Goal: Task Accomplishment & Management: Manage account settings

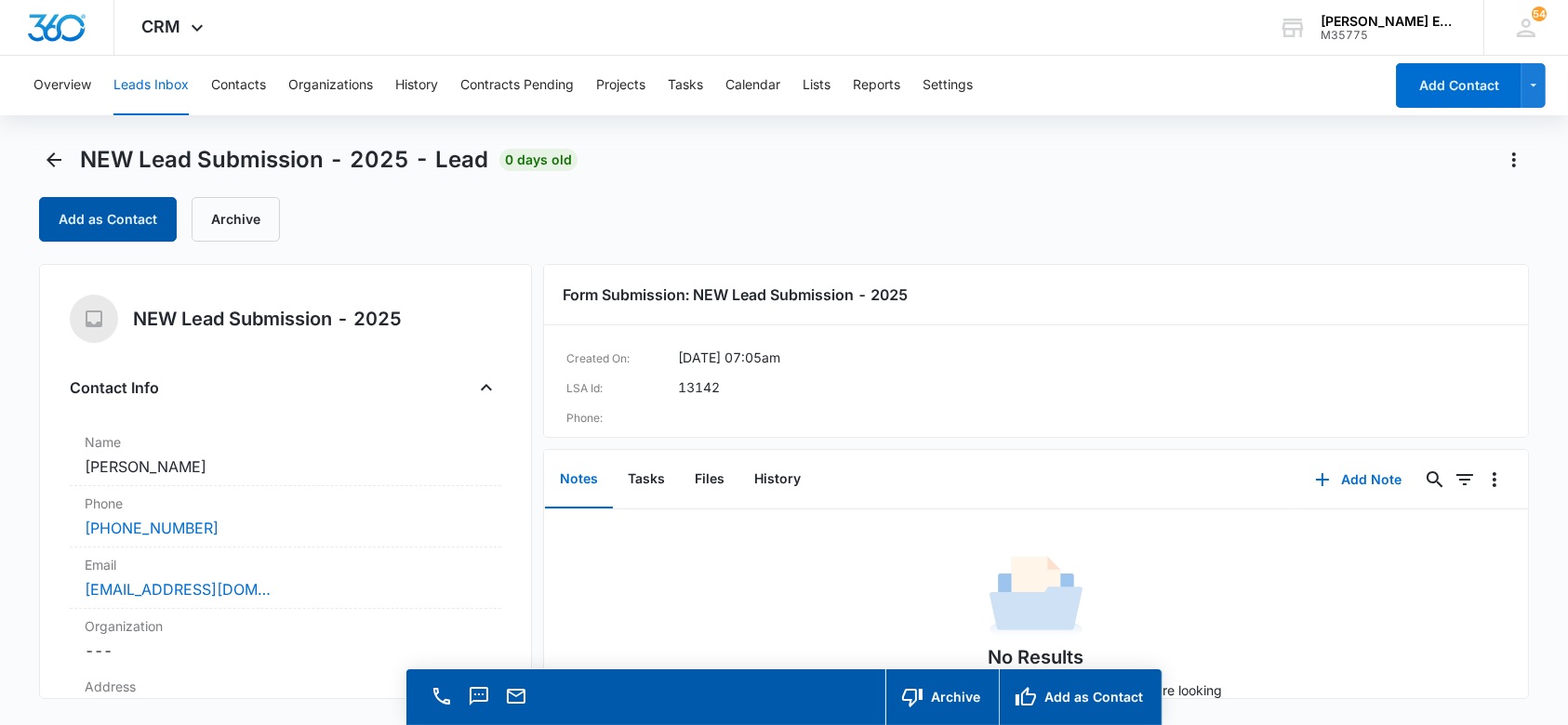
click at [162, 217] on button "Add as Contact" at bounding box center [107, 219] width 137 height 44
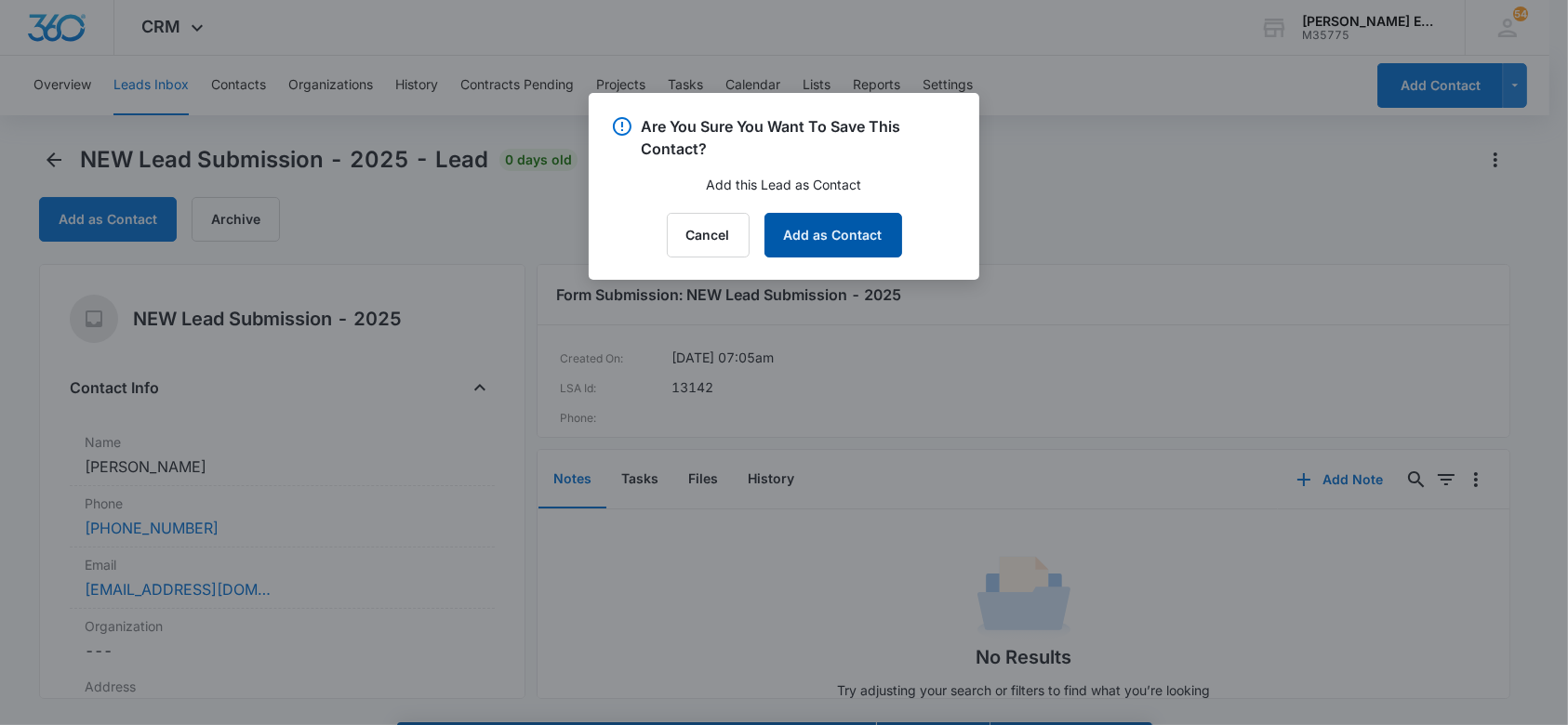
click at [818, 249] on button "Add as Contact" at bounding box center [832, 235] width 137 height 44
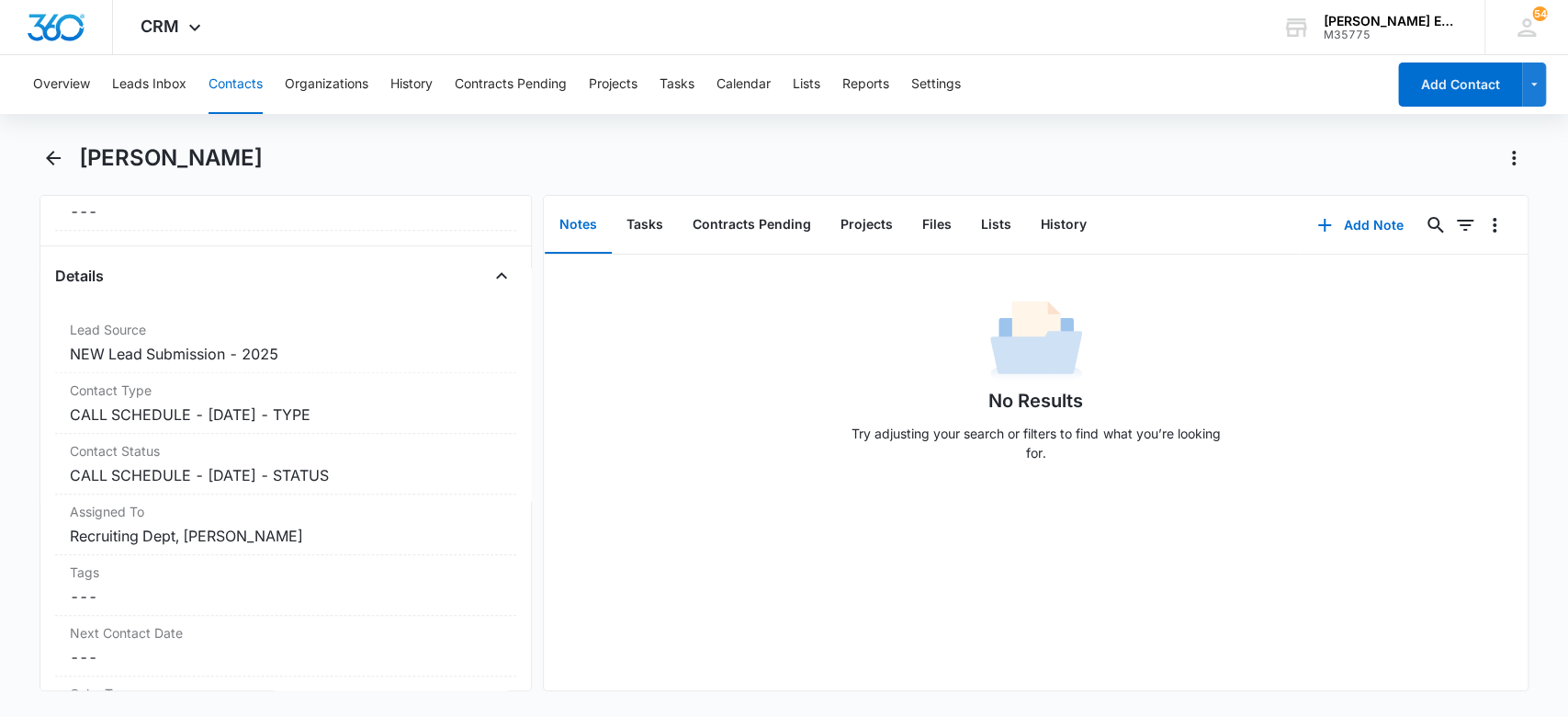
scroll to position [642, 0]
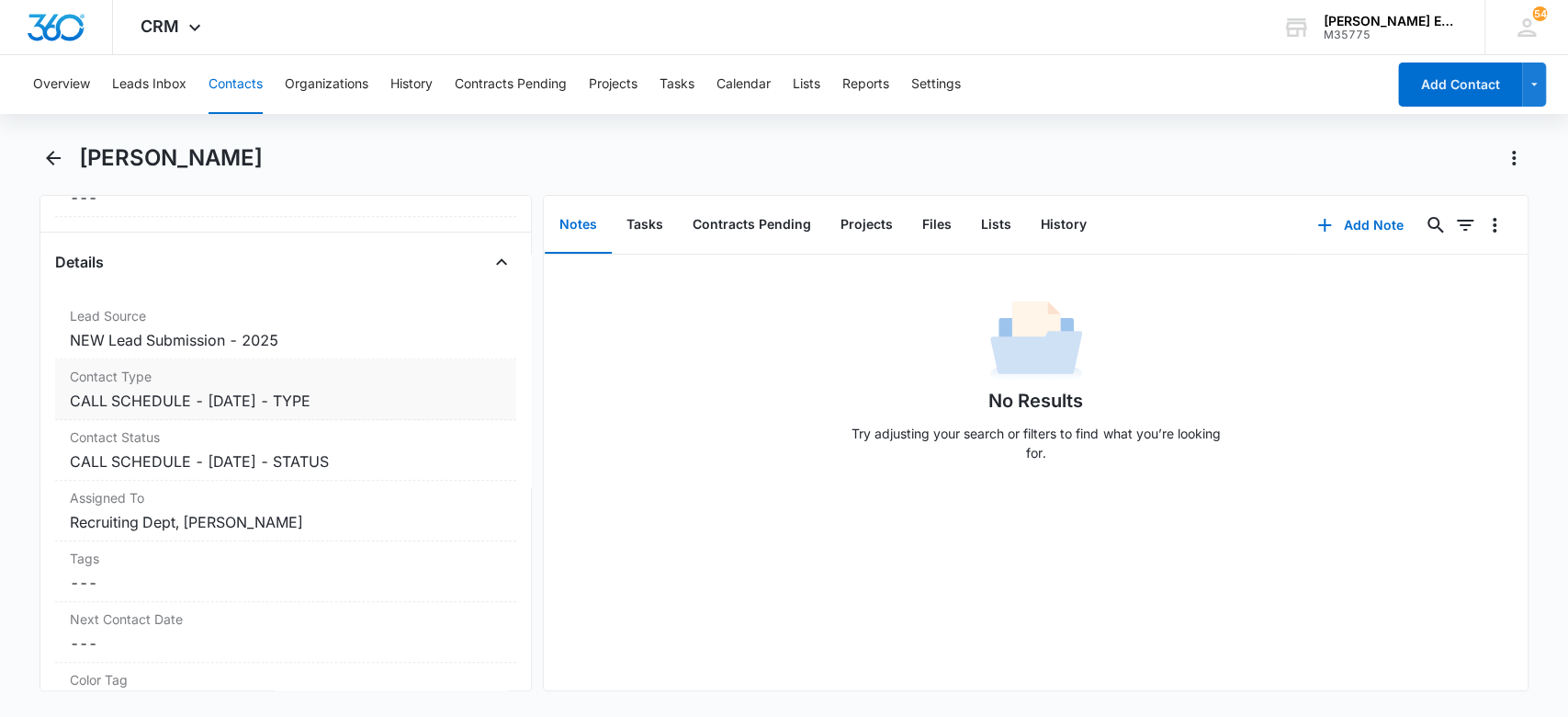
click at [397, 399] on dd "Cancel Save Changes CALL SCHEDULE - DEC 2024 - TYPE" at bounding box center [286, 401] width 433 height 22
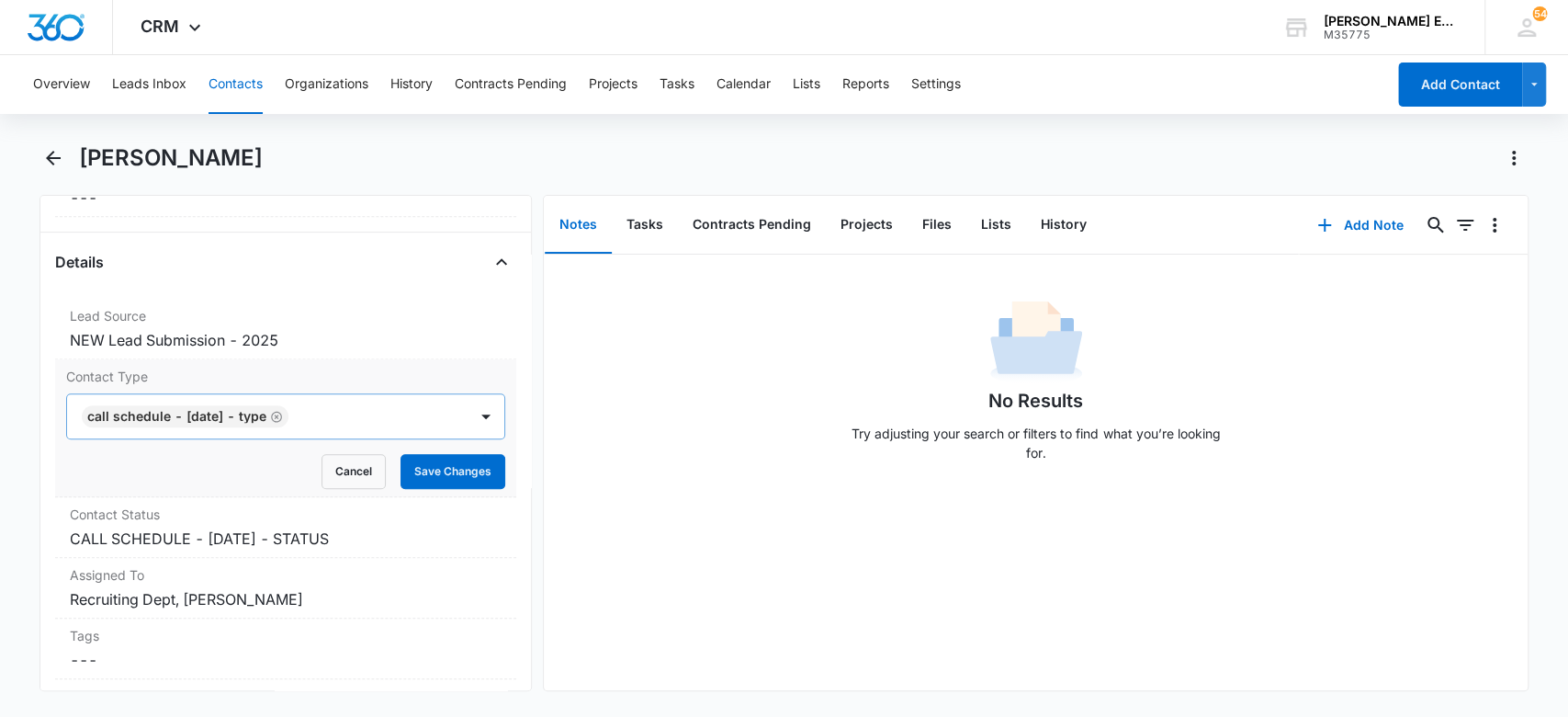
click at [283, 416] on icon "Remove CALL SCHEDULE - DEC 2024 - TYPE" at bounding box center [277, 417] width 13 height 14
type input "k"
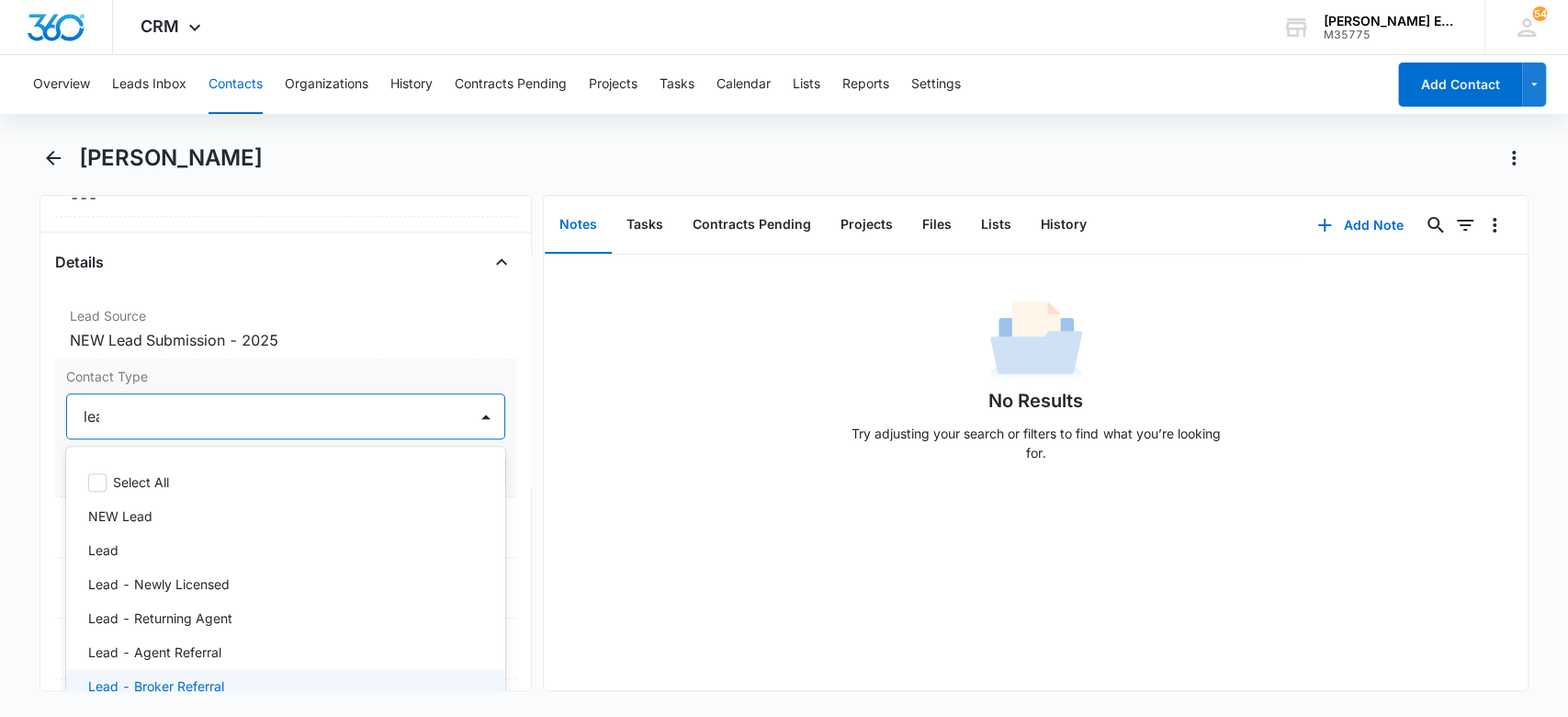
type input "lead"
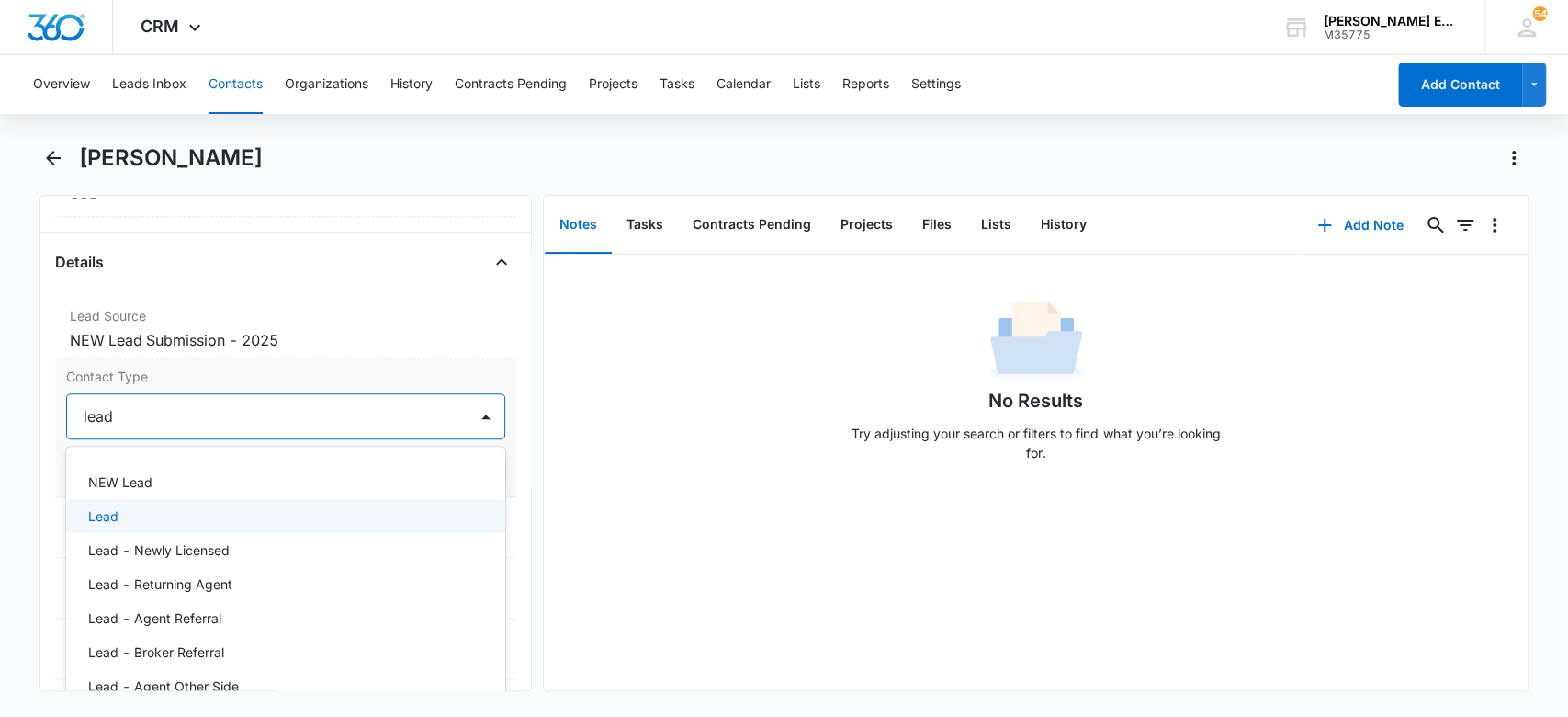
click at [239, 519] on div "Lead" at bounding box center [283, 516] width 392 height 20
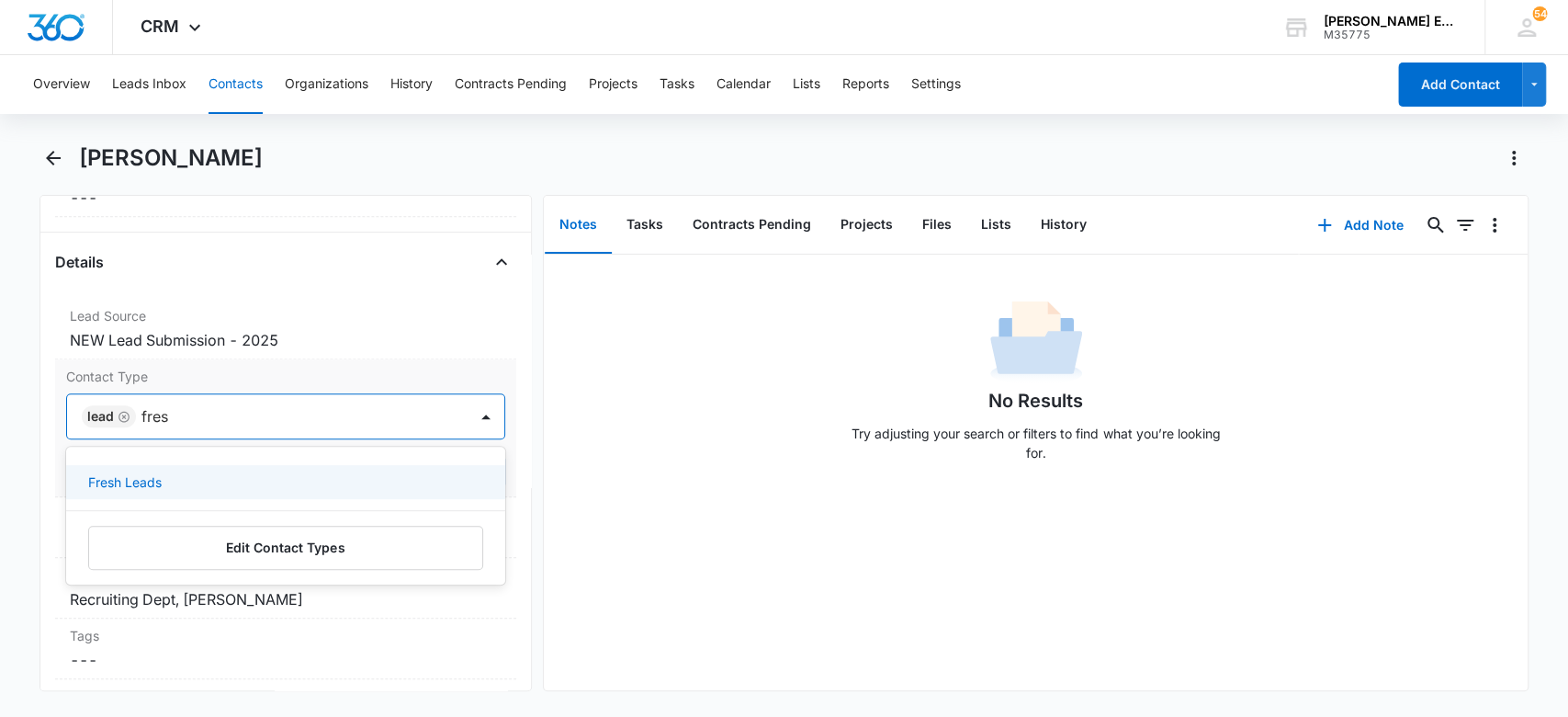
type input "fresh"
click at [270, 490] on div "Fresh Leads" at bounding box center [286, 482] width 440 height 34
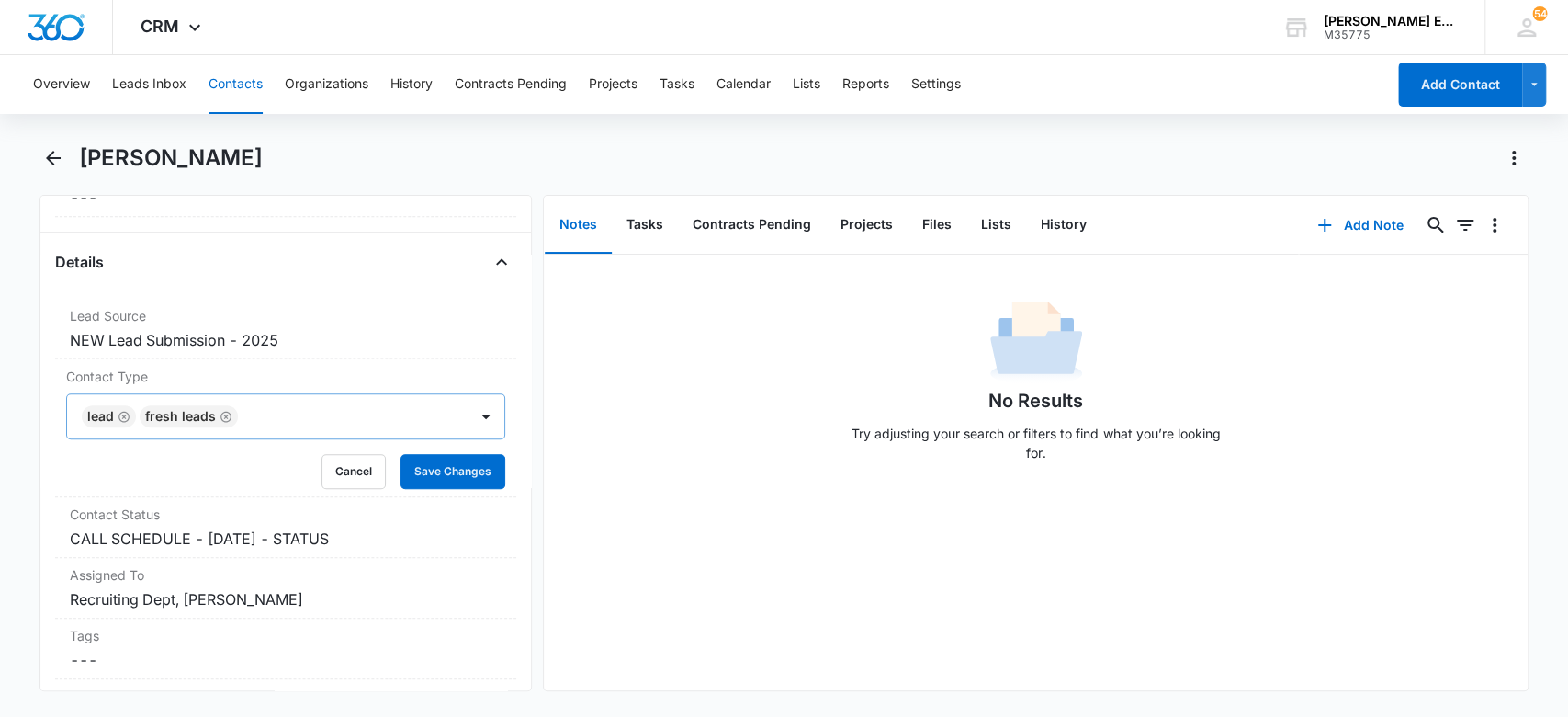
click at [577, 475] on div "No Results Try adjusting your search or filters to find what you’re looking for." at bounding box center [1036, 386] width 984 height 182
click at [476, 477] on button "Save Changes" at bounding box center [453, 471] width 105 height 35
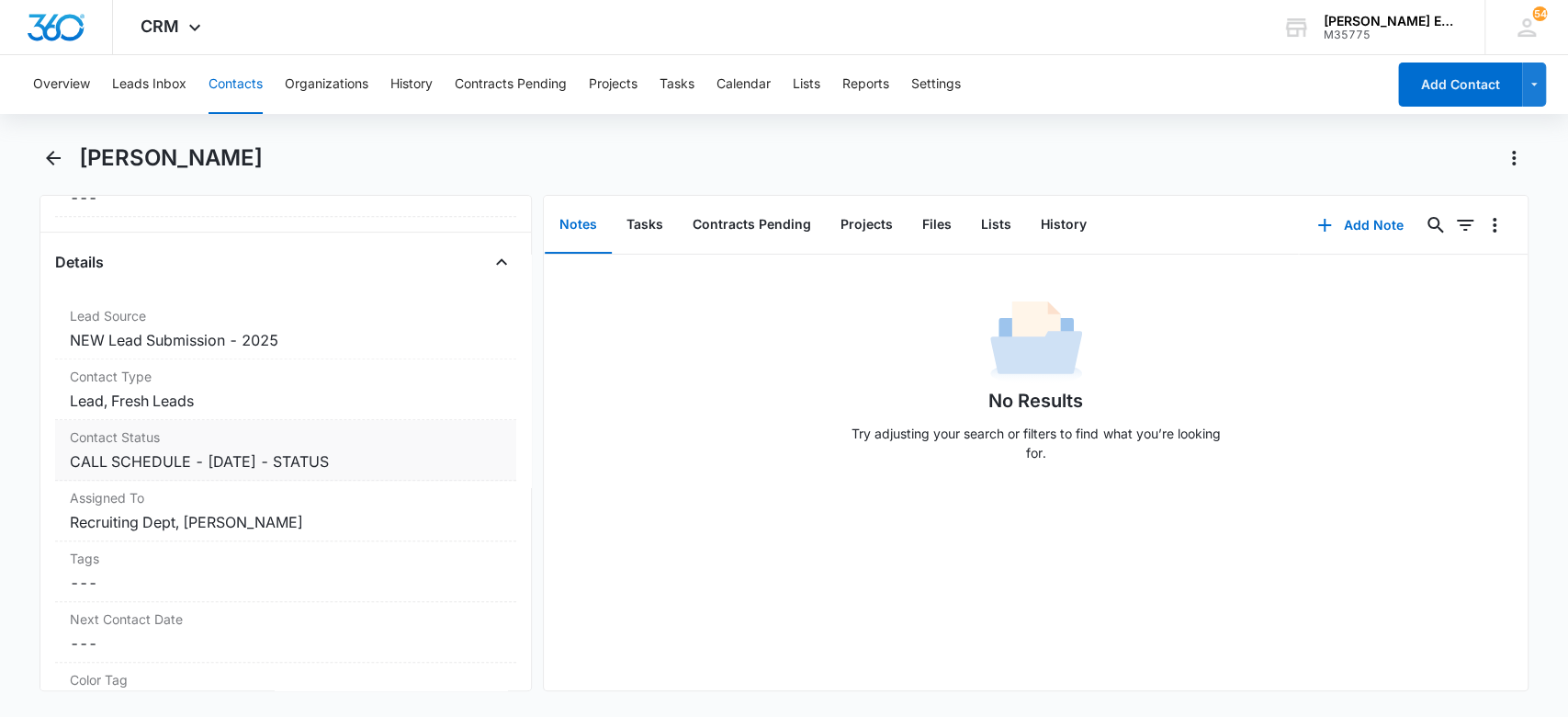
click at [371, 458] on dd "Cancel Save Changes CALL SCHEDULE - DEC 2024 - STATUS" at bounding box center [286, 461] width 433 height 22
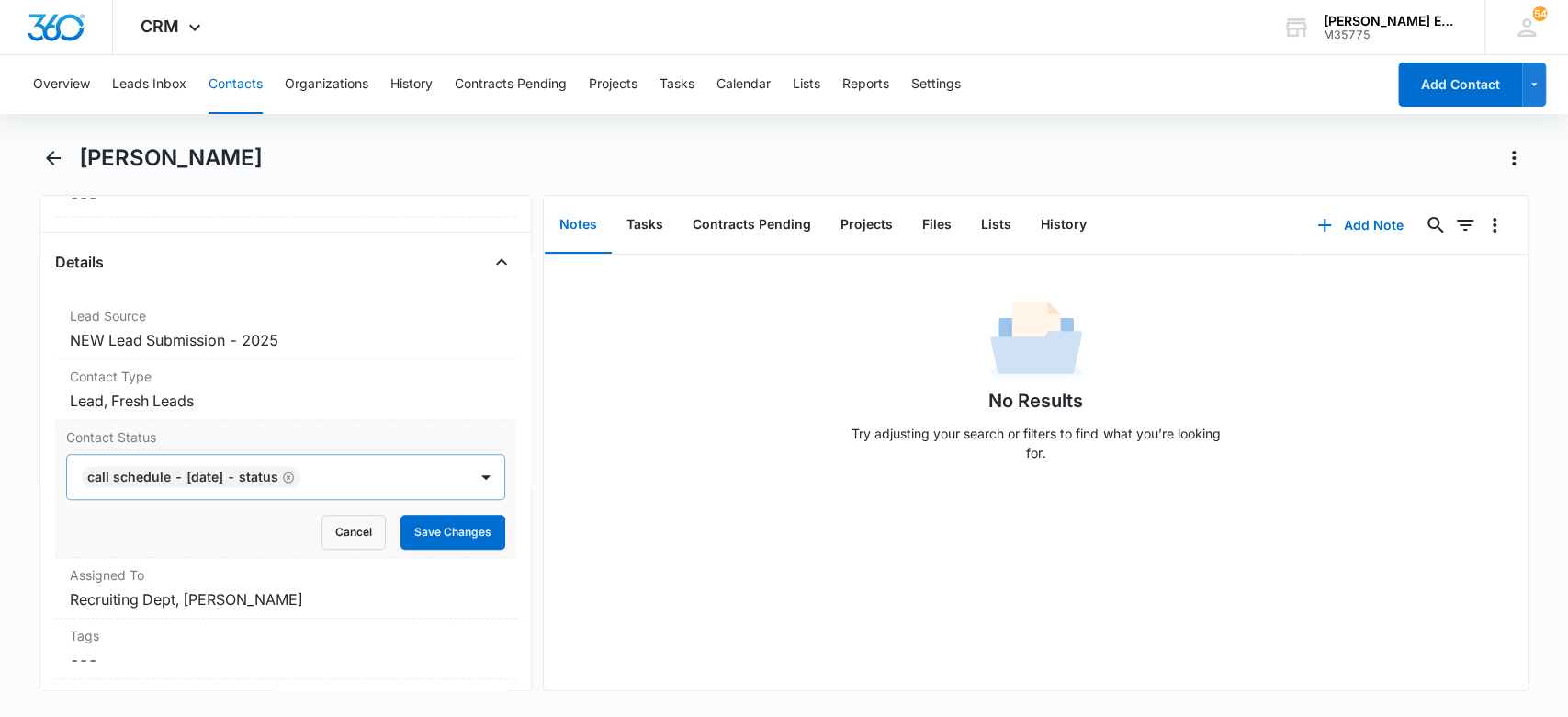
click at [295, 471] on icon "Remove CALL SCHEDULE - DEC 2024 - STATUS" at bounding box center [289, 477] width 13 height 14
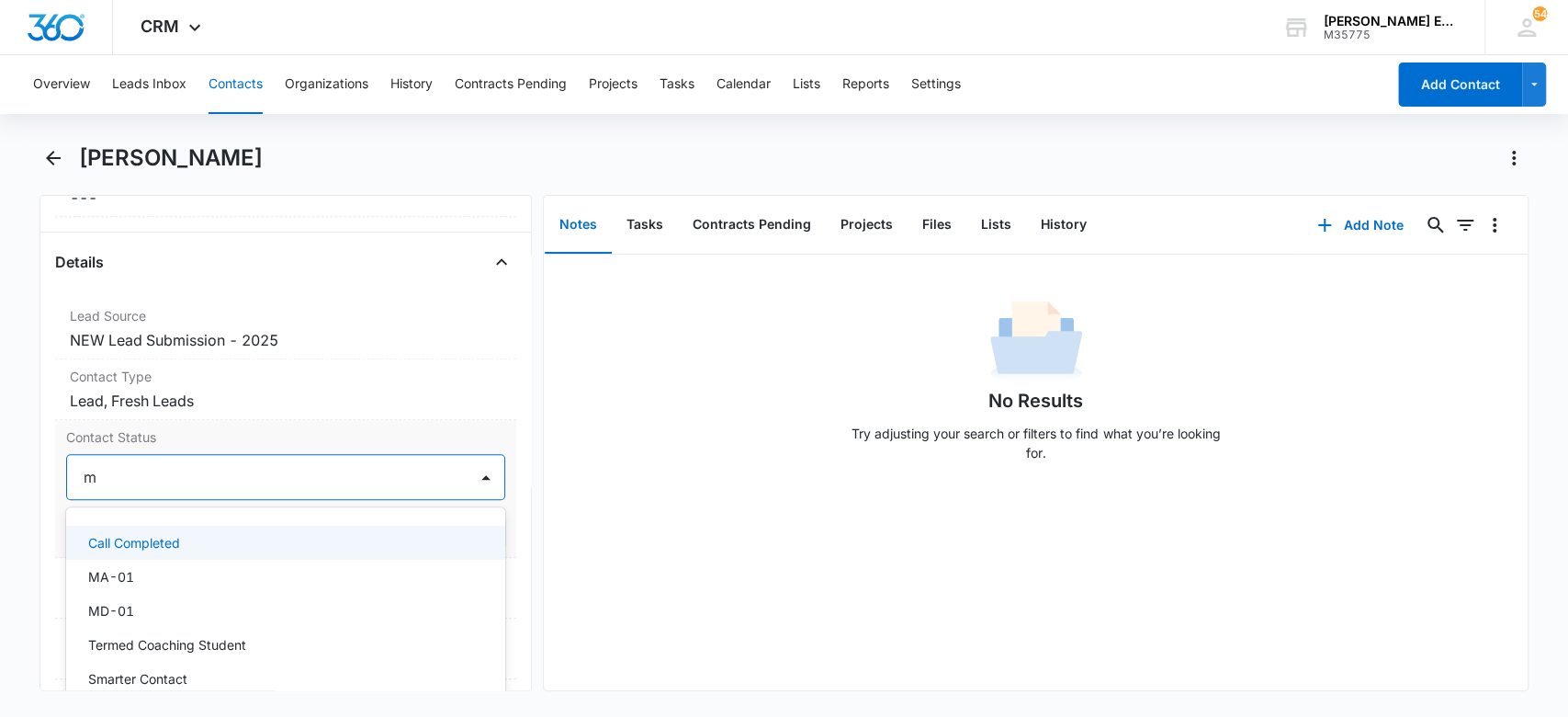
type input "md"
click at [309, 552] on div "MD-01" at bounding box center [286, 543] width 440 height 34
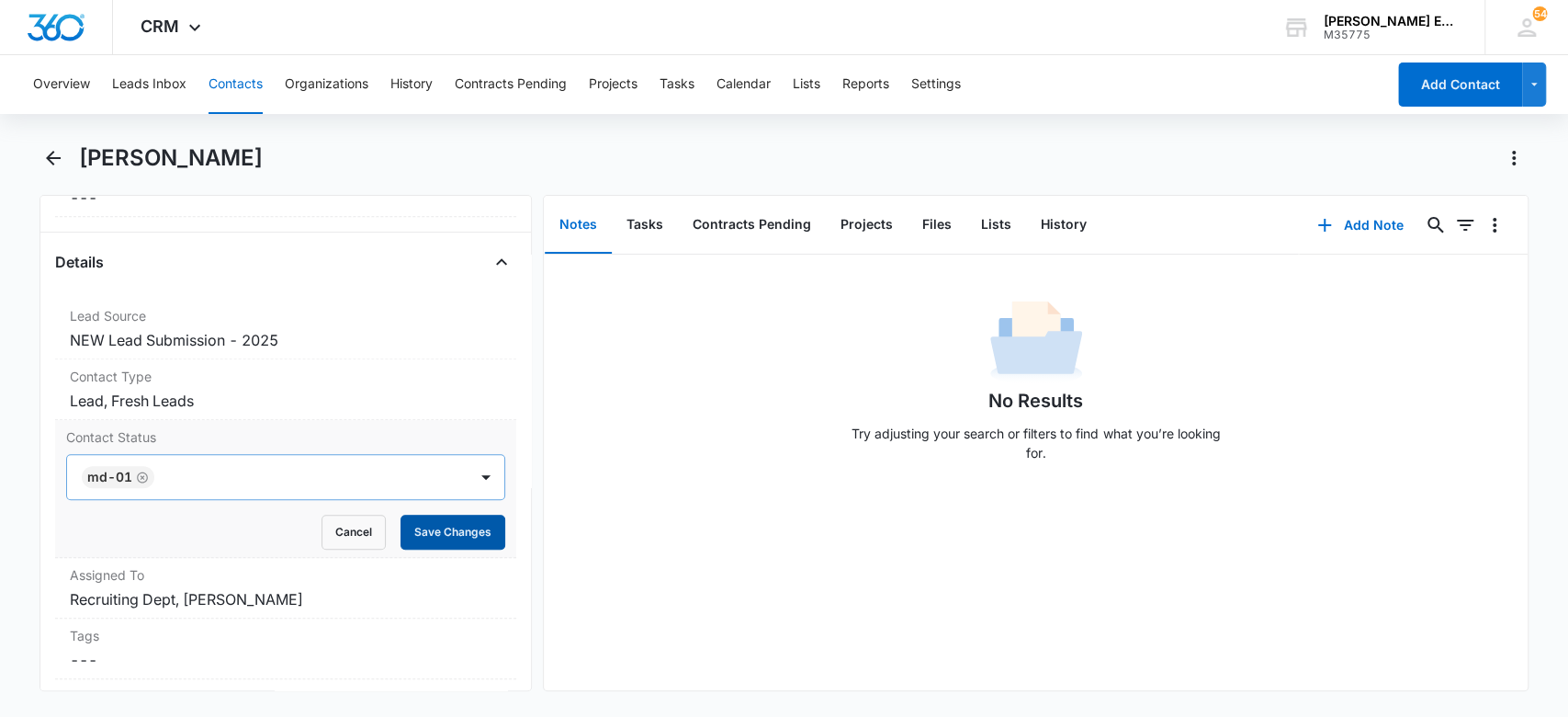
click at [419, 525] on button "Save Changes" at bounding box center [453, 532] width 105 height 35
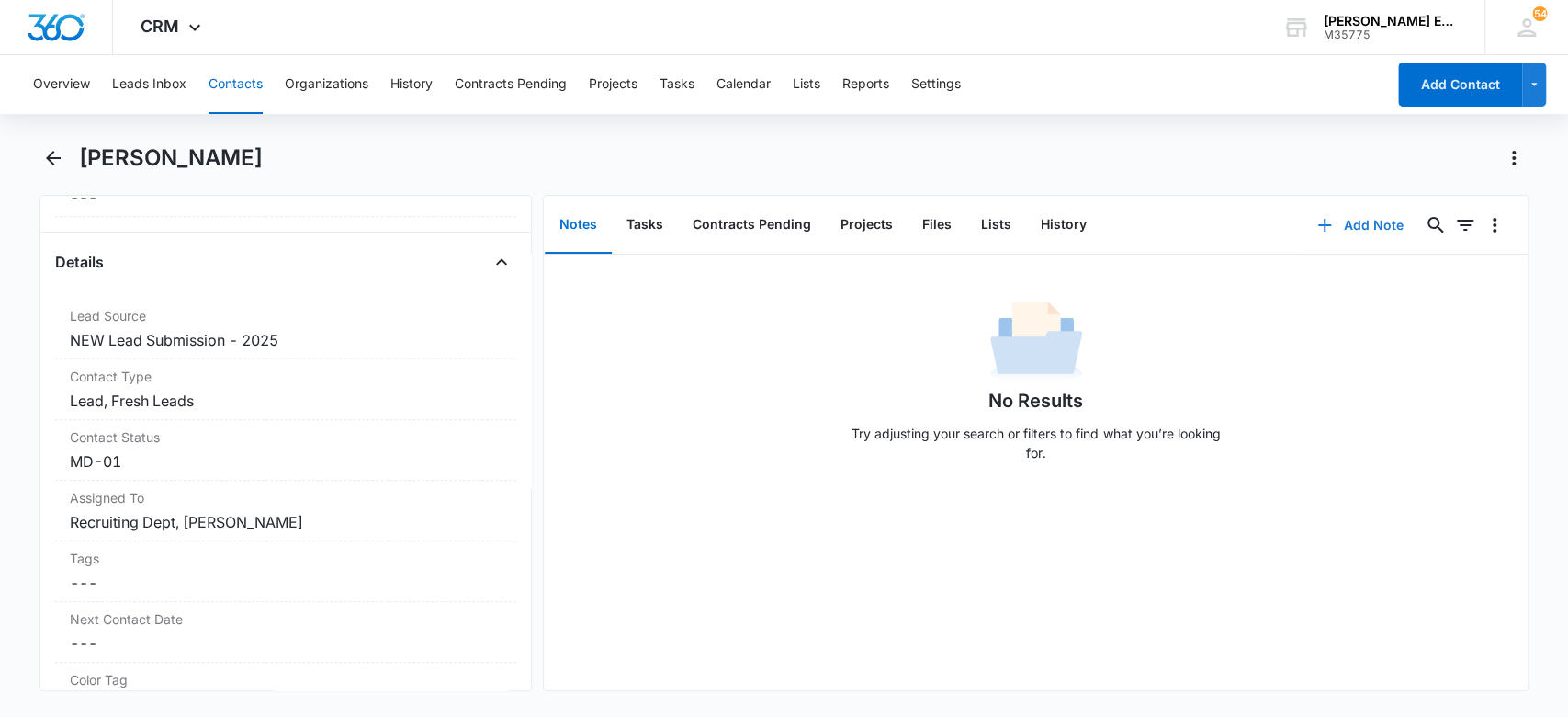
click at [1355, 222] on button "Add Note" at bounding box center [1360, 225] width 123 height 44
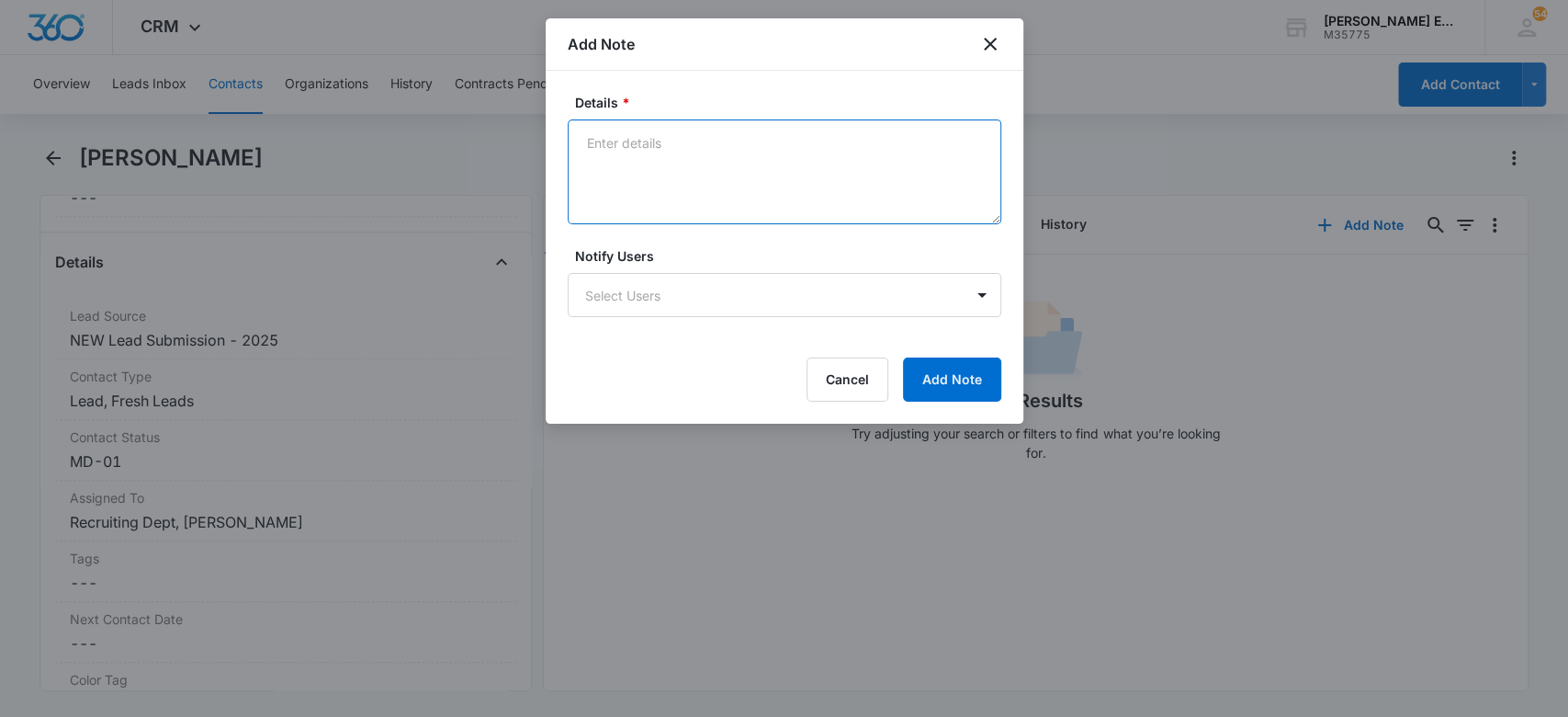
click at [907, 162] on textarea "Details *" at bounding box center [785, 172] width 434 height 105
click at [715, 134] on textarea "Source is Facebook, Charie sent the calendly link and added to google contacts" at bounding box center [785, 172] width 434 height 105
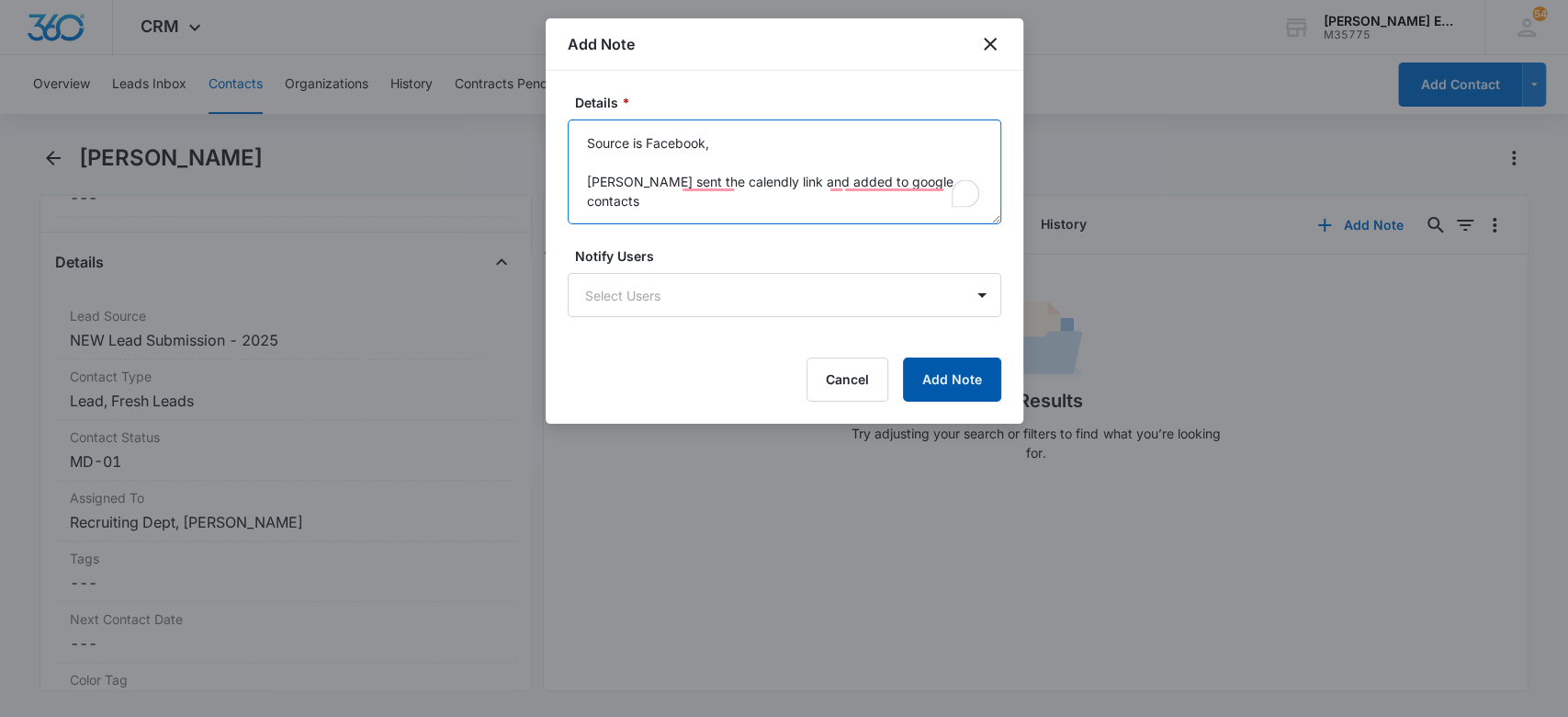
type textarea "Source is Facebook, [PERSON_NAME] sent the calendly link and added to google co…"
click at [947, 386] on button "Add Note" at bounding box center [951, 379] width 98 height 44
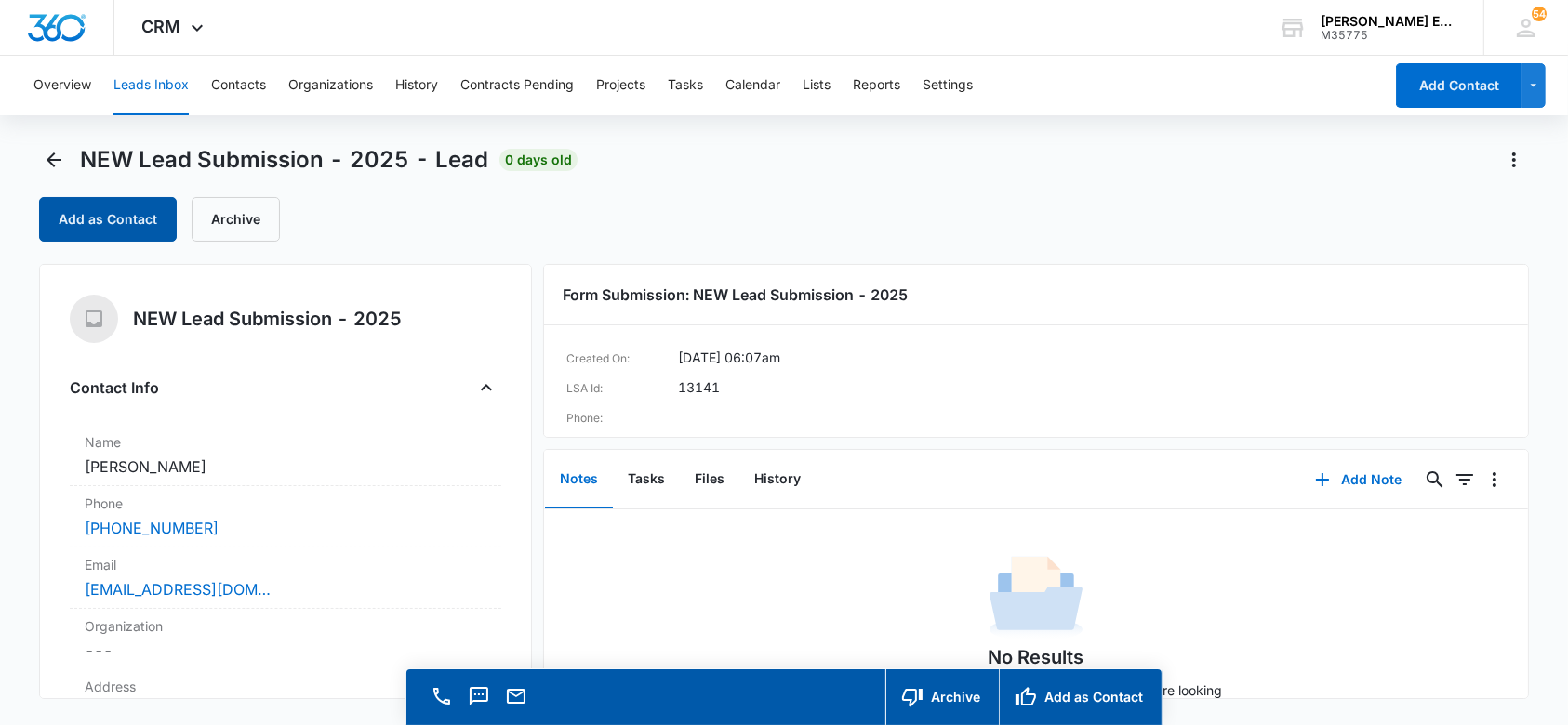
click at [114, 213] on button "Add as Contact" at bounding box center [107, 219] width 137 height 44
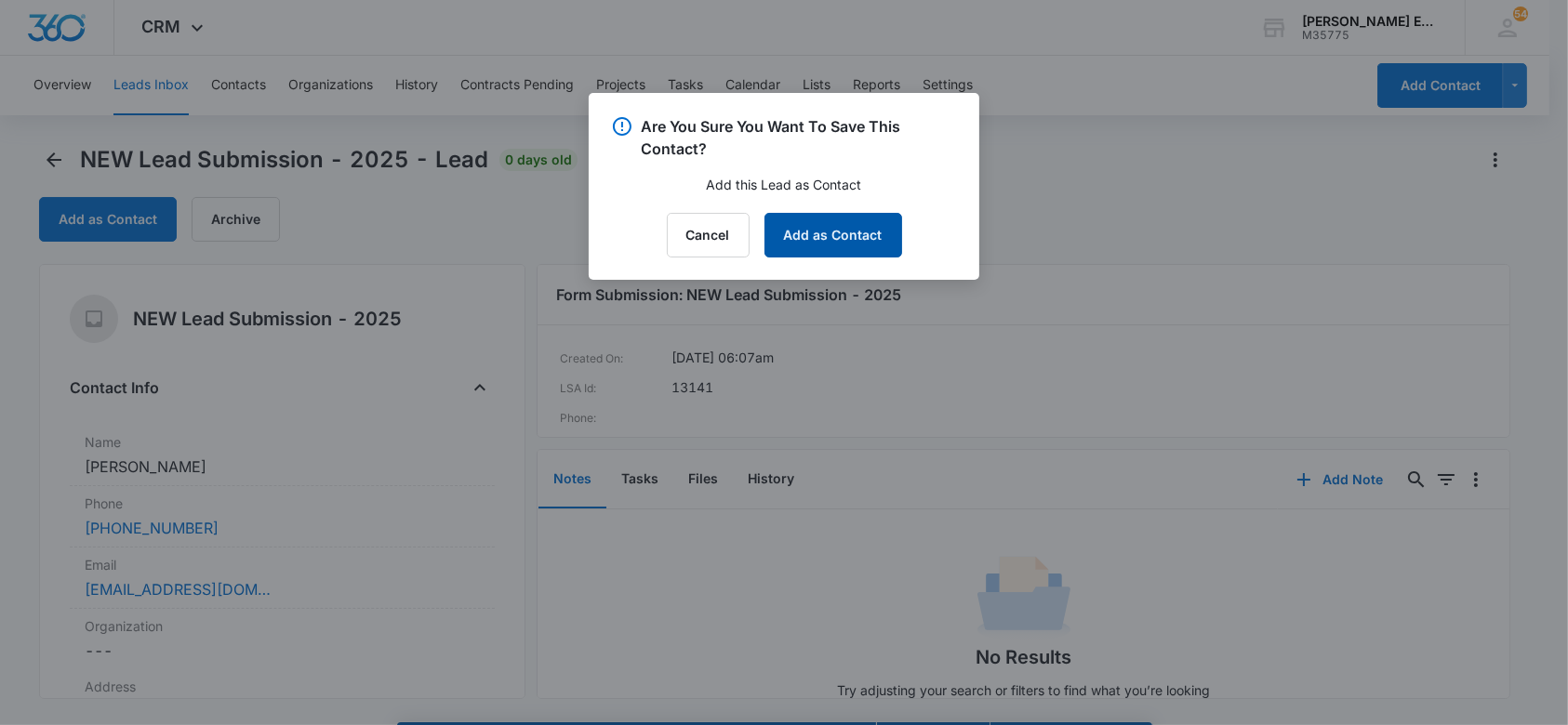
click at [827, 238] on button "Add as Contact" at bounding box center [832, 235] width 137 height 44
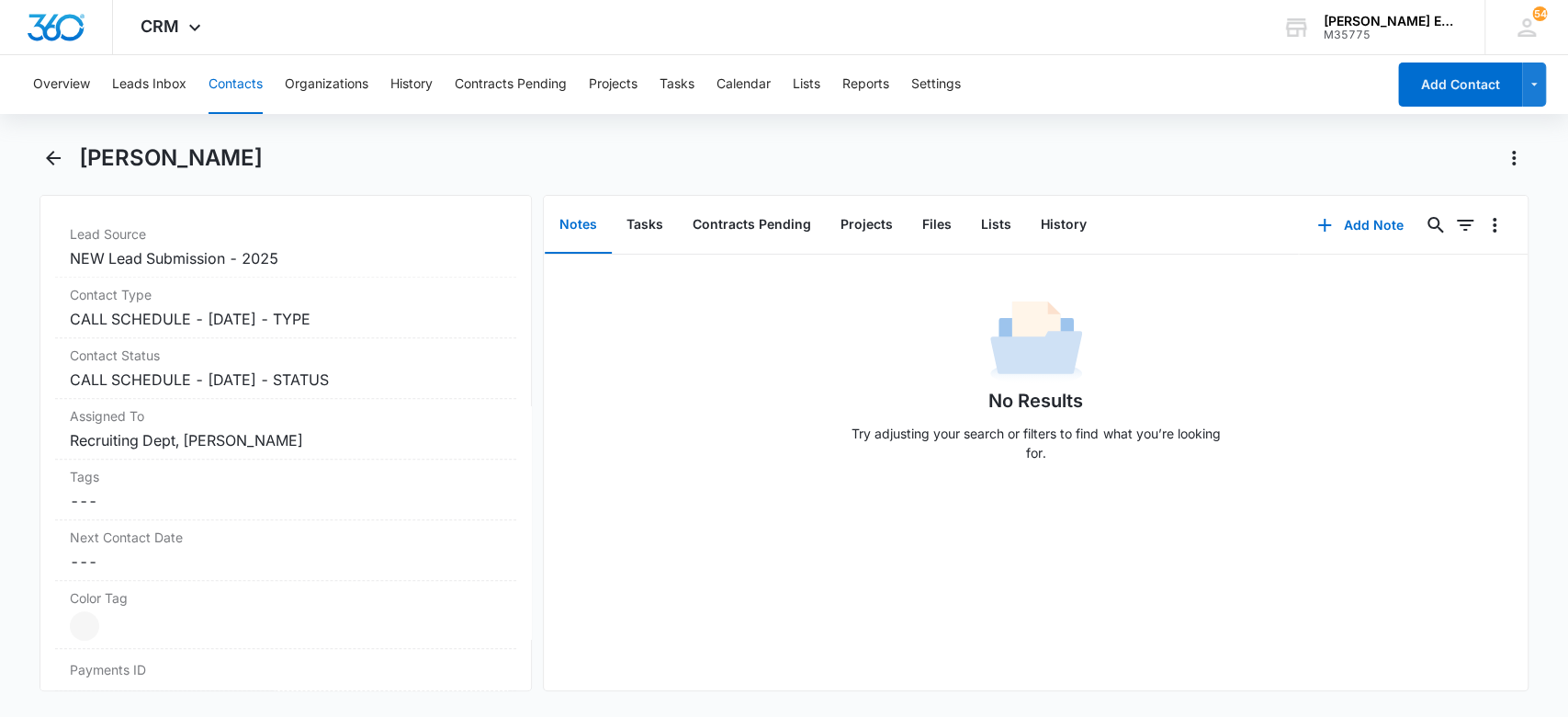
scroll to position [711, 0]
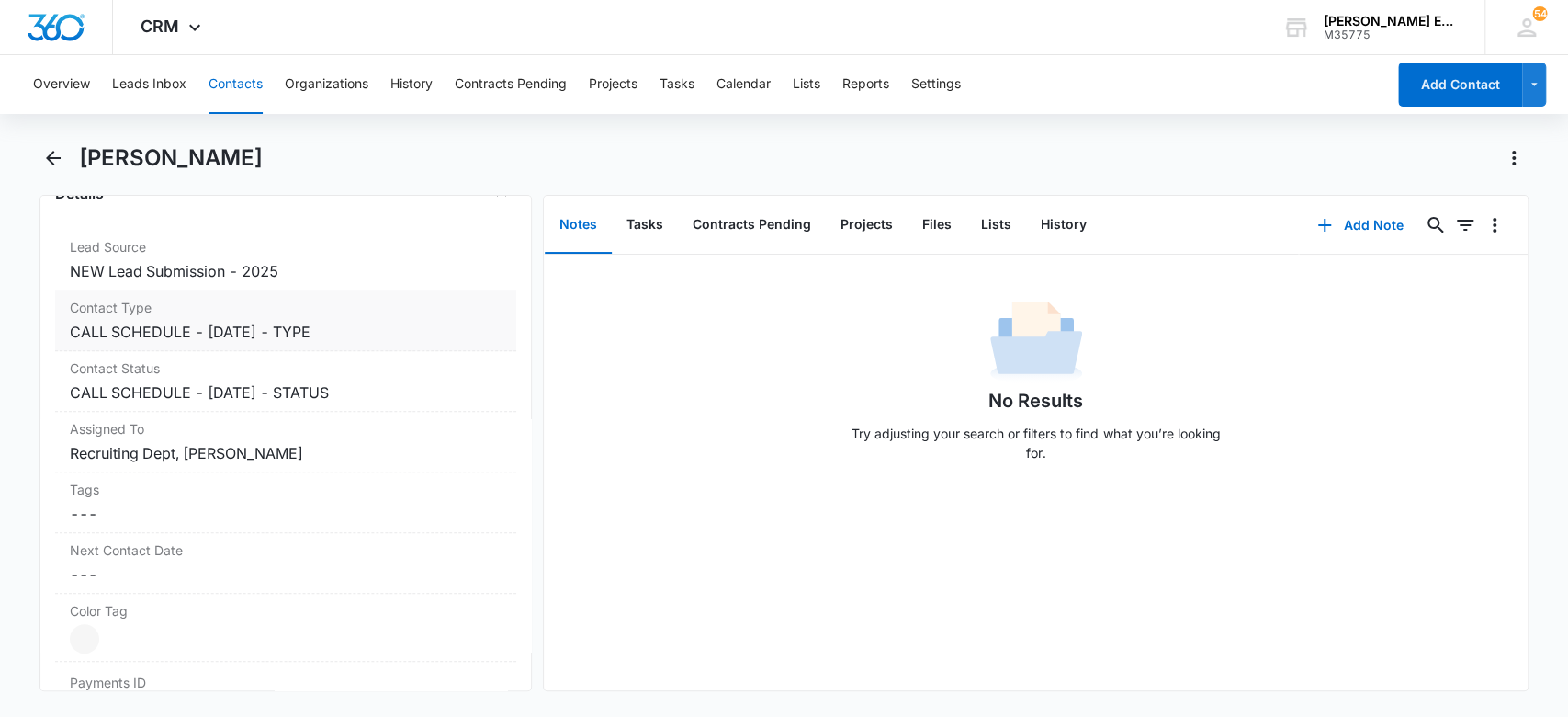
click at [439, 344] on div "Contact Type Cancel Save Changes CALL SCHEDULE - DEC 2024 - TYPE" at bounding box center [286, 320] width 462 height 61
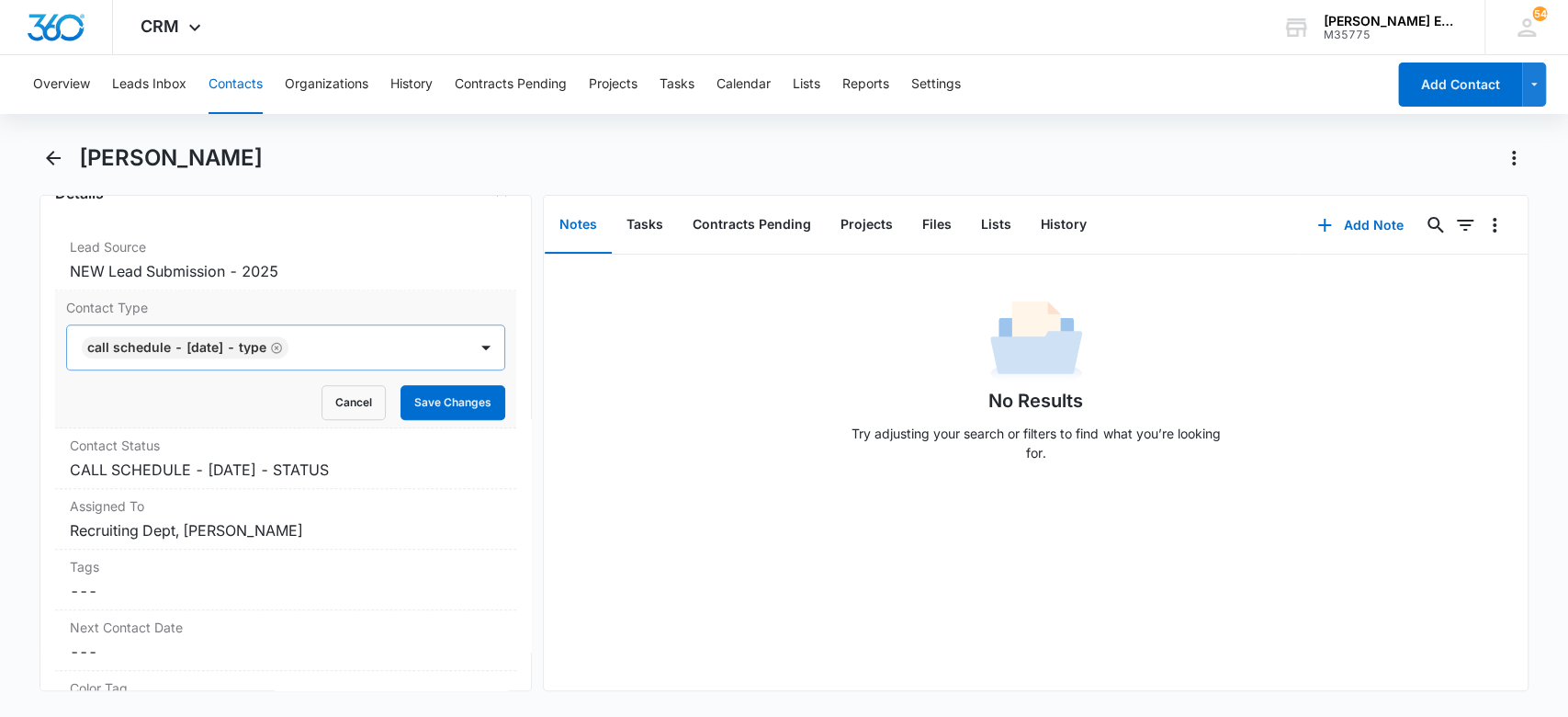
click at [283, 346] on icon "Remove CALL SCHEDULE - DEC 2024 - TYPE" at bounding box center [277, 347] width 11 height 11
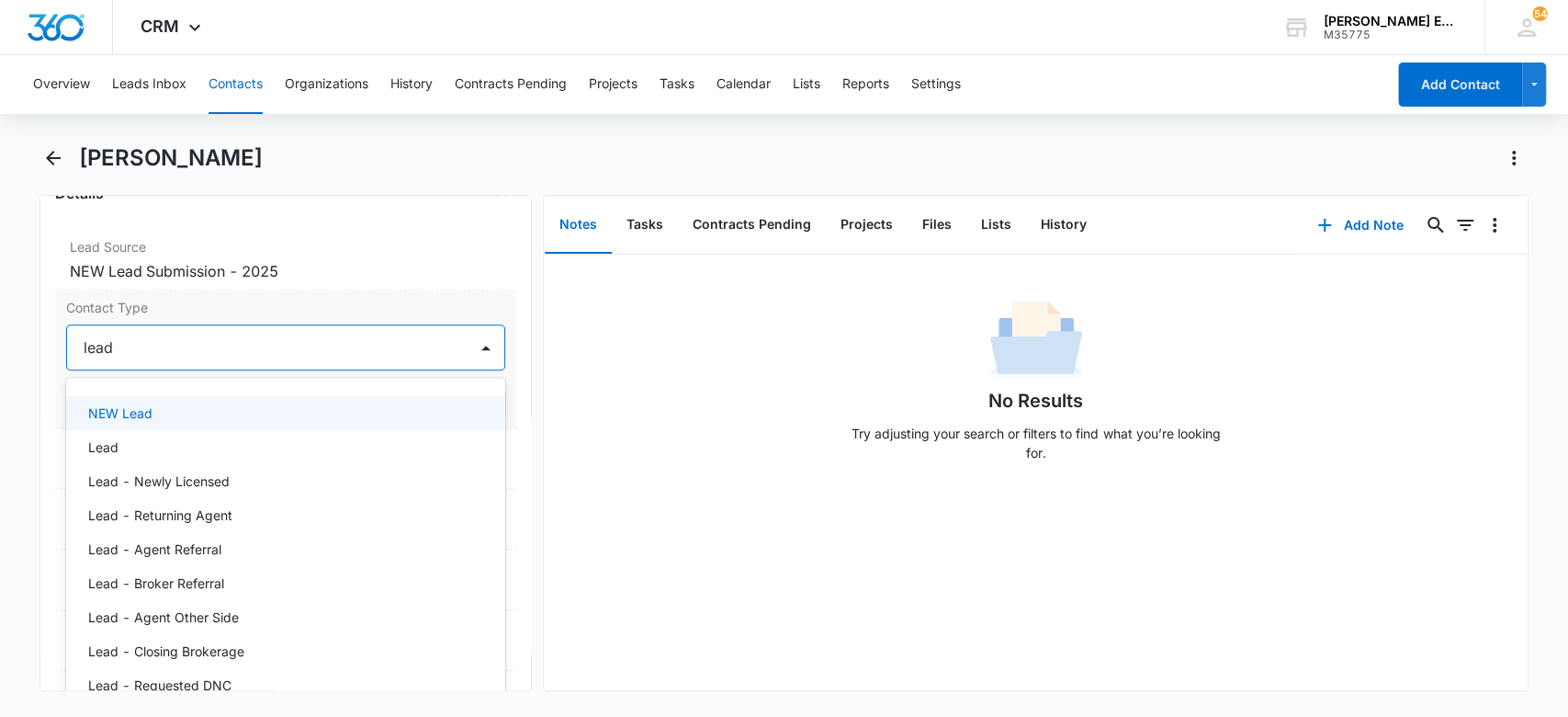
type input "leads"
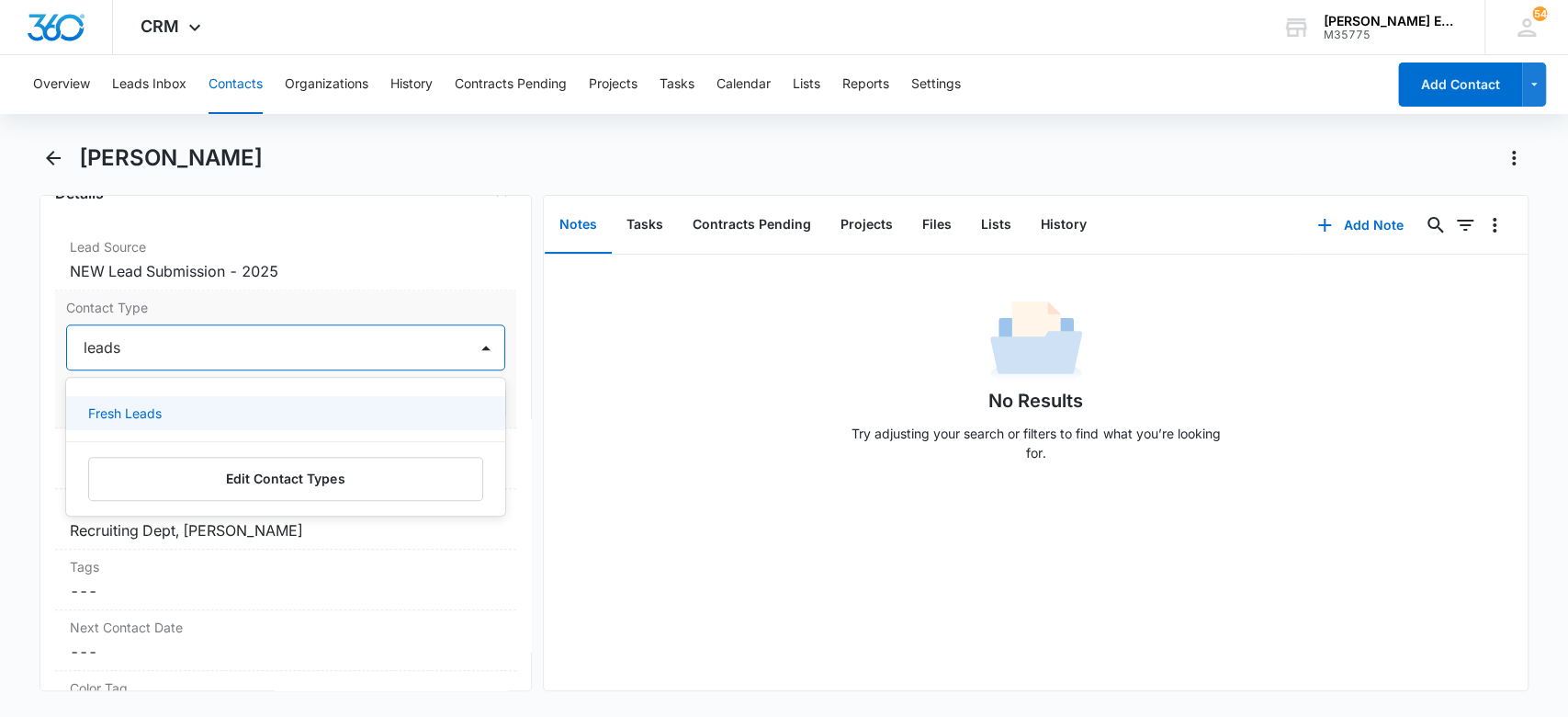
click at [286, 413] on div "Fresh Leads" at bounding box center [283, 413] width 392 height 20
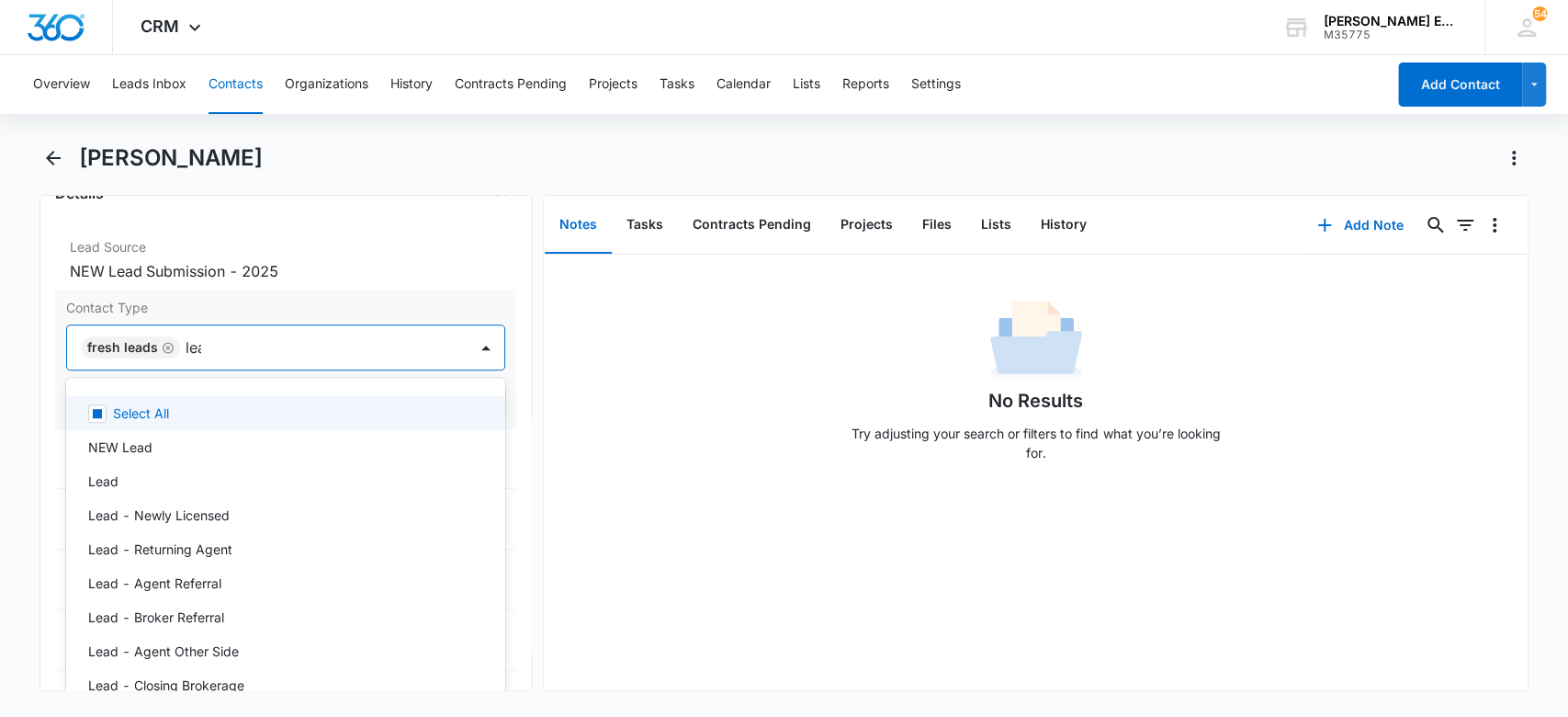
type input "lead"
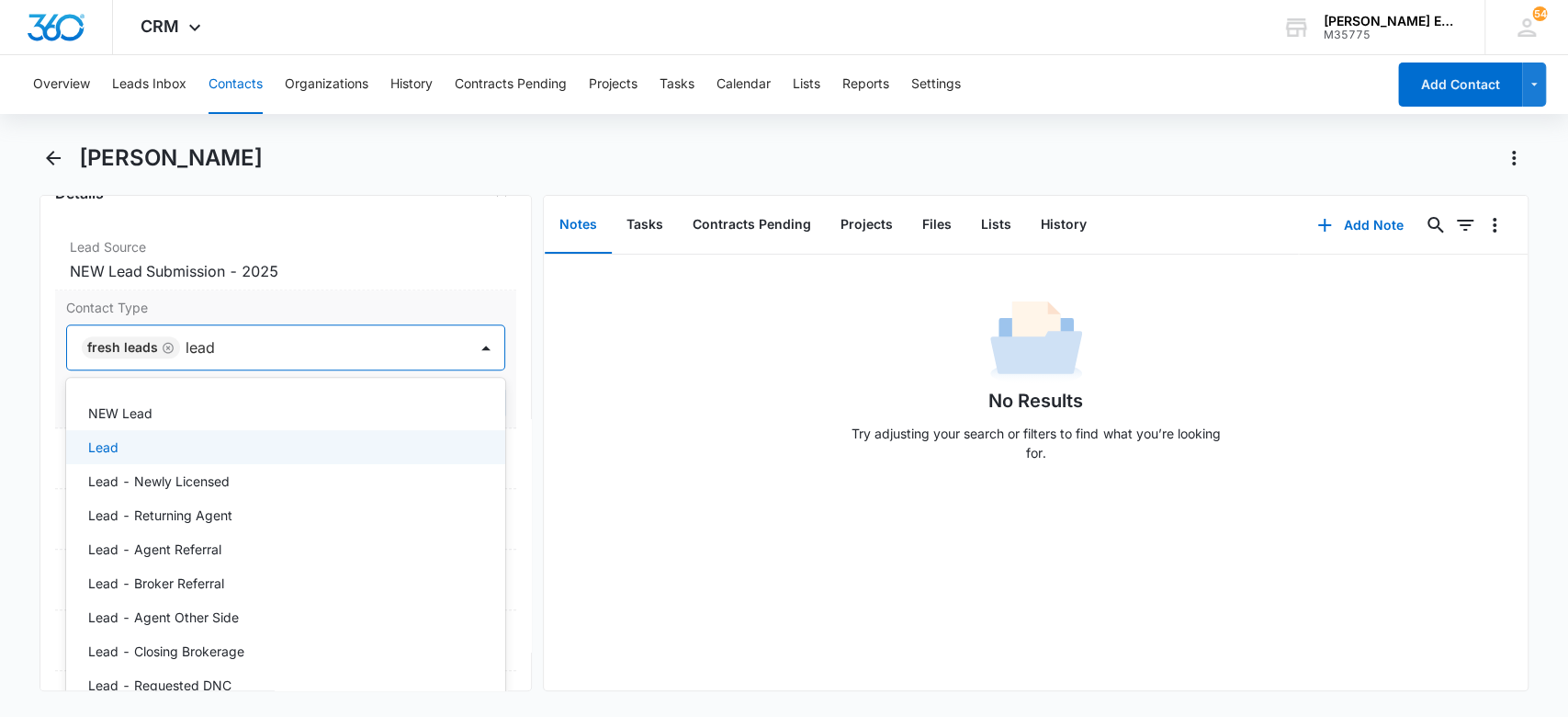
click at [338, 452] on div "Lead" at bounding box center [283, 446] width 392 height 20
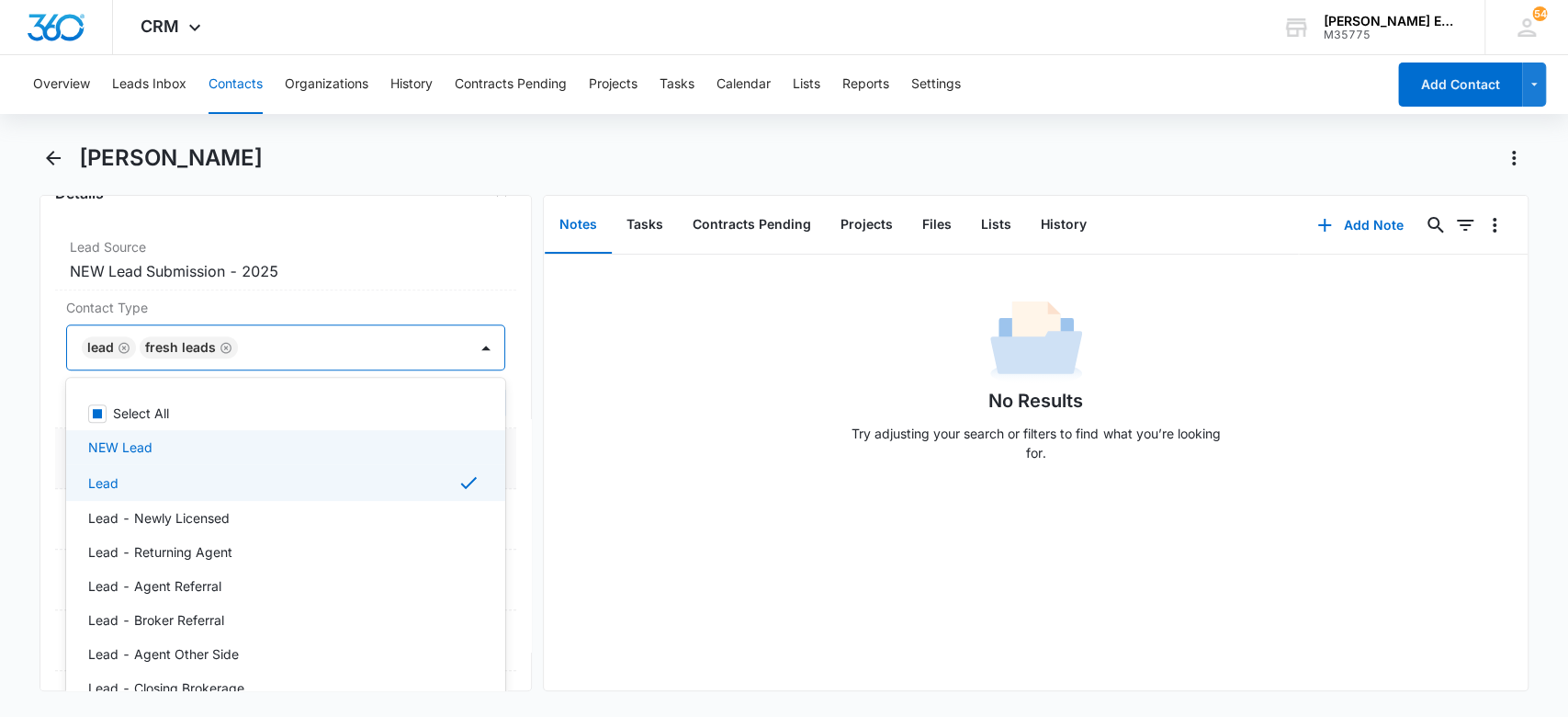
drag, startPoint x: 661, startPoint y: 429, endPoint x: 482, endPoint y: 442, distance: 179.5
click at [655, 429] on div "No Results Try adjusting your search or filters to find what you’re looking for." at bounding box center [1036, 386] width 984 height 182
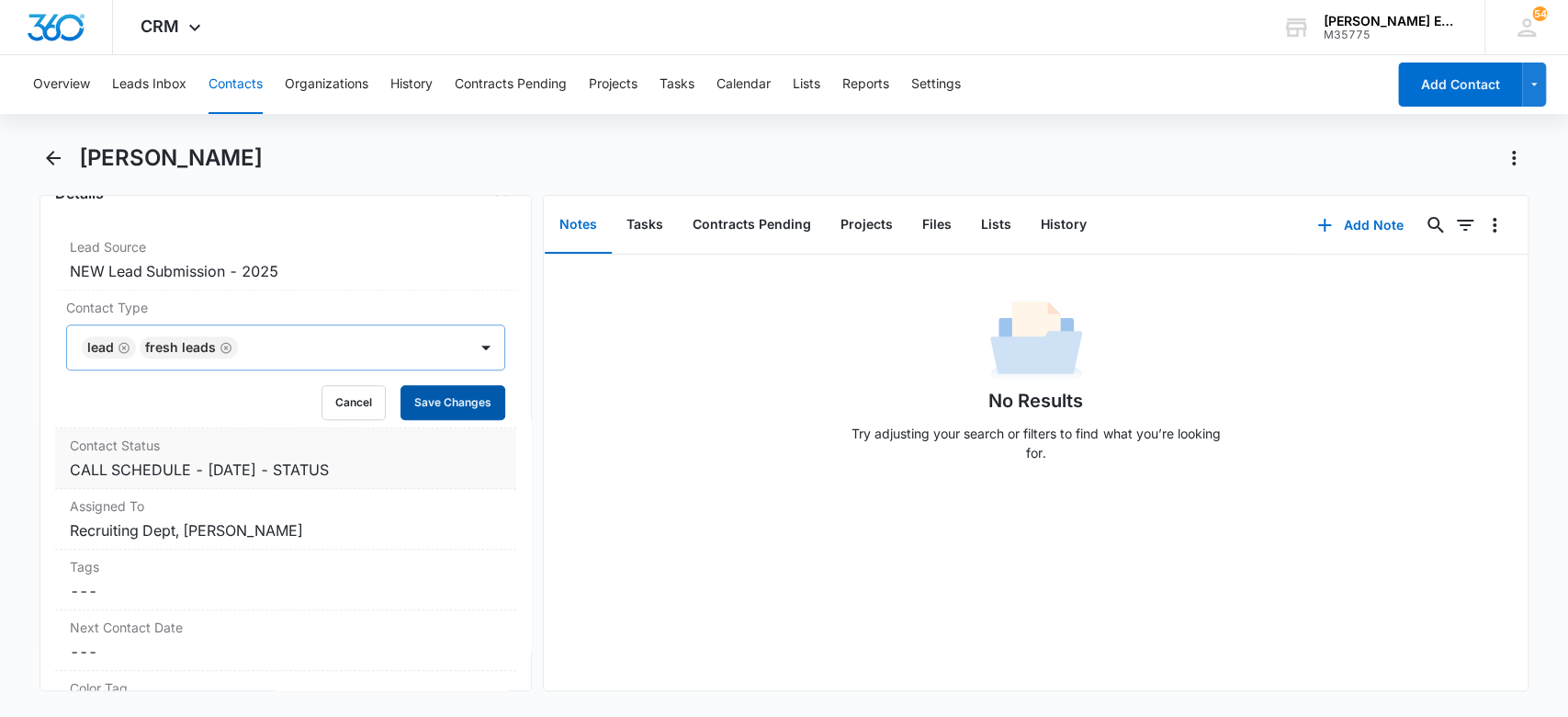
drag, startPoint x: 456, startPoint y: 408, endPoint x: 426, endPoint y: 462, distance: 61.8
click at [455, 409] on button "Save Changes" at bounding box center [453, 402] width 105 height 35
click at [1361, 214] on button "Add Note" at bounding box center [1360, 225] width 123 height 44
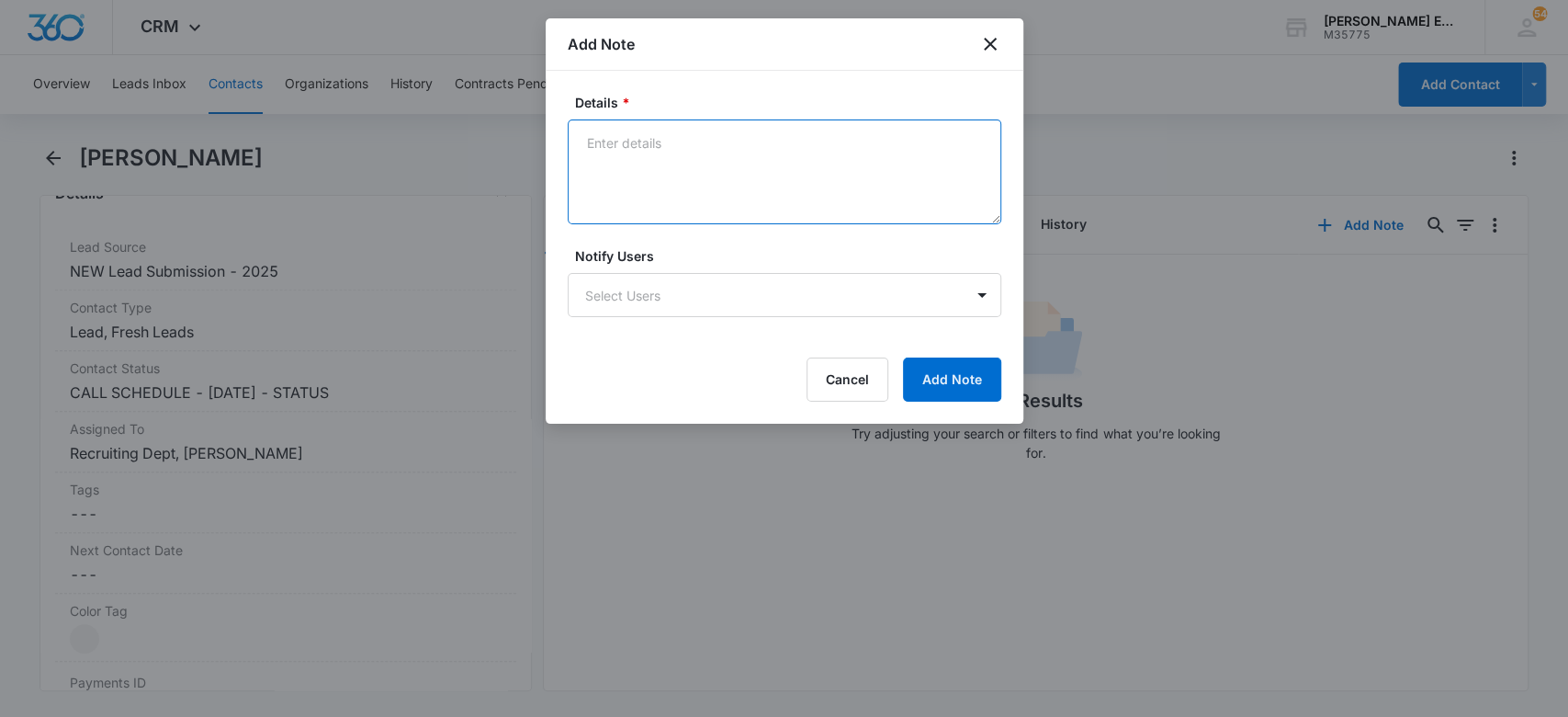
click at [723, 139] on textarea "Details *" at bounding box center [785, 172] width 434 height 105
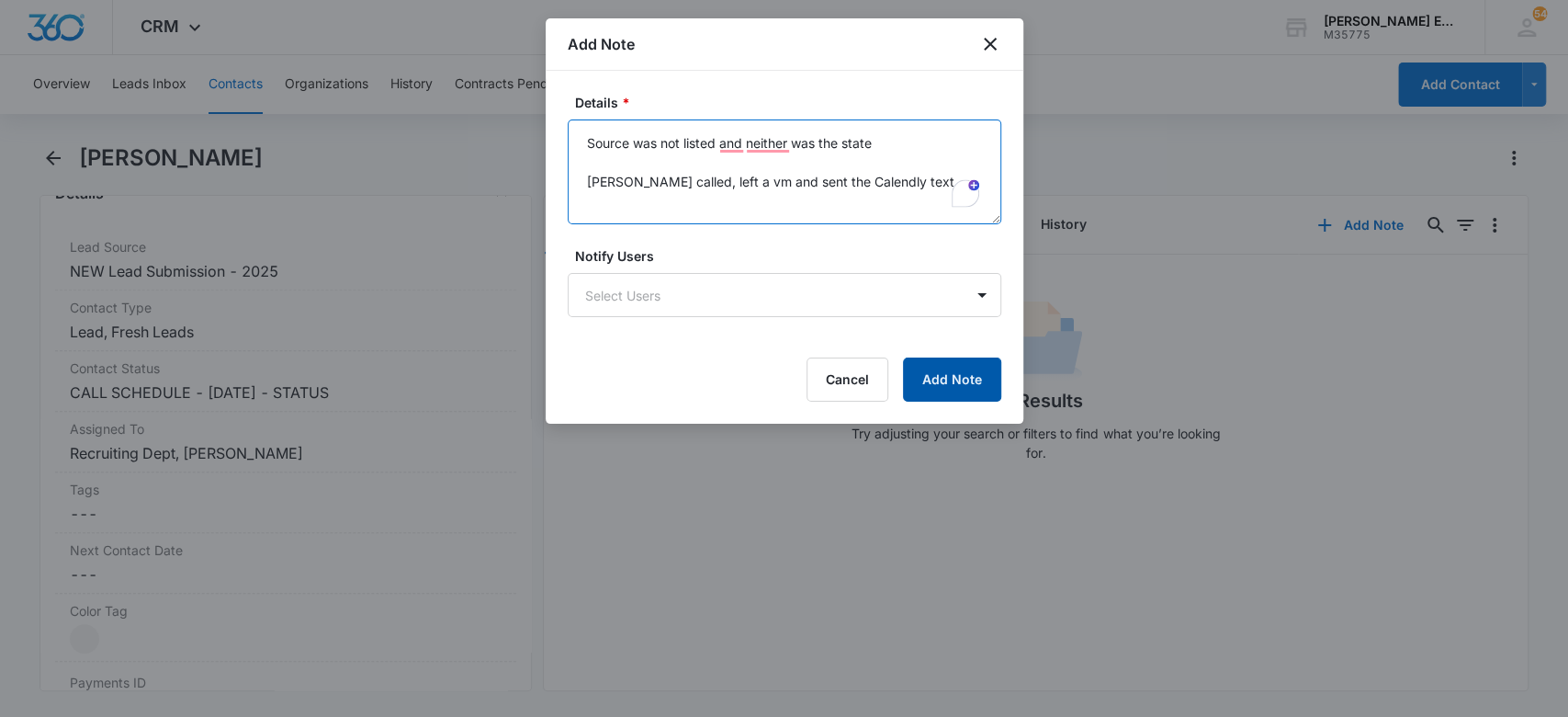
type textarea "Source was not listed and neither was the state Charie called, left a vm and se…"
click at [944, 392] on button "Add Note" at bounding box center [951, 379] width 98 height 44
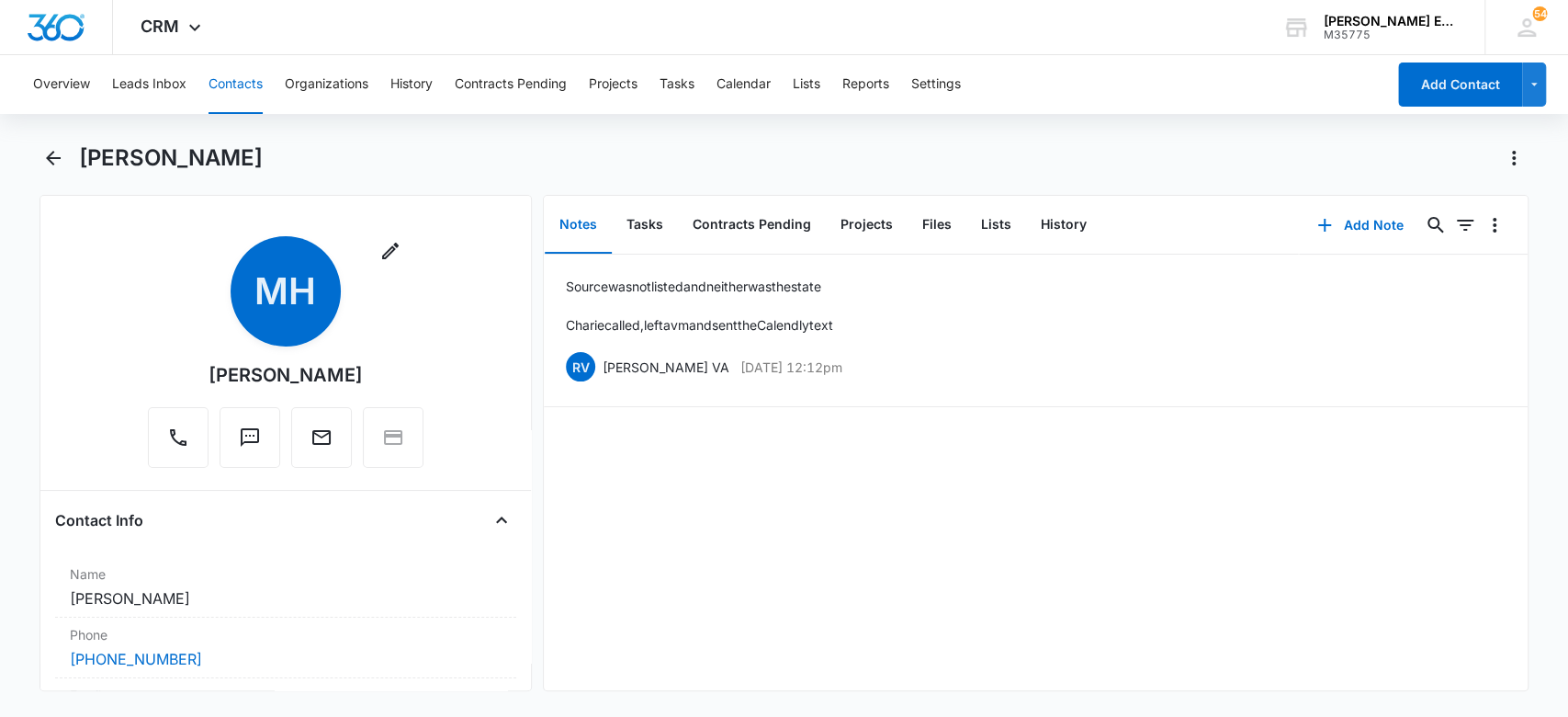
click at [230, 82] on button "Contacts" at bounding box center [236, 84] width 54 height 59
click at [236, 82] on button "Contacts" at bounding box center [236, 84] width 54 height 59
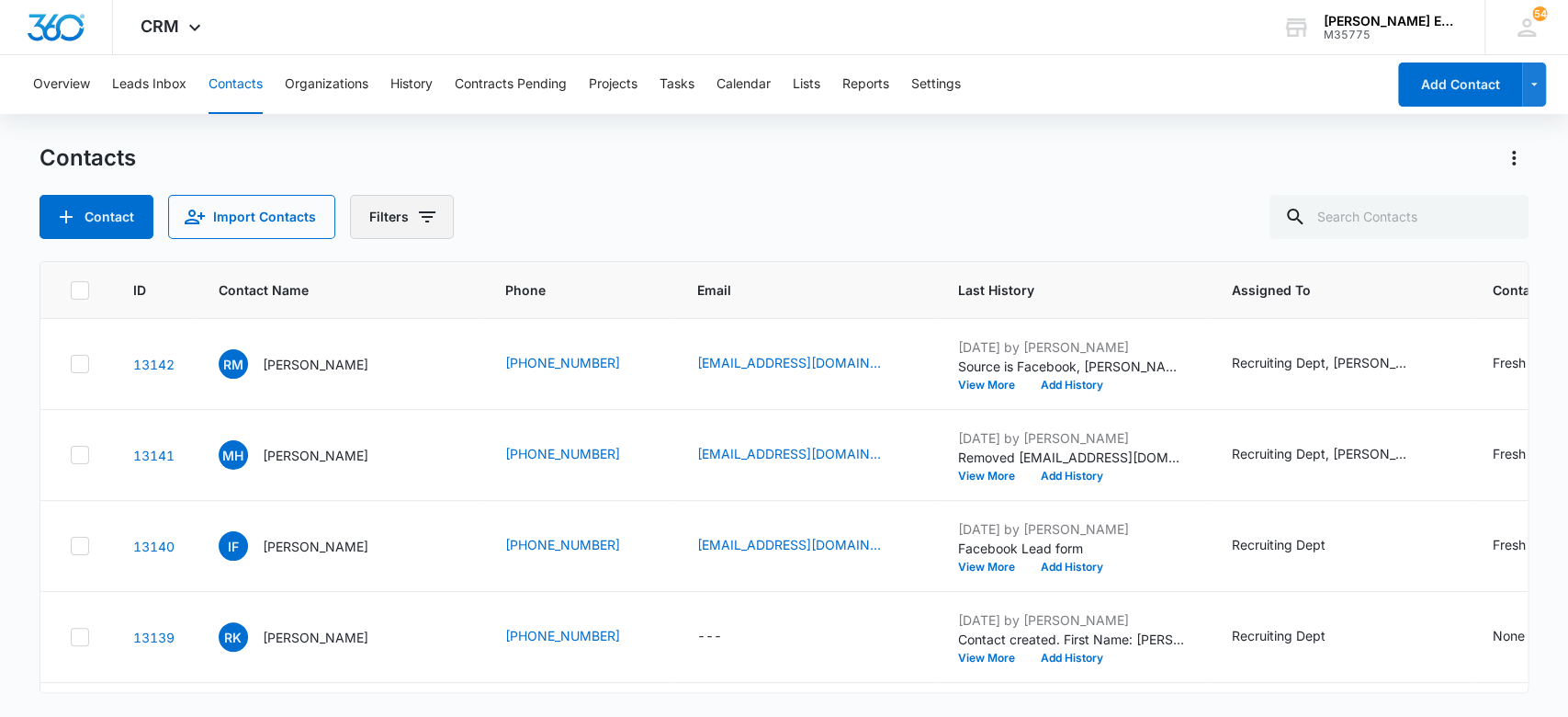
click at [383, 224] on button "Filters" at bounding box center [401, 216] width 104 height 44
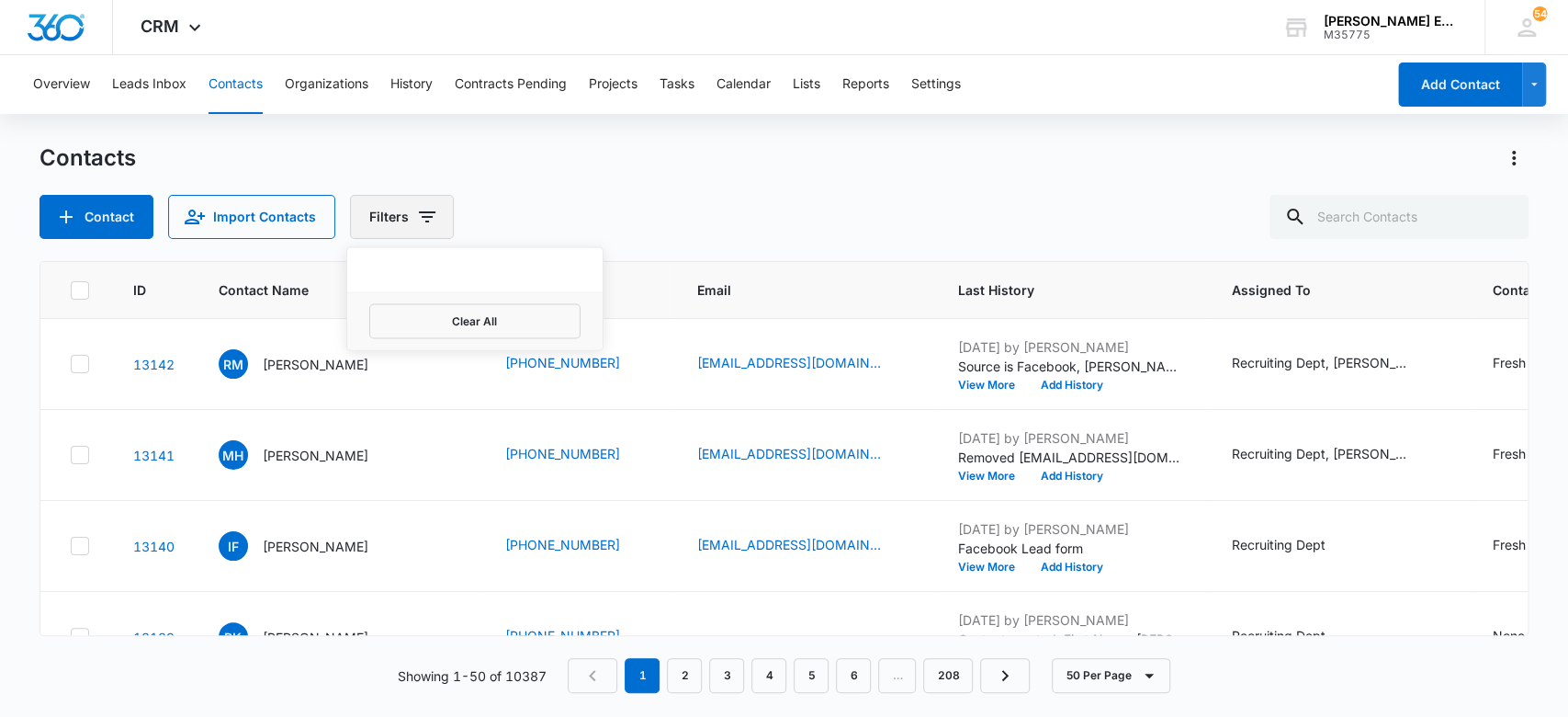
click at [499, 205] on div "Contact Import Contacts Filters Clear All" at bounding box center [784, 216] width 1490 height 44
click at [416, 212] on icon "Filters" at bounding box center [428, 217] width 22 height 22
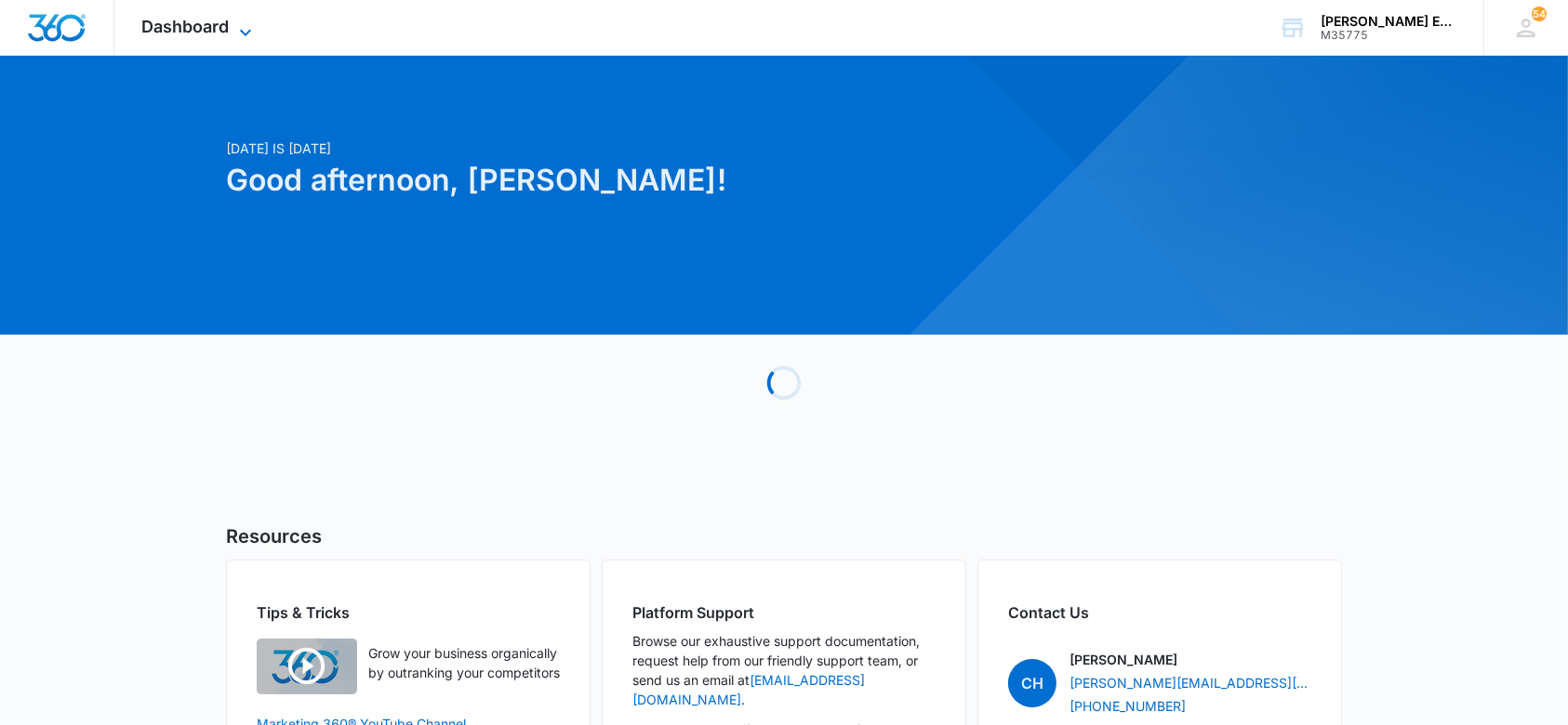
click at [245, 27] on icon at bounding box center [245, 33] width 23 height 23
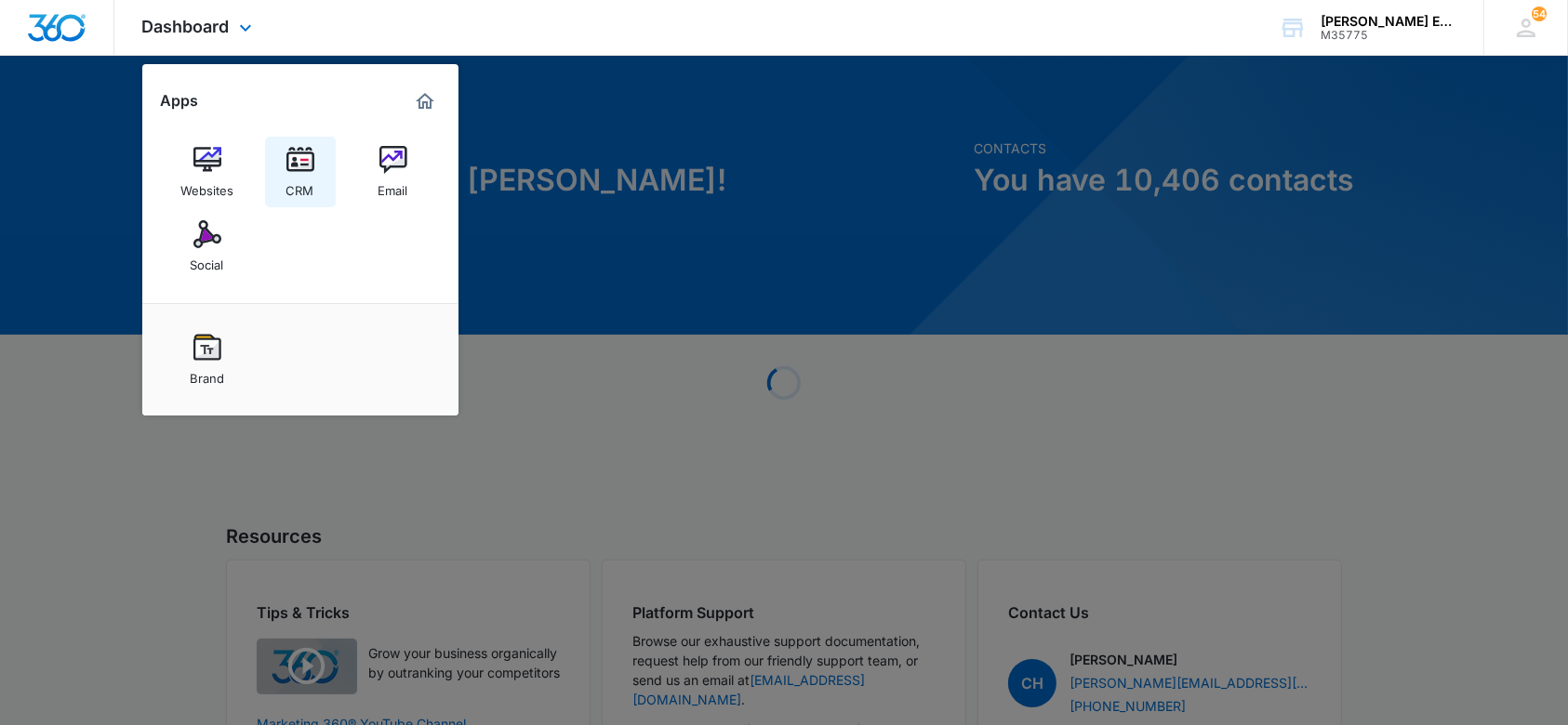
click at [311, 173] on img at bounding box center [299, 159] width 27 height 27
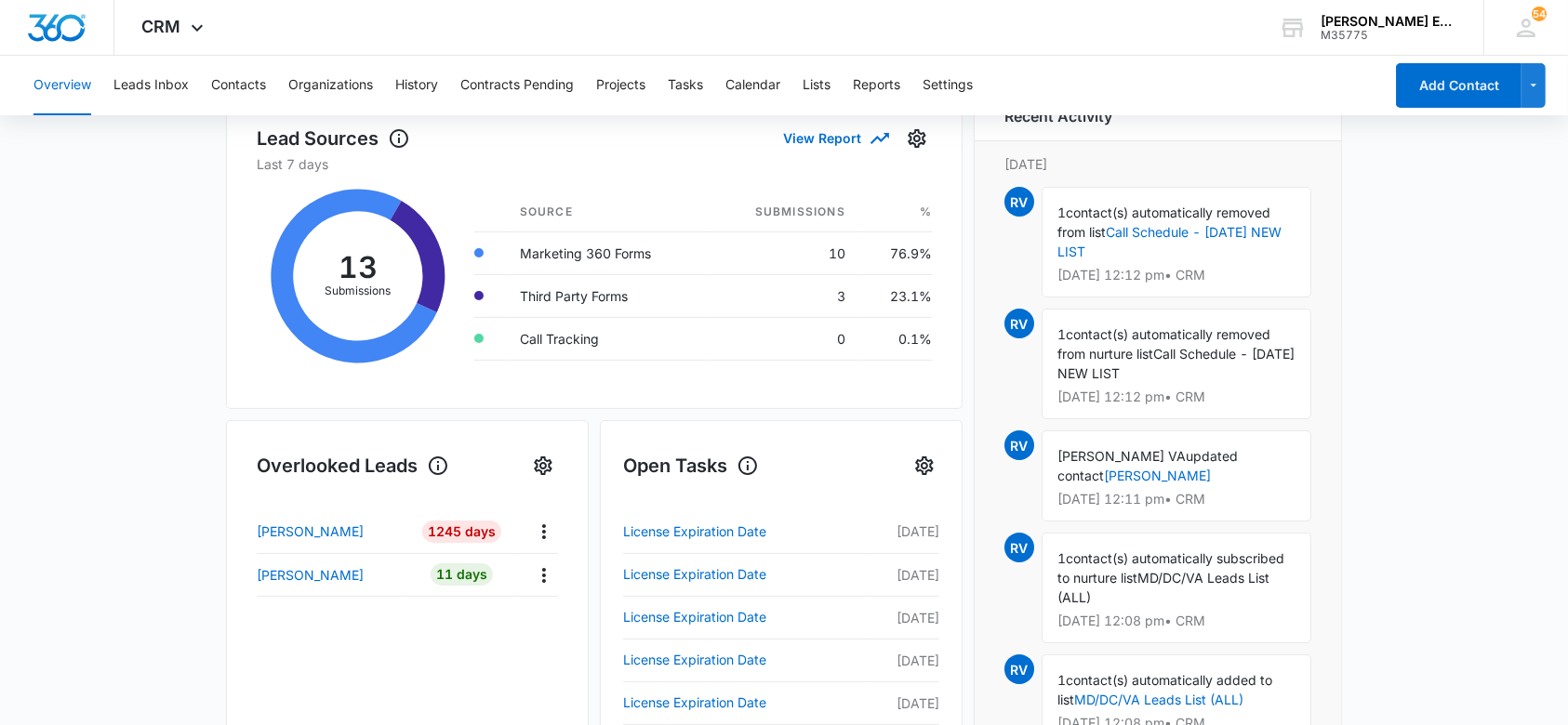
scroll to position [247, 0]
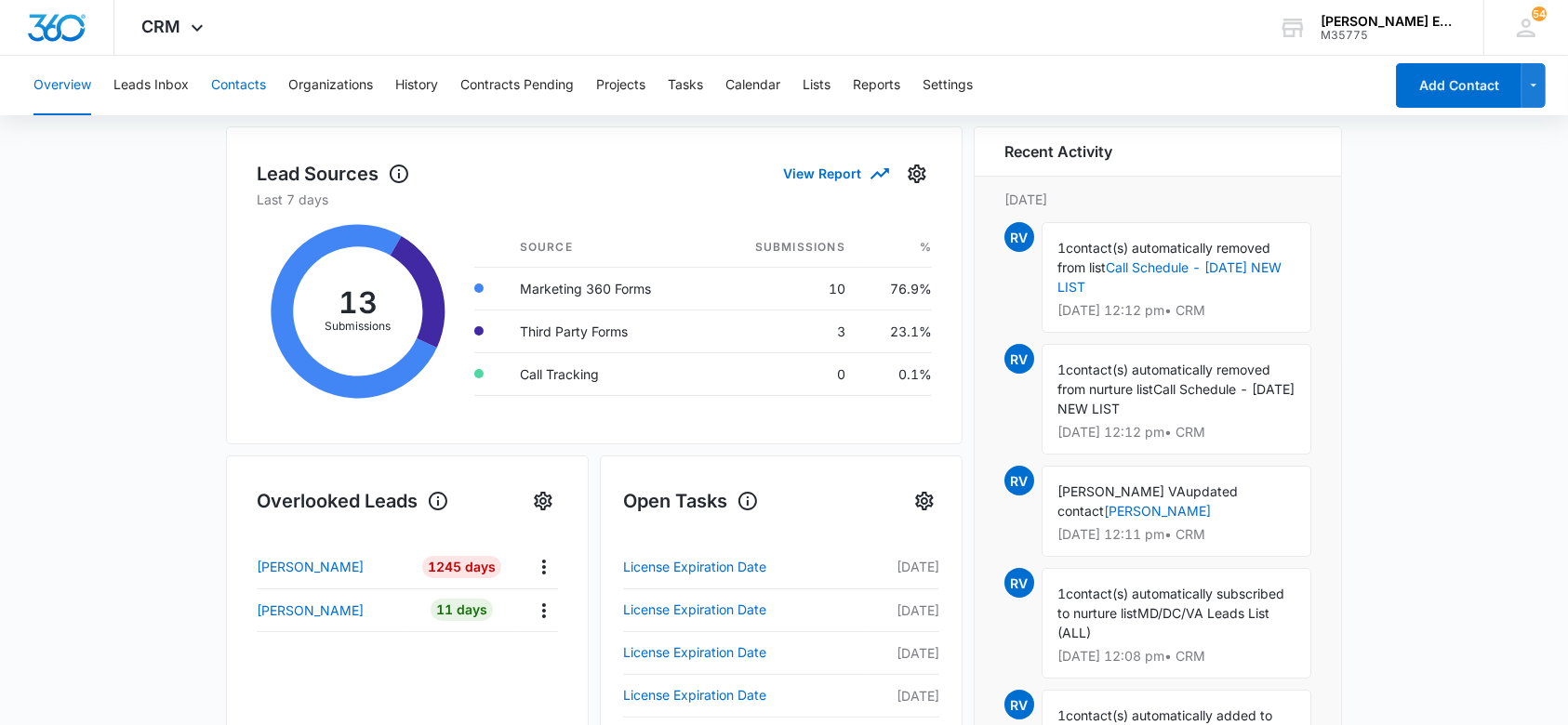
click at [248, 87] on button "Contacts" at bounding box center [239, 85] width 55 height 60
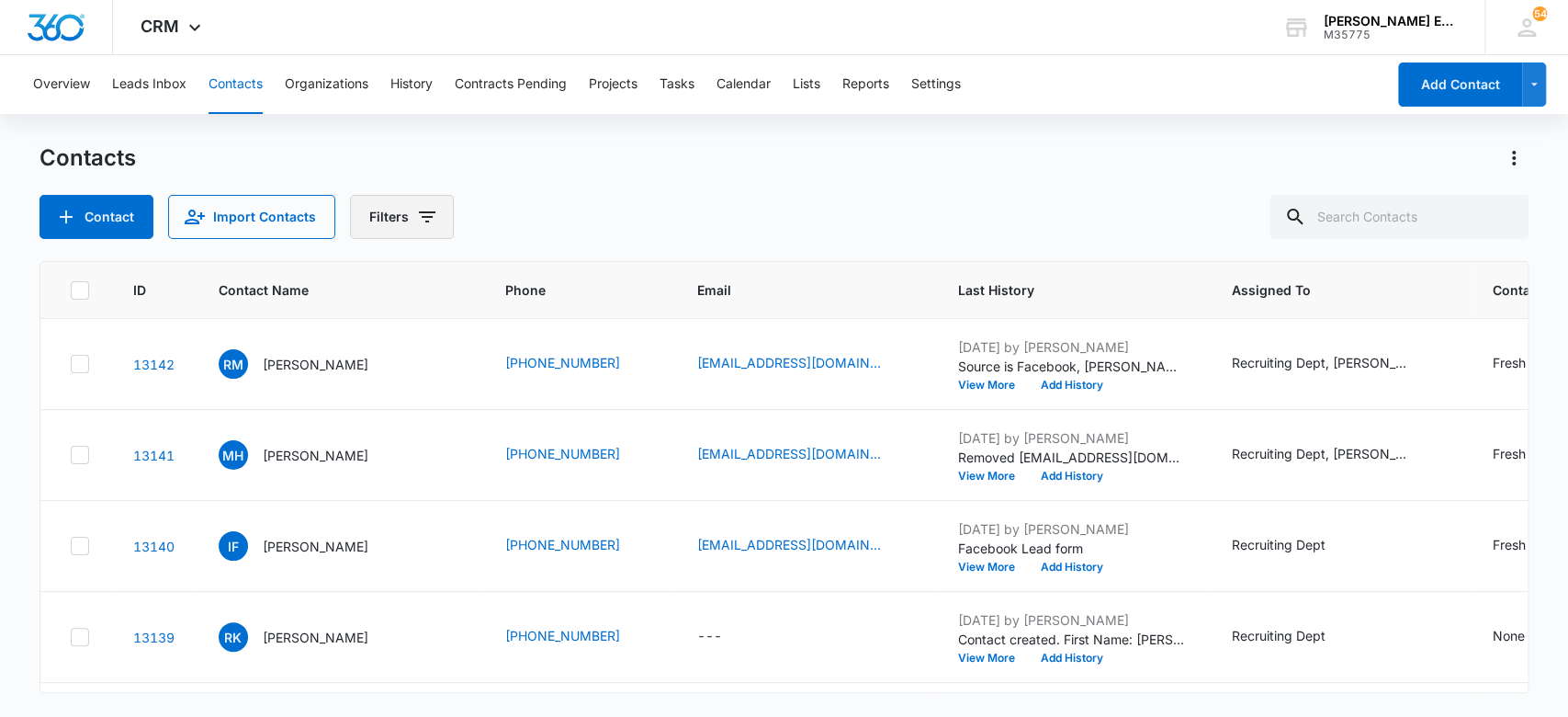
click at [438, 224] on button "Filters" at bounding box center [401, 216] width 104 height 44
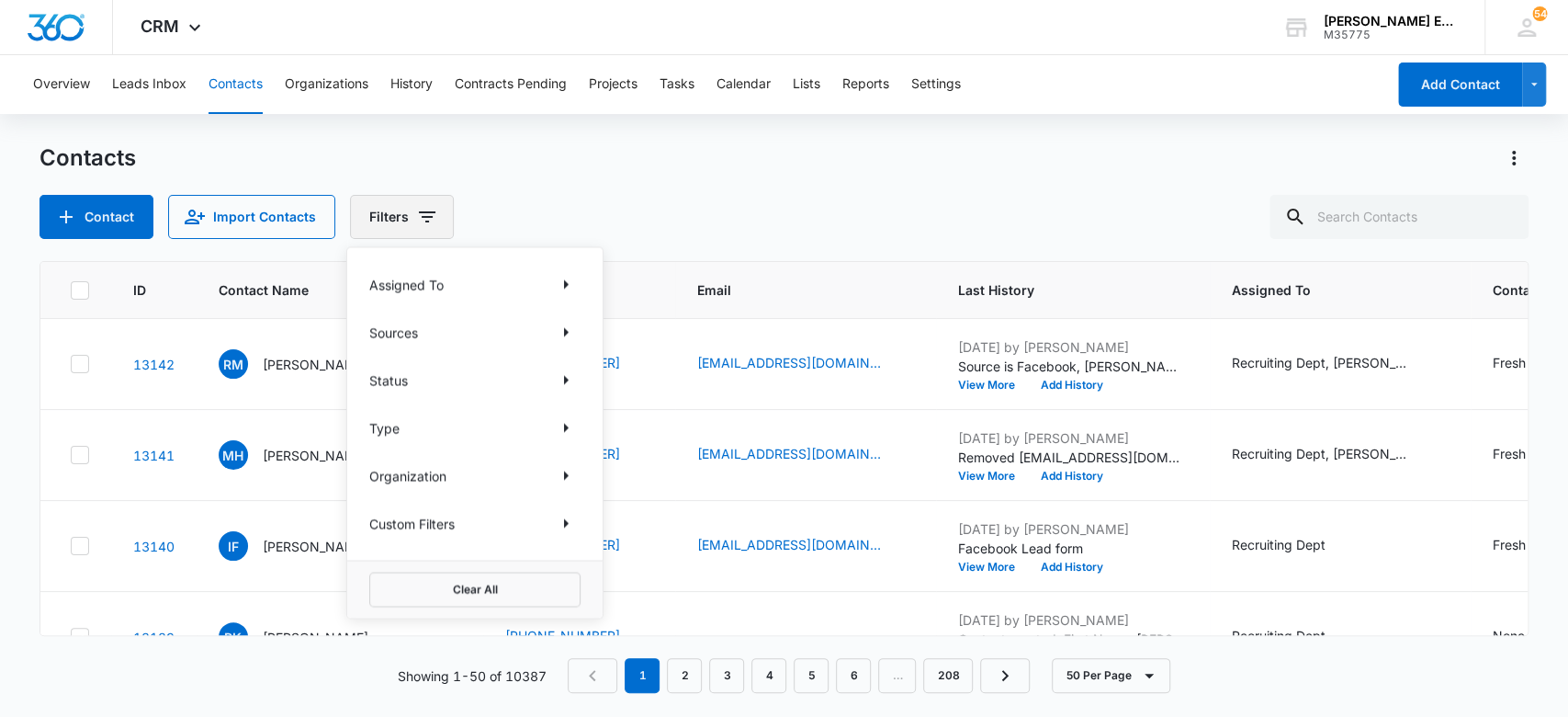
click at [403, 201] on button "Filters" at bounding box center [401, 216] width 104 height 44
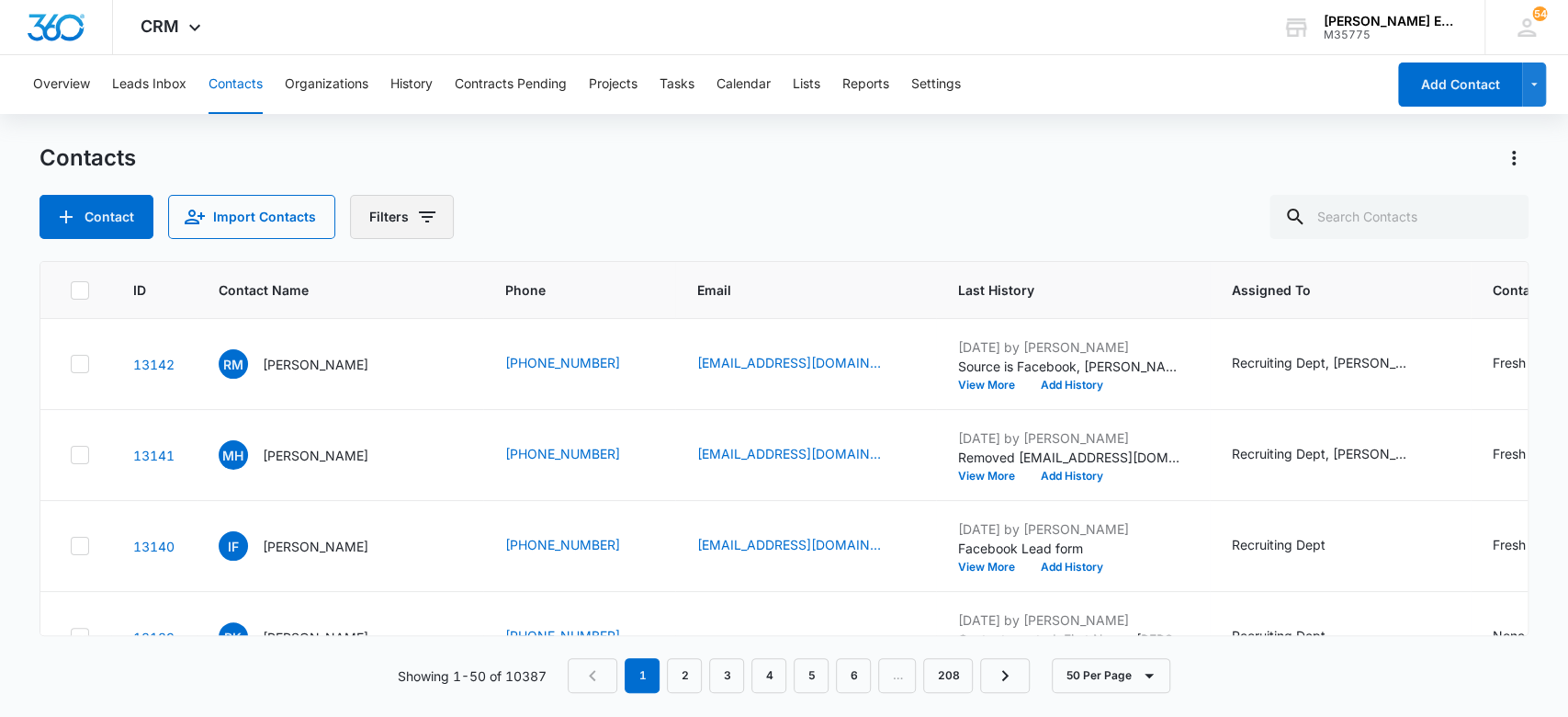
click at [434, 200] on button "Filters" at bounding box center [401, 216] width 104 height 44
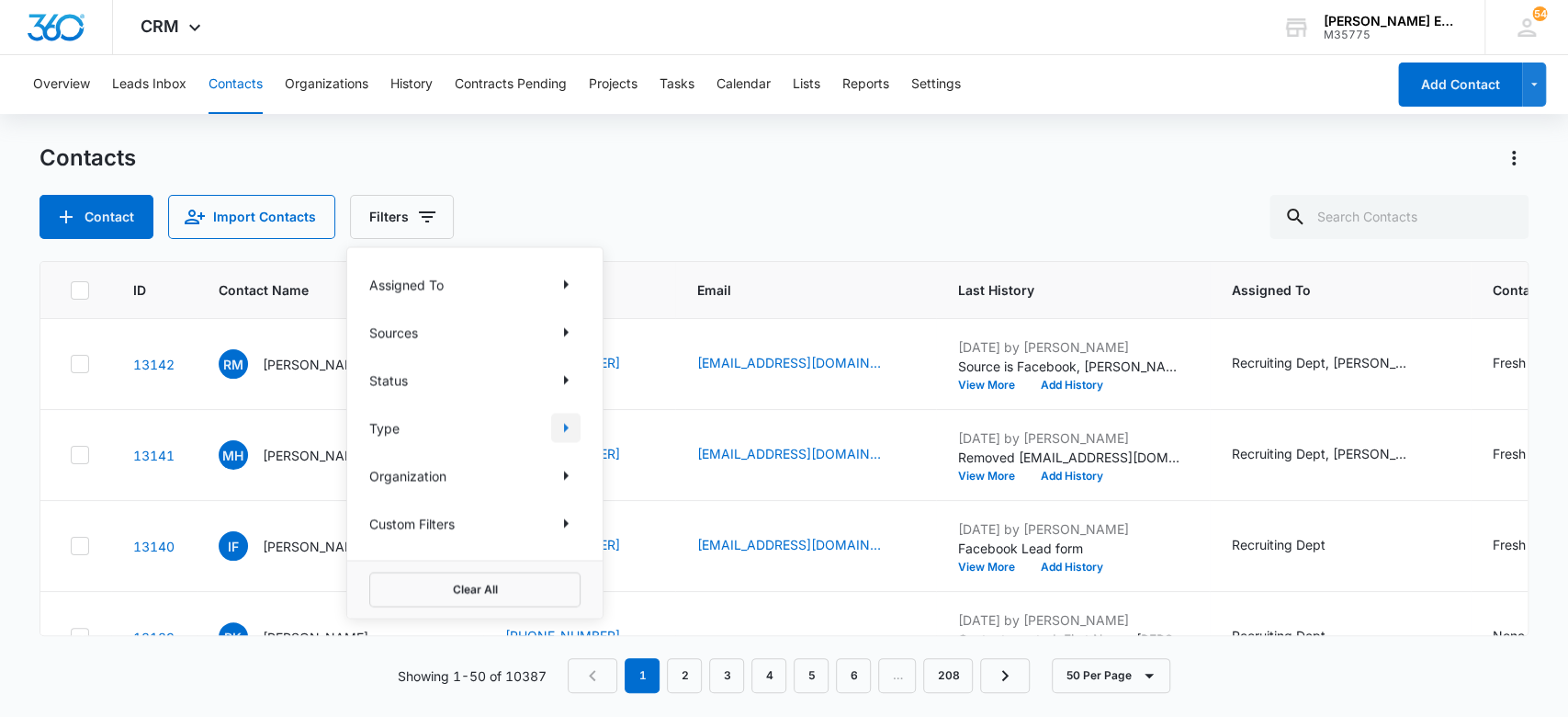
click at [562, 430] on icon "Show Type filters" at bounding box center [566, 428] width 22 height 22
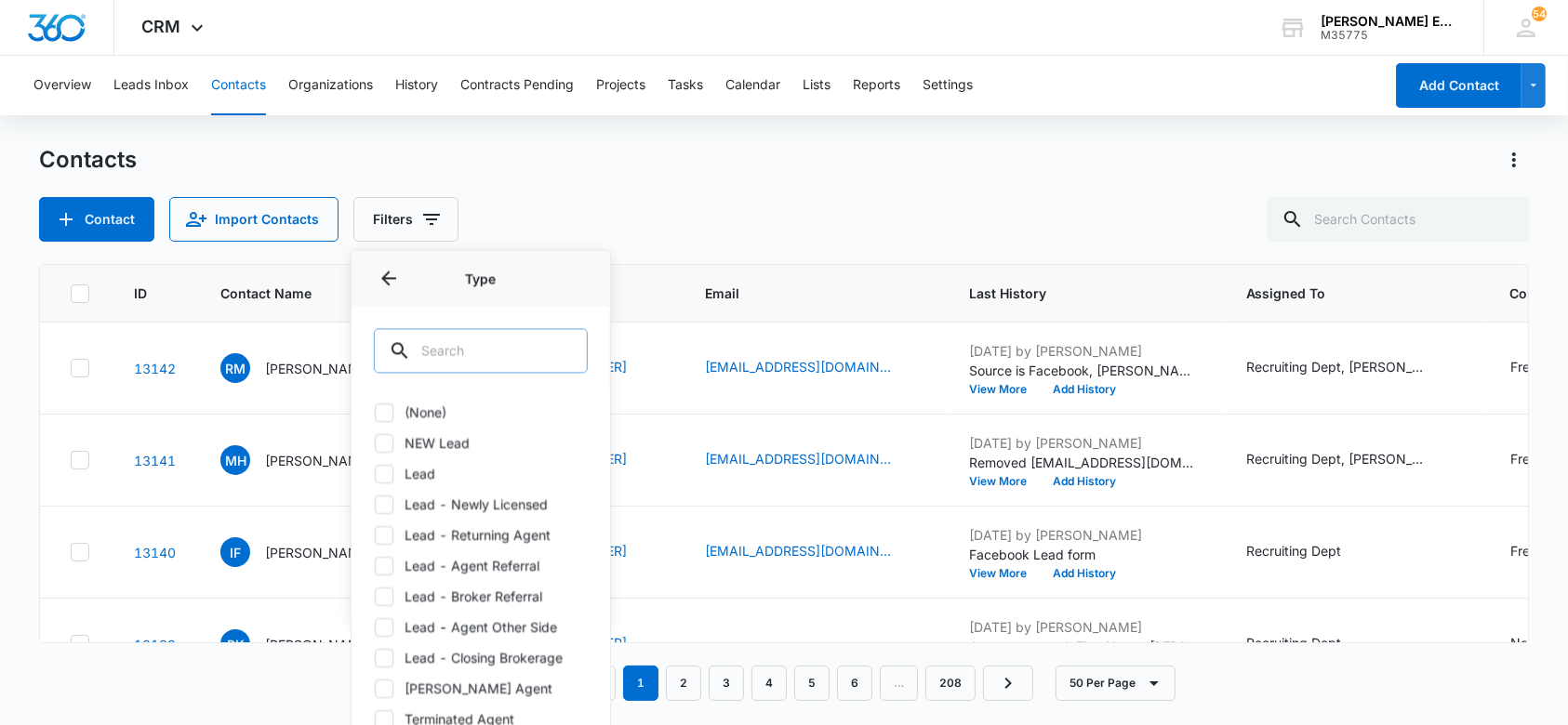
click at [511, 348] on input "text" at bounding box center [481, 350] width 214 height 44
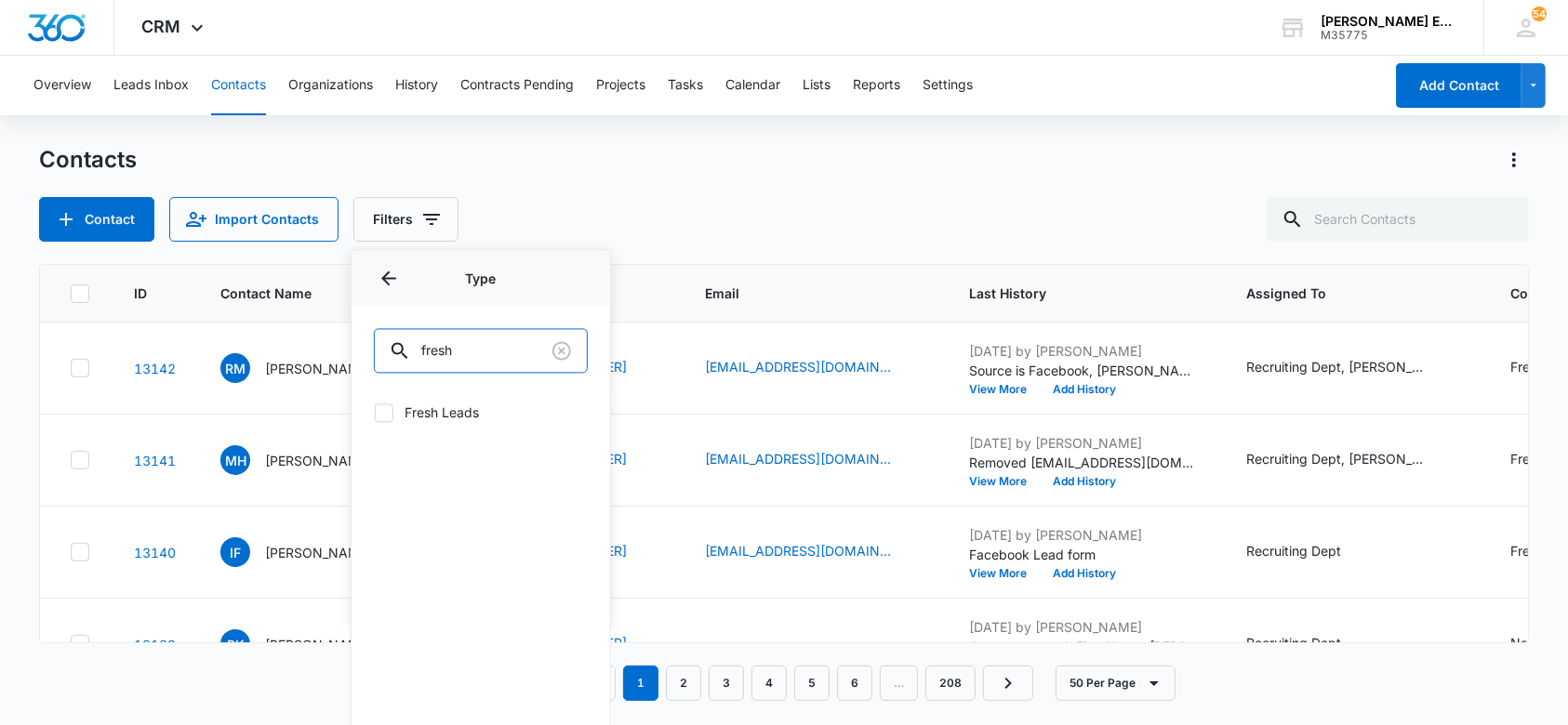
type input "fresh"
click at [447, 407] on label "Fresh Leads" at bounding box center [481, 412] width 214 height 20
click at [375, 412] on input "Fresh Leads" at bounding box center [374, 412] width 1 height 1
checkbox input "true"
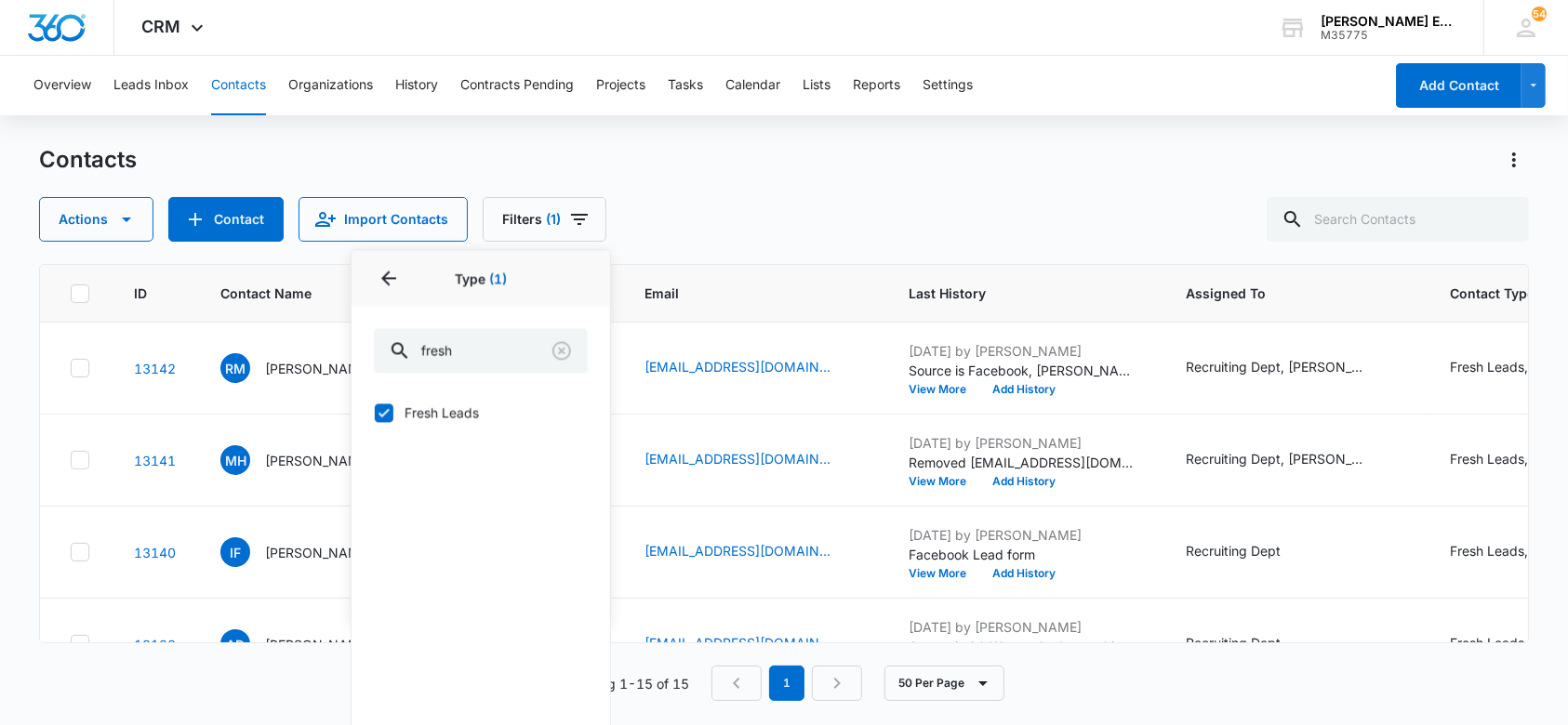
click at [794, 155] on div "Contacts" at bounding box center [783, 159] width 1489 height 29
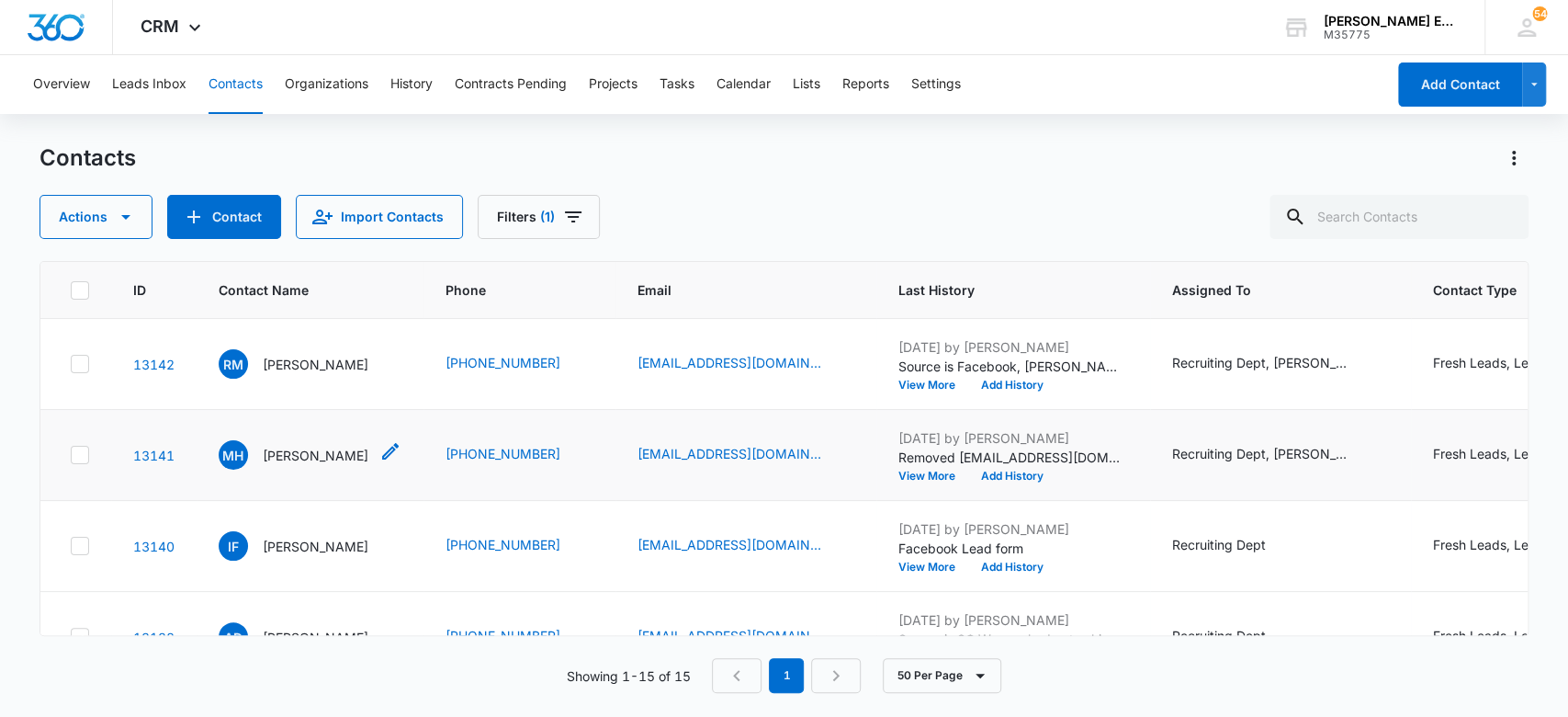
click at [327, 452] on p "Melinda Holliman" at bounding box center [315, 455] width 106 height 20
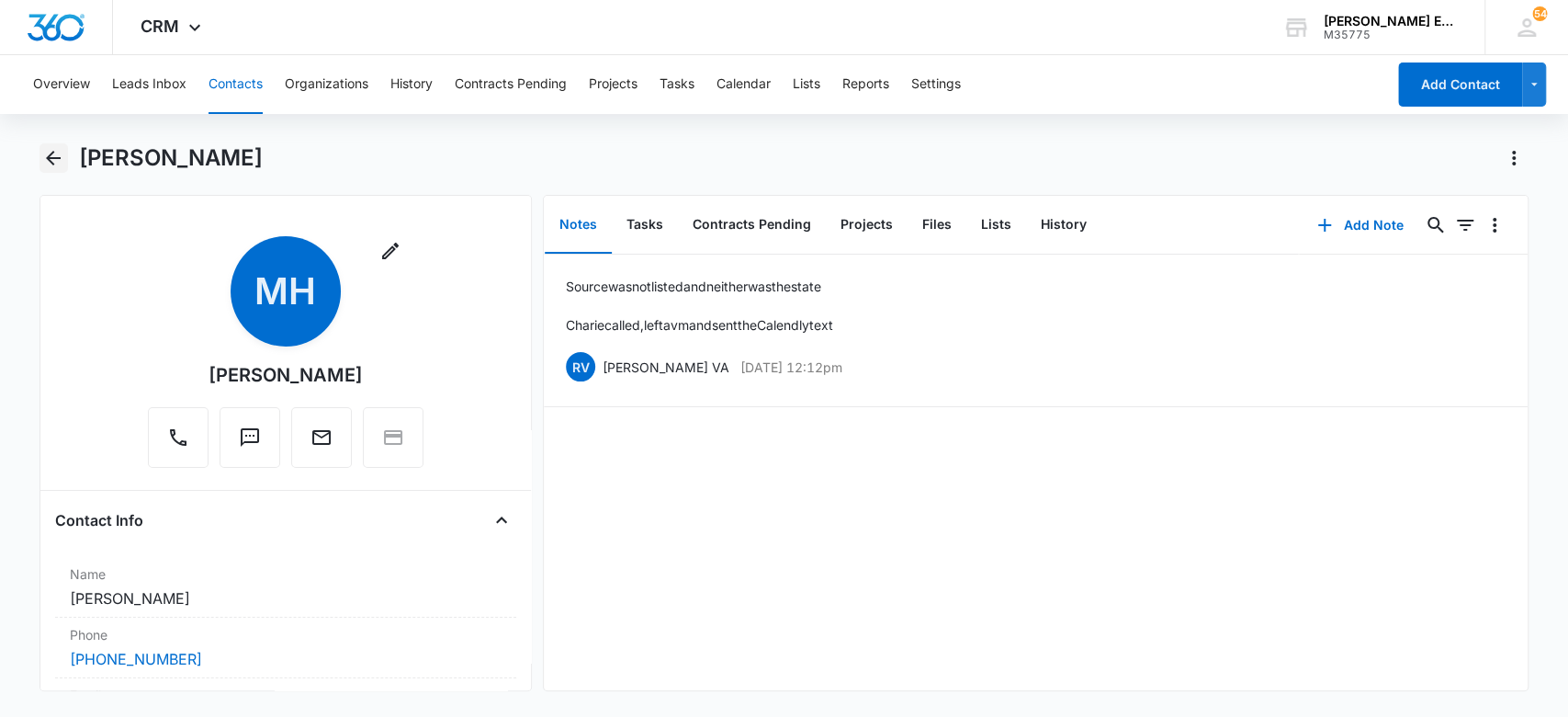
click at [49, 153] on icon "Back" at bounding box center [53, 158] width 22 height 22
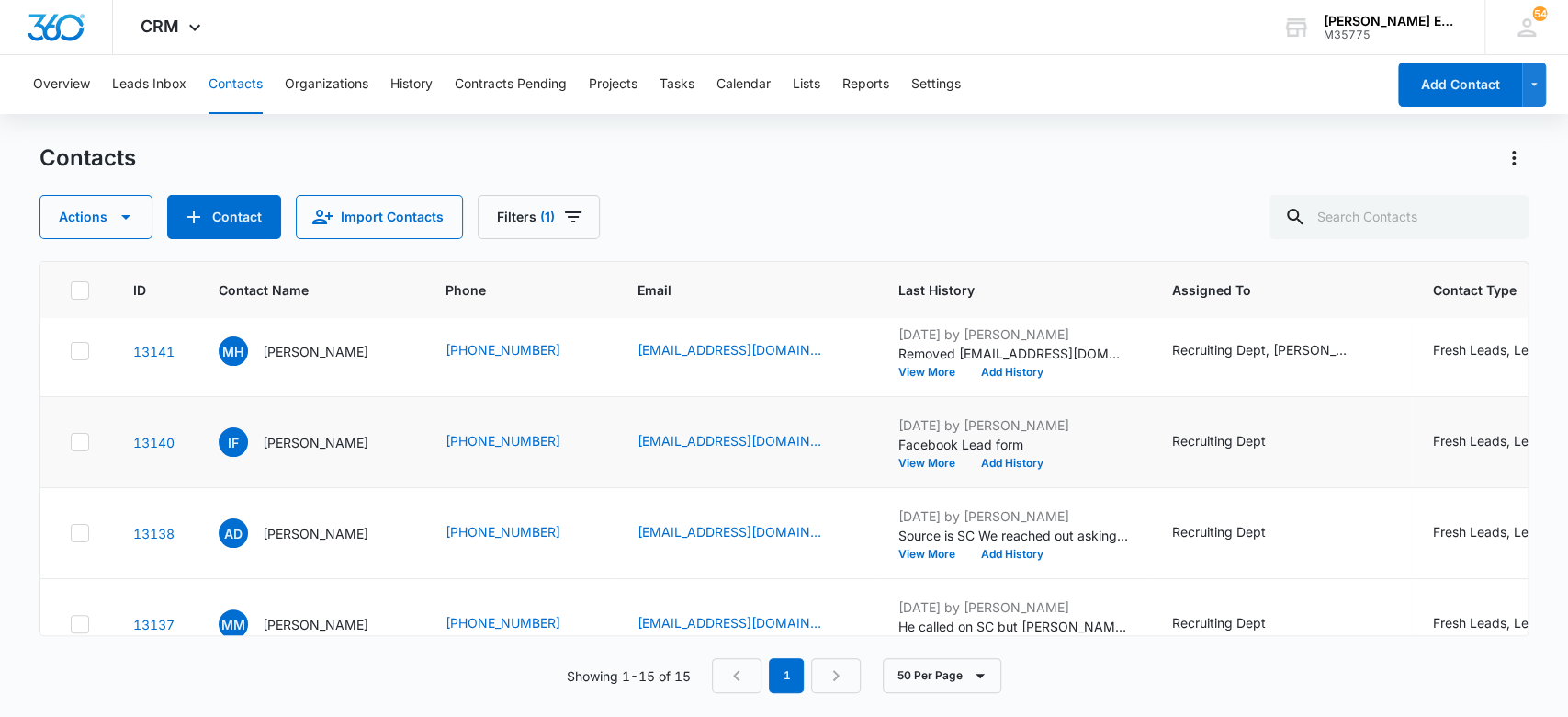
scroll to position [123, 0]
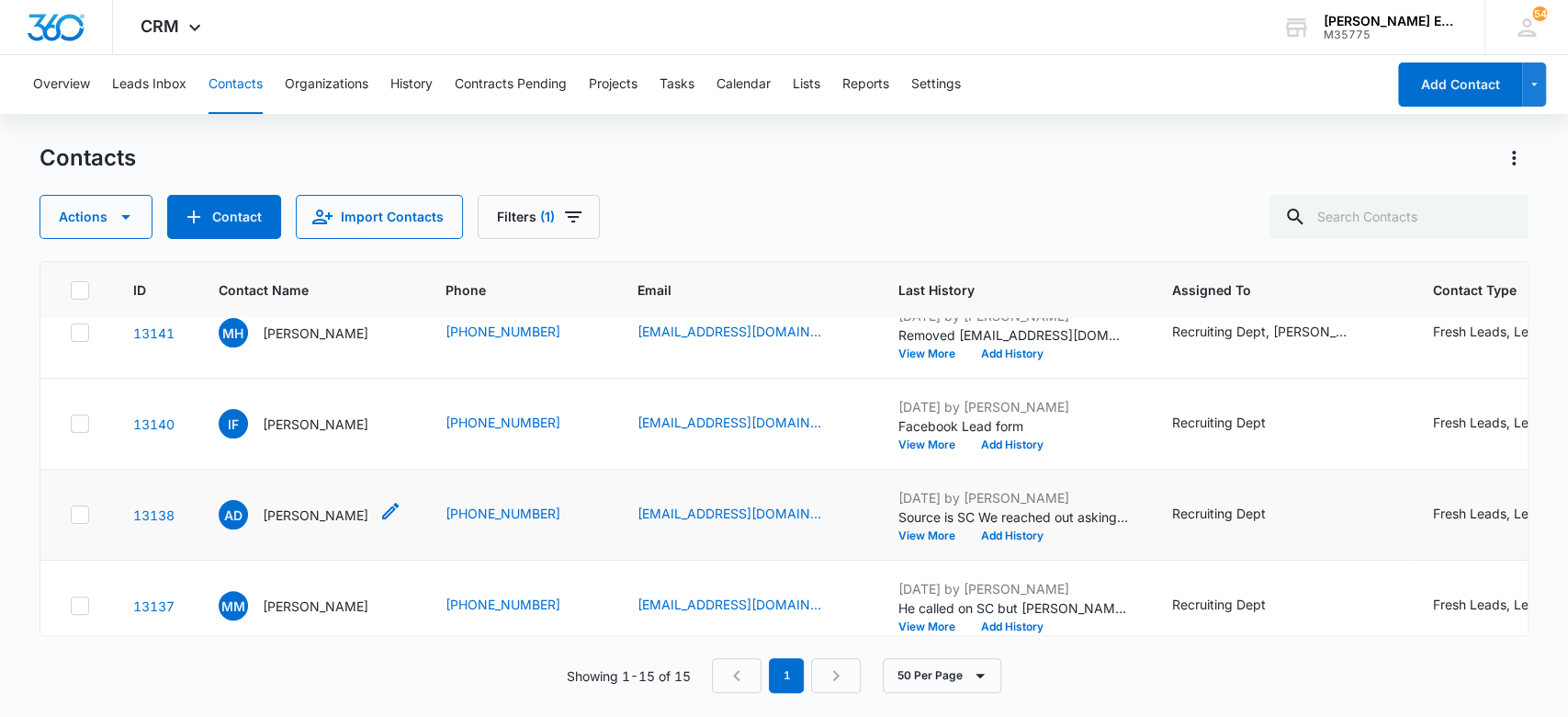
click at [294, 513] on p "Ashley Dowell" at bounding box center [315, 515] width 106 height 20
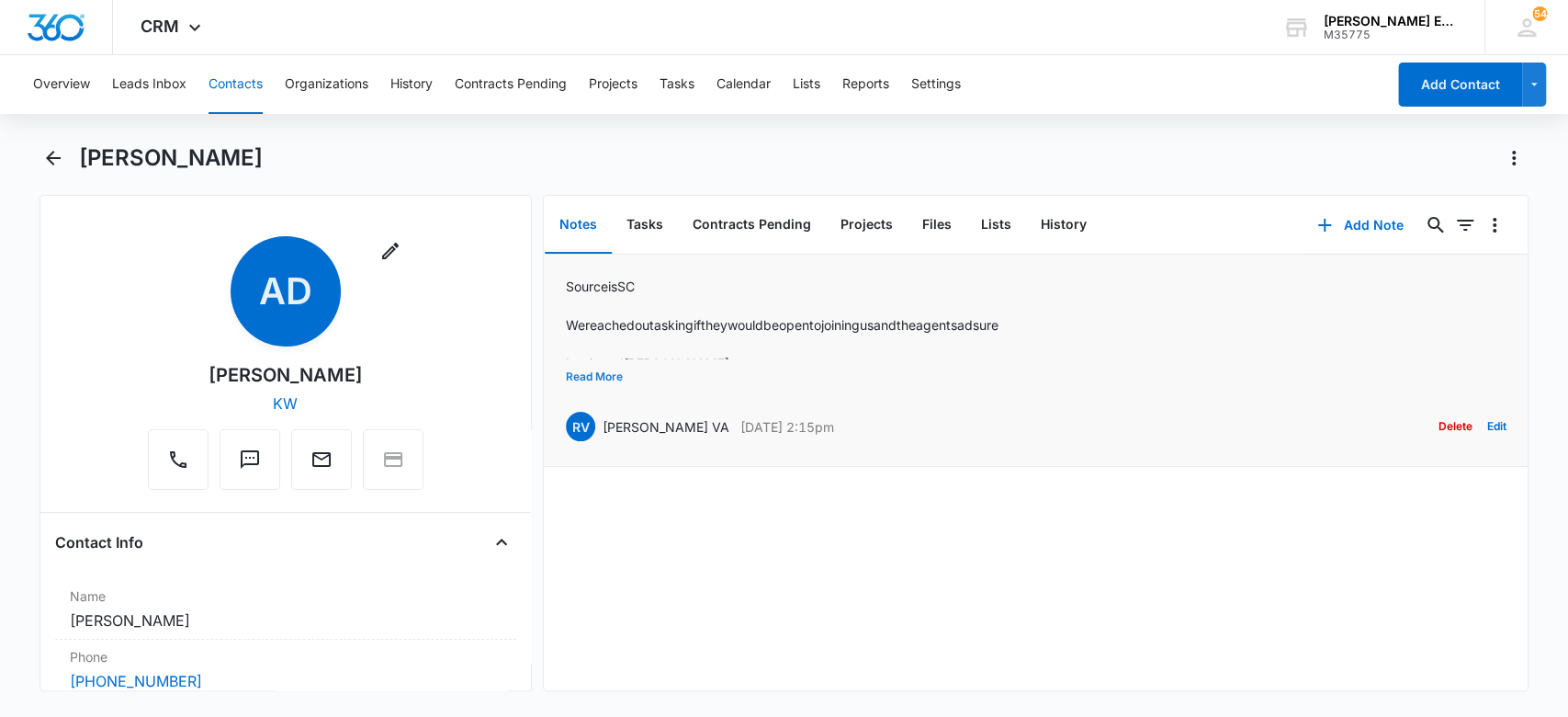
click at [612, 376] on button "Read More" at bounding box center [594, 376] width 57 height 35
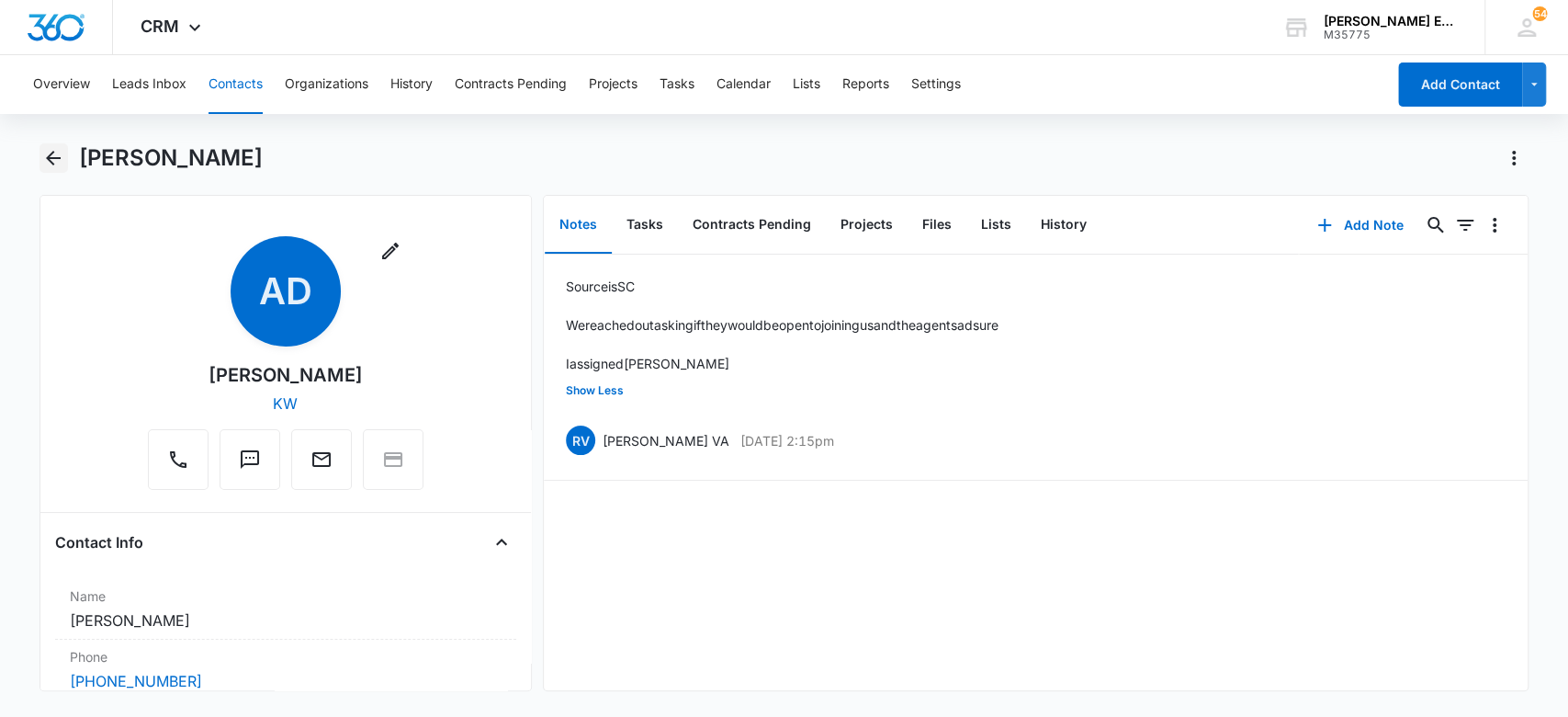
click at [51, 158] on icon "Back" at bounding box center [53, 158] width 15 height 15
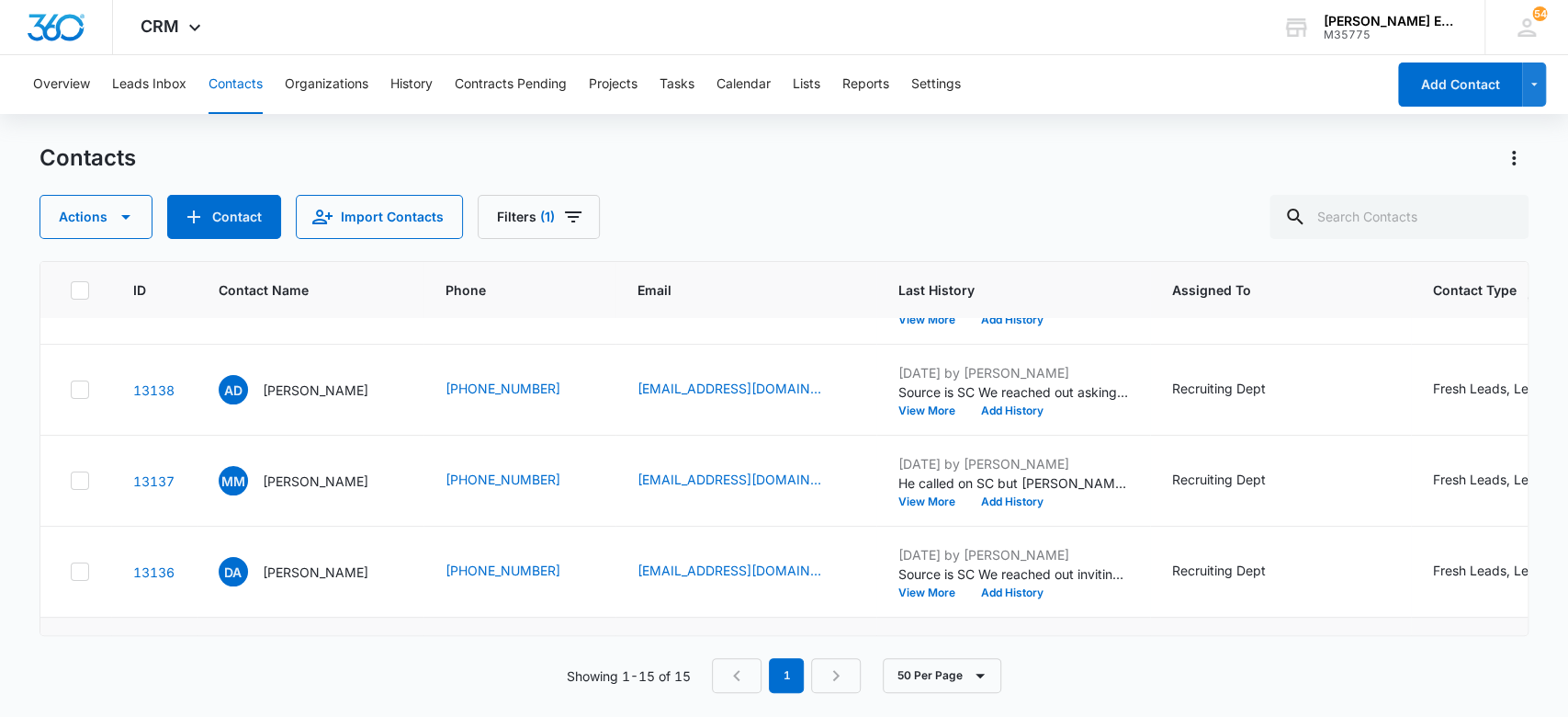
scroll to position [368, 0]
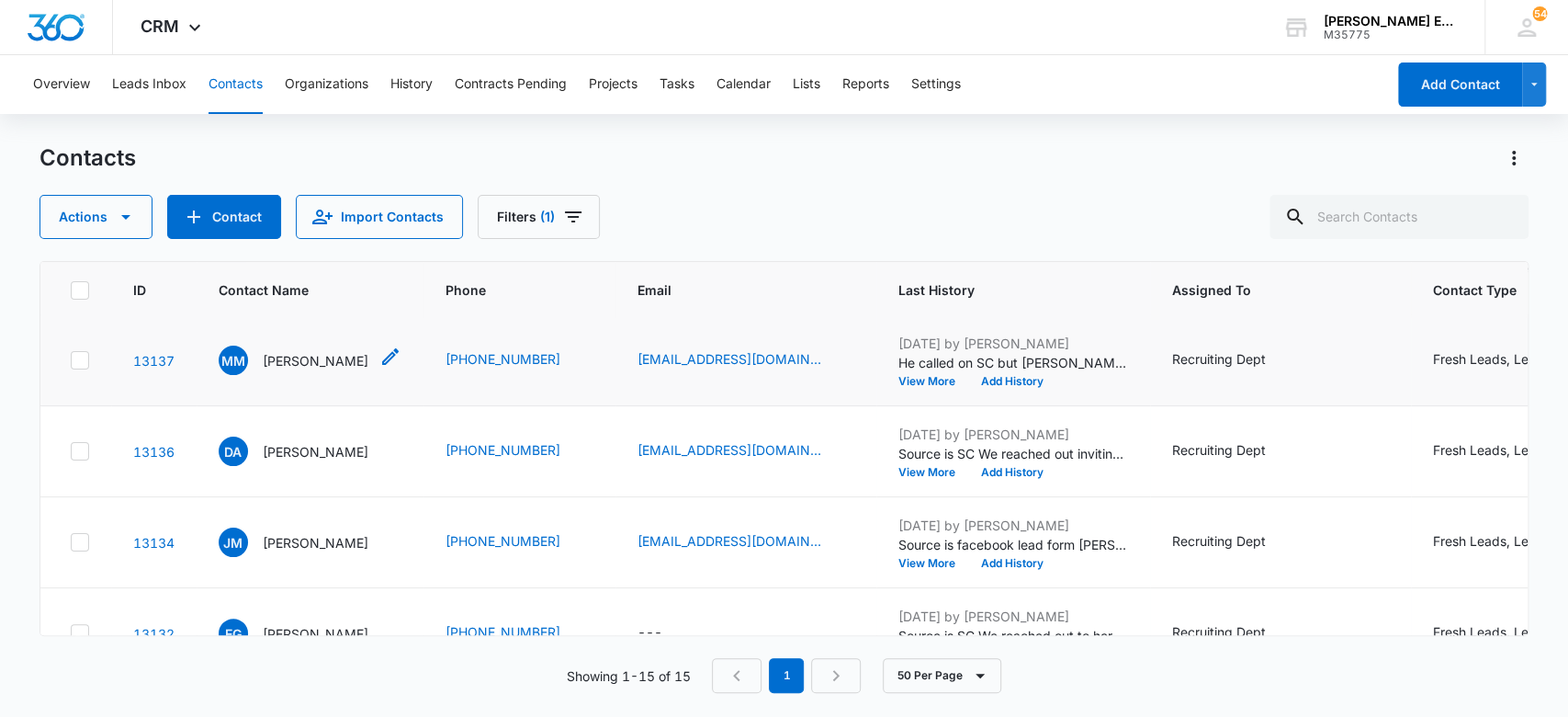
click at [302, 359] on p "Mike McAndrew" at bounding box center [315, 360] width 106 height 20
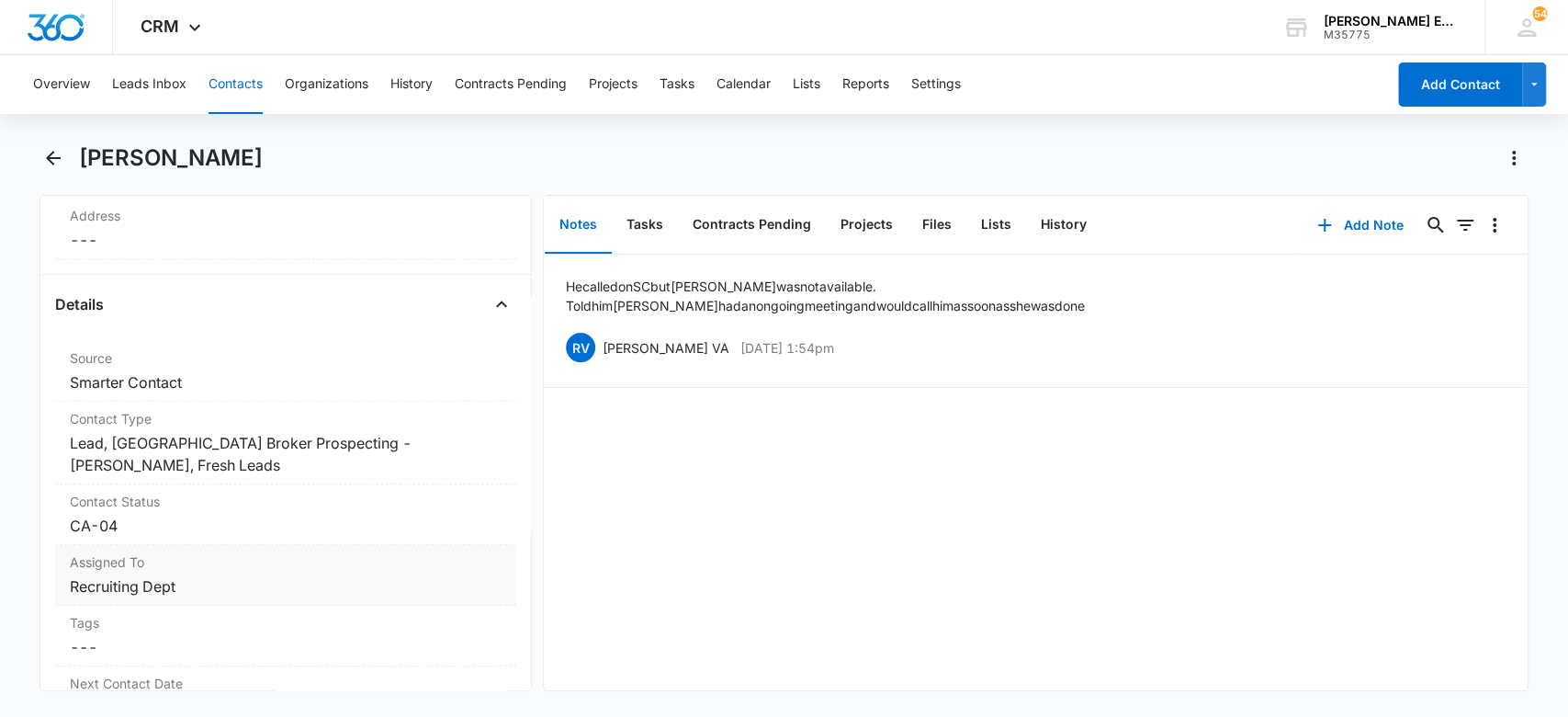
scroll to position [708, 0]
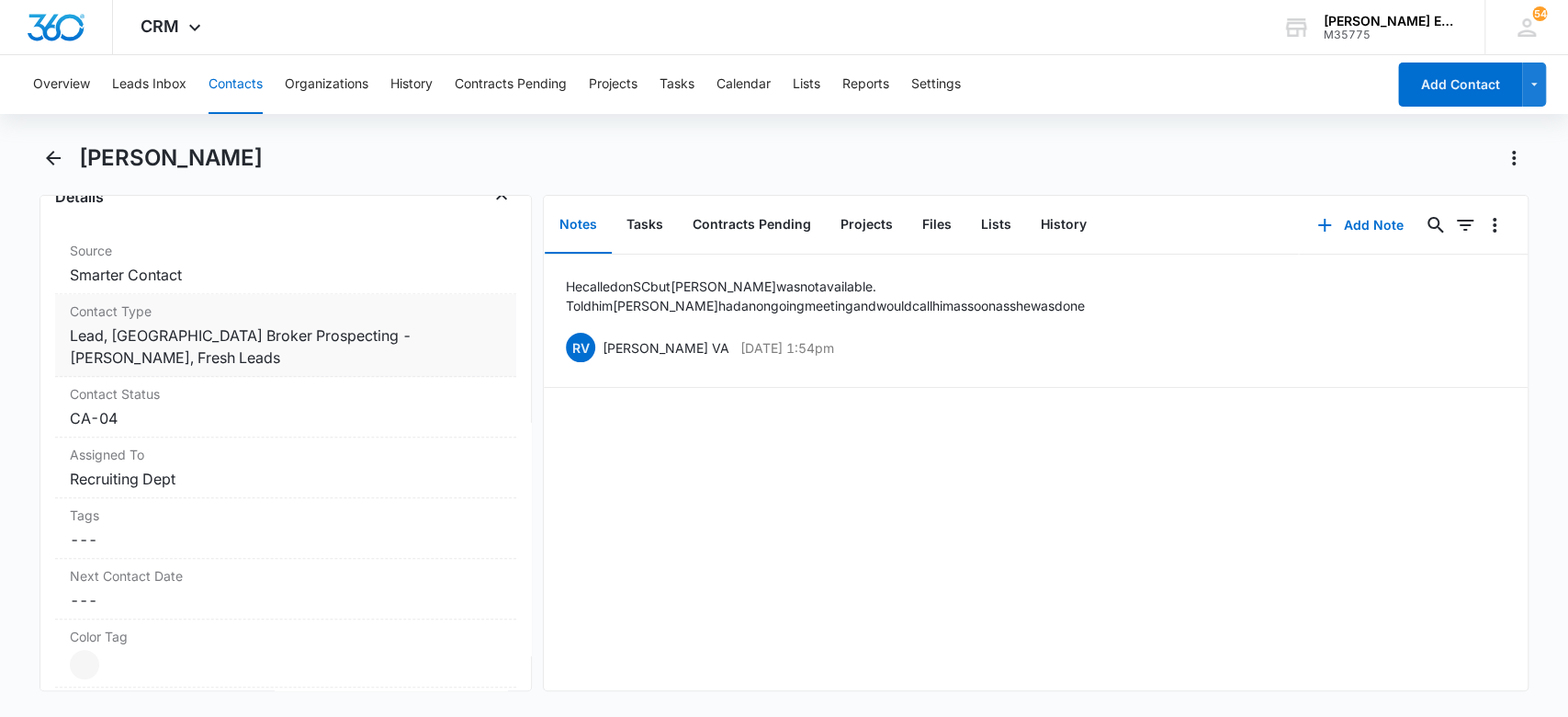
click at [286, 355] on dd "Cancel Save Changes Lead, Southern CA Broker Prospecting - Michelle Beeson, Fre…" at bounding box center [286, 346] width 433 height 44
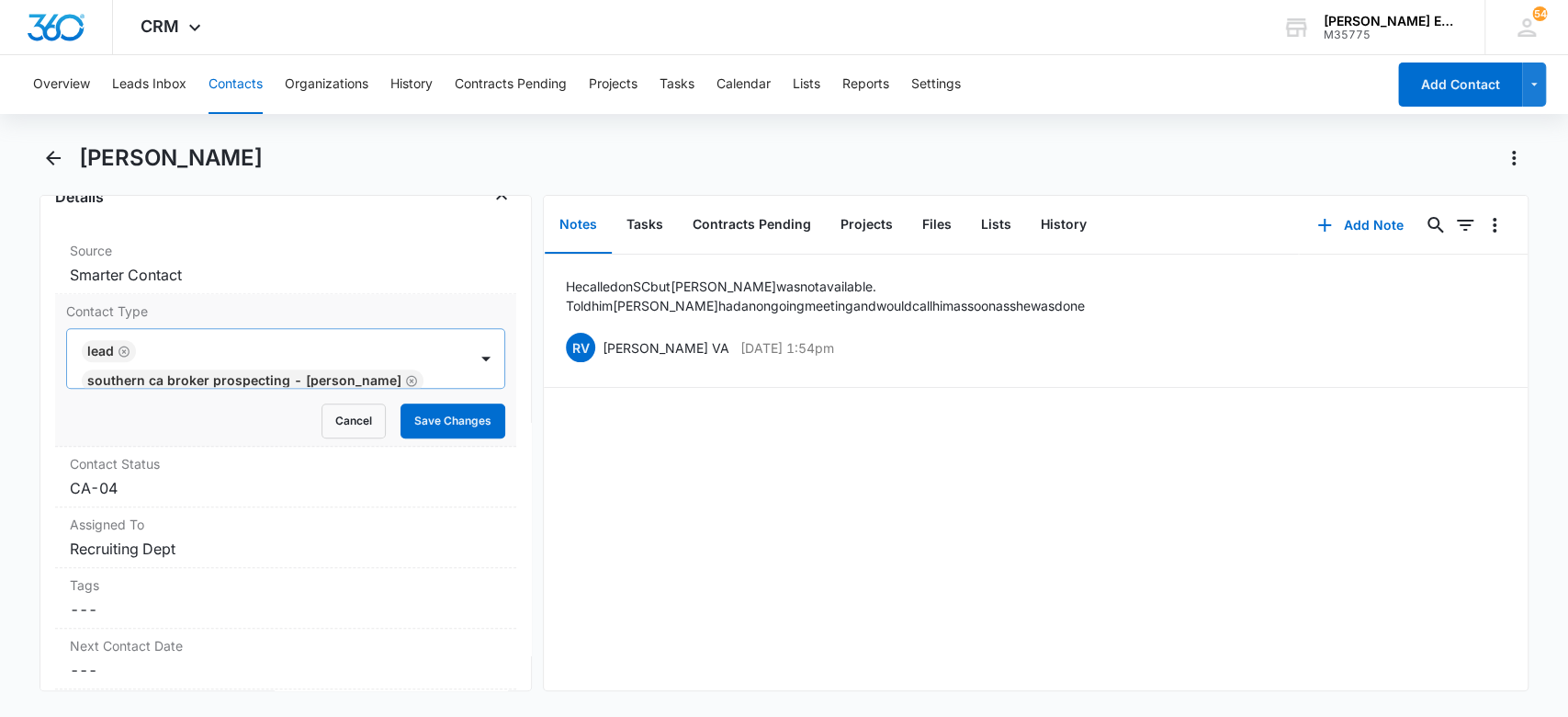
click at [123, 348] on icon "Remove Lead" at bounding box center [124, 351] width 11 height 11
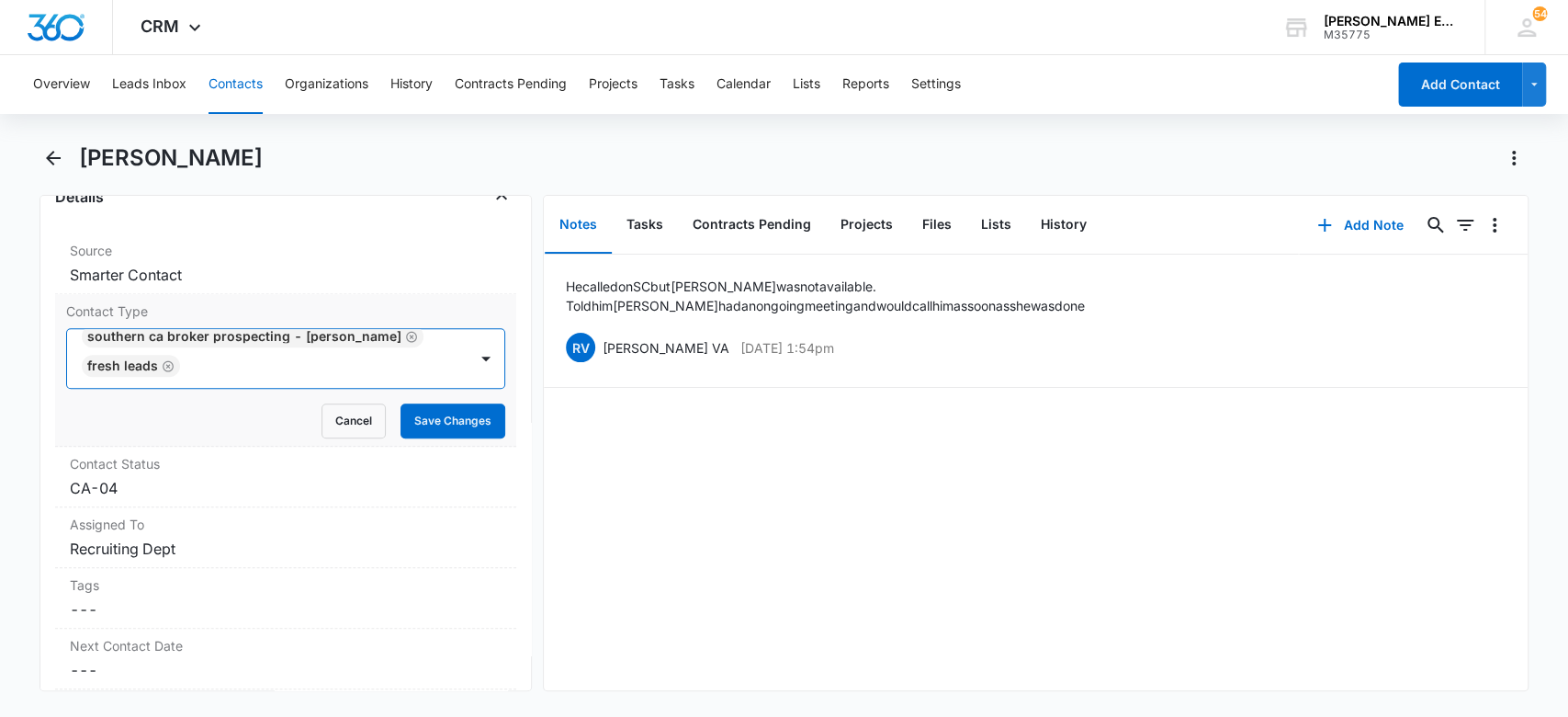
click at [167, 363] on icon "Remove Fresh Leads" at bounding box center [168, 366] width 11 height 11
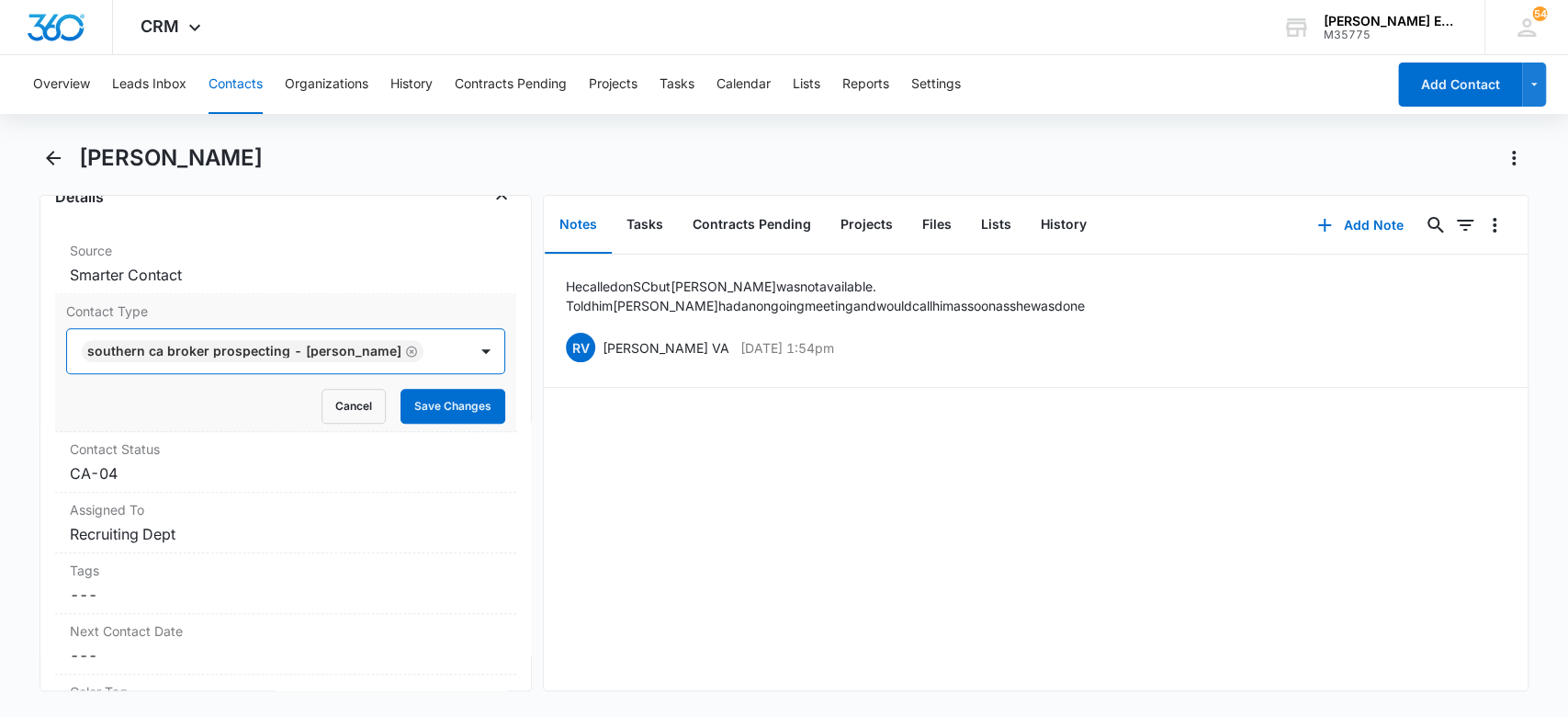
click at [406, 345] on icon "Remove Southern CA Broker Prospecting - Michelle Beeson" at bounding box center [412, 351] width 11 height 11
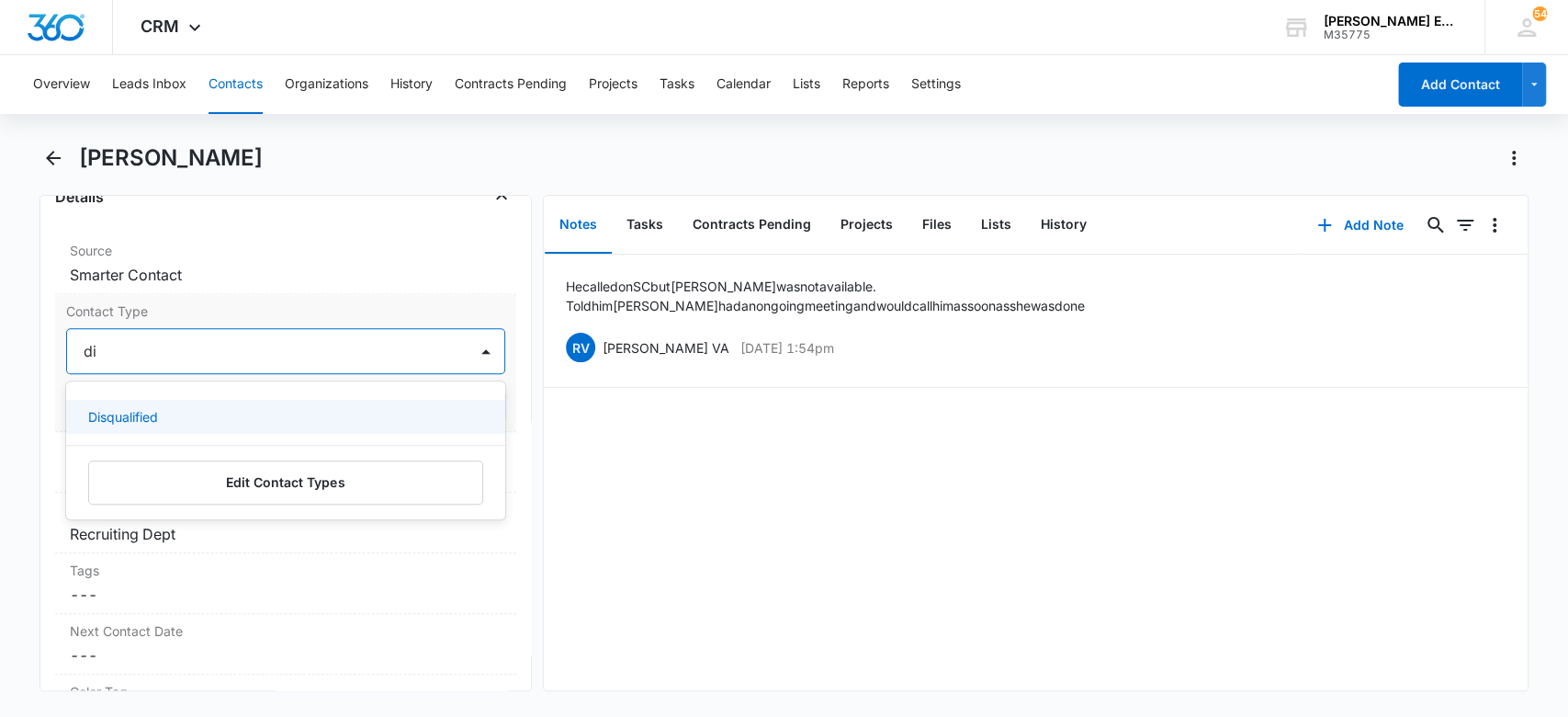
type input "dis"
click at [274, 420] on div "Disqualified" at bounding box center [283, 417] width 392 height 20
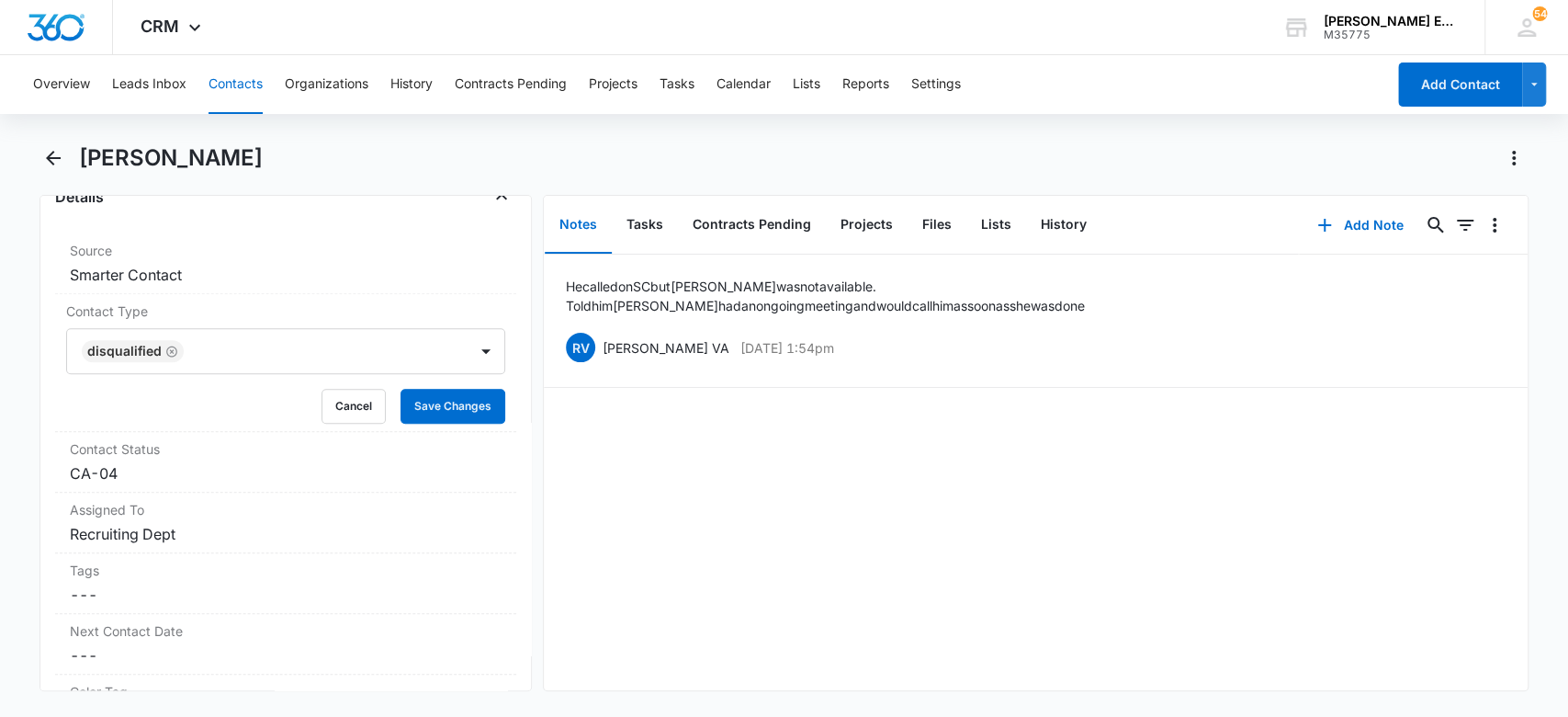
drag, startPoint x: 671, startPoint y: 476, endPoint x: 507, endPoint y: 445, distance: 166.9
click at [647, 475] on div "He called on SC but Jessica was not available. Told him Jess had an ongoing mee…" at bounding box center [1036, 473] width 984 height 436
click at [442, 409] on button "Save Changes" at bounding box center [453, 405] width 105 height 35
click at [1339, 227] on button "Add Note" at bounding box center [1360, 225] width 123 height 44
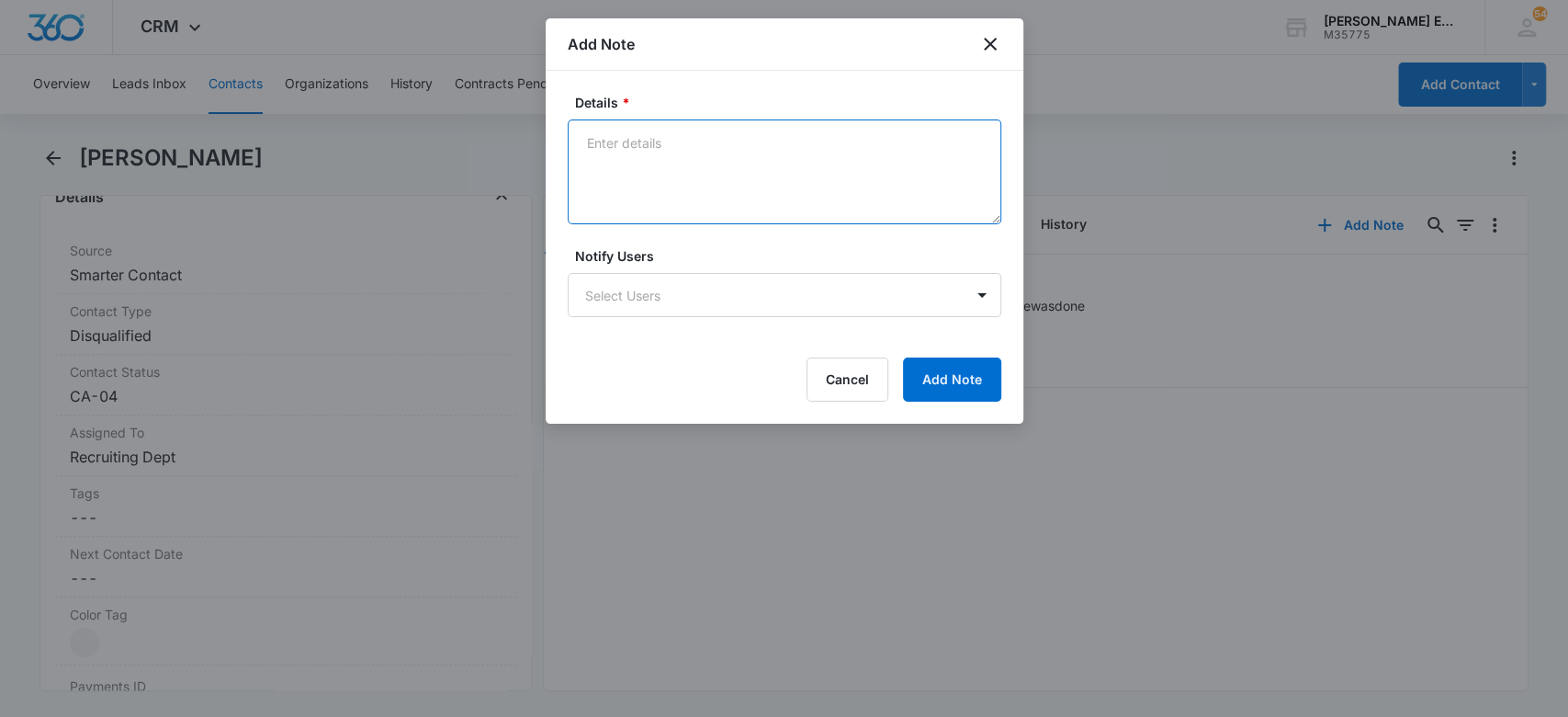
click at [676, 147] on textarea "Details *" at bounding box center [785, 172] width 434 height 105
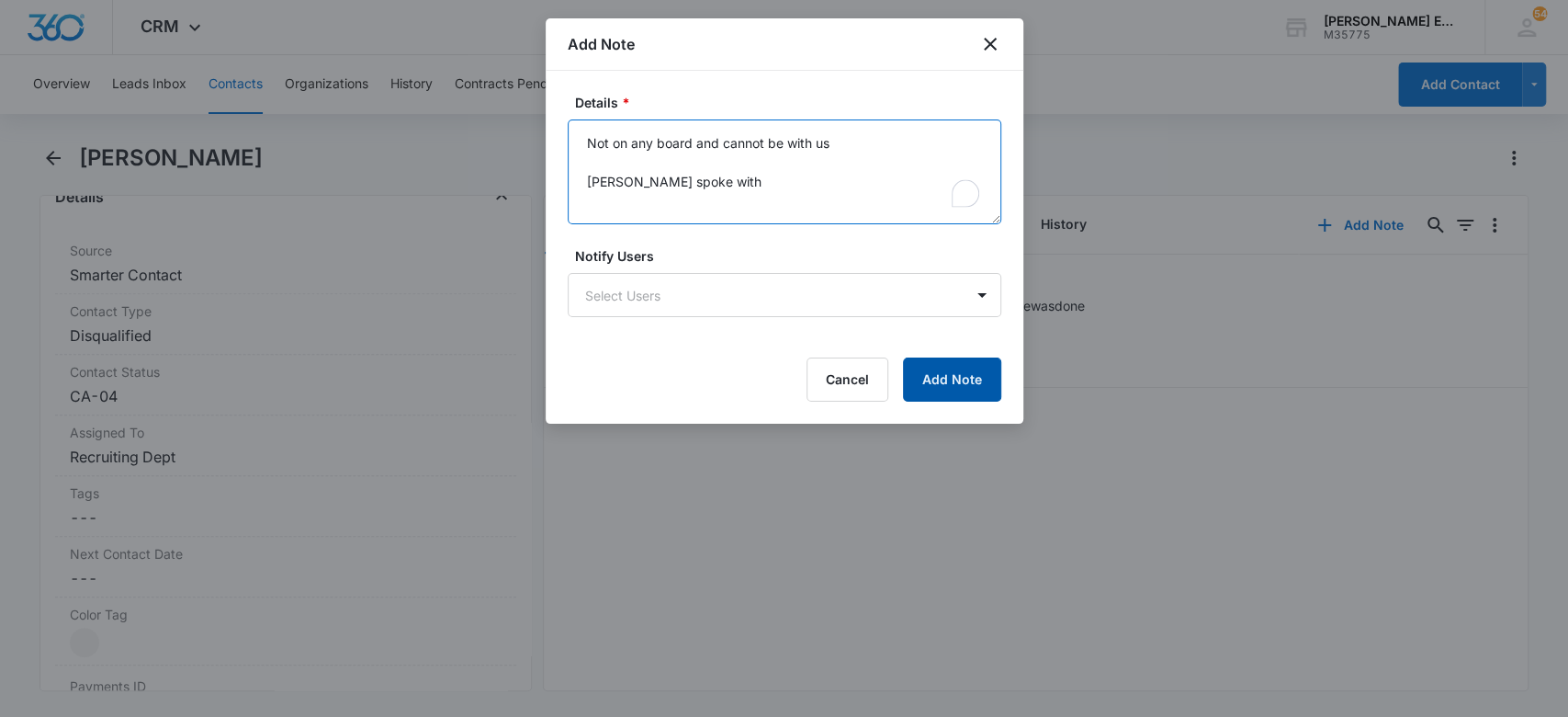
type textarea "Not on any board and cannot be with us Jess spoke with"
drag, startPoint x: 948, startPoint y: 385, endPoint x: 557, endPoint y: 213, distance: 427.2
click at [946, 379] on button "Add Note" at bounding box center [951, 379] width 98 height 44
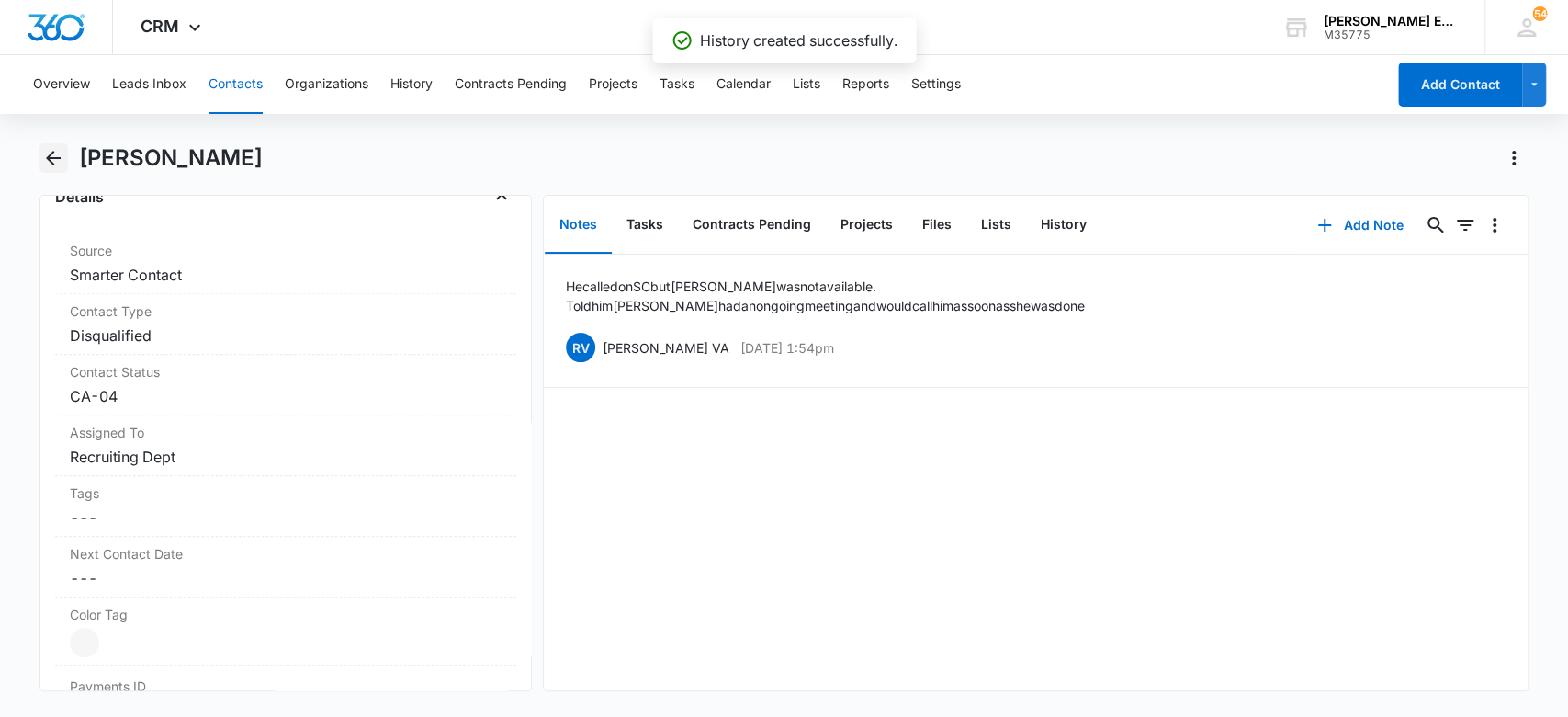
click at [47, 157] on icon "Back" at bounding box center [53, 158] width 22 height 22
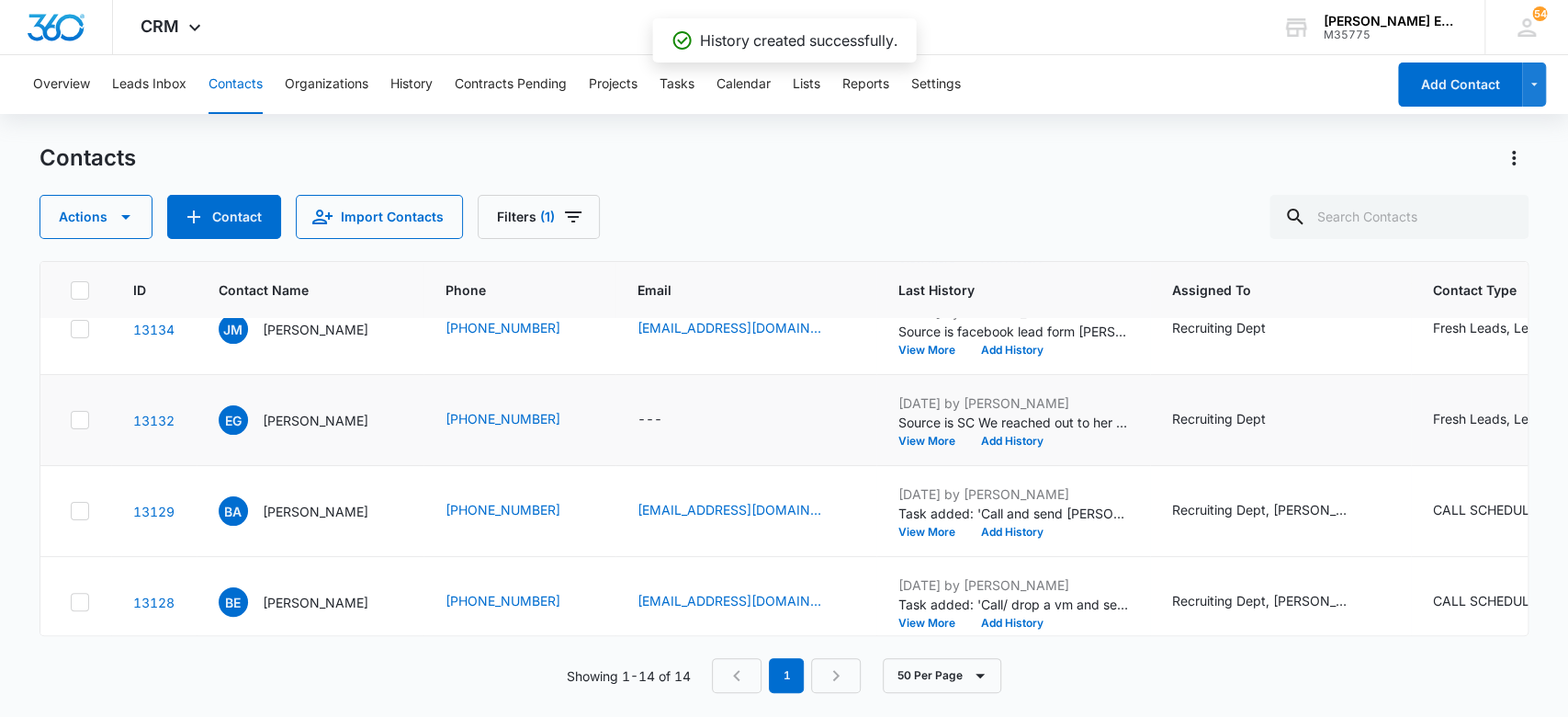
scroll to position [399, 0]
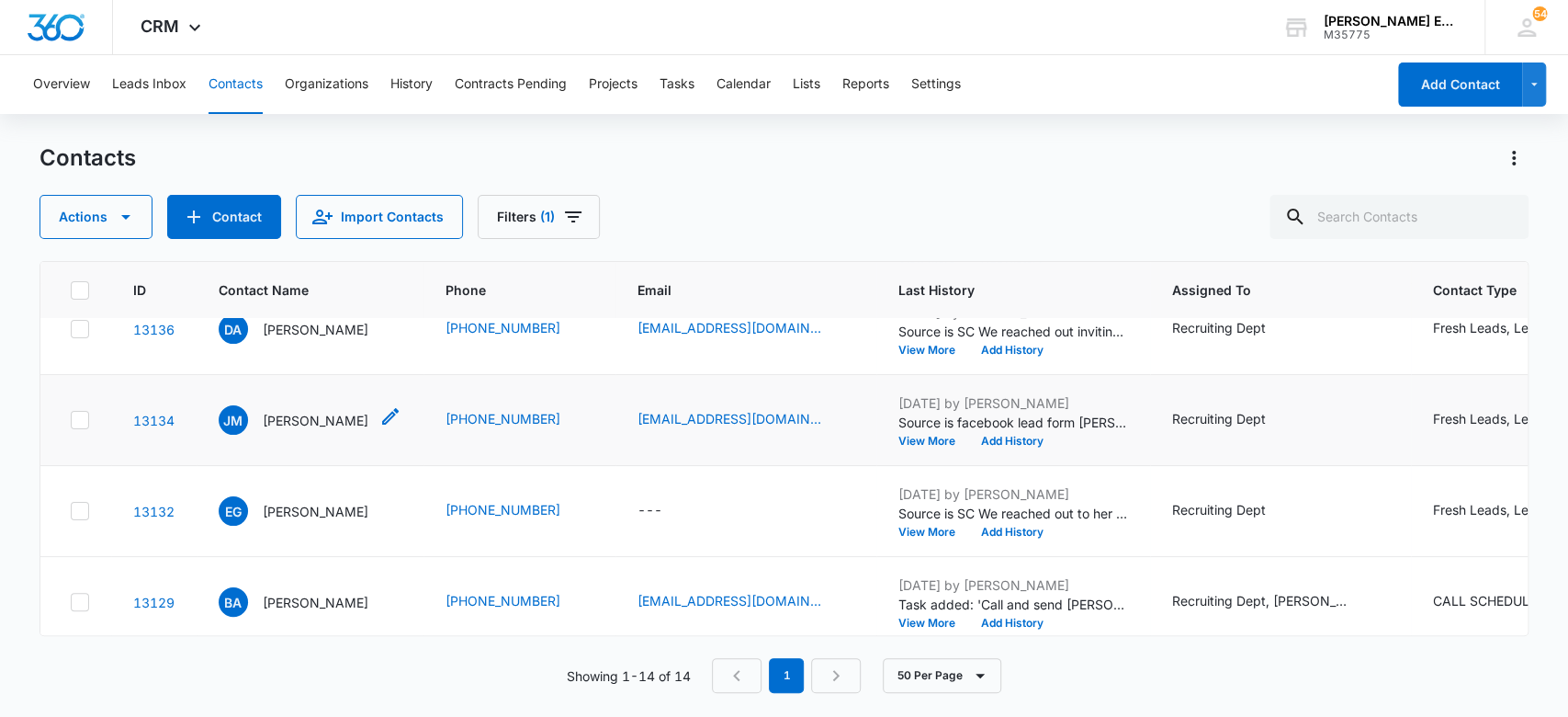
click at [314, 423] on p "[PERSON_NAME]" at bounding box center [315, 420] width 106 height 20
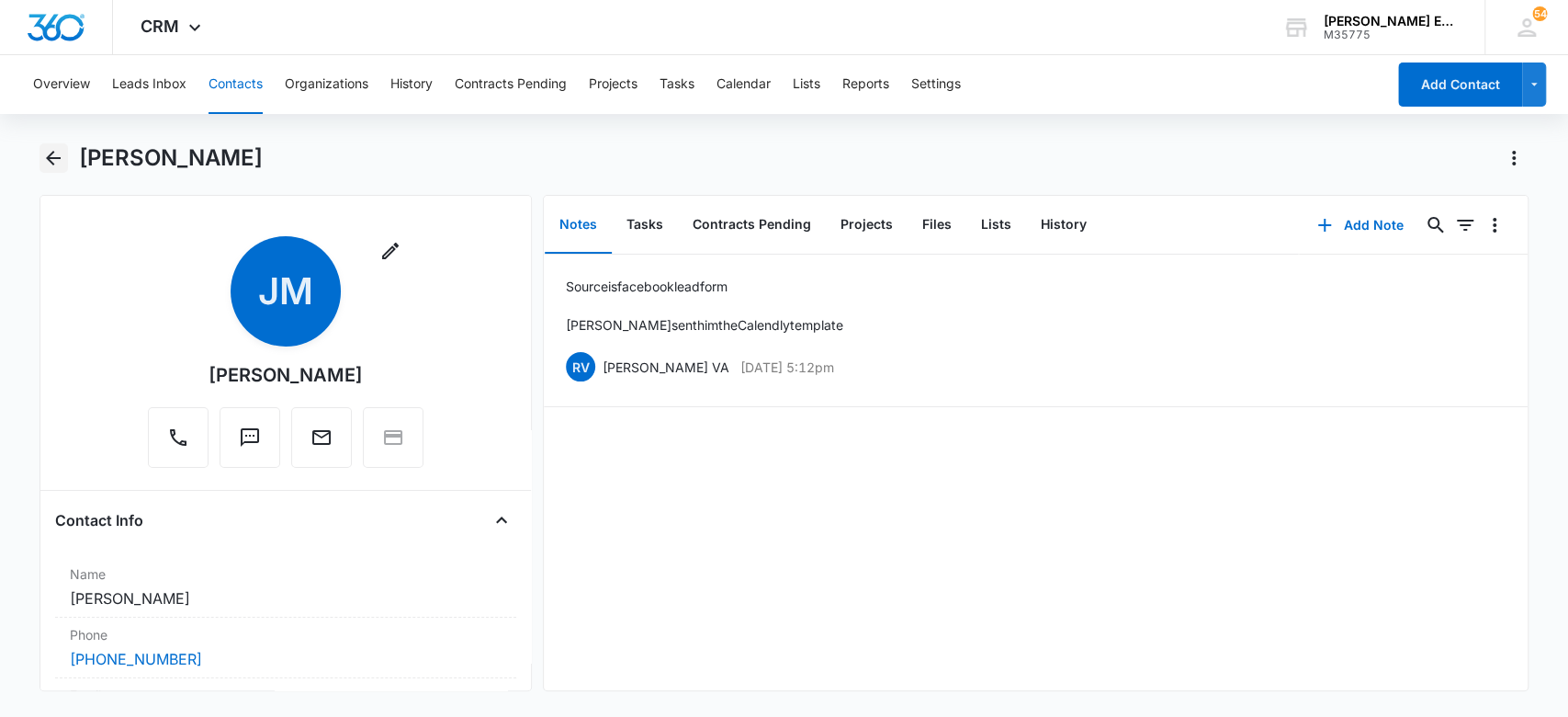
click at [51, 165] on icon "Back" at bounding box center [53, 158] width 22 height 22
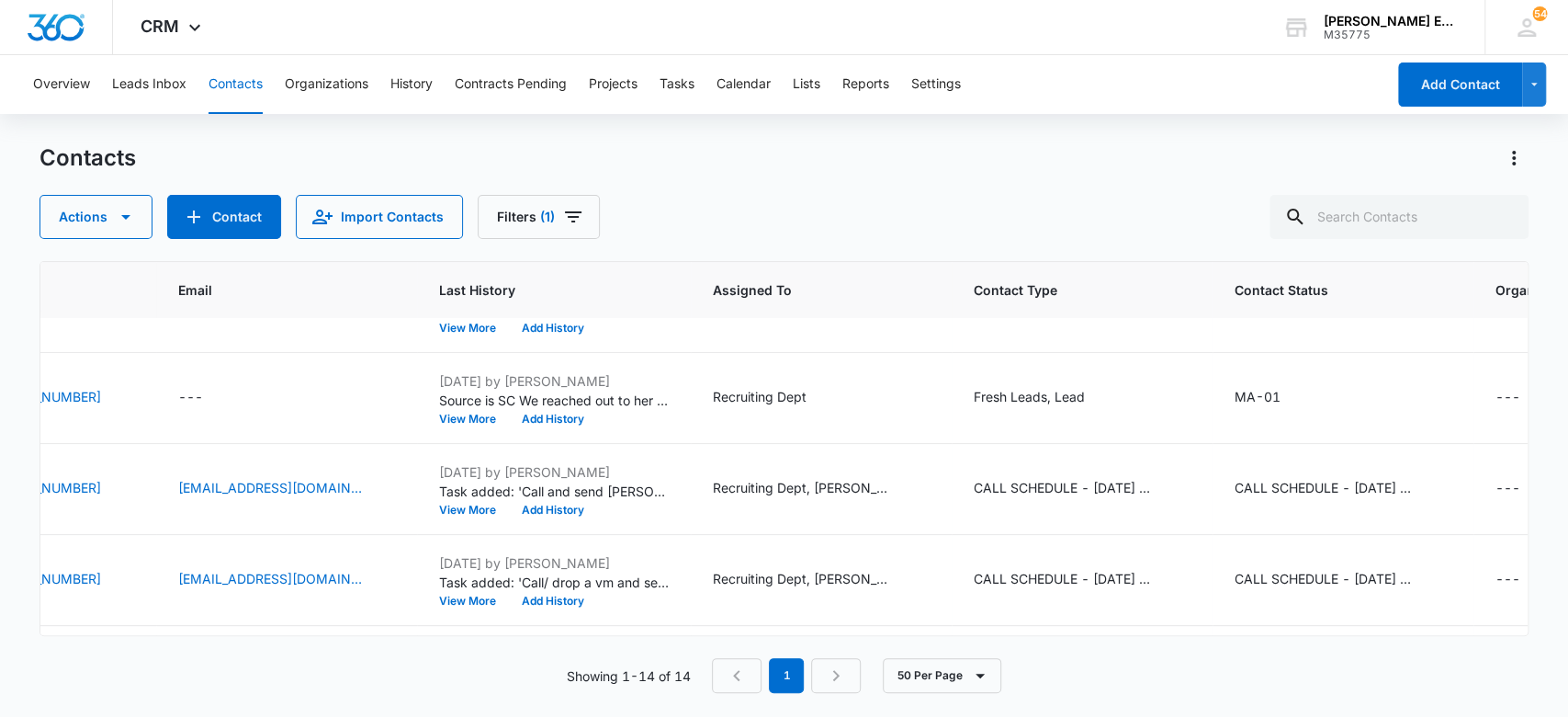
scroll to position [512, 0]
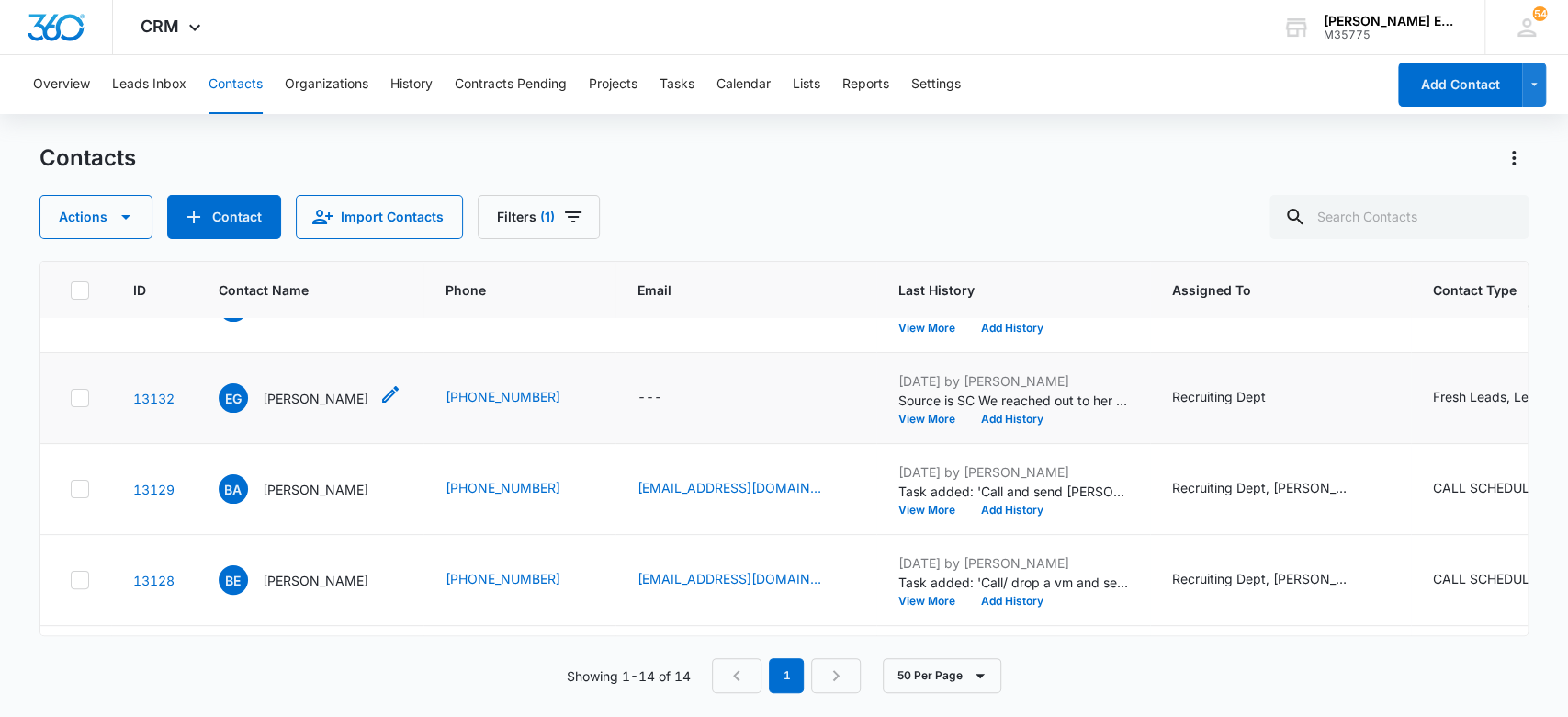
click at [344, 390] on p "[PERSON_NAME]" at bounding box center [315, 398] width 106 height 20
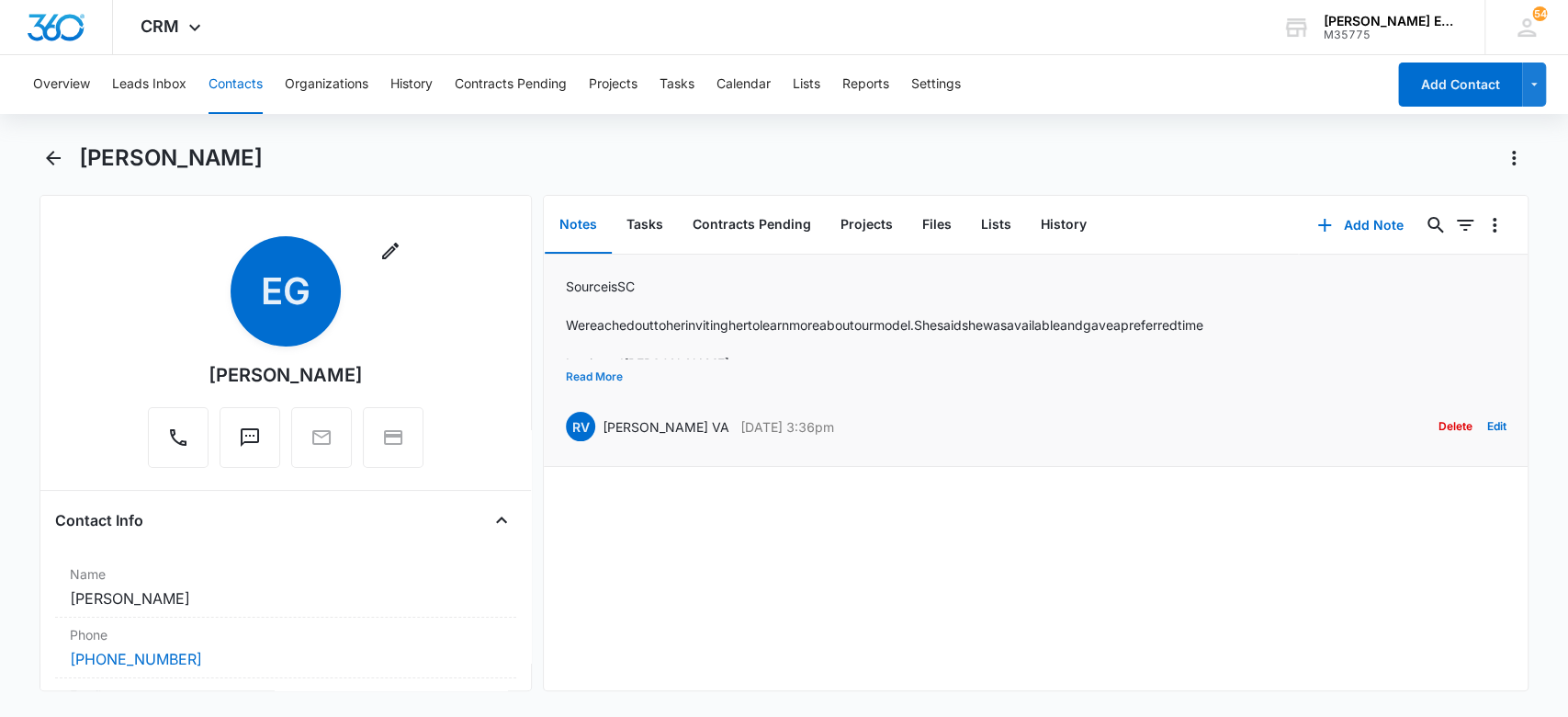
click at [603, 382] on button "Read More" at bounding box center [594, 376] width 57 height 35
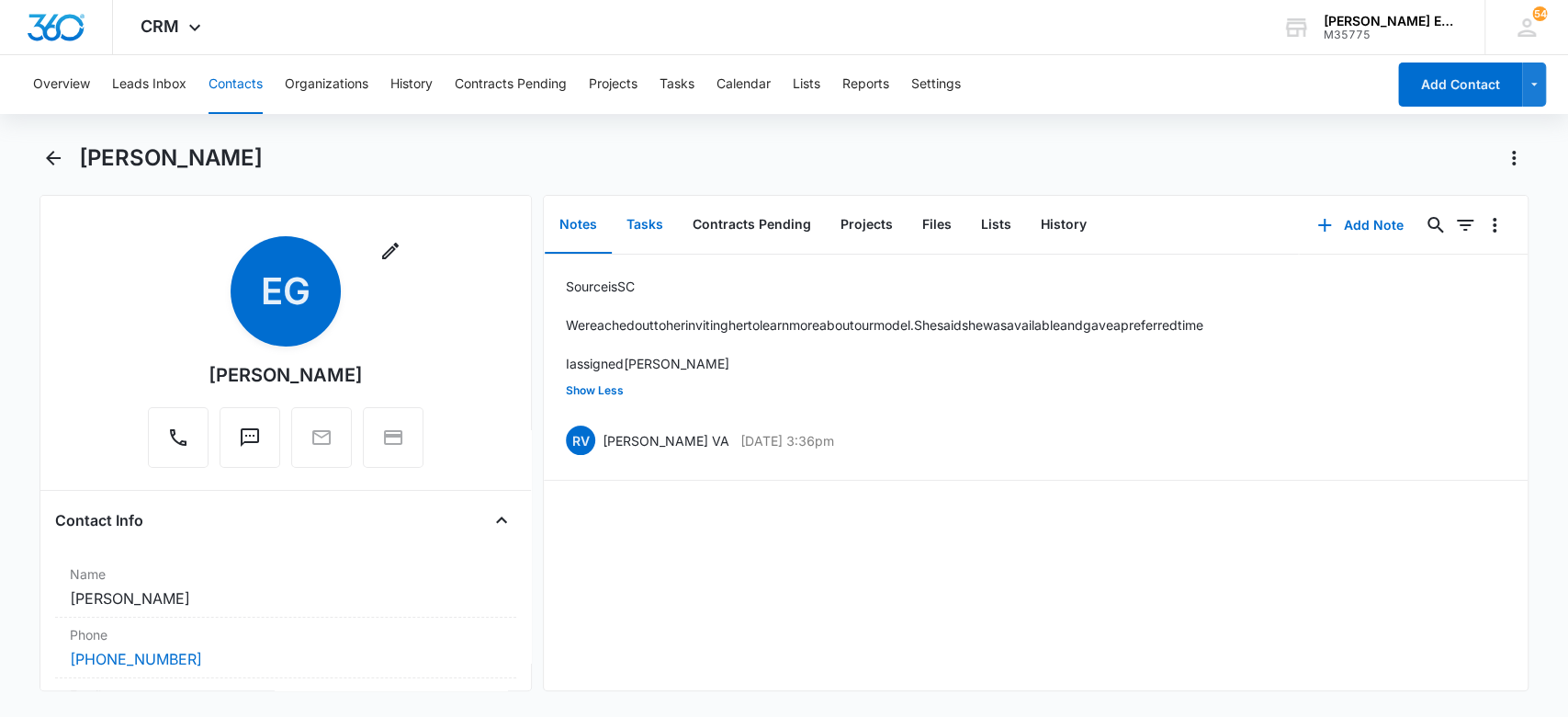
click at [646, 225] on button "Tasks" at bounding box center [645, 225] width 66 height 57
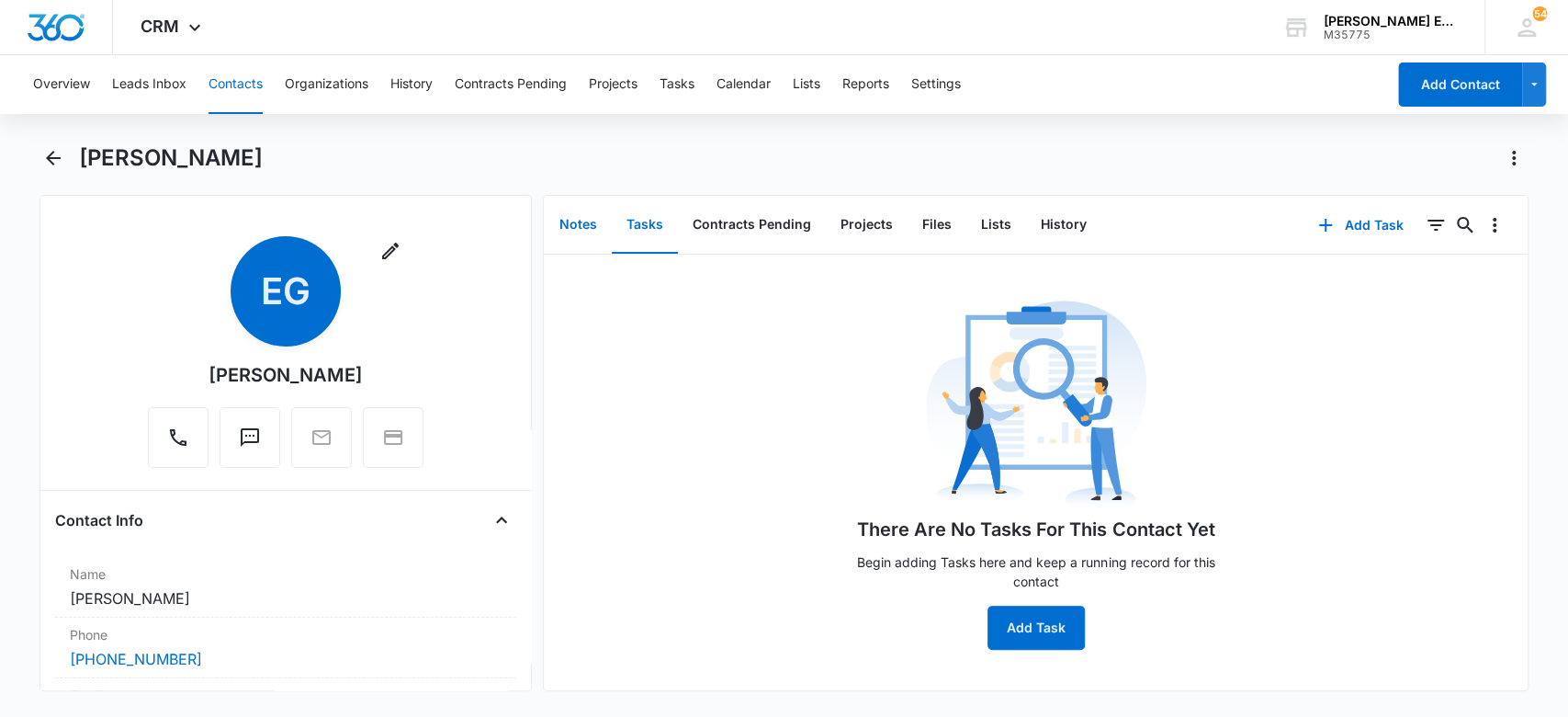
click at [566, 230] on button "Notes" at bounding box center [578, 225] width 67 height 57
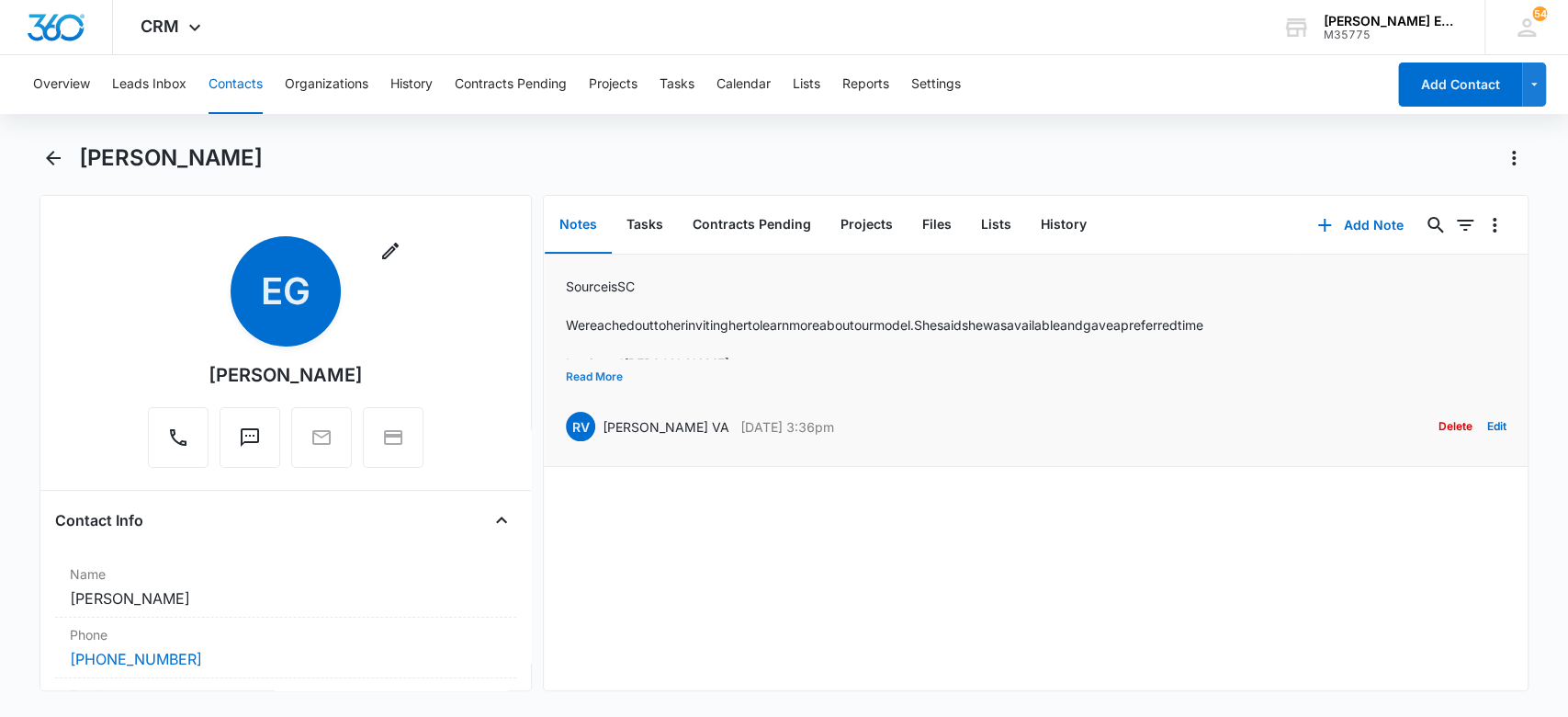
click at [602, 374] on button "Read More" at bounding box center [594, 376] width 57 height 35
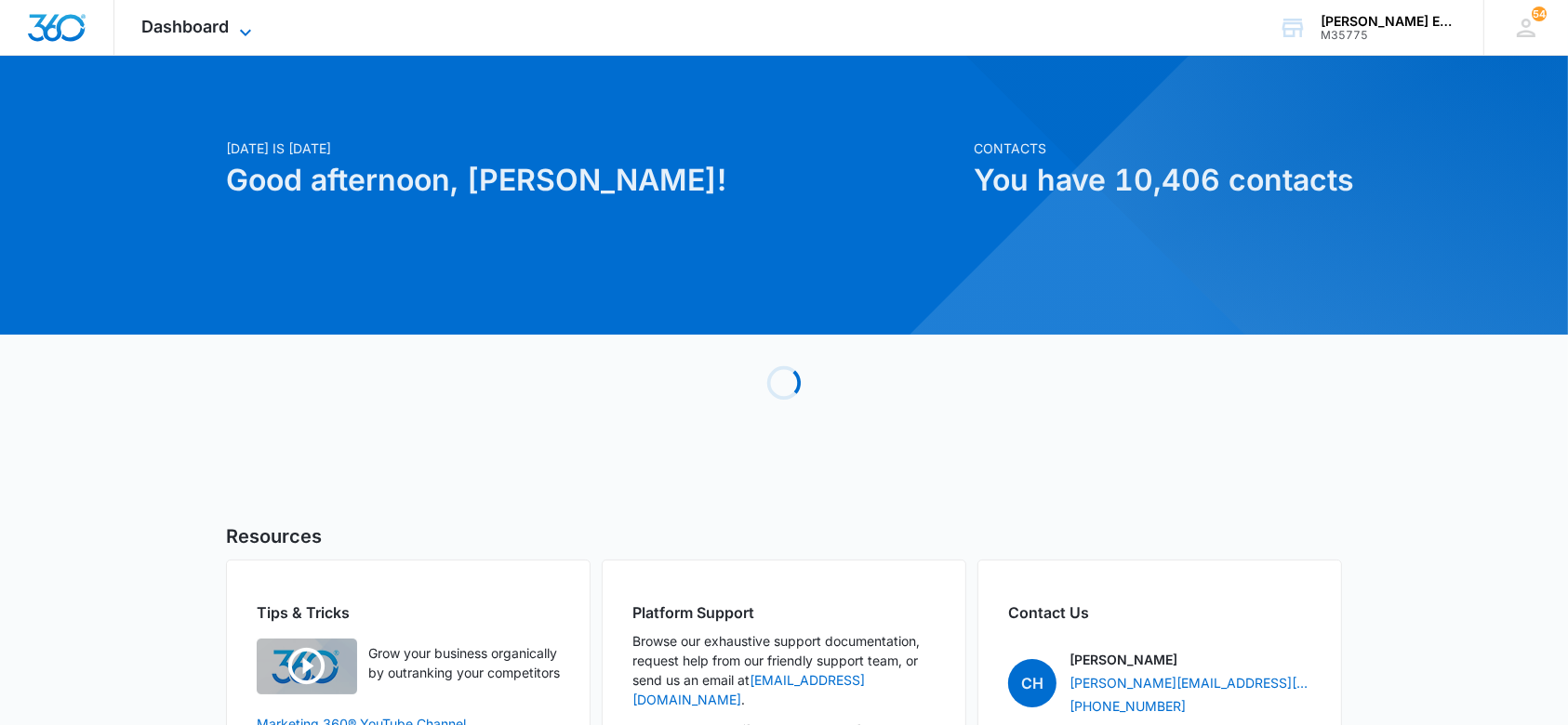
click at [244, 19] on div "Dashboard Apps Websites CRM Email Social Brand" at bounding box center [200, 27] width 170 height 55
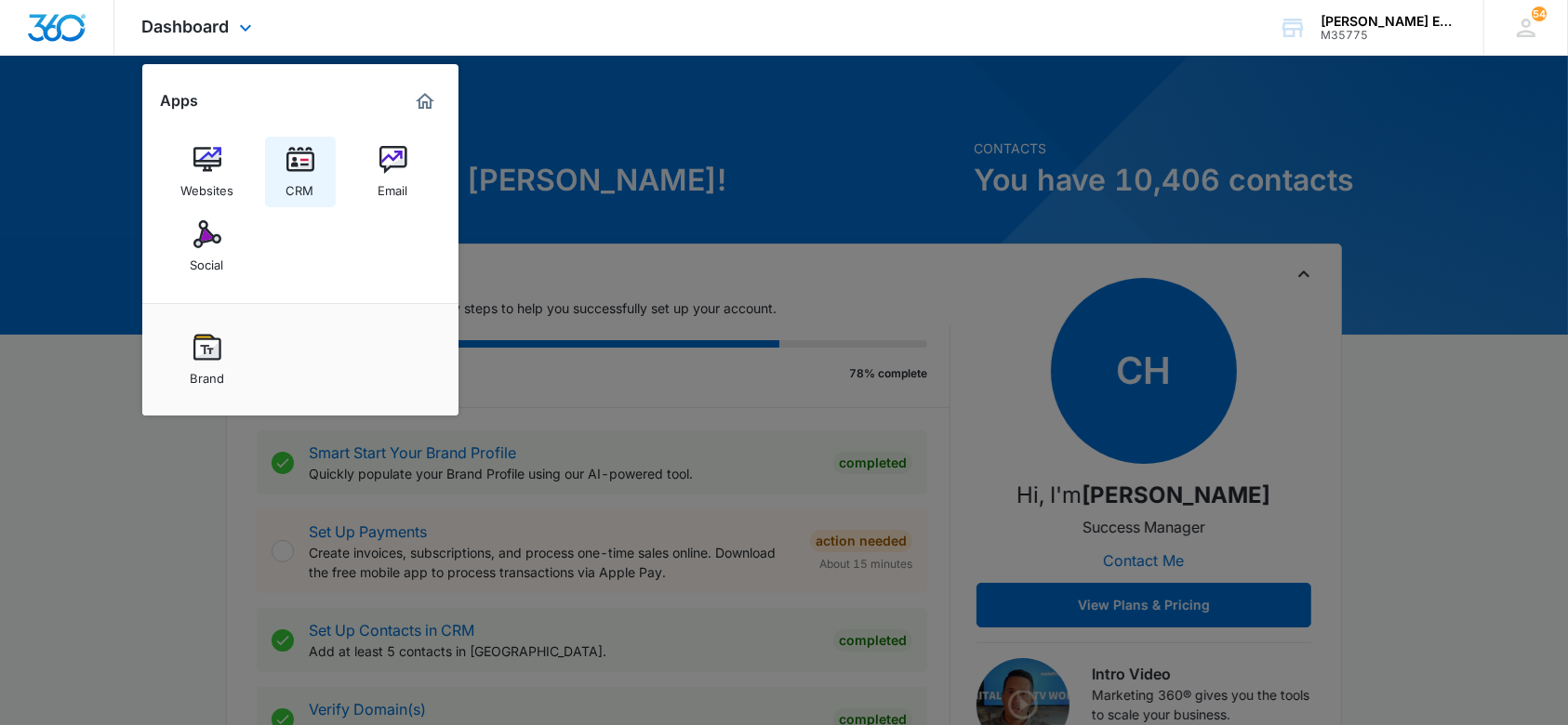
click at [291, 170] on img at bounding box center [299, 159] width 27 height 27
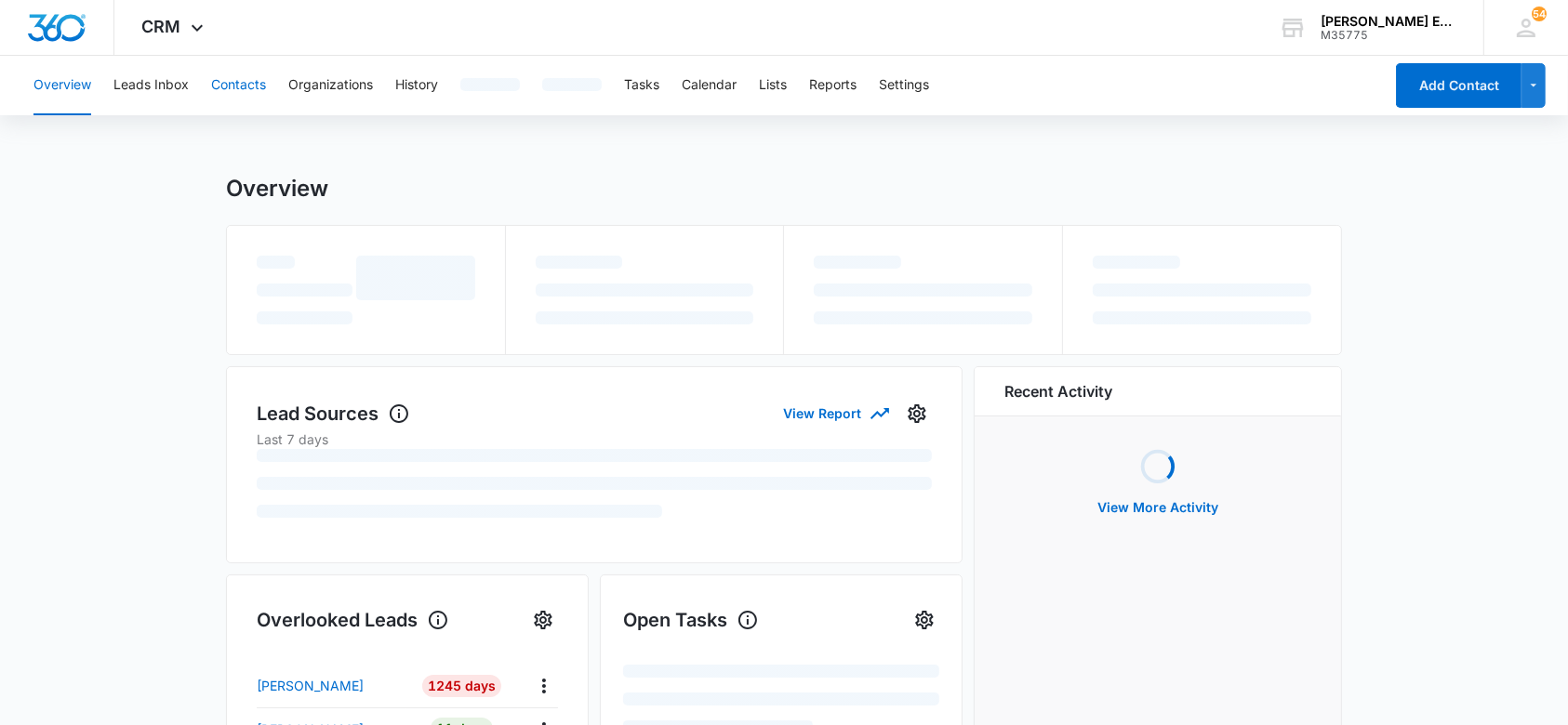
click at [259, 78] on button "Contacts" at bounding box center [239, 85] width 55 height 60
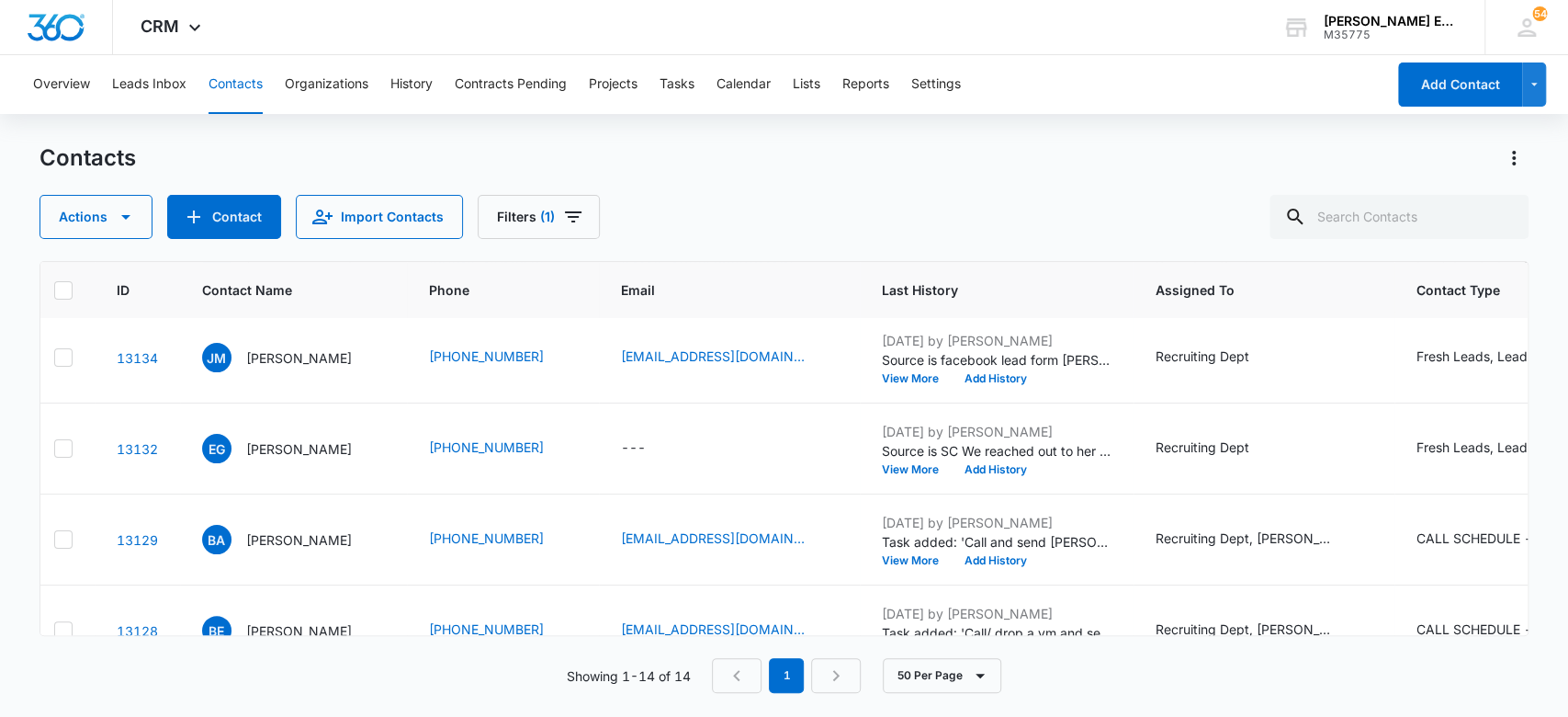
scroll to position [453, 17]
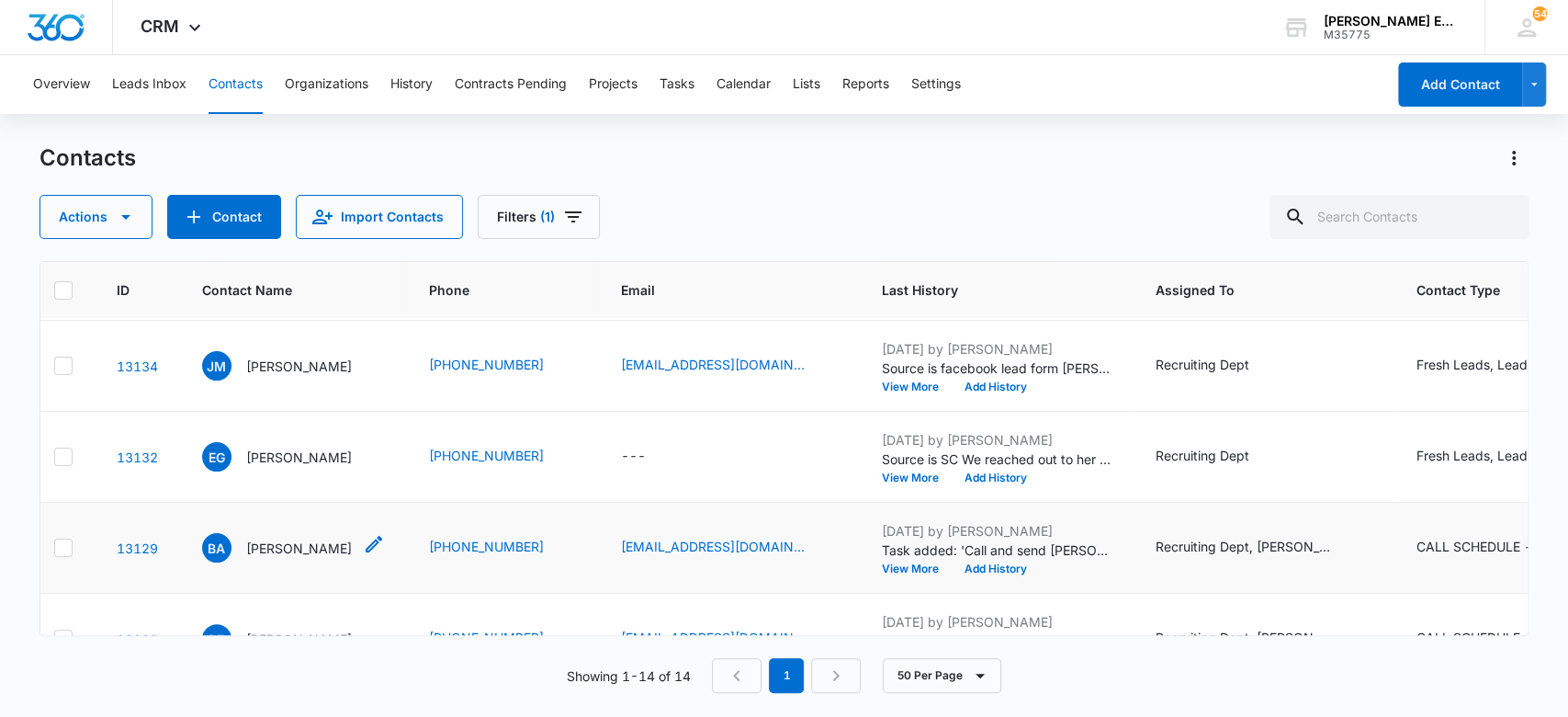
click at [318, 544] on p "[PERSON_NAME]" at bounding box center [298, 549] width 106 height 20
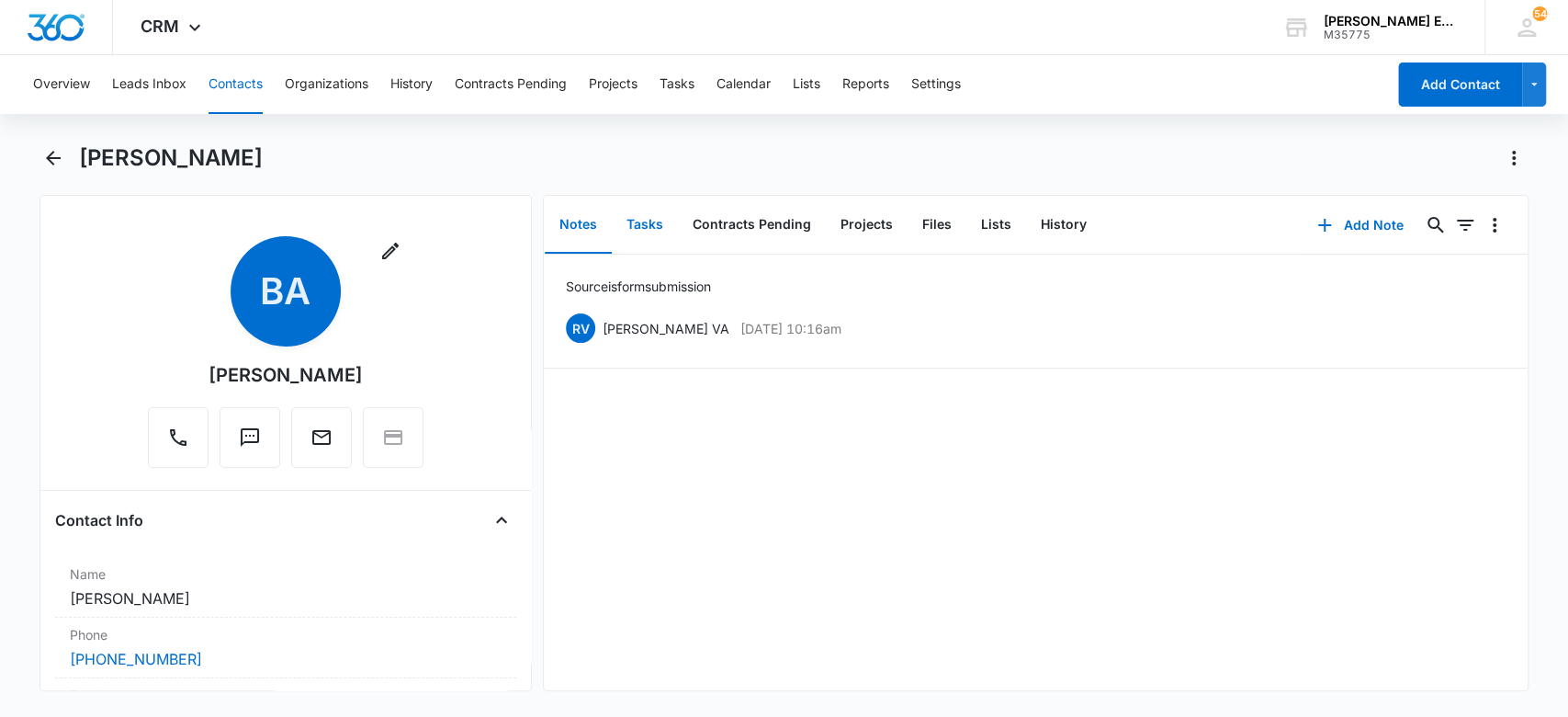
click at [645, 231] on button "Tasks" at bounding box center [645, 225] width 66 height 57
click at [566, 227] on button "Notes" at bounding box center [578, 225] width 67 height 57
click at [53, 161] on icon "Back" at bounding box center [53, 158] width 22 height 22
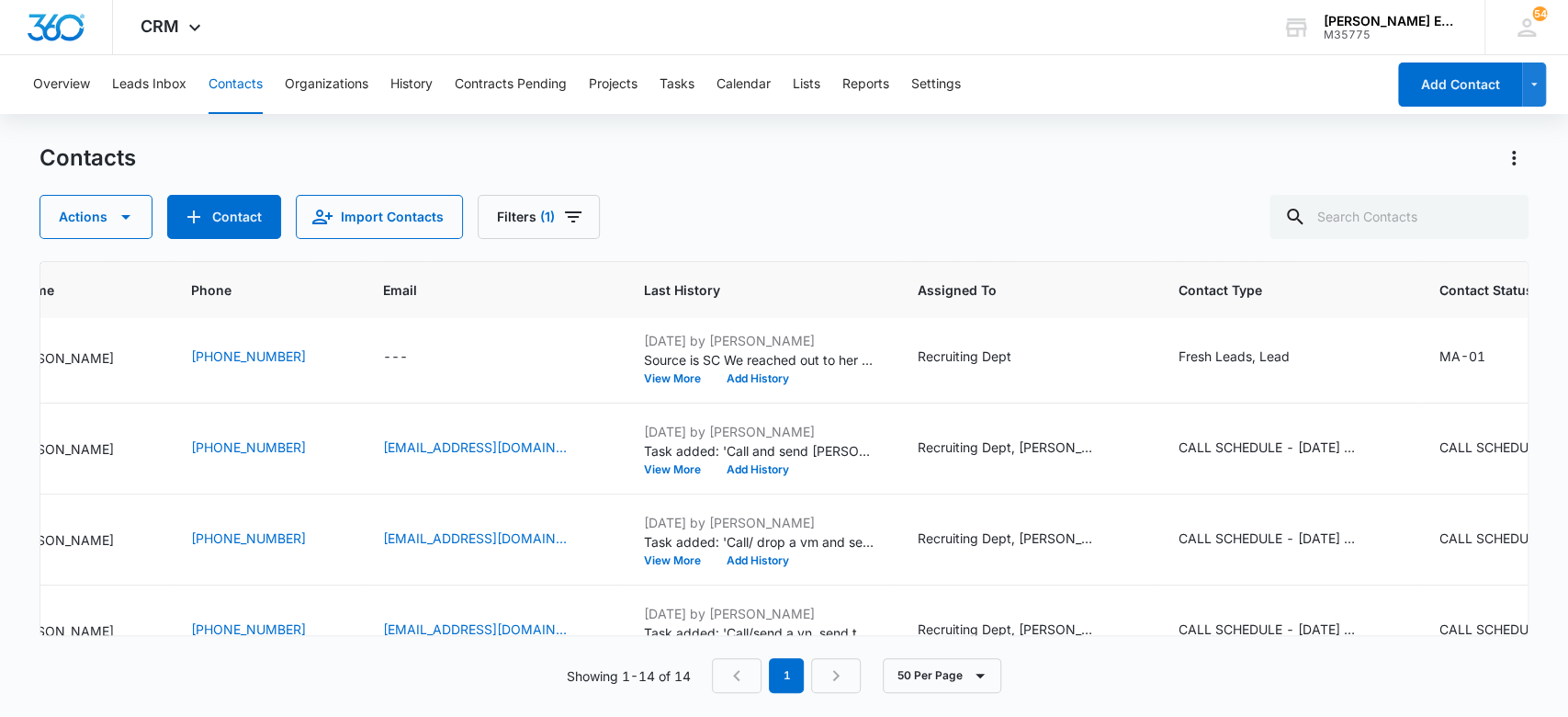
scroll to position [552, 0]
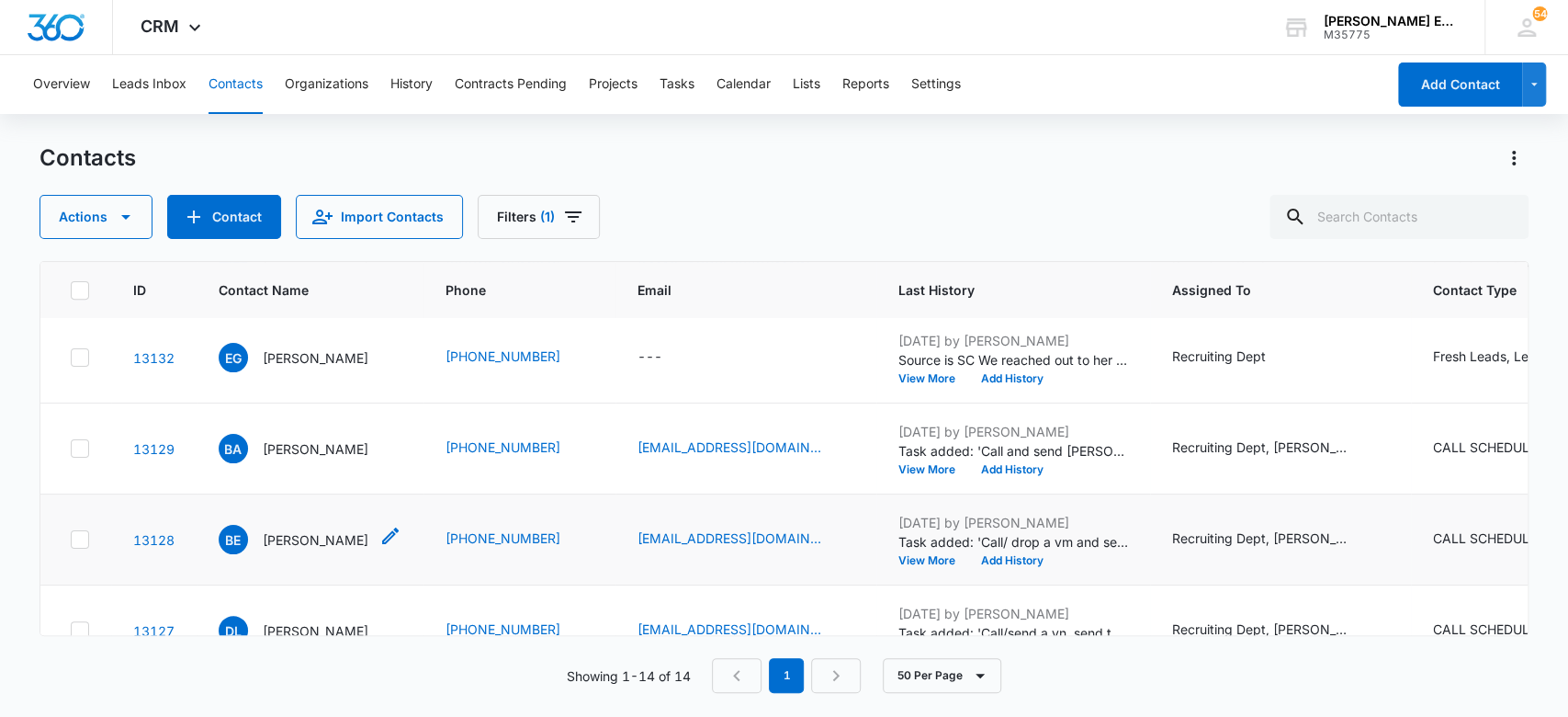
click at [297, 535] on p "[PERSON_NAME]" at bounding box center [315, 540] width 106 height 20
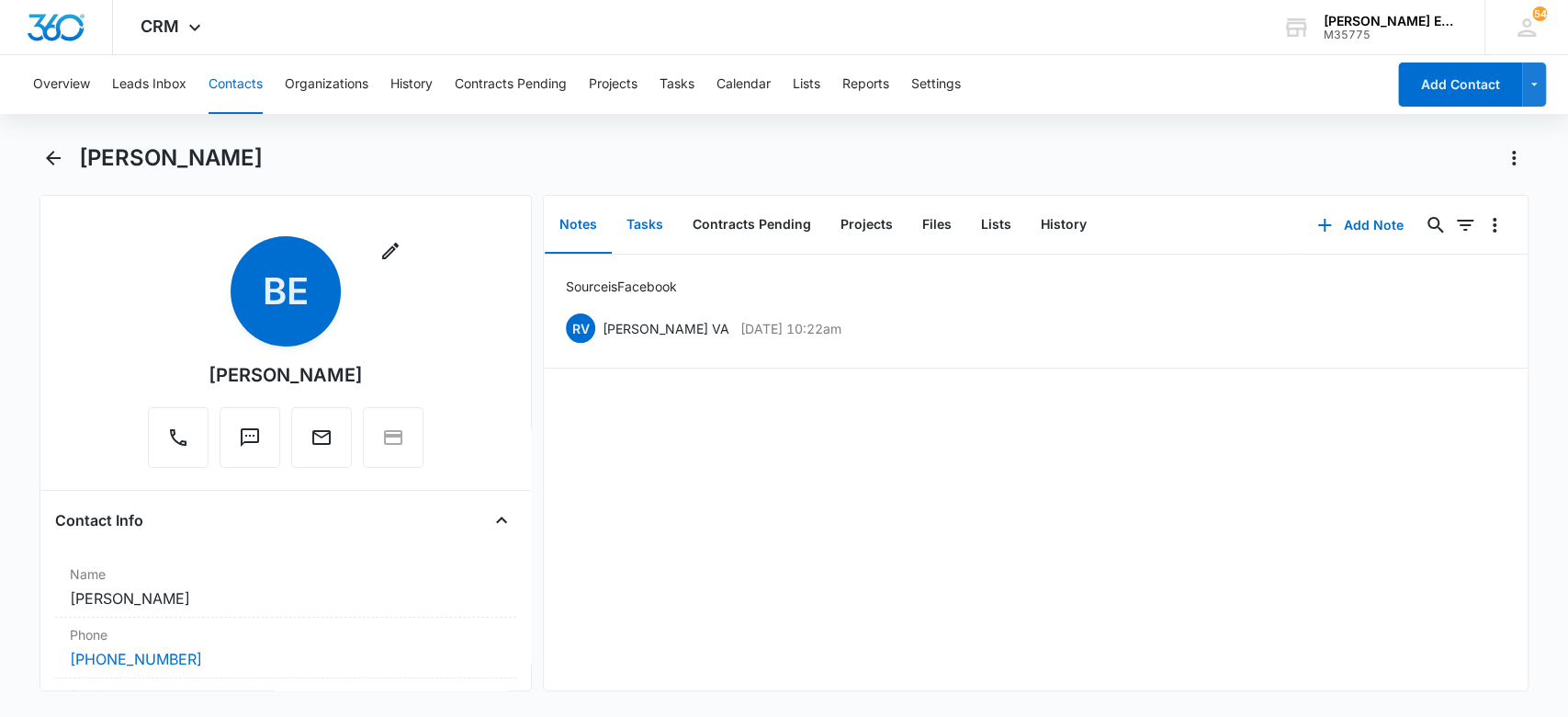
click at [646, 229] on button "Tasks" at bounding box center [645, 225] width 66 height 57
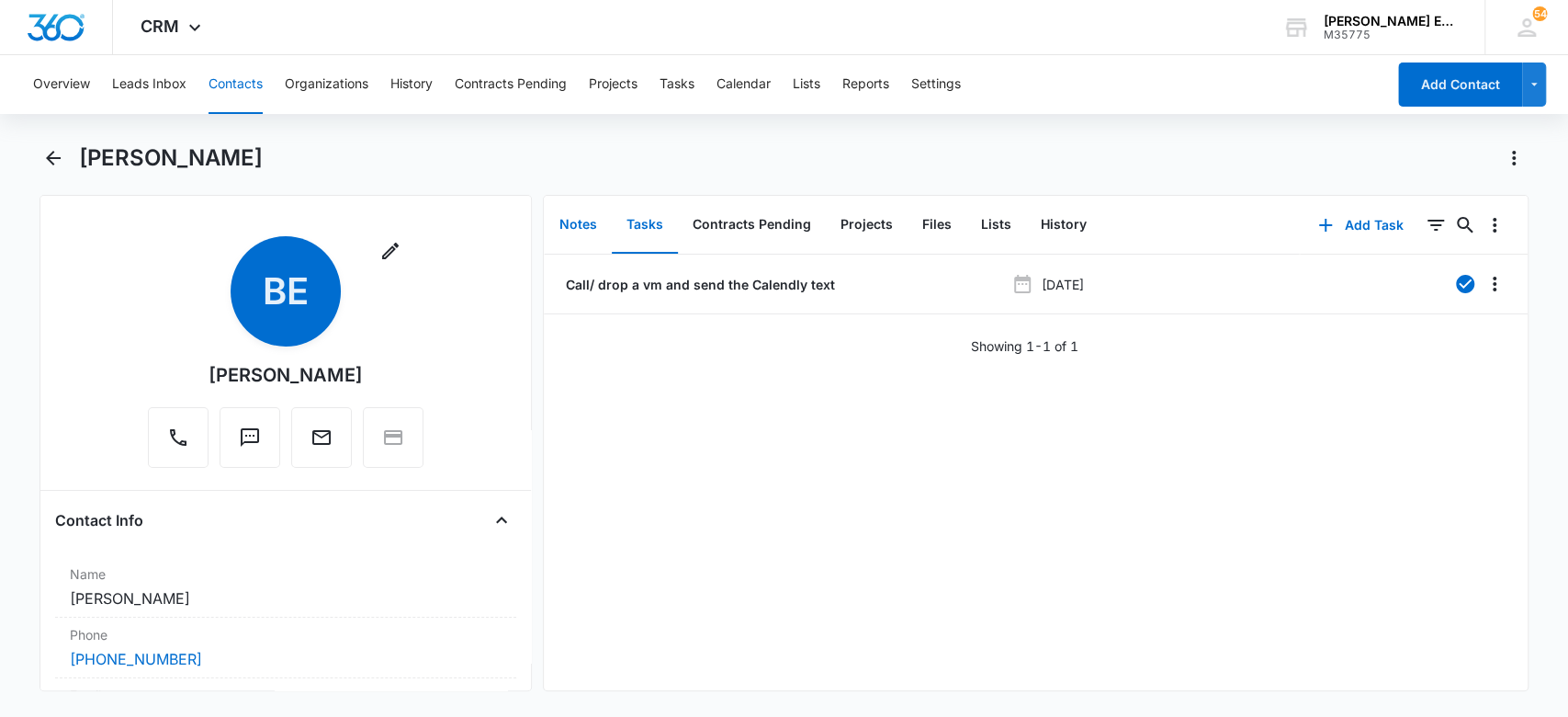
click at [566, 215] on button "Notes" at bounding box center [578, 225] width 67 height 57
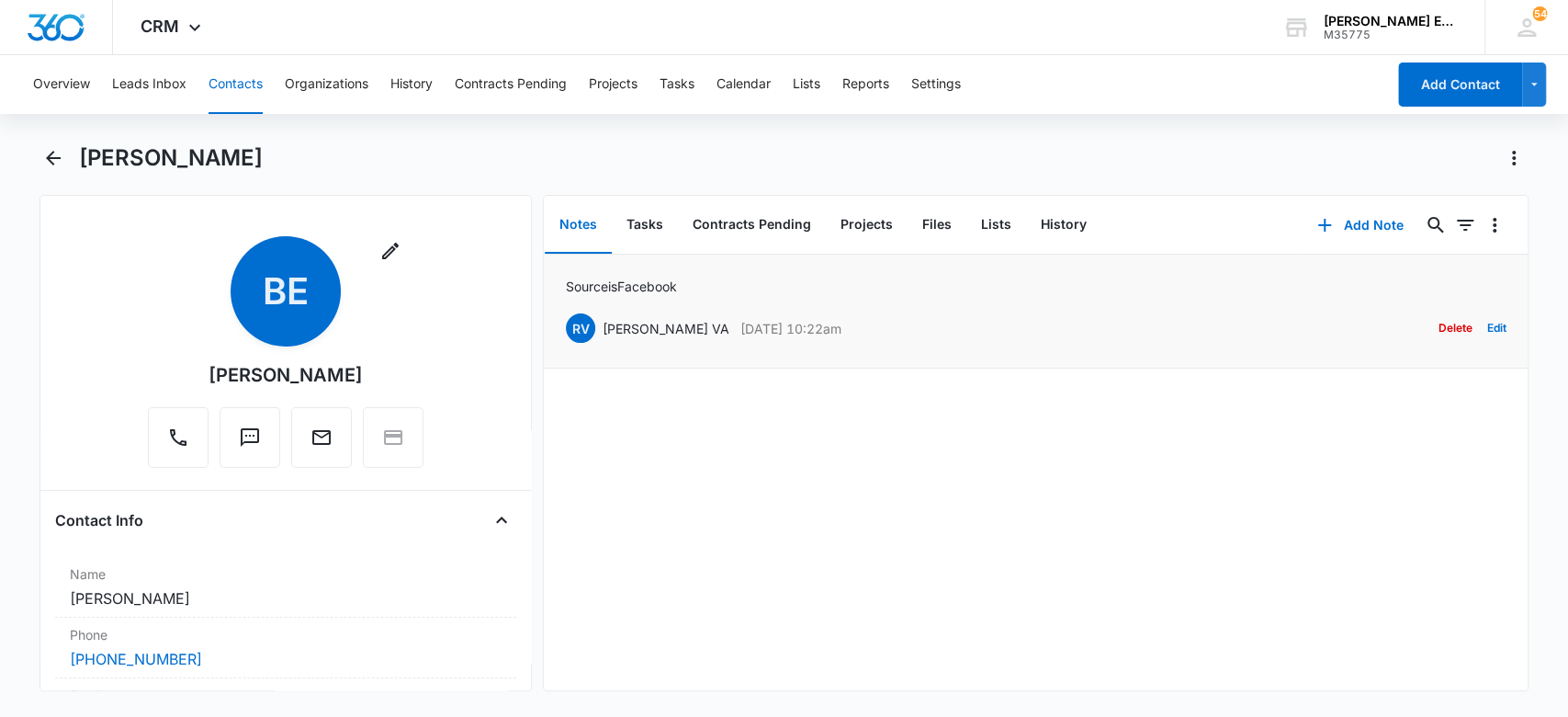
click at [640, 285] on p "Source is Facebook" at bounding box center [621, 286] width 111 height 20
click at [49, 153] on icon "Back" at bounding box center [53, 158] width 22 height 22
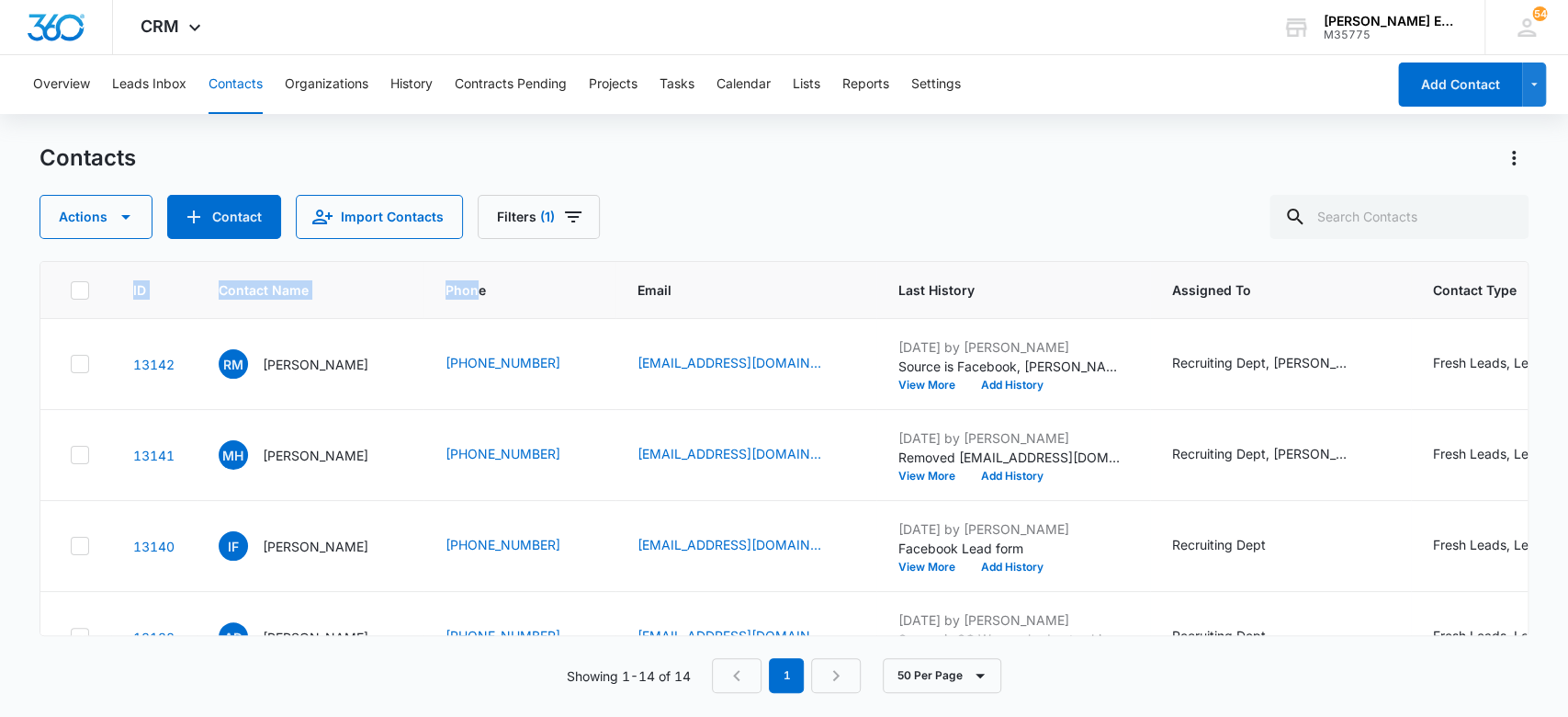
scroll to position [552, 0]
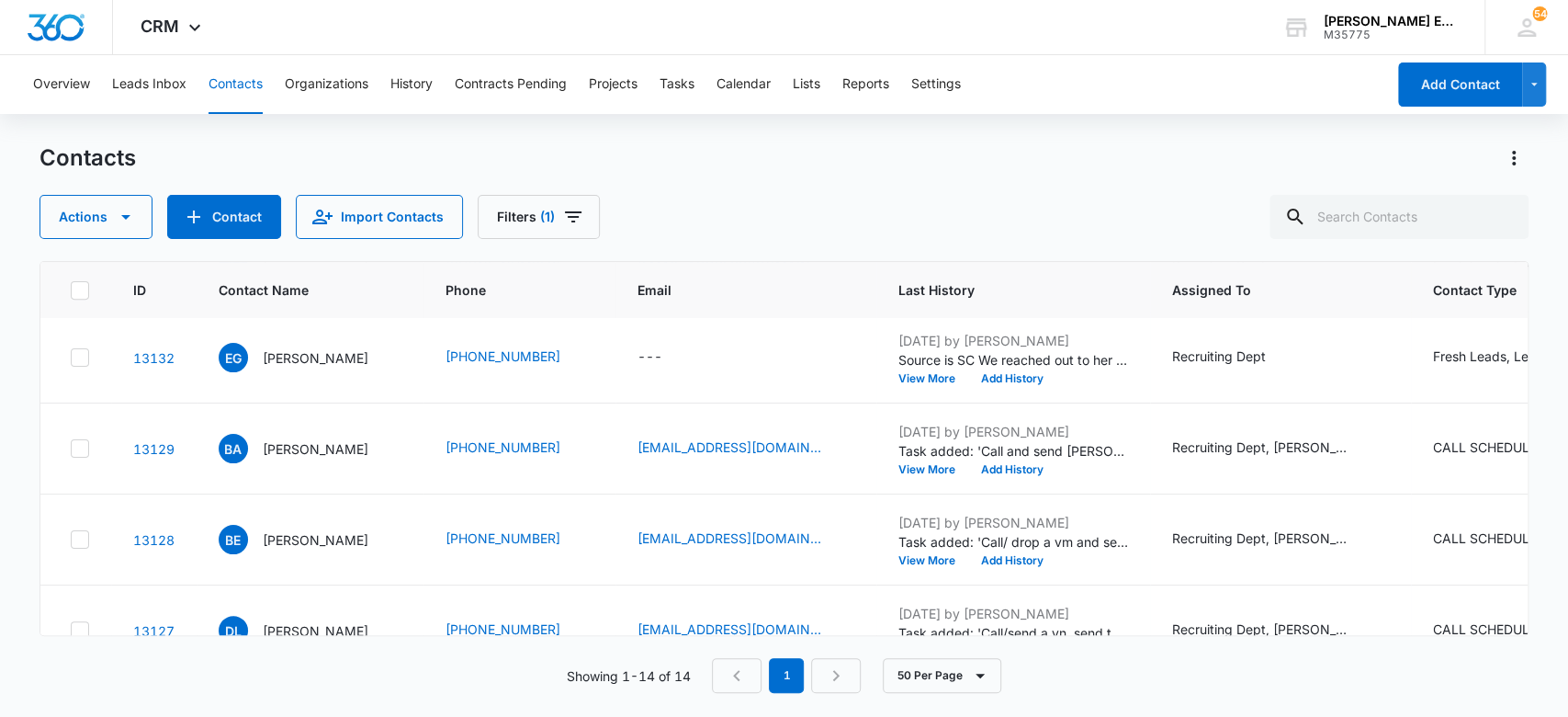
click at [464, 188] on div "Contacts Actions Contact Import Contacts Filters (1)" at bounding box center [784, 191] width 1490 height 95
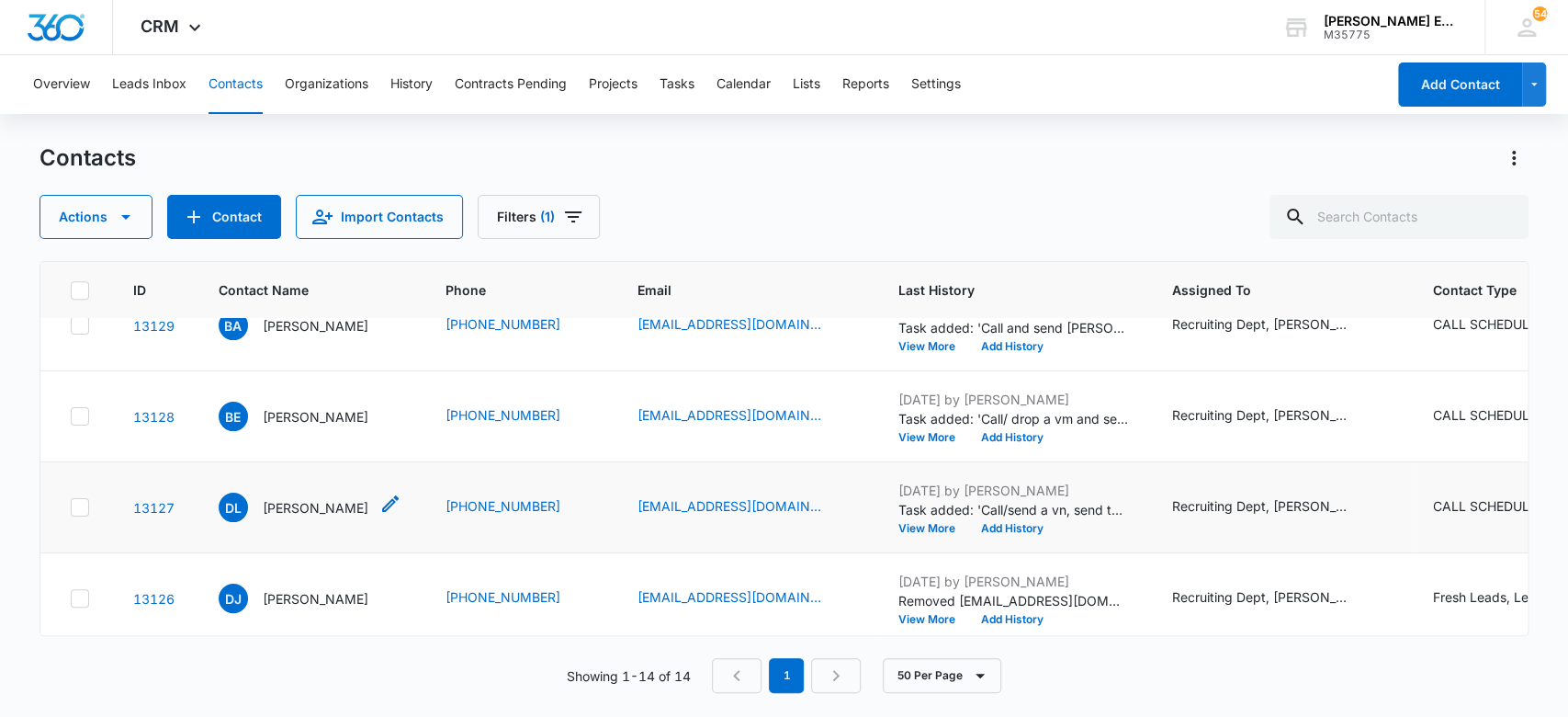
click at [335, 503] on p "[PERSON_NAME]" at bounding box center [315, 507] width 106 height 20
click at [335, 503] on p "Deneria Lindsey" at bounding box center [315, 507] width 106 height 20
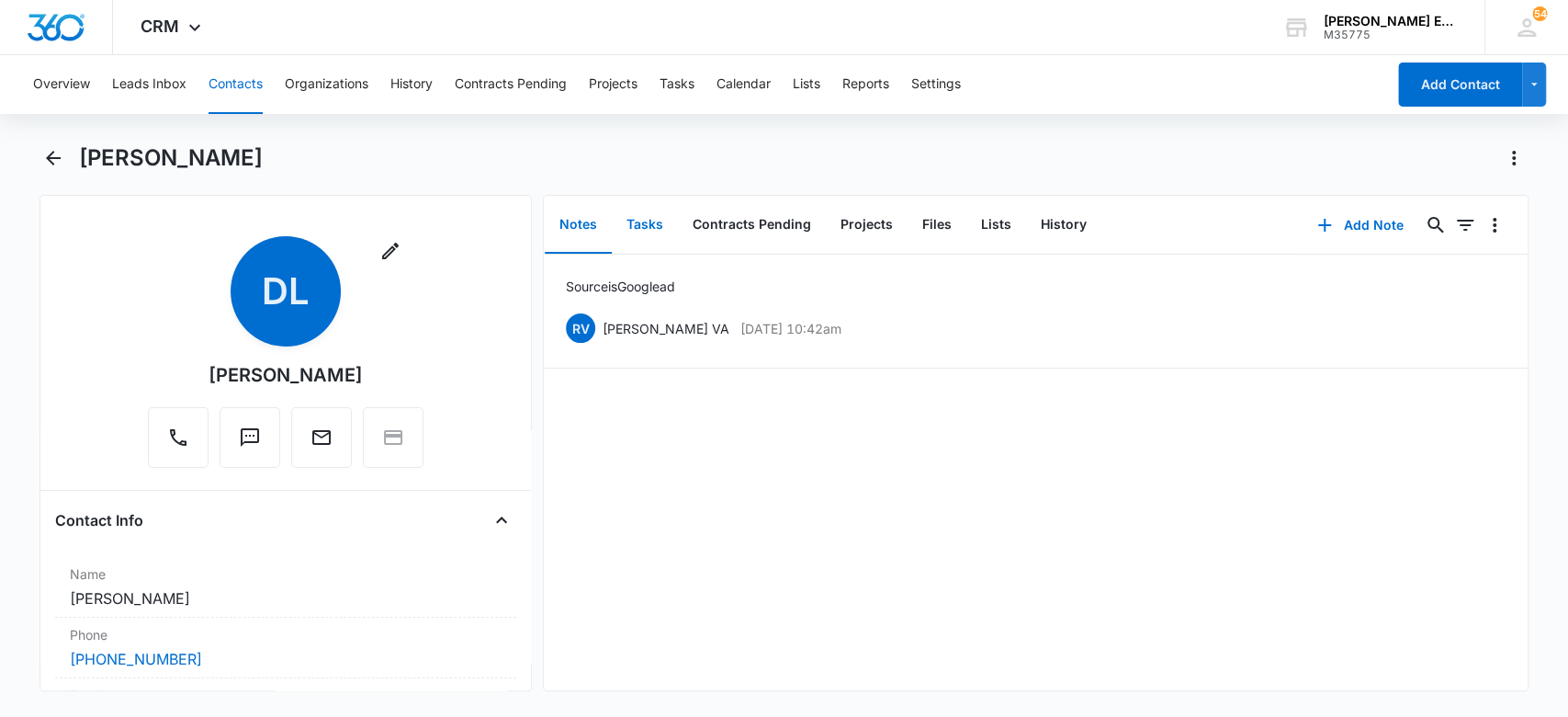
drag, startPoint x: 651, startPoint y: 219, endPoint x: 653, endPoint y: 232, distance: 13.2
click at [653, 229] on button "Tasks" at bounding box center [645, 225] width 66 height 57
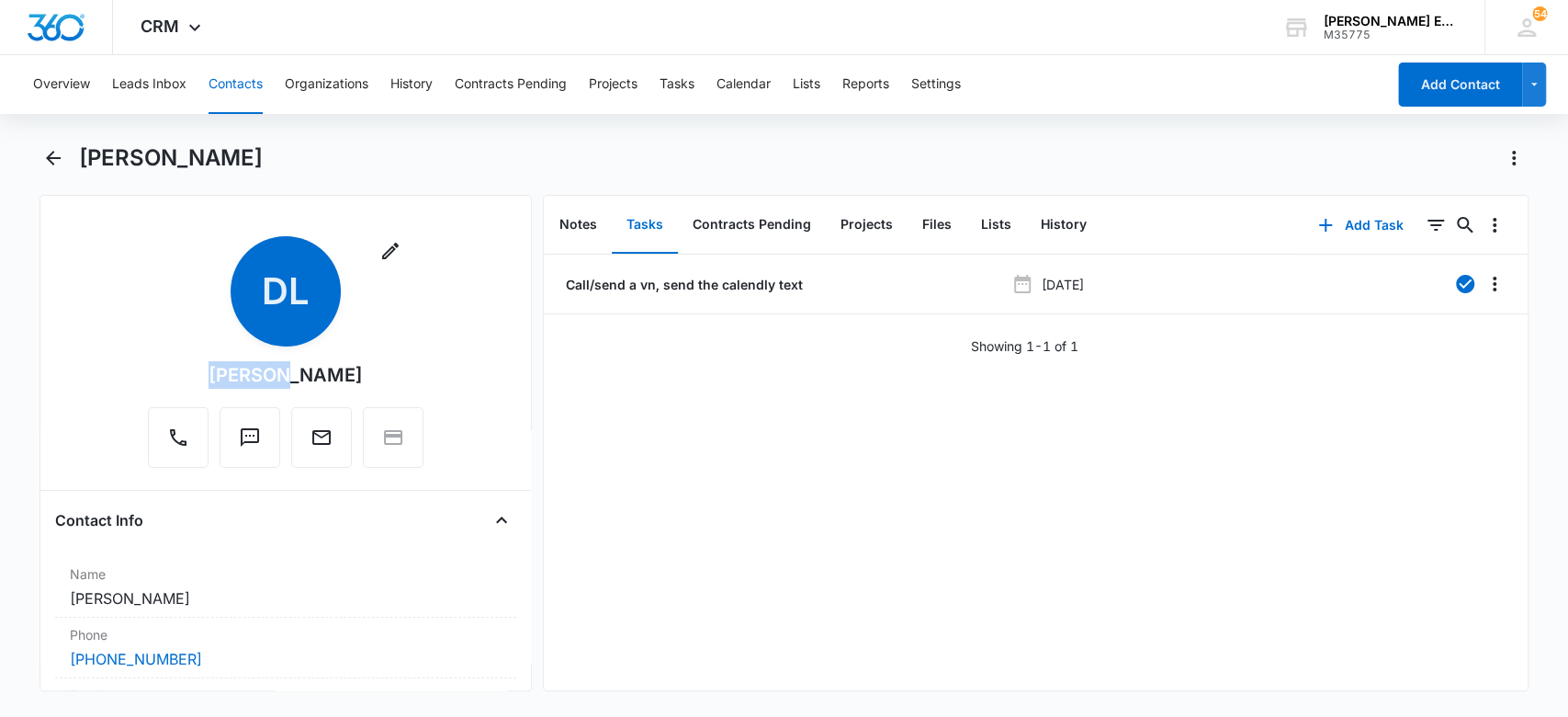
drag, startPoint x: 272, startPoint y: 382, endPoint x: 201, endPoint y: 377, distance: 71.2
click at [201, 377] on div "Remove DL Deneria Lindsey" at bounding box center [285, 351] width 276 height 231
copy div "Deneria"
click at [48, 162] on icon "Back" at bounding box center [53, 158] width 22 height 22
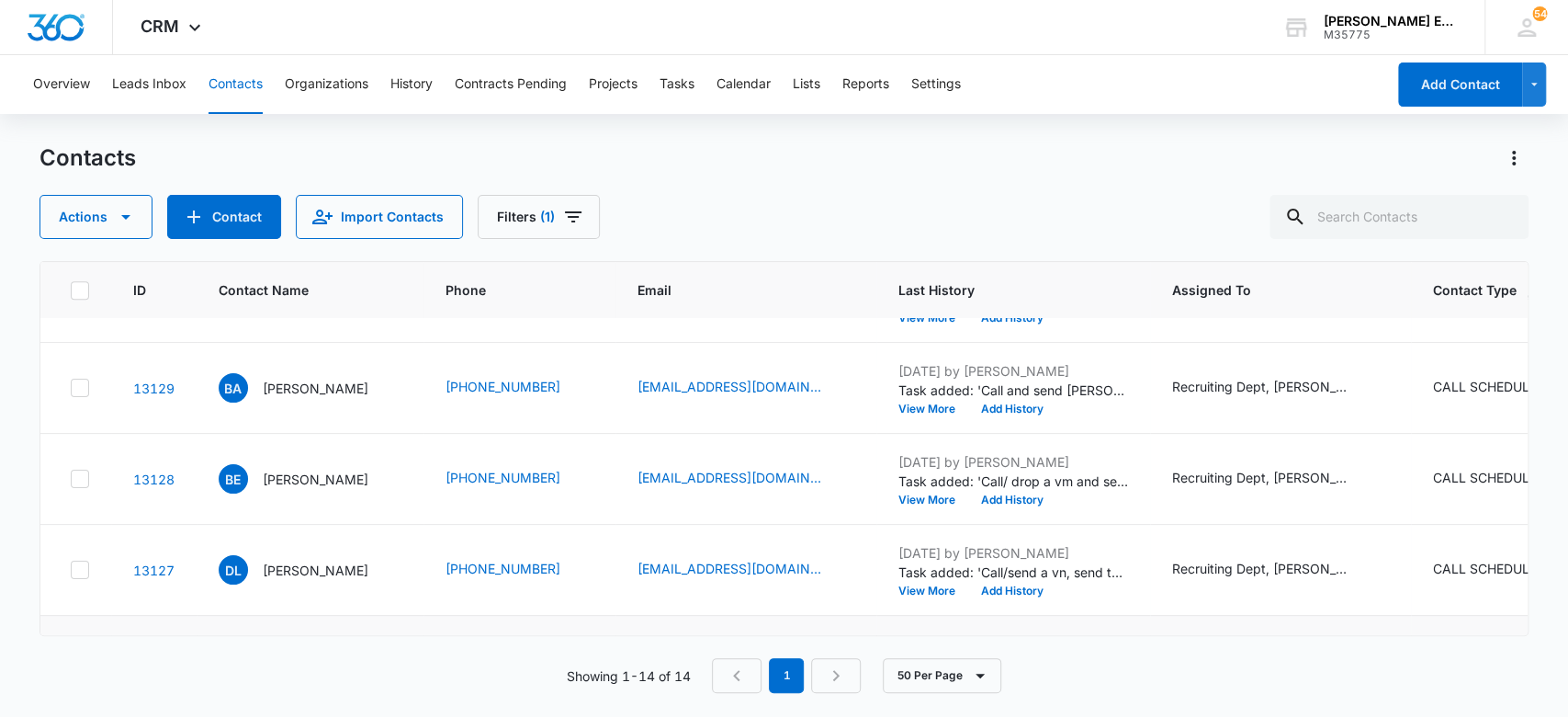
scroll to position [829, 0]
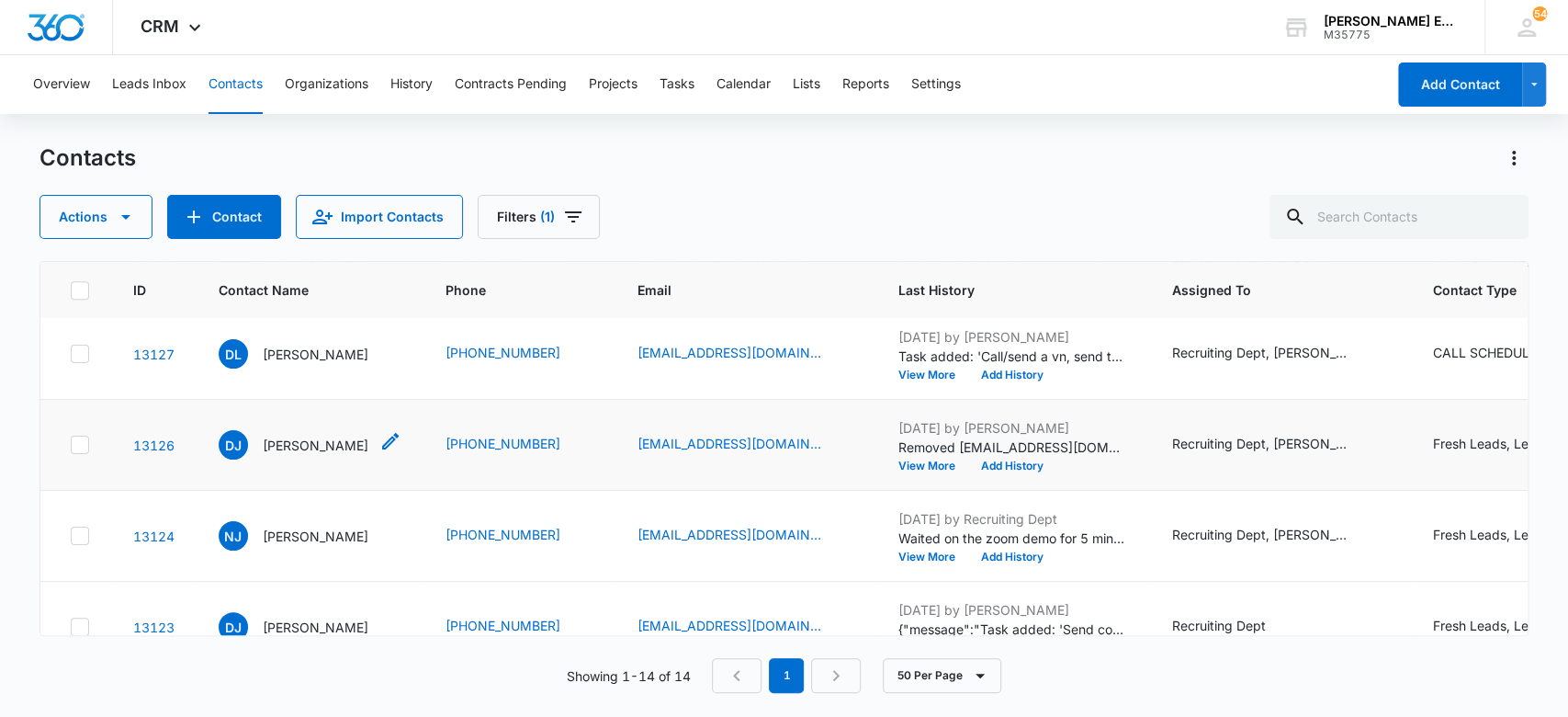
click at [348, 439] on p "Darren Johnson" at bounding box center [315, 446] width 106 height 20
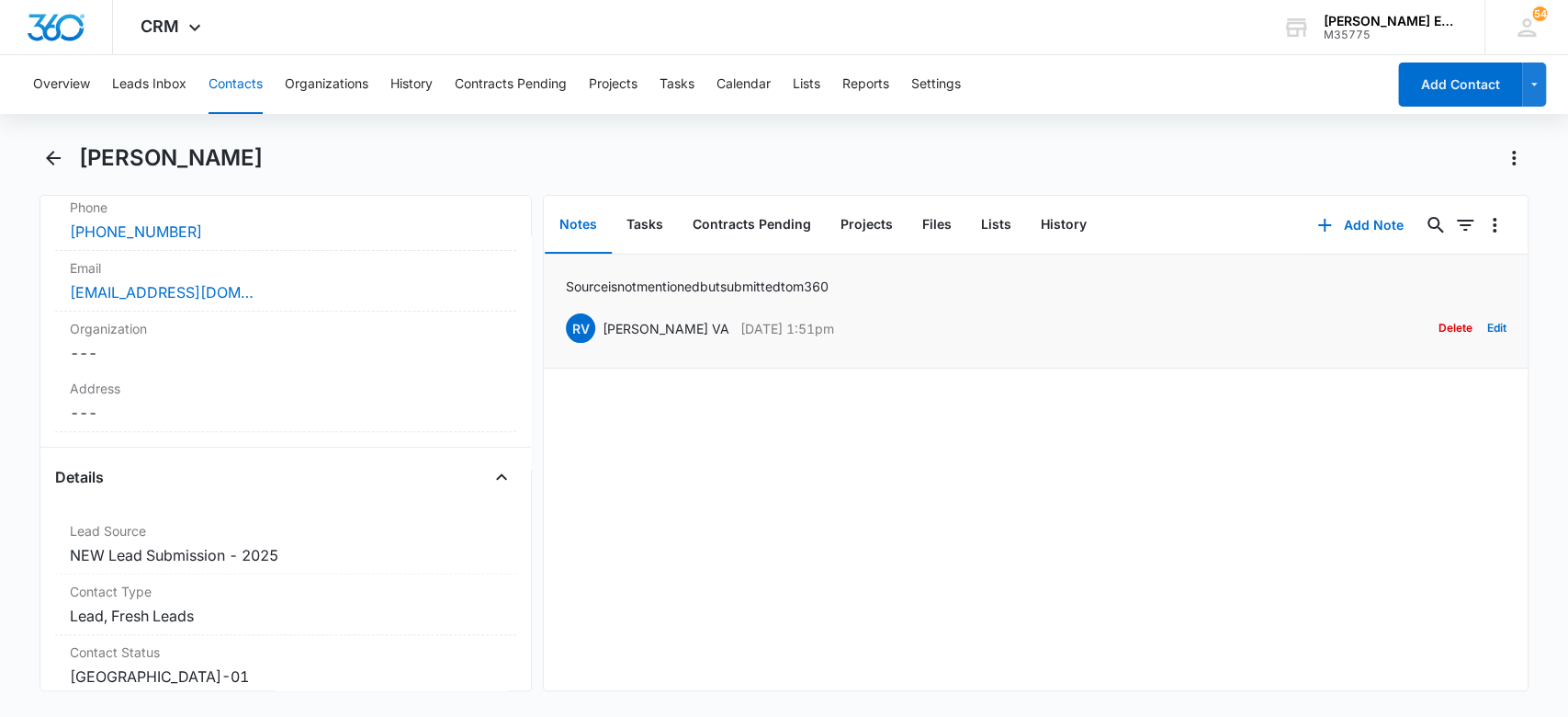
scroll to position [433, 0]
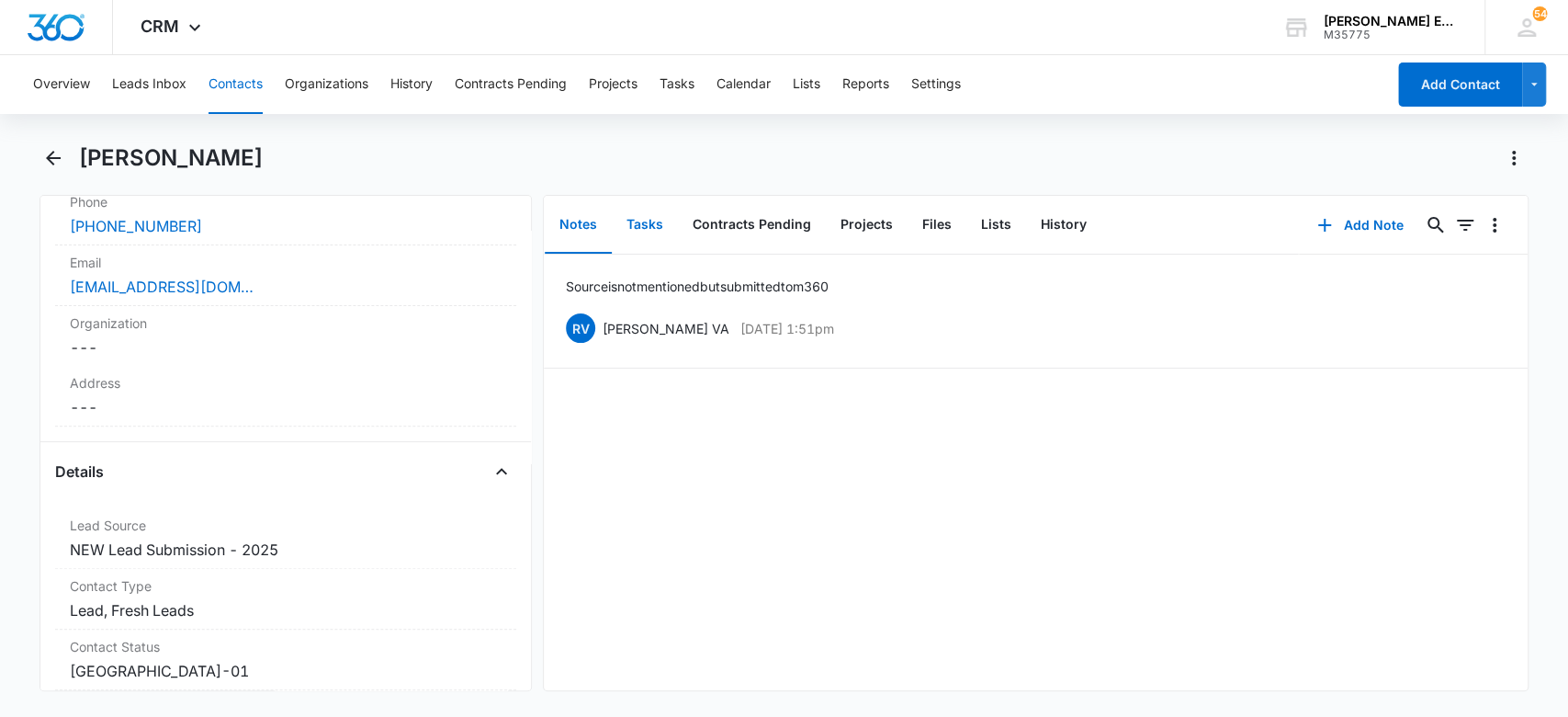
click at [649, 218] on button "Tasks" at bounding box center [645, 225] width 66 height 57
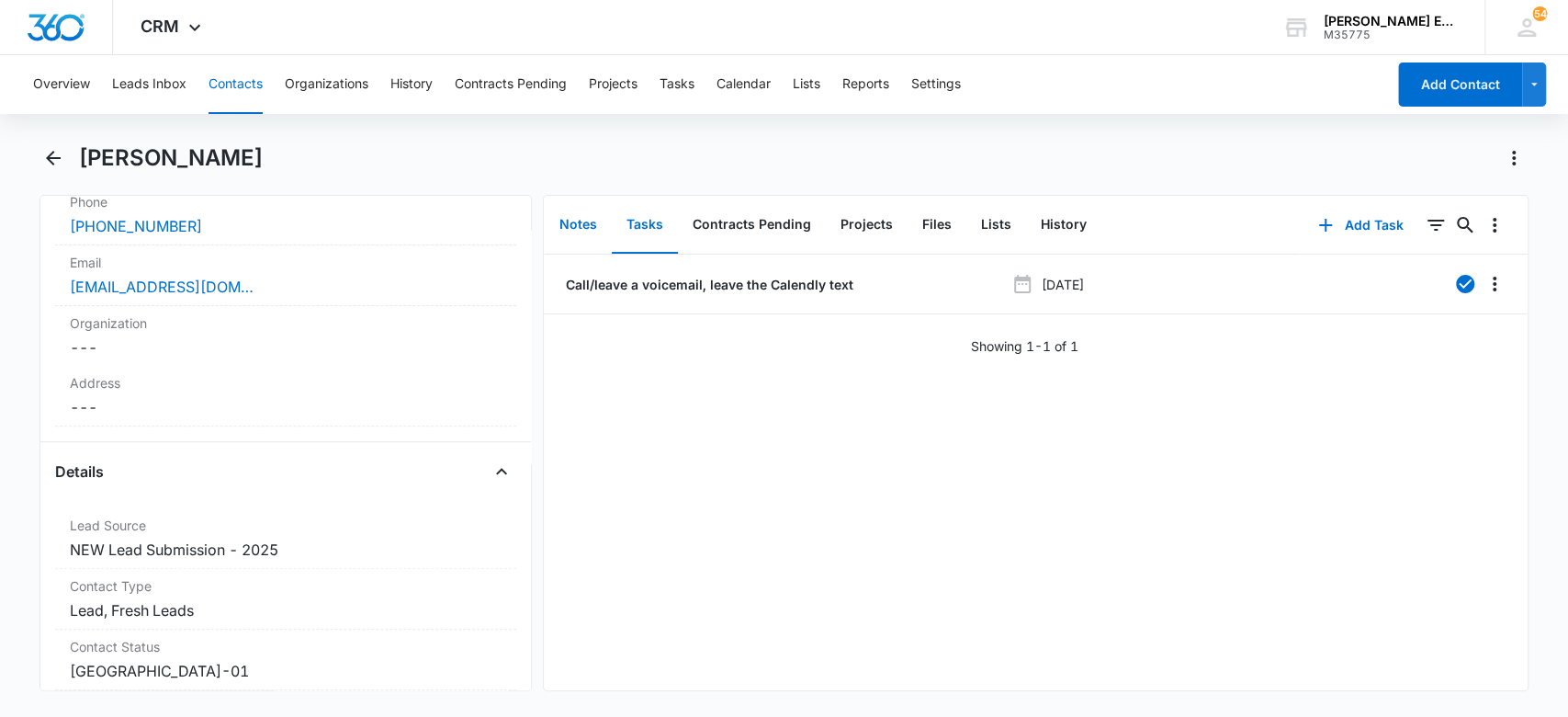
click at [588, 220] on button "Notes" at bounding box center [578, 225] width 67 height 57
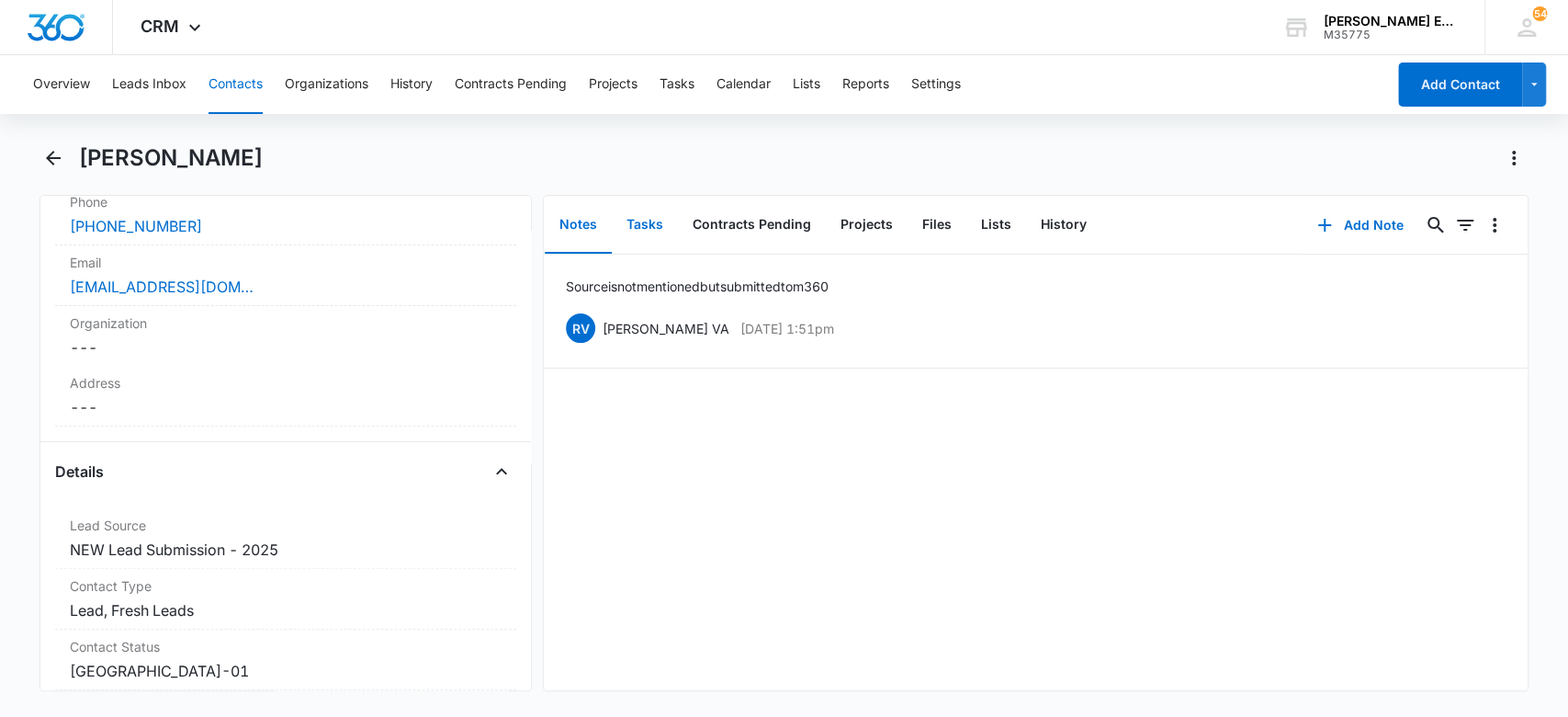
click at [656, 229] on button "Tasks" at bounding box center [645, 225] width 66 height 57
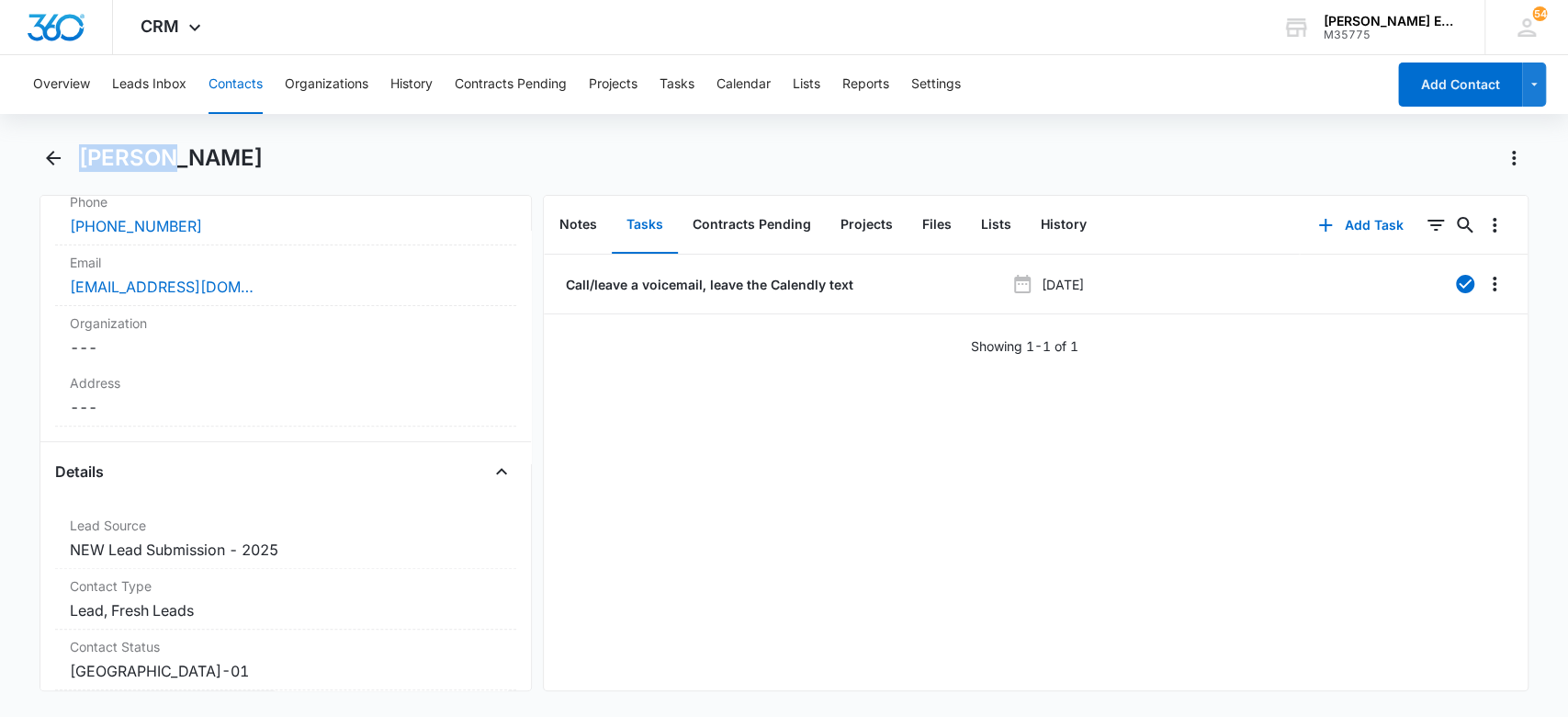
drag, startPoint x: 154, startPoint y: 160, endPoint x: 71, endPoint y: 139, distance: 85.6
click at [71, 139] on div "Overview Leads Inbox Contacts Organizations History Contracts Pending Projects …" at bounding box center [784, 384] width 1568 height 658
copy h1 "Darren"
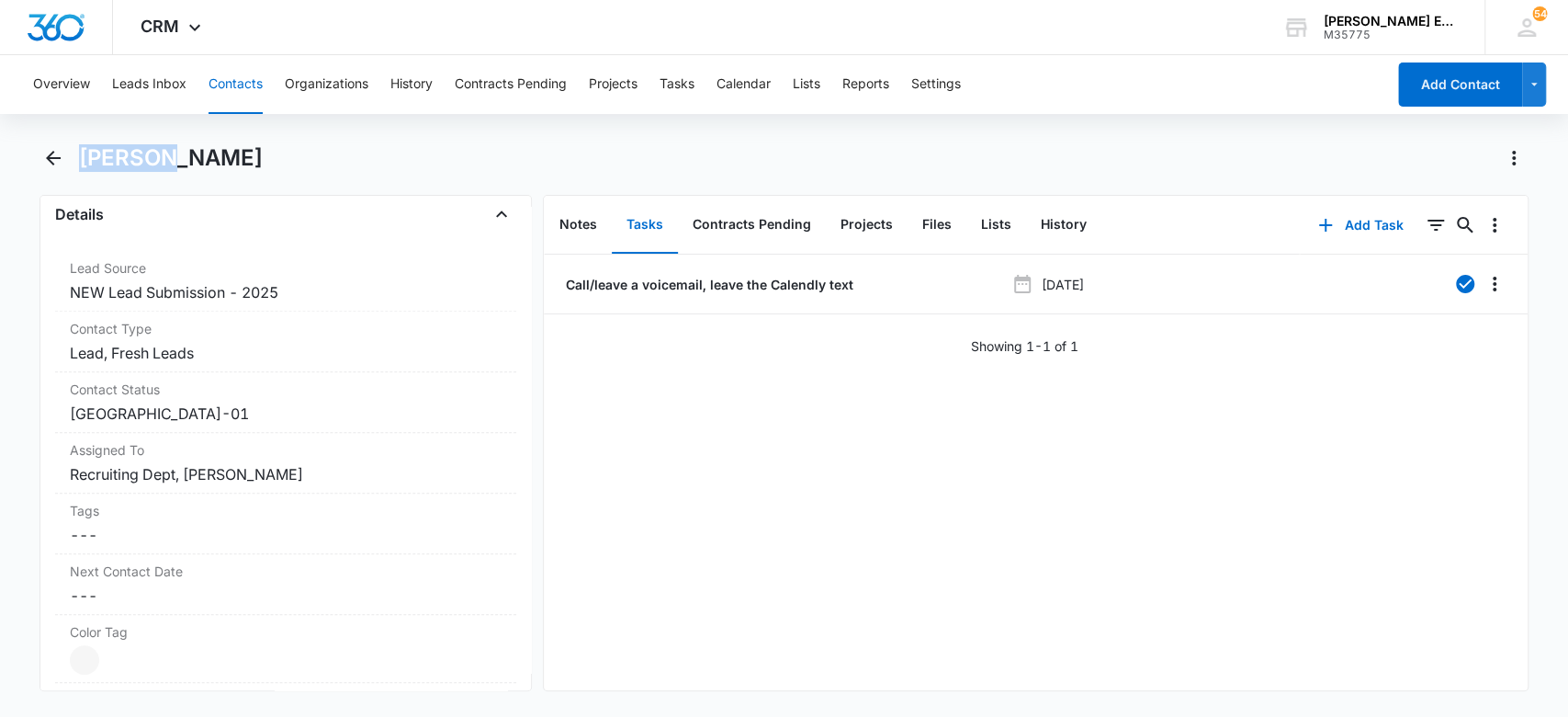
scroll to position [697, 0]
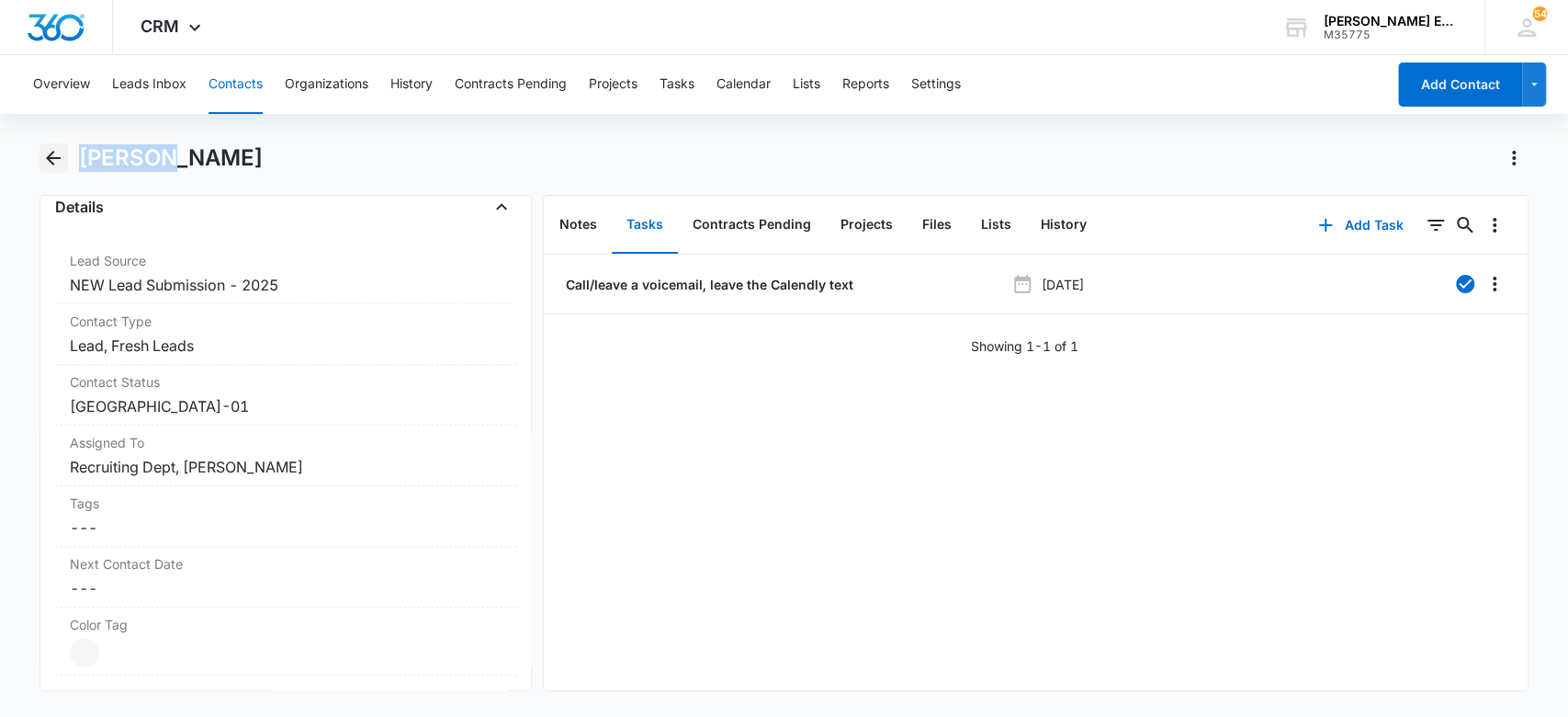
click at [51, 151] on icon "Back" at bounding box center [53, 158] width 22 height 22
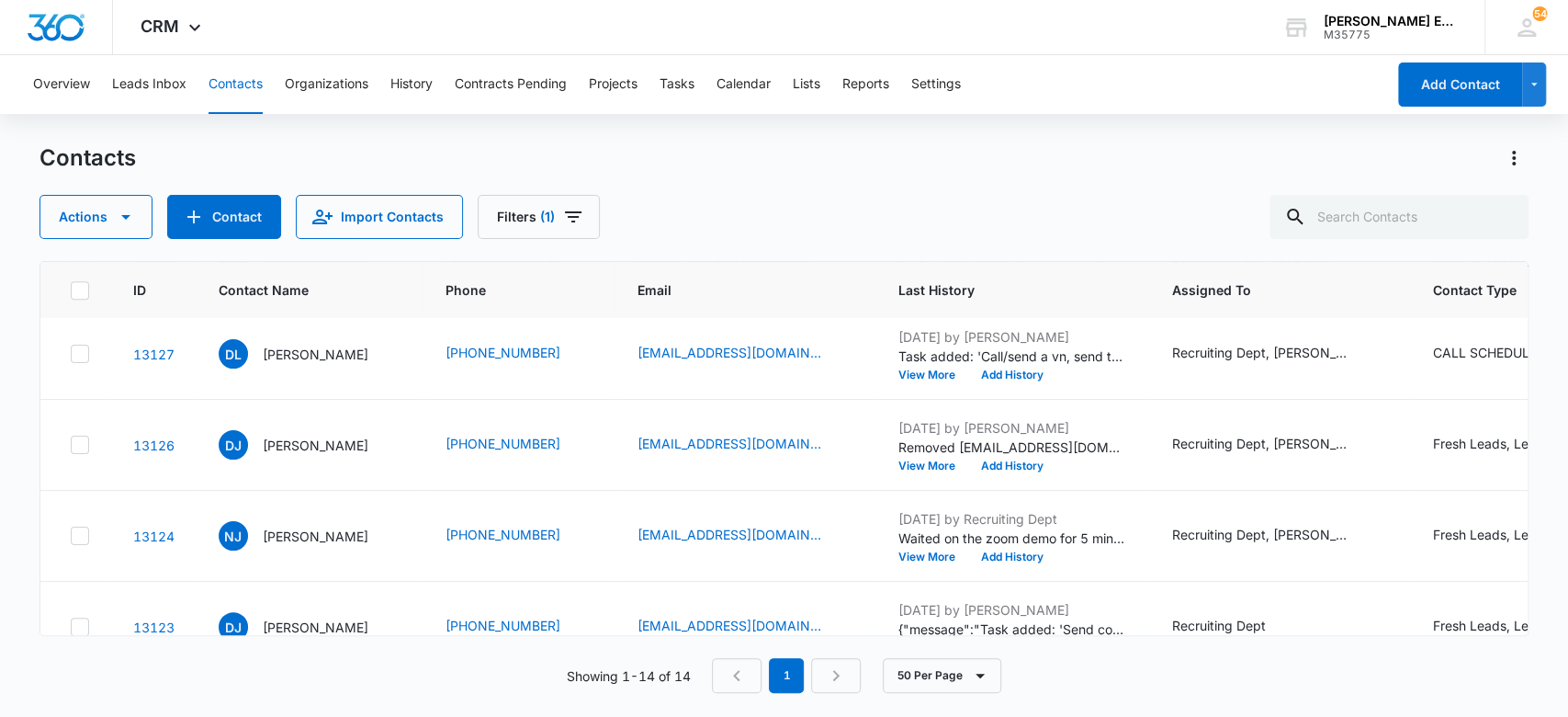
scroll to position [868, 0]
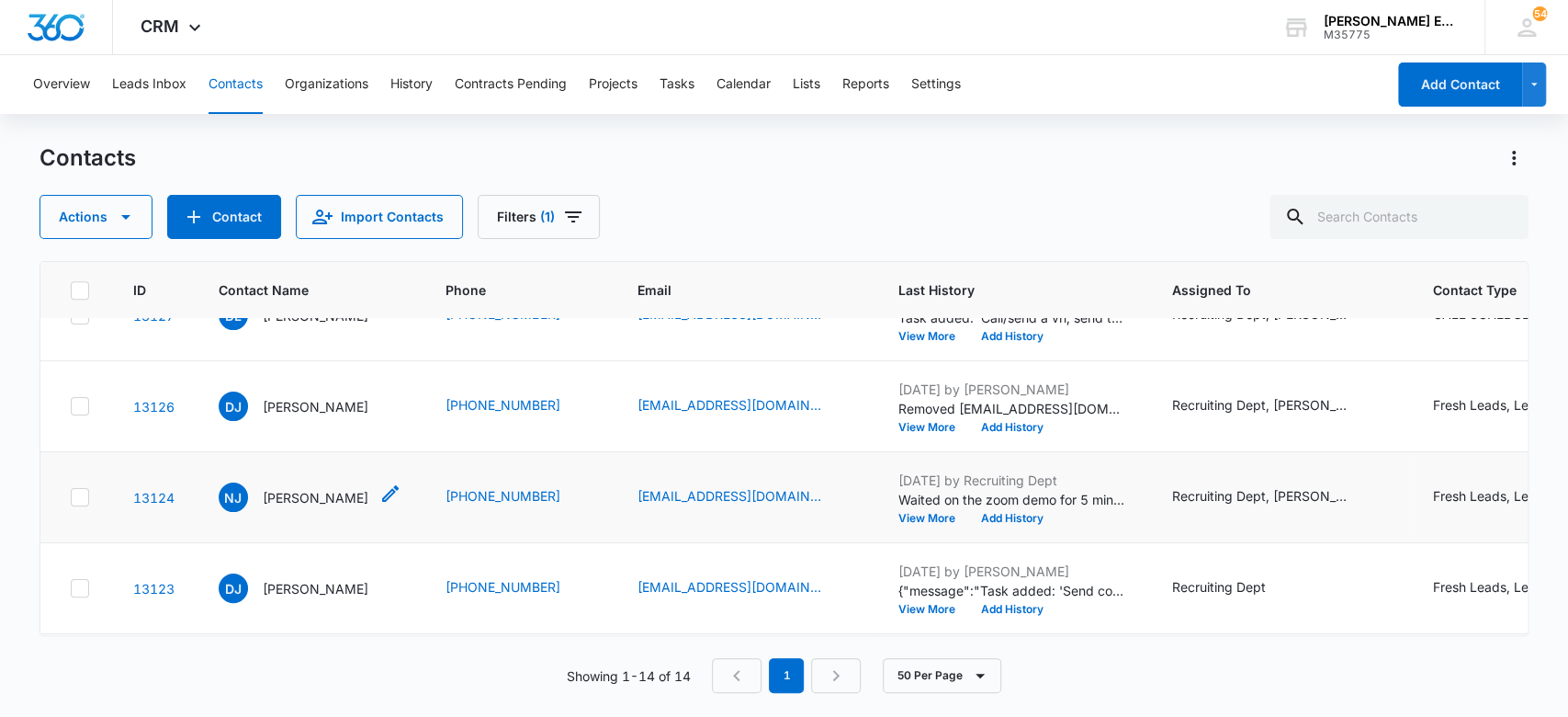
click at [313, 497] on p "Natacha Jean" at bounding box center [315, 497] width 106 height 20
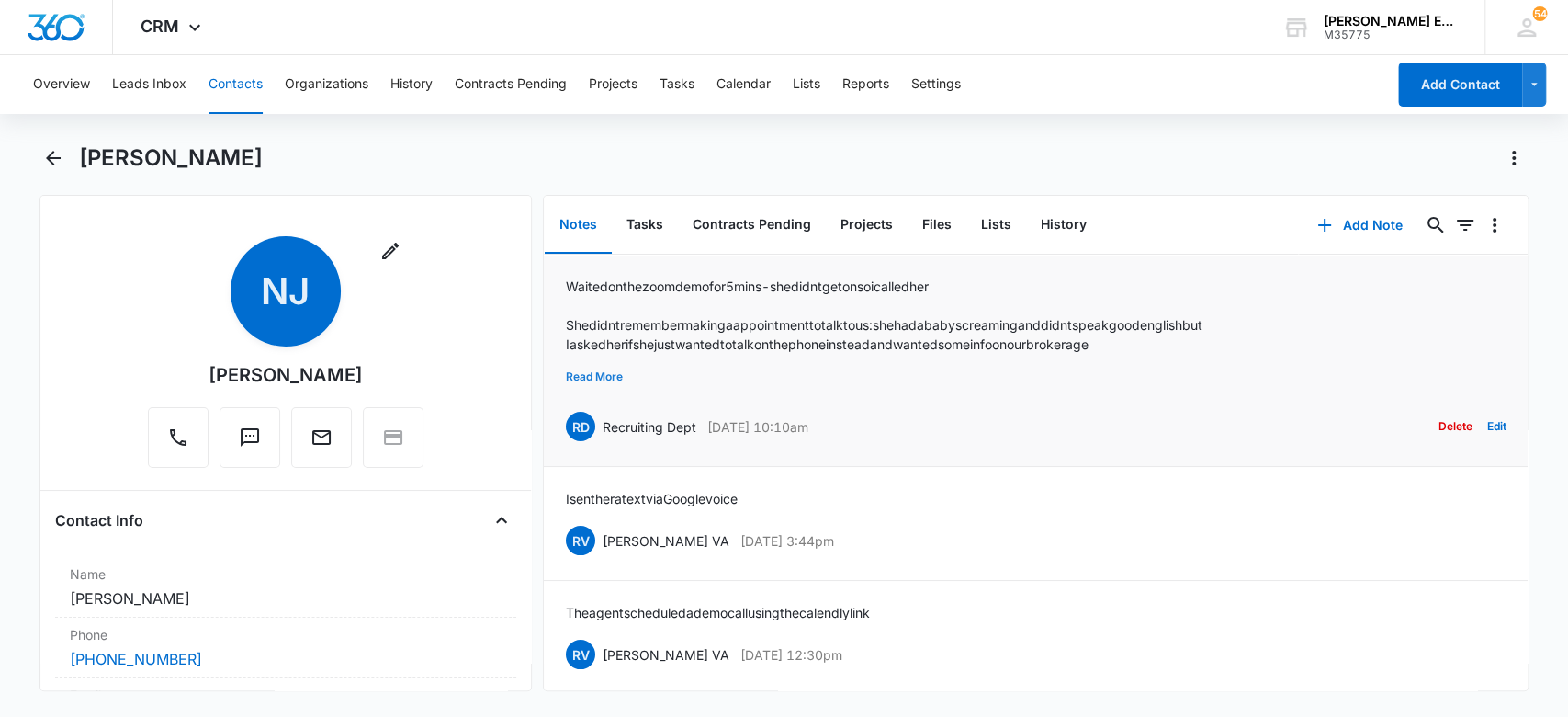
click at [618, 375] on button "Read More" at bounding box center [594, 376] width 57 height 35
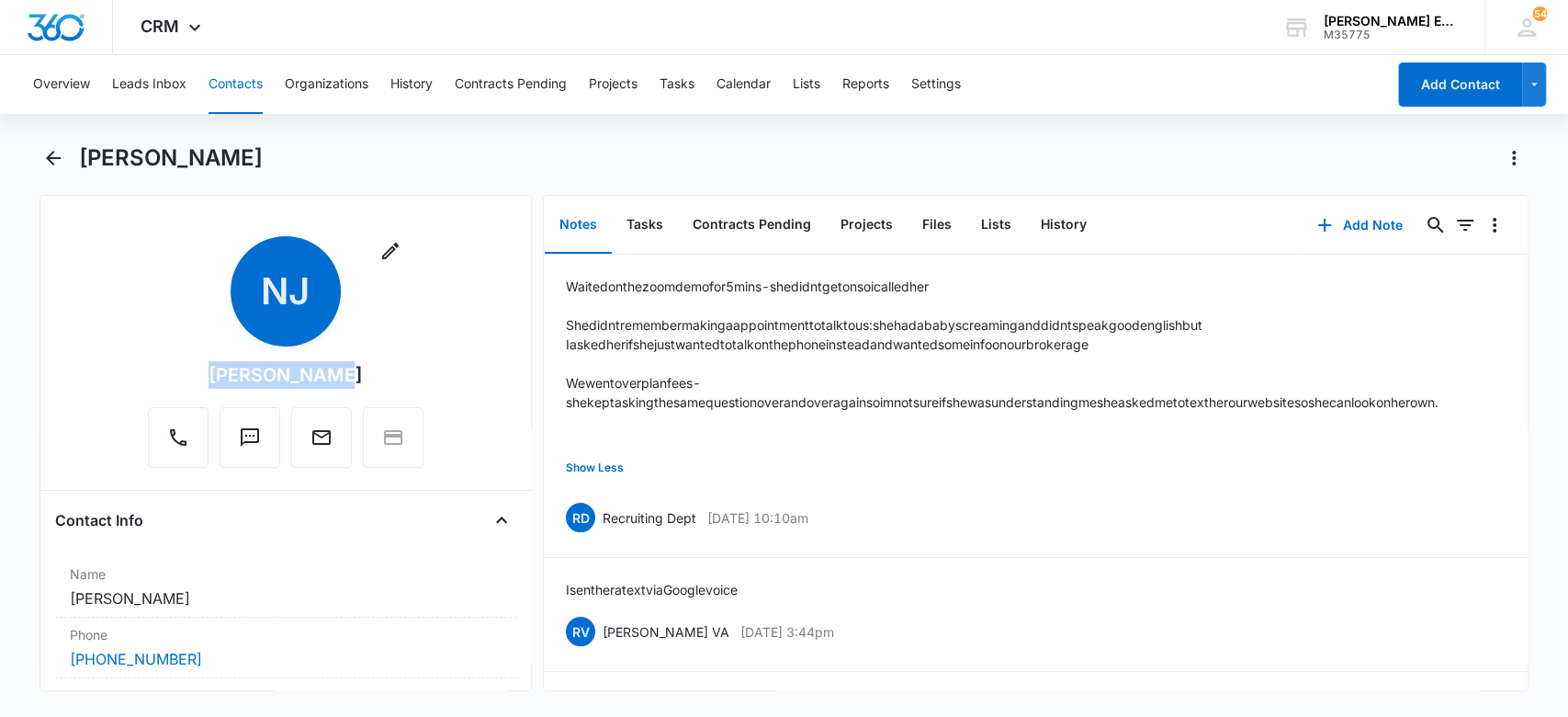
drag, startPoint x: 333, startPoint y: 378, endPoint x: 213, endPoint y: 377, distance: 120.0
click at [213, 377] on div "Remove NJ Natacha Jean" at bounding box center [285, 351] width 276 height 231
copy div "Natacha Jean"
click at [51, 153] on icon "Back" at bounding box center [53, 158] width 22 height 22
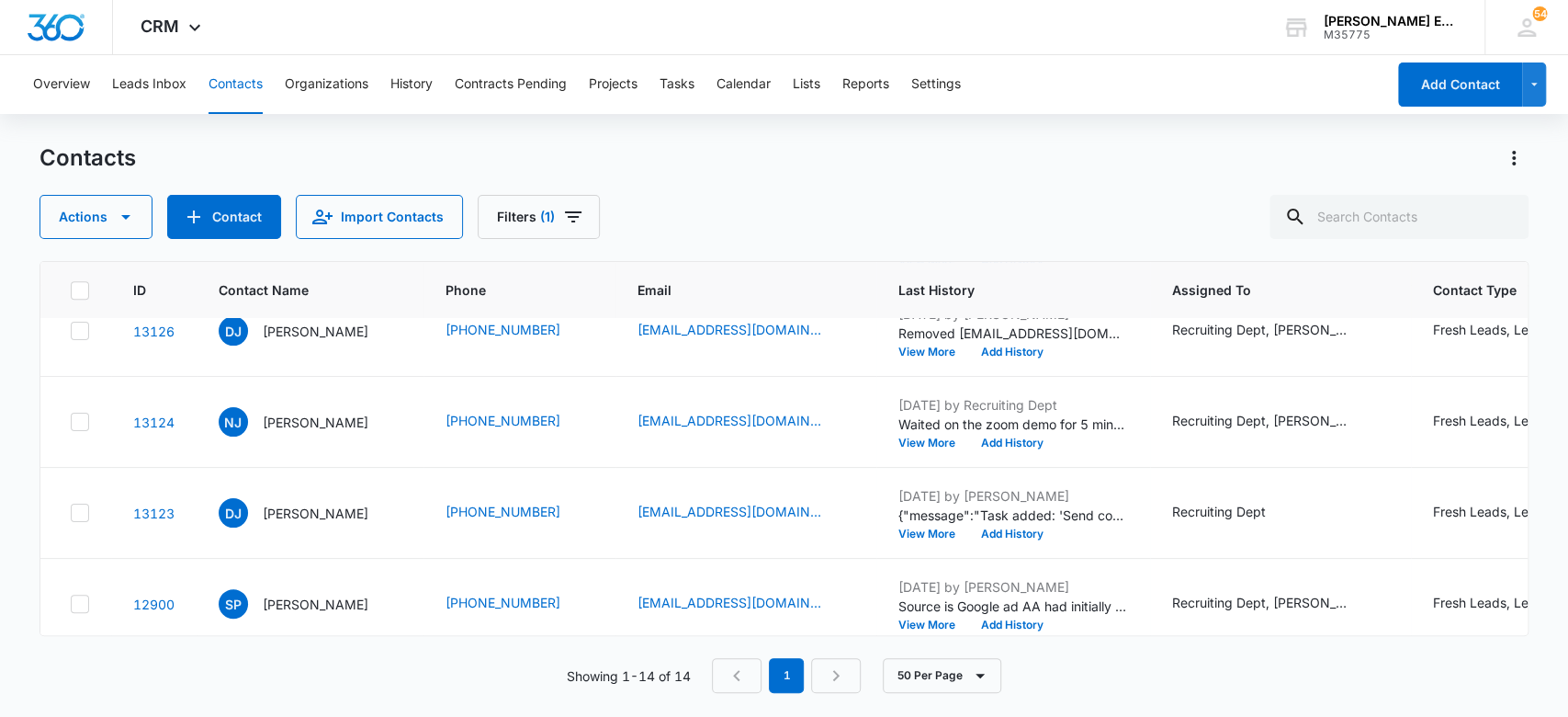
scroll to position [973, 0]
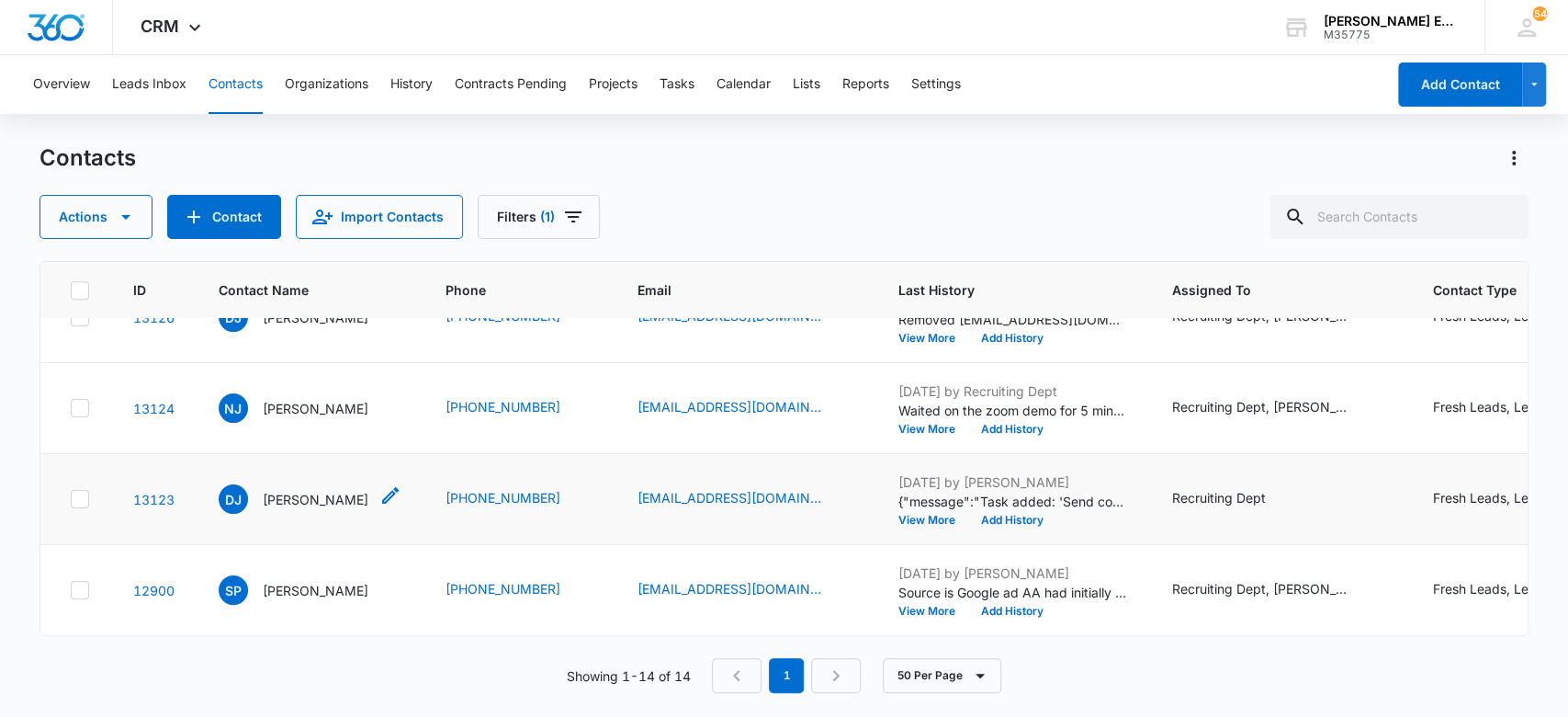
click at [293, 490] on p "Danessa Jackson" at bounding box center [315, 499] width 106 height 20
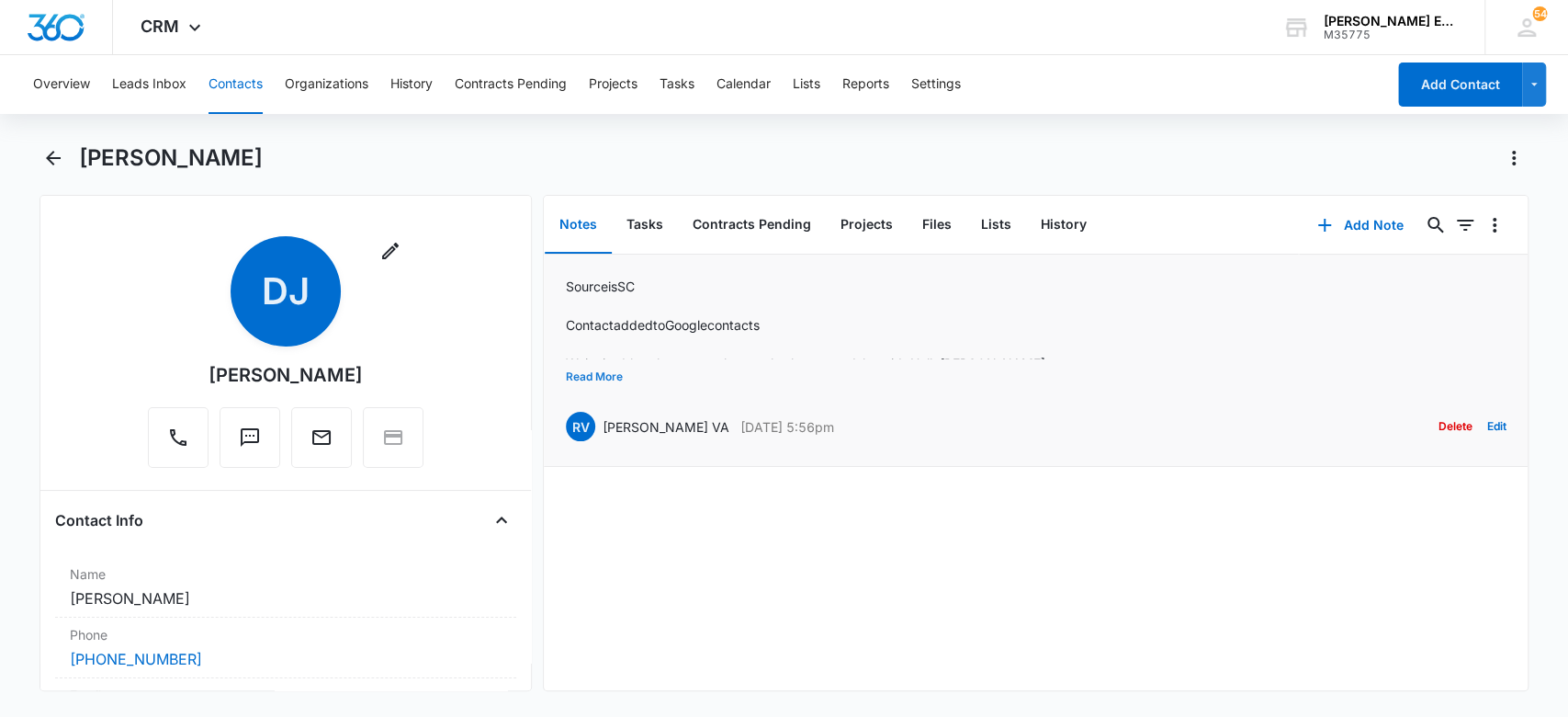
click at [601, 374] on button "Read More" at bounding box center [594, 376] width 57 height 35
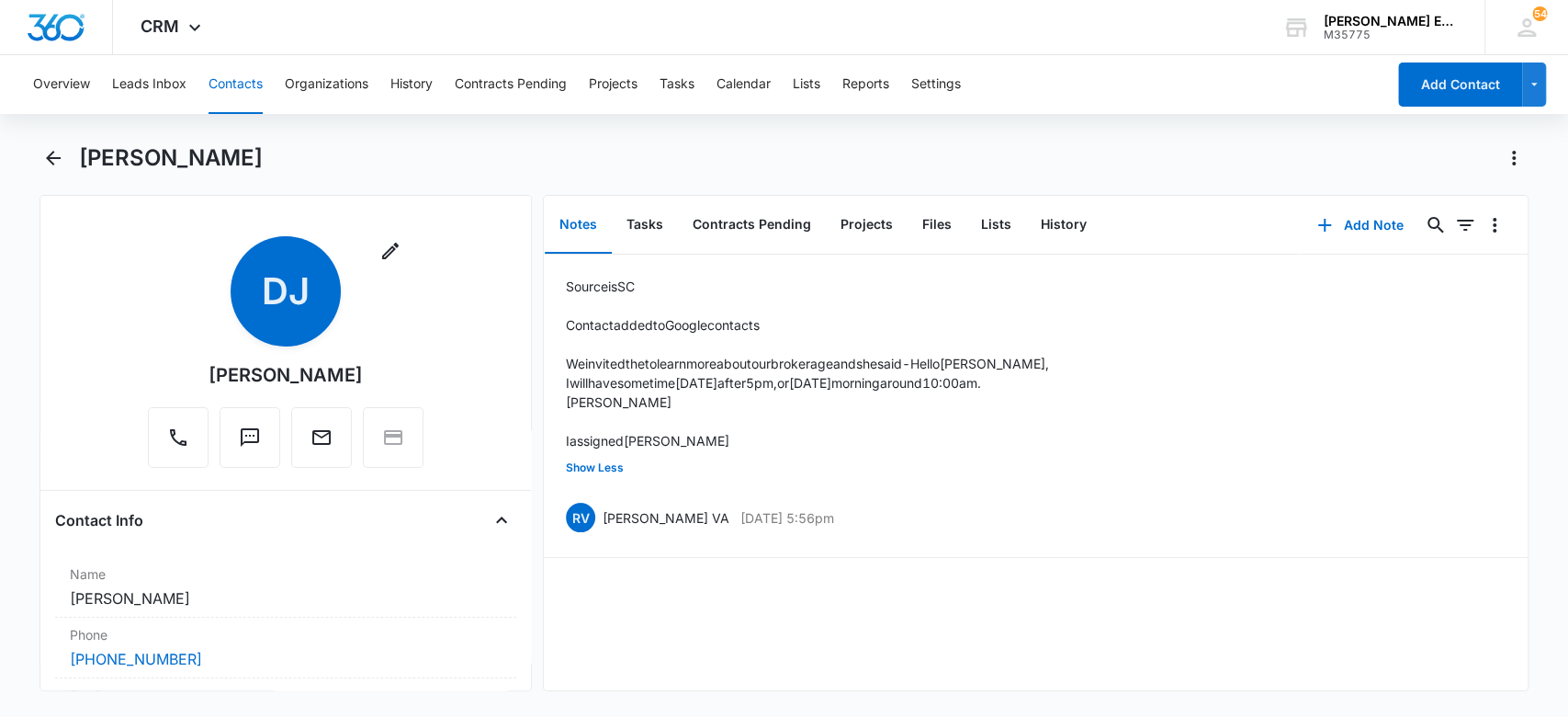
drag, startPoint x: 360, startPoint y: 373, endPoint x: 341, endPoint y: 373, distance: 19.0
click at [341, 373] on div "Remove DJ Danessa Jackson" at bounding box center [285, 351] width 276 height 231
click at [376, 361] on div "Remove DJ Danessa Jackson" at bounding box center [285, 351] width 276 height 231
click at [643, 220] on button "Tasks" at bounding box center [645, 225] width 66 height 57
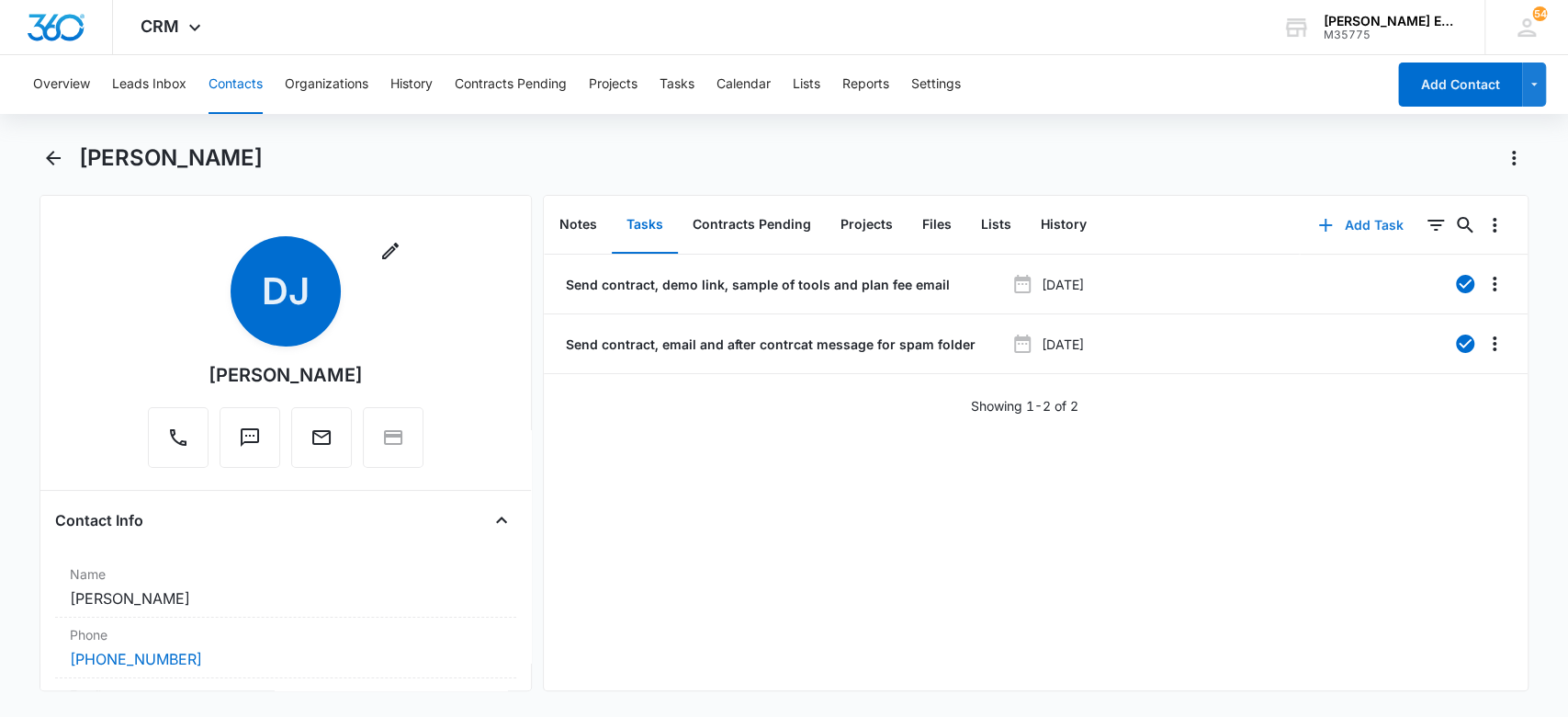
click at [1323, 227] on button "Add Task" at bounding box center [1361, 225] width 122 height 44
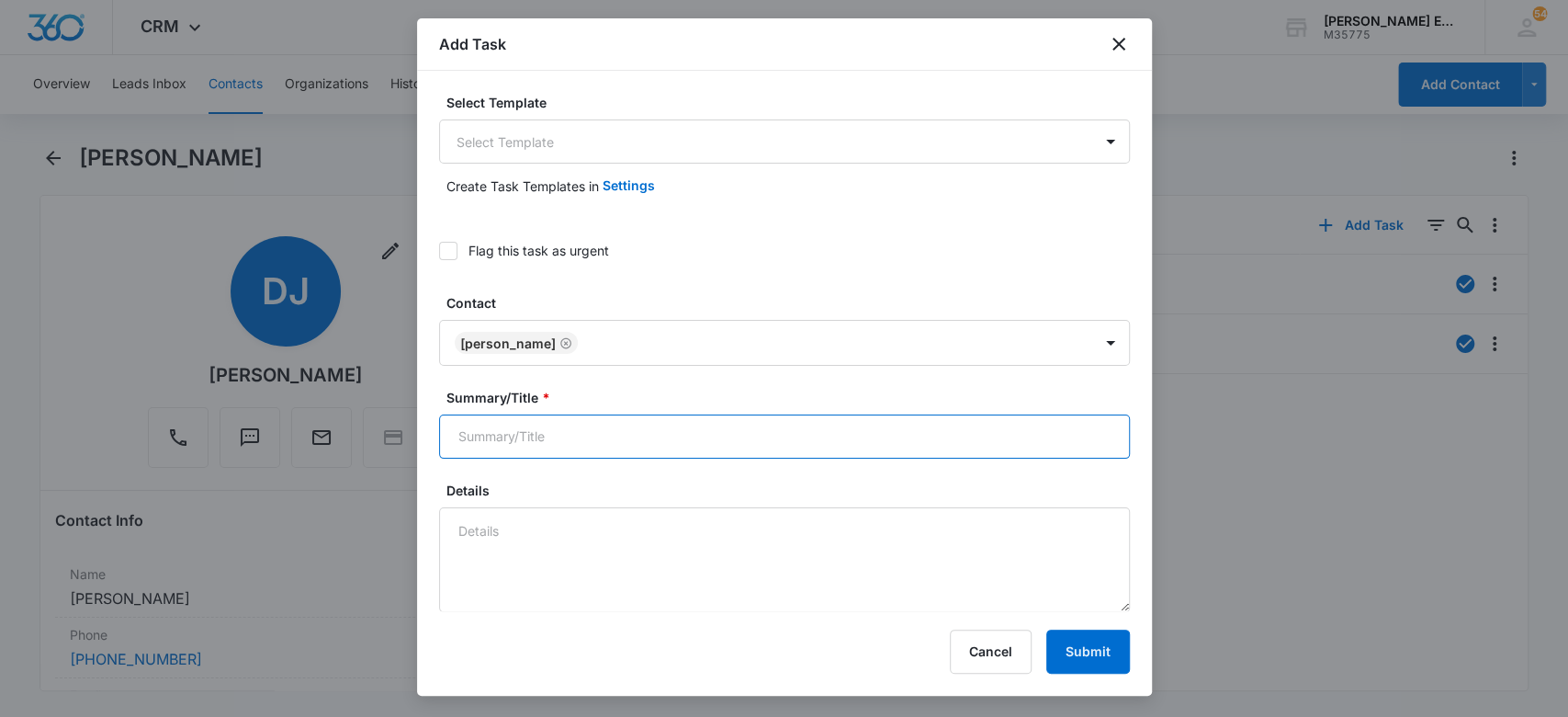
click at [604, 445] on input "Summary/Title *" at bounding box center [784, 436] width 691 height 44
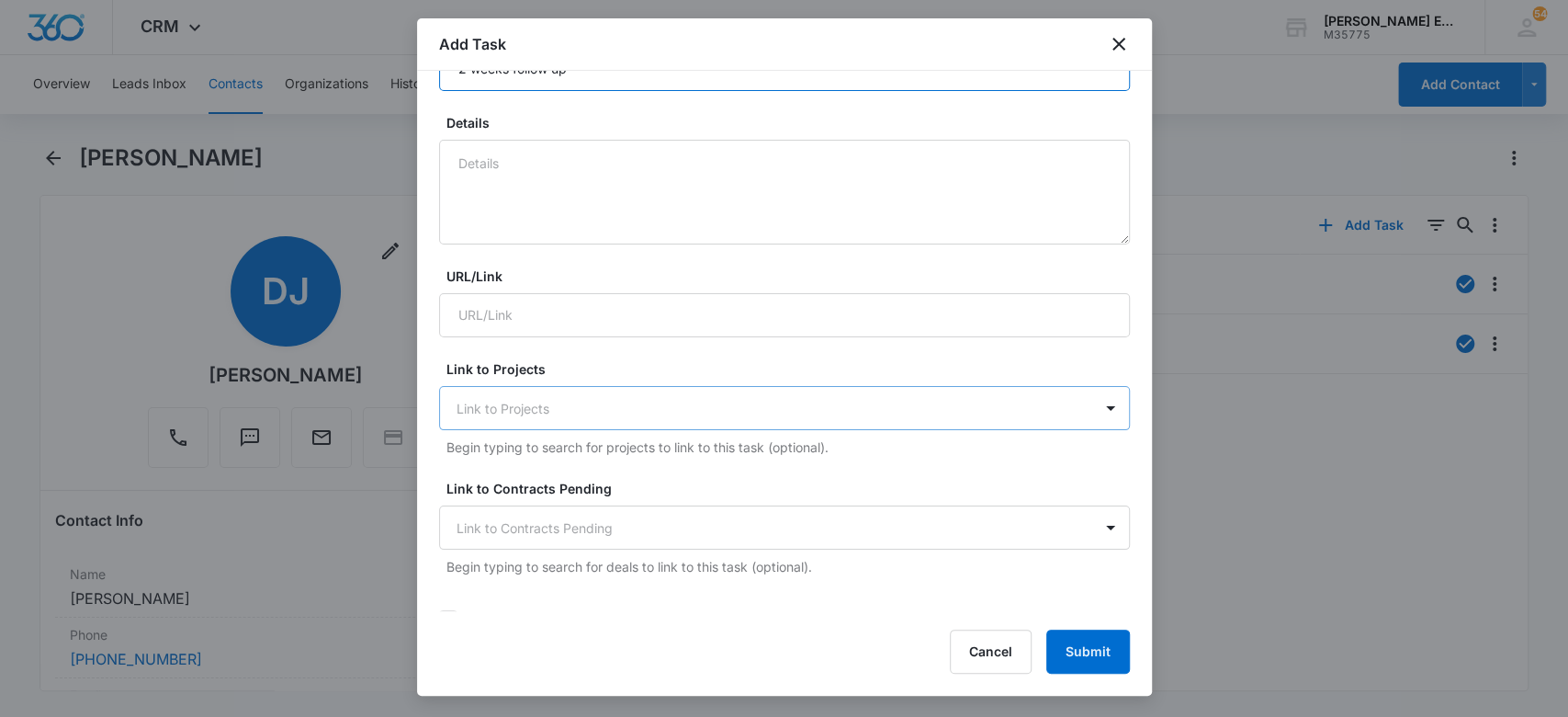
scroll to position [857, 0]
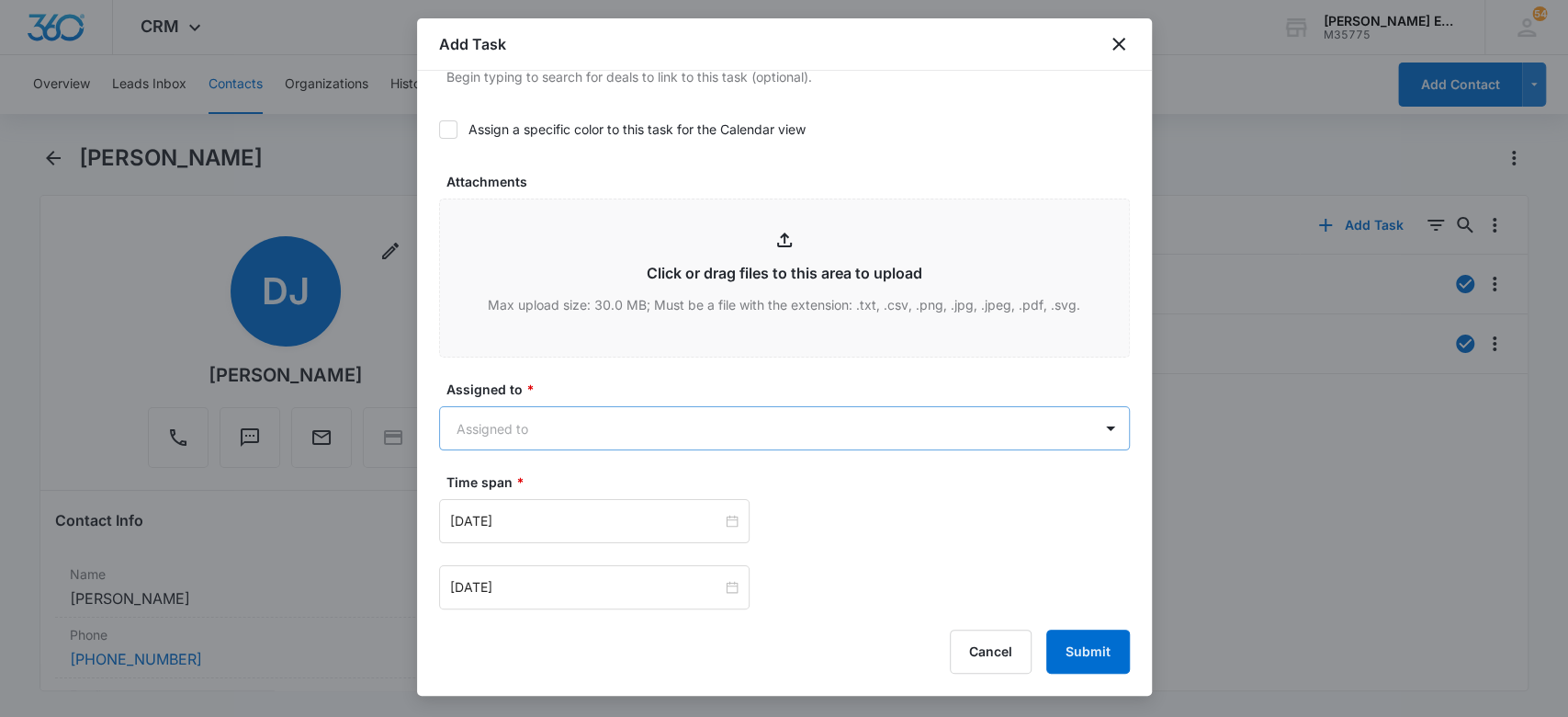
type input "2 weeks follow up"
click at [663, 422] on body "CRM Apps Websites CRM Email Social Brand Allison James Estates and Homes M35775…" at bounding box center [784, 358] width 1568 height 717
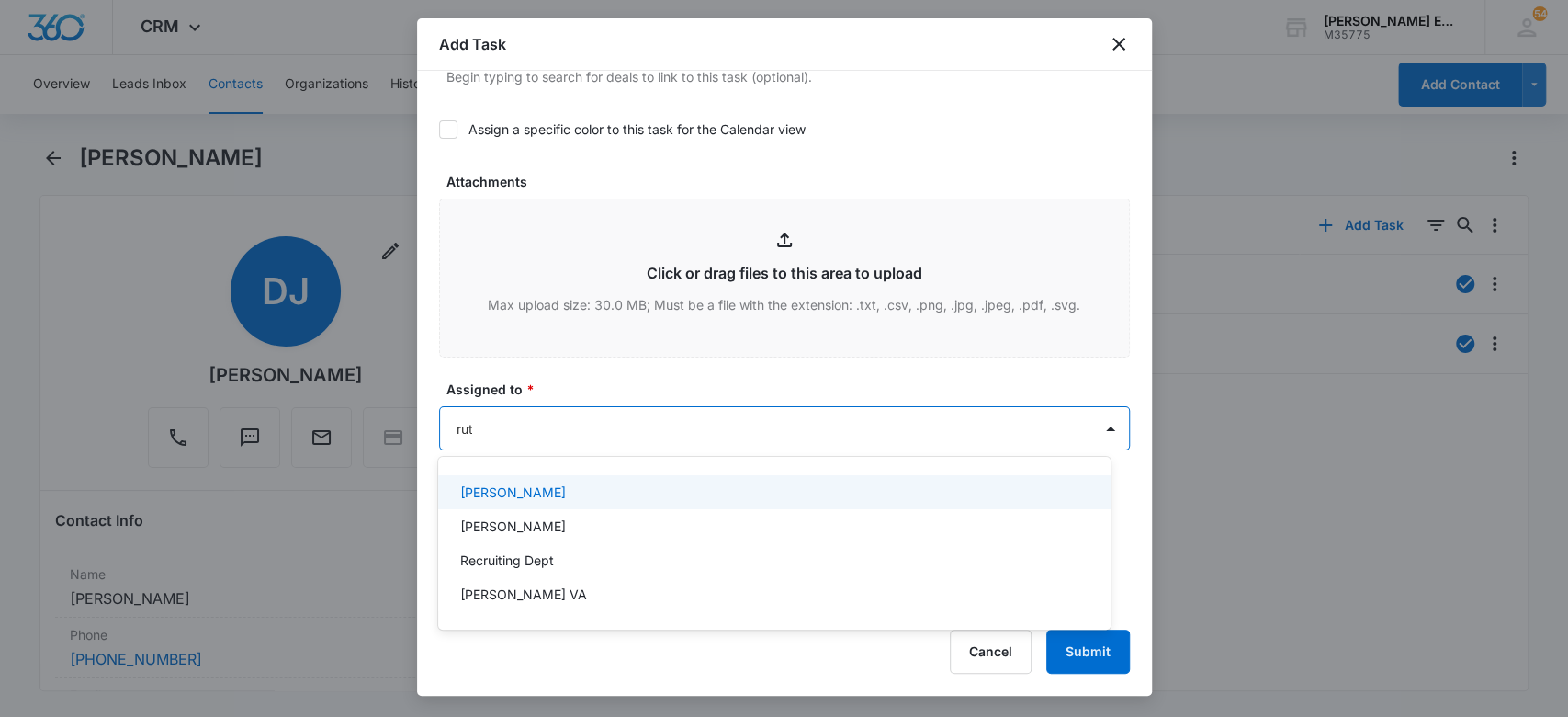
type input "ruth"
click at [583, 491] on div "Ruth VA" at bounding box center [773, 492] width 625 height 20
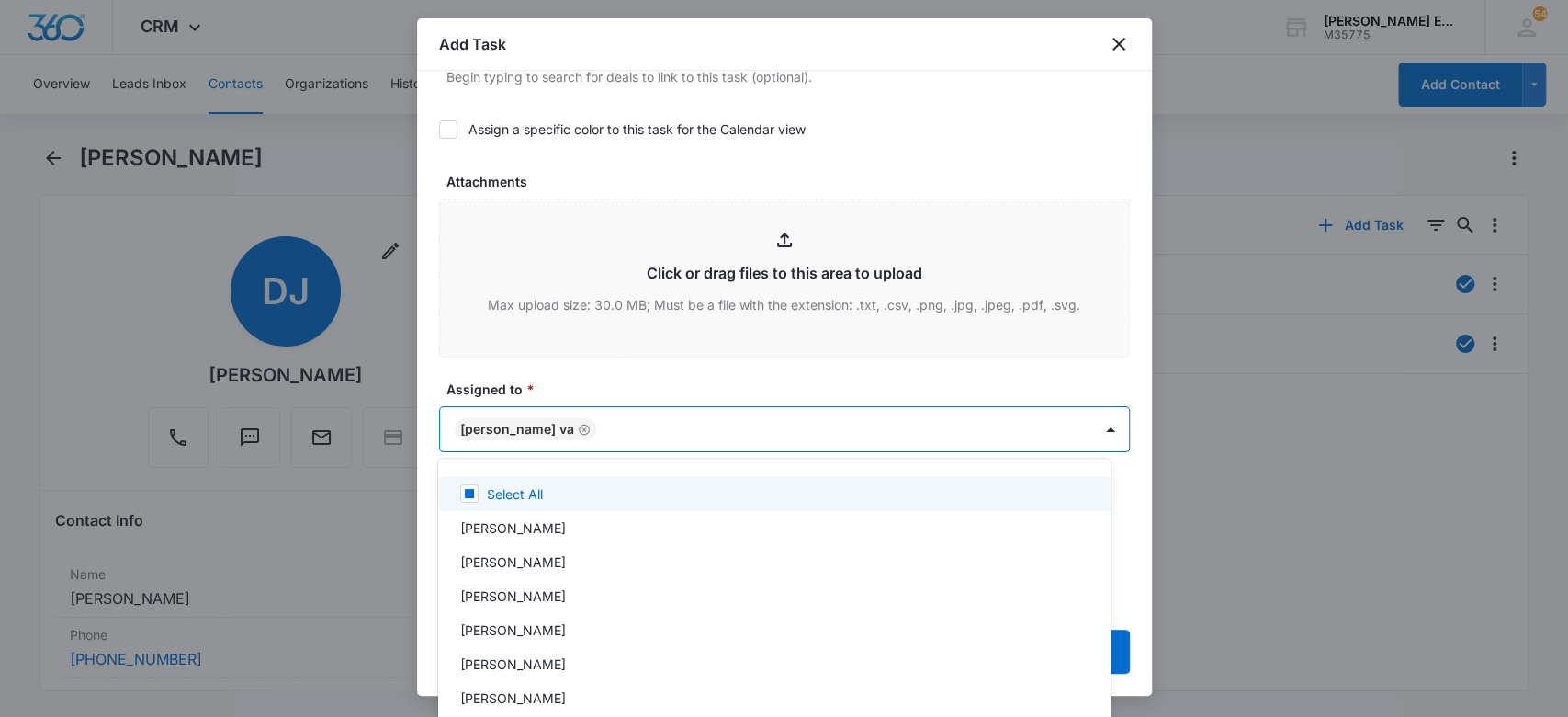
click at [590, 380] on div at bounding box center [784, 358] width 1568 height 717
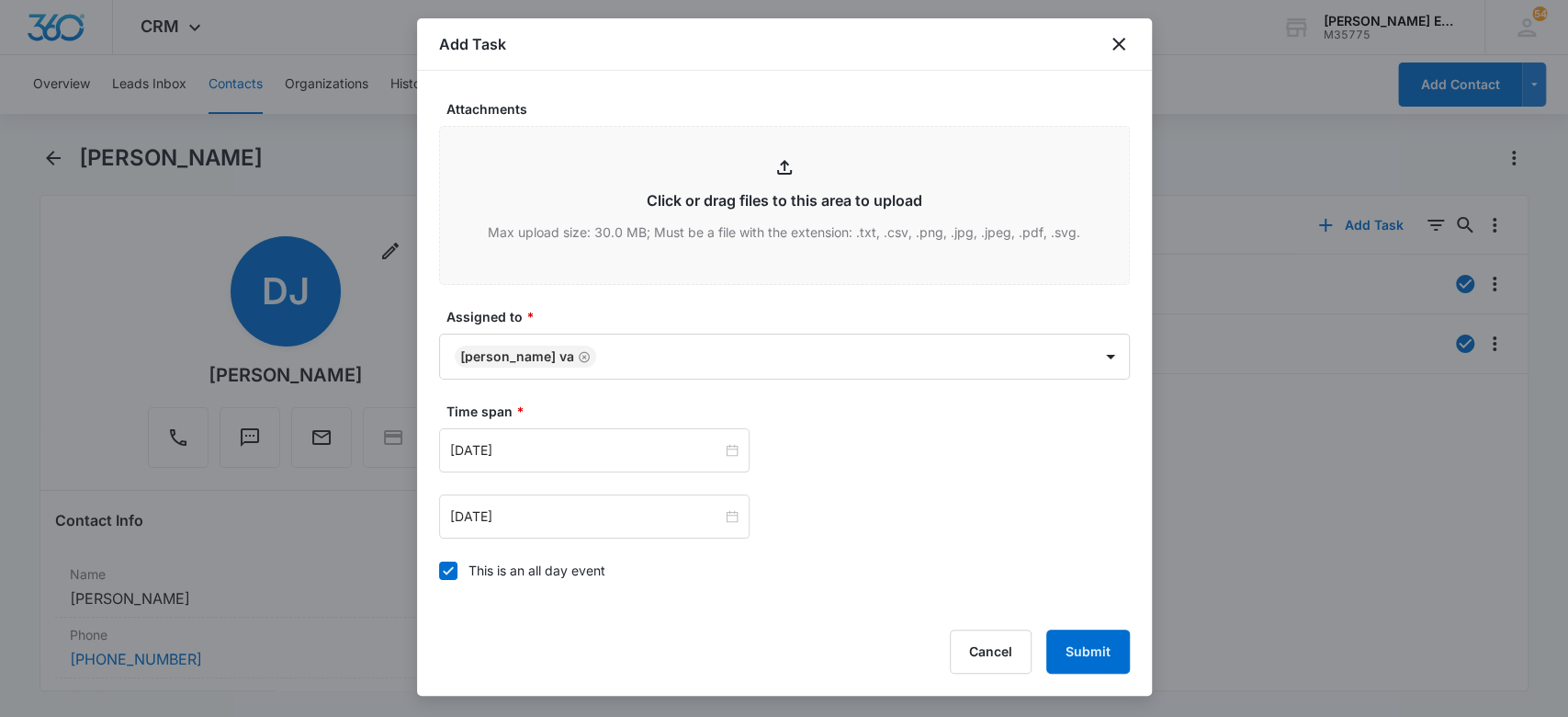
scroll to position [980, 0]
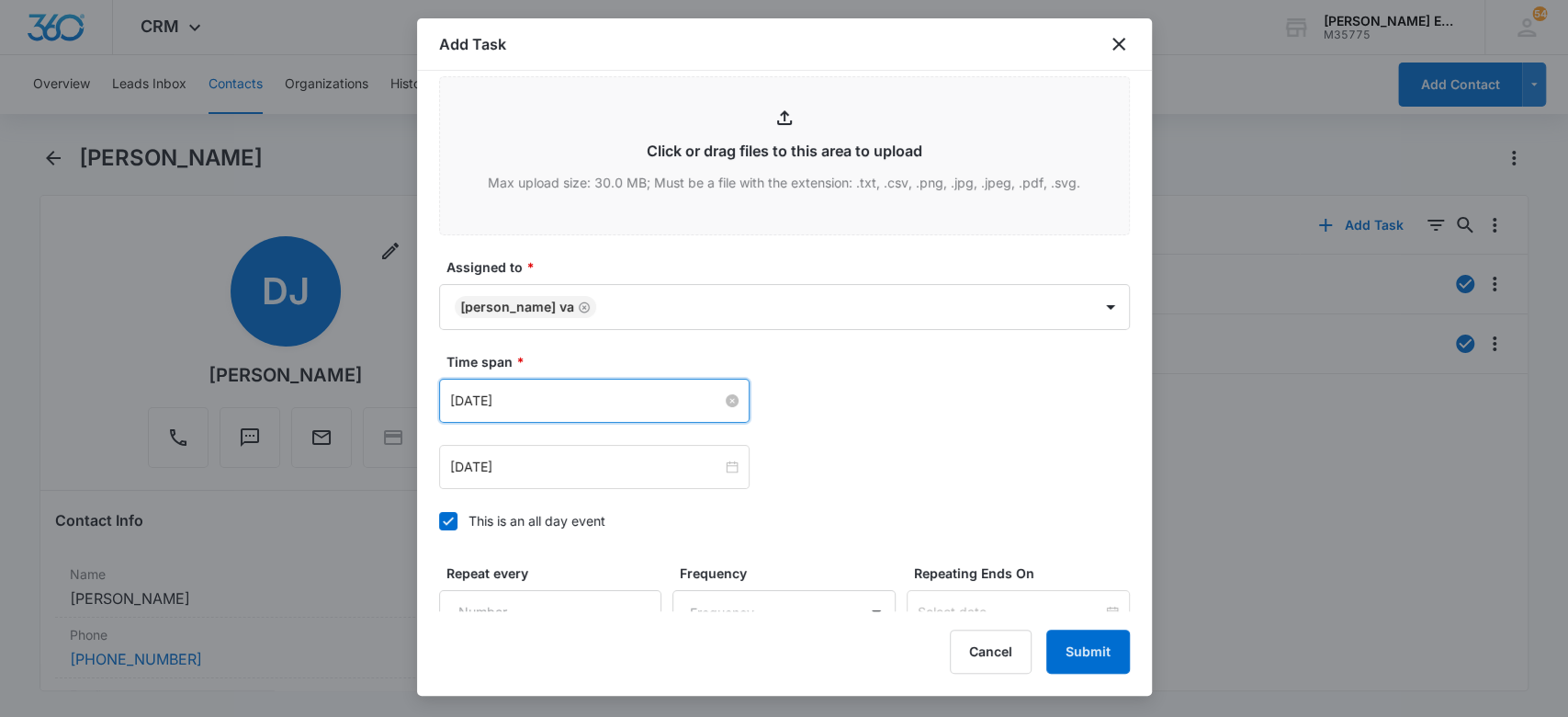
click at [581, 394] on input "Sep 10, 2025" at bounding box center [586, 401] width 272 height 21
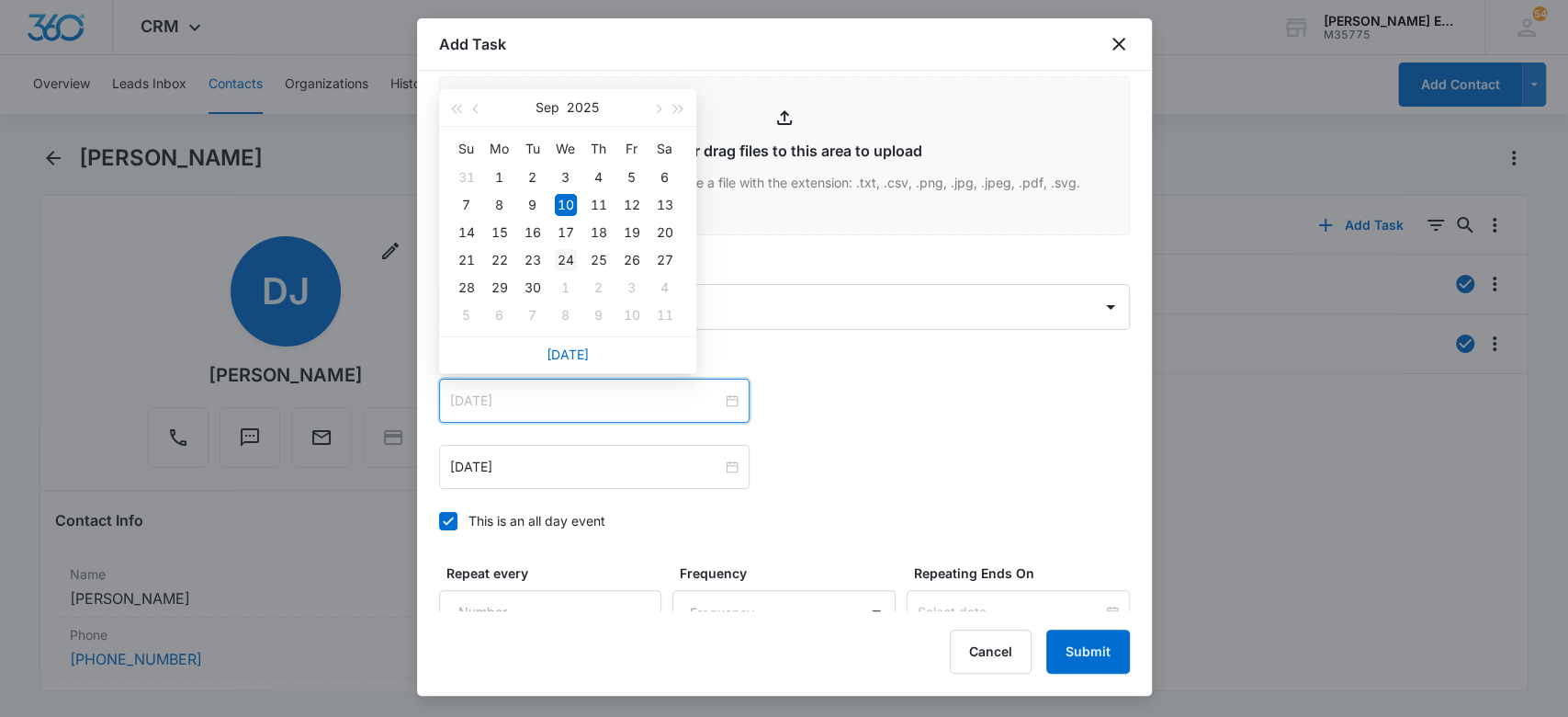
click at [563, 269] on div "24" at bounding box center [566, 260] width 22 height 22
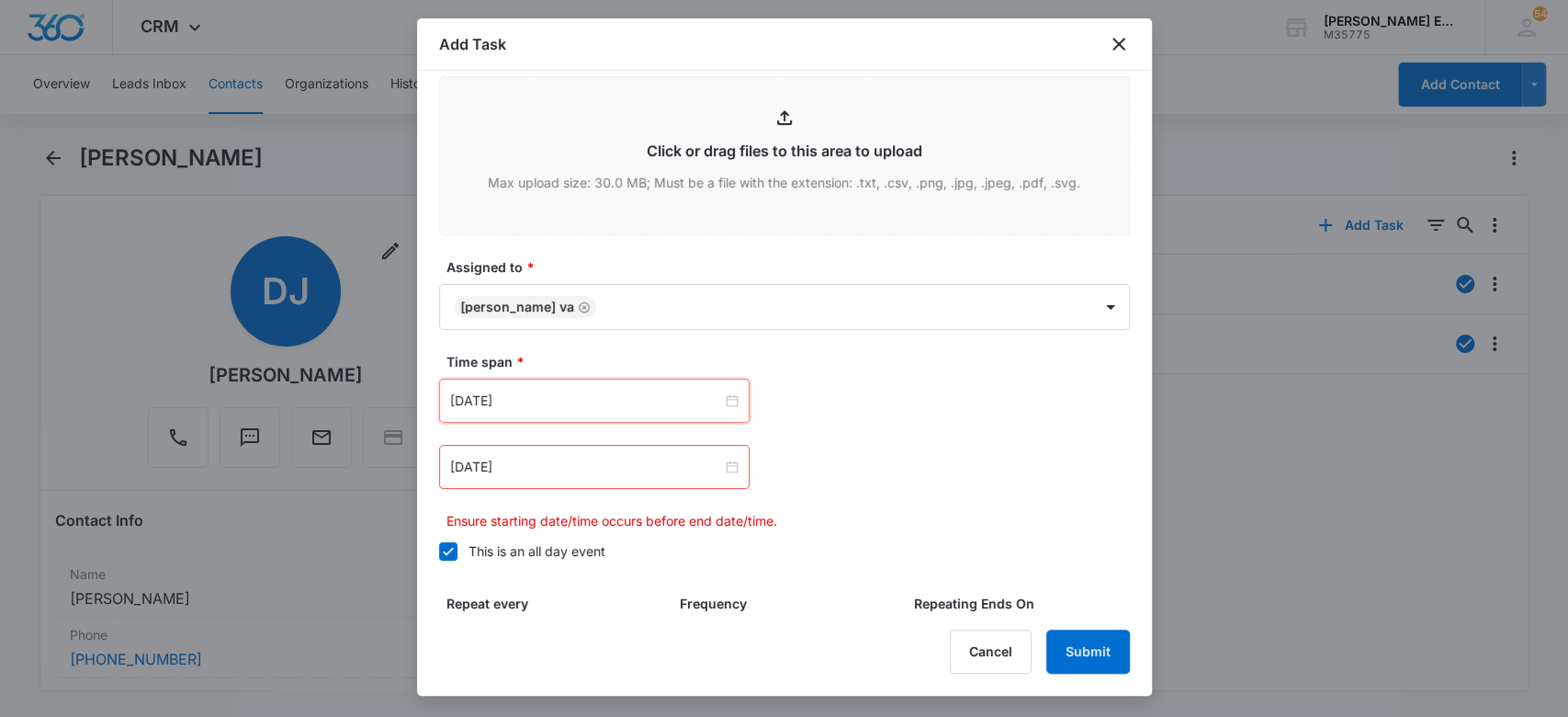
type input "Sep 24, 2025"
click at [558, 465] on input "Sep 10, 2025" at bounding box center [586, 467] width 272 height 21
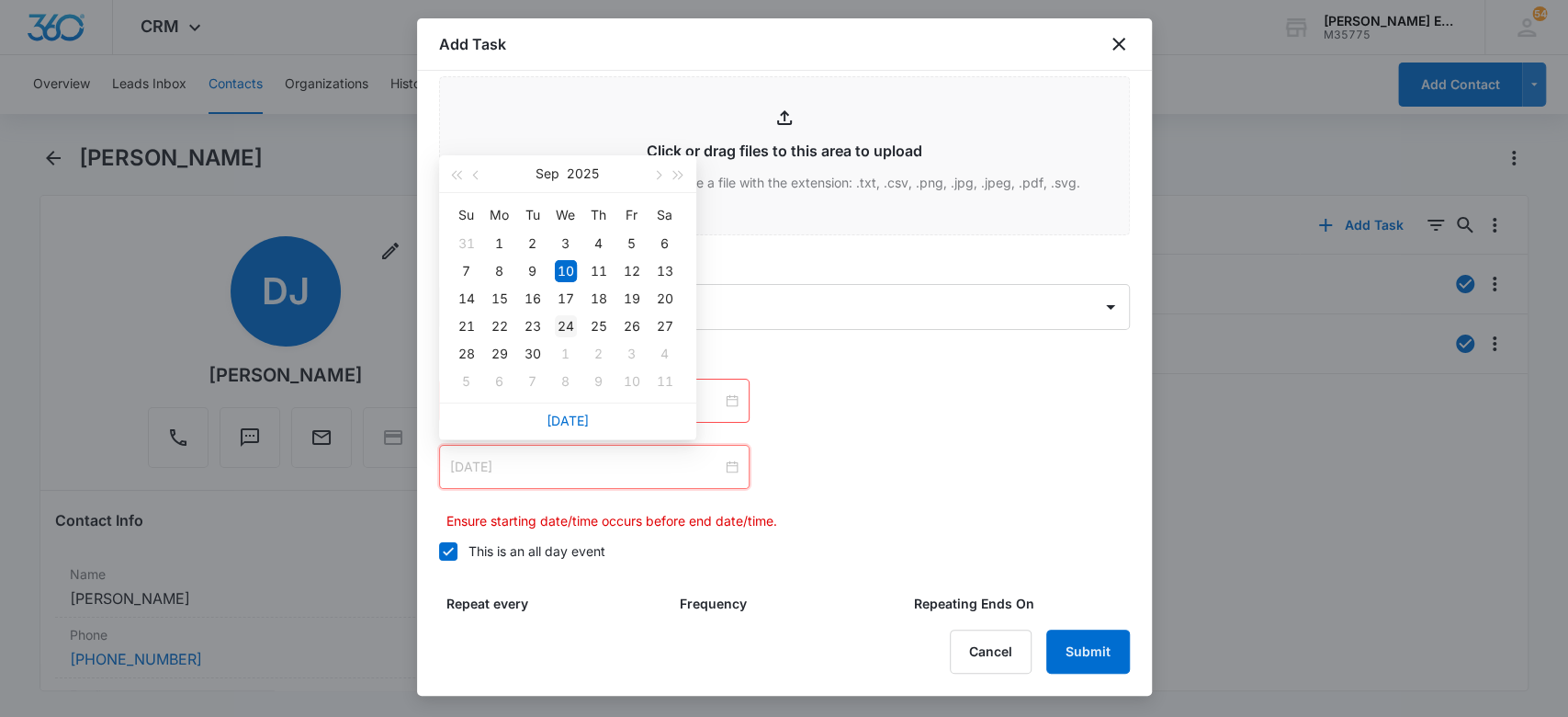
click at [561, 328] on div "24" at bounding box center [566, 327] width 22 height 22
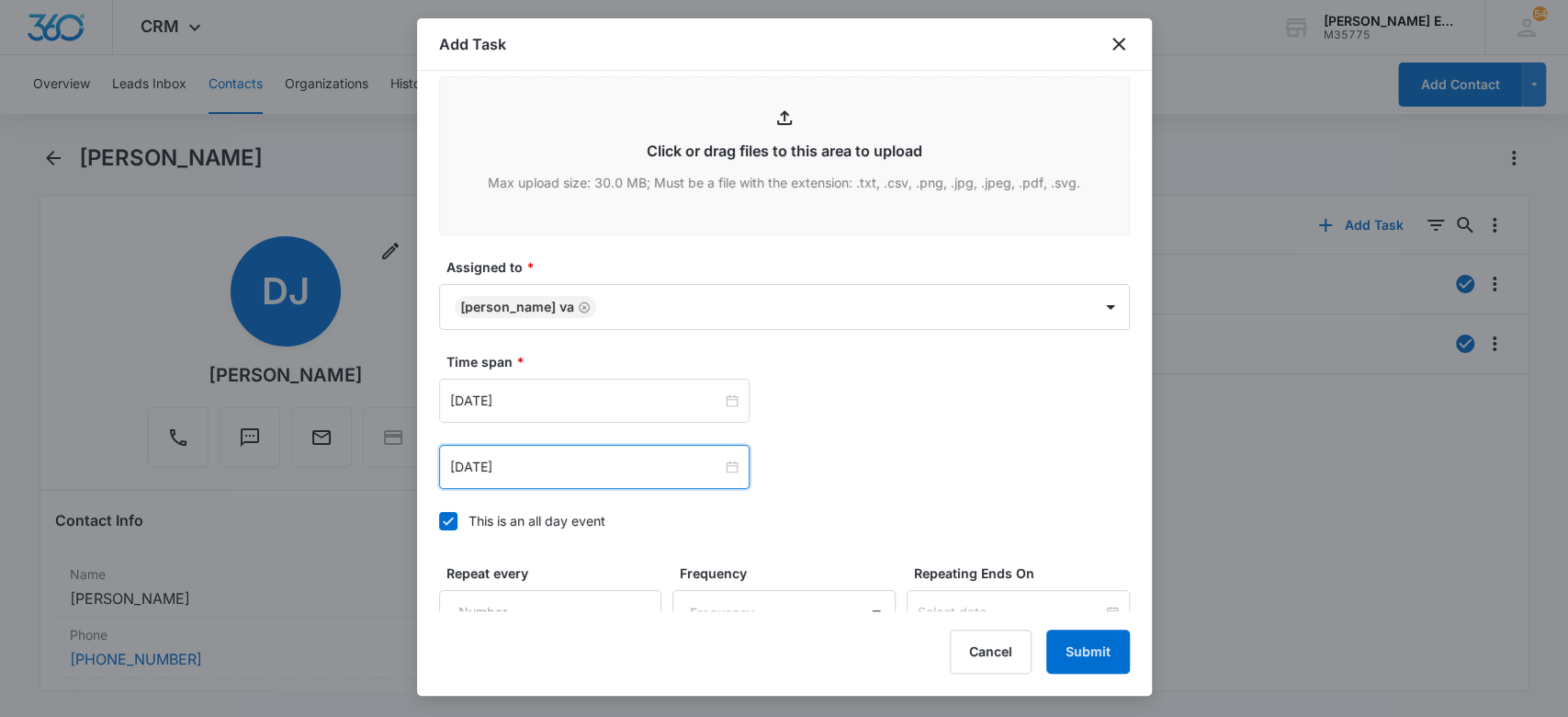
type input "Sep 24, 2025"
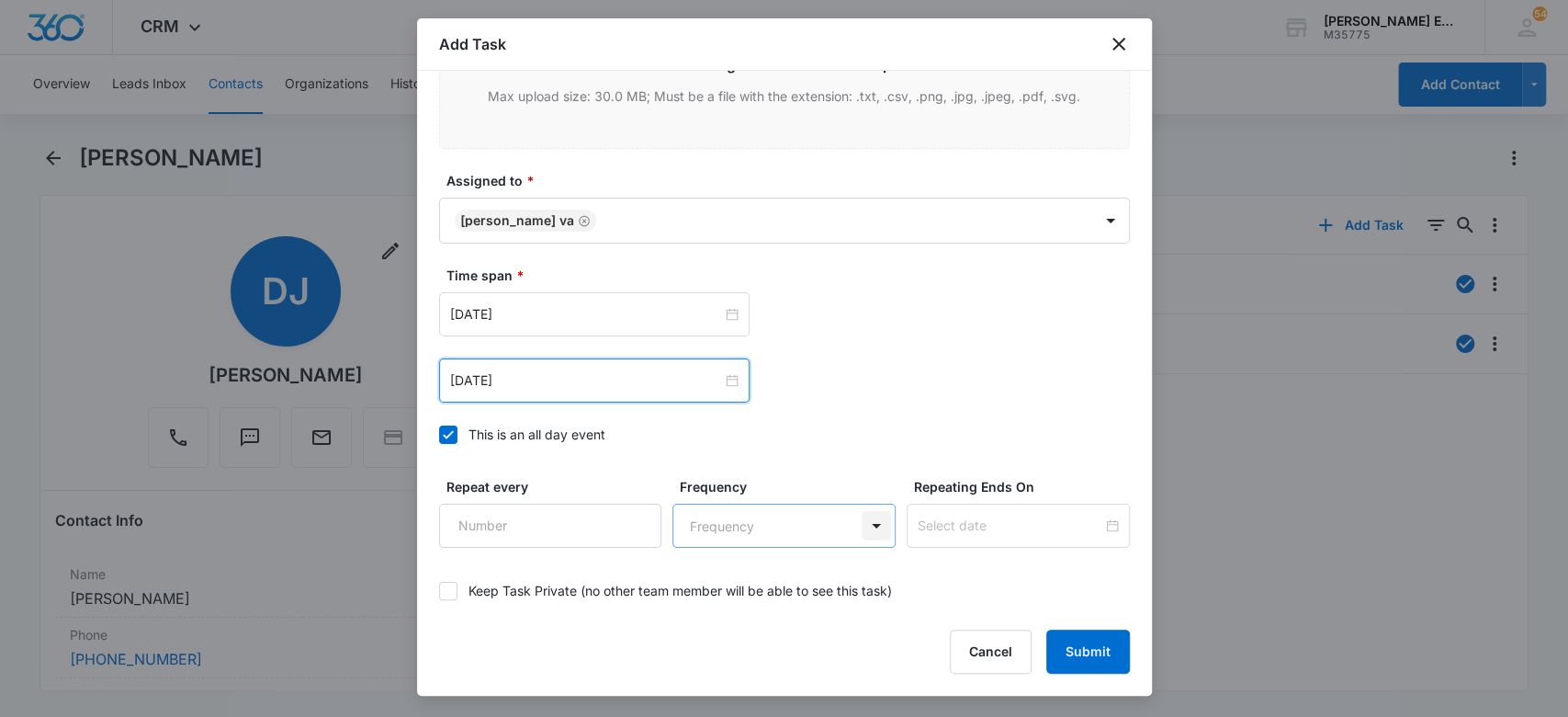
scroll to position [1157, 0]
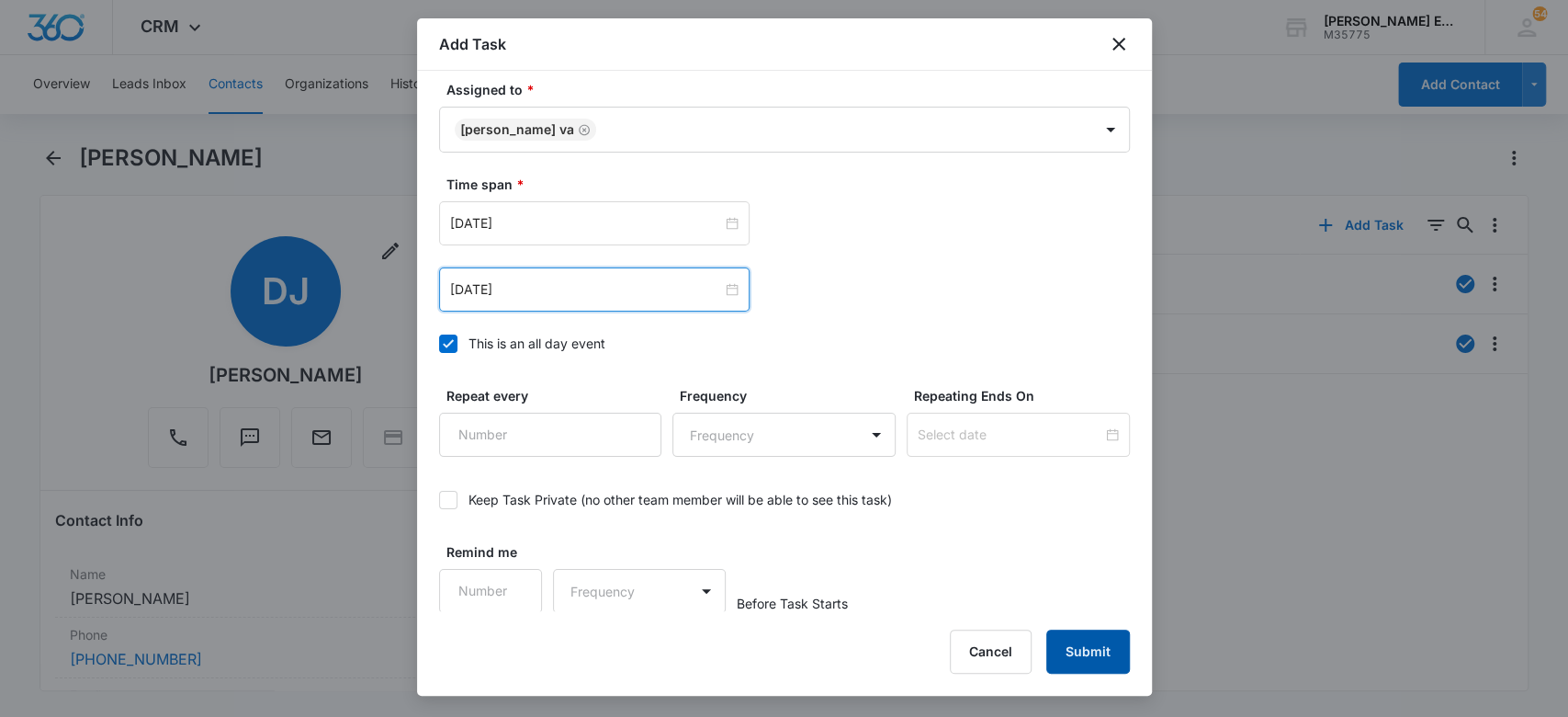
click at [1082, 646] on button "Submit" at bounding box center [1088, 651] width 83 height 44
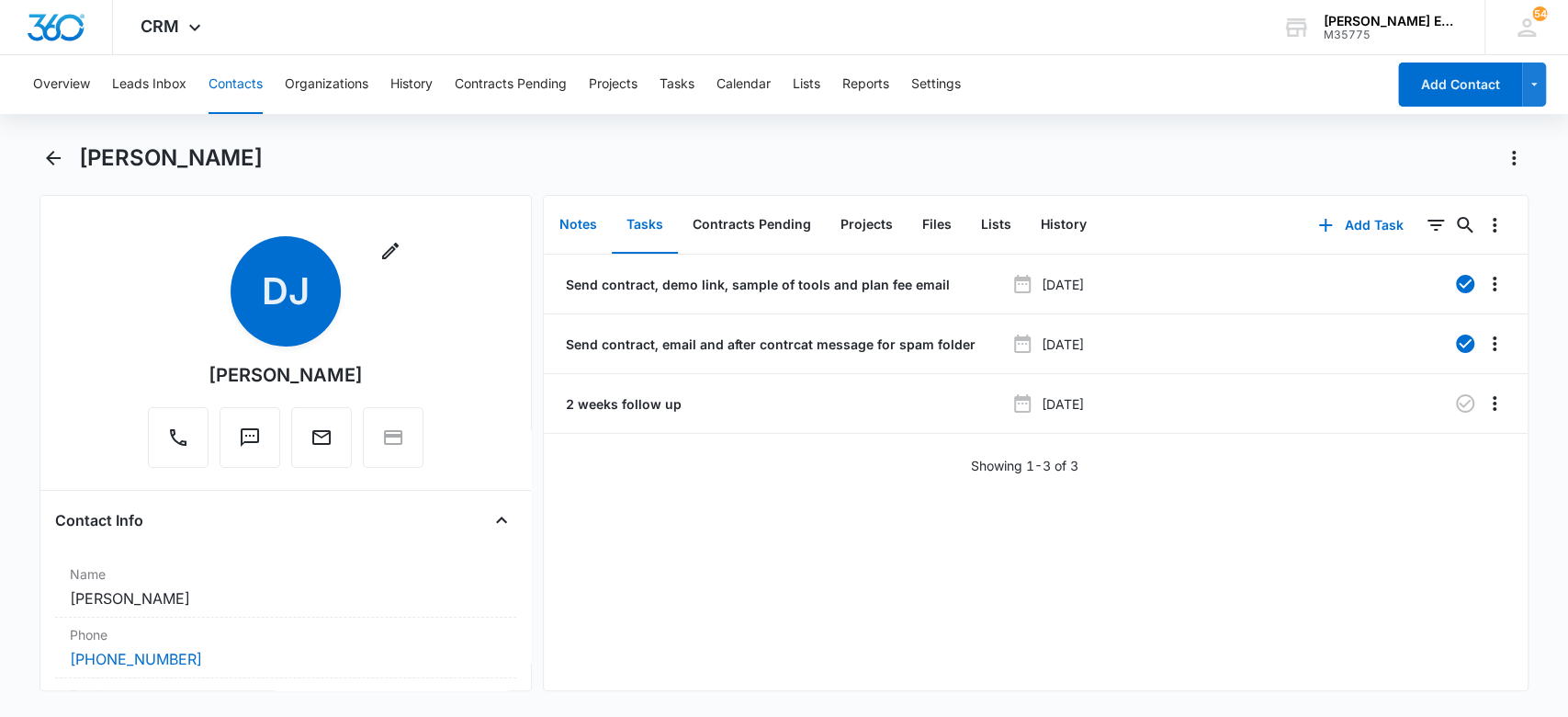
click at [587, 223] on button "Notes" at bounding box center [578, 225] width 67 height 57
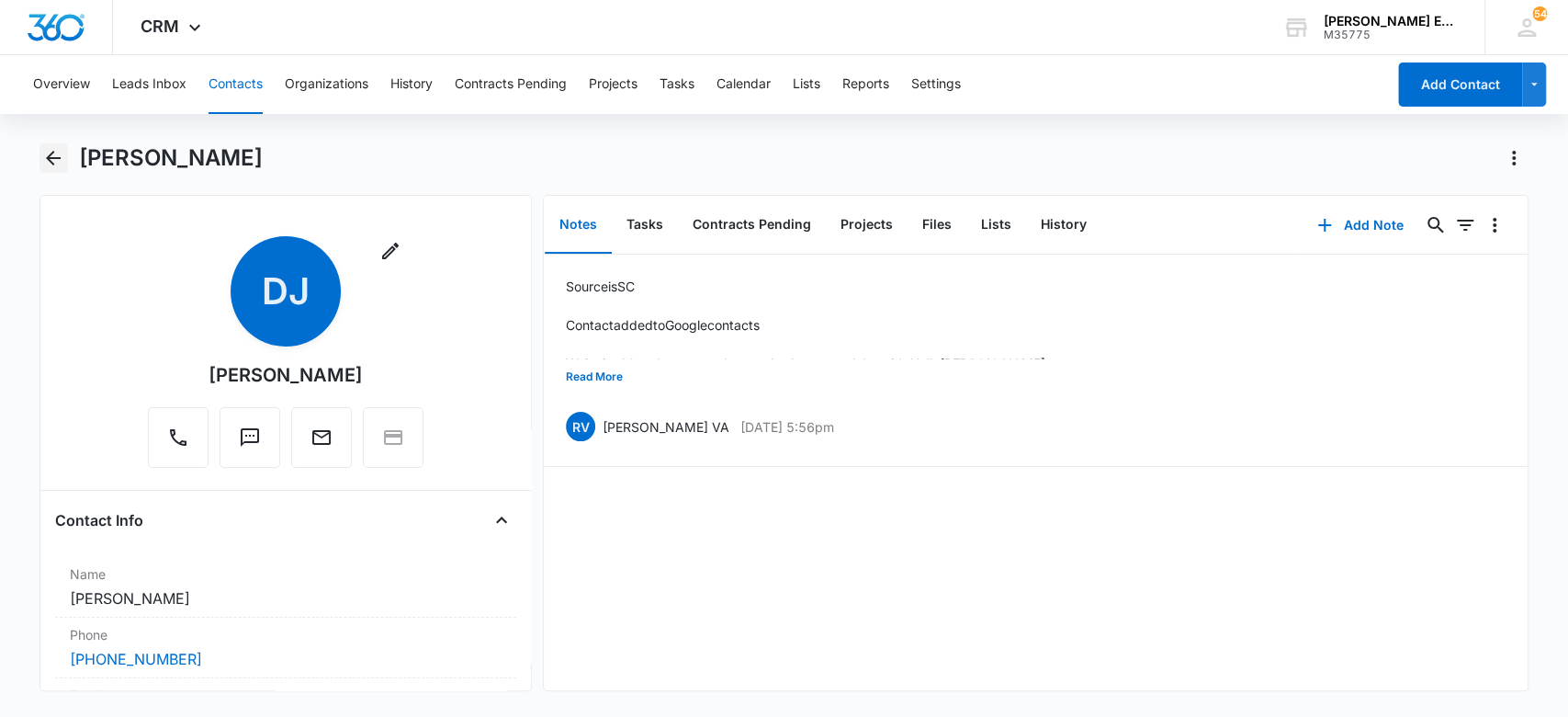
click at [47, 159] on icon "Back" at bounding box center [53, 158] width 22 height 22
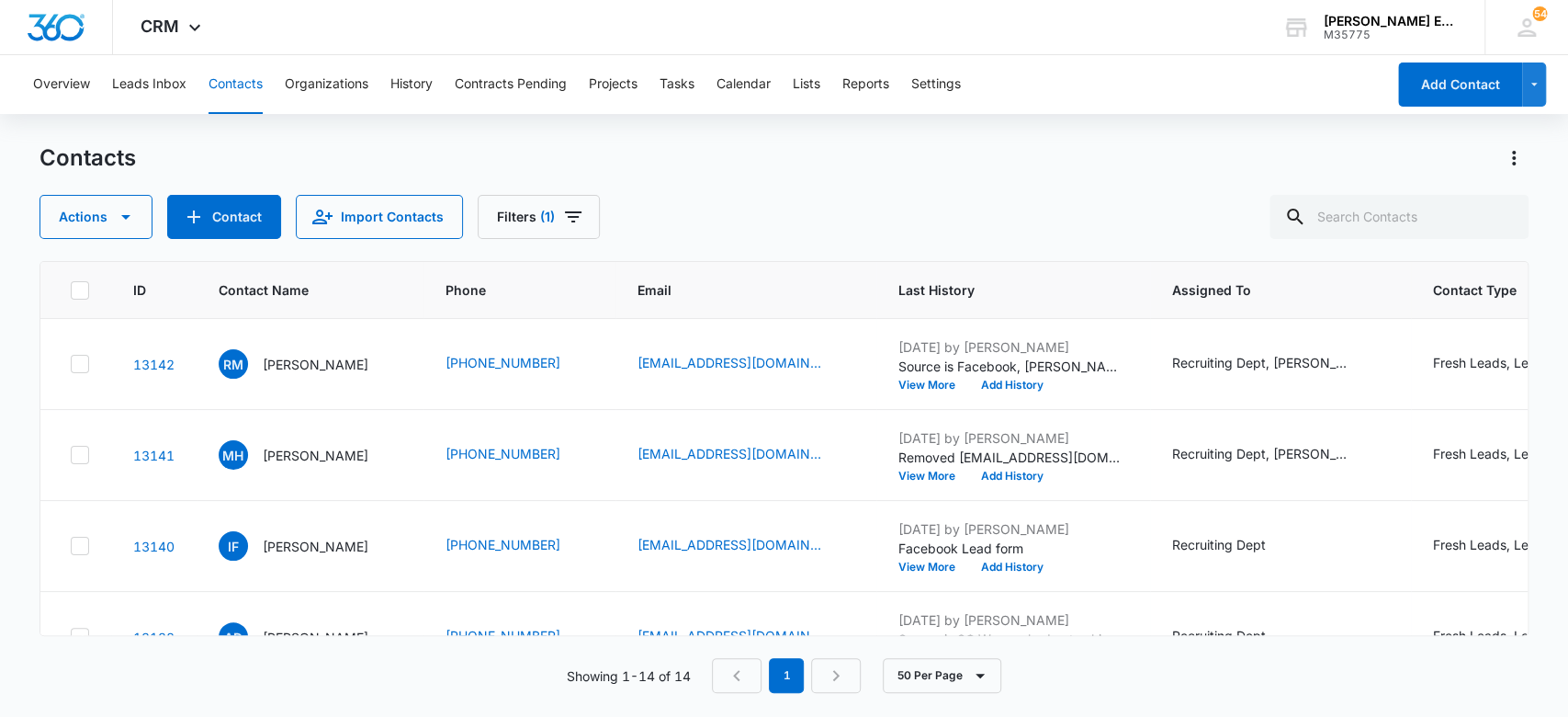
scroll to position [973, 0]
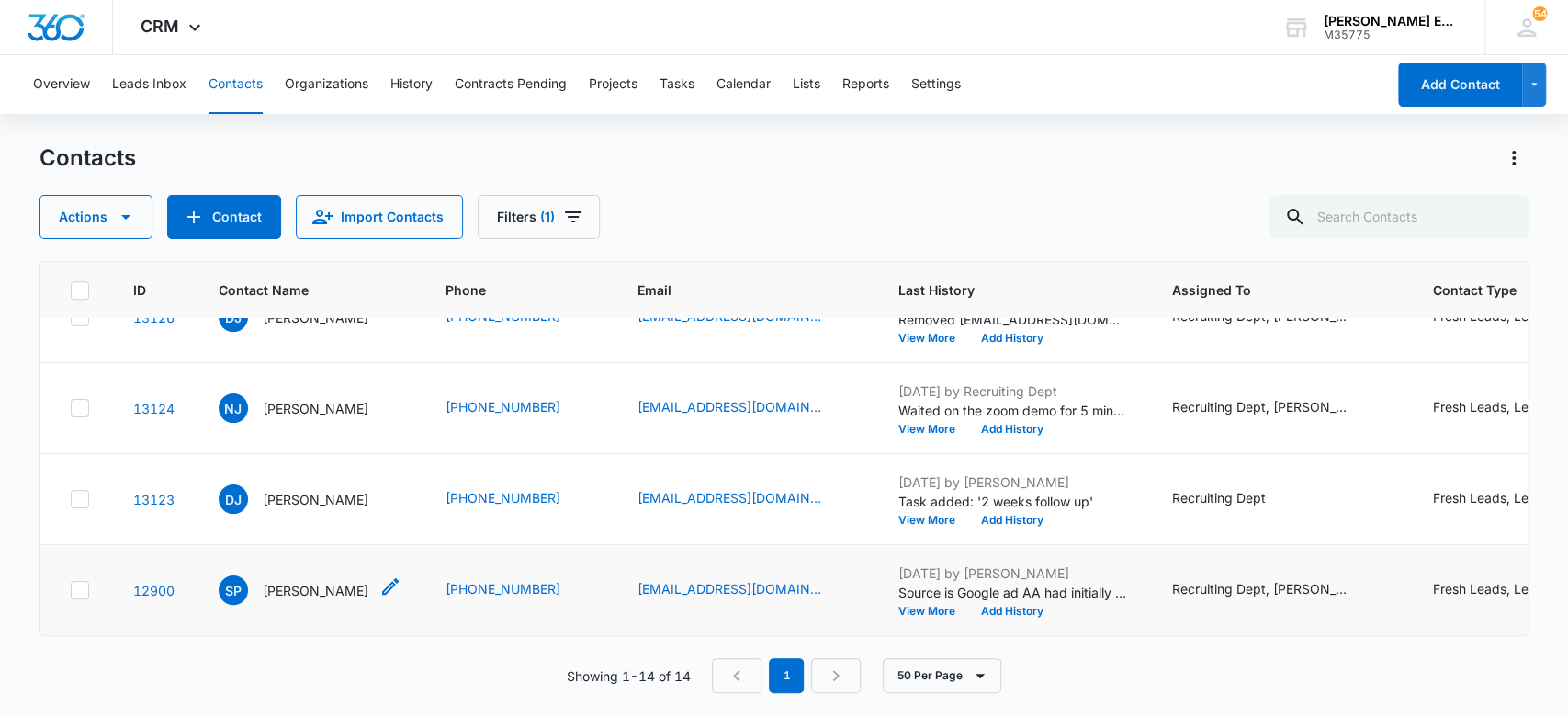
click at [311, 581] on p "[PERSON_NAME]" at bounding box center [315, 591] width 106 height 20
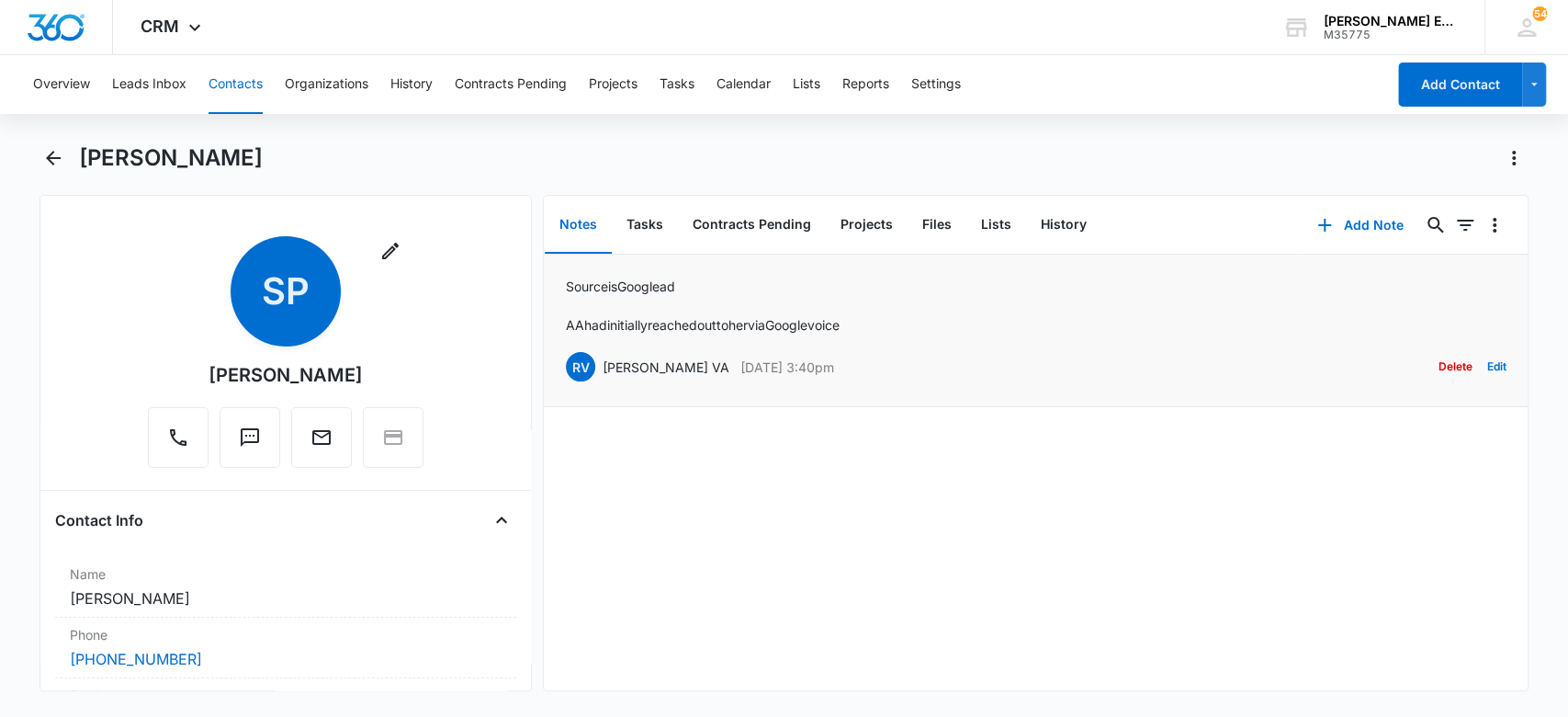
click at [758, 329] on p "AA had initially reached out to her via Google voice" at bounding box center [703, 325] width 274 height 20
click at [649, 229] on button "Tasks" at bounding box center [645, 225] width 66 height 57
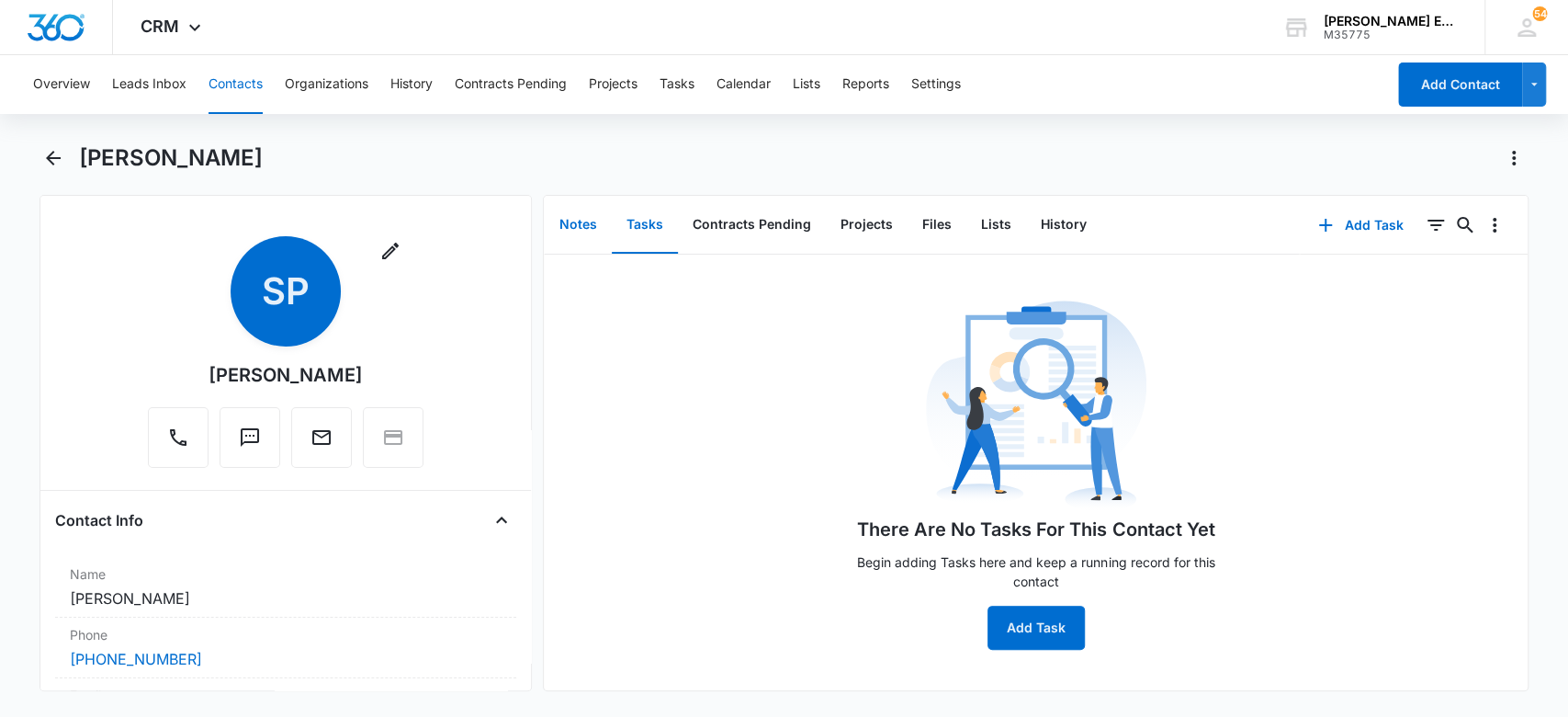
click at [586, 217] on button "Notes" at bounding box center [578, 225] width 67 height 57
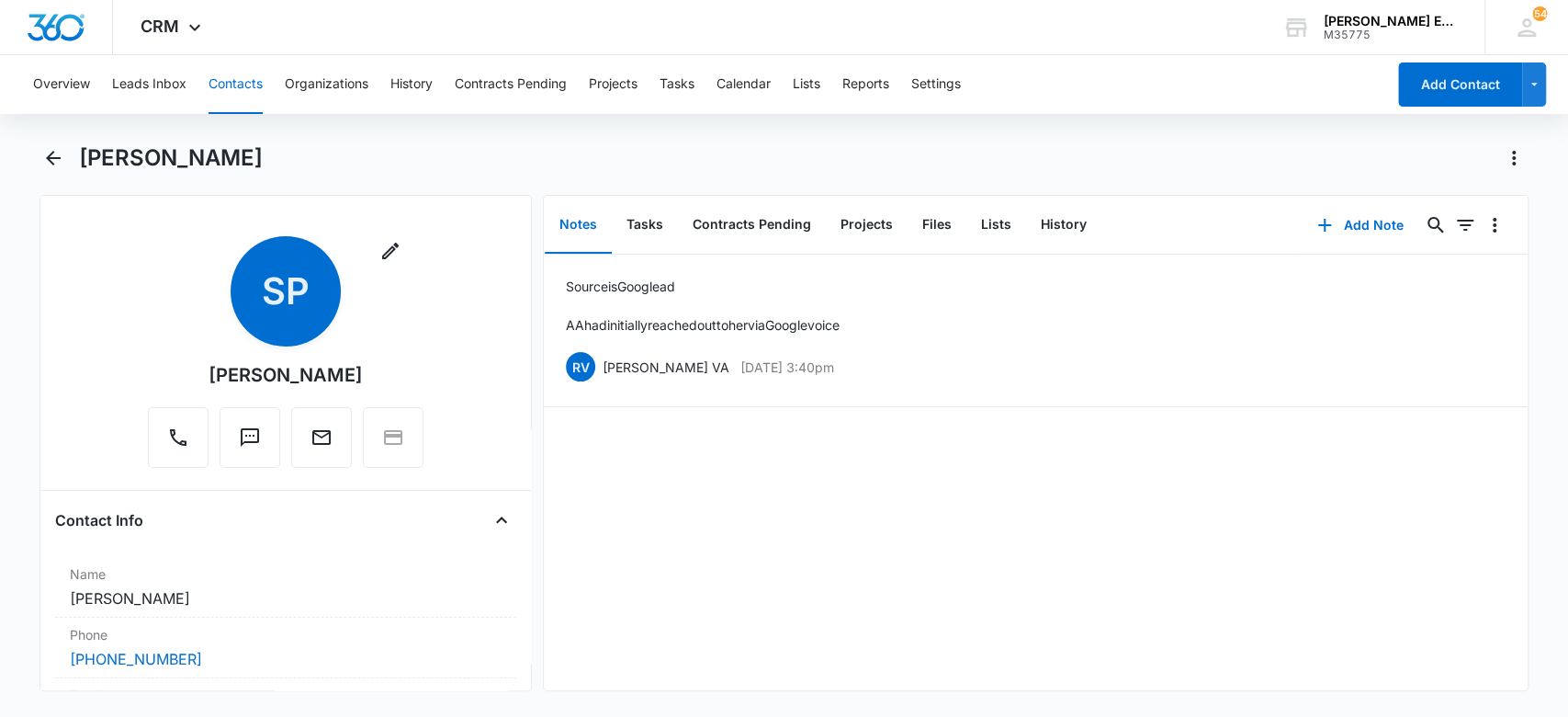
drag, startPoint x: 367, startPoint y: 379, endPoint x: 230, endPoint y: 372, distance: 137.2
click at [149, 372] on div "Remove SP Sylvia Paula Porter" at bounding box center [285, 351] width 276 height 231
drag, startPoint x: 197, startPoint y: 374, endPoint x: 362, endPoint y: 394, distance: 166.2
click at [362, 394] on div "Remove SP Sylvia Paula Porter" at bounding box center [285, 351] width 276 height 231
copy div "[PERSON_NAME]"
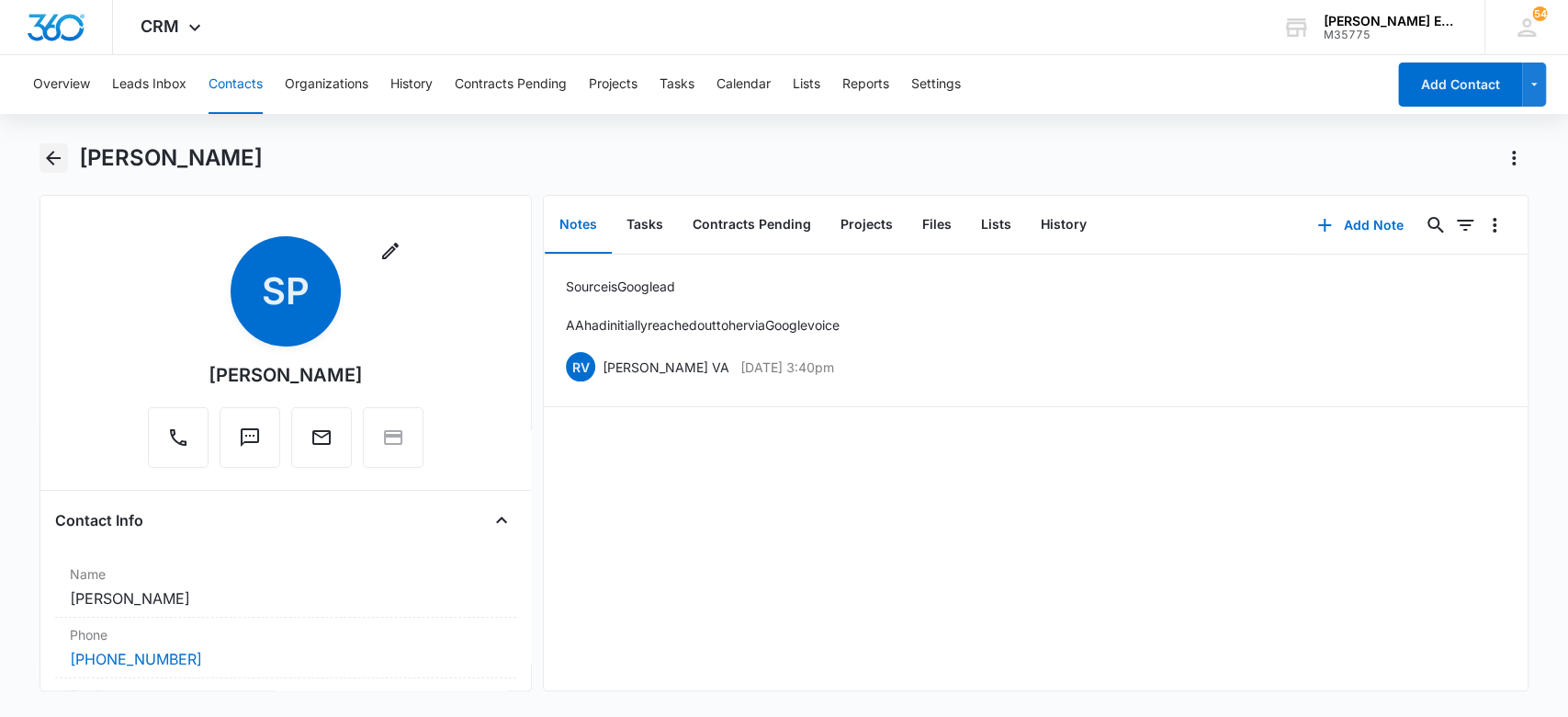
click at [51, 153] on icon "Back" at bounding box center [53, 158] width 15 height 15
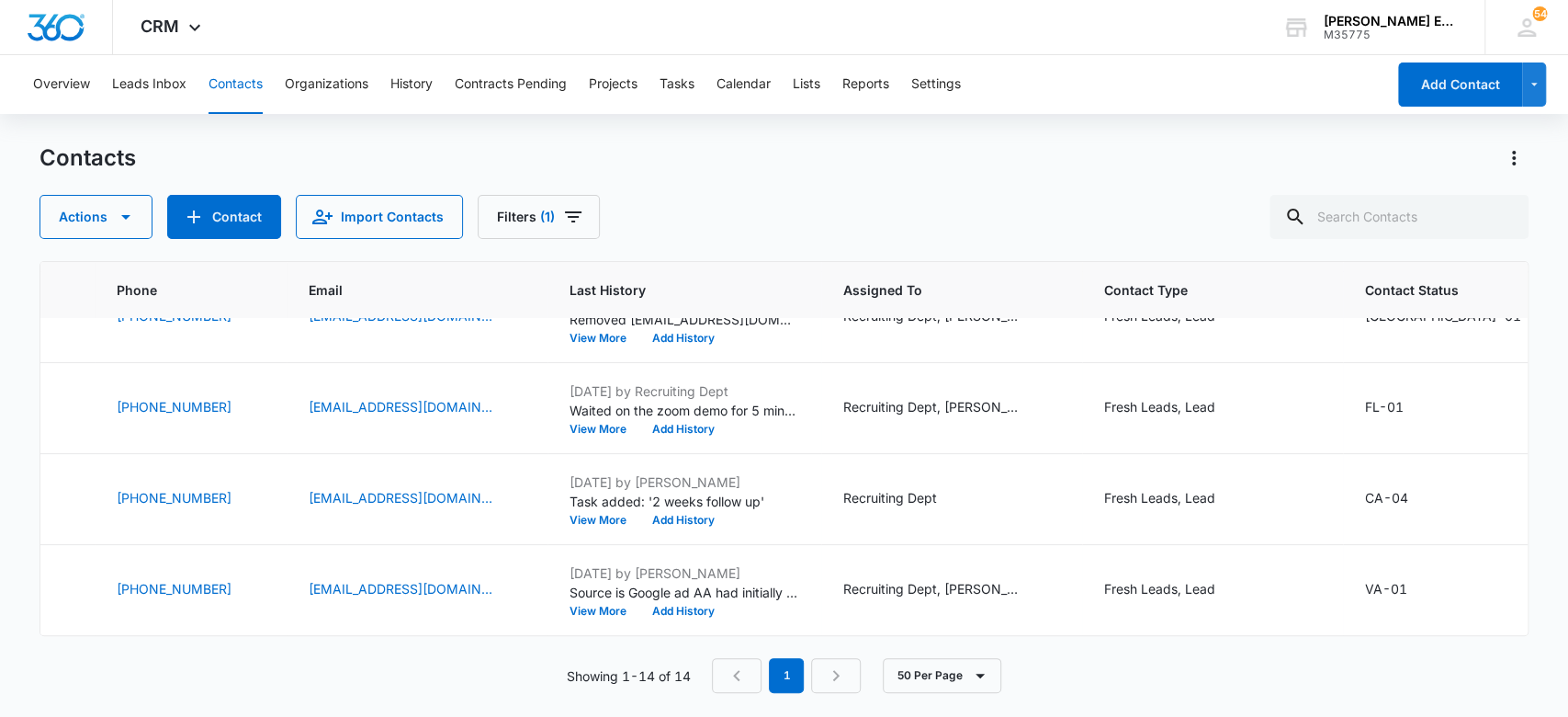
scroll to position [973, 355]
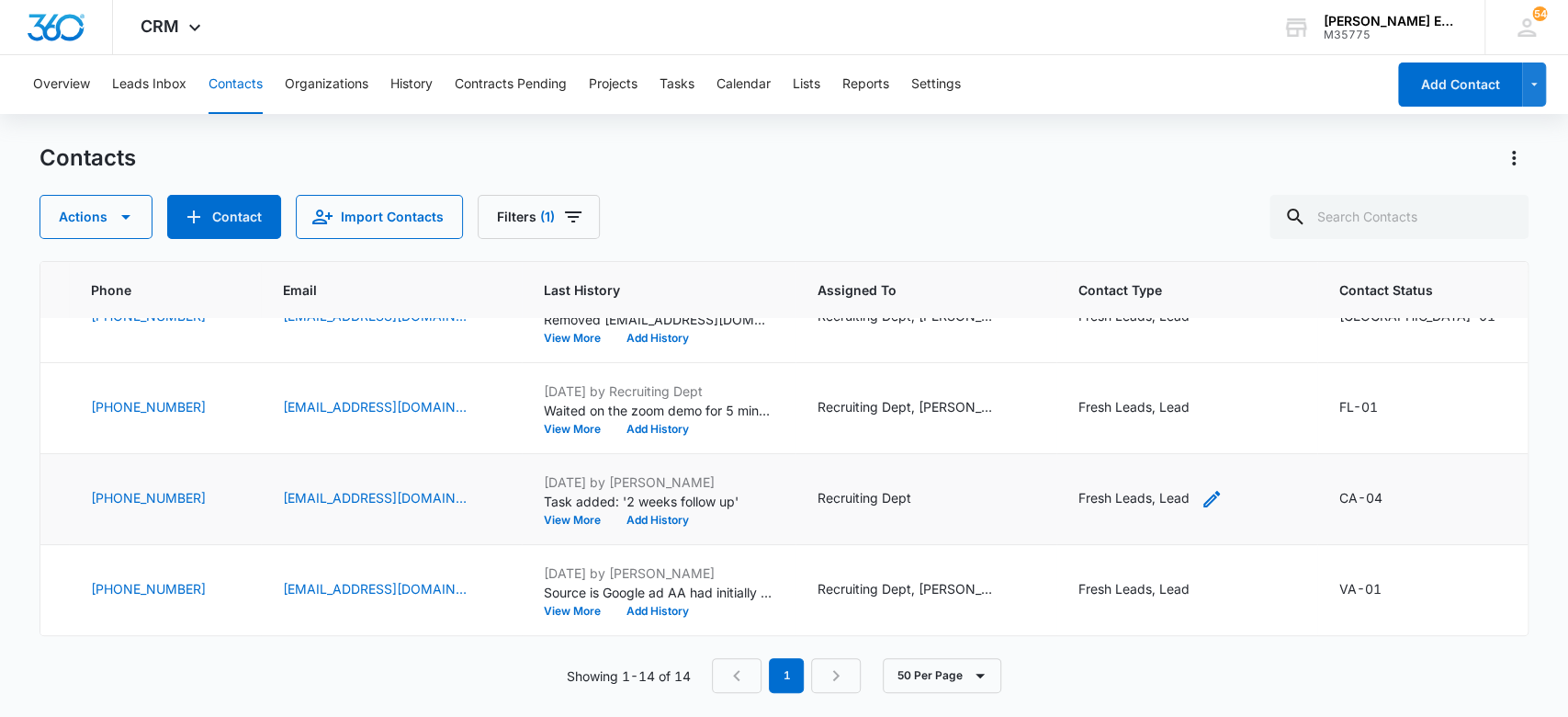
click at [1223, 488] on icon "Contact Type - Fresh Leads, Lead - Select to Edit Field" at bounding box center [1212, 499] width 22 height 22
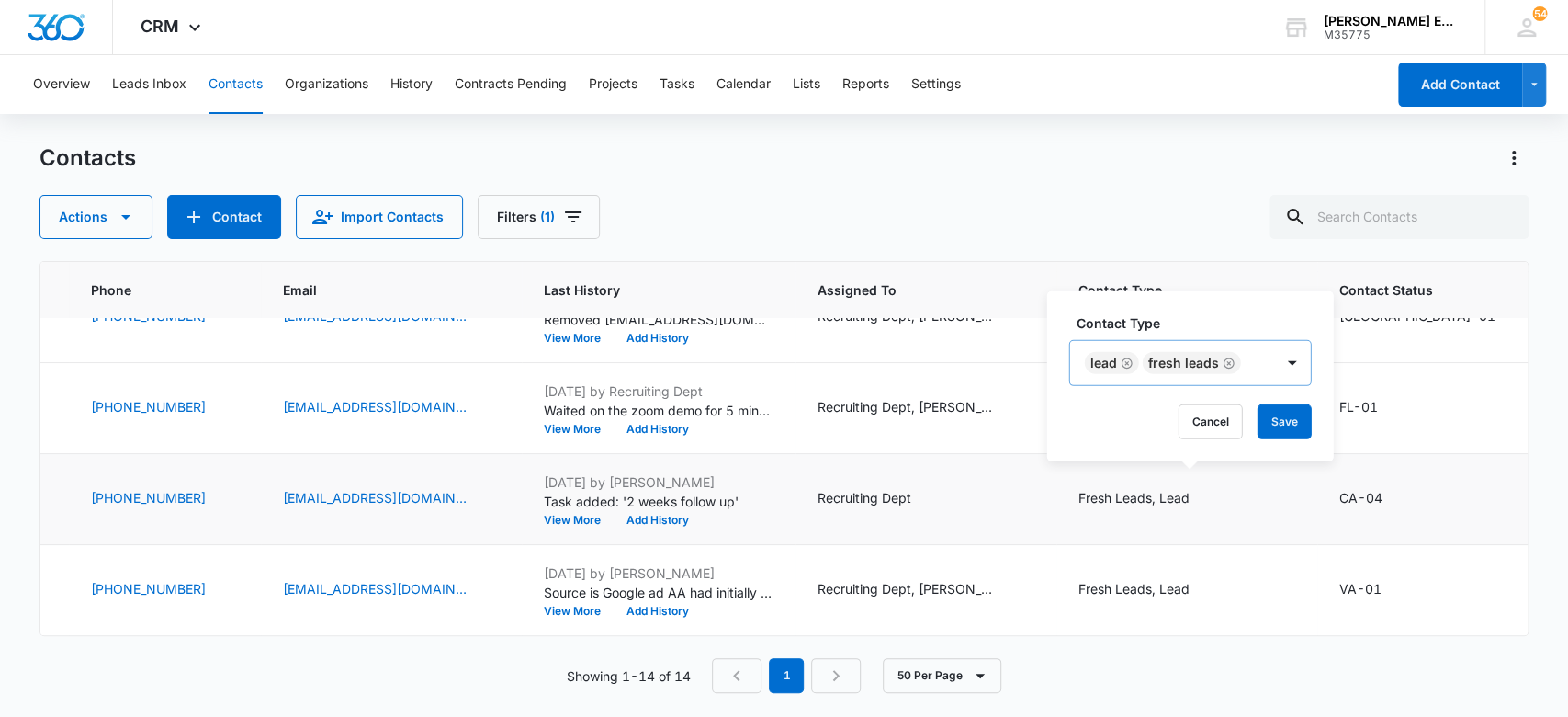
click at [1228, 364] on icon "Remove Fresh Leads" at bounding box center [1229, 363] width 11 height 11
click at [1192, 423] on button "Save" at bounding box center [1183, 421] width 54 height 35
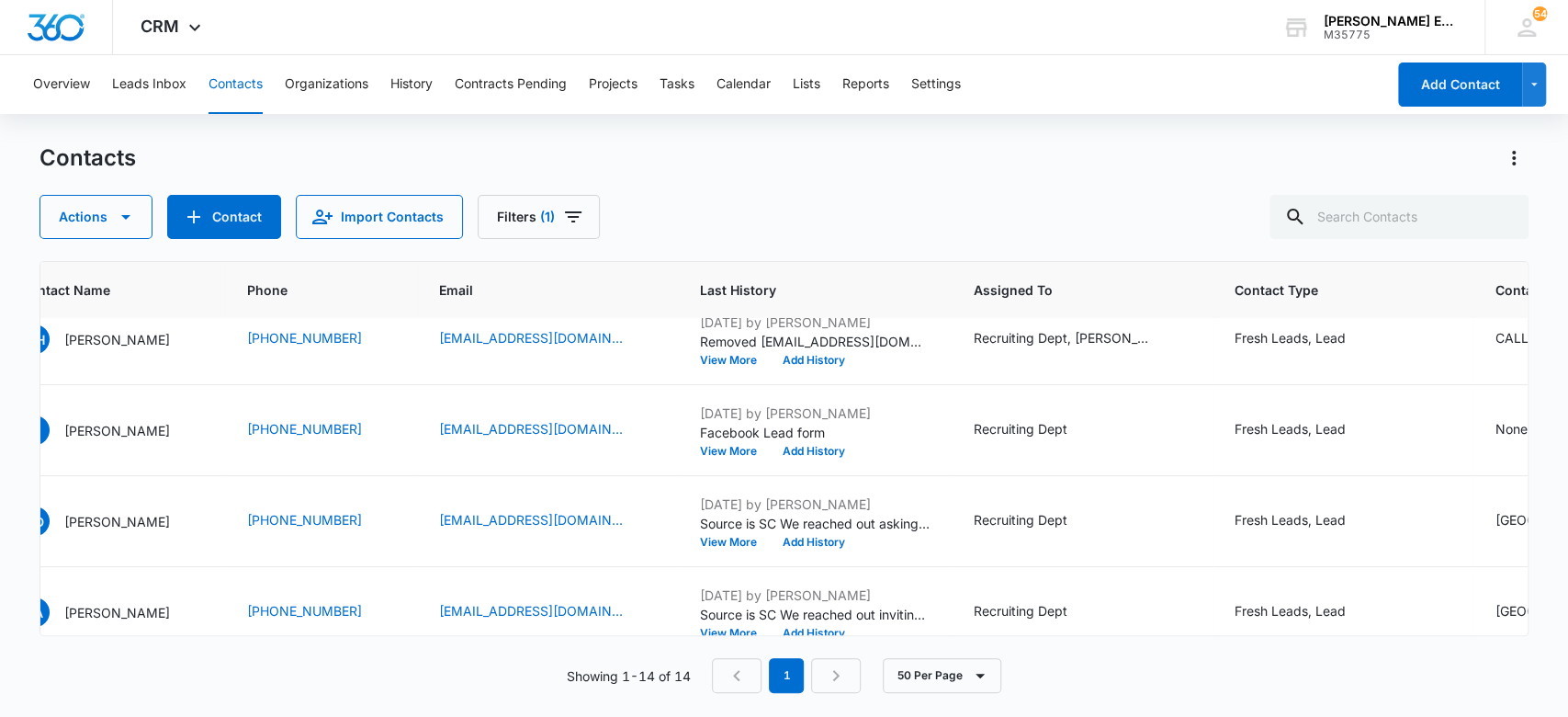
scroll to position [116, 155]
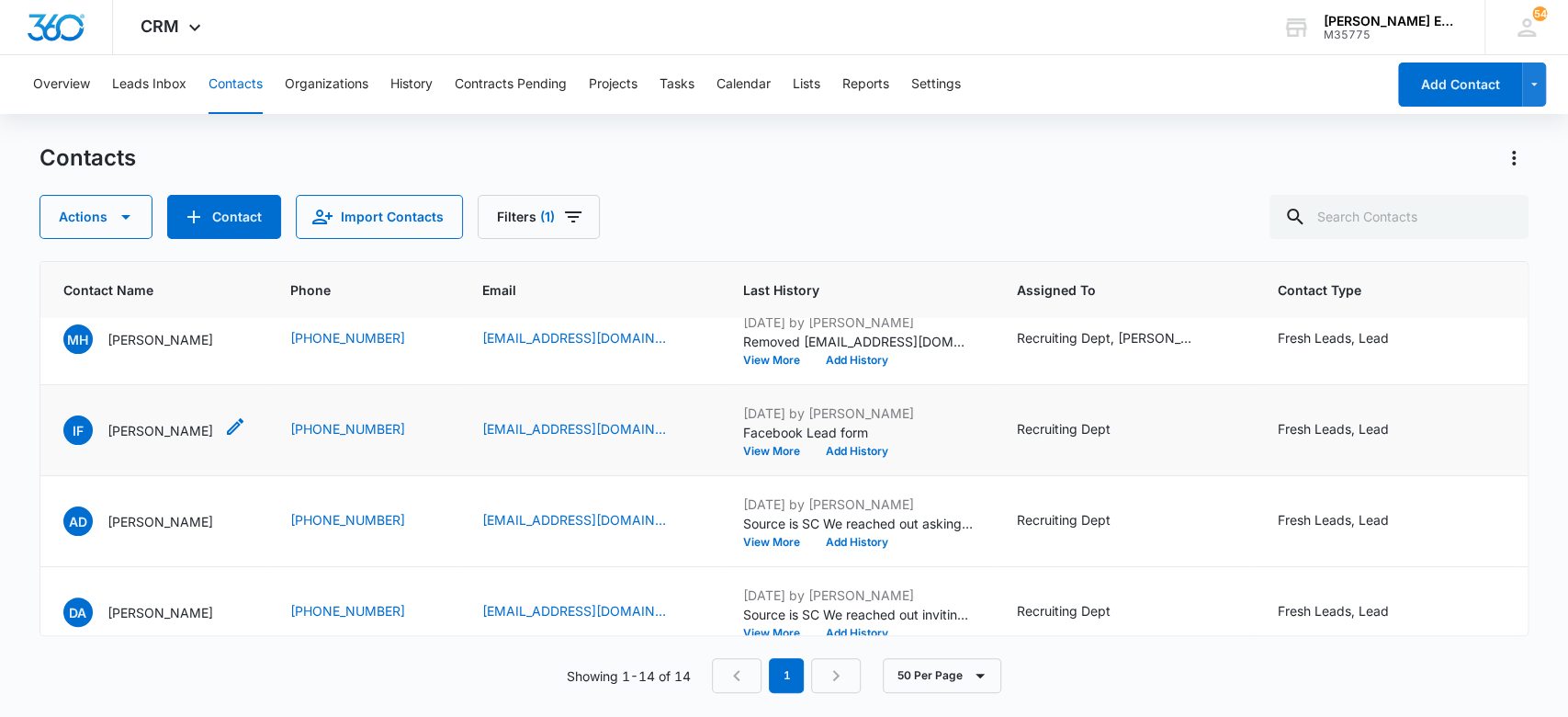
click at [142, 430] on p "[PERSON_NAME]" at bounding box center [160, 431] width 106 height 20
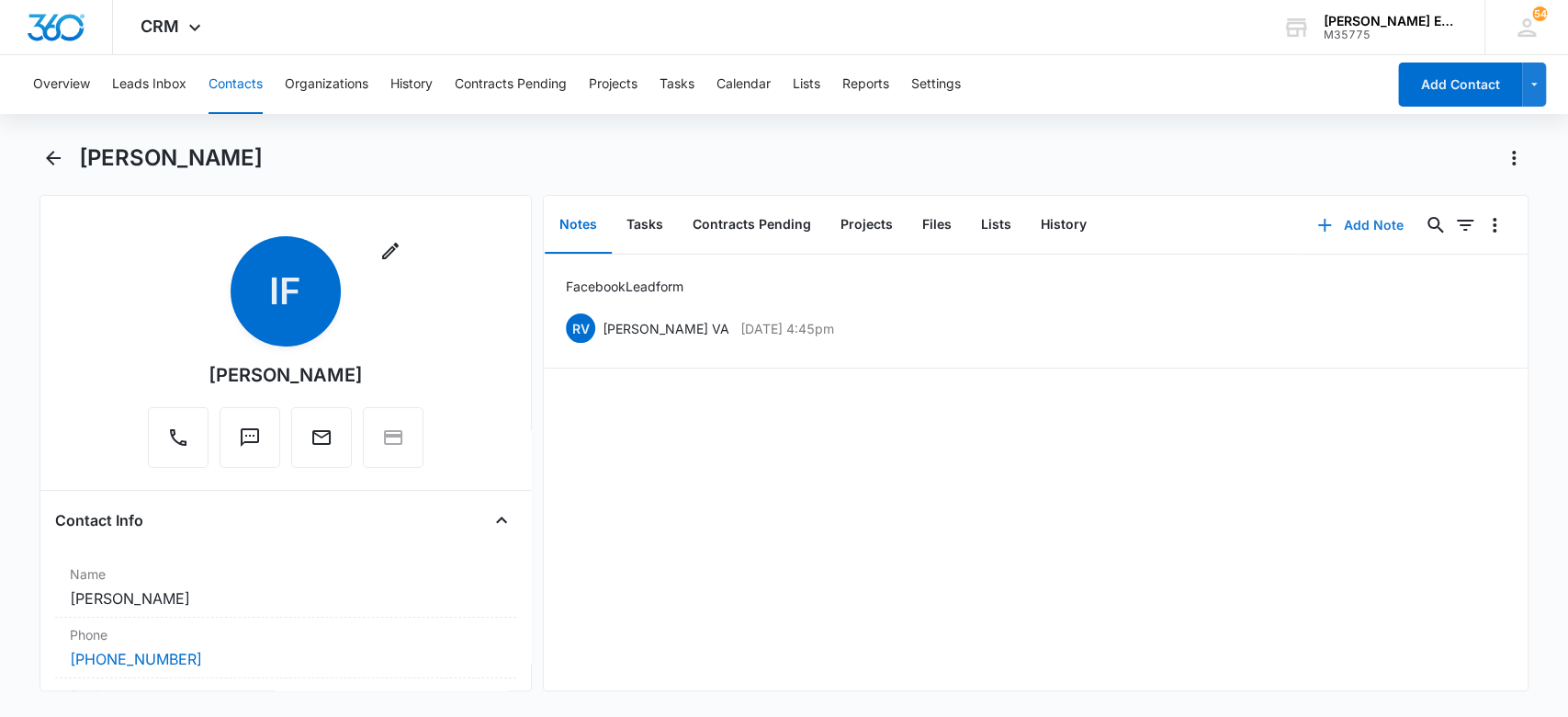
click at [1359, 222] on button "Add Note" at bounding box center [1360, 225] width 123 height 44
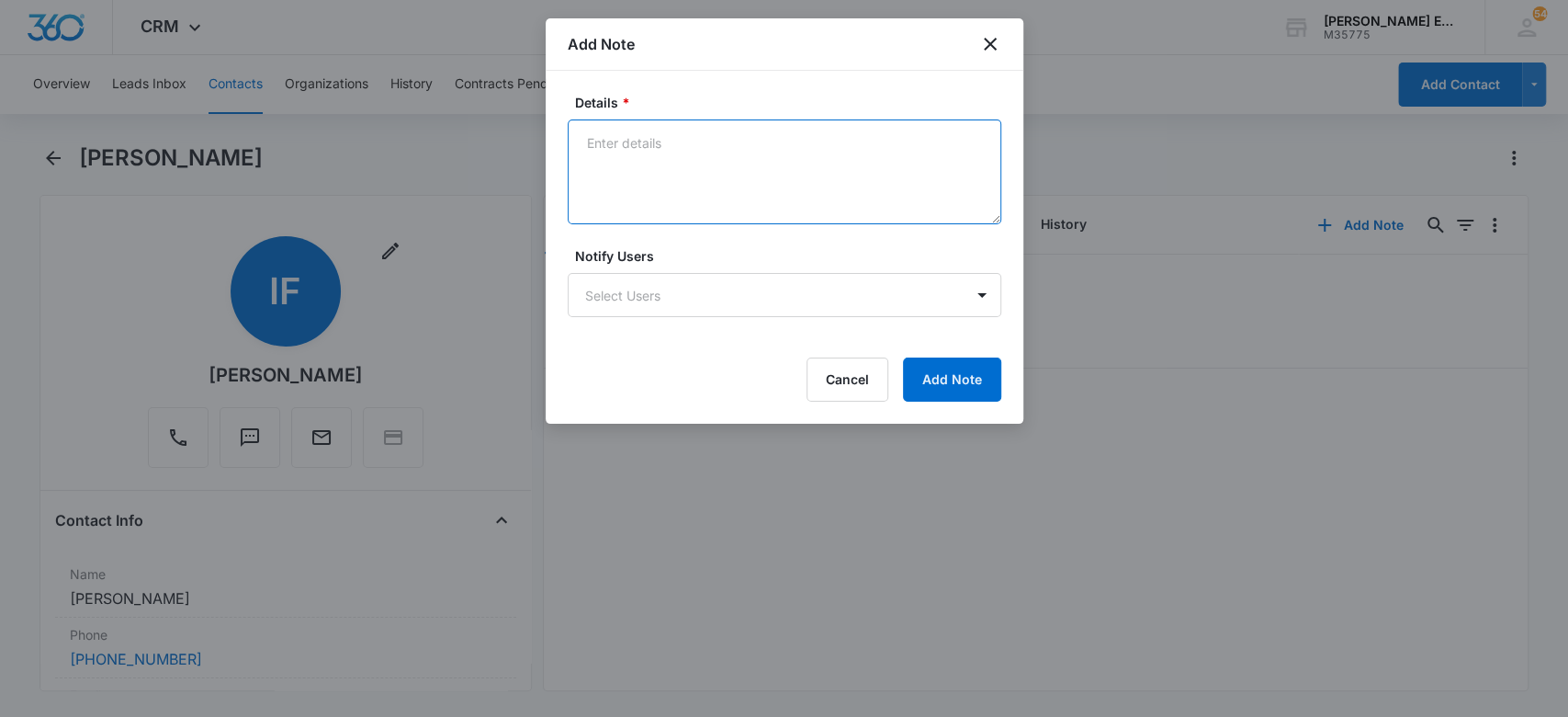
click at [645, 164] on textarea "Details *" at bounding box center [785, 172] width 434 height 105
type textarea "C"
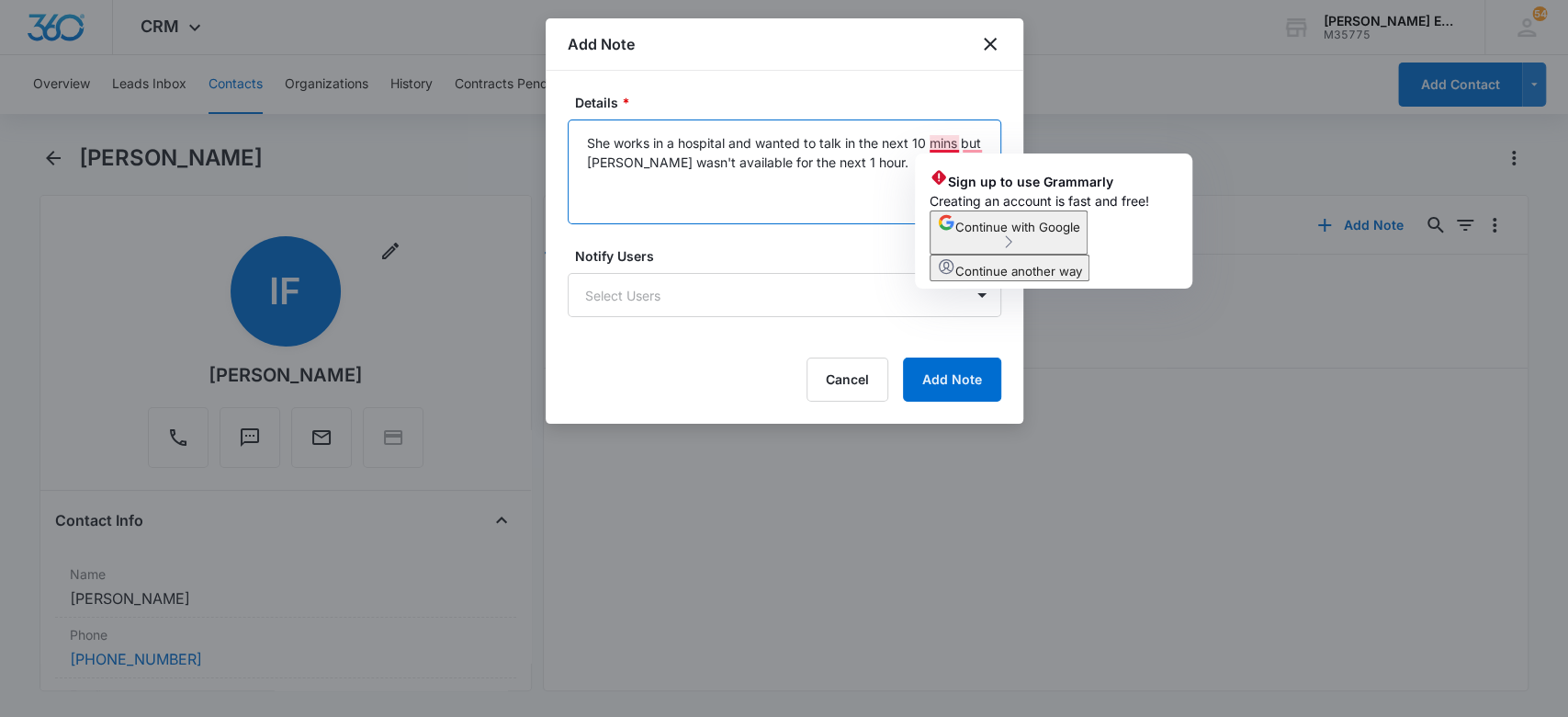
click at [959, 146] on textarea "She works in a hospital and wanted to talk in the next 10 mins but Jessica wasn…" at bounding box center [785, 172] width 434 height 105
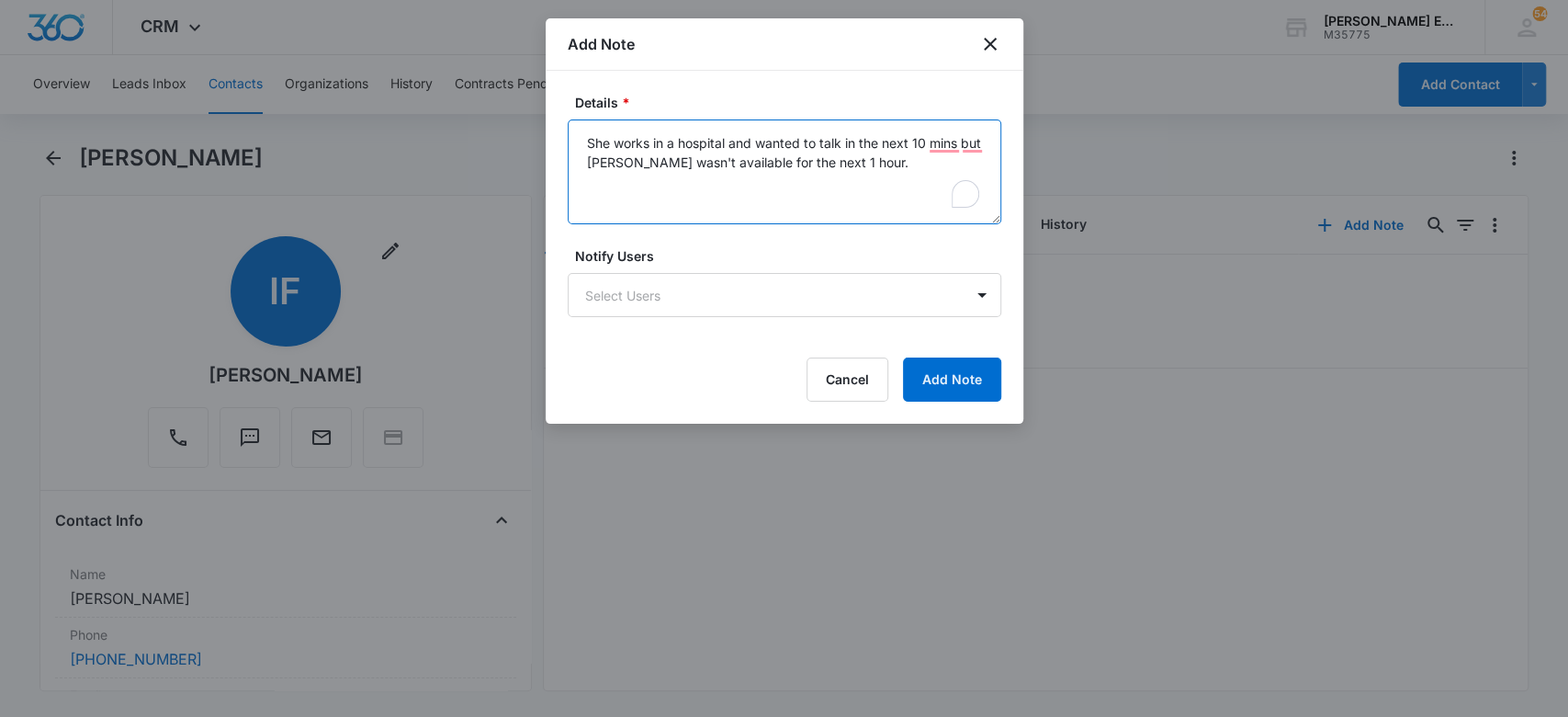
click at [881, 165] on textarea "She works in a hospital and wanted to talk in the next 10 mins but Jessica wasn…" at bounding box center [785, 172] width 434 height 105
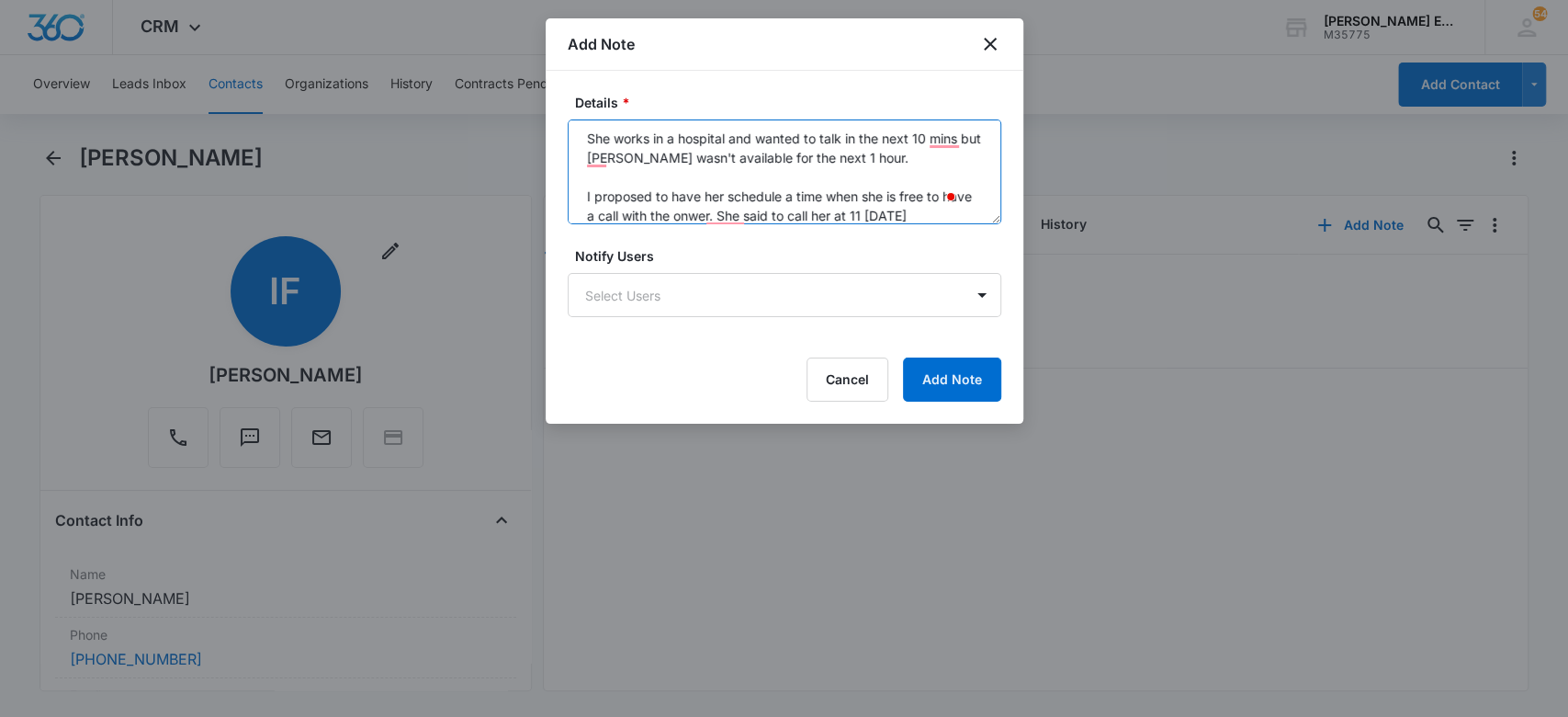
scroll to position [58, 0]
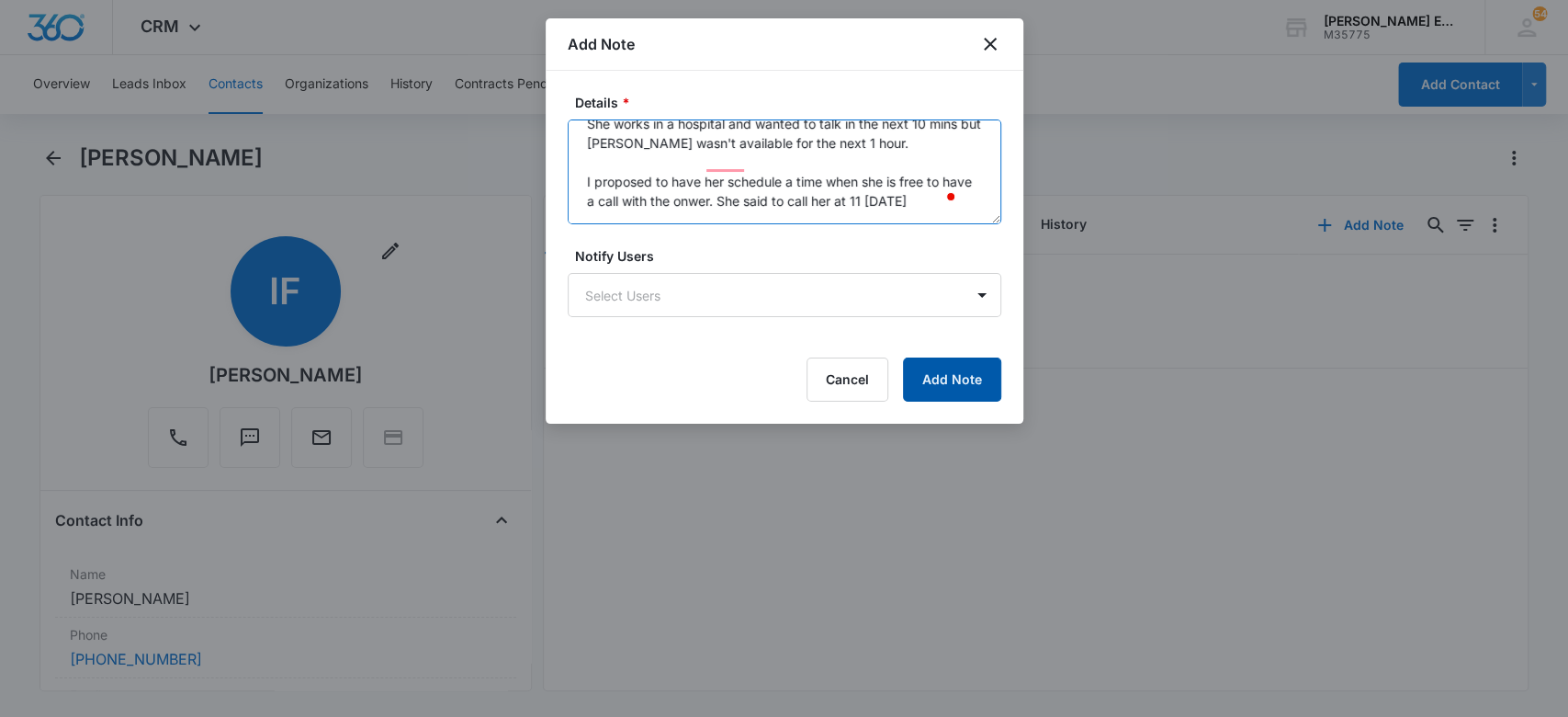
type textarea "She works in a hospital and wanted to talk in the next 10 mins but Jessica wasn…"
click at [944, 380] on button "Add Note" at bounding box center [951, 379] width 98 height 44
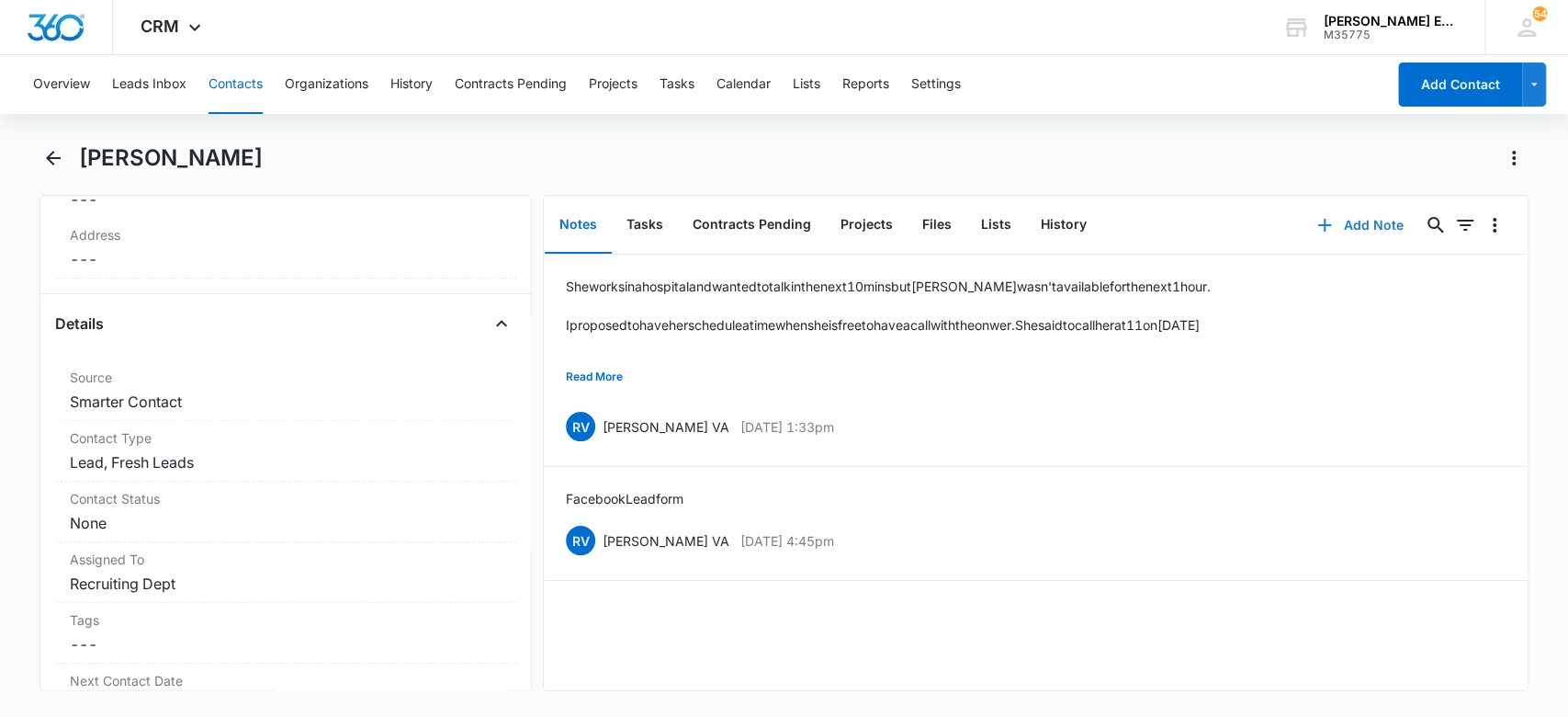
scroll to position [602, 0]
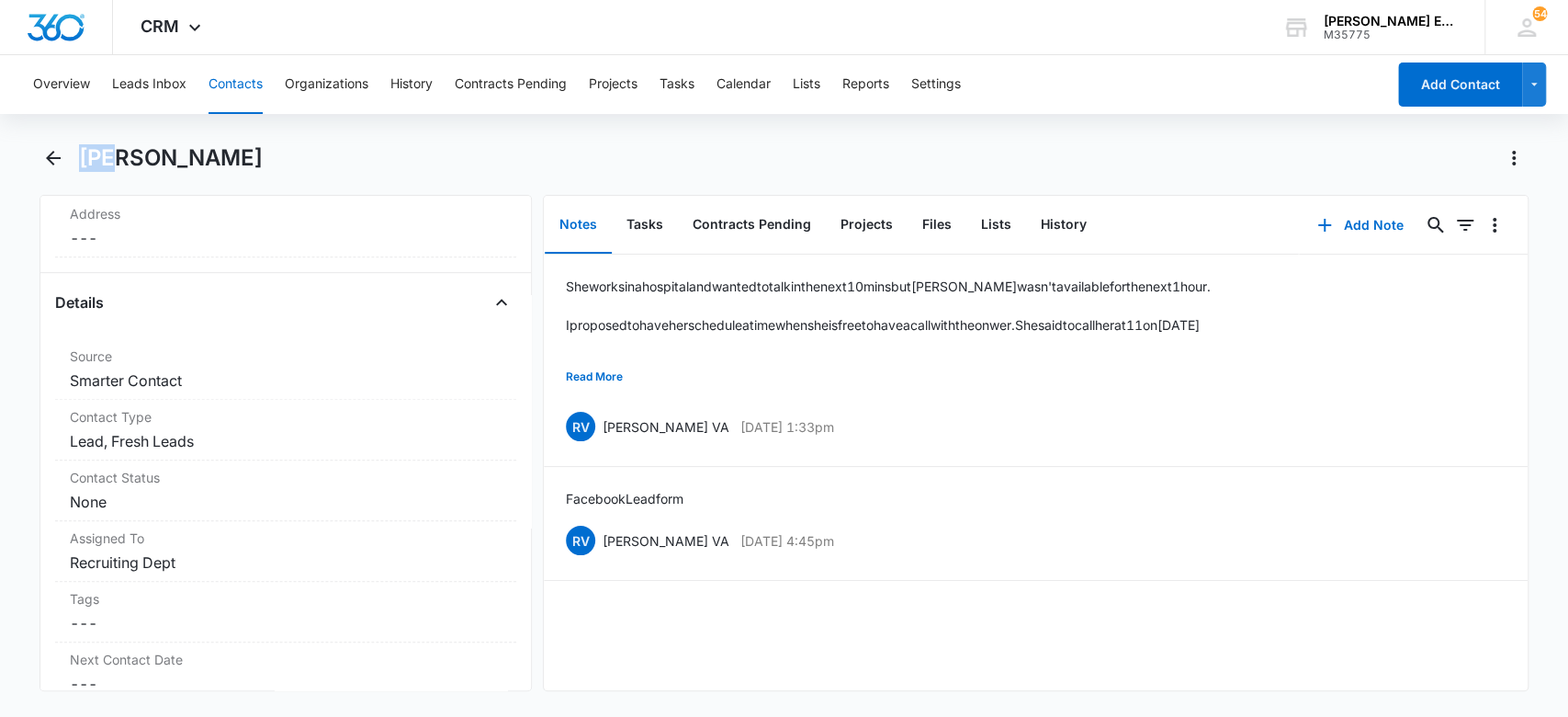
drag, startPoint x: 103, startPoint y: 162, endPoint x: 76, endPoint y: 161, distance: 27.0
click at [76, 161] on div "[PERSON_NAME]" at bounding box center [784, 168] width 1490 height 51
copy h1 "Ivi"
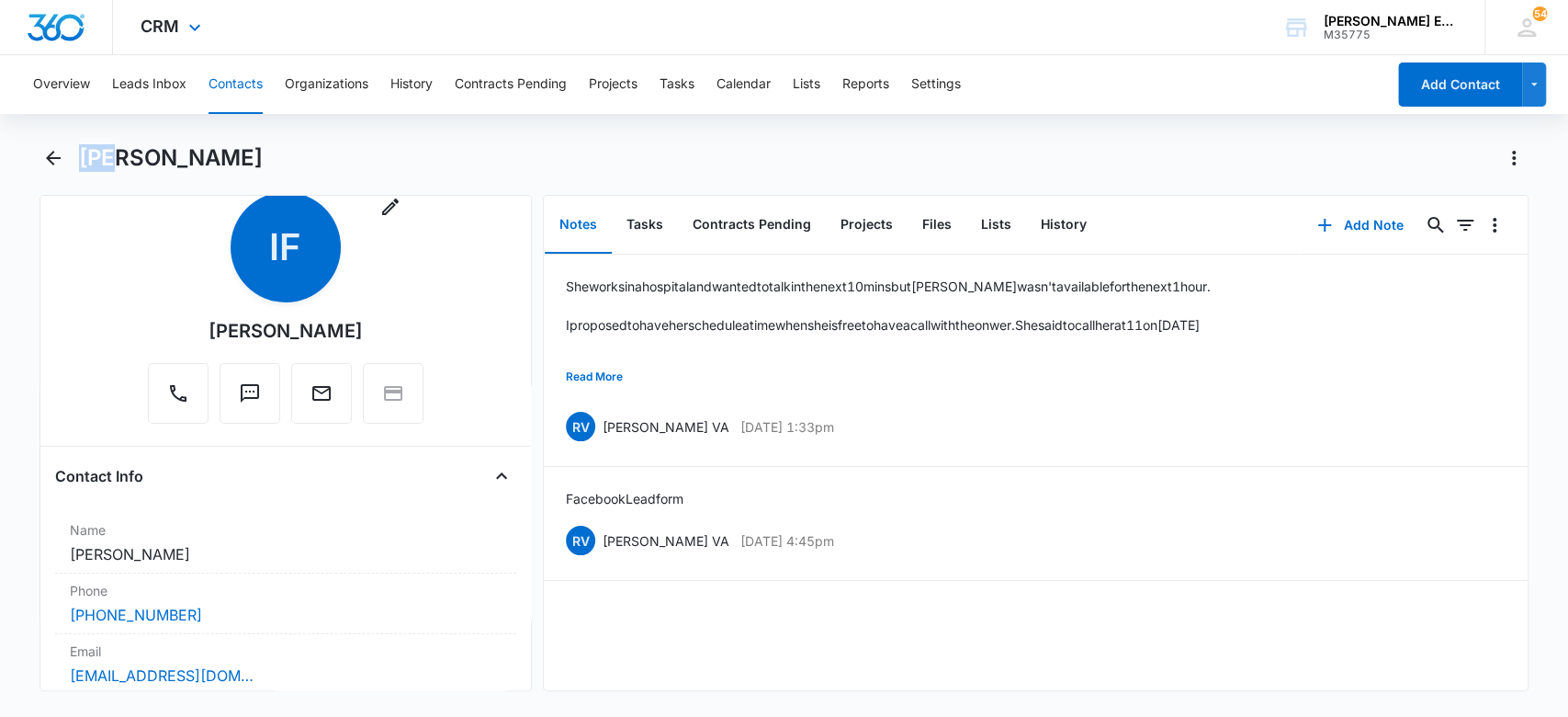
scroll to position [0, 0]
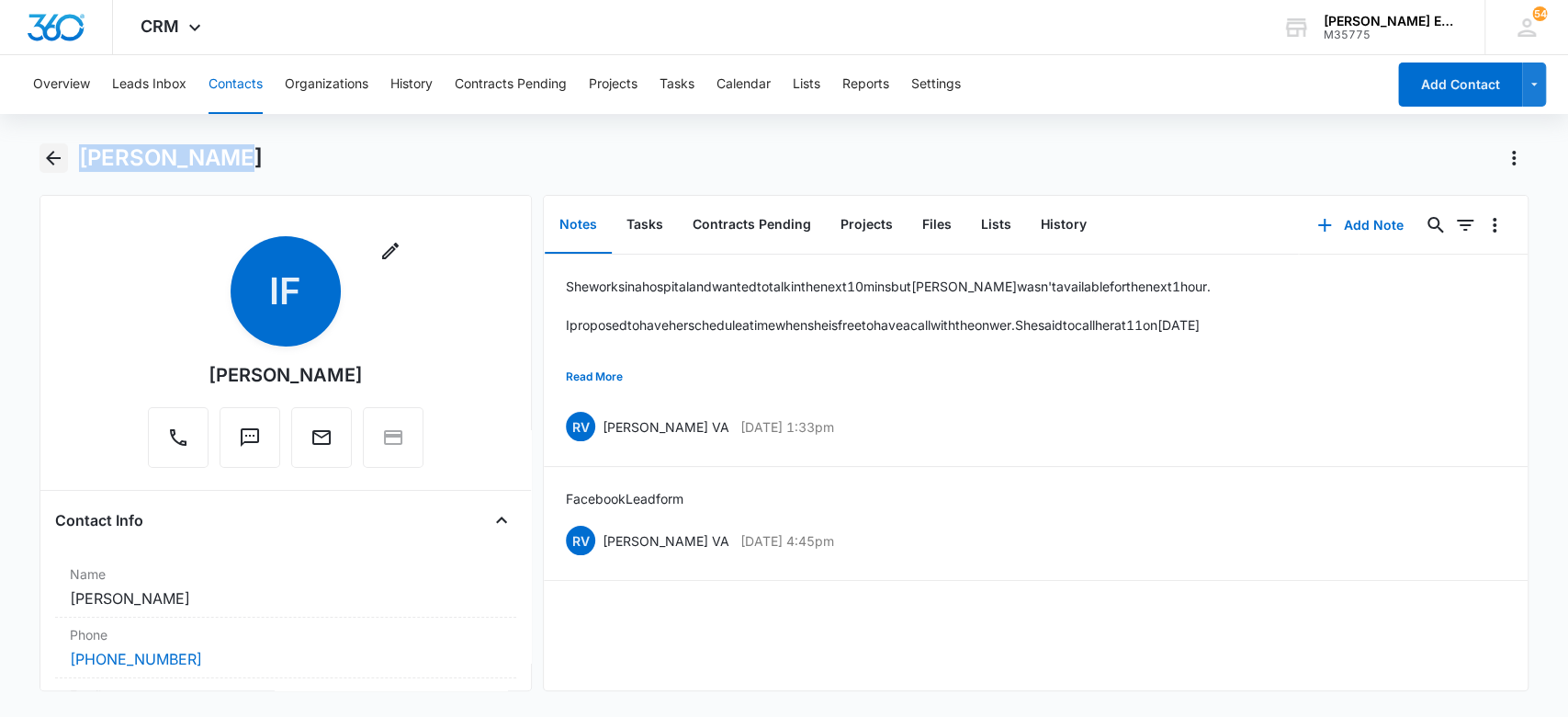
drag, startPoint x: 240, startPoint y: 165, endPoint x: 63, endPoint y: 160, distance: 177.1
click at [63, 160] on div "[PERSON_NAME]" at bounding box center [784, 168] width 1490 height 51
copy h1 "[PERSON_NAME]"
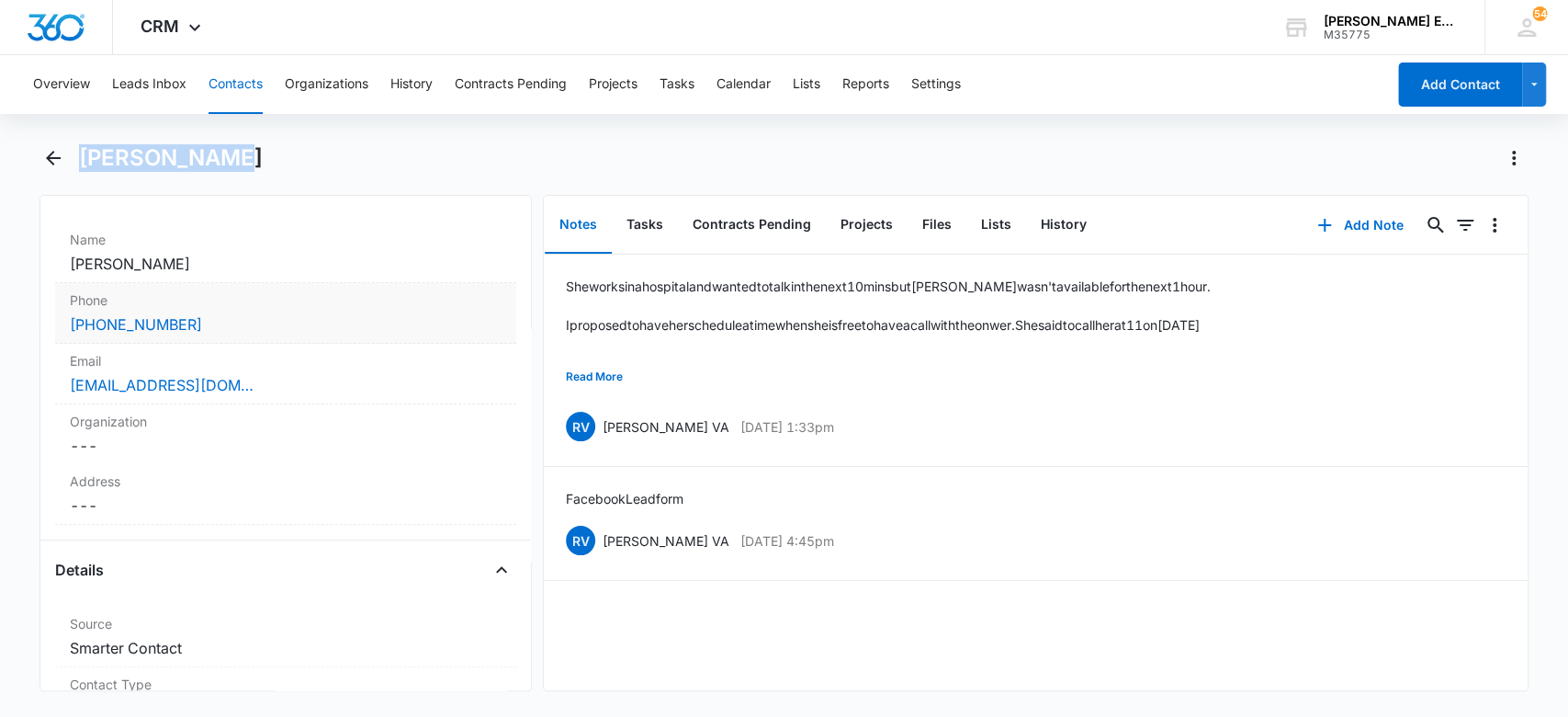
scroll to position [341, 0]
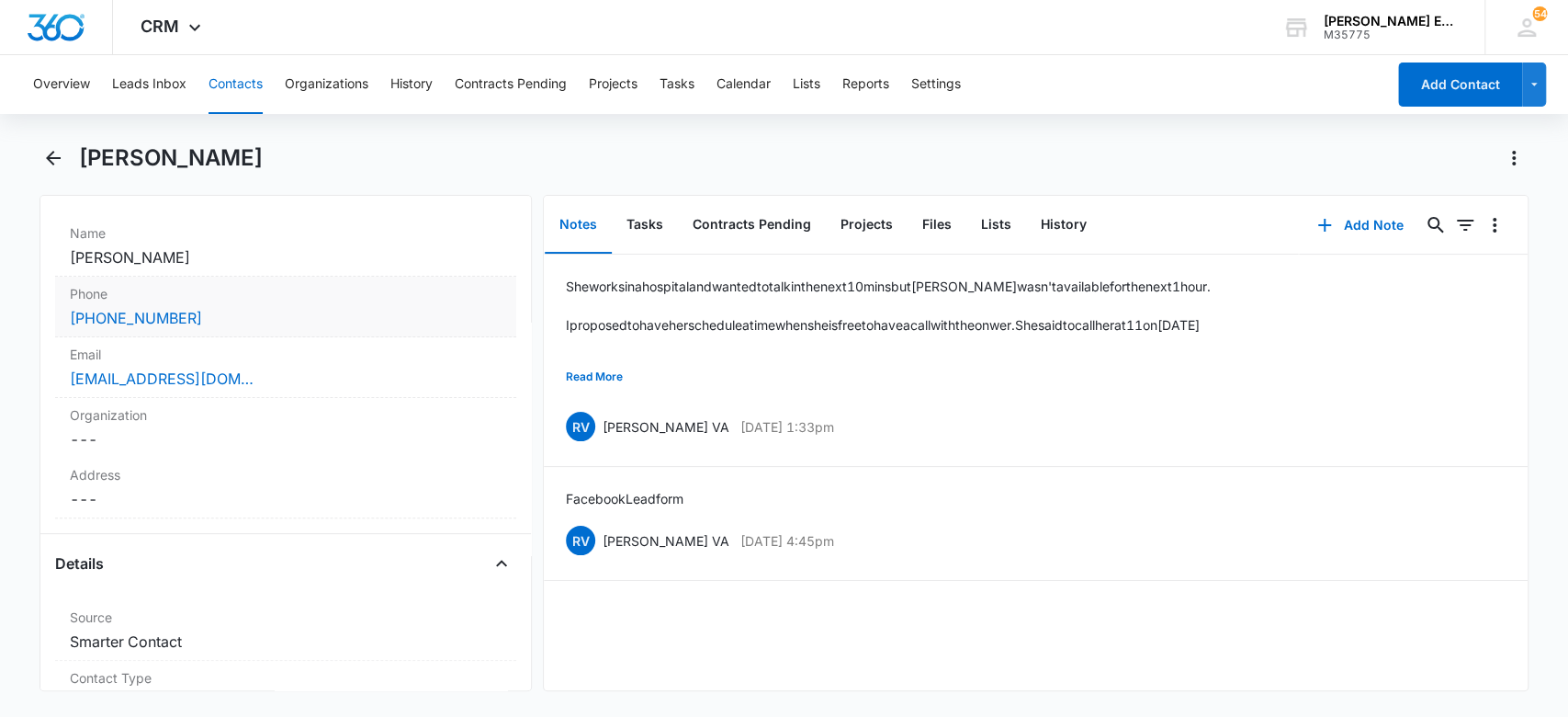
drag, startPoint x: 307, startPoint y: 301, endPoint x: 56, endPoint y: 327, distance: 252.3
click at [56, 327] on div "Phone Cancel Save Changes (904) 826-5890" at bounding box center [286, 307] width 462 height 61
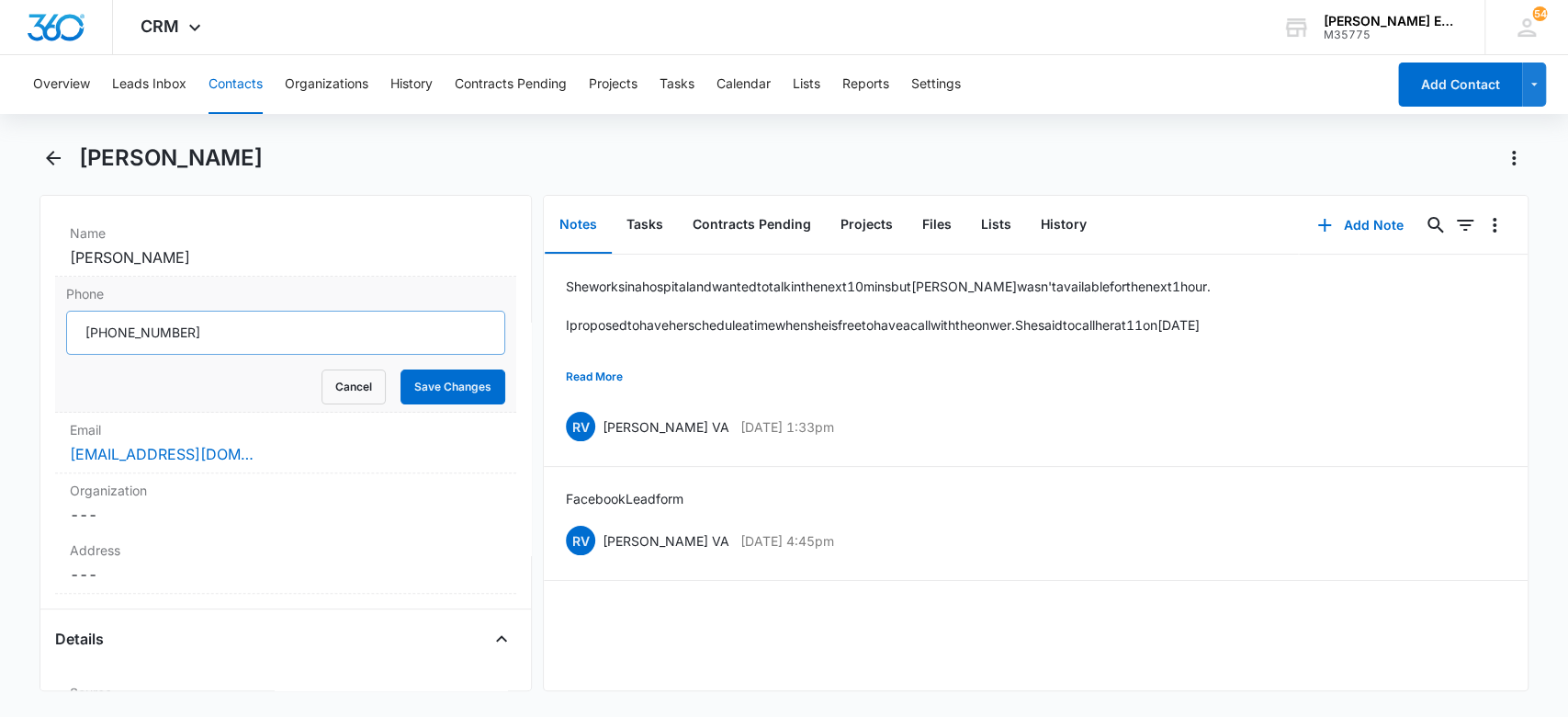
copy label
drag, startPoint x: 269, startPoint y: 456, endPoint x: 64, endPoint y: 441, distance: 205.5
click at [64, 441] on div "Email Cancel Save Changes fiviannette@gmail.com" at bounding box center [286, 443] width 462 height 61
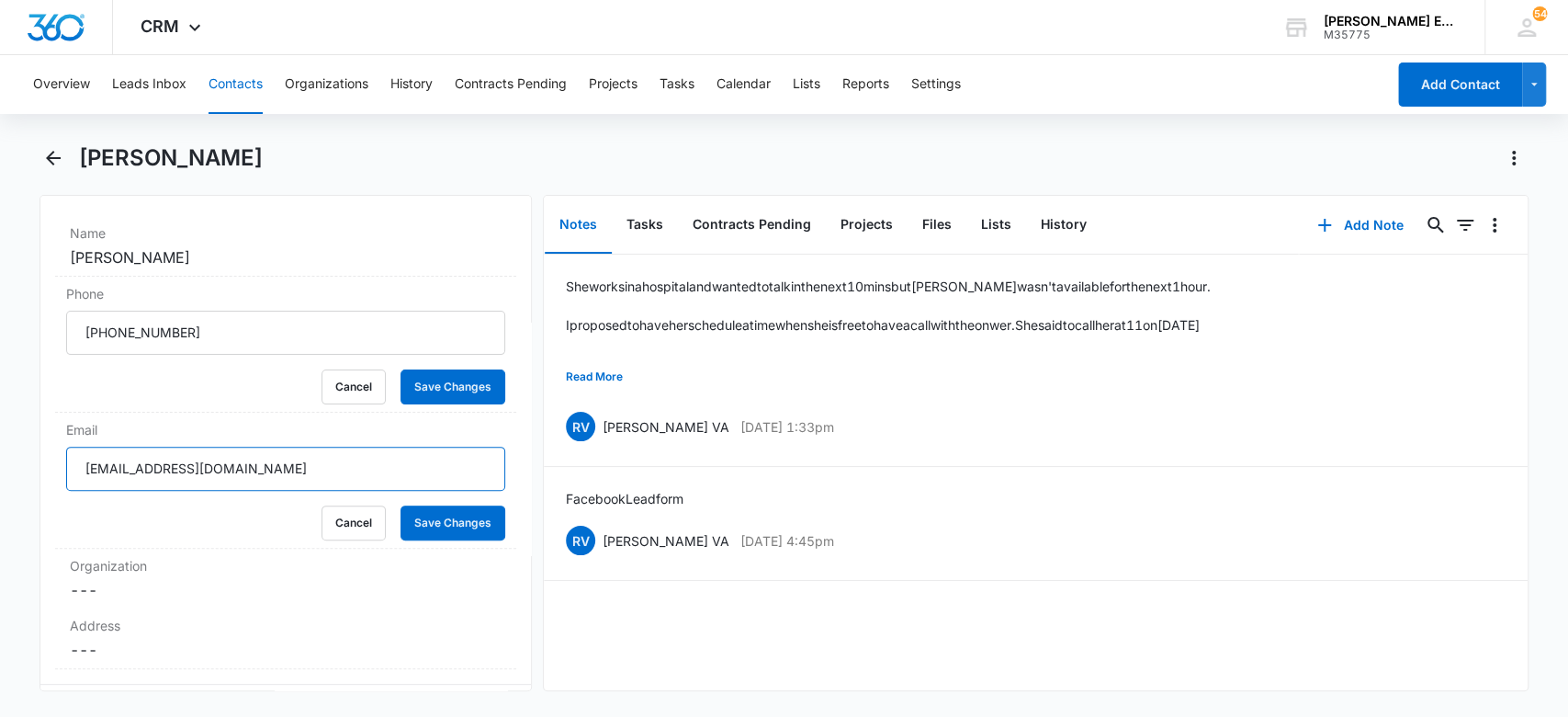
drag, startPoint x: 298, startPoint y: 467, endPoint x: 29, endPoint y: 475, distance: 269.1
click at [29, 475] on main "Ivi Figueroa Remove IF Ivi Figueroa Contact Info Name Cancel Save Changes Ivi F…" at bounding box center [784, 428] width 1568 height 570
click at [1349, 213] on button "Add Note" at bounding box center [1360, 225] width 123 height 44
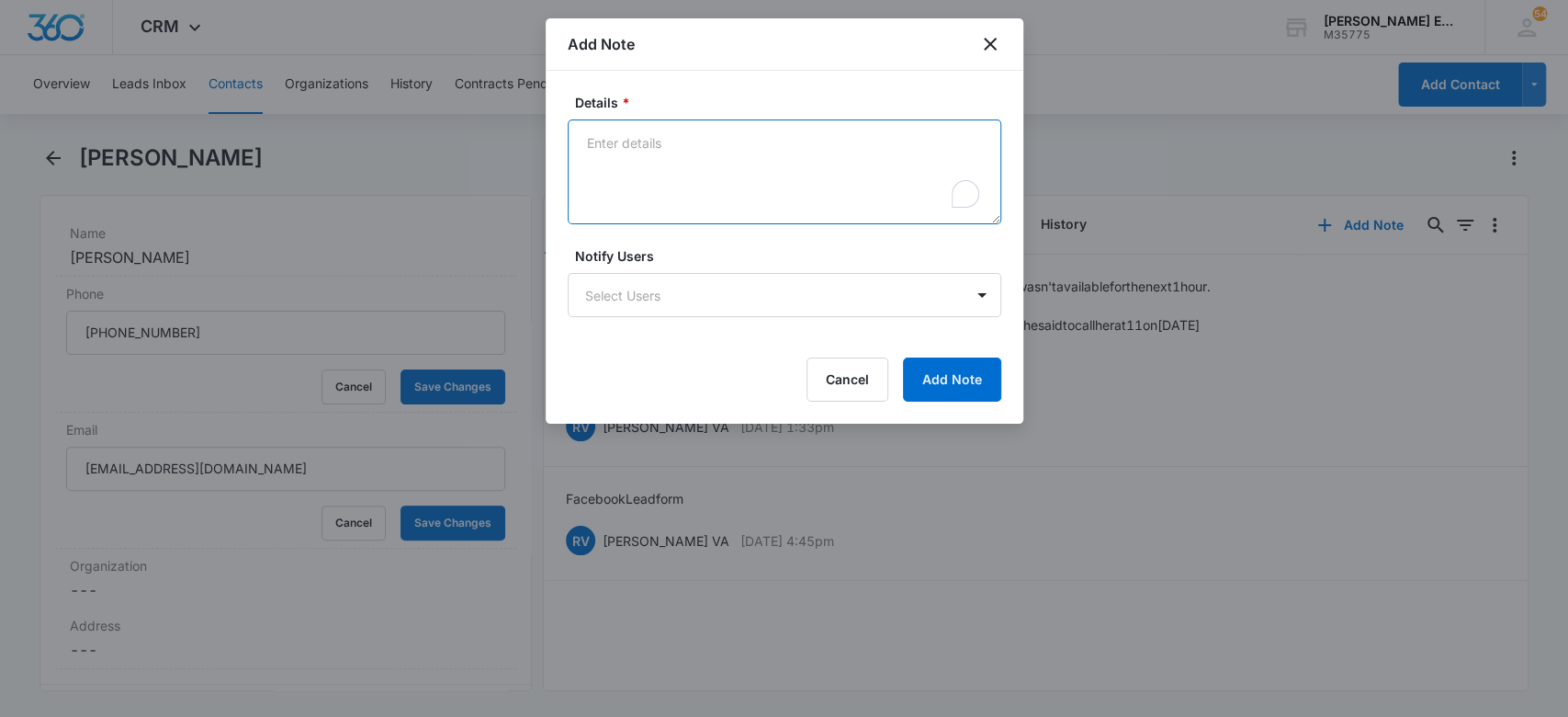
click at [683, 151] on textarea "Details *" at bounding box center [785, 172] width 434 height 105
type textarea "Scheduled a calendly call"
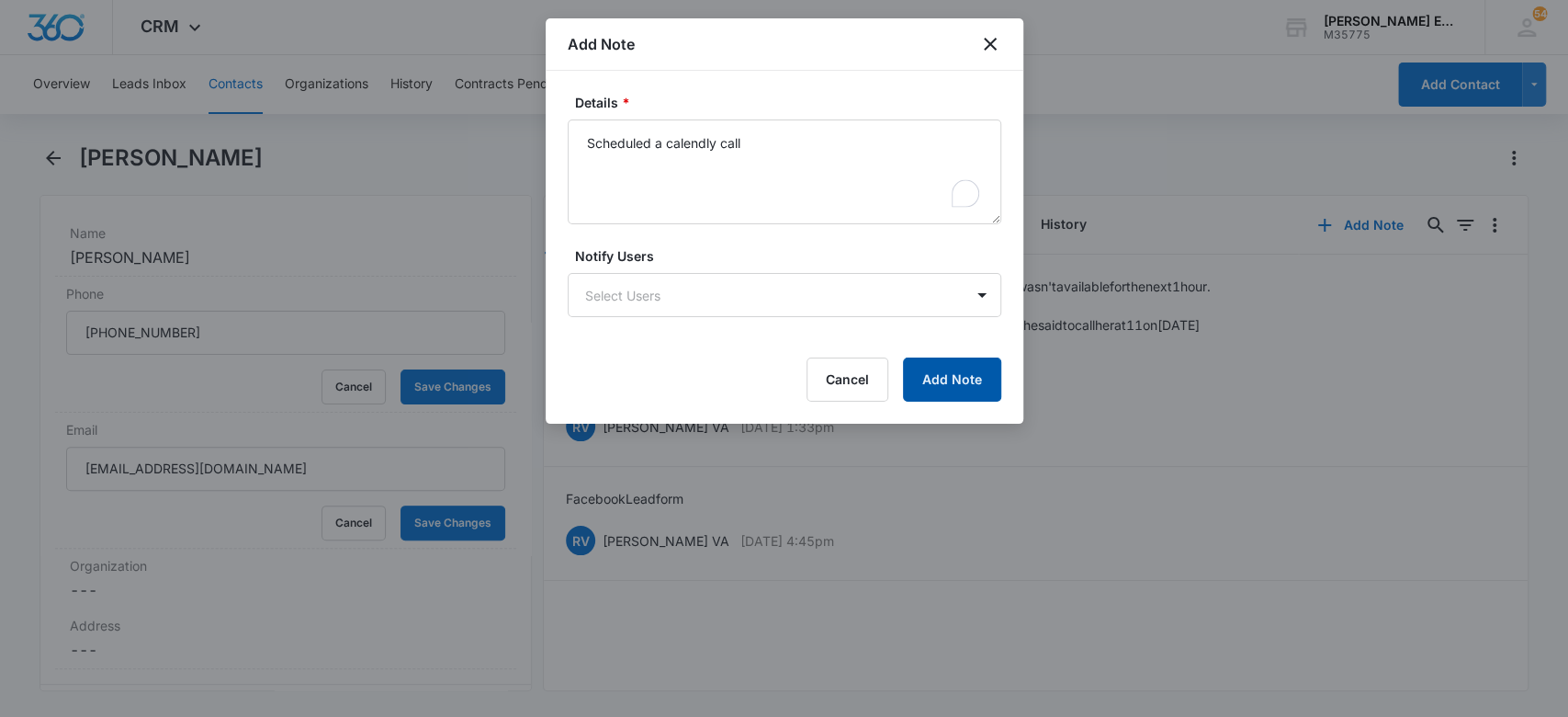
click at [958, 388] on button "Add Note" at bounding box center [951, 379] width 98 height 44
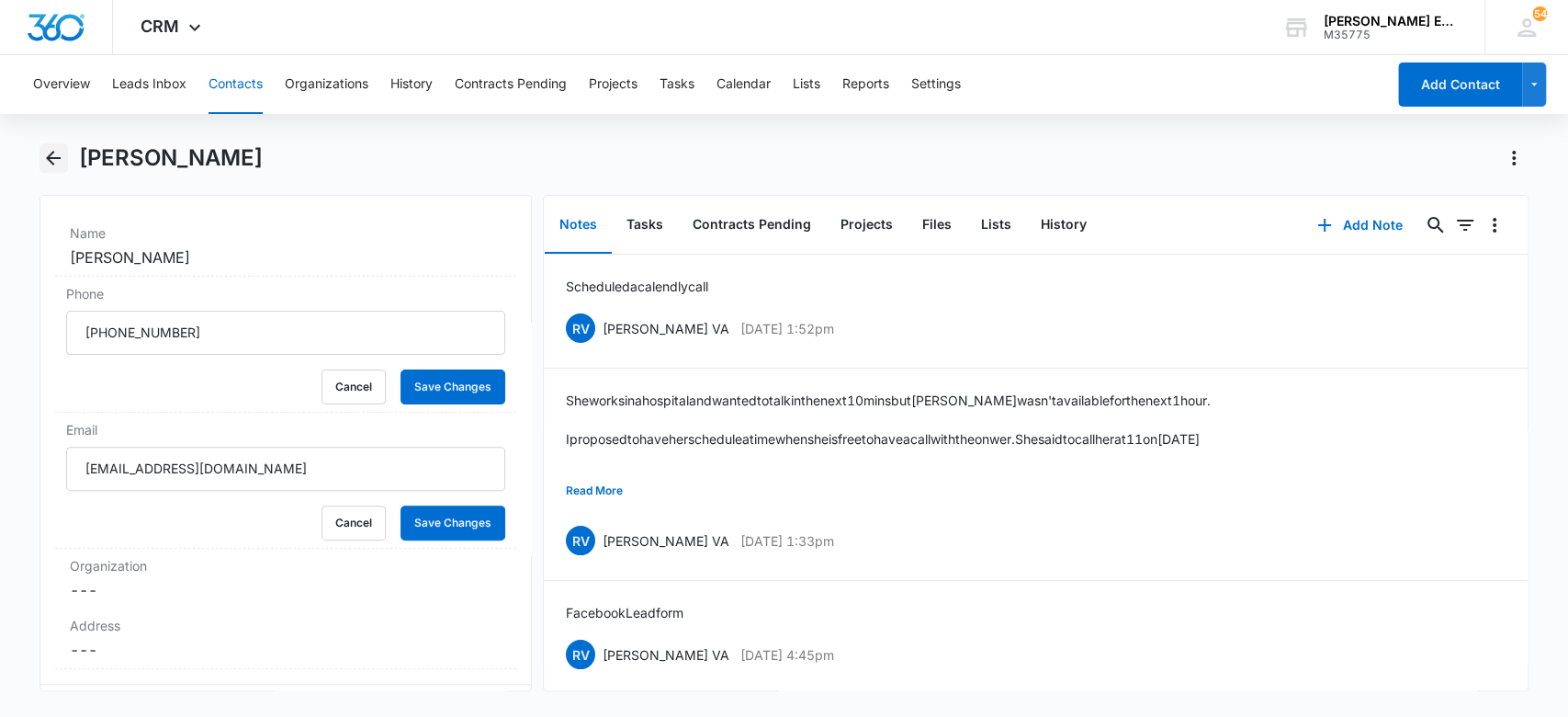
click at [44, 163] on icon "Back" at bounding box center [53, 158] width 22 height 22
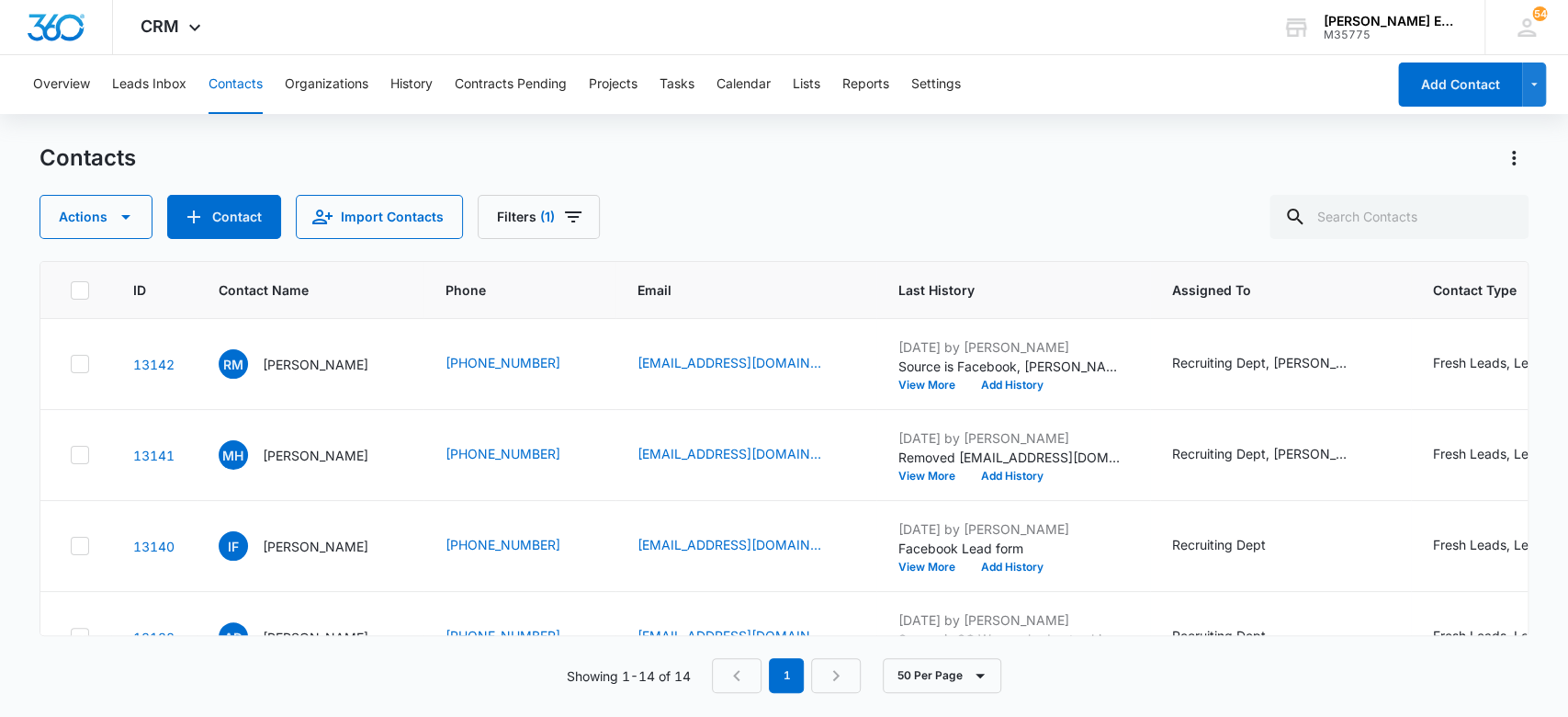
scroll to position [116, 0]
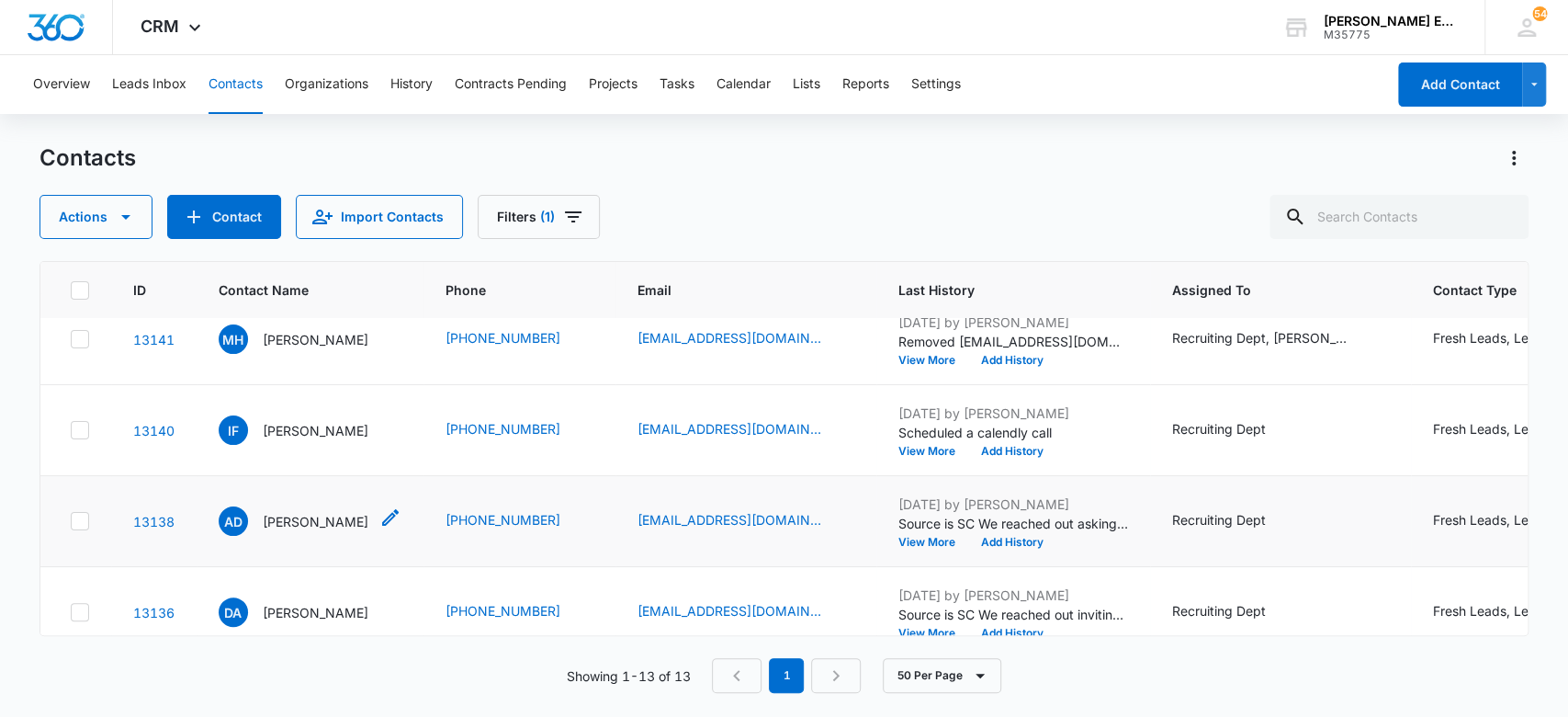
drag, startPoint x: 353, startPoint y: 520, endPoint x: 298, endPoint y: 520, distance: 55.0
click at [298, 520] on div "AD Ashley Dowell" at bounding box center [310, 520] width 182 height 29
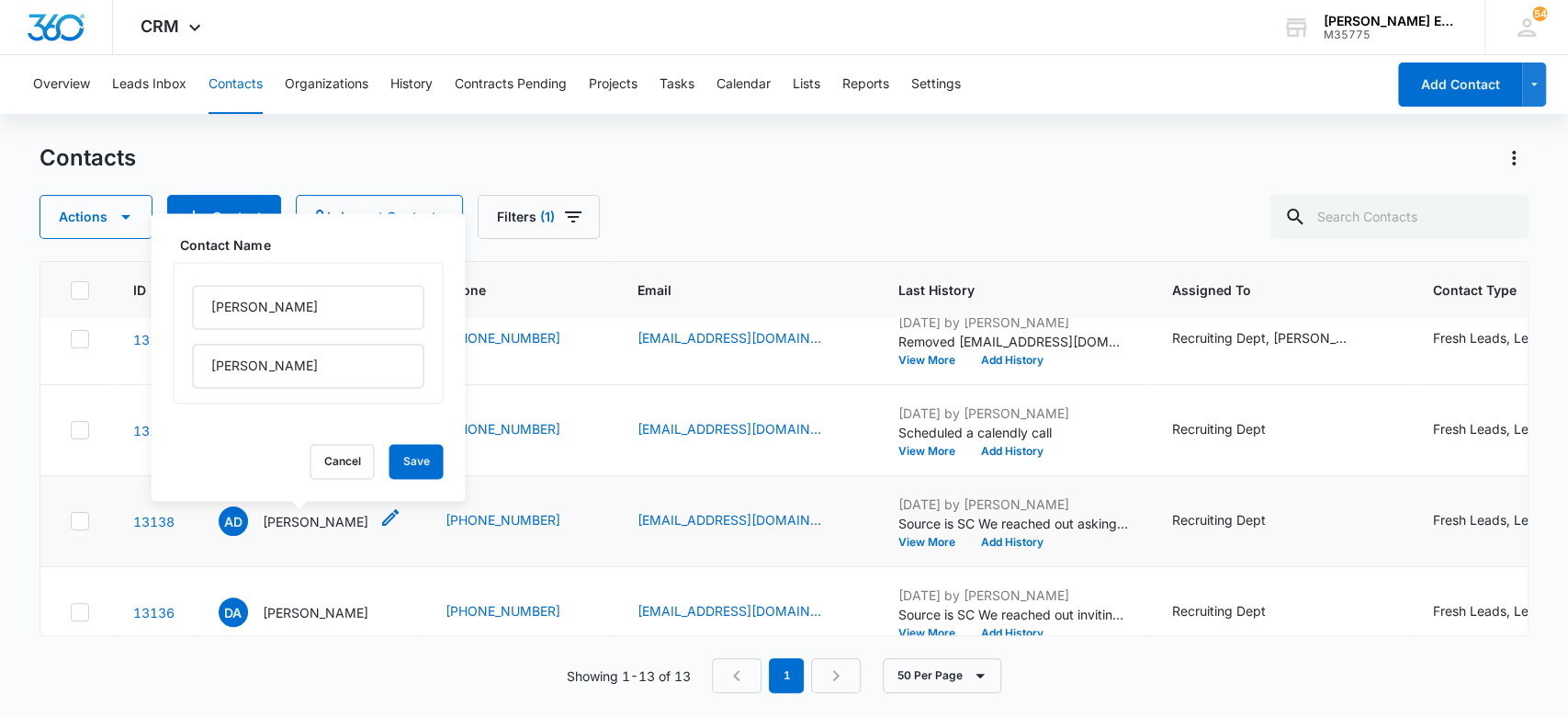
click at [308, 516] on p "[PERSON_NAME]" at bounding box center [315, 521] width 106 height 20
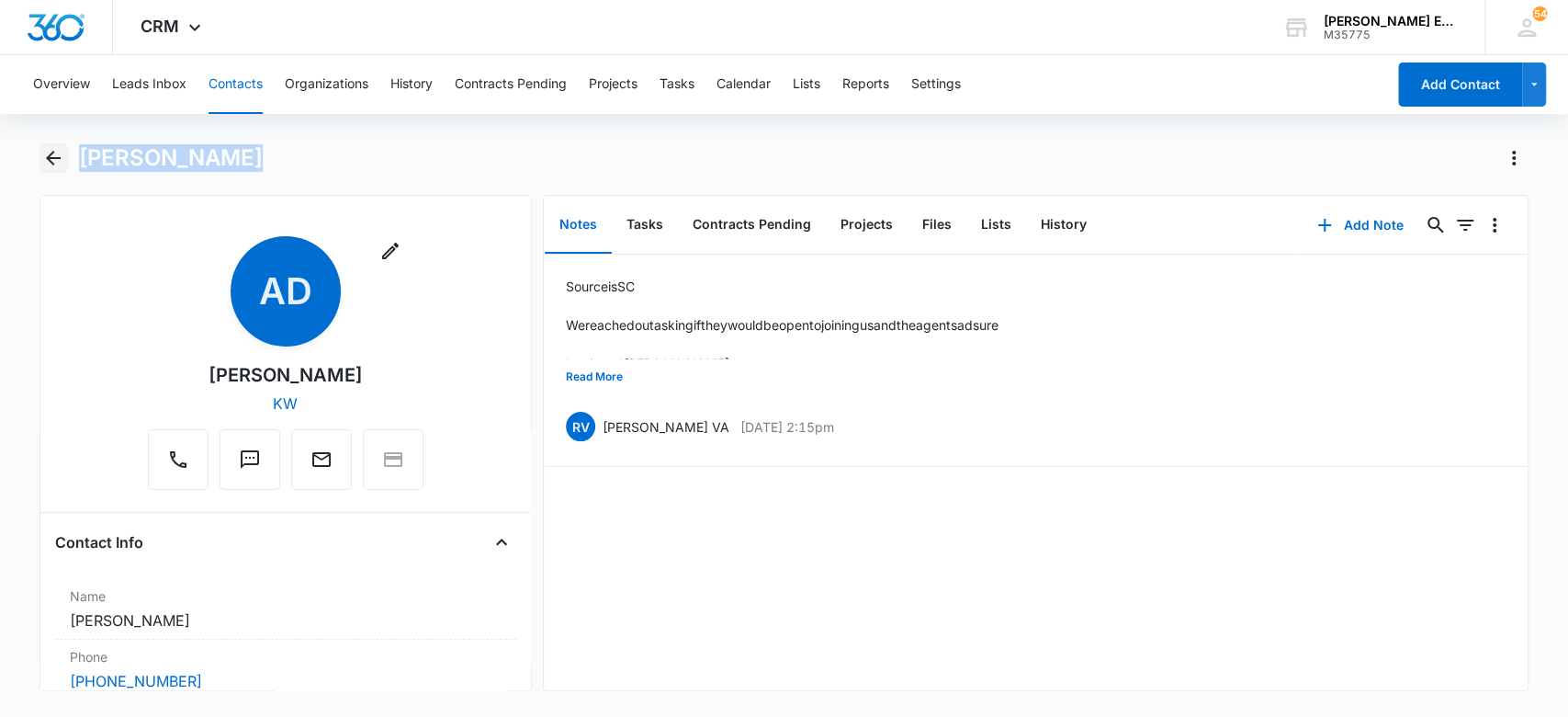
drag, startPoint x: 231, startPoint y: 155, endPoint x: 58, endPoint y: 167, distance: 173.4
click at [58, 167] on div "[PERSON_NAME]" at bounding box center [784, 168] width 1490 height 51
copy h1 "[PERSON_NAME]"
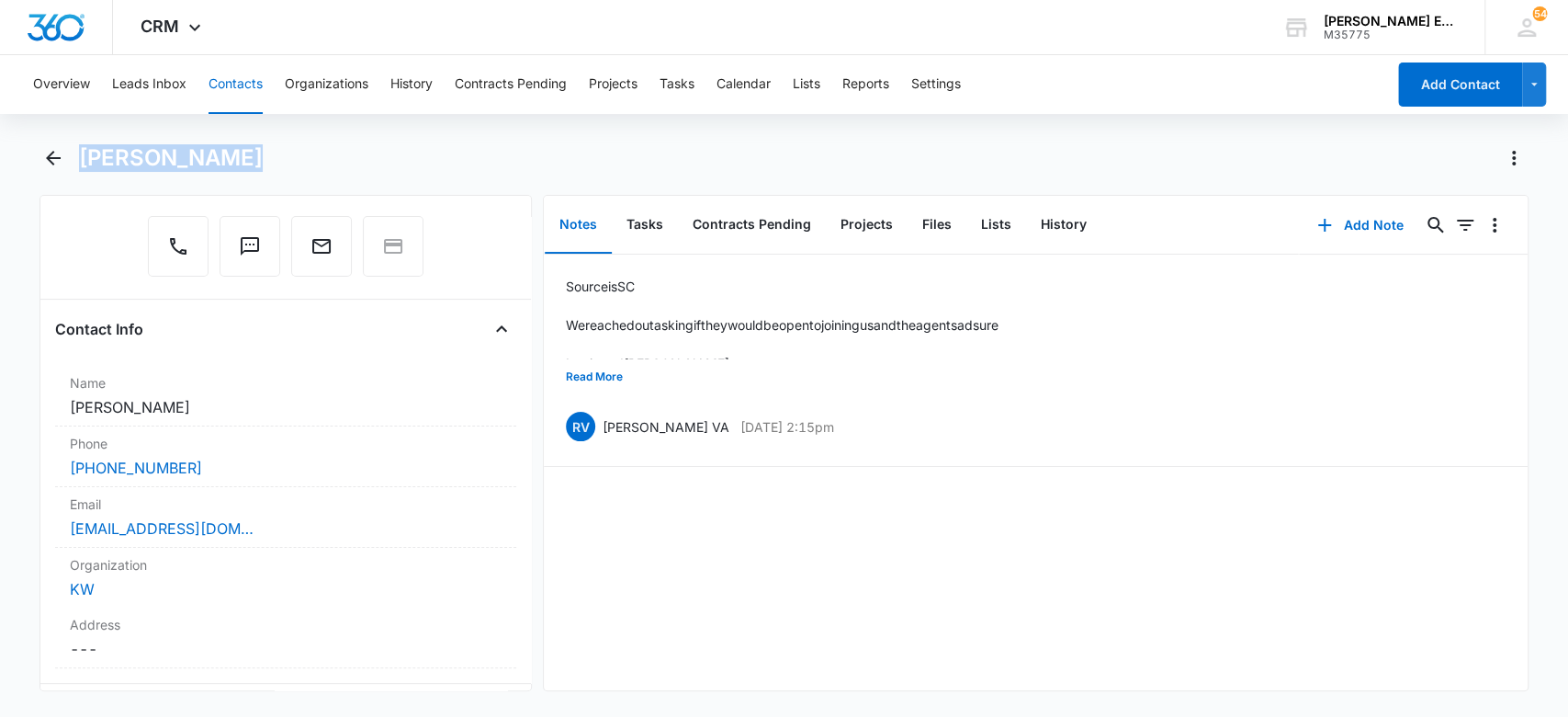
scroll to position [233, 0]
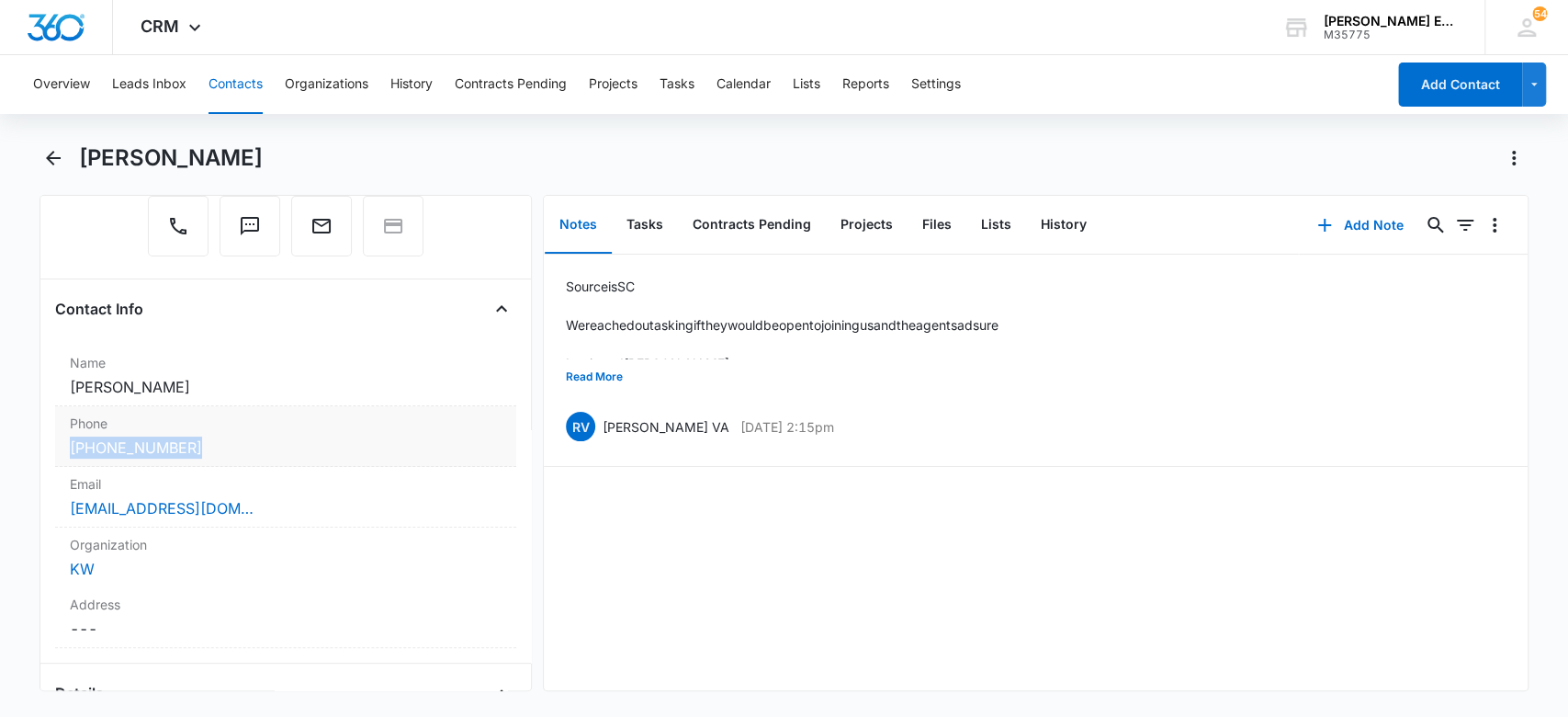
drag, startPoint x: 201, startPoint y: 452, endPoint x: 55, endPoint y: 439, distance: 146.6
click at [55, 439] on div "Phone Cancel Save Changes (414) 759-8293" at bounding box center [286, 436] width 462 height 61
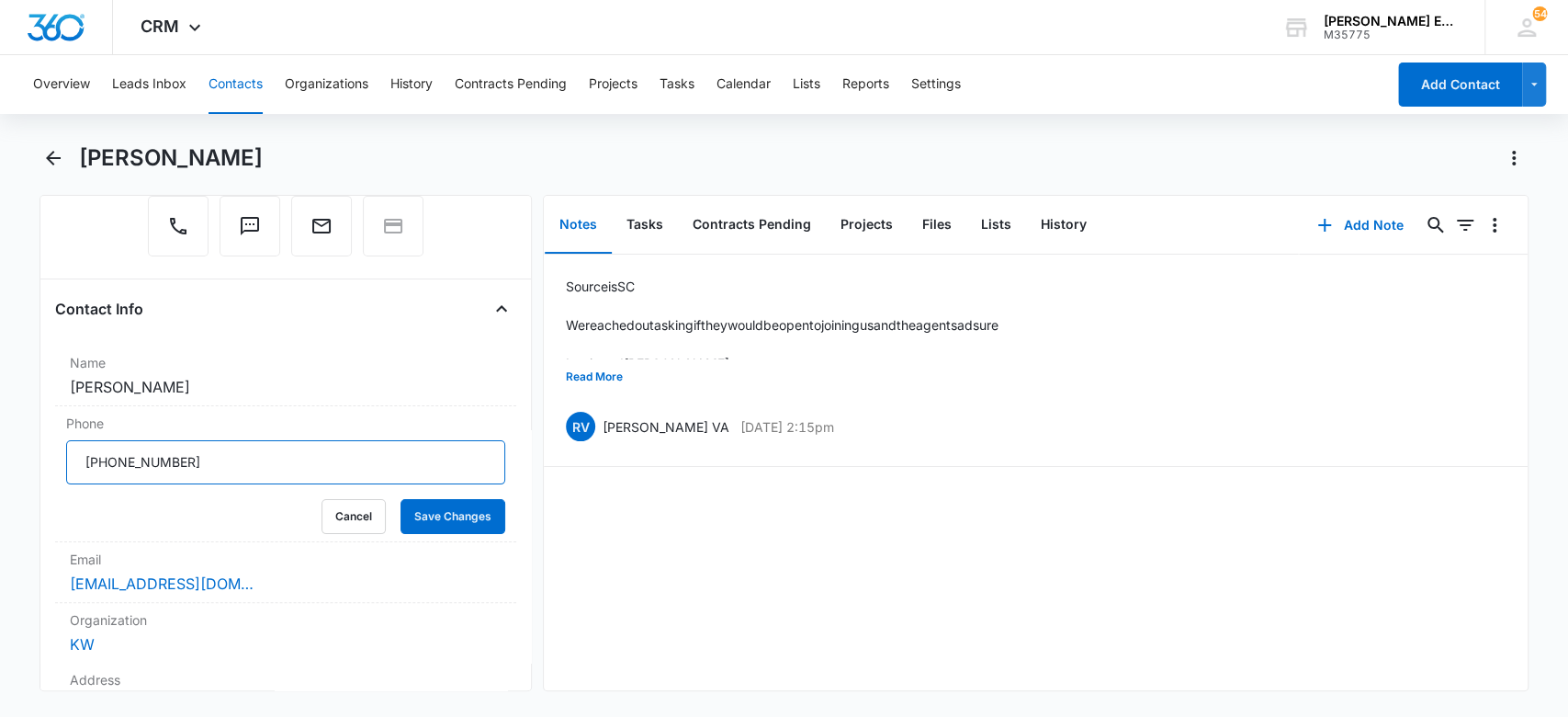
drag, startPoint x: 191, startPoint y: 466, endPoint x: 30, endPoint y: 476, distance: 161.3
click at [30, 476] on main "Ashley Dowell Remove AD Ashley Dowell KW Contact Info Name Cancel Save Changes …" at bounding box center [784, 428] width 1568 height 570
drag, startPoint x: 237, startPoint y: 581, endPoint x: 34, endPoint y: 578, distance: 203.0
click at [34, 578] on main "Ashley Dowell Remove AD Ashley Dowell KW Contact Info Name Cancel Save Changes …" at bounding box center [784, 428] width 1568 height 570
copy link "[EMAIL_ADDRESS][DOMAIN_NAME]"
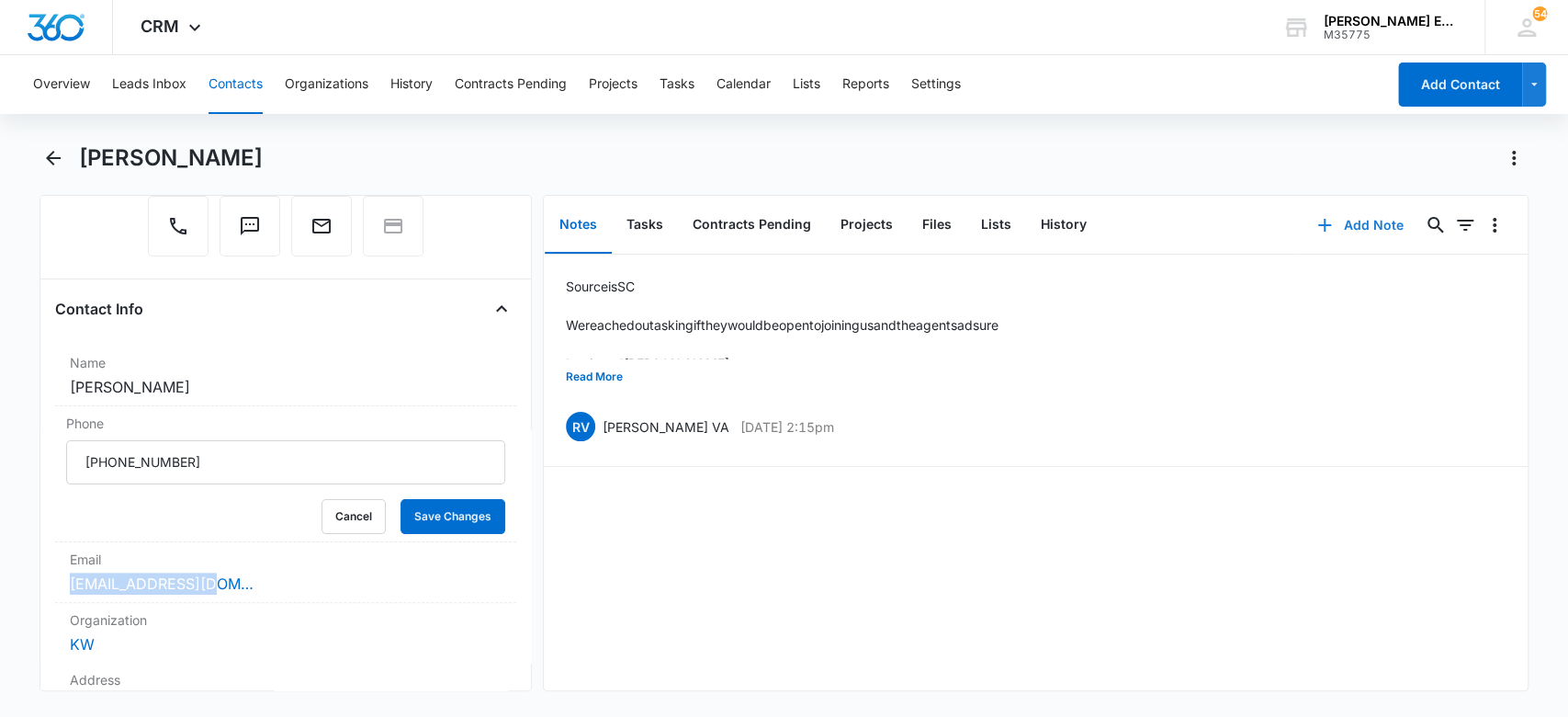
click at [1379, 219] on button "Add Note" at bounding box center [1360, 225] width 123 height 44
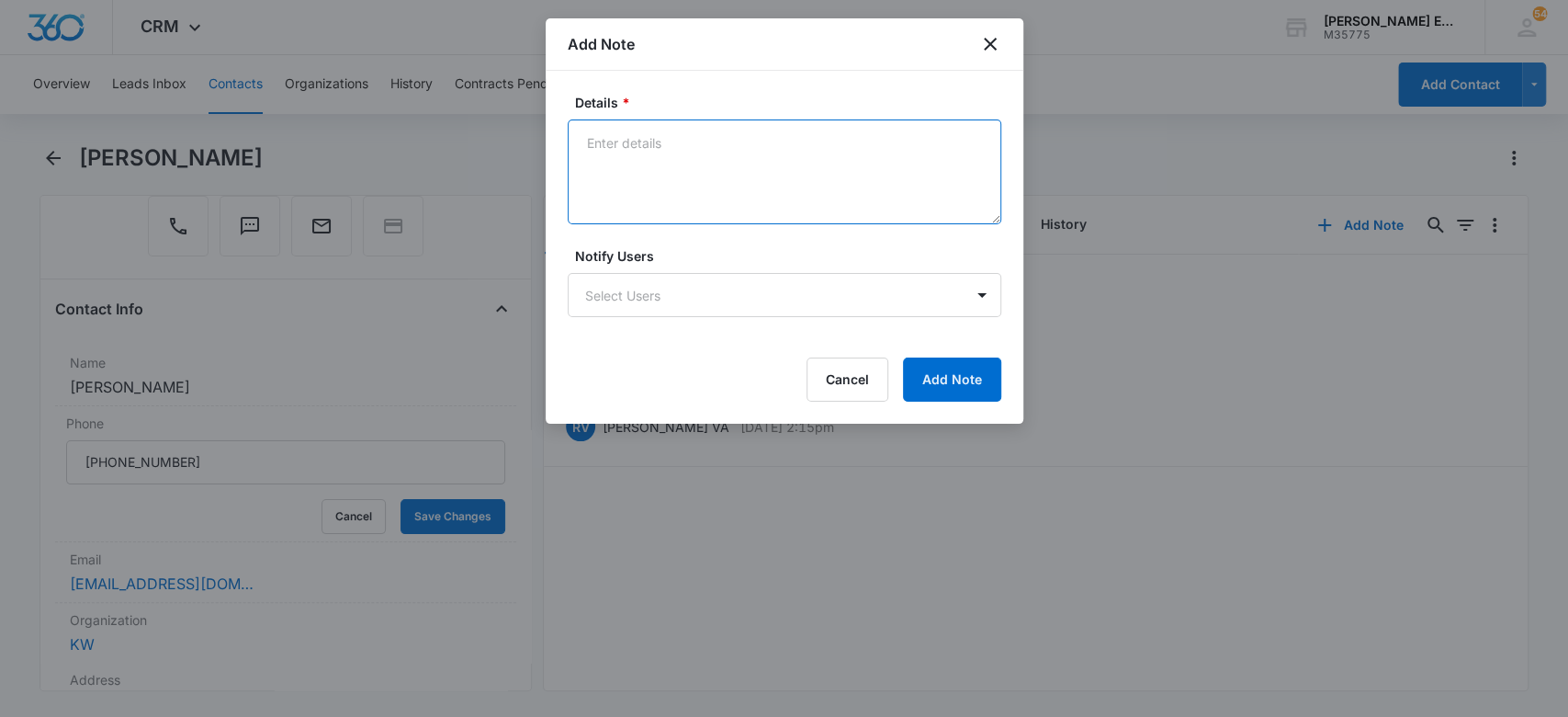
drag, startPoint x: 721, startPoint y: 171, endPoint x: 736, endPoint y: 178, distance: 16.6
click at [724, 171] on textarea "Details *" at bounding box center [785, 172] width 434 height 105
click at [587, 139] on textarea "2nd follow up call and text" at bounding box center [785, 172] width 434 height 105
type textarea "I did the 2nd follow up call and text"
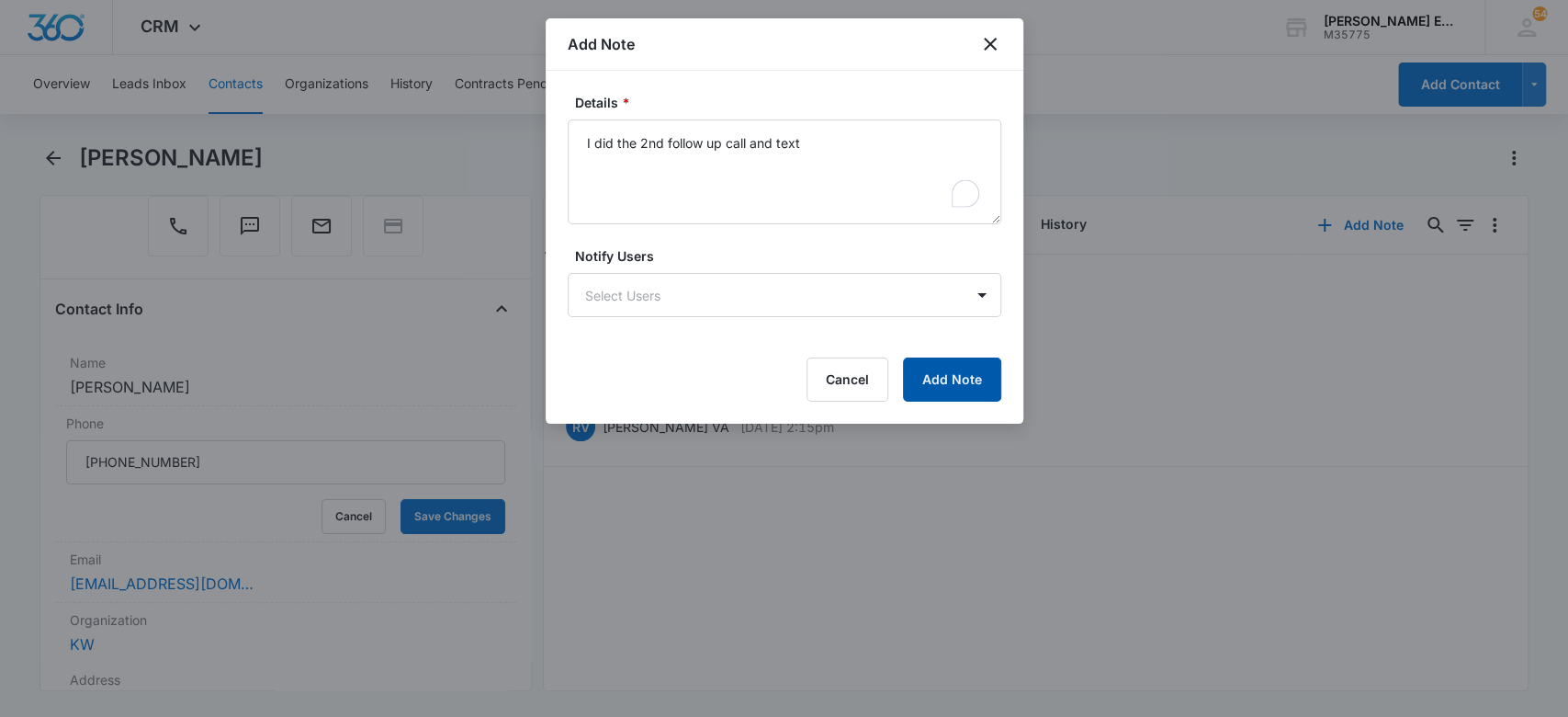
click at [964, 388] on button "Add Note" at bounding box center [951, 379] width 98 height 44
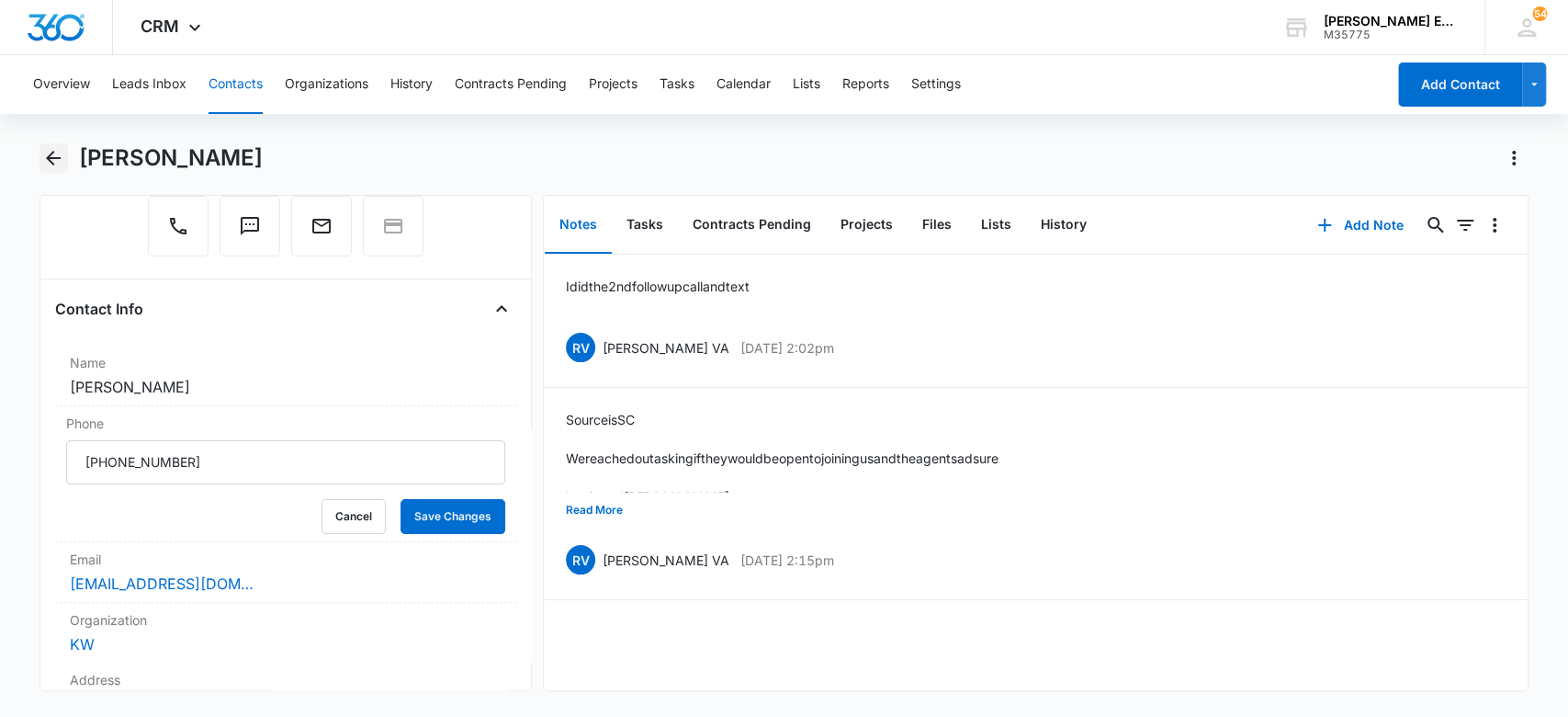
click at [54, 158] on icon "Back" at bounding box center [53, 158] width 15 height 15
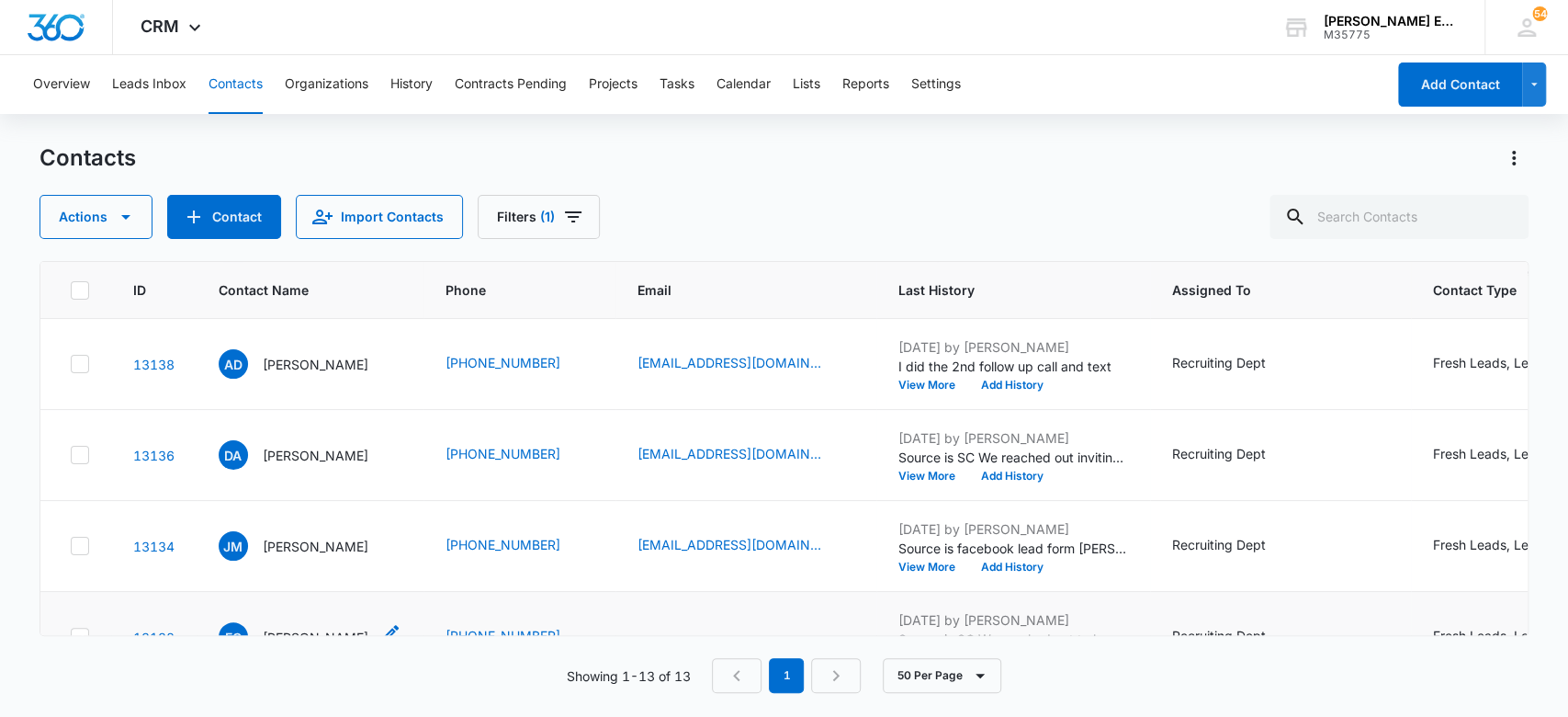
scroll to position [360, 0]
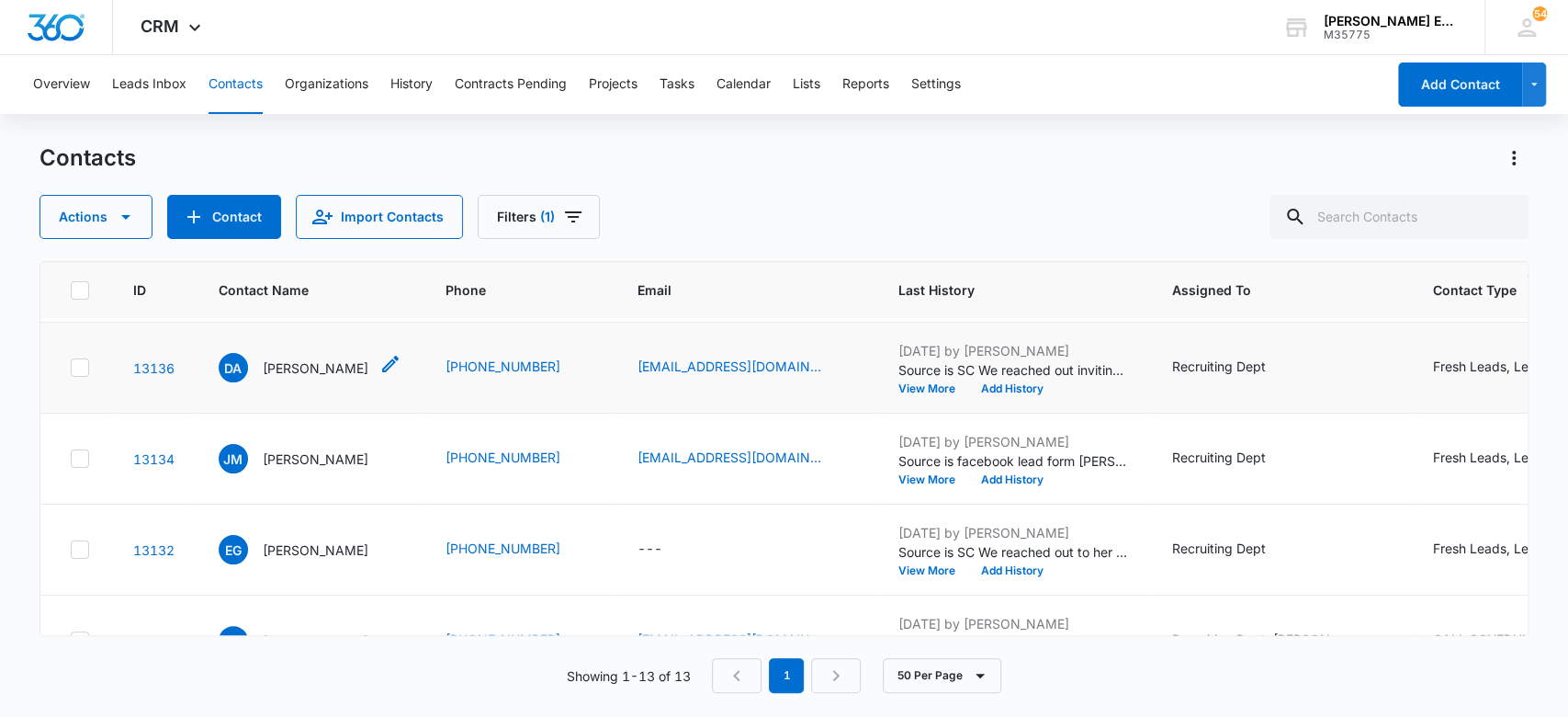
click at [329, 367] on p "[PERSON_NAME]" at bounding box center [315, 368] width 106 height 20
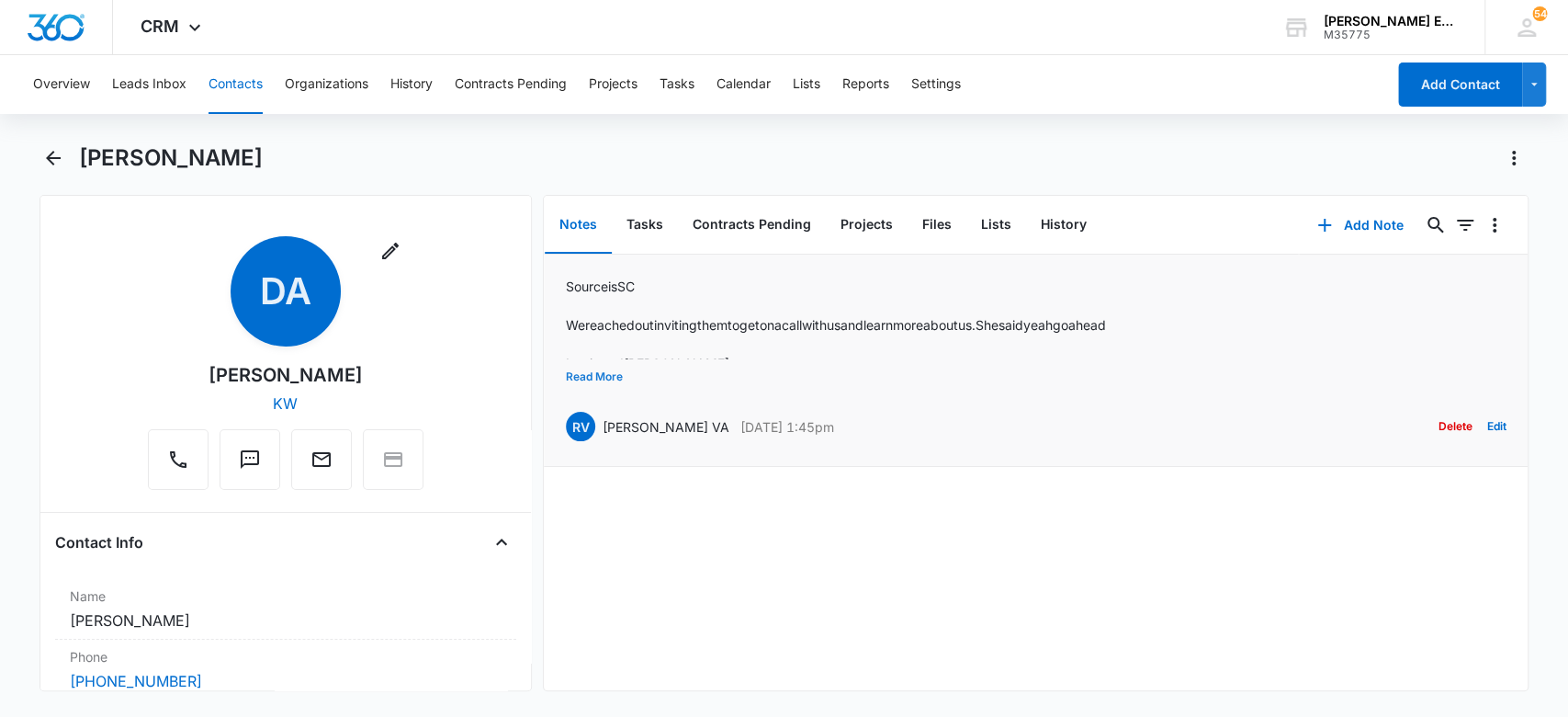
click at [619, 373] on button "Read More" at bounding box center [594, 376] width 57 height 35
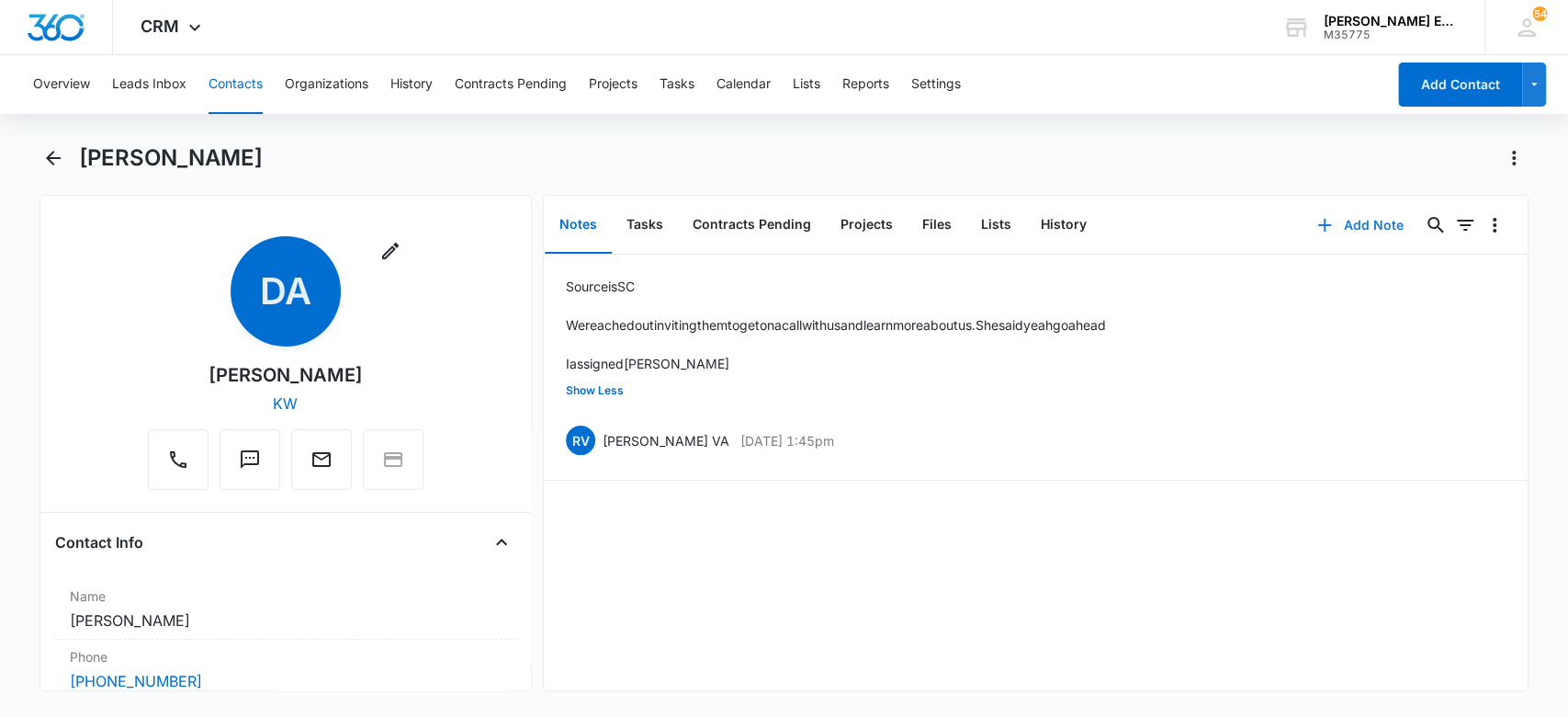
click at [1322, 227] on button "Add Note" at bounding box center [1360, 225] width 123 height 44
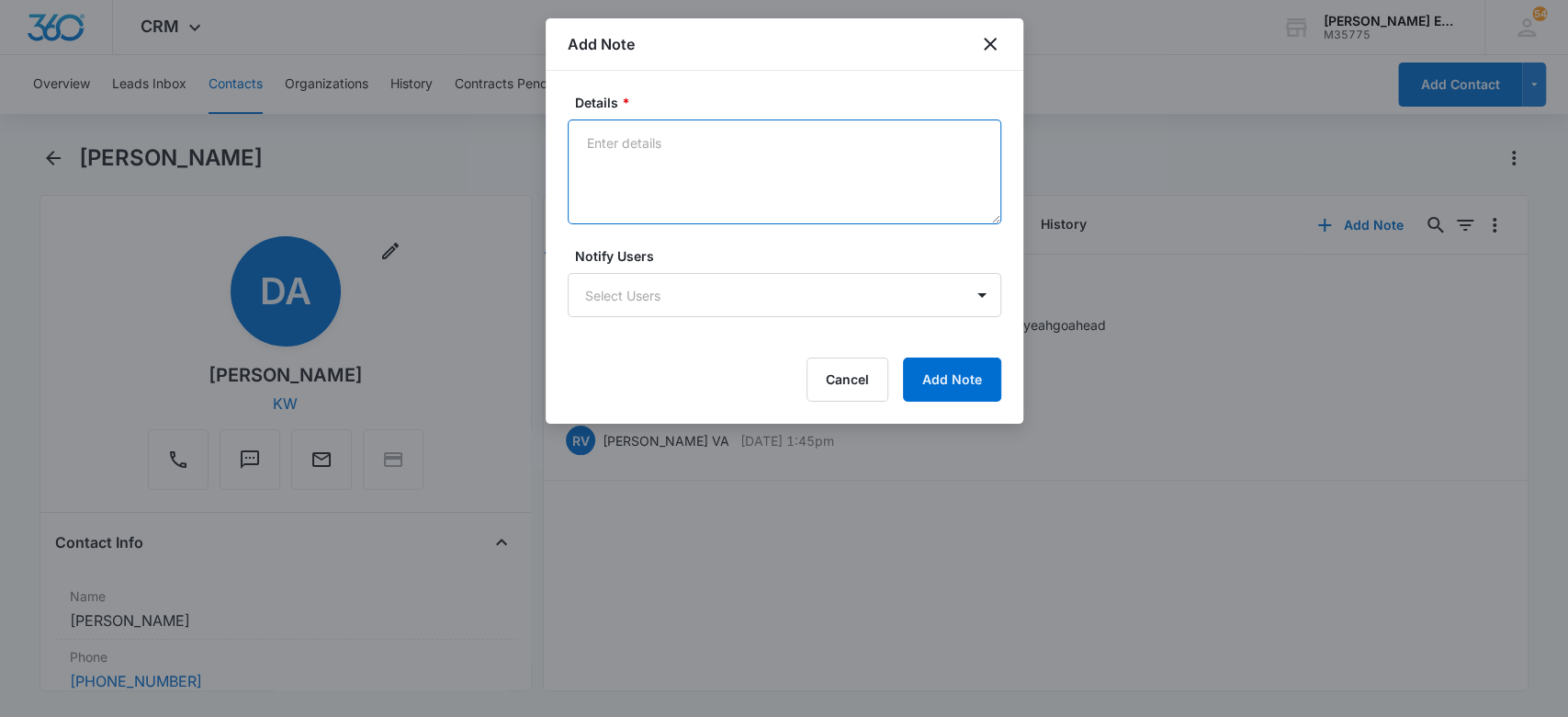
click at [784, 145] on textarea "Details *" at bounding box center [785, 172] width 434 height 105
type textarea "I sent her the 2nd follow up text"
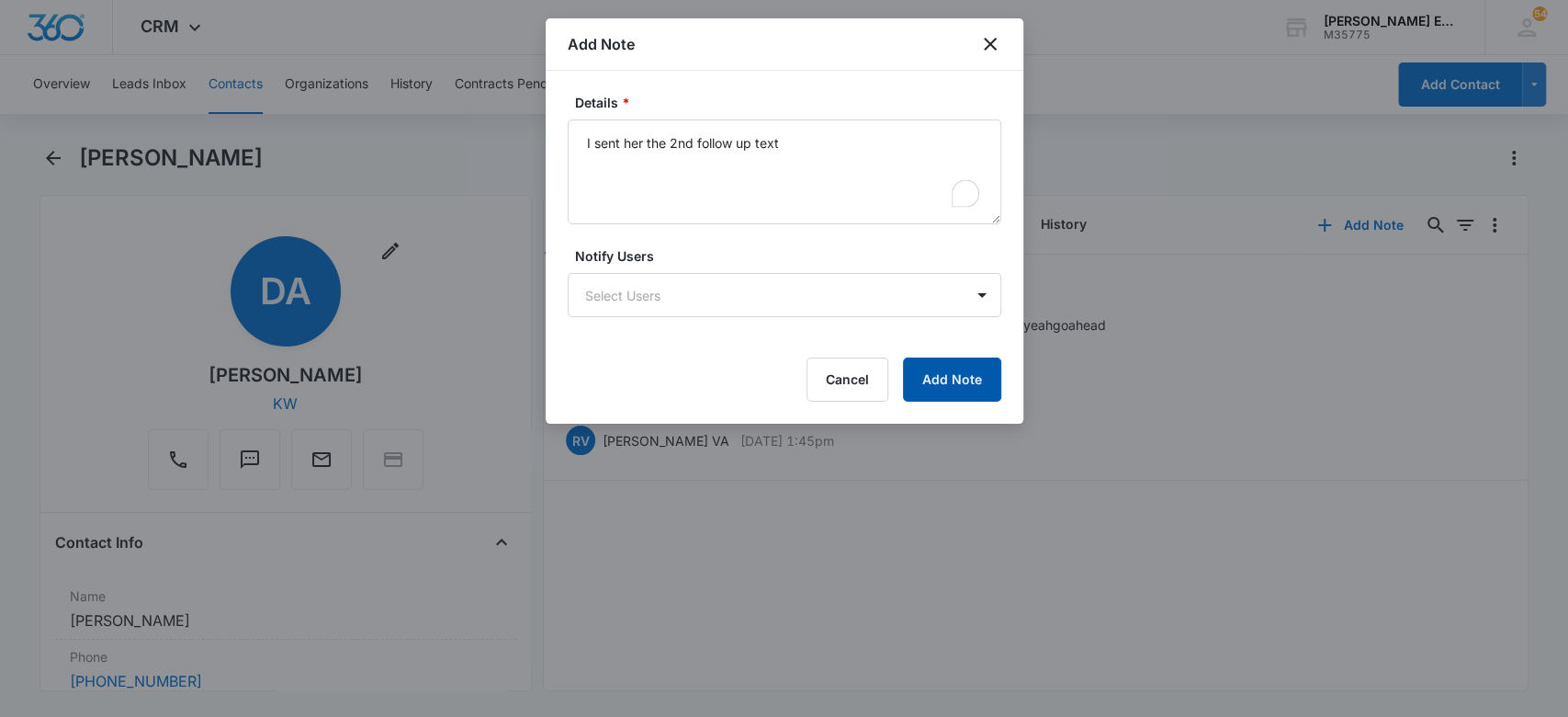
click at [918, 372] on button "Add Note" at bounding box center [951, 379] width 98 height 44
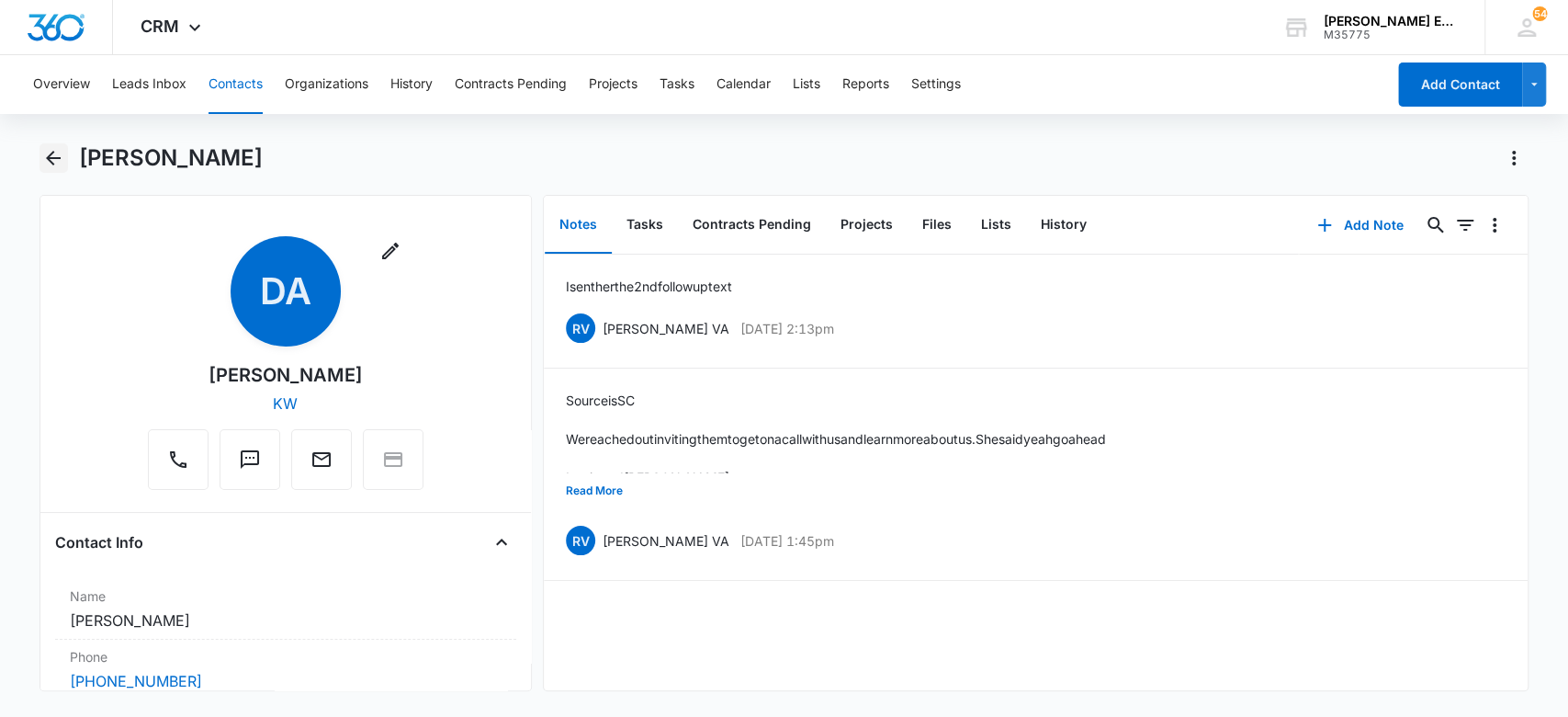
click at [61, 167] on icon "Back" at bounding box center [53, 158] width 22 height 22
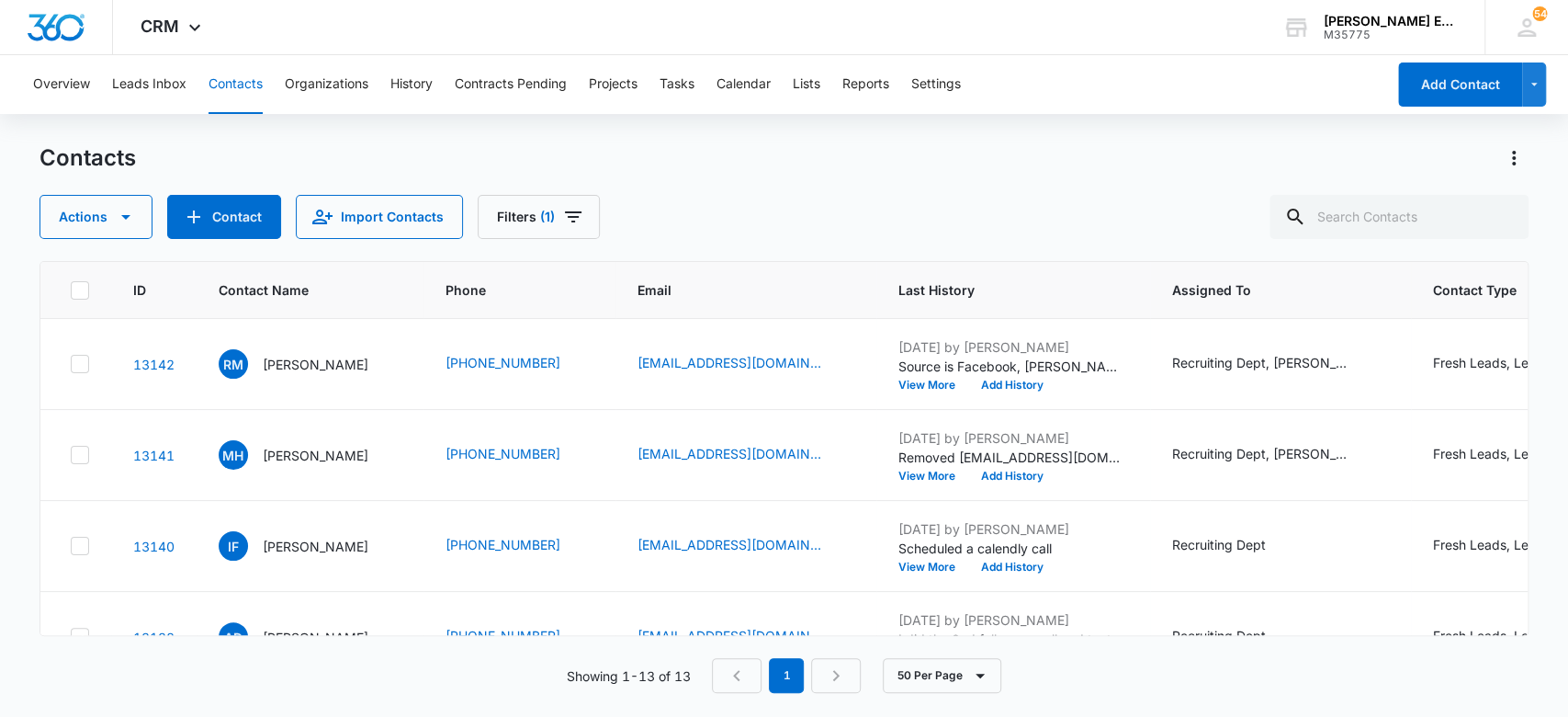
scroll to position [360, 0]
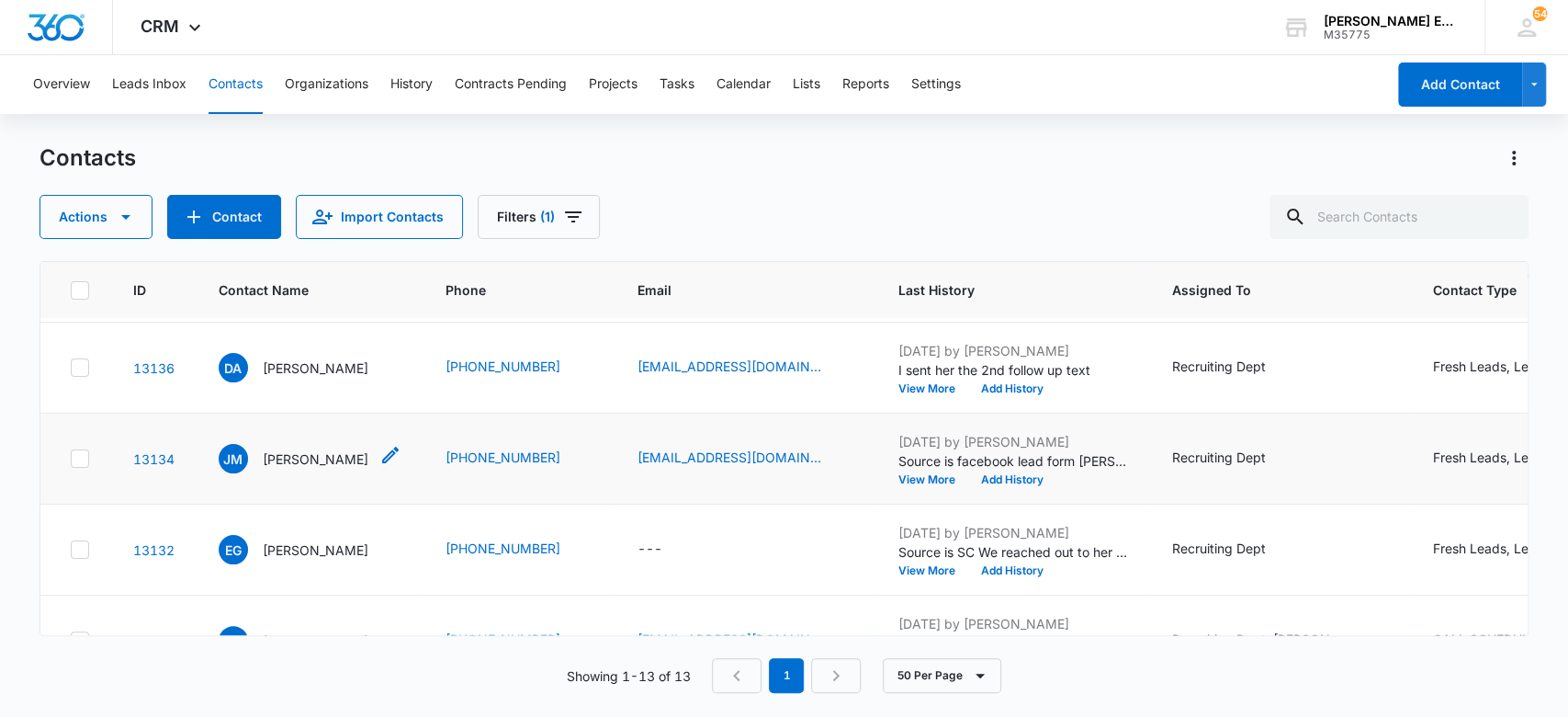
click at [310, 459] on p "[PERSON_NAME]" at bounding box center [315, 459] width 106 height 20
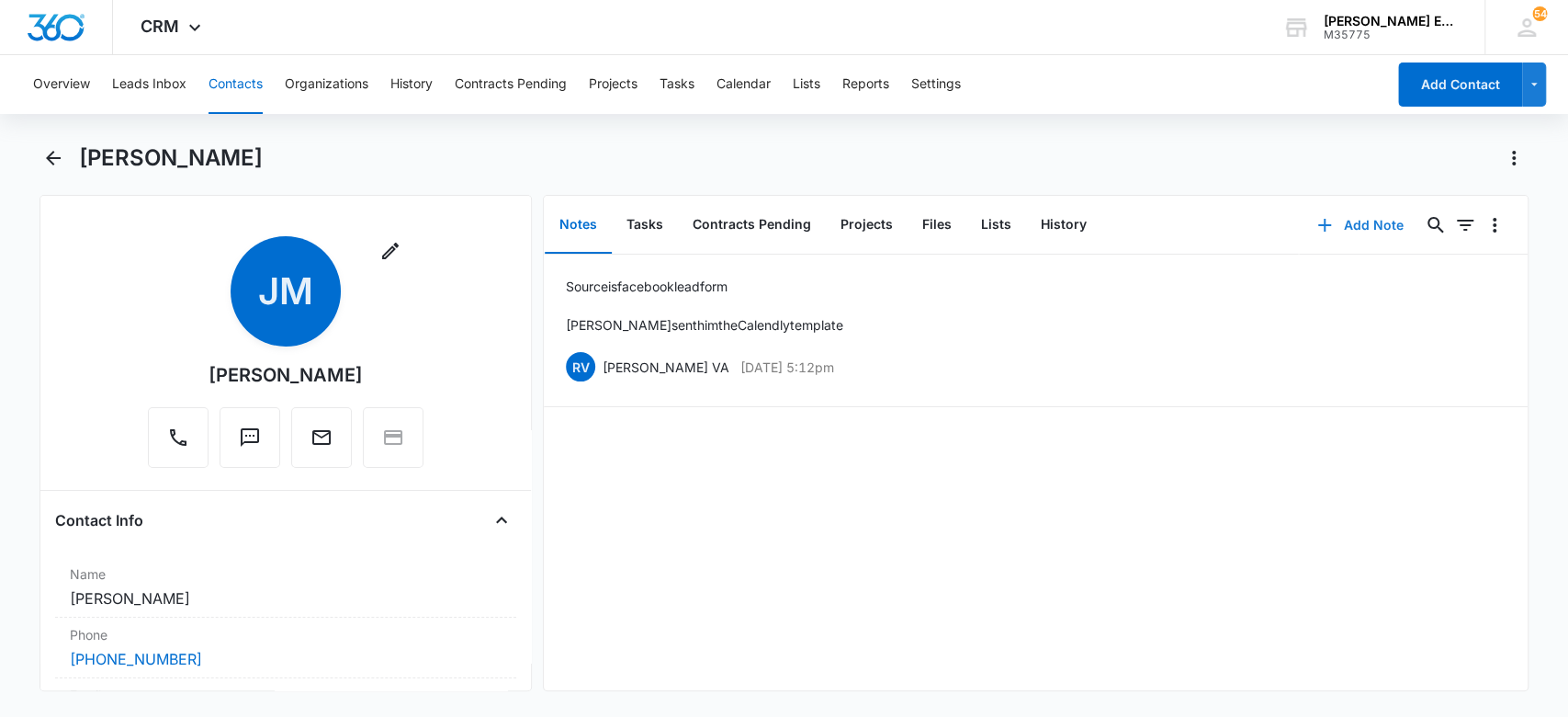
click at [1330, 221] on button "Add Note" at bounding box center [1360, 225] width 123 height 44
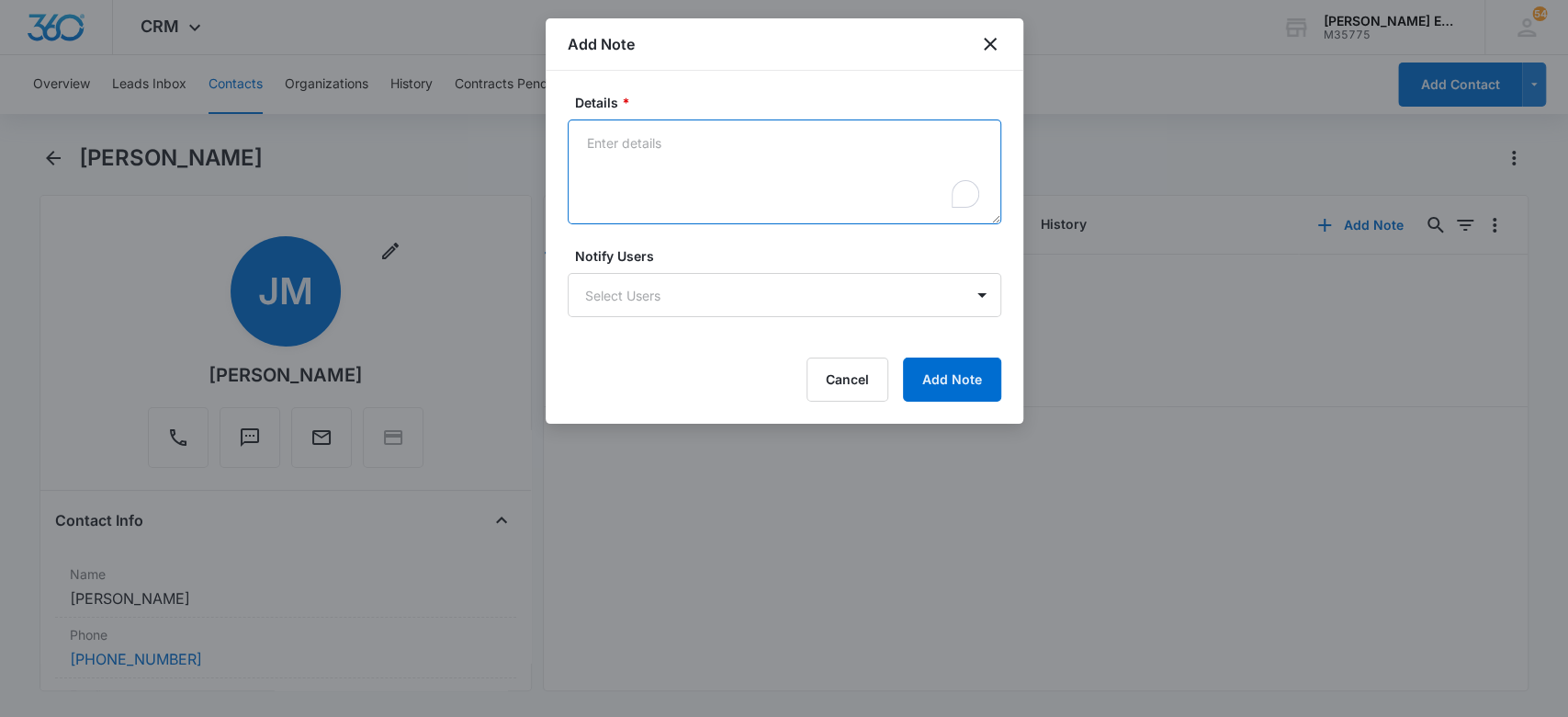
click at [762, 135] on textarea "Details *" at bounding box center [785, 172] width 434 height 105
type textarea "Sent 2nd follow up vm and text"
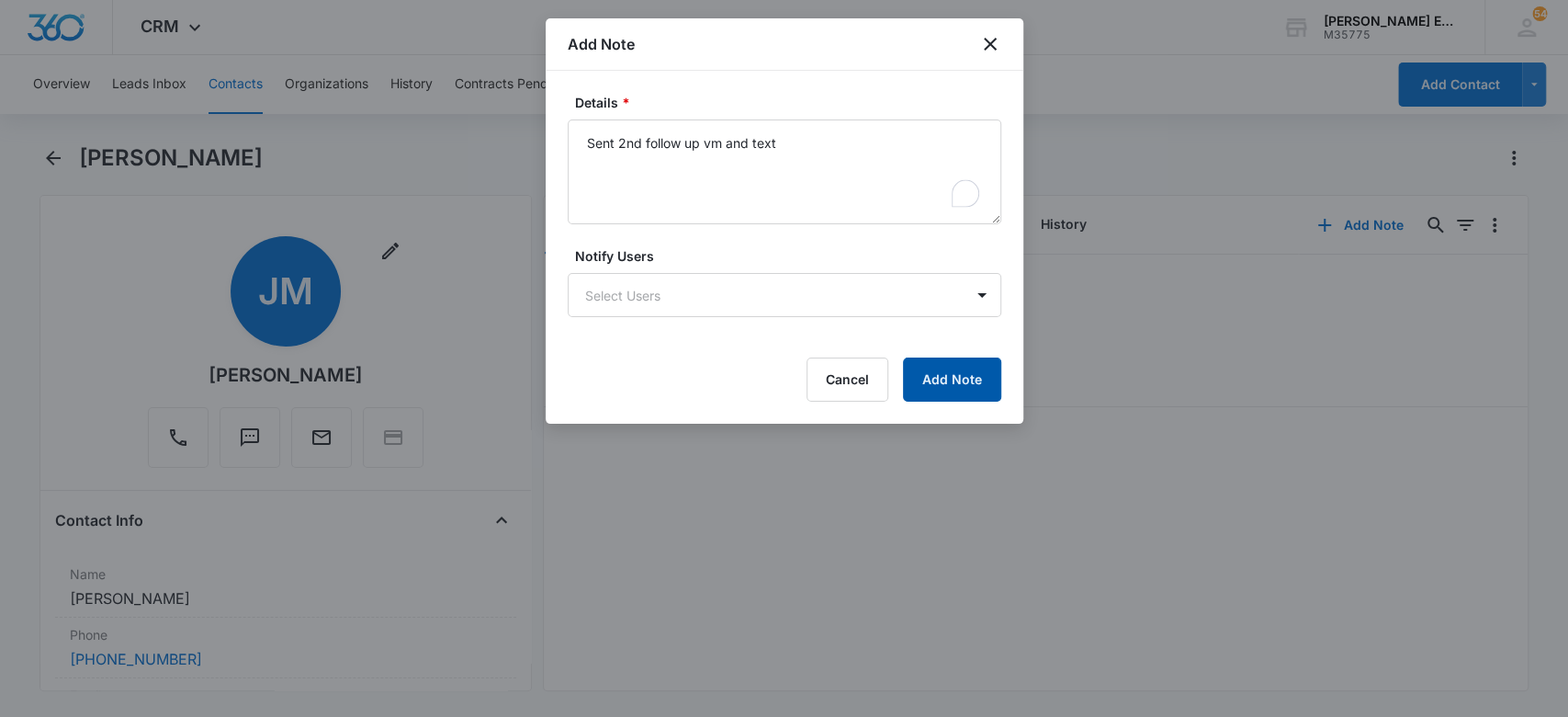
click at [907, 372] on button "Add Note" at bounding box center [951, 379] width 98 height 44
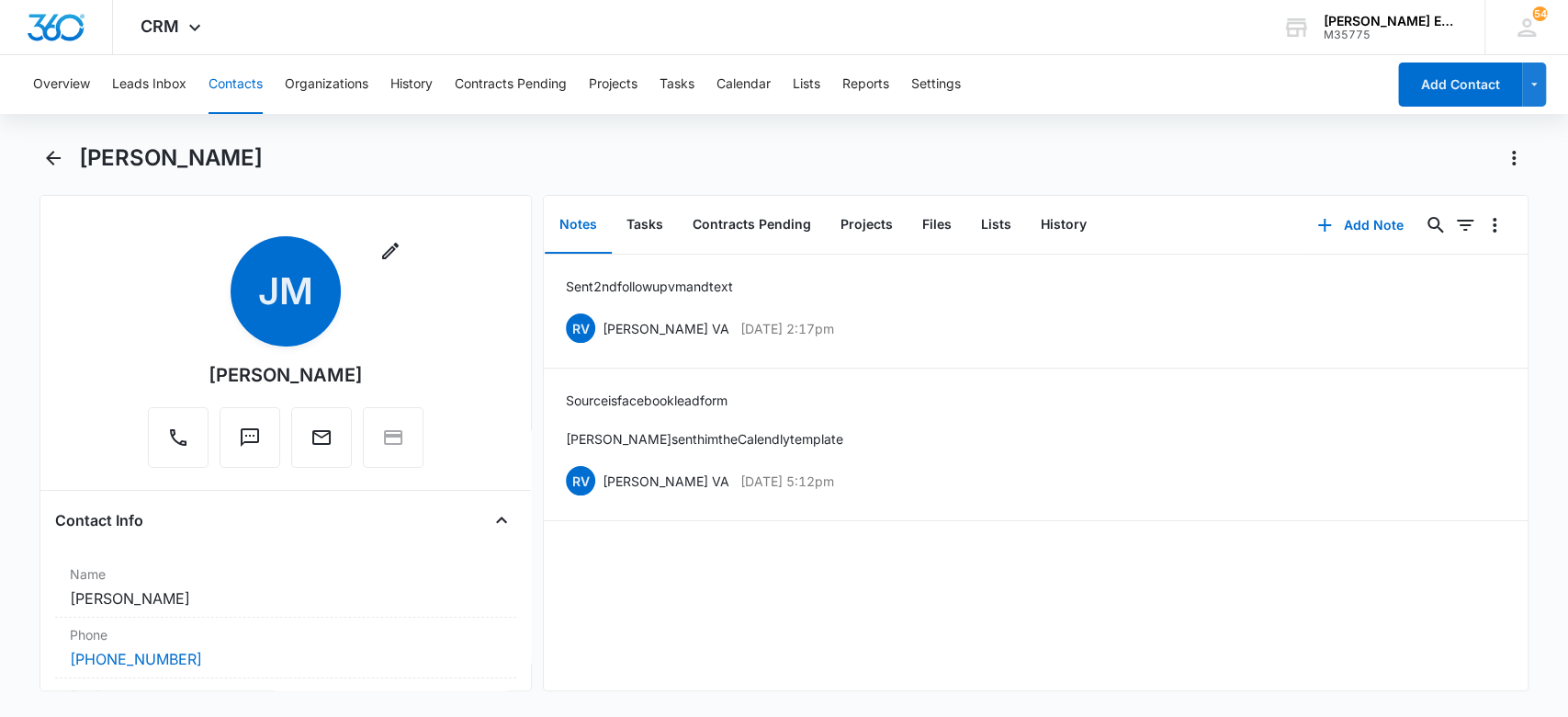
click at [236, 77] on button "Contacts" at bounding box center [236, 84] width 54 height 59
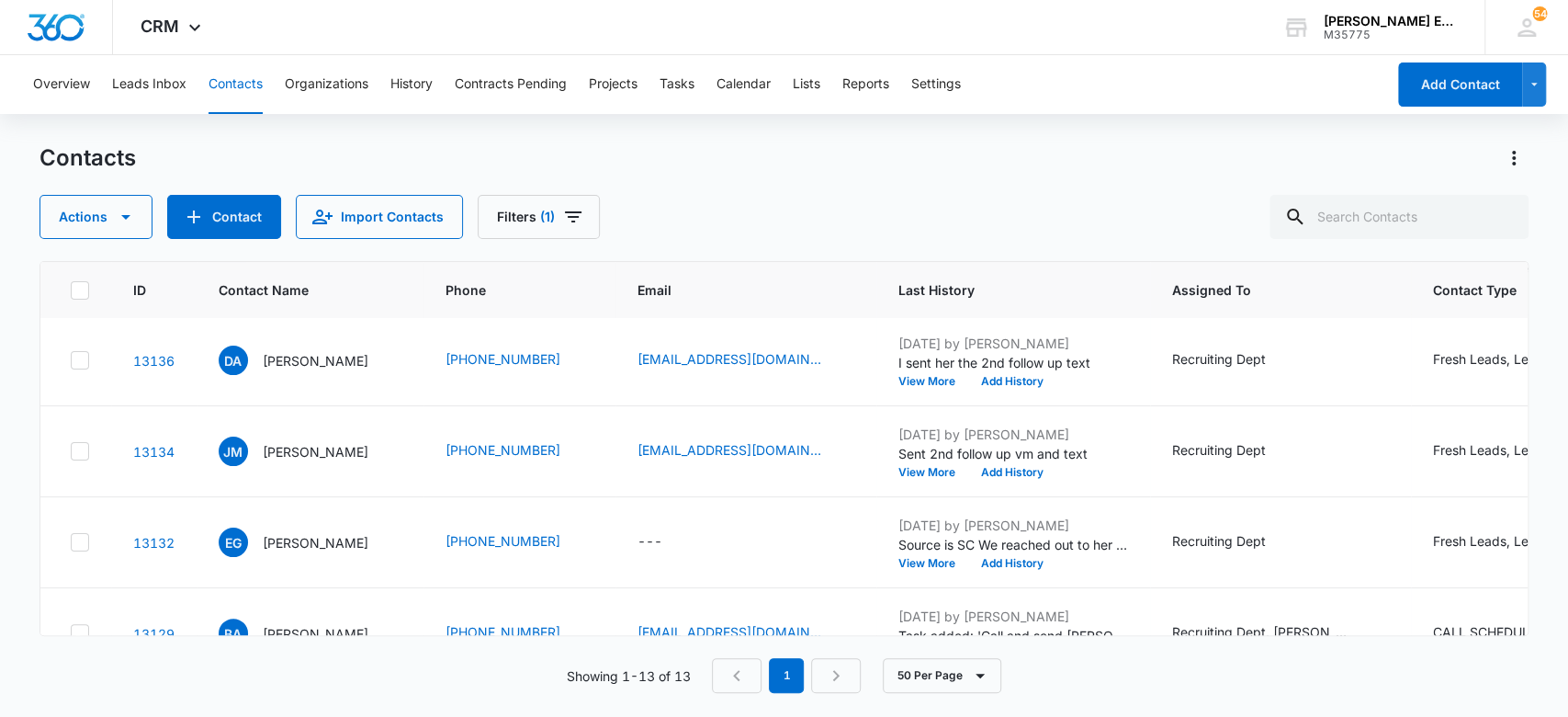
scroll to position [612, 0]
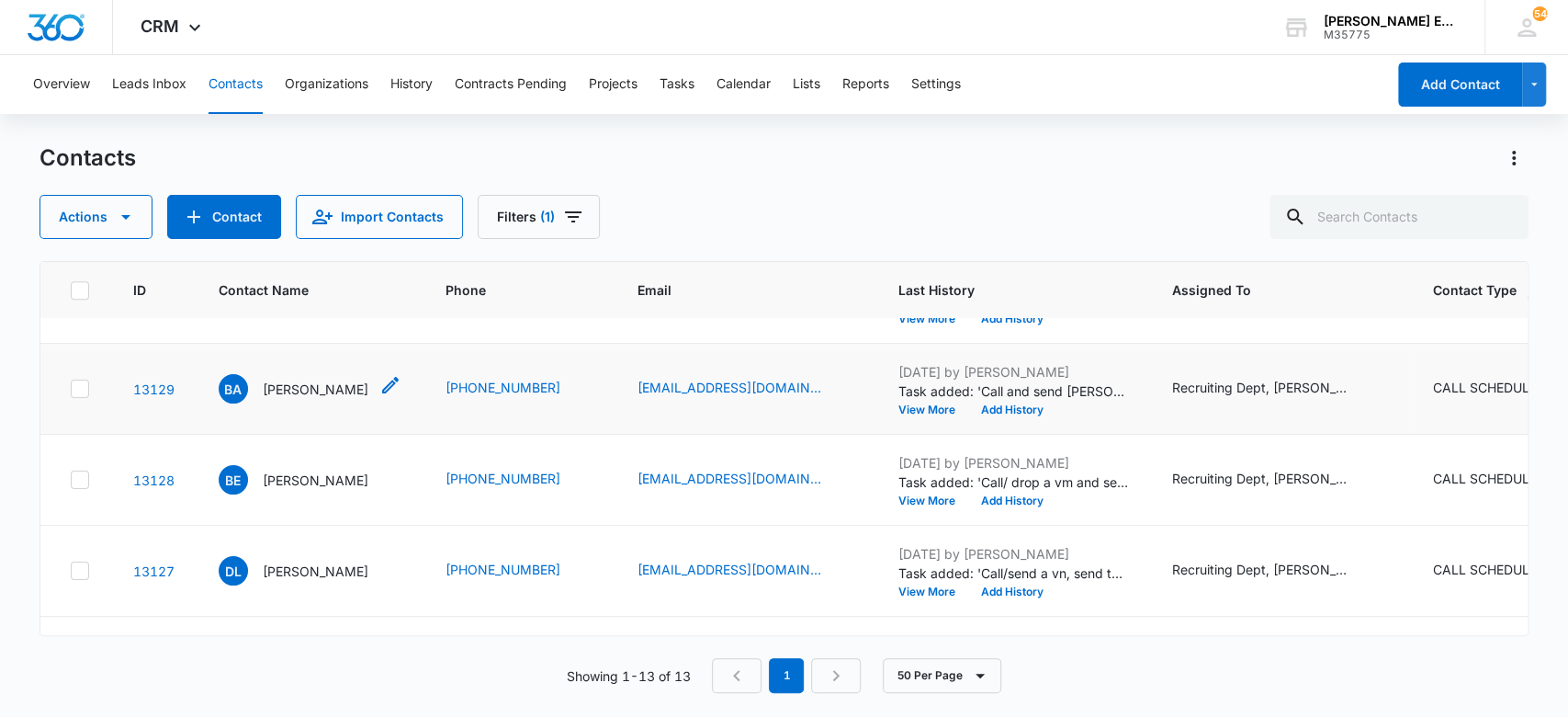
click at [304, 386] on p "[PERSON_NAME]" at bounding box center [315, 389] width 106 height 20
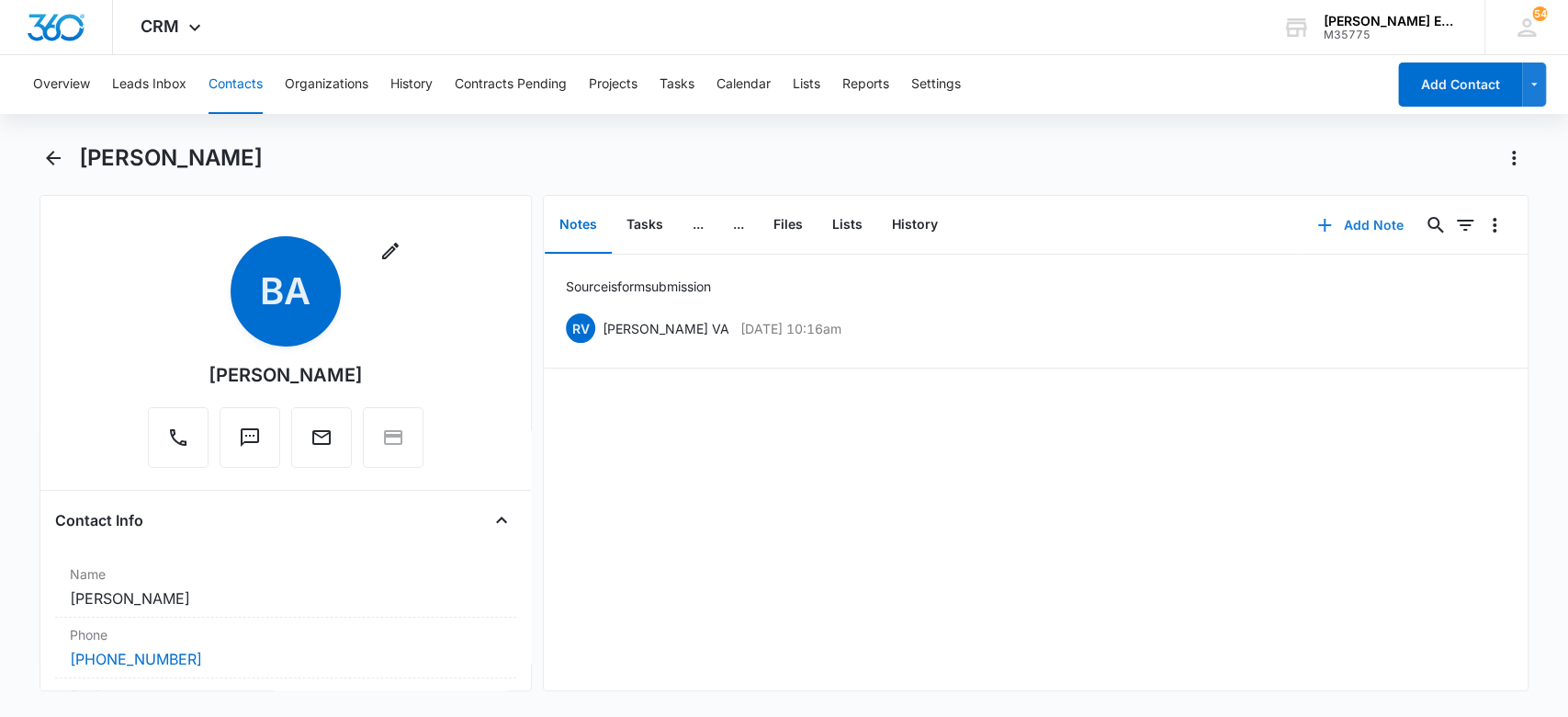
click at [1346, 225] on button "Add Note" at bounding box center [1360, 225] width 123 height 44
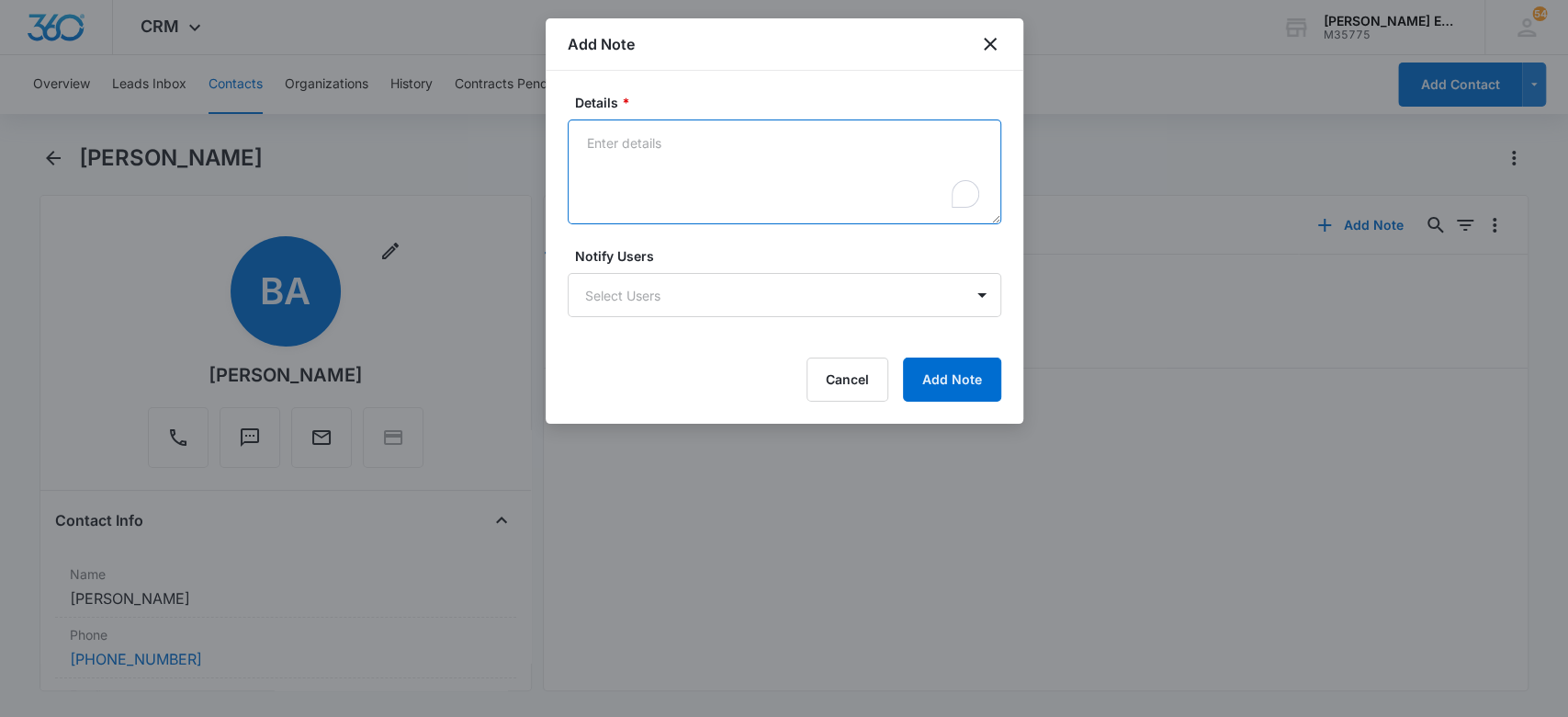
click at [780, 155] on textarea "Details *" at bounding box center [785, 172] width 434 height 105
type textarea "S"
type textarea "2nd follow up- I called, left a vm and sent text"
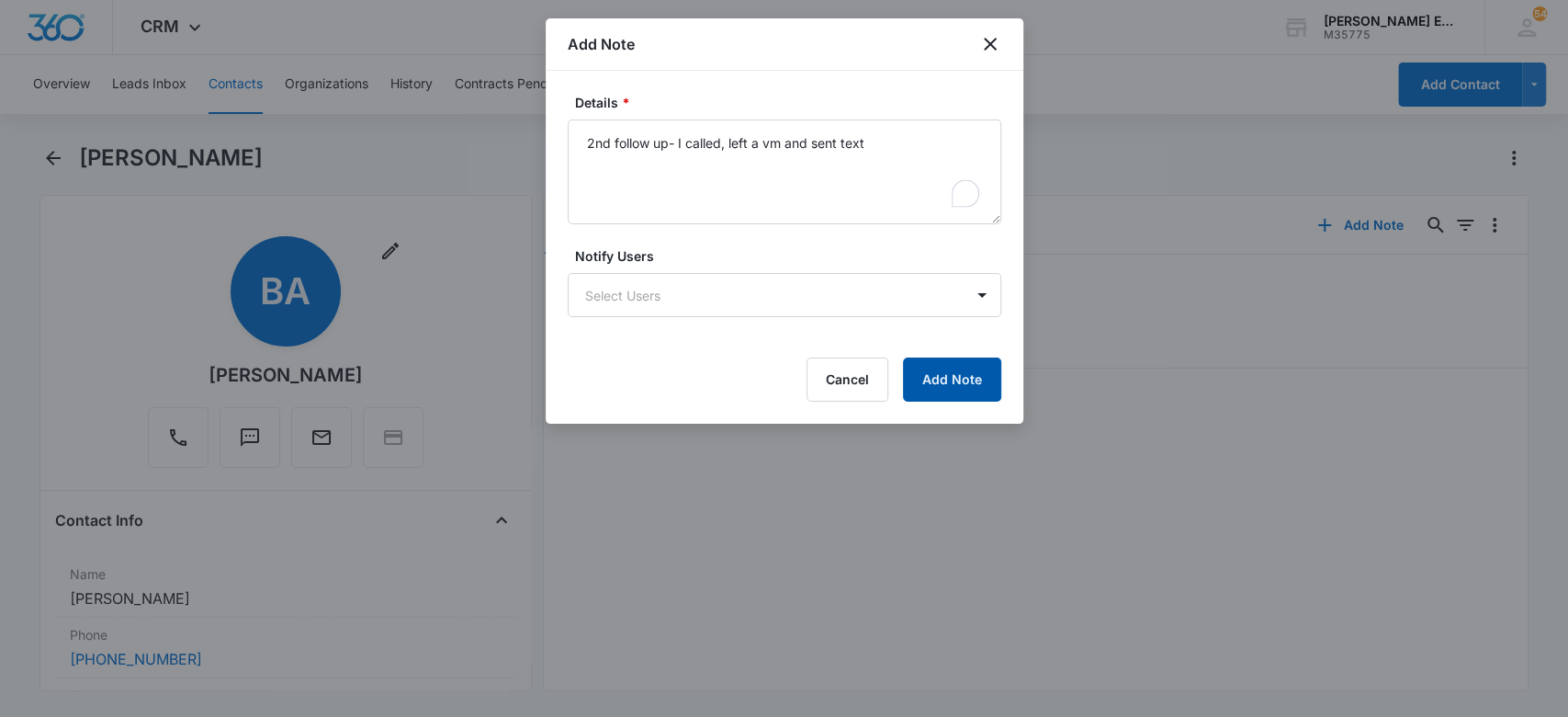
click at [941, 364] on button "Add Note" at bounding box center [951, 379] width 98 height 44
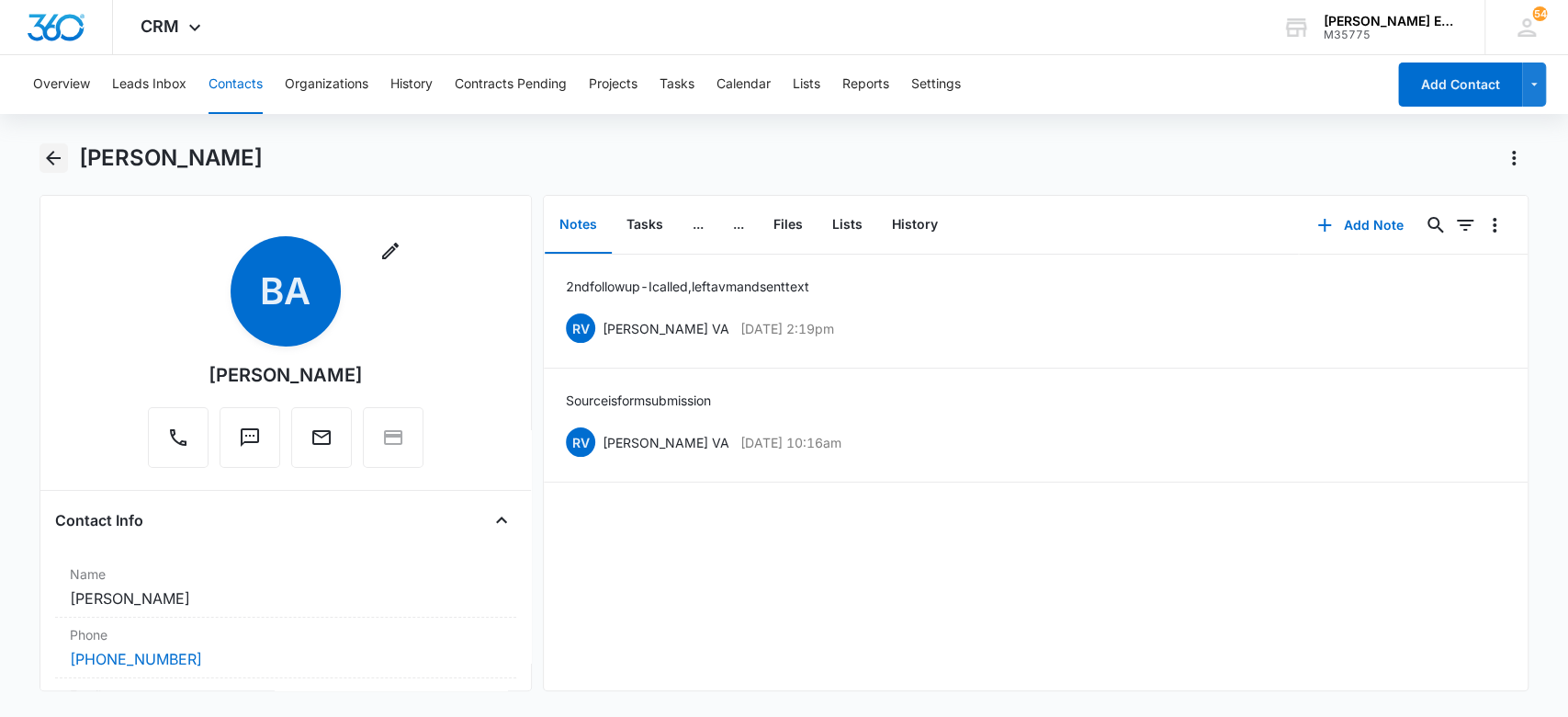
click at [59, 149] on icon "Back" at bounding box center [53, 158] width 22 height 22
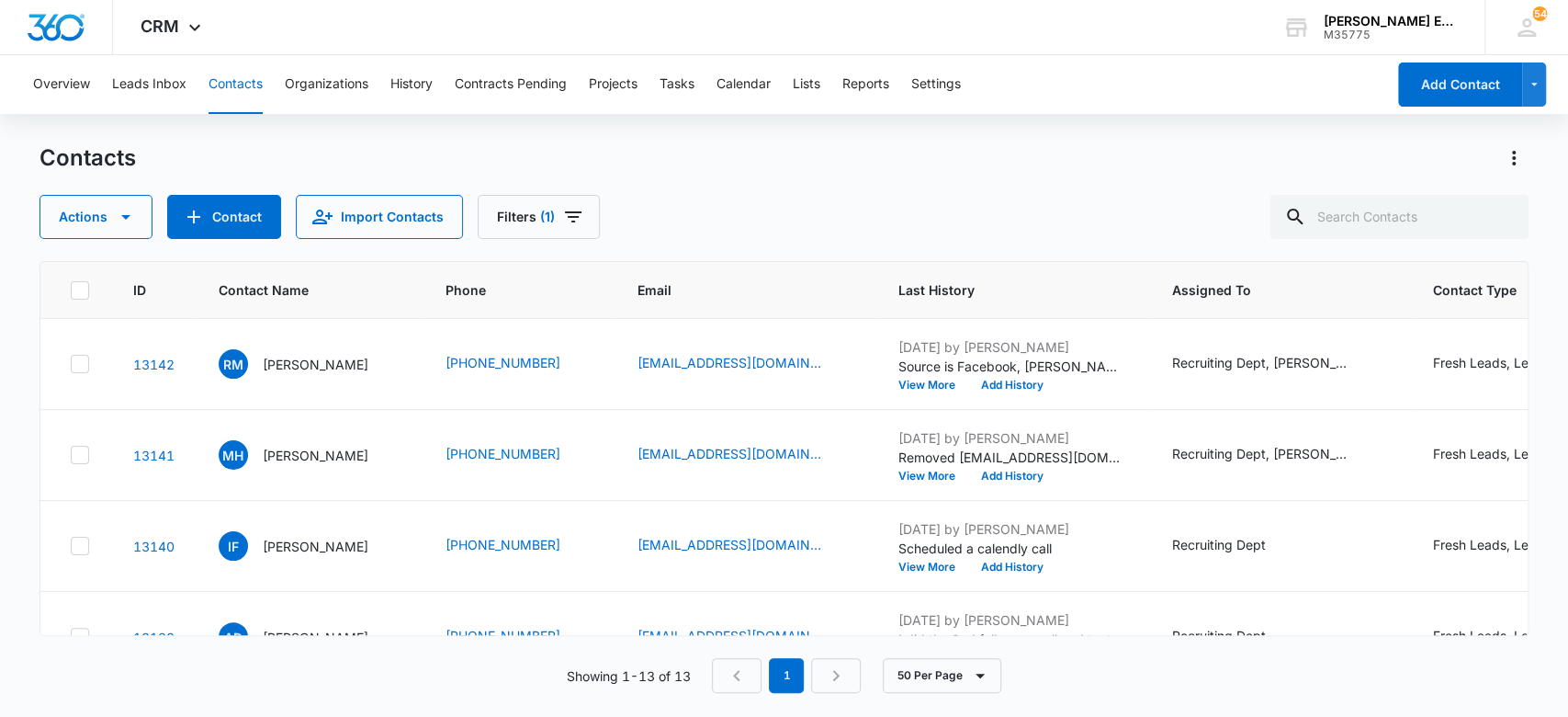
scroll to position [612, 0]
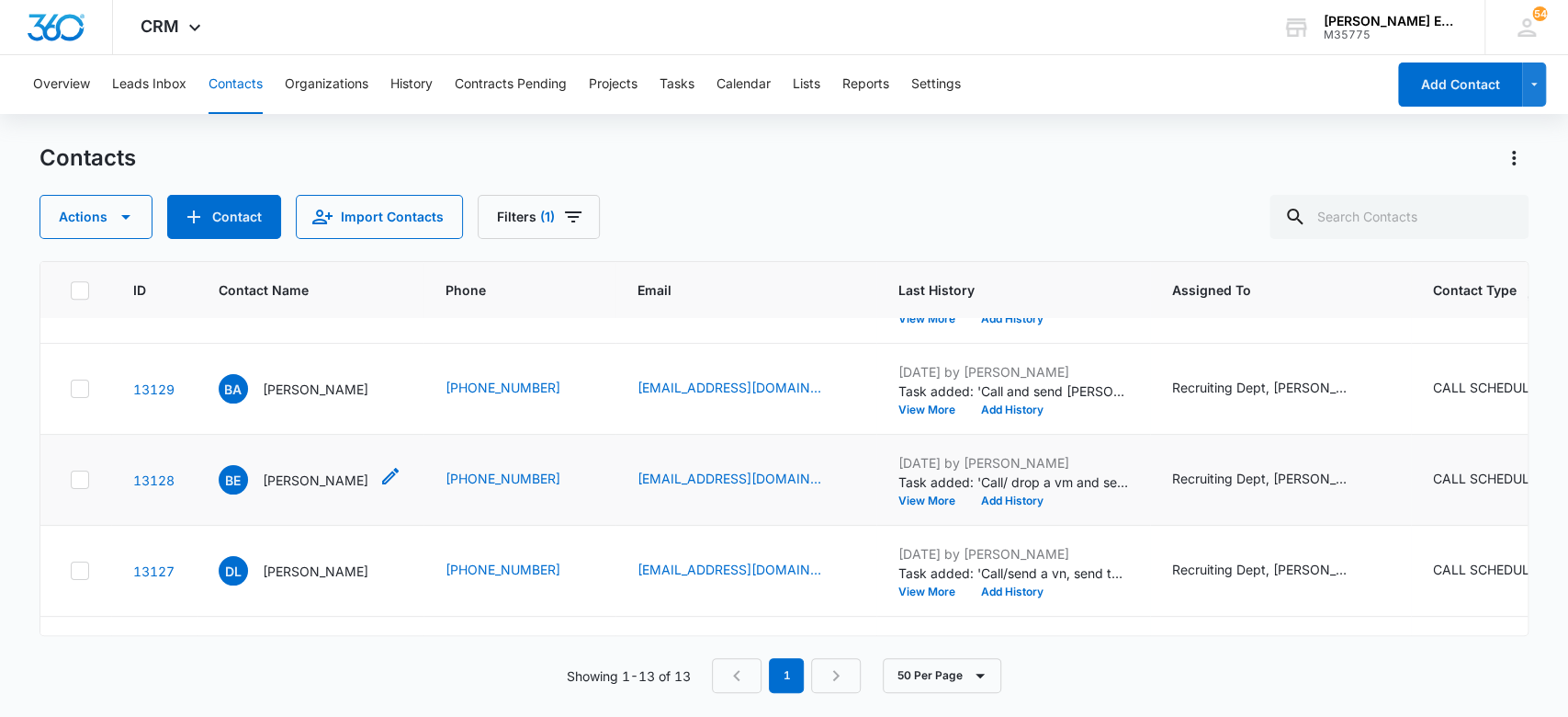
click at [331, 476] on p "[PERSON_NAME]" at bounding box center [315, 480] width 106 height 20
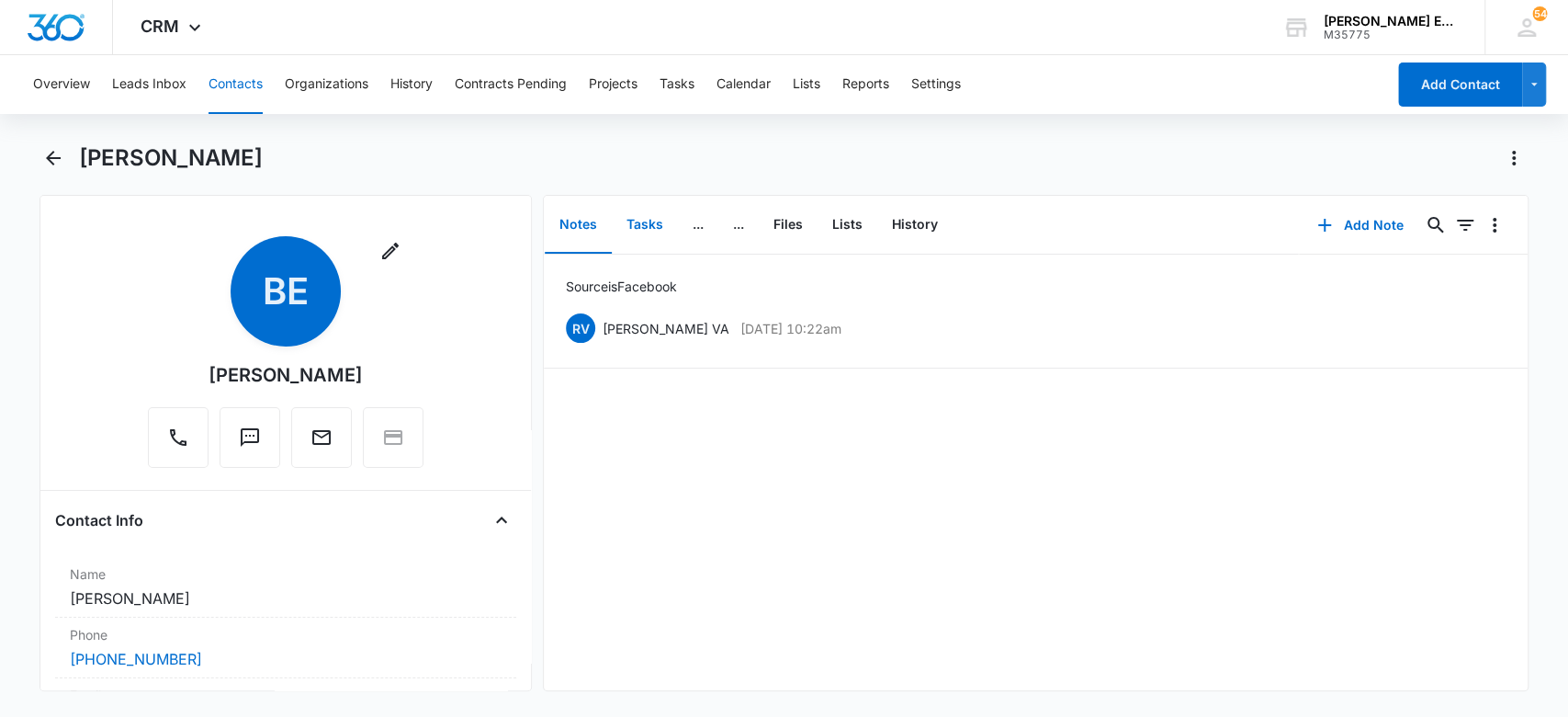
click at [644, 223] on button "Tasks" at bounding box center [645, 225] width 66 height 57
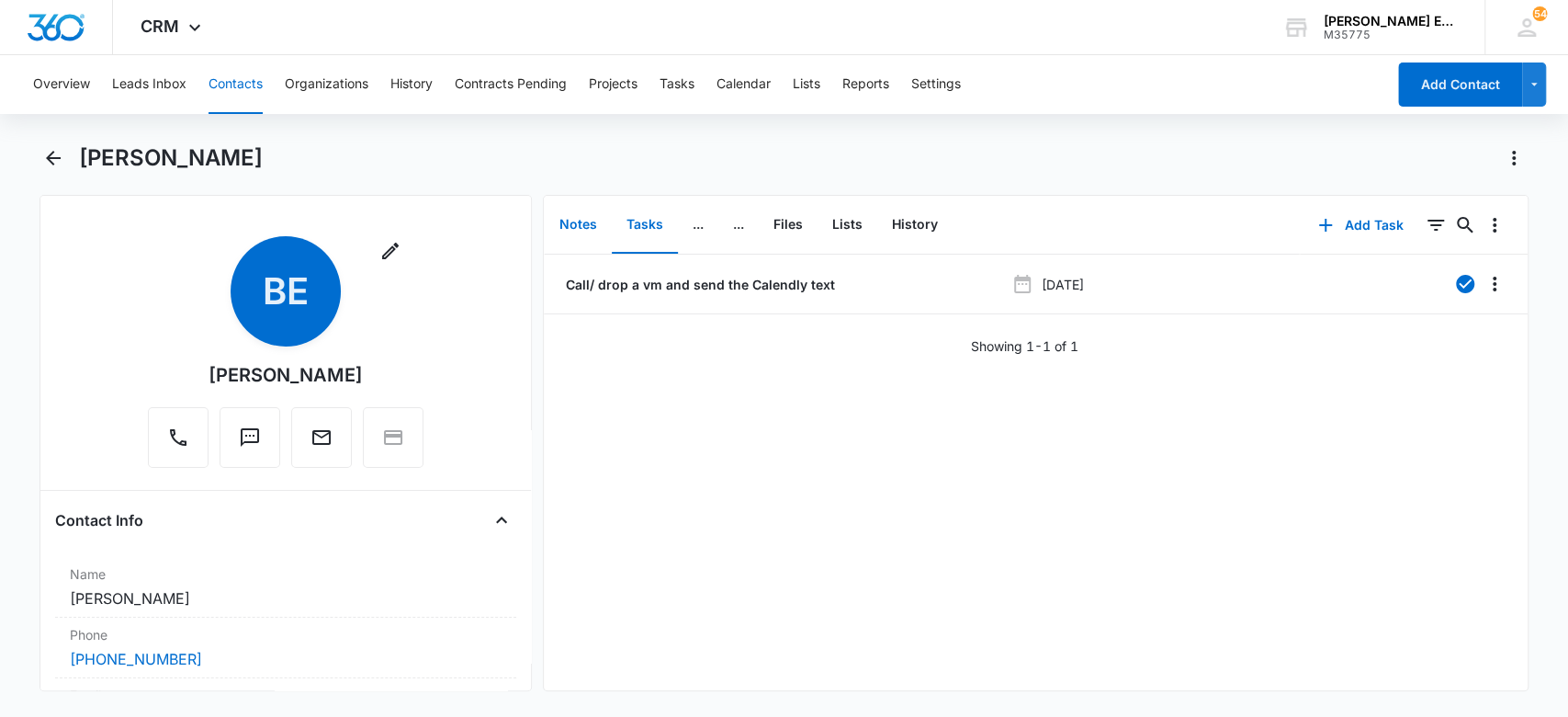
click at [573, 216] on button "Notes" at bounding box center [578, 225] width 67 height 57
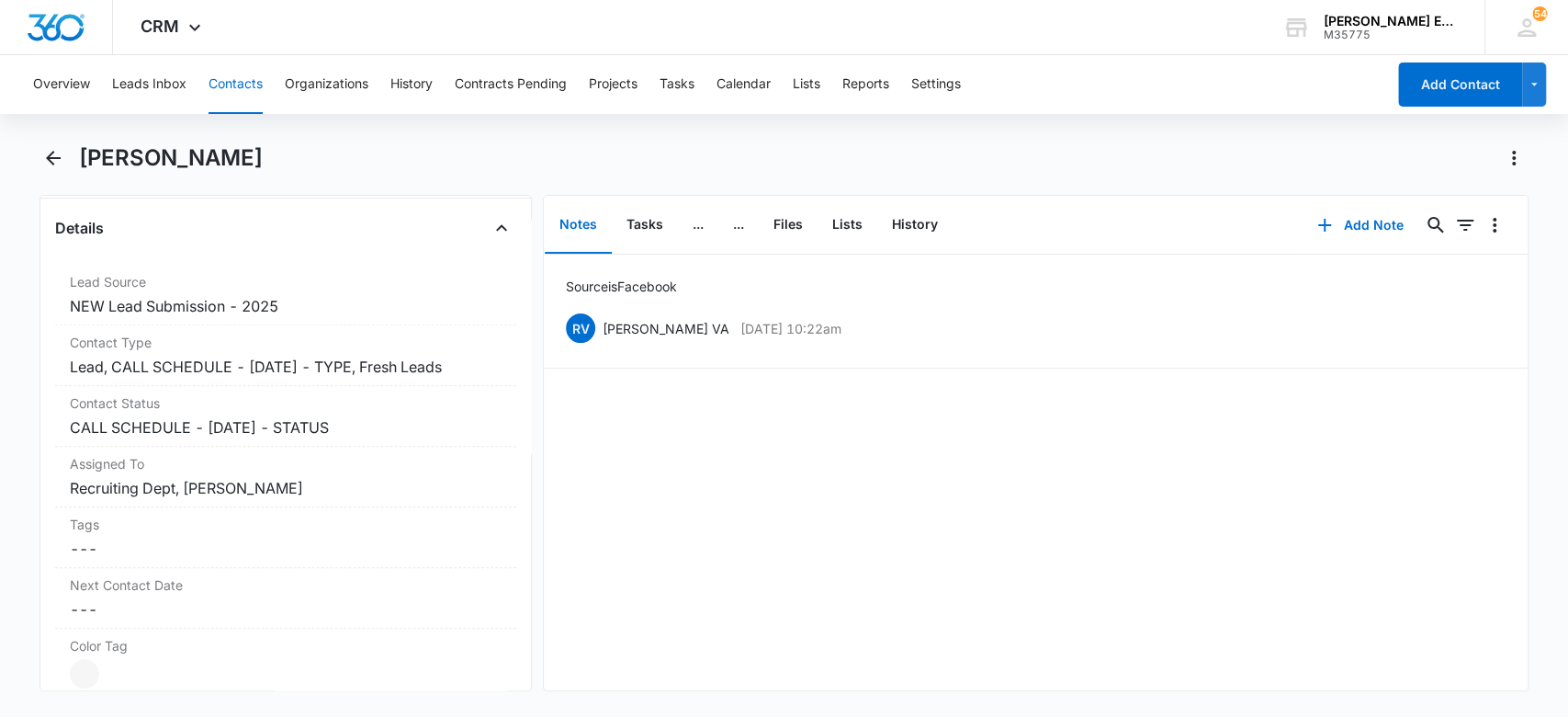
scroll to position [684, 0]
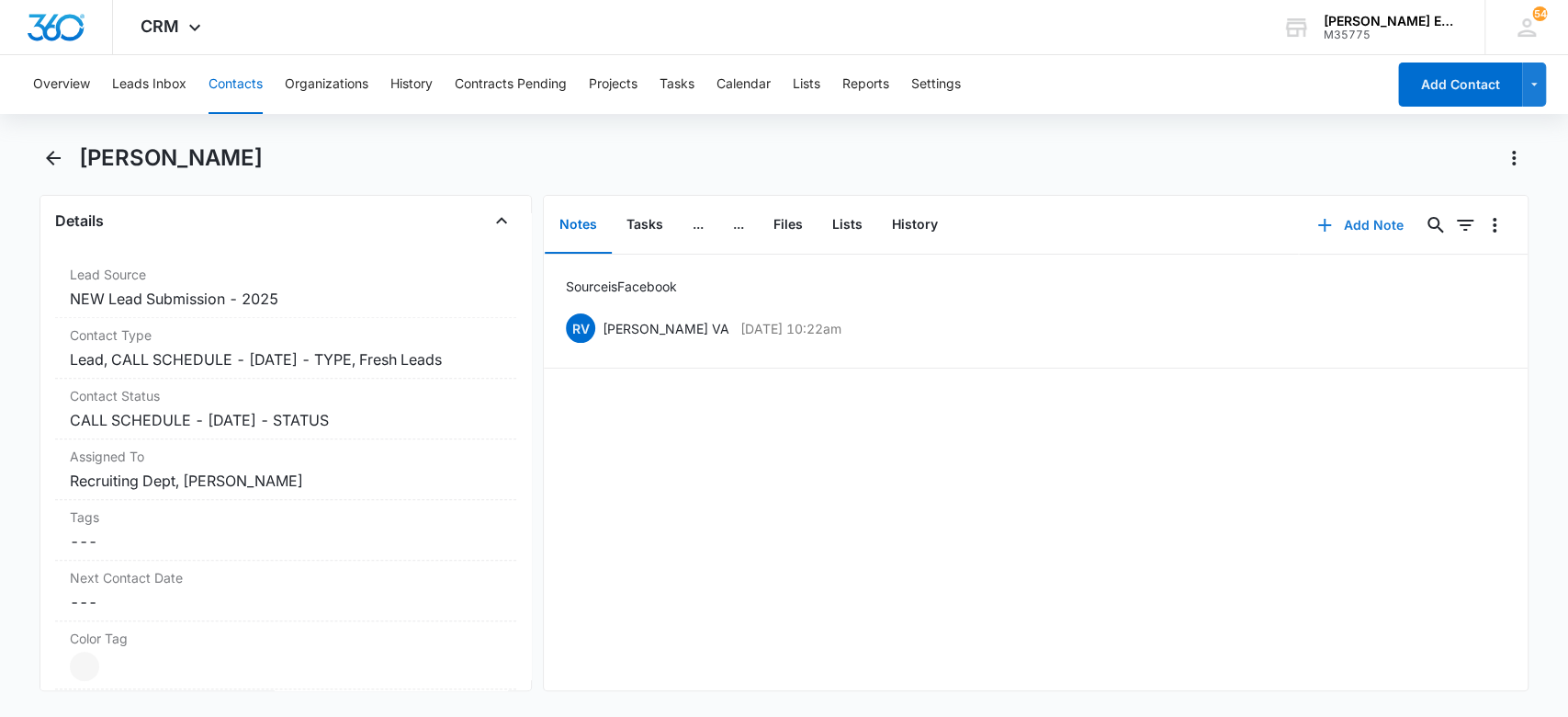
click at [1329, 225] on button "Add Note" at bounding box center [1360, 225] width 123 height 44
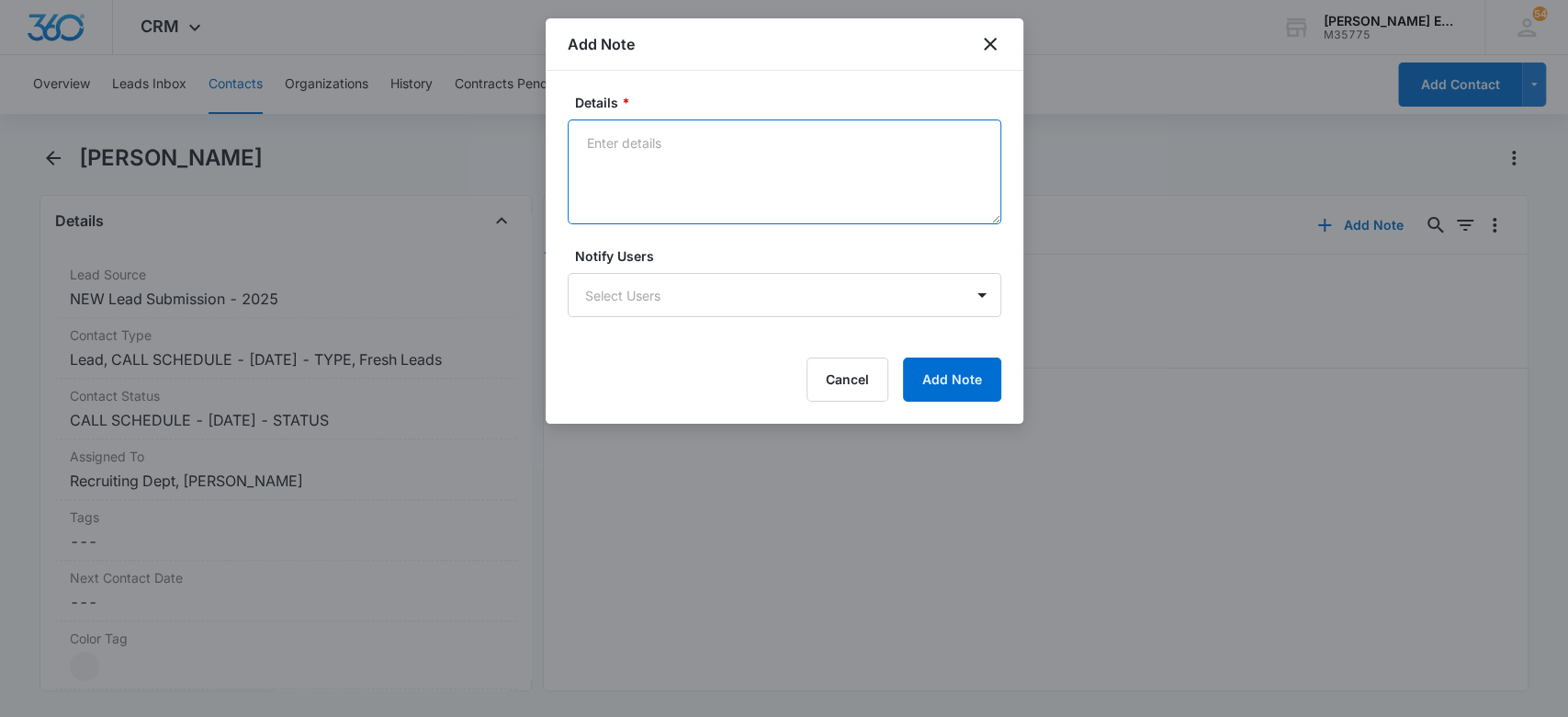
click at [699, 187] on textarea "Details *" at bounding box center [785, 172] width 434 height 105
click at [684, 140] on textarea "3pm next week next mia" at bounding box center [785, 172] width 434 height 105
click at [794, 137] on textarea "3pm next week tuesday next mia" at bounding box center [785, 172] width 434 height 105
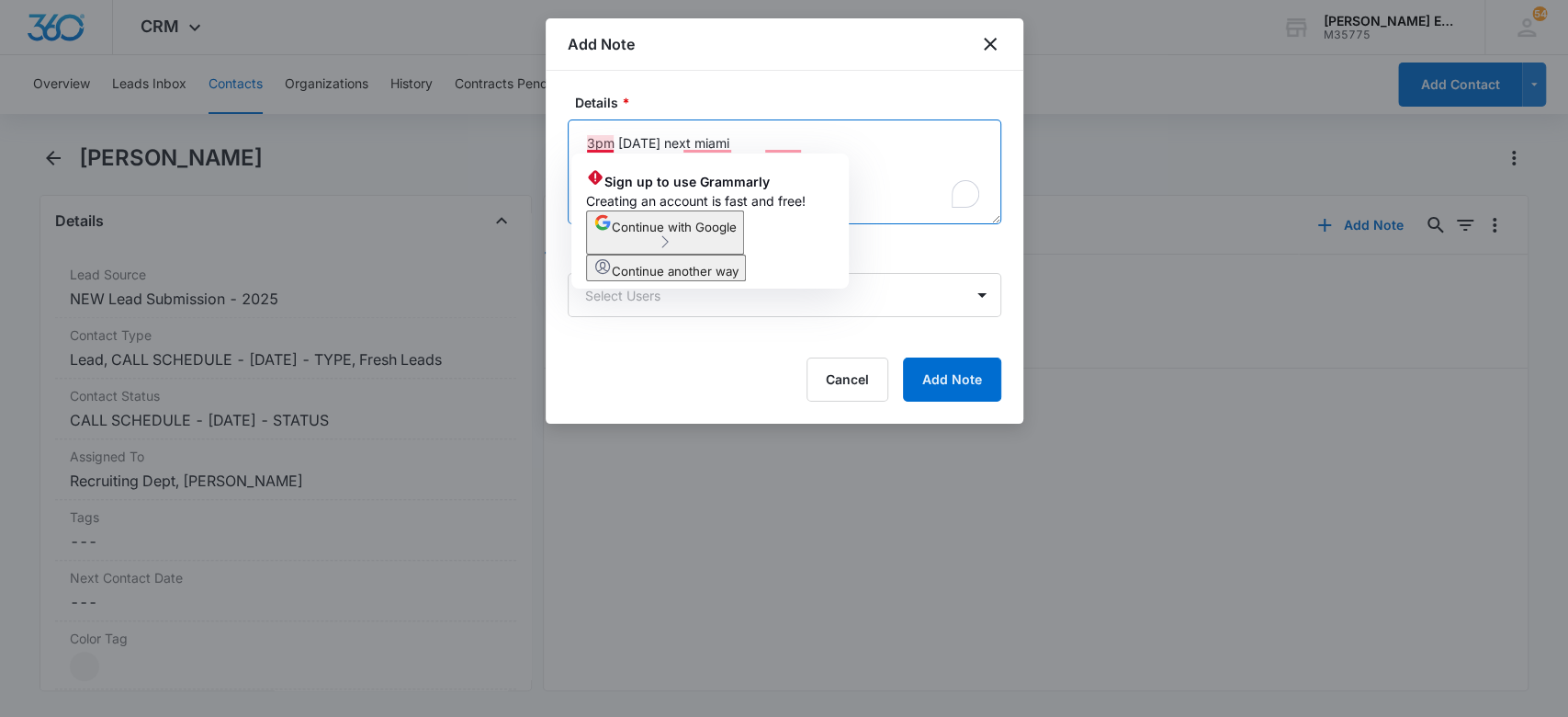
click at [589, 142] on textarea "3pm next week tuesday next miami" at bounding box center [785, 172] width 434 height 105
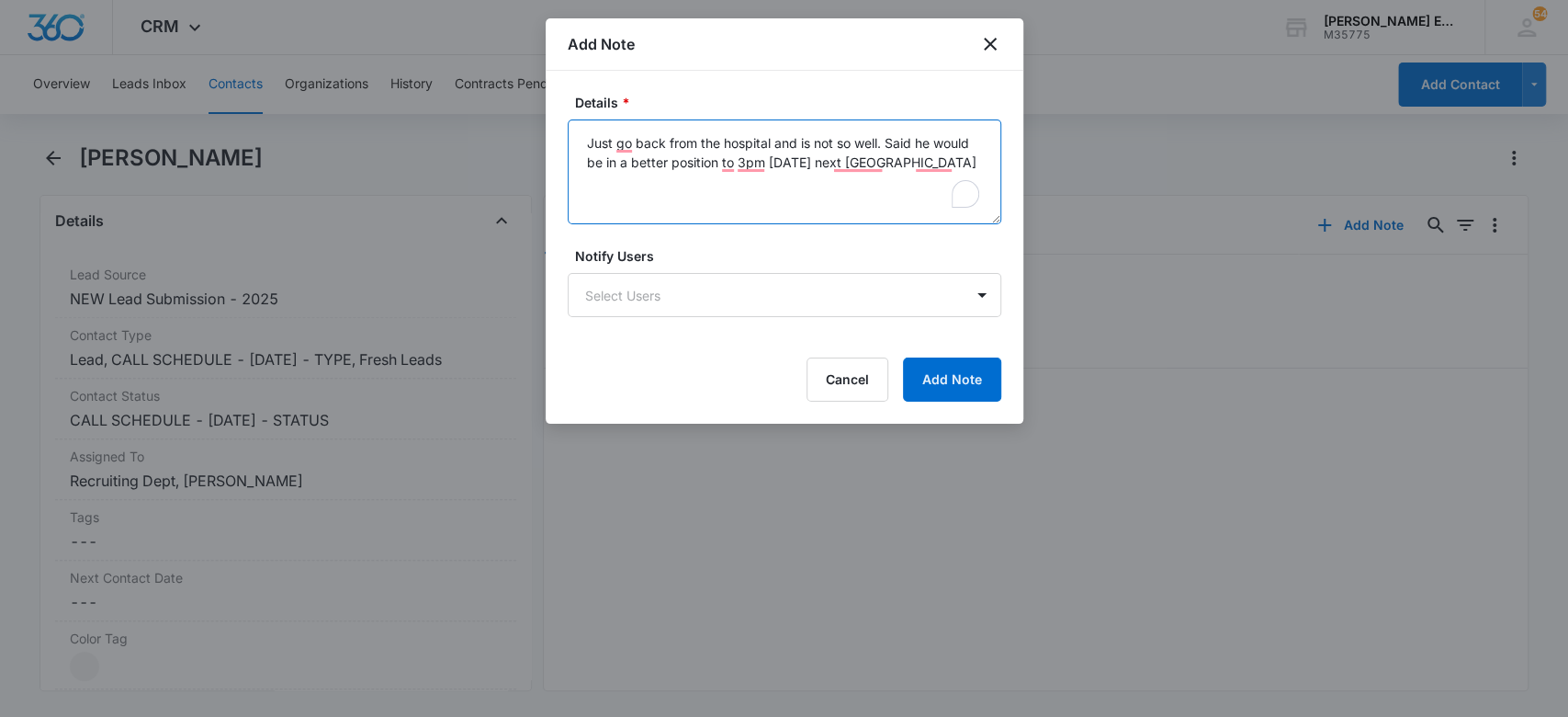
click at [590, 142] on textarea "Just go back from the hospital and is not so well. Said he would be in a better…" at bounding box center [785, 172] width 434 height 105
click at [733, 163] on textarea "Just go back from the hospital and is not so well. Said he would be in a better…" at bounding box center [785, 172] width 434 height 105
drag, startPoint x: 699, startPoint y: 180, endPoint x: 589, endPoint y: 187, distance: 110.2
click at [589, 187] on textarea "Just go back from the hospital and is not so well. Said he would be in a better…" at bounding box center [785, 172] width 434 height 105
click at [786, 179] on textarea "Just go back from the hospital and is not so well. Said he would be in a better…" at bounding box center [785, 172] width 434 height 105
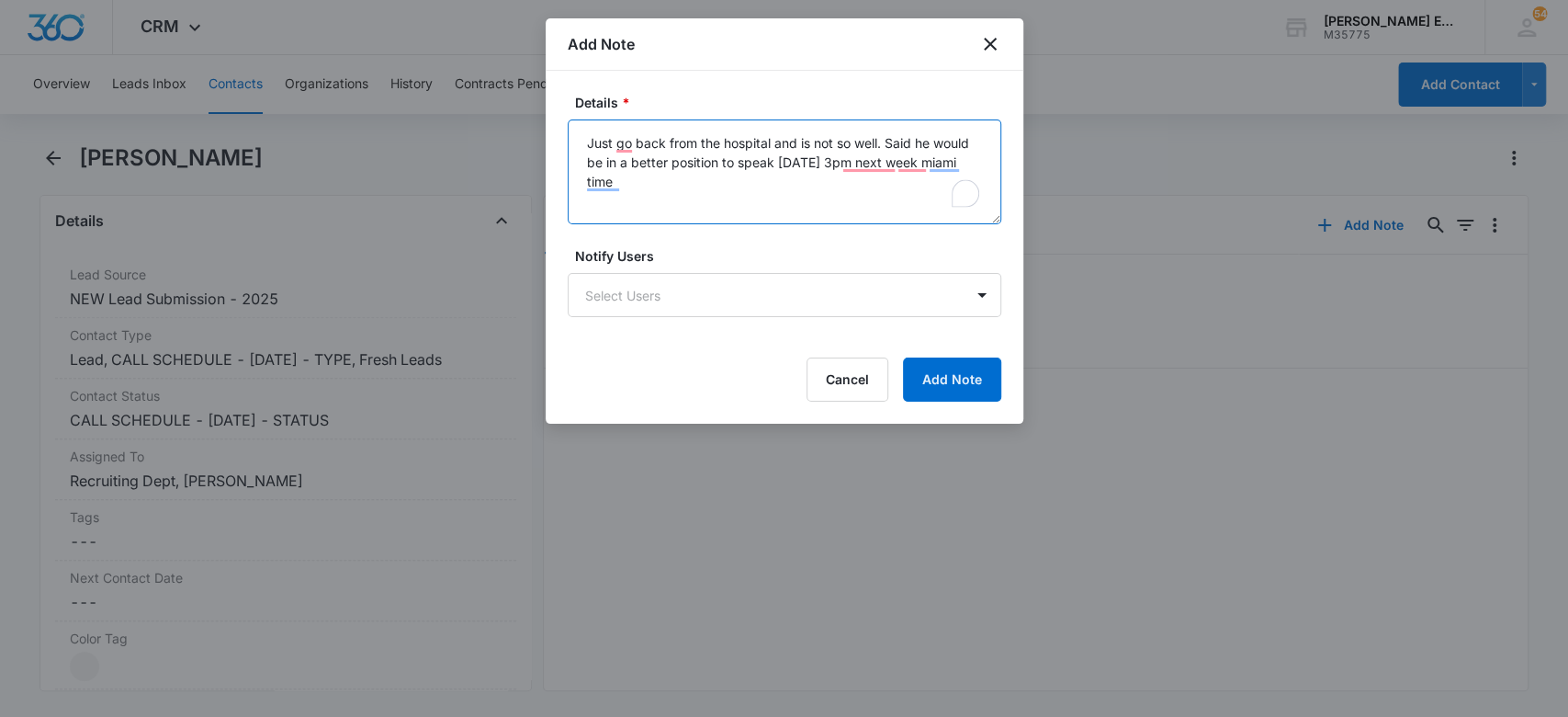
type textarea "Just go back from the hospital and is not so well. Said he would be in a better…"
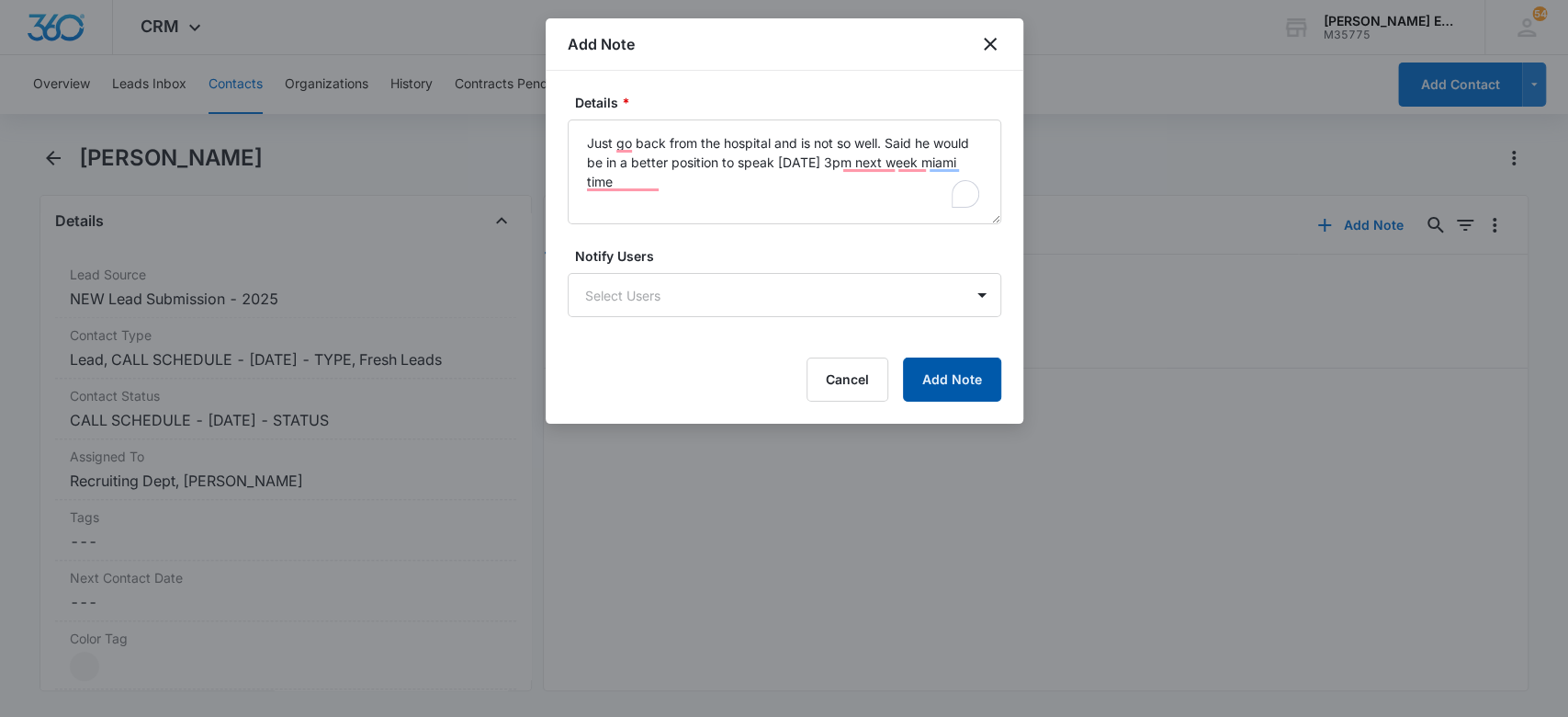
click at [927, 381] on button "Add Note" at bounding box center [951, 379] width 98 height 44
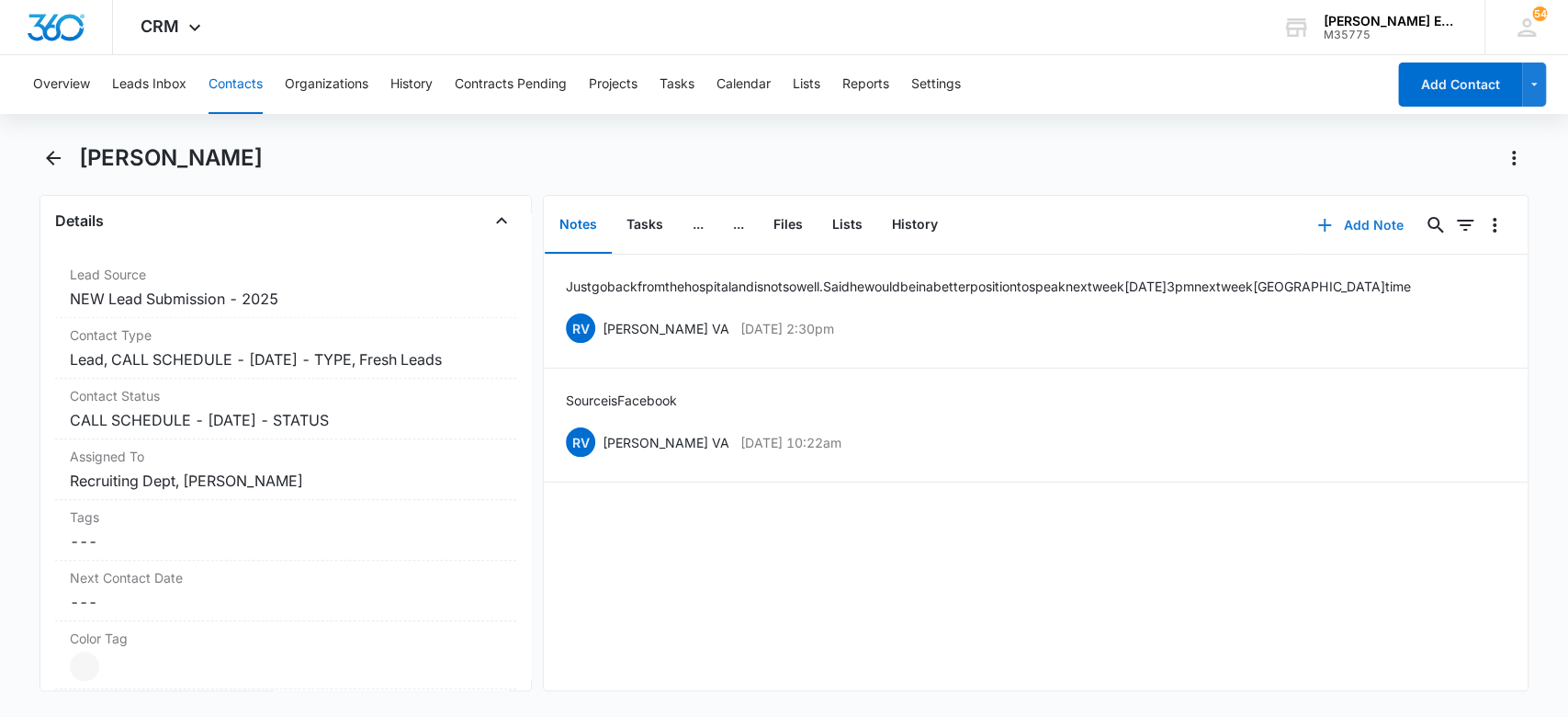
click at [1362, 225] on button "Add Note" at bounding box center [1360, 225] width 123 height 44
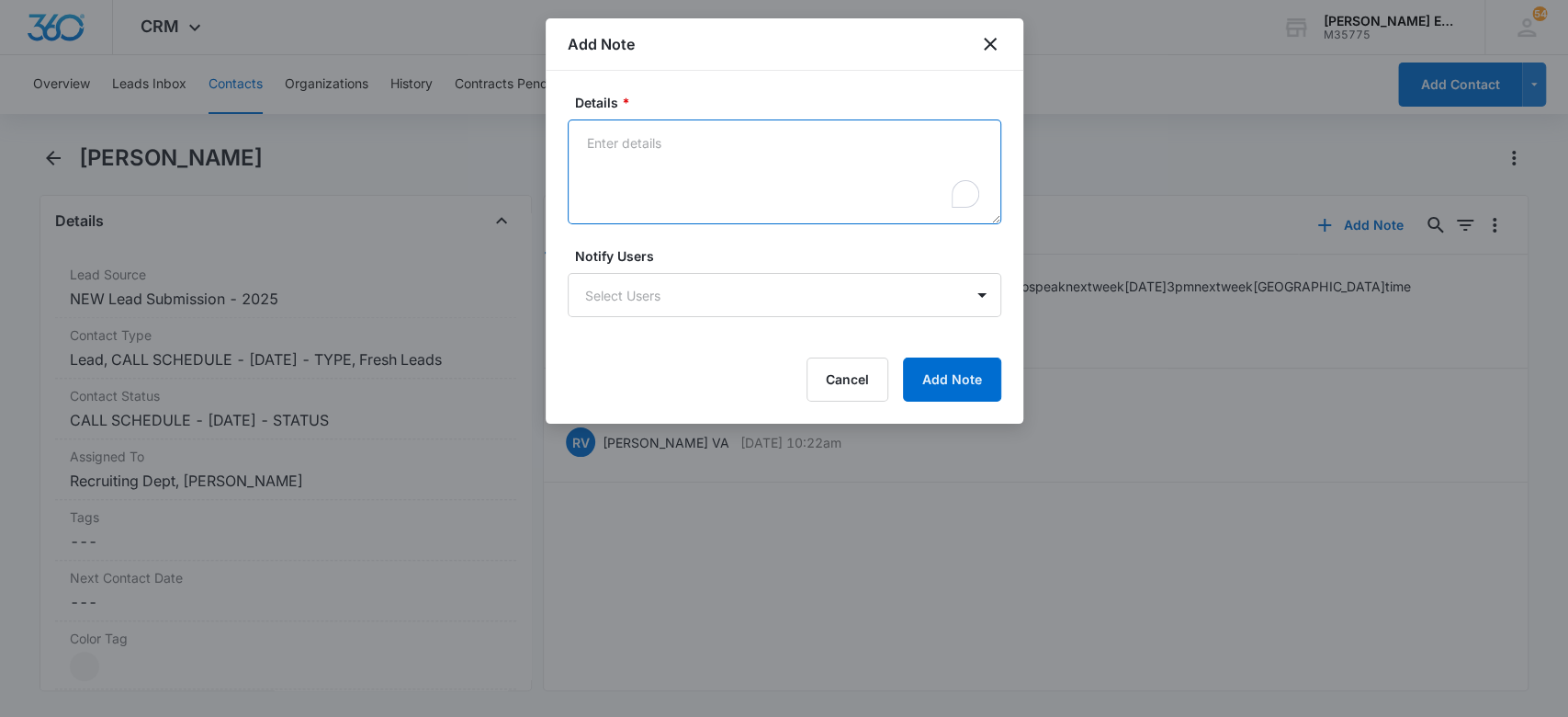
click at [725, 168] on textarea "Details *" at bounding box center [785, 172] width 434 height 105
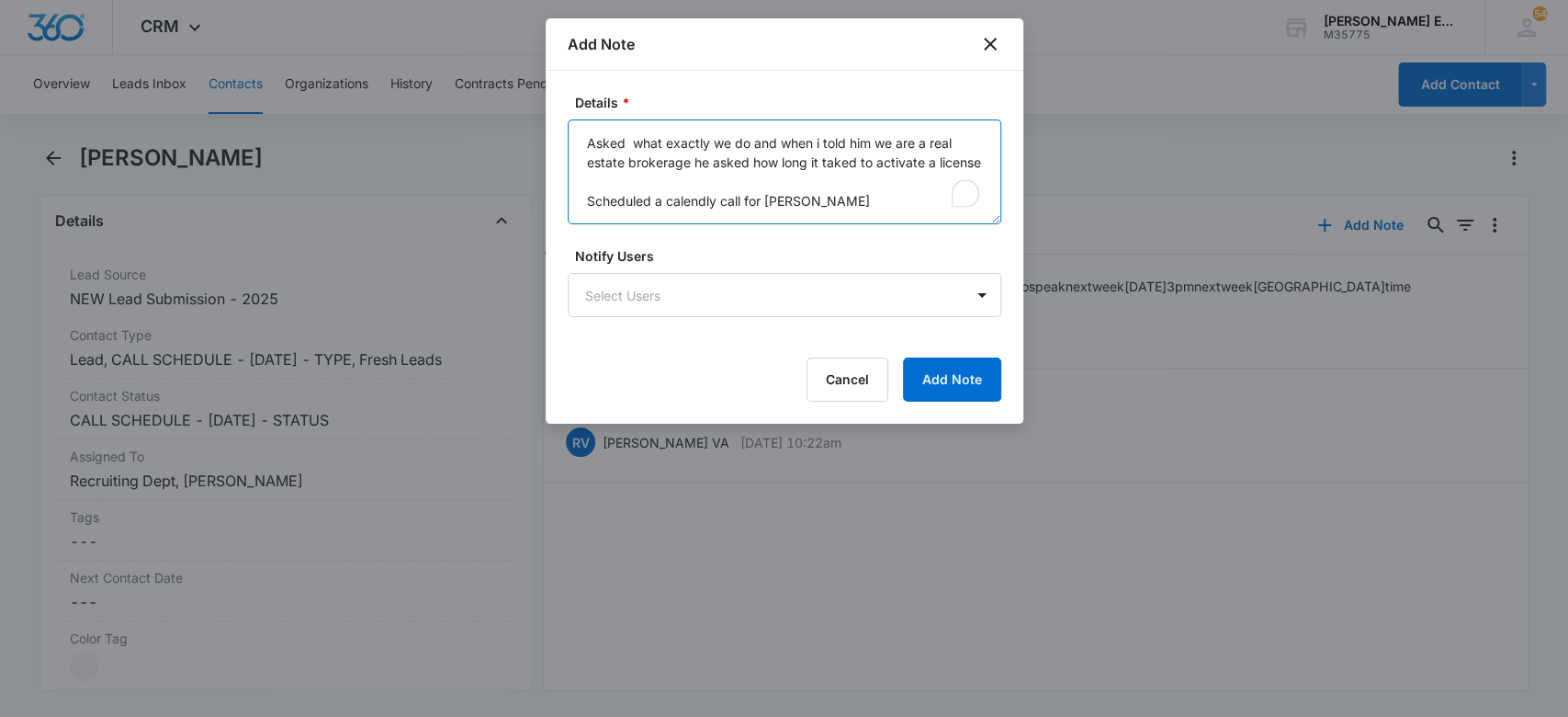
click at [726, 168] on textarea "Asked what exactly we do and when i told him we are a real estate brokerage he …" at bounding box center [785, 172] width 434 height 105
type textarea "Asked what exactly we do and when i told him we are a real estate brokerage he …"
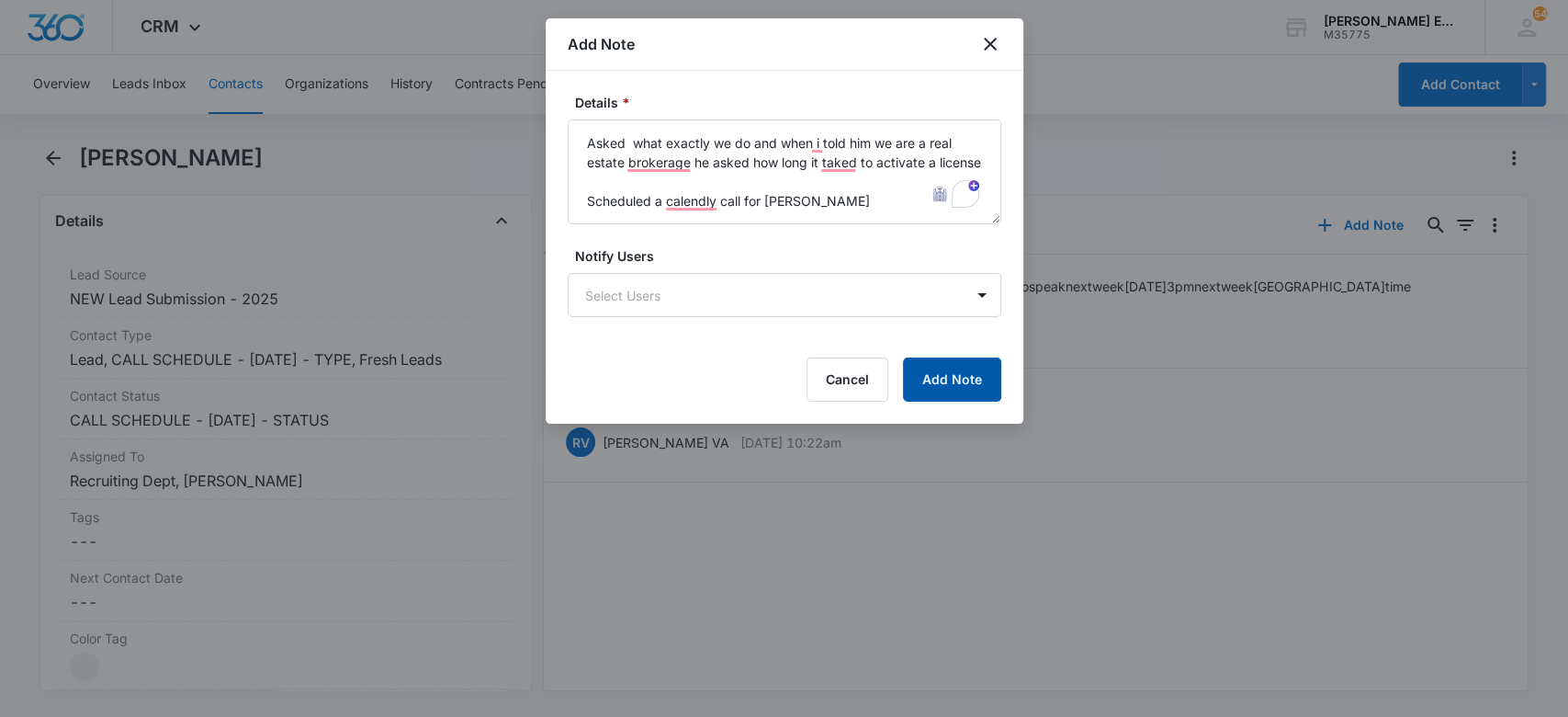
click at [946, 382] on button "Add Note" at bounding box center [951, 379] width 98 height 44
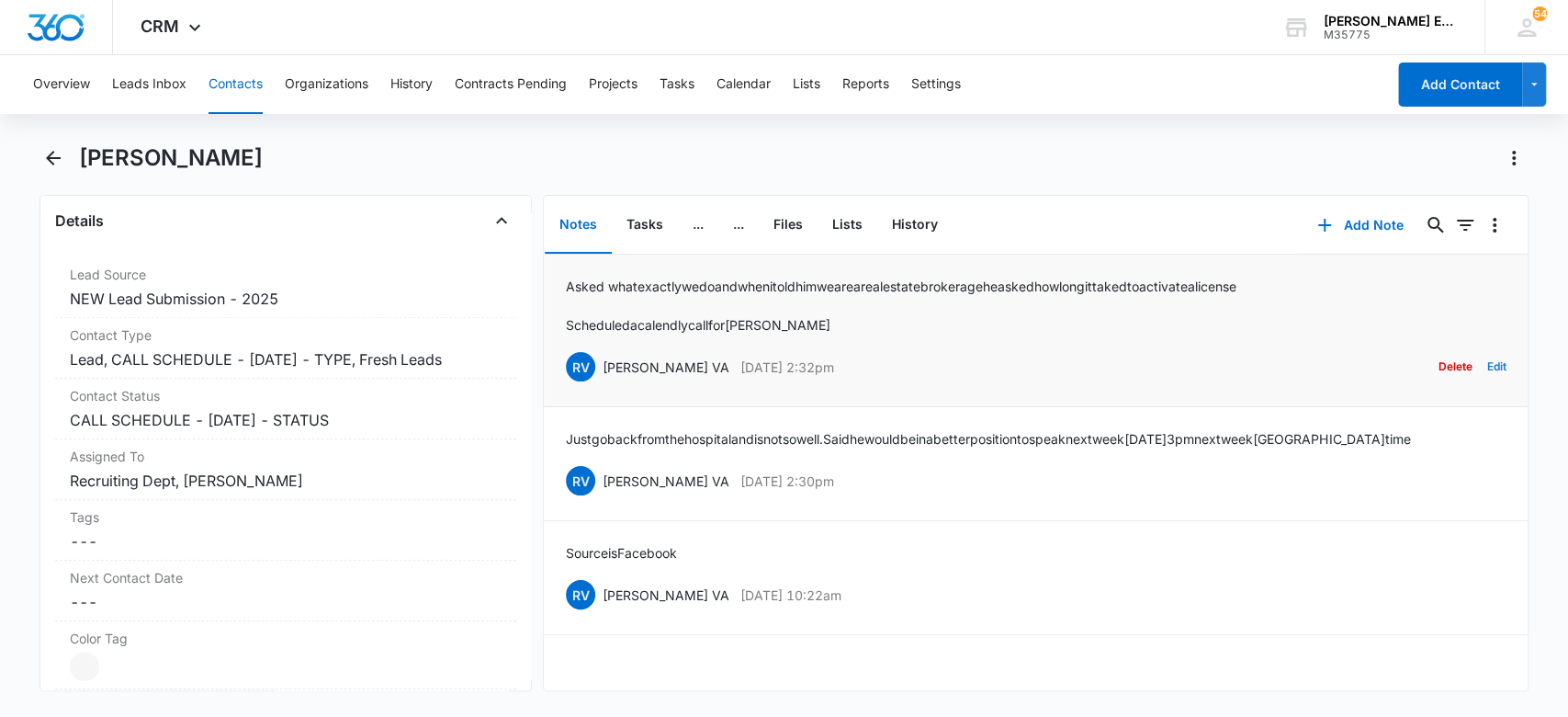
click at [1487, 362] on button "Edit" at bounding box center [1496, 366] width 20 height 35
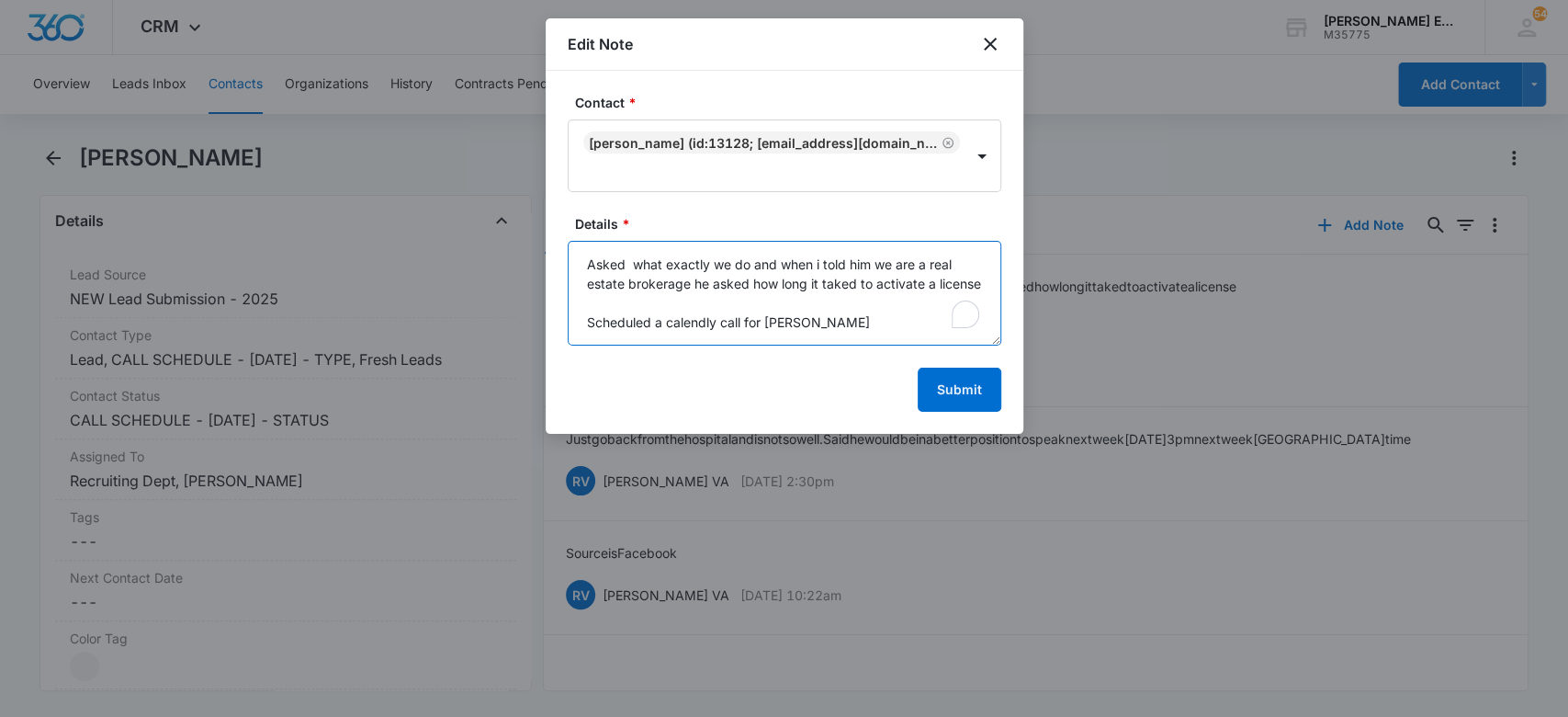
click at [853, 281] on textarea "Asked what exactly we do and when i told him we are a real estate brokerage he …" at bounding box center [785, 293] width 434 height 105
type textarea "Asked what exactly we do and when i told him we are a real estate brokerage he …"
drag, startPoint x: 942, startPoint y: 391, endPoint x: 932, endPoint y: 390, distance: 10.0
click at [942, 390] on button "Submit" at bounding box center [959, 389] width 83 height 44
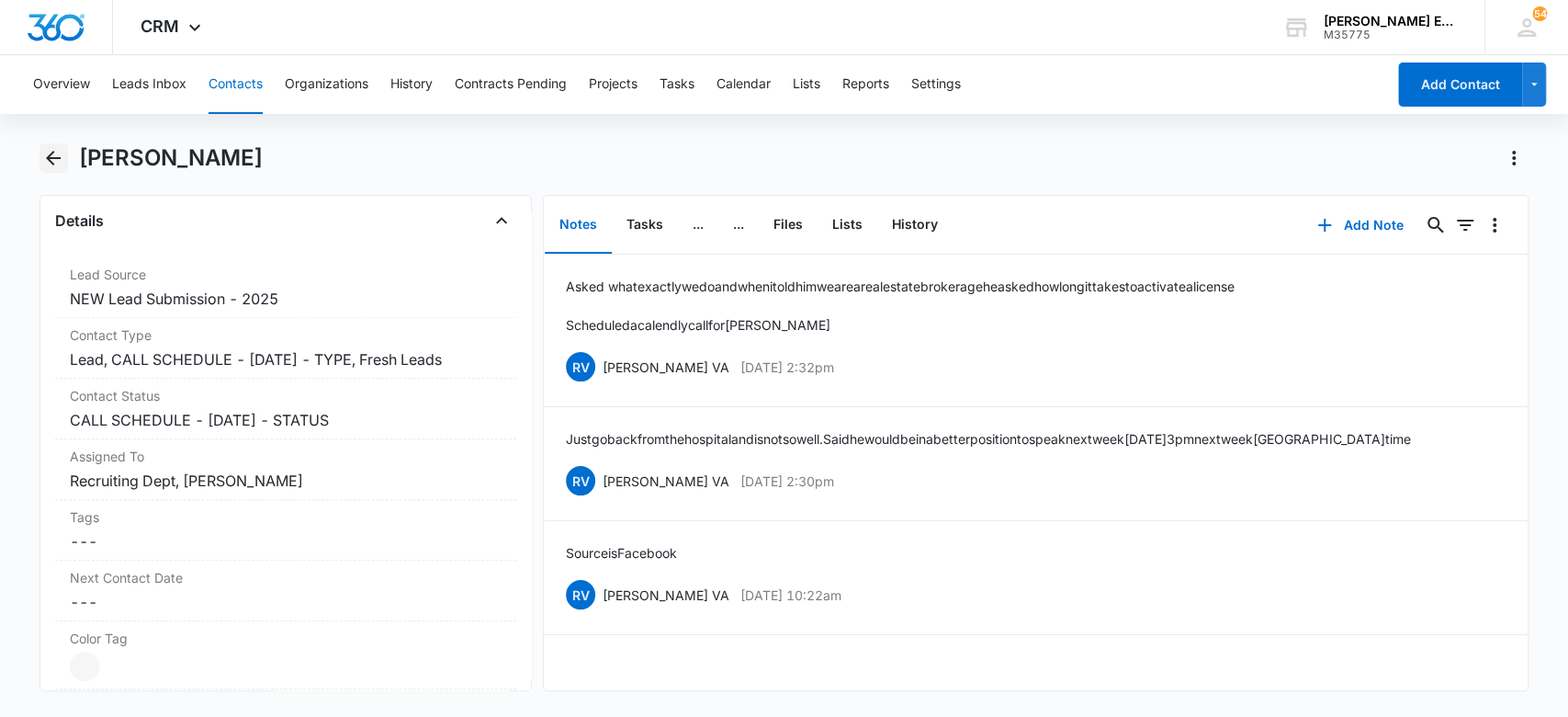
click at [59, 168] on icon "Back" at bounding box center [53, 158] width 22 height 22
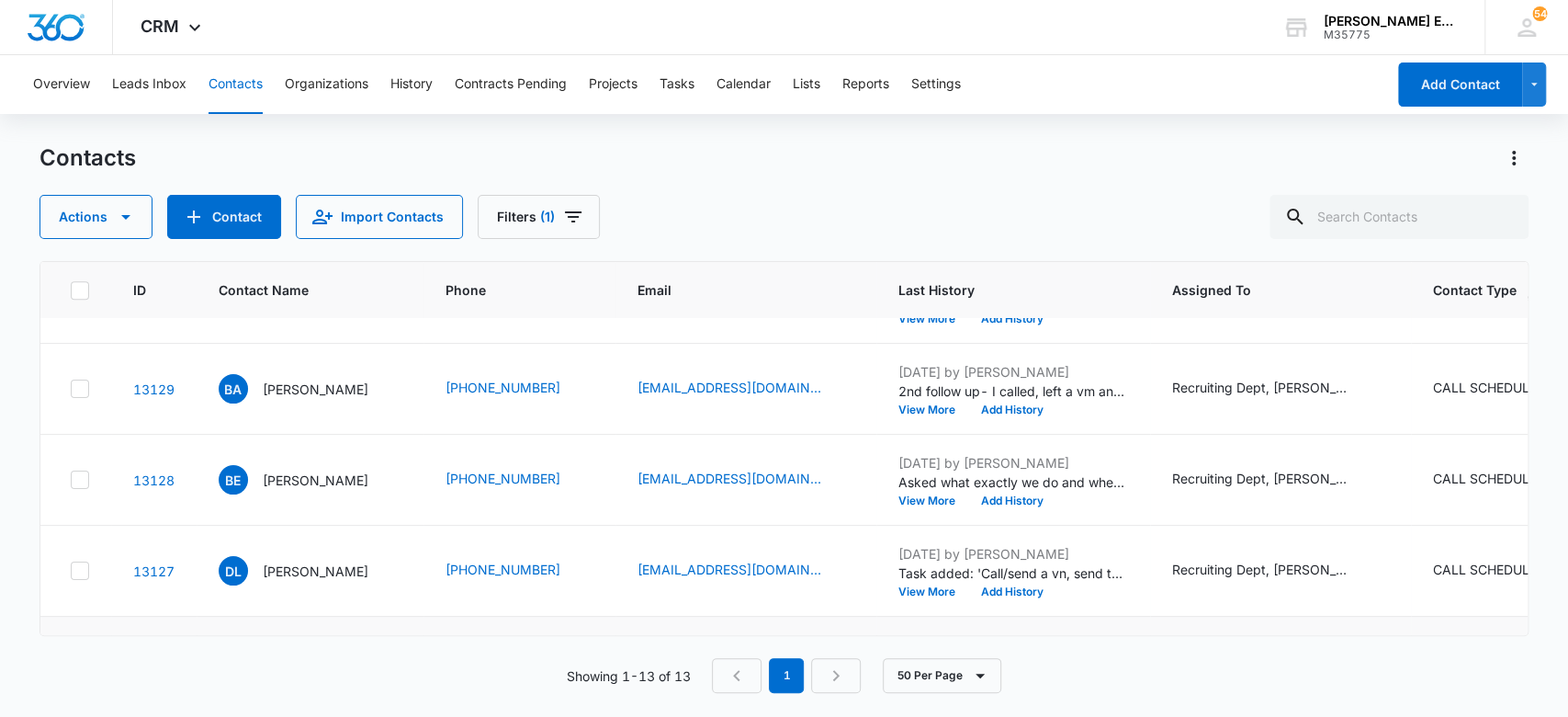
scroll to position [736, 0]
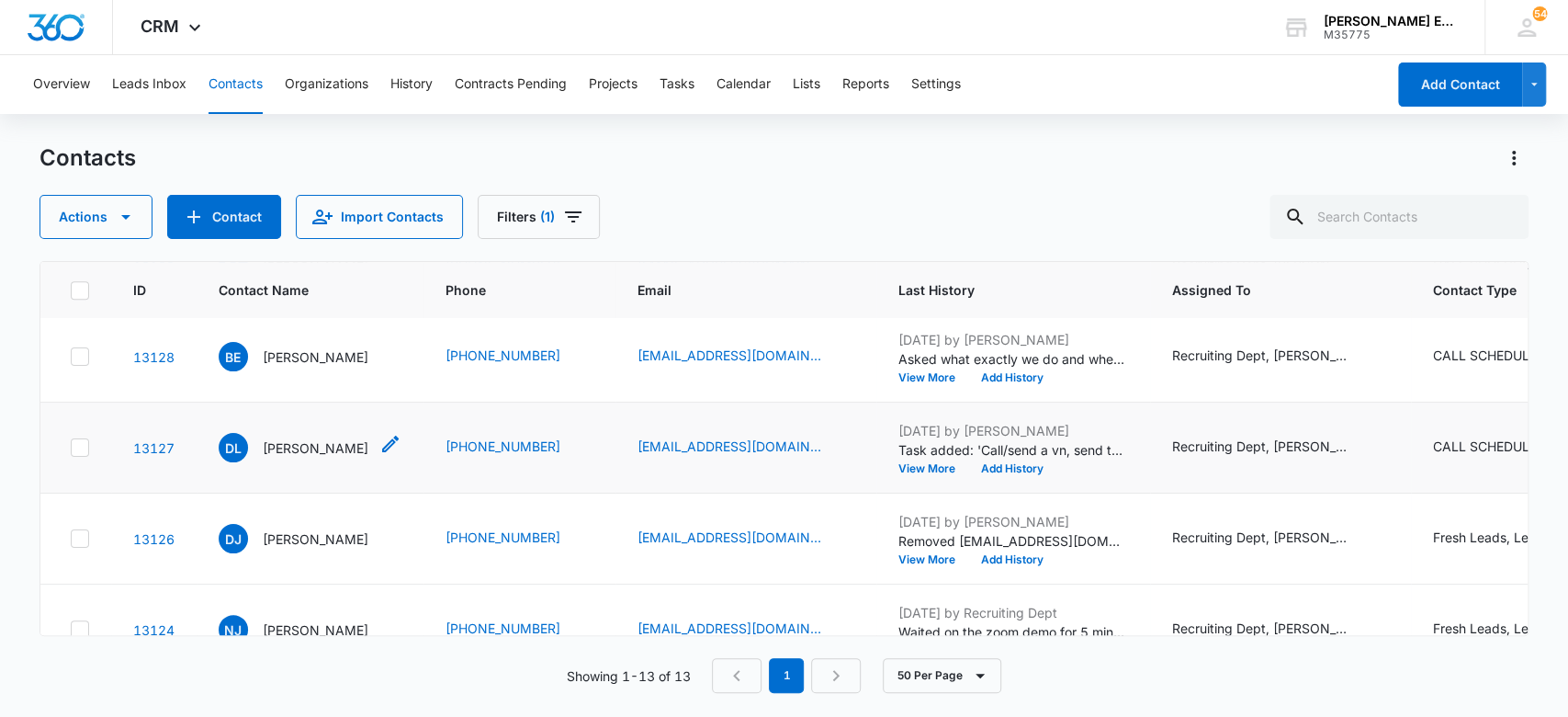
click at [329, 446] on p "[PERSON_NAME]" at bounding box center [315, 447] width 106 height 20
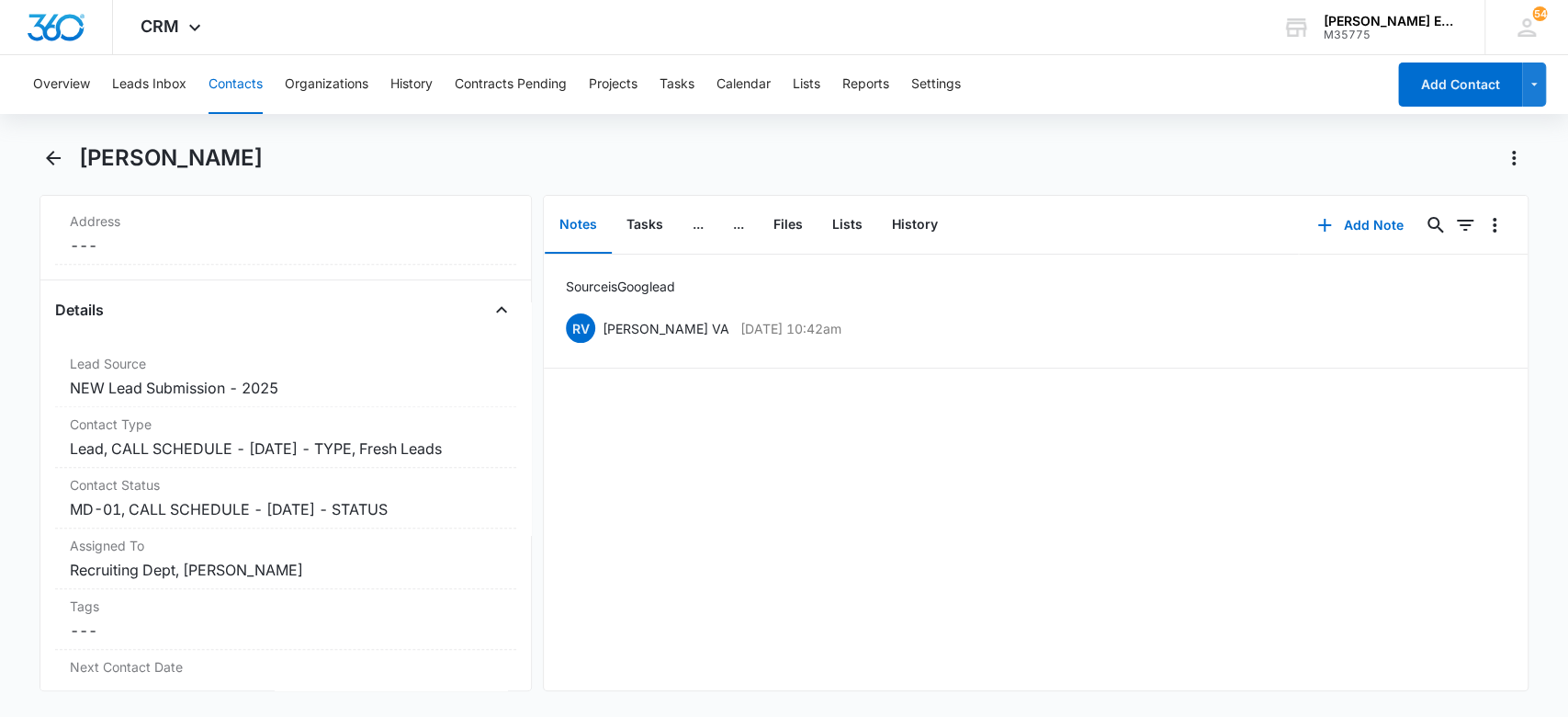
scroll to position [636, 0]
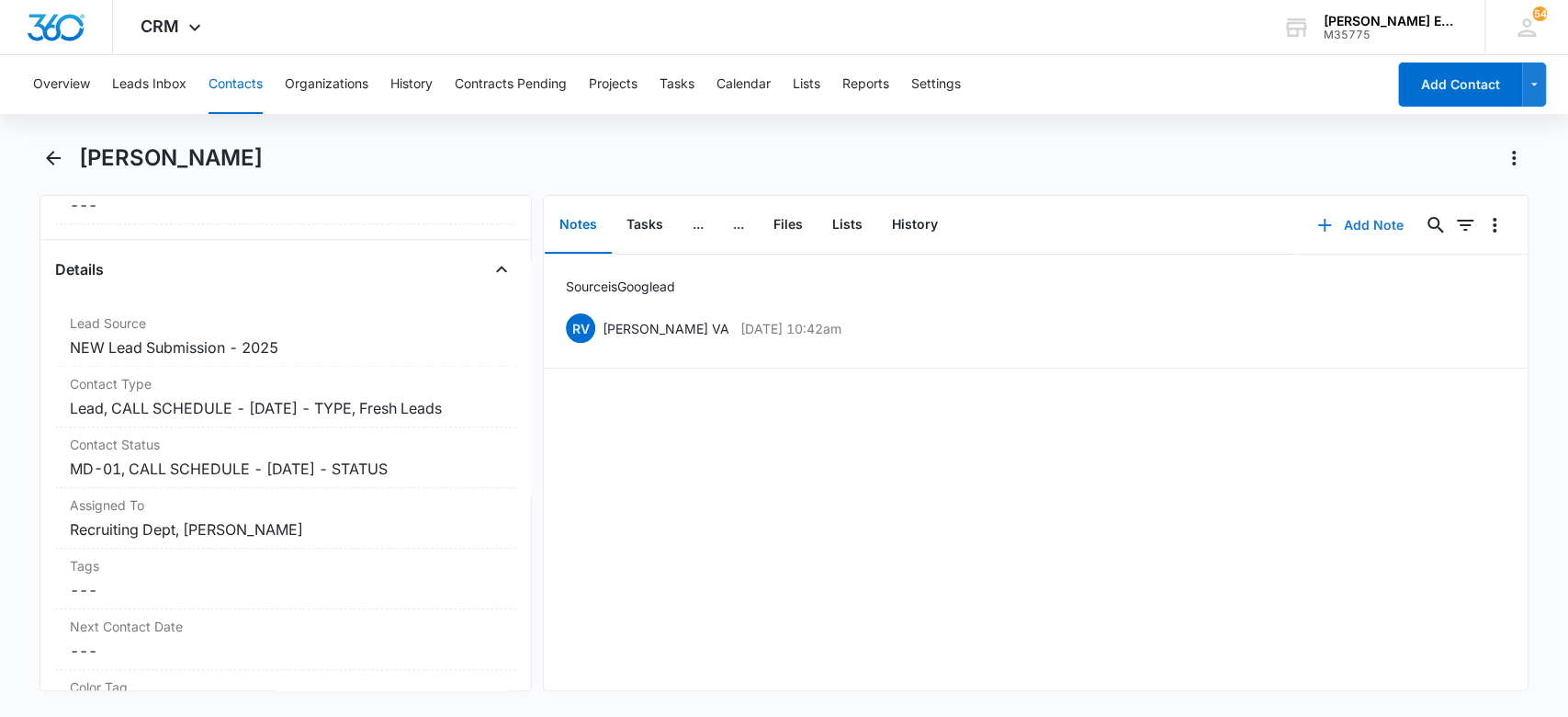
click at [1372, 212] on button "Add Note" at bounding box center [1360, 225] width 123 height 44
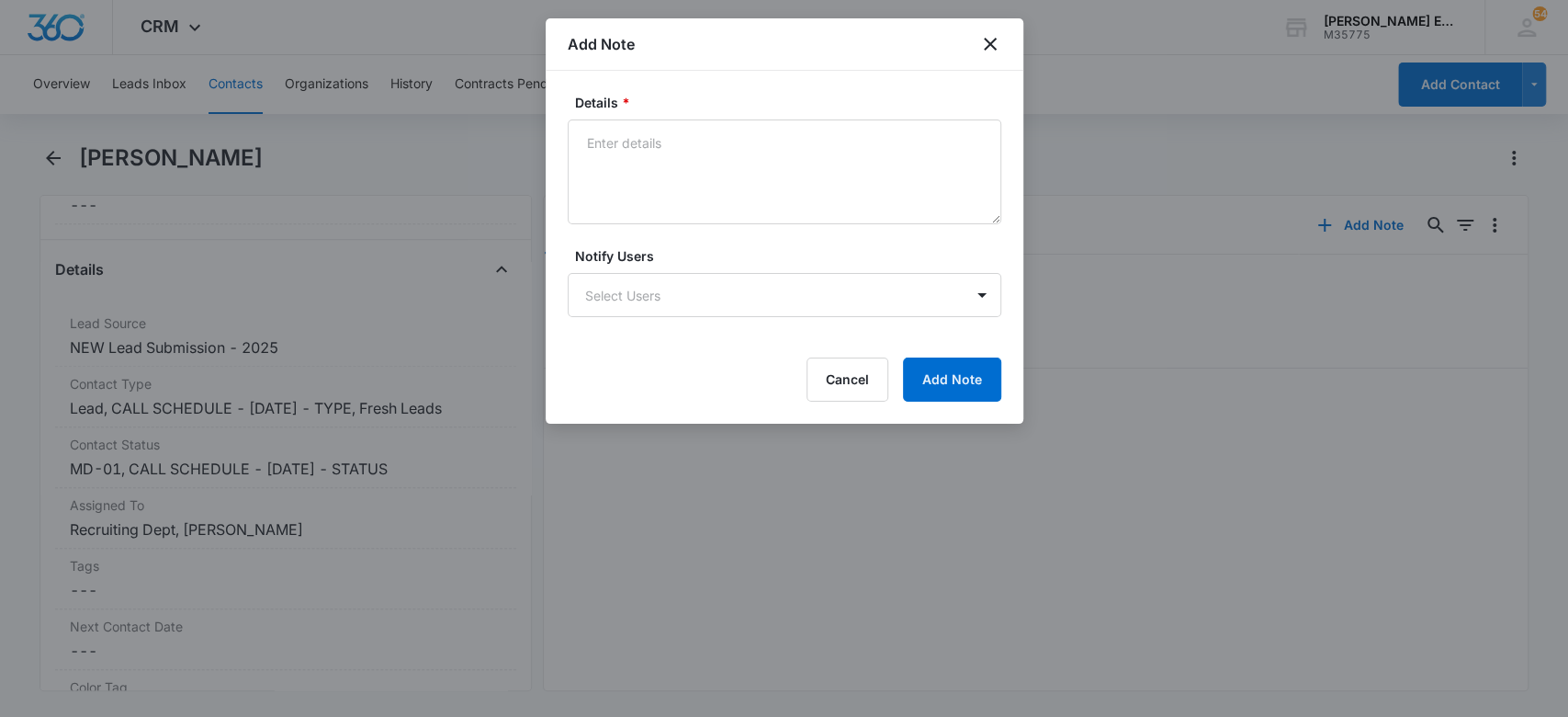
click at [662, 114] on div "Details *" at bounding box center [785, 158] width 434 height 131
click at [661, 139] on textarea "Details *" at bounding box center [785, 172] width 434 height 105
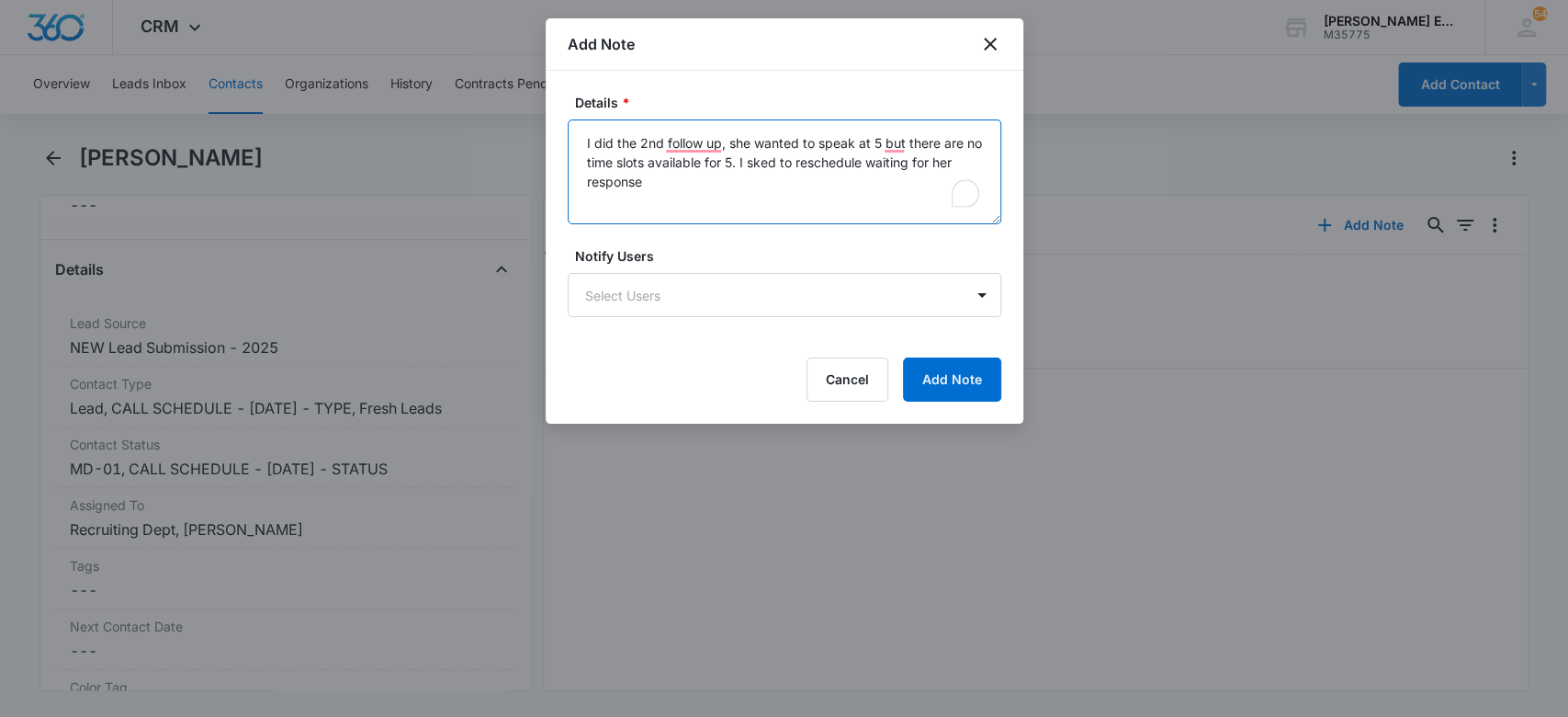
click at [748, 160] on textarea "I did the 2nd follow up, she wanted to speak at 5 but there are no time slots a…" at bounding box center [785, 172] width 434 height 105
type textarea "I did the 2nd follow up, she wanted to speak at 5 but there are no time slots a…"
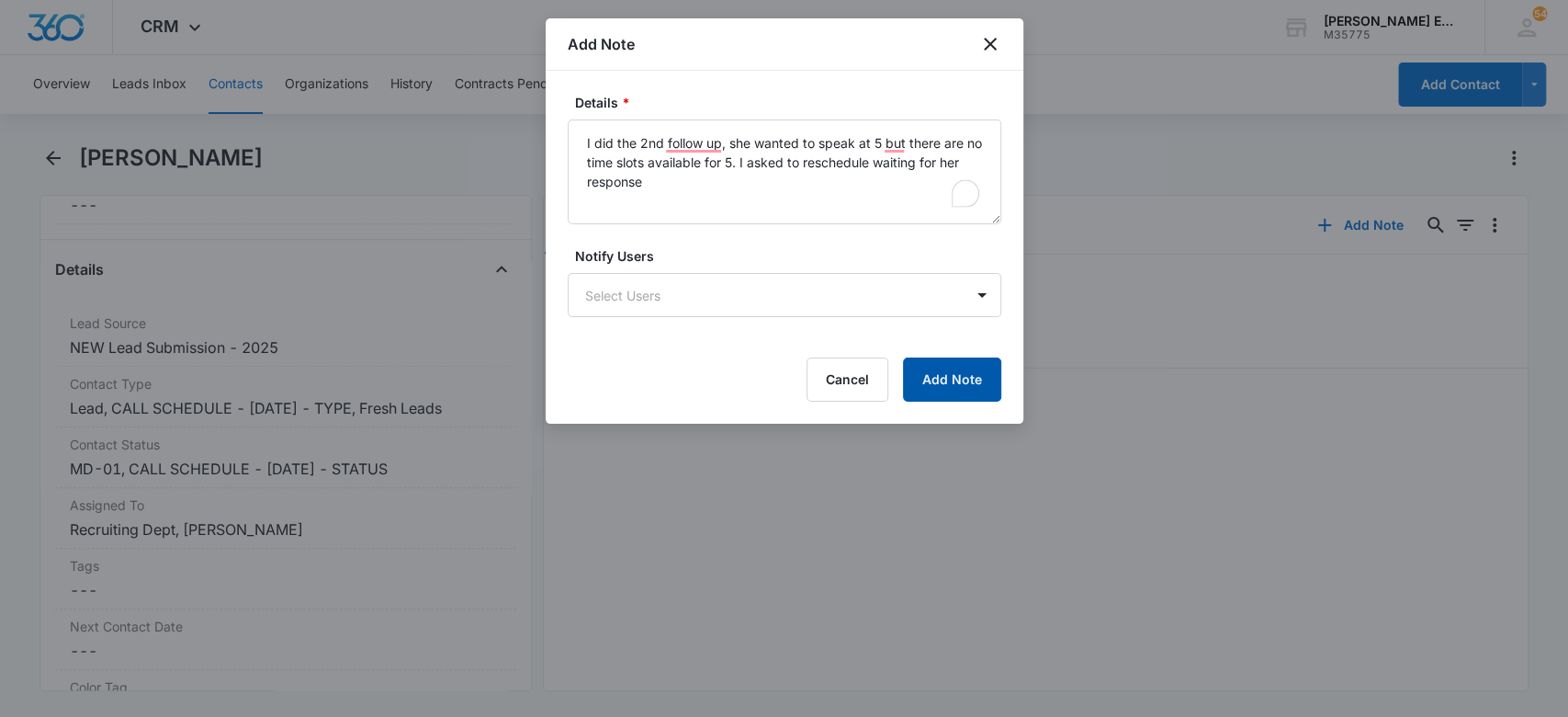
click at [949, 384] on button "Add Note" at bounding box center [951, 379] width 98 height 44
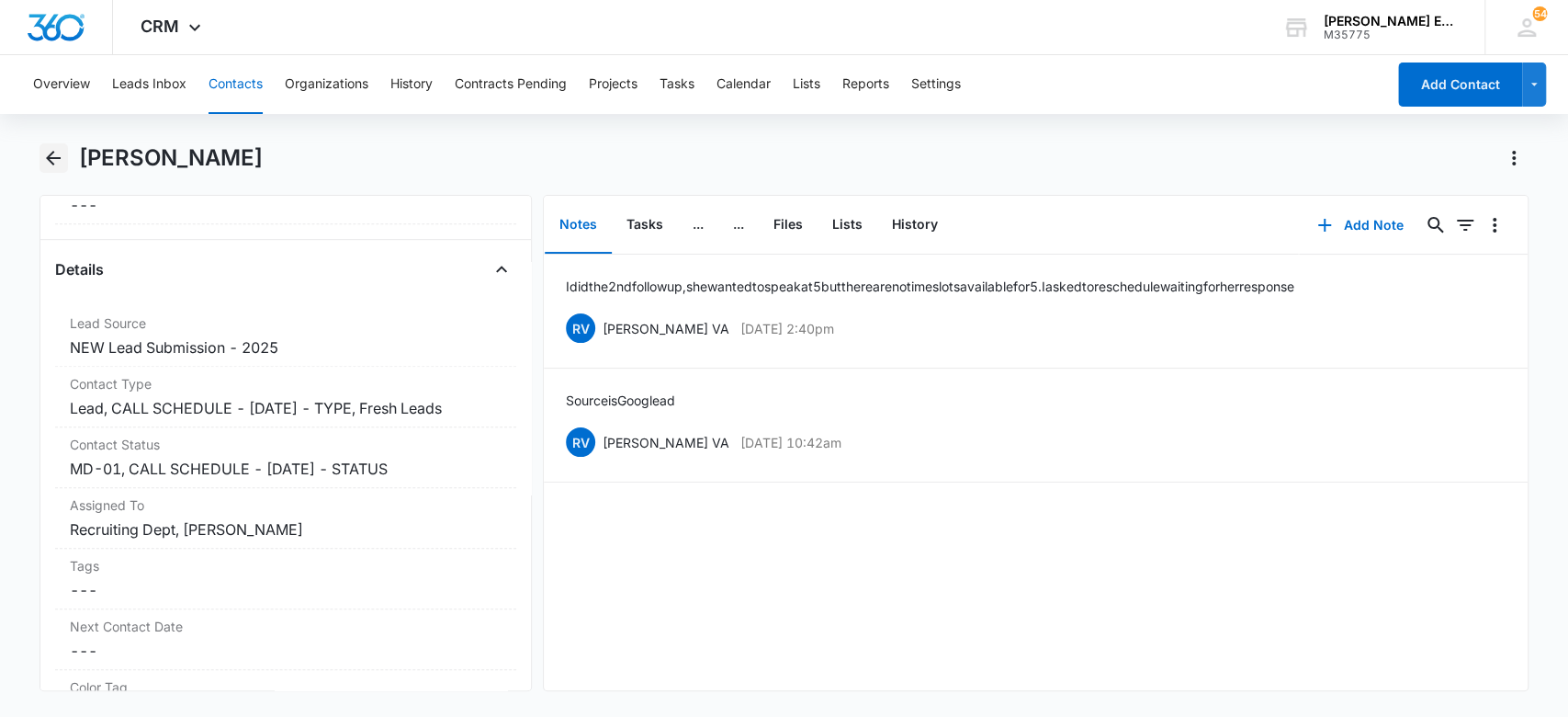
click at [53, 160] on icon "Back" at bounding box center [53, 158] width 22 height 22
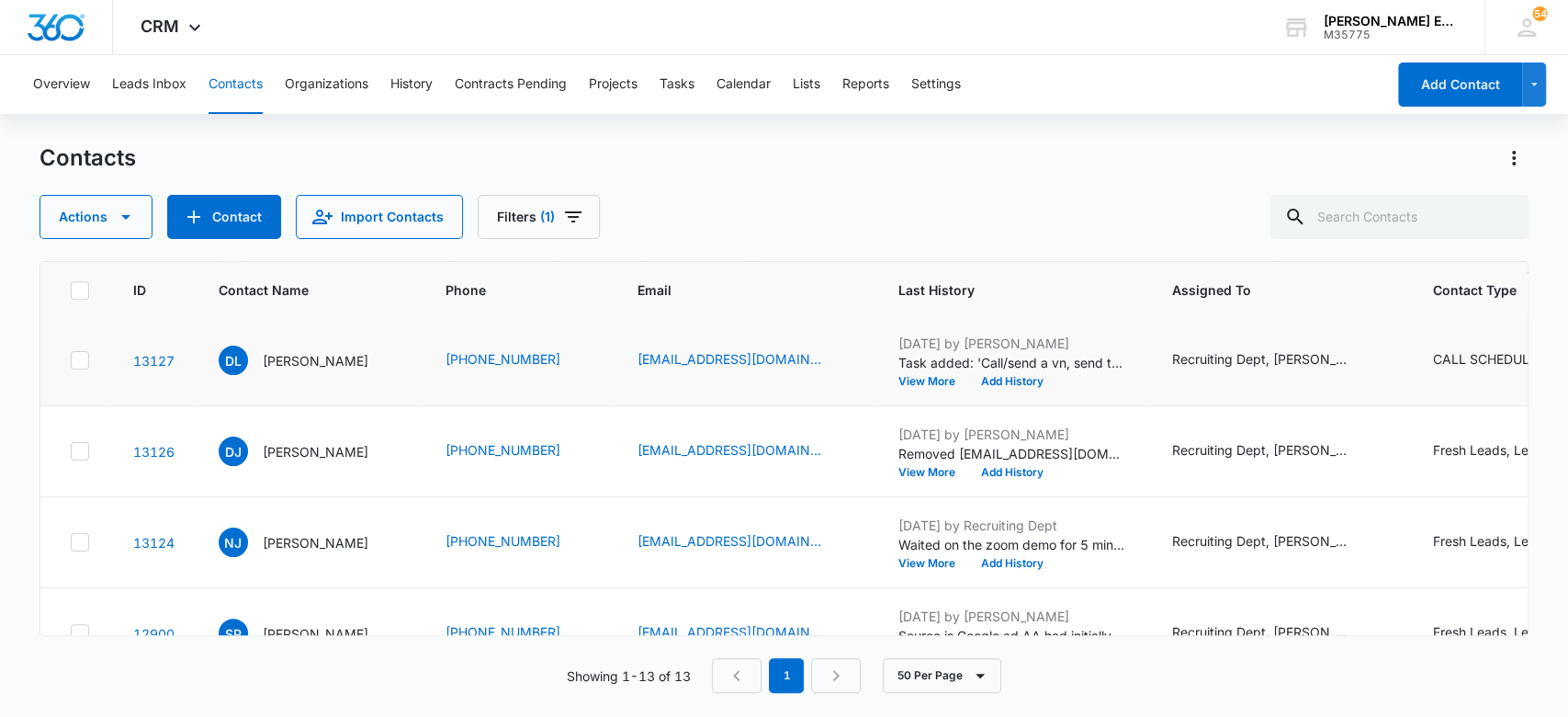
scroll to position [857, 0]
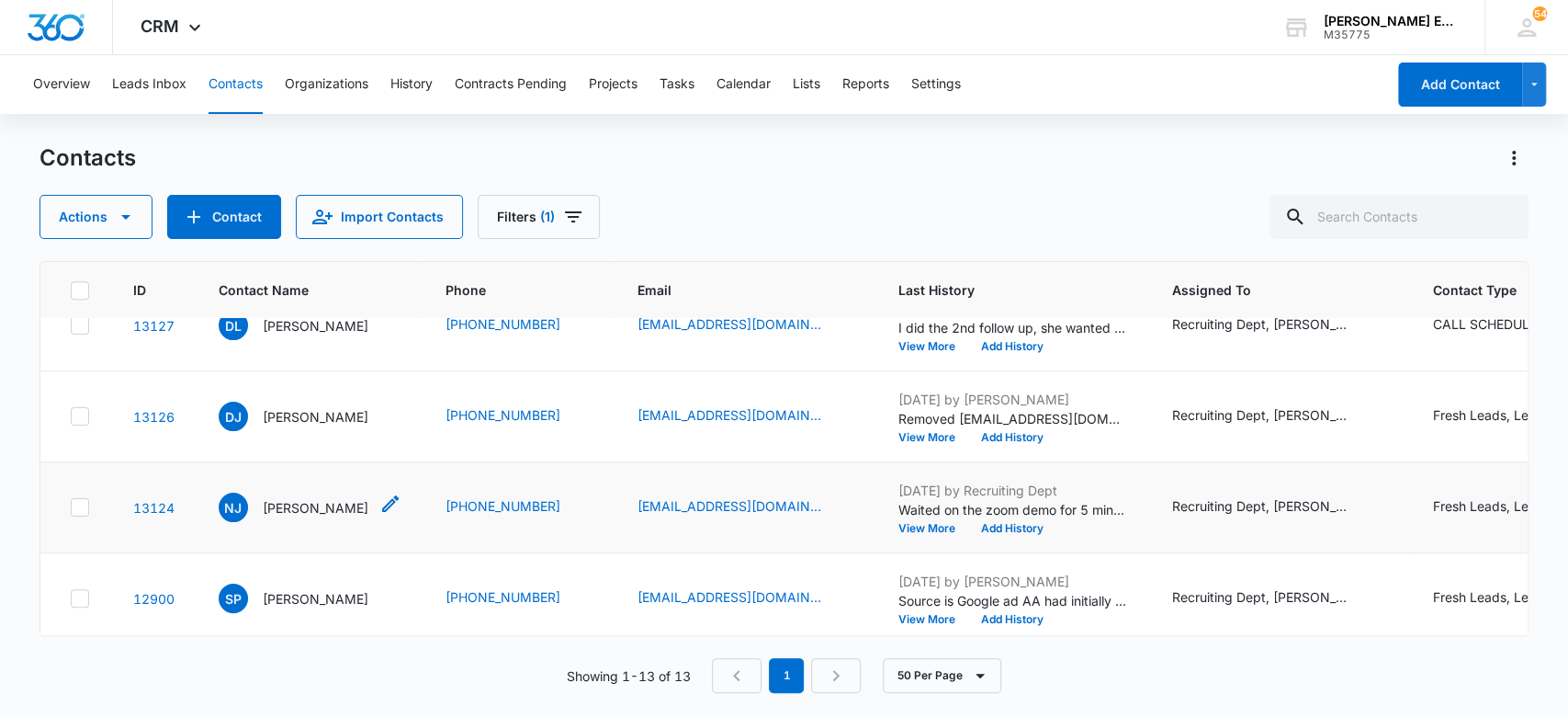
click at [318, 504] on p "[PERSON_NAME]" at bounding box center [315, 507] width 106 height 20
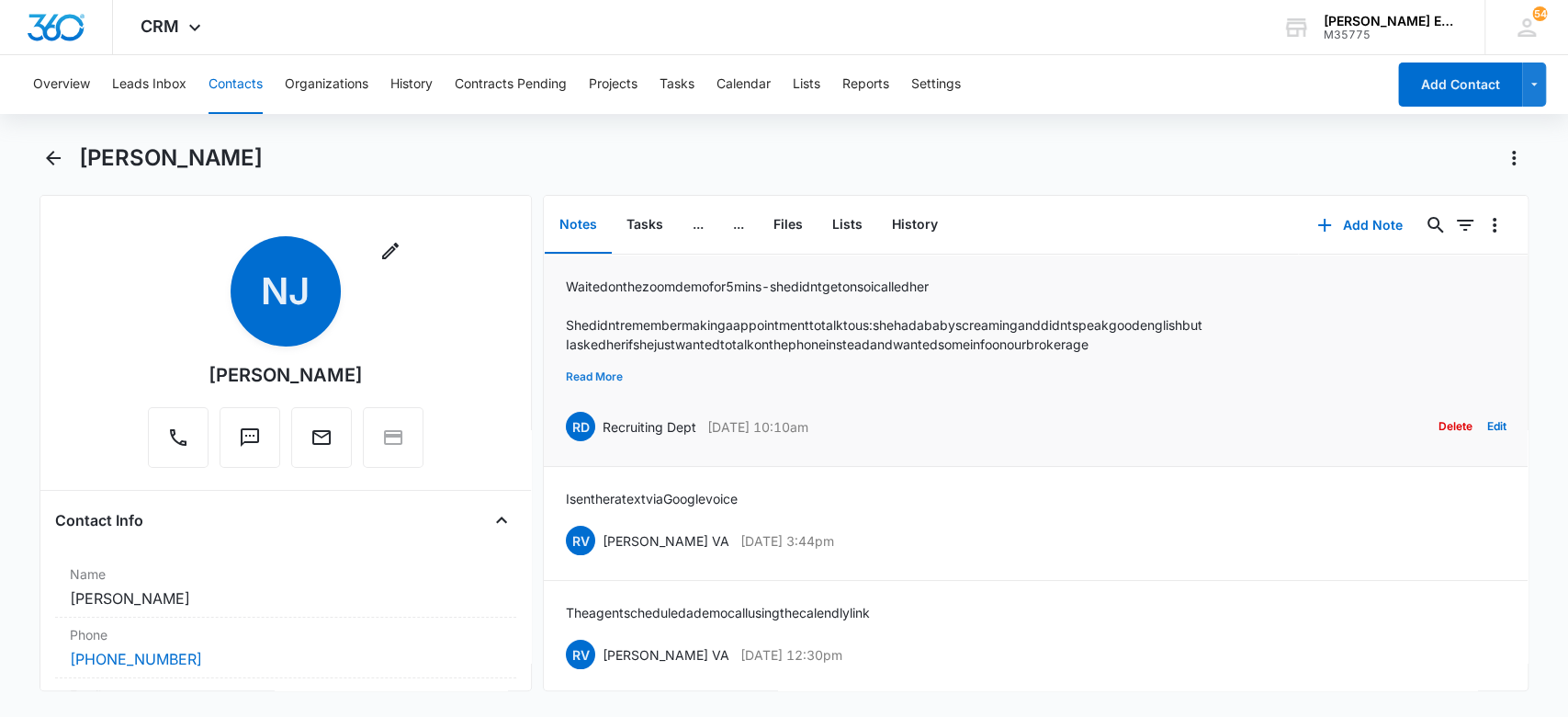
click at [574, 373] on button "Read More" at bounding box center [594, 376] width 57 height 35
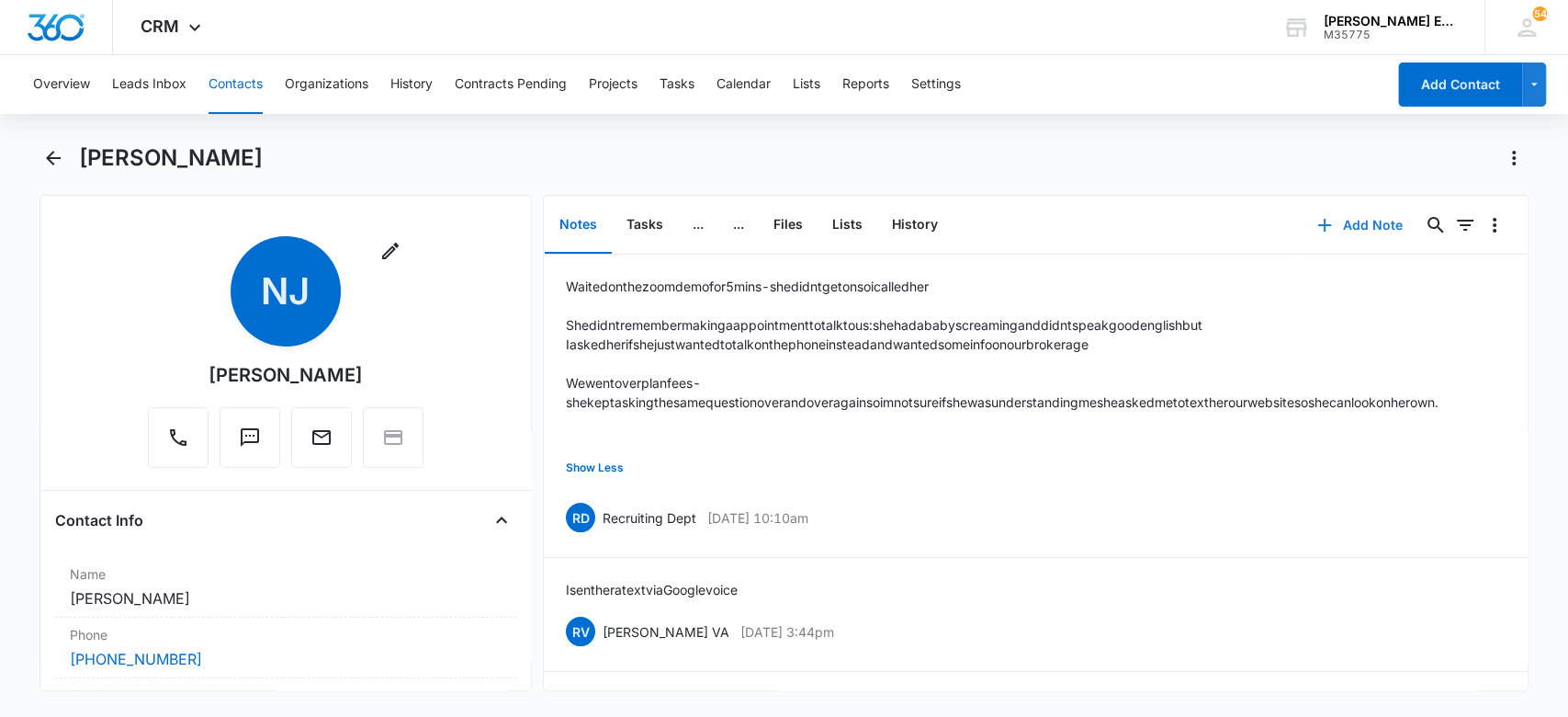
click at [1342, 221] on button "Add Note" at bounding box center [1360, 225] width 123 height 44
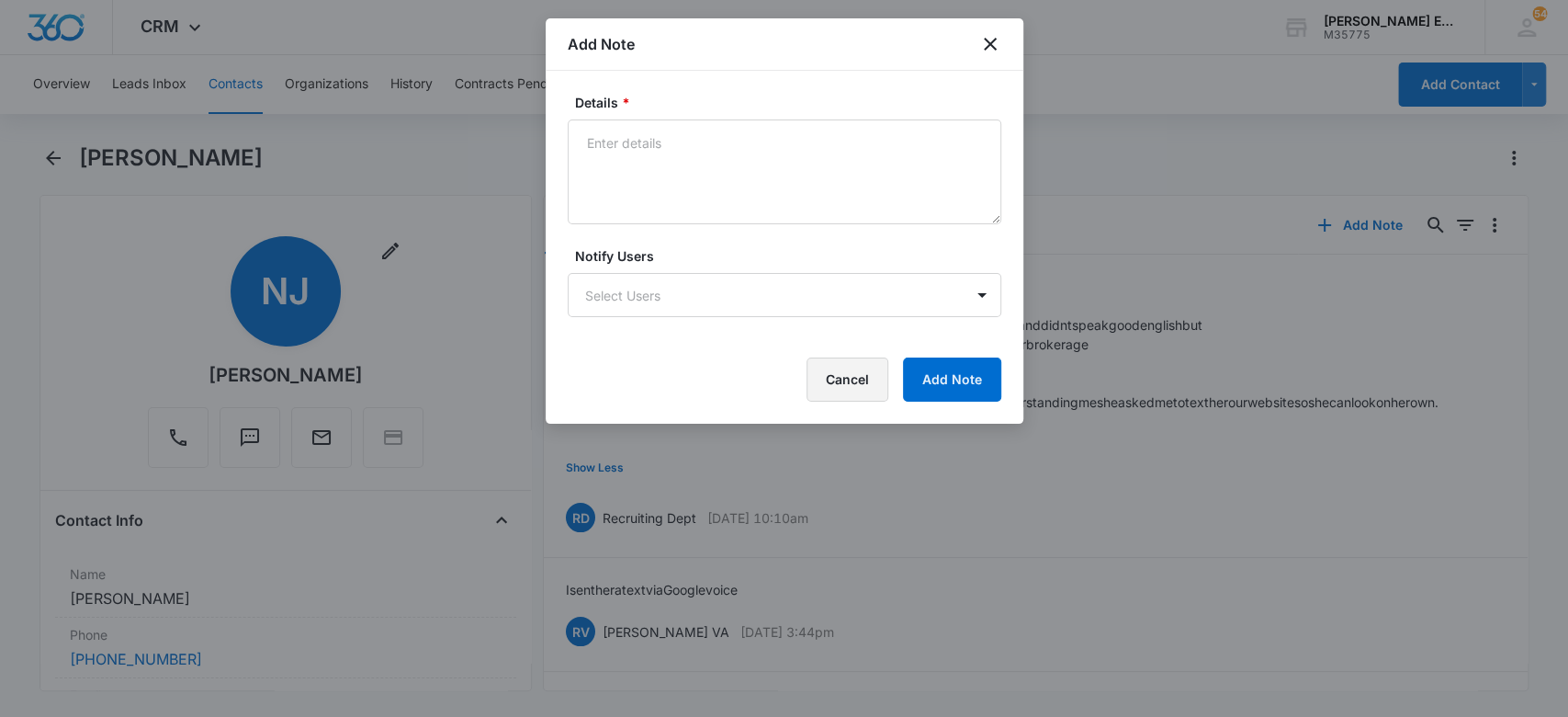
click at [869, 367] on button "Cancel" at bounding box center [847, 379] width 81 height 44
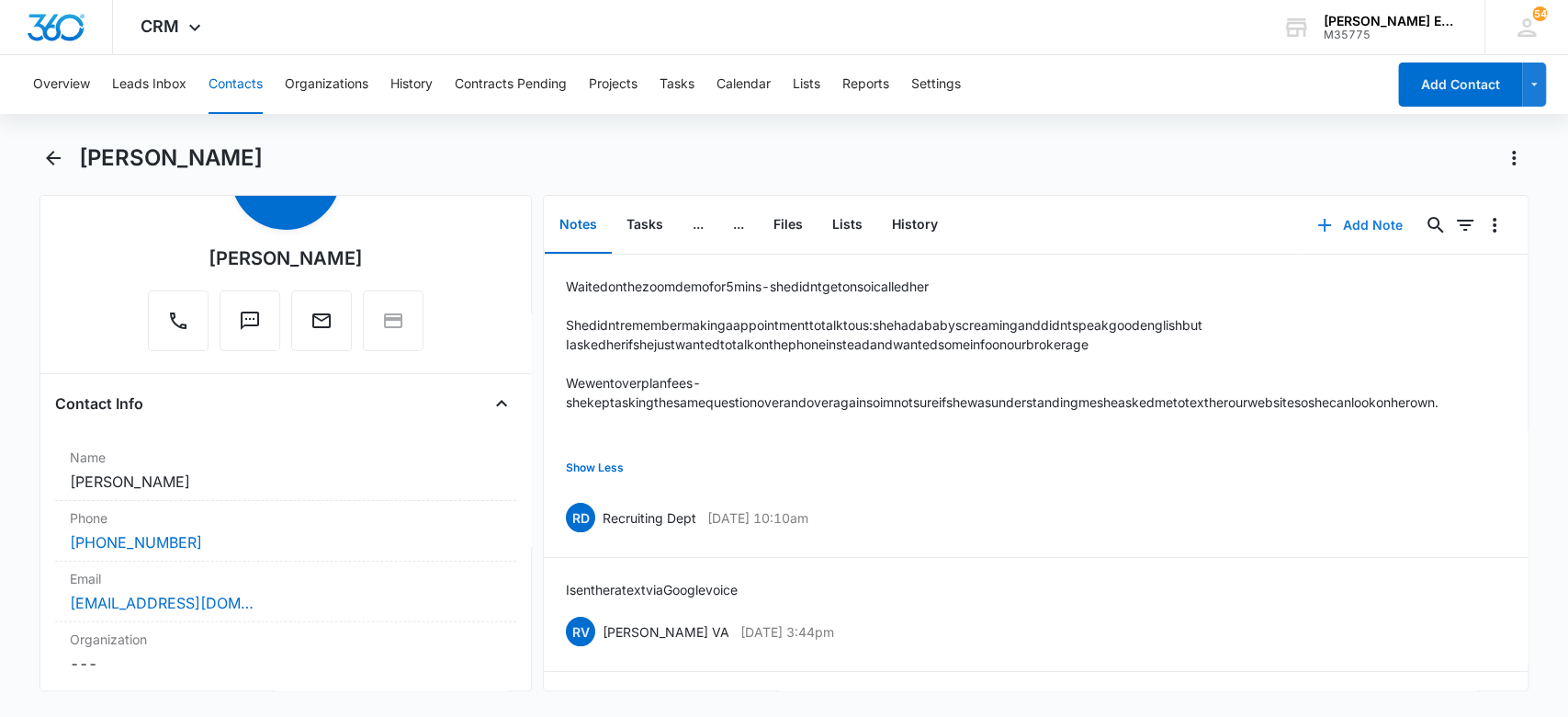
scroll to position [137, 0]
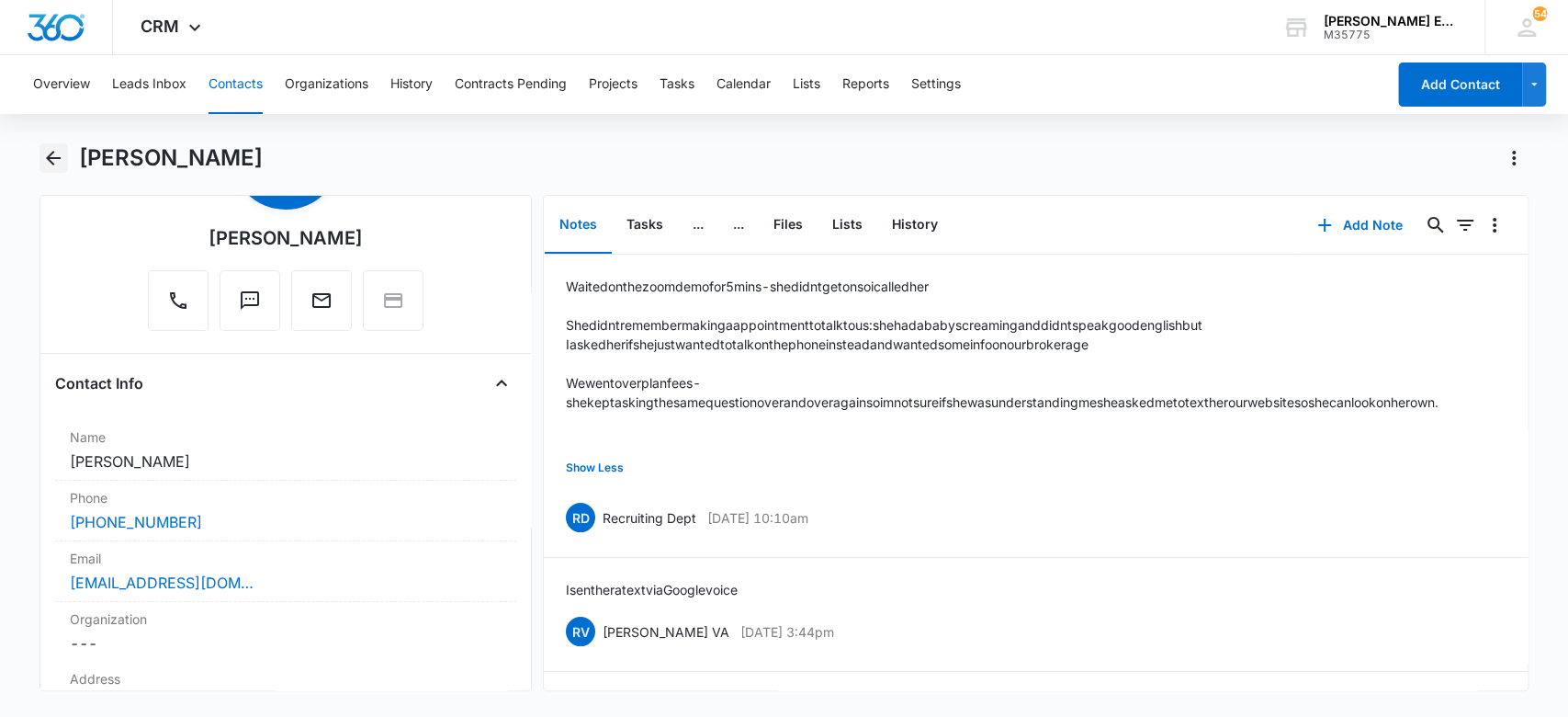
click at [59, 164] on icon "Back" at bounding box center [53, 158] width 22 height 22
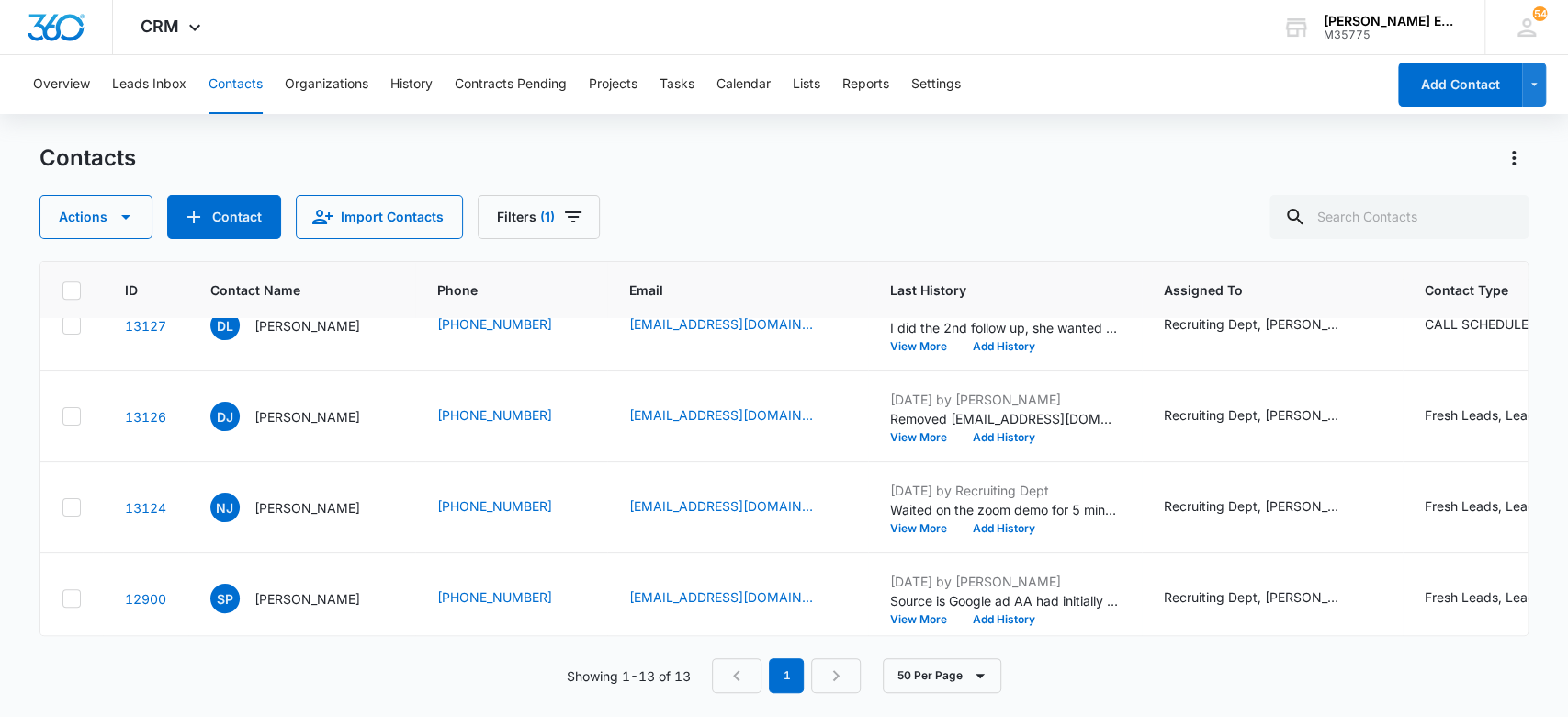
scroll to position [857, 0]
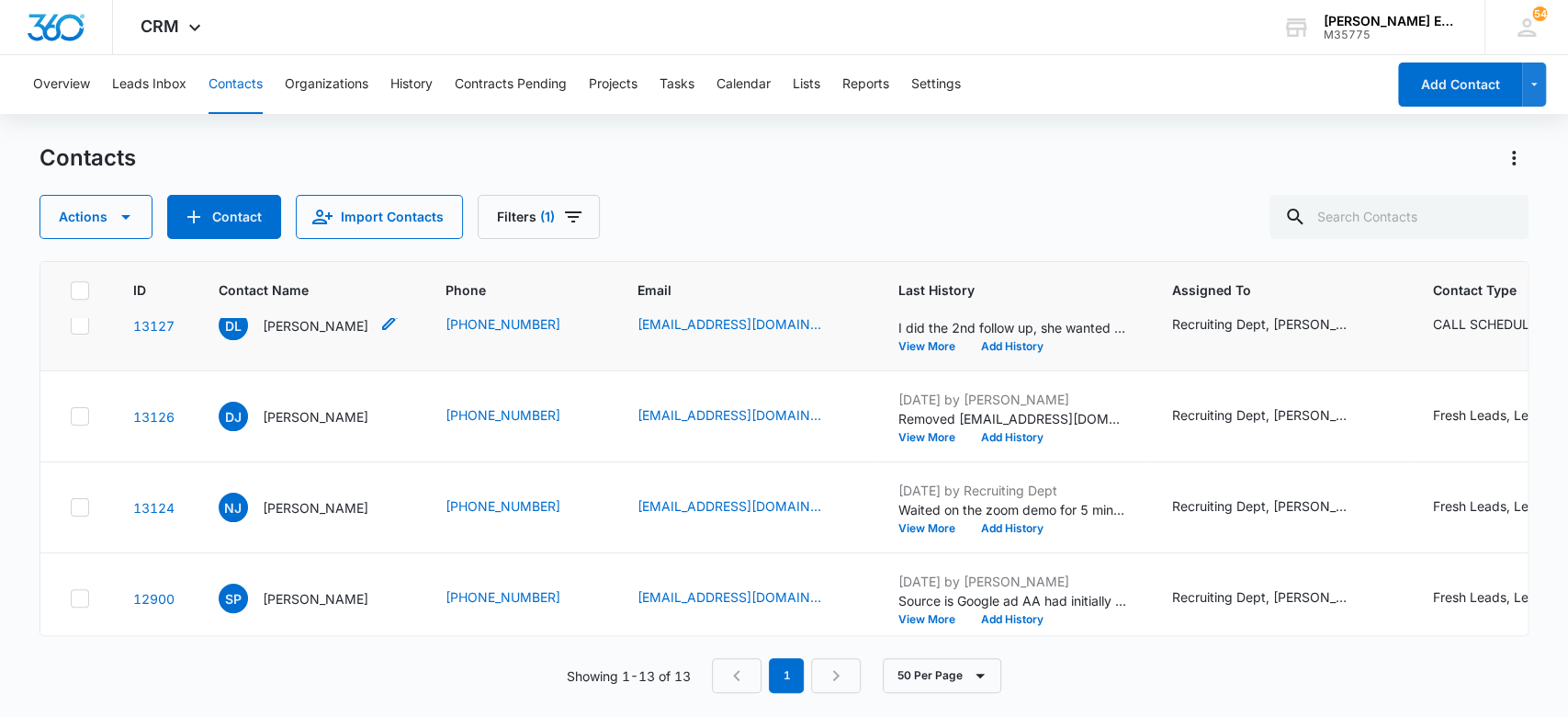
click at [342, 326] on p "[PERSON_NAME]" at bounding box center [315, 326] width 106 height 20
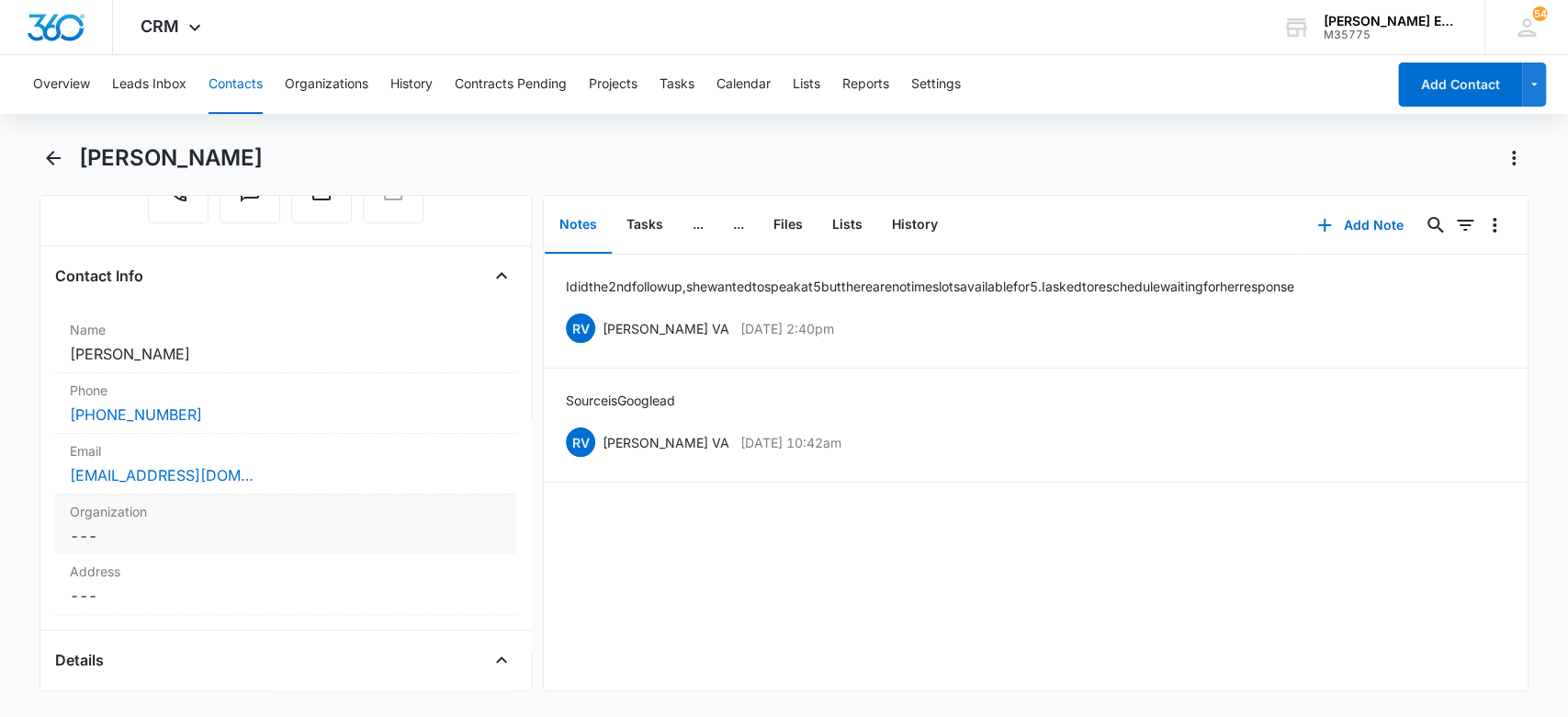
scroll to position [490, 0]
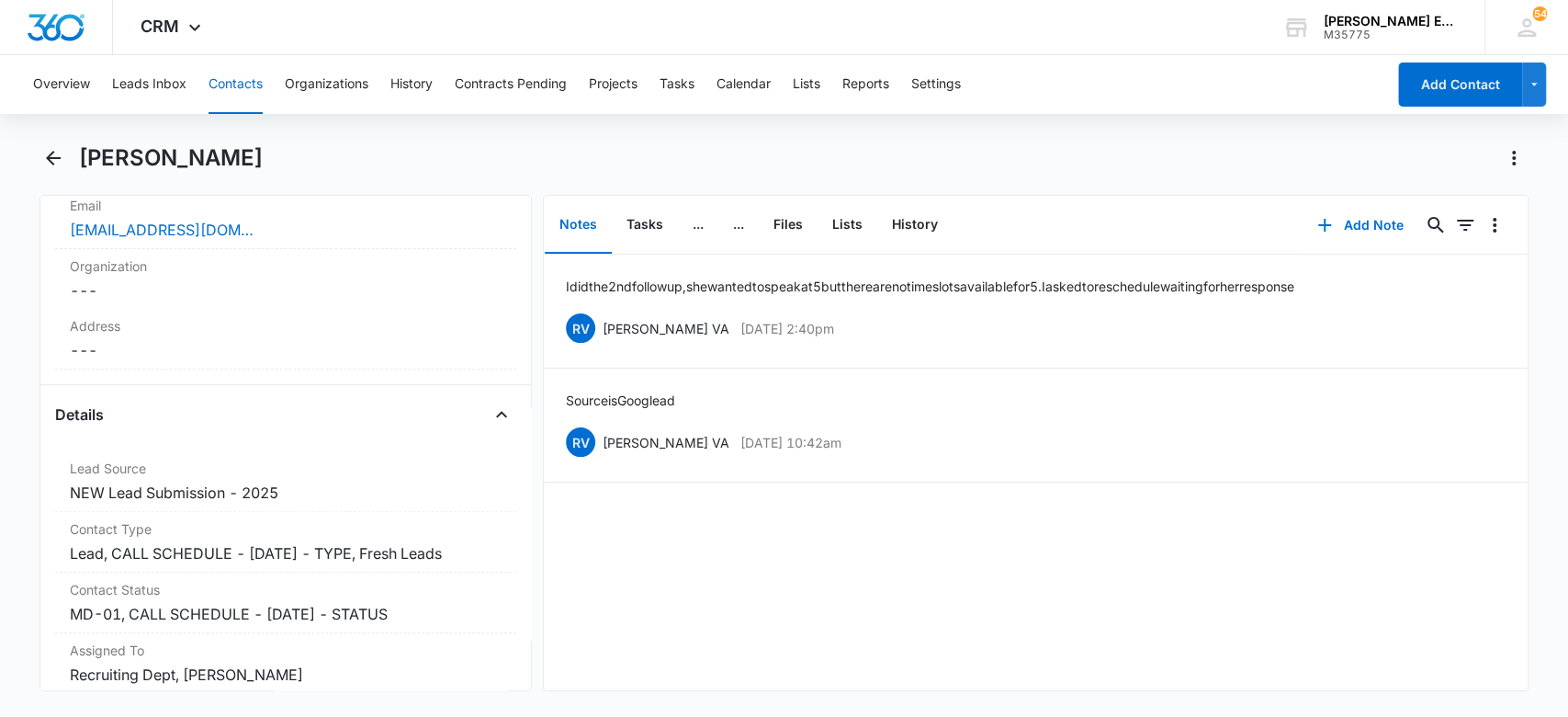
drag, startPoint x: 292, startPoint y: 161, endPoint x: 82, endPoint y: 163, distance: 210.0
click at [82, 163] on div "[PERSON_NAME]" at bounding box center [804, 157] width 1450 height 29
click at [640, 404] on p "Source is Google ad" at bounding box center [620, 400] width 109 height 20
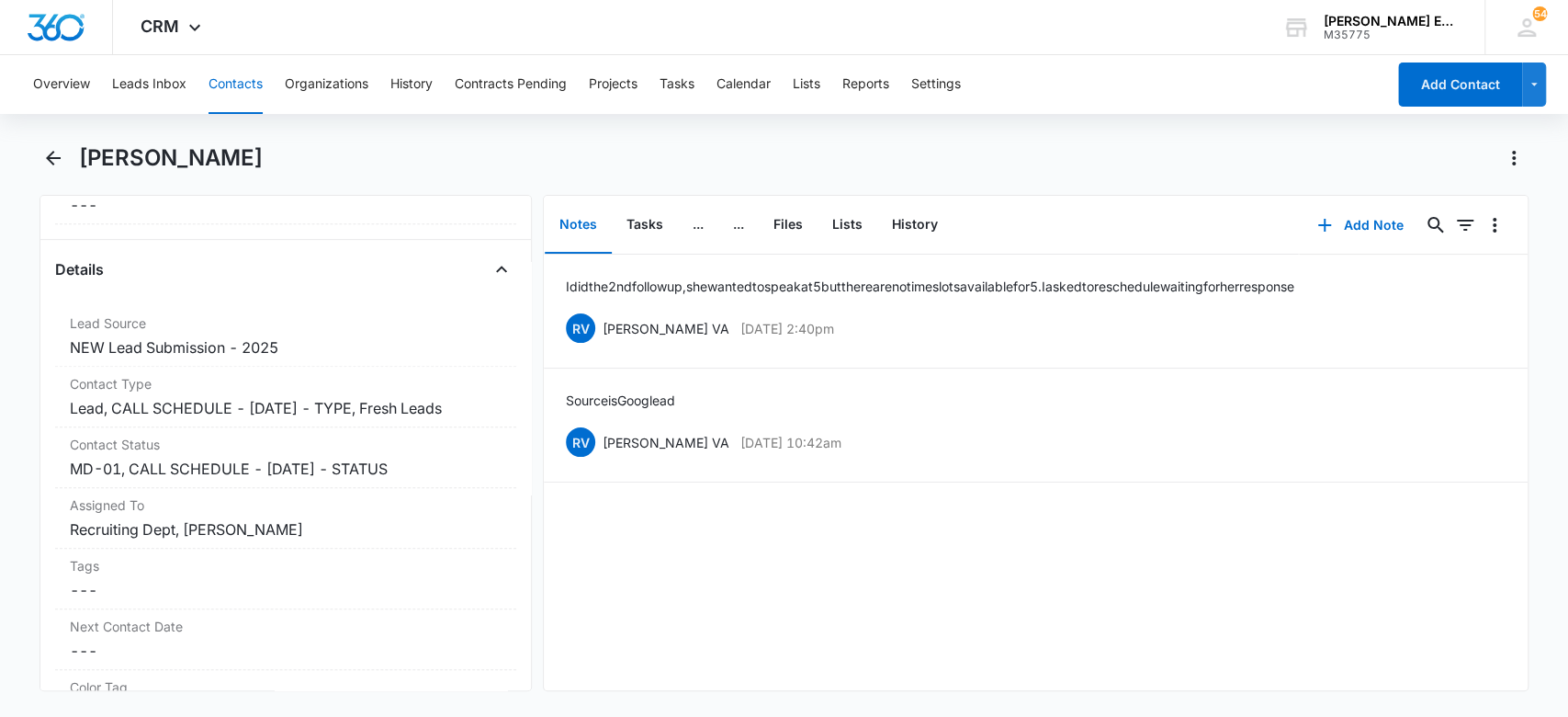
scroll to position [622, 0]
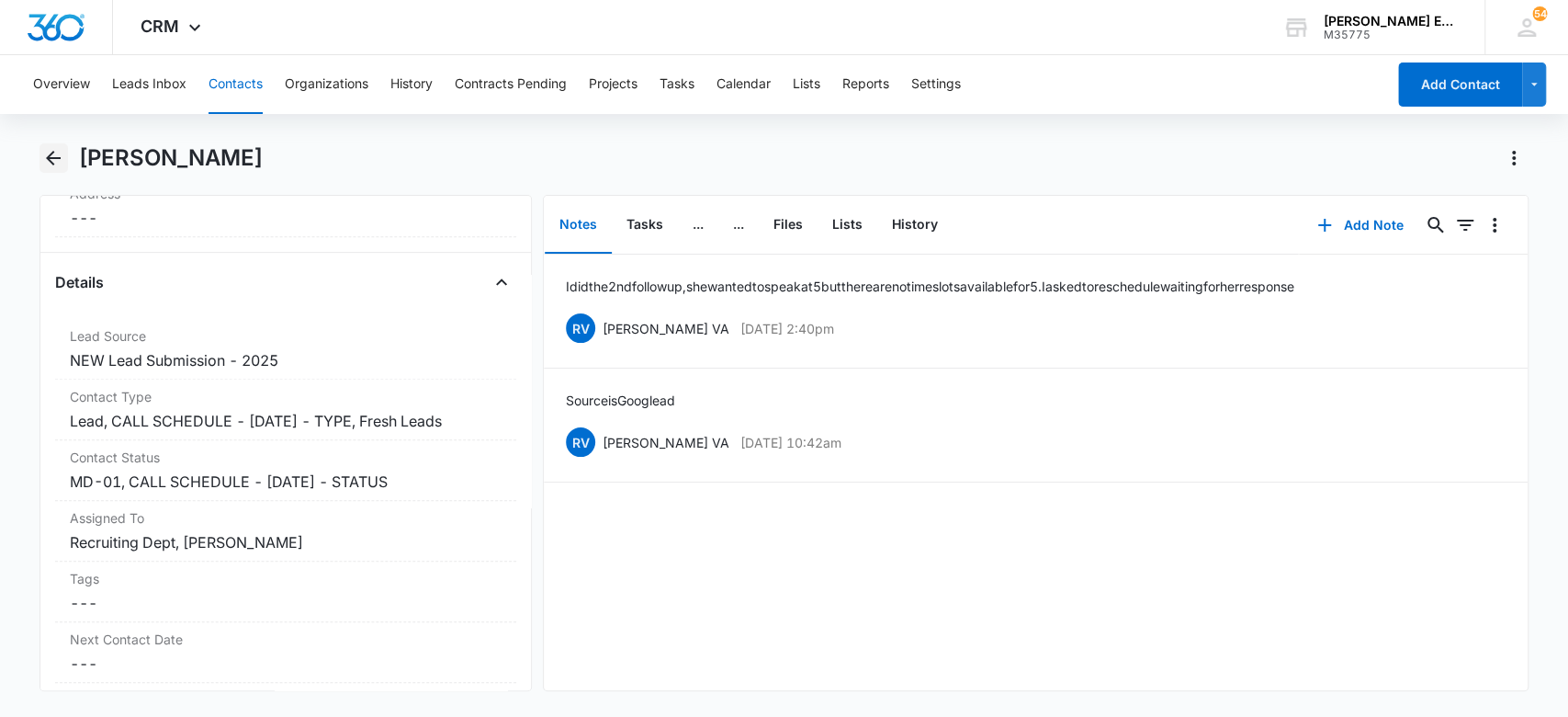
click at [61, 161] on icon "Back" at bounding box center [53, 158] width 22 height 22
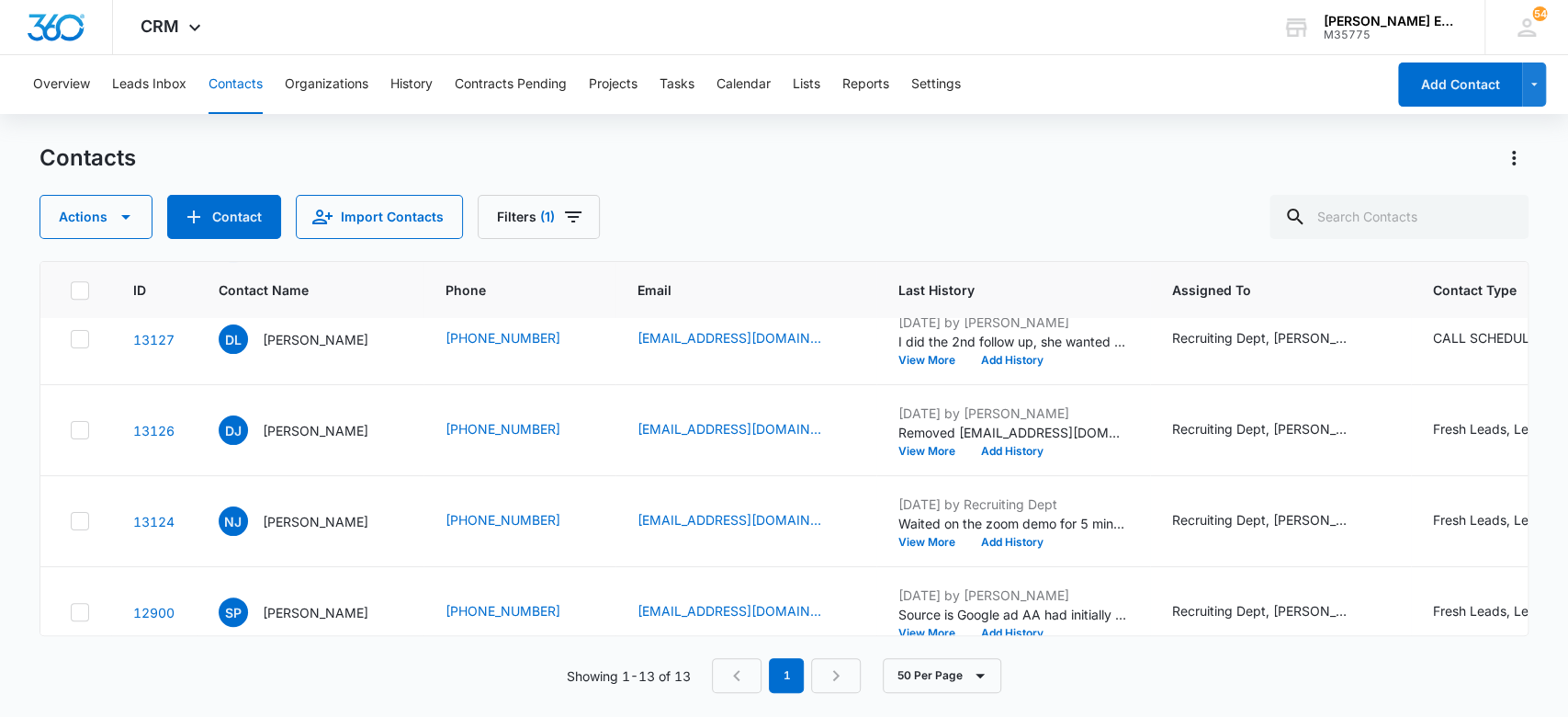
scroll to position [857, 0]
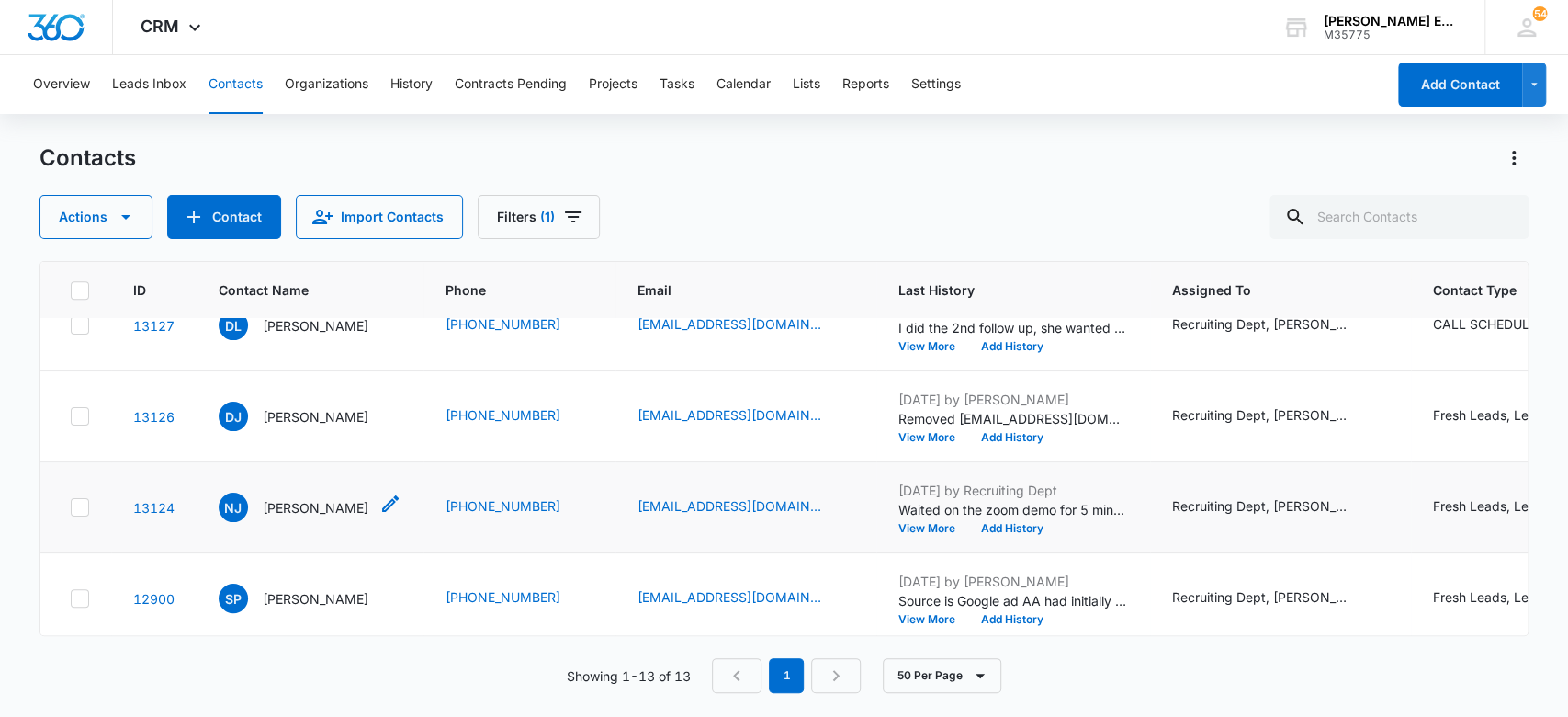
click at [284, 504] on p "[PERSON_NAME]" at bounding box center [315, 507] width 106 height 20
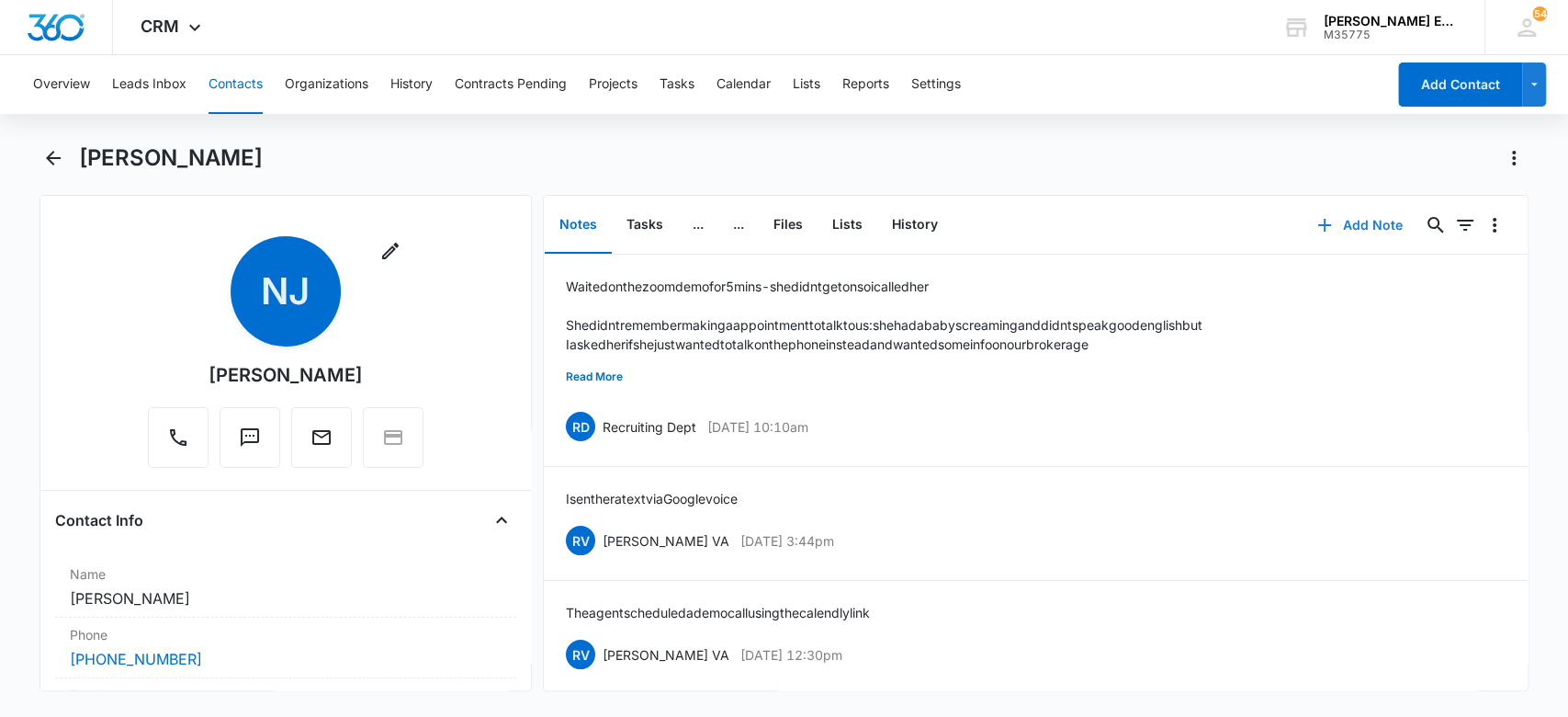
click at [1356, 217] on button "Add Note" at bounding box center [1360, 225] width 123 height 44
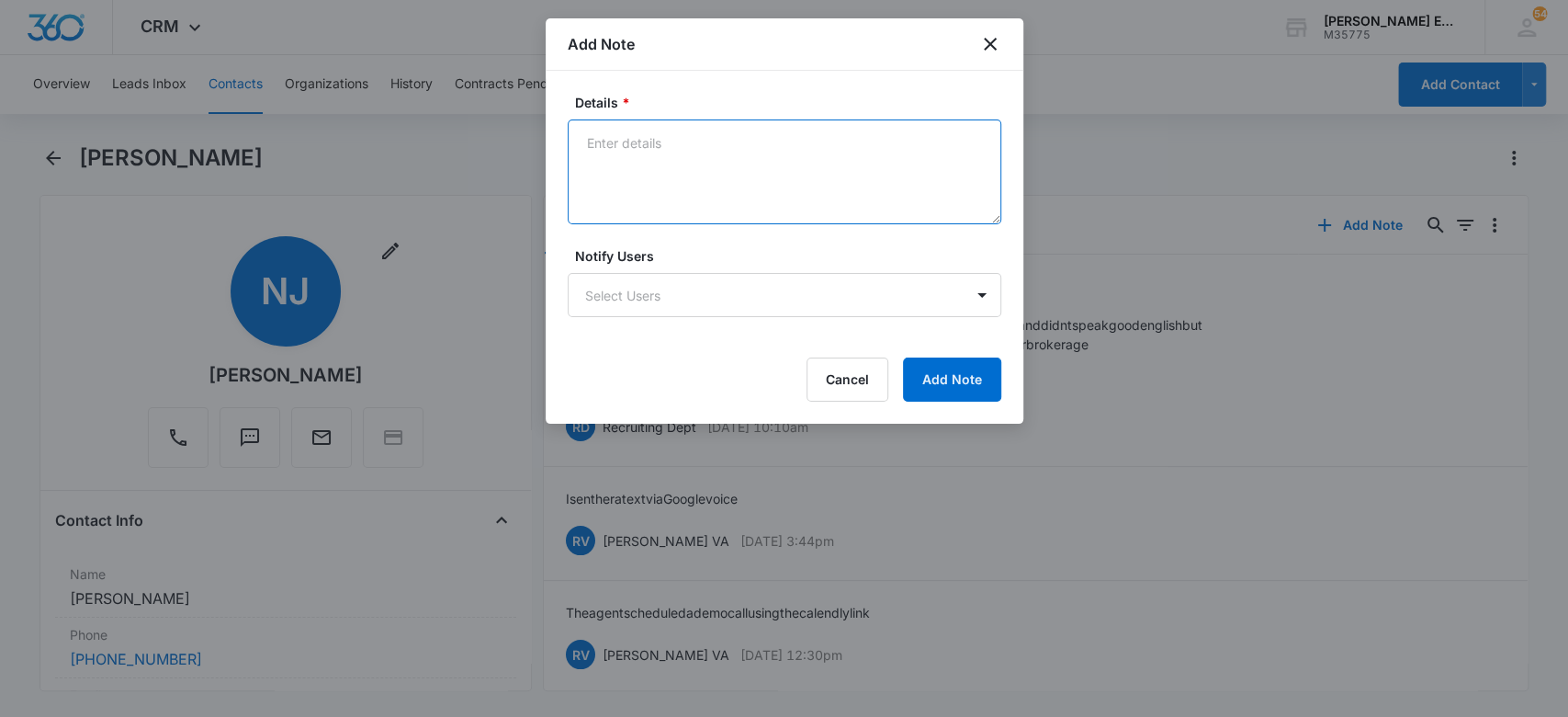
click at [704, 169] on textarea "Details *" at bounding box center [785, 172] width 434 height 105
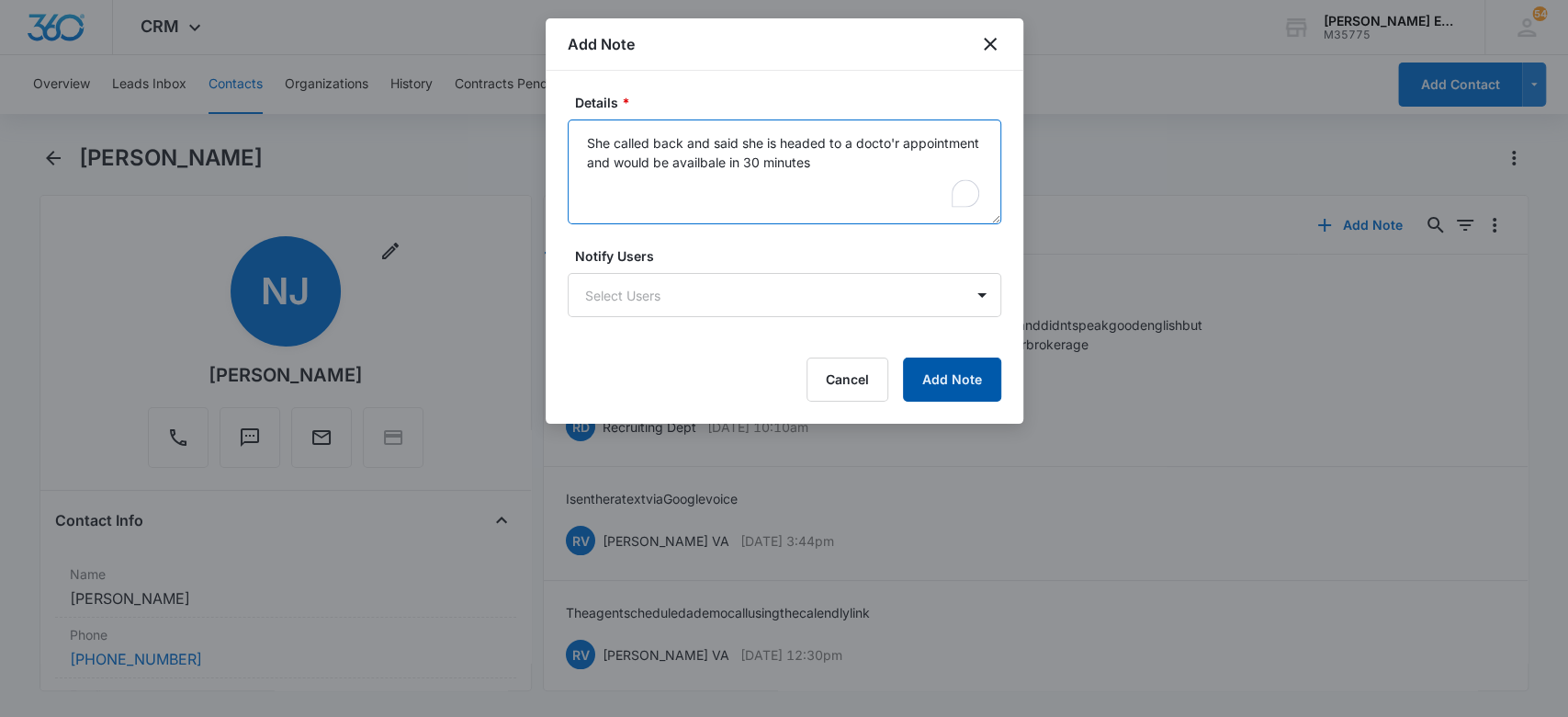
type textarea "She called back and said she is headed to a docto'r appointment and would be av…"
click at [960, 388] on button "Add Note" at bounding box center [951, 379] width 98 height 44
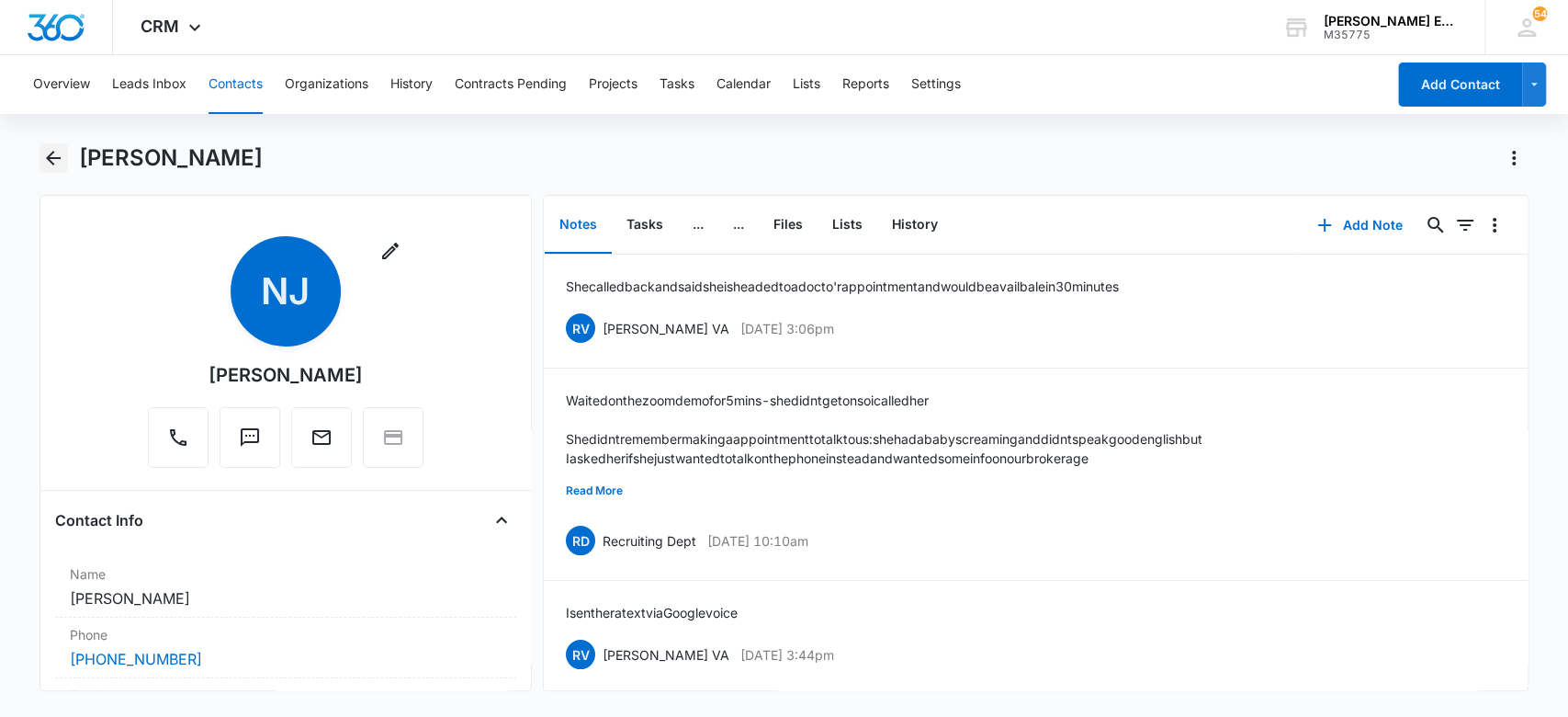
click at [60, 156] on icon "Back" at bounding box center [53, 158] width 22 height 22
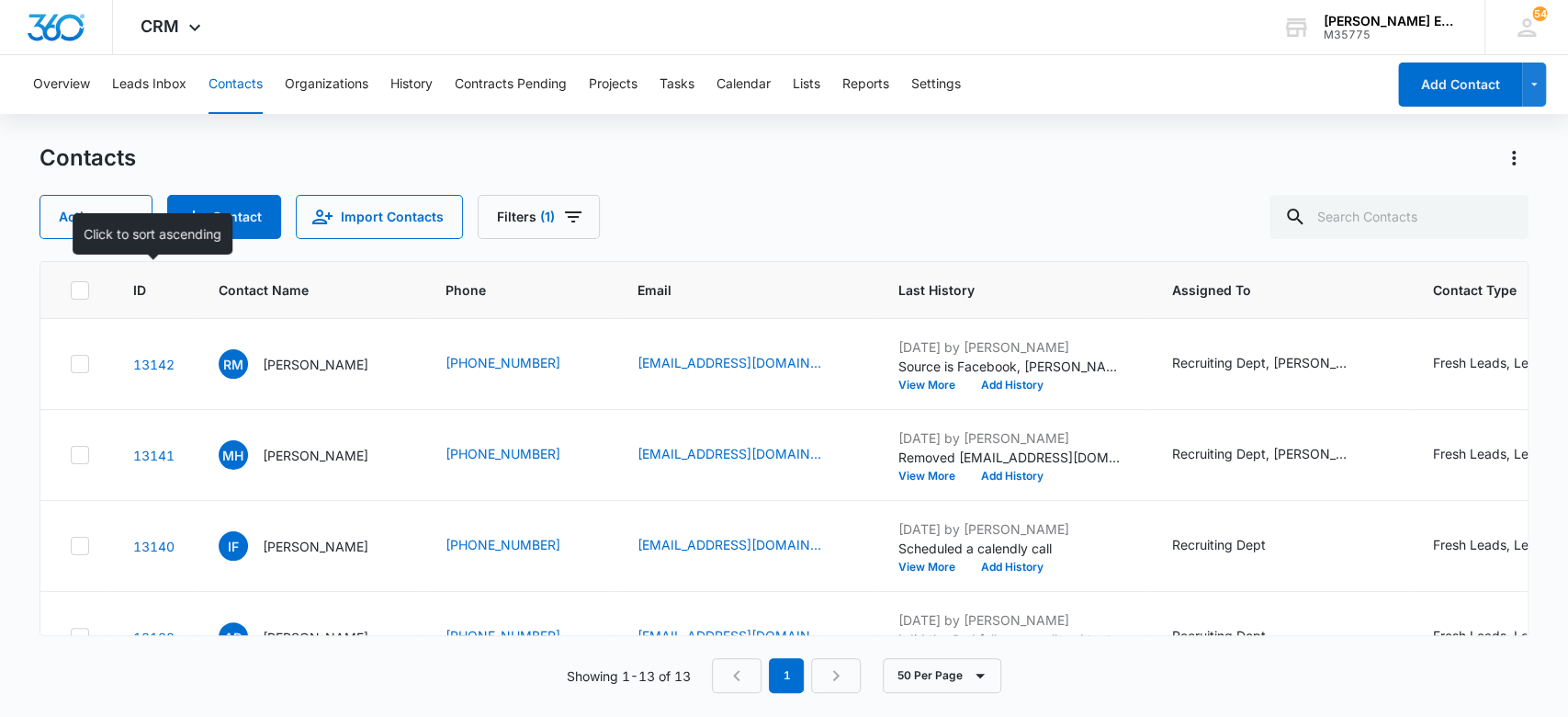
scroll to position [857, 0]
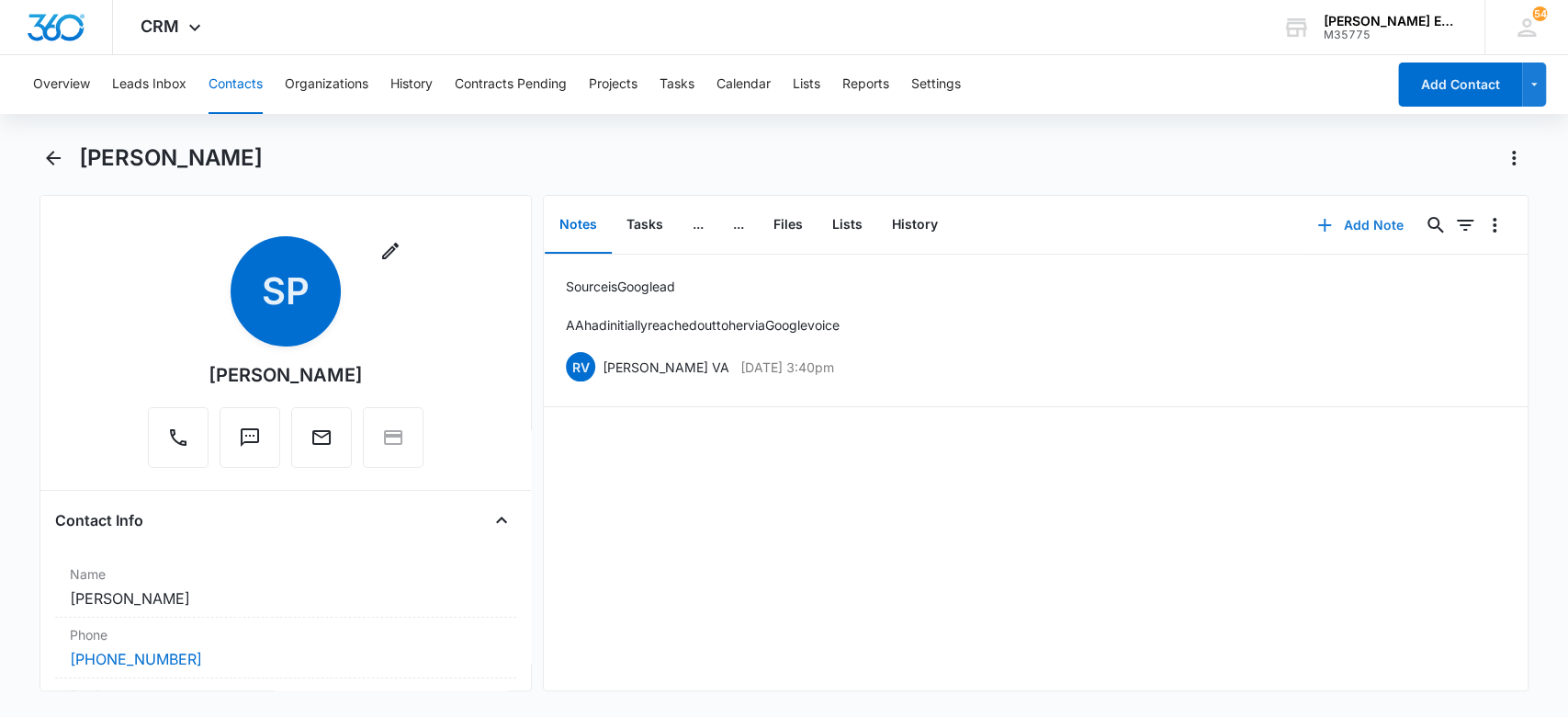
click at [1331, 217] on button "Add Note" at bounding box center [1360, 225] width 123 height 44
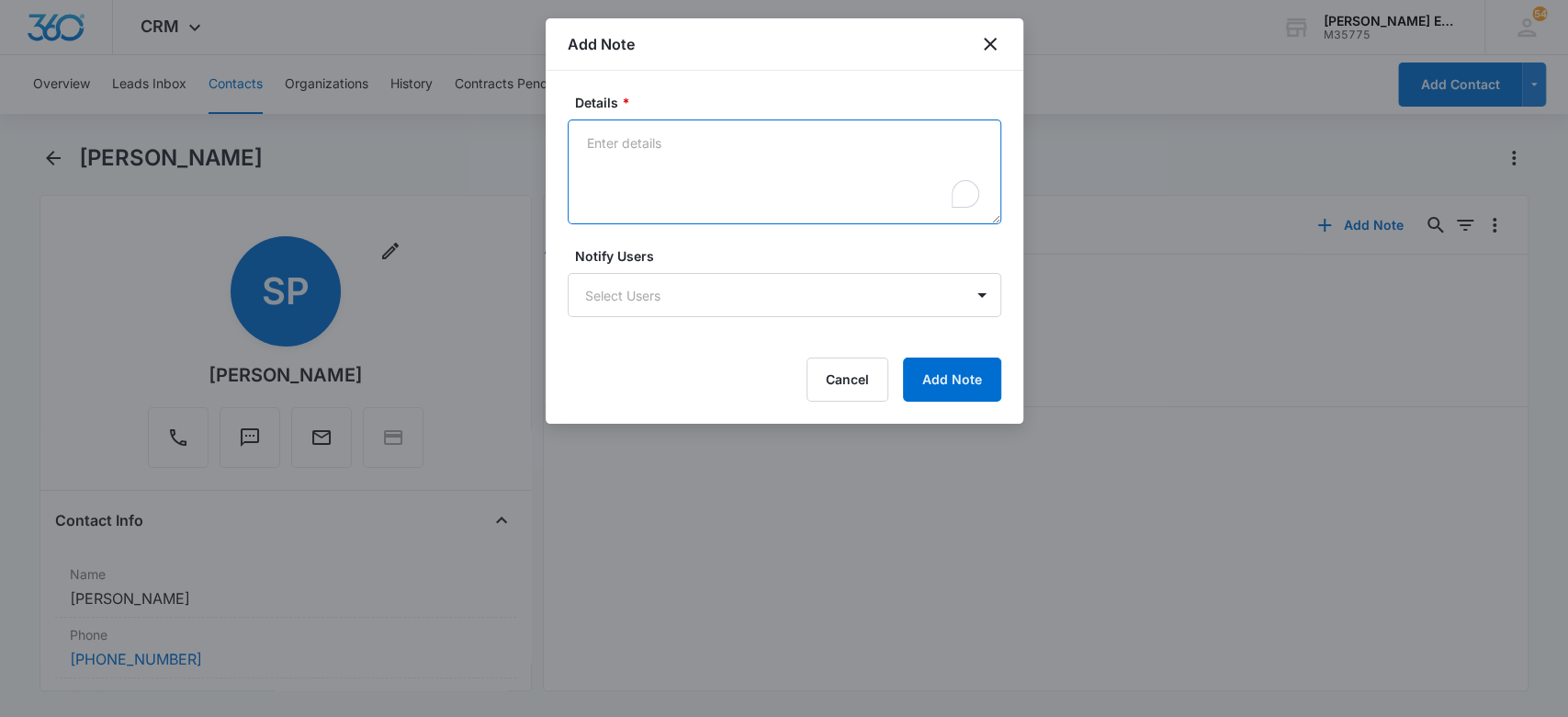
click at [708, 139] on textarea "Details *" at bounding box center [785, 172] width 434 height 105
type textarea "2nd follow-up. Called,left a vm and text"
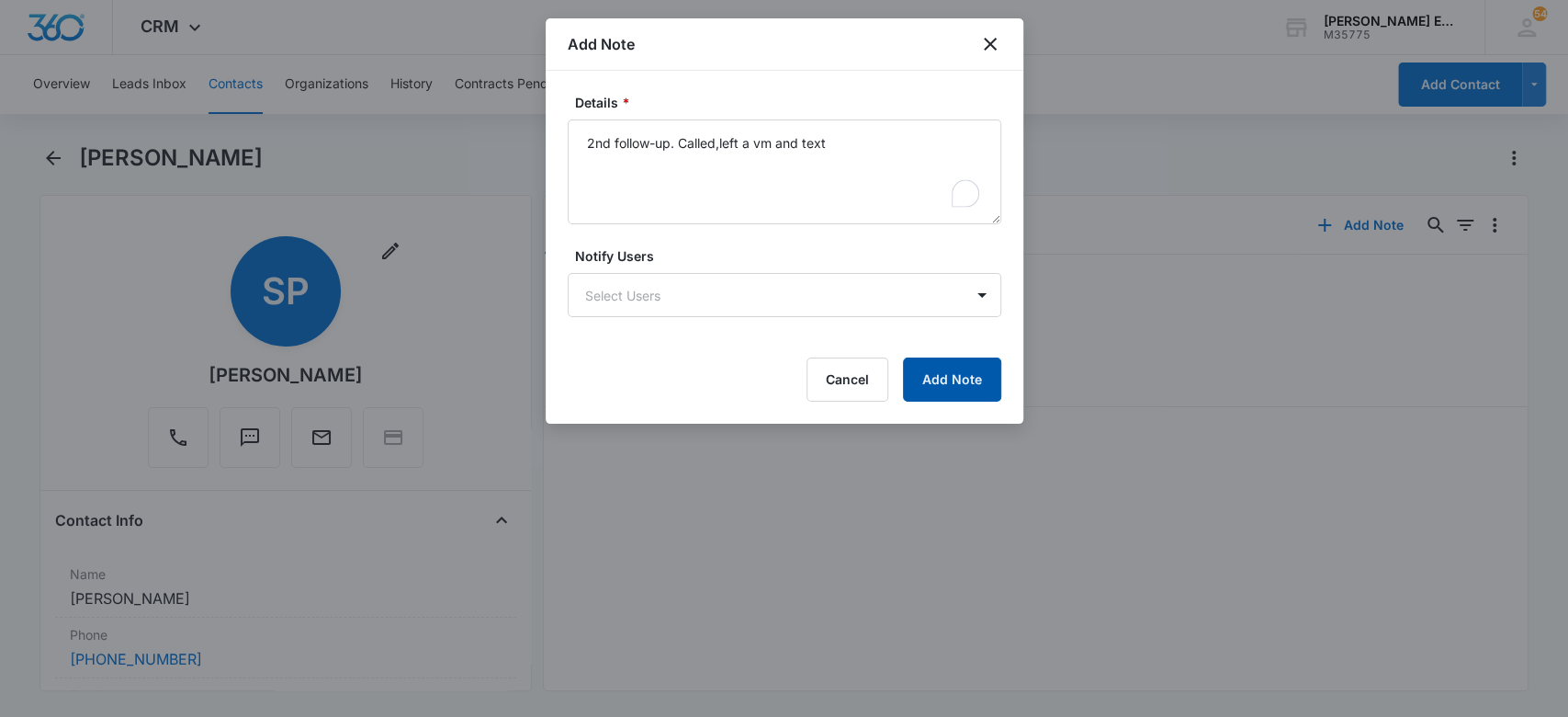
click at [942, 378] on button "Add Note" at bounding box center [951, 379] width 98 height 44
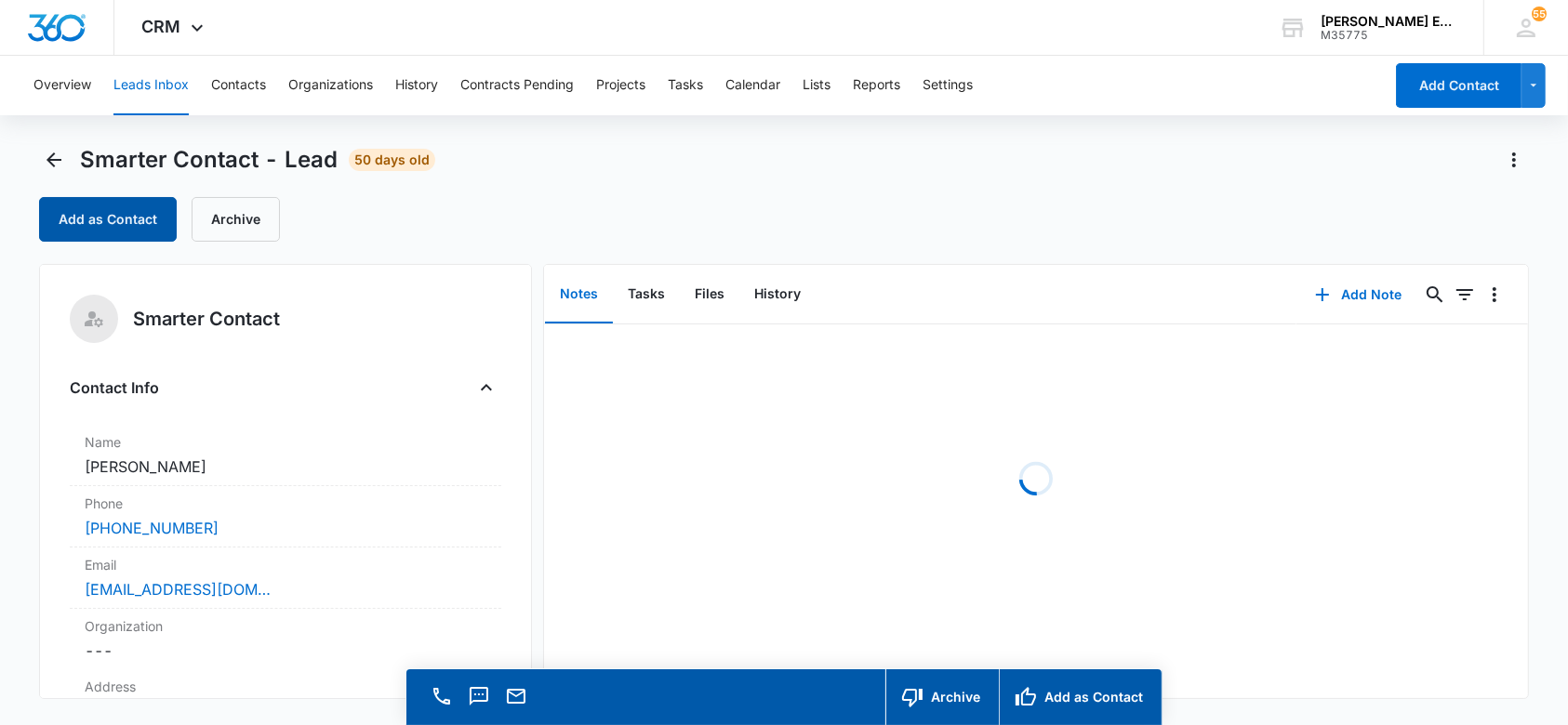
click at [117, 203] on button "Add as Contact" at bounding box center [107, 219] width 137 height 44
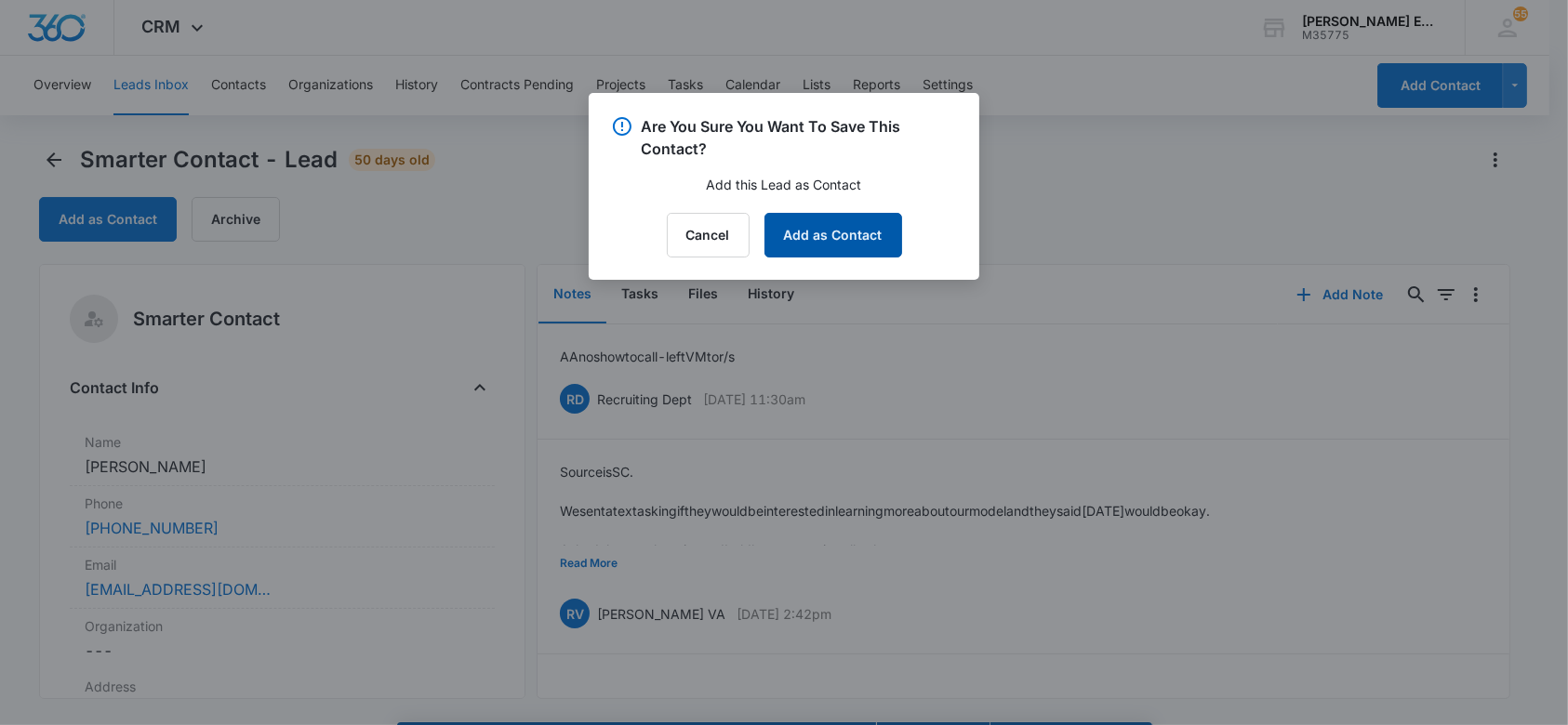
click at [777, 242] on button "Add as Contact" at bounding box center [832, 235] width 137 height 44
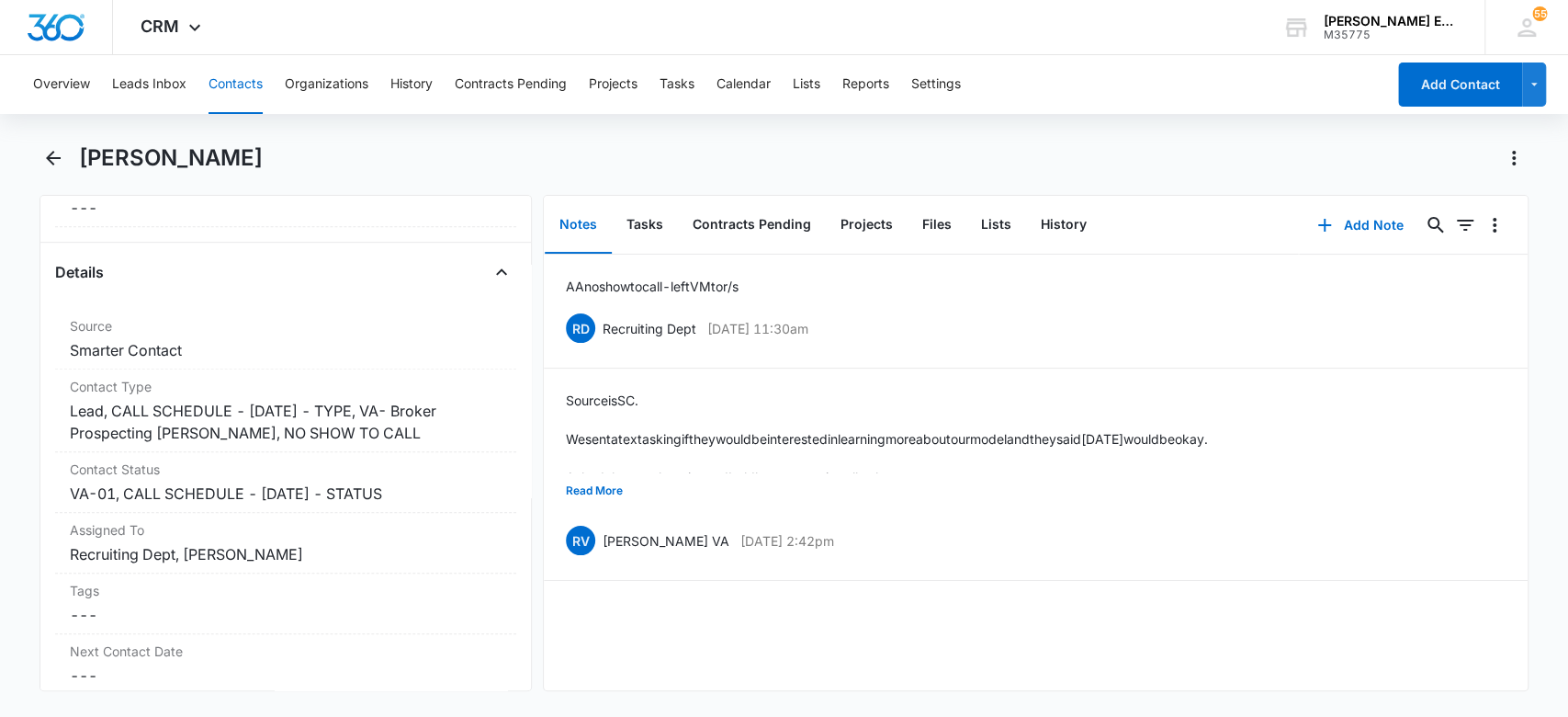
scroll to position [680, 0]
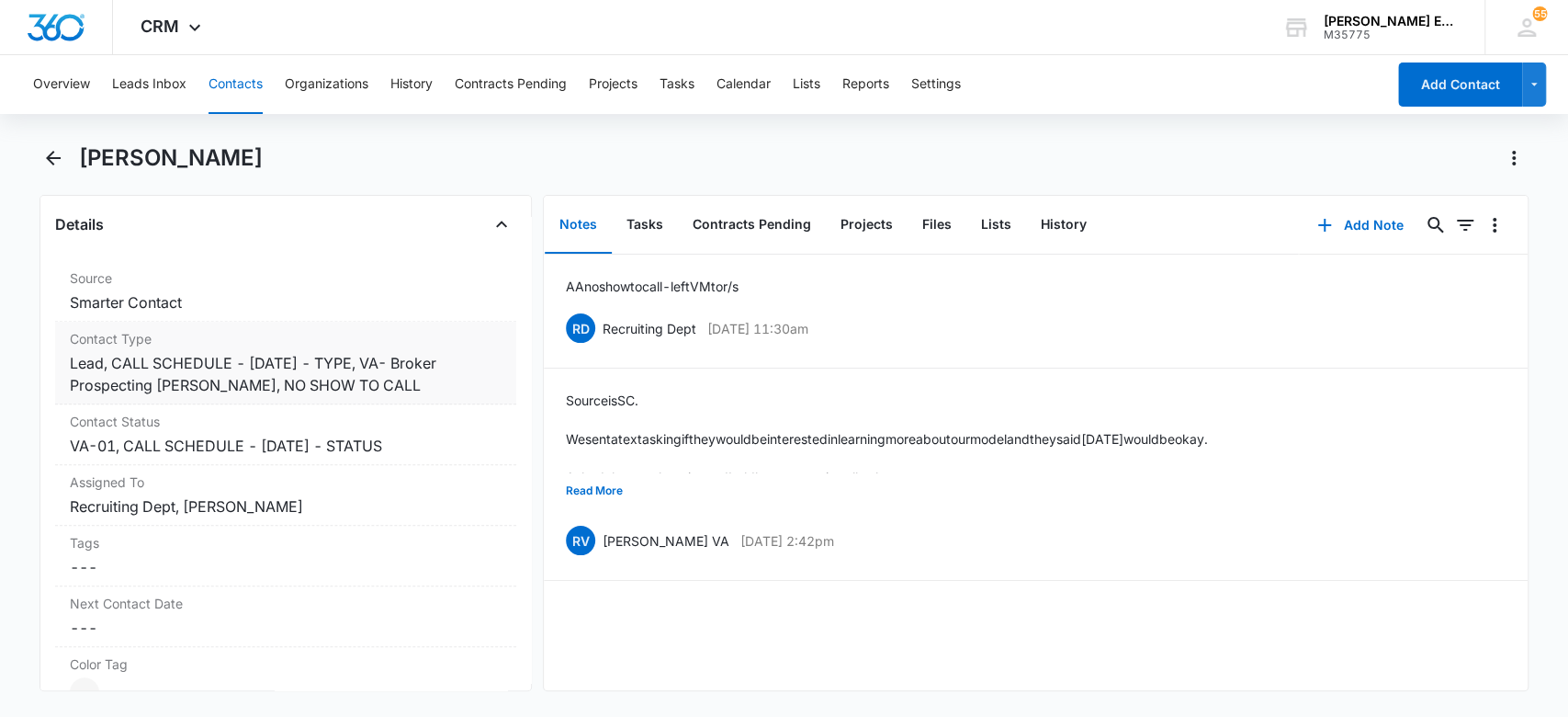
click at [456, 370] on dd "Cancel Save Changes Lead, CALL SCHEDULE - DEC 2024 - TYPE, VA- Broker Prospecti…" at bounding box center [286, 373] width 433 height 44
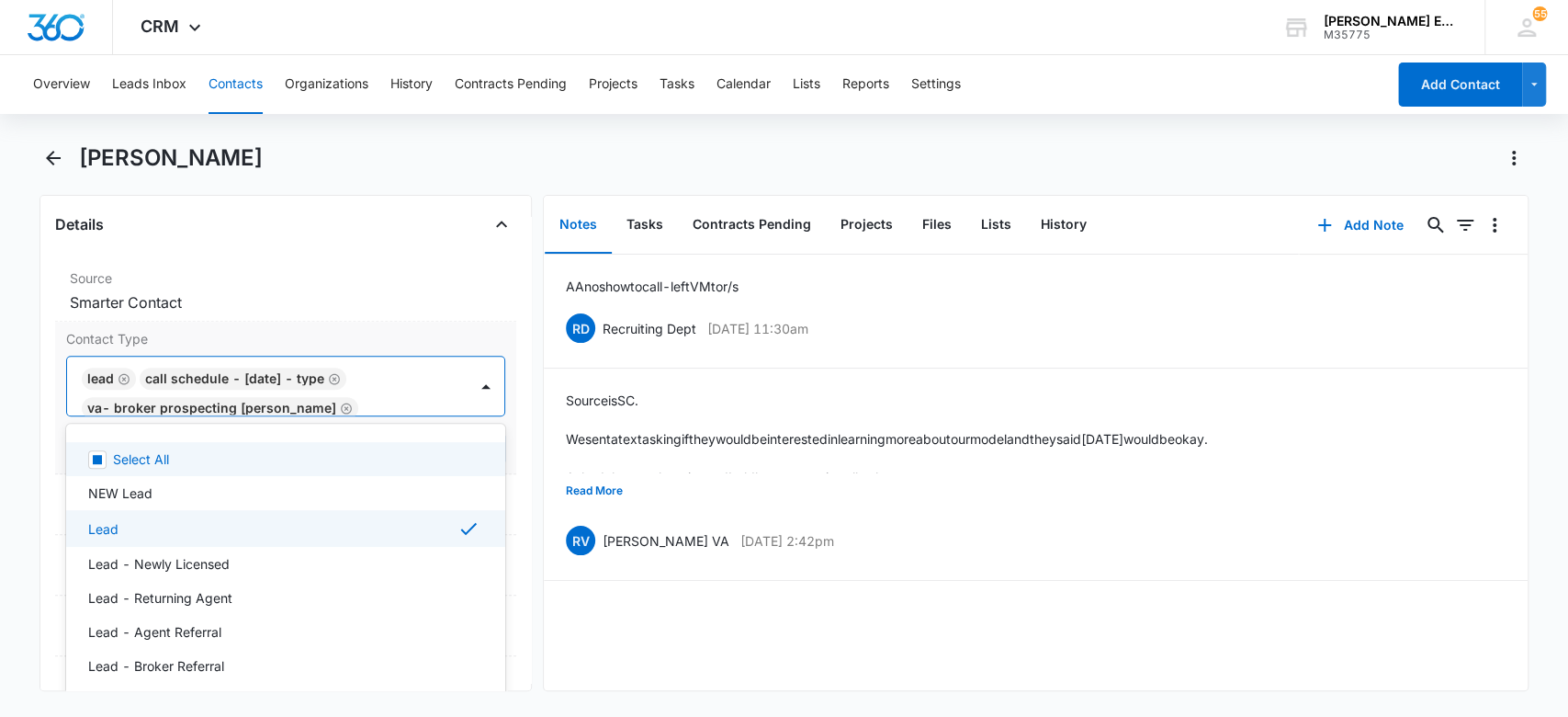
click at [346, 401] on div "Lead CALL SCHEDULE - DEC 2024 - TYPE VA- Broker Prospecting Joe Quinn NO SHOW T…" at bounding box center [268, 386] width 401 height 59
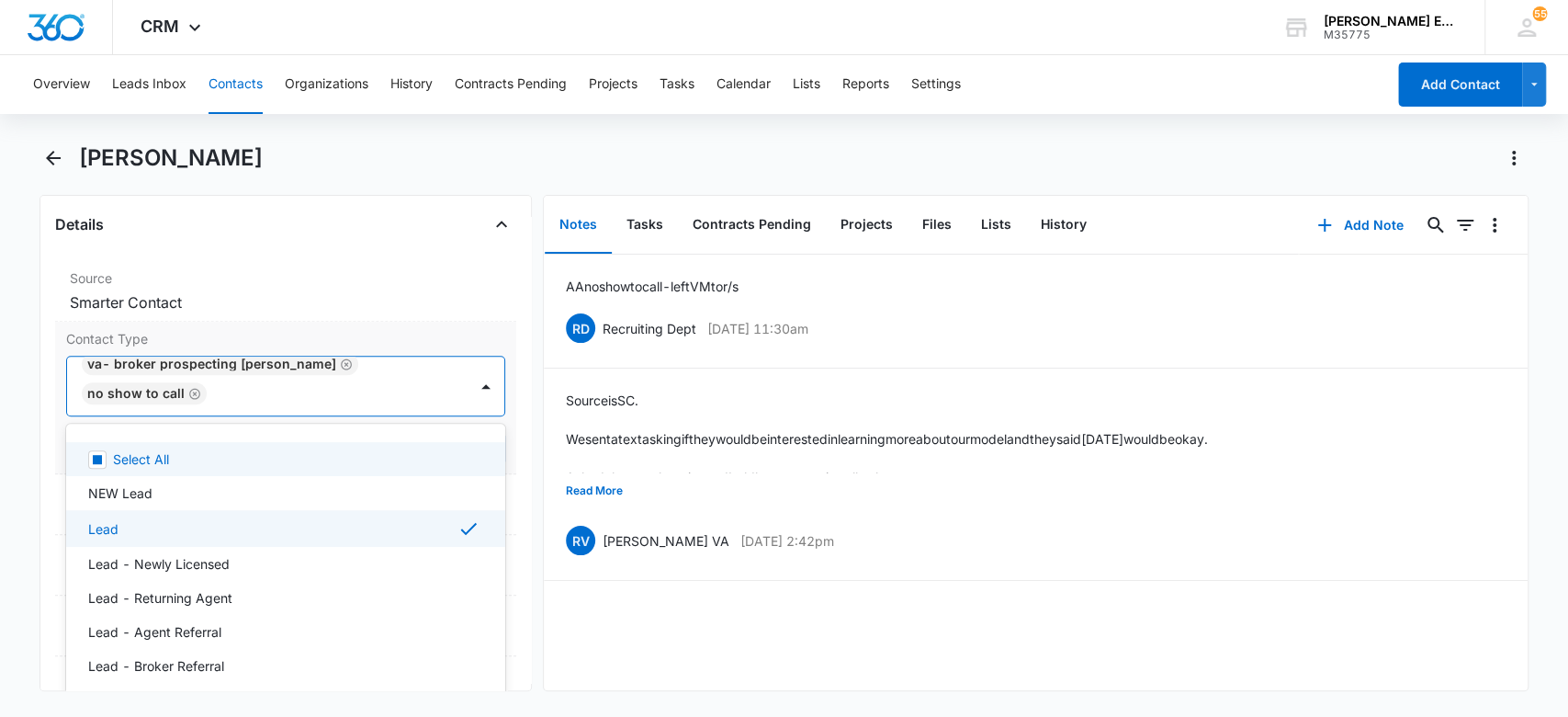
scroll to position [0, 0]
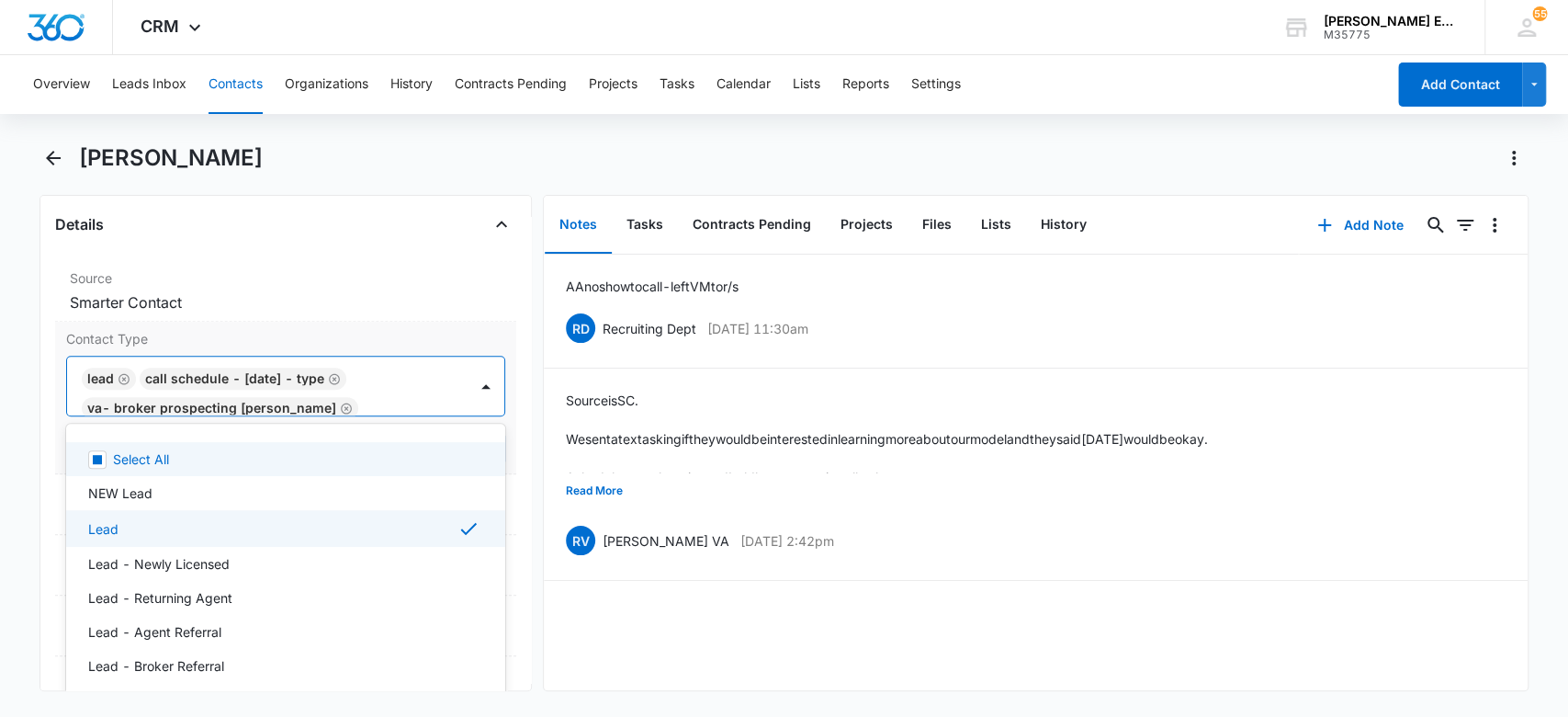
click at [341, 377] on icon "Remove CALL SCHEDULE - DEC 2024 - TYPE" at bounding box center [335, 379] width 13 height 14
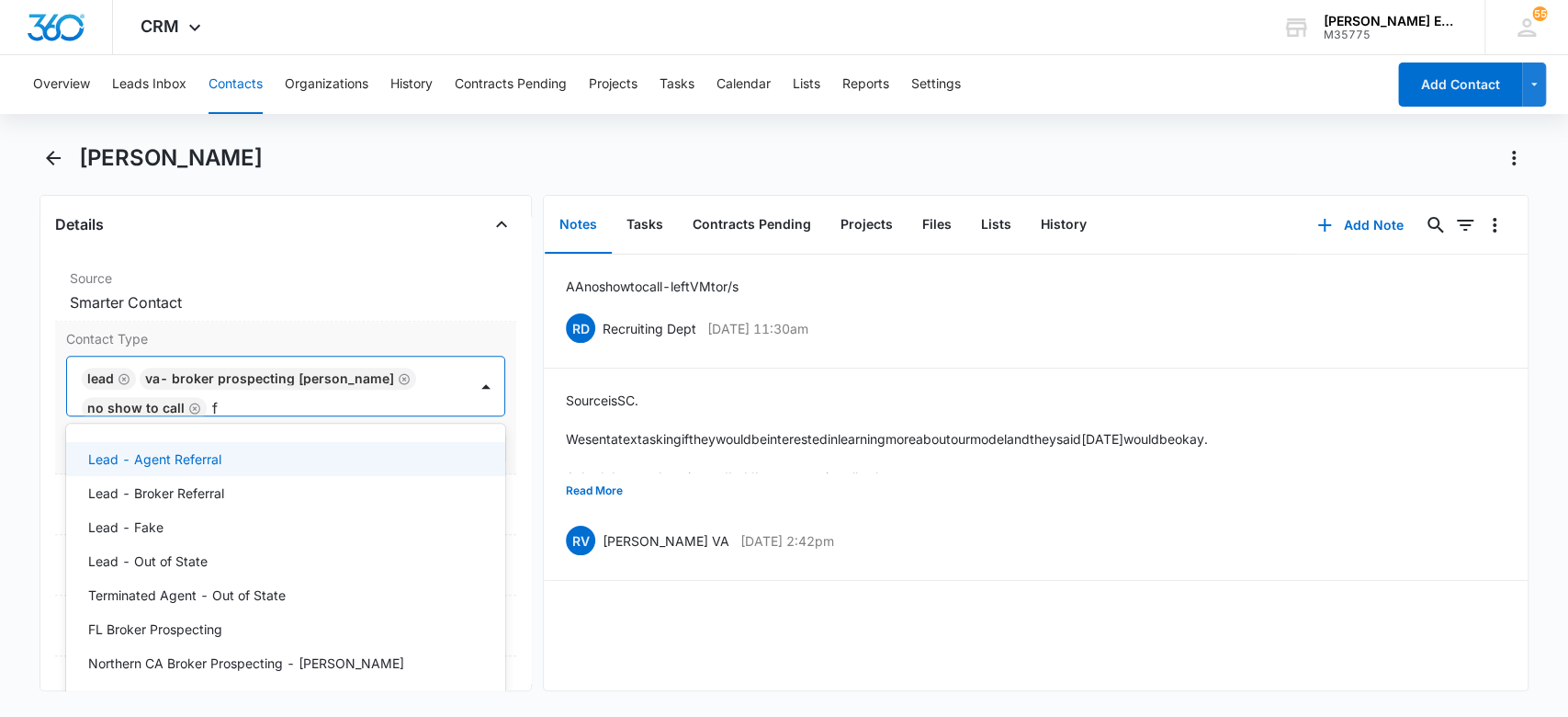
scroll to position [1, 0]
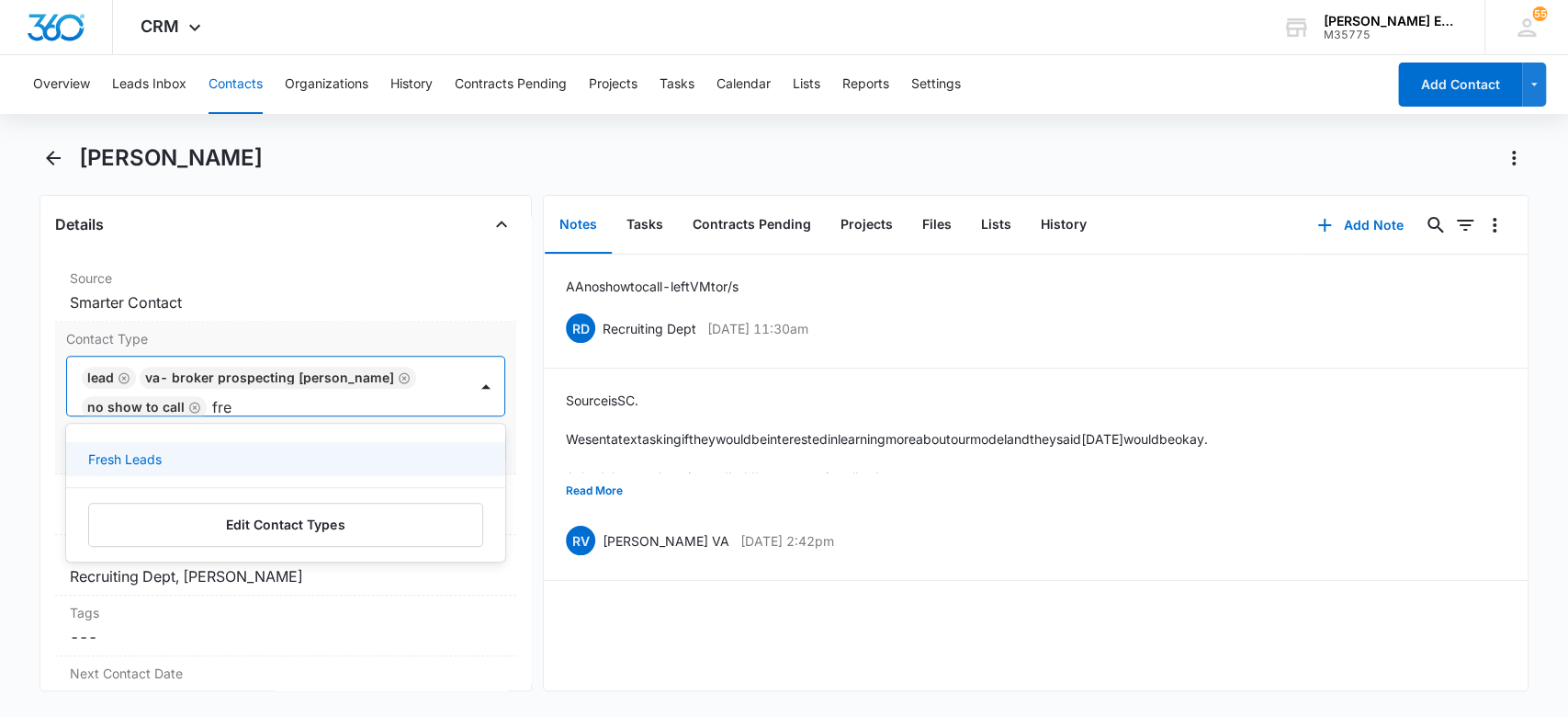
type input "fres"
click at [341, 449] on div "Fresh Leads" at bounding box center [283, 459] width 392 height 20
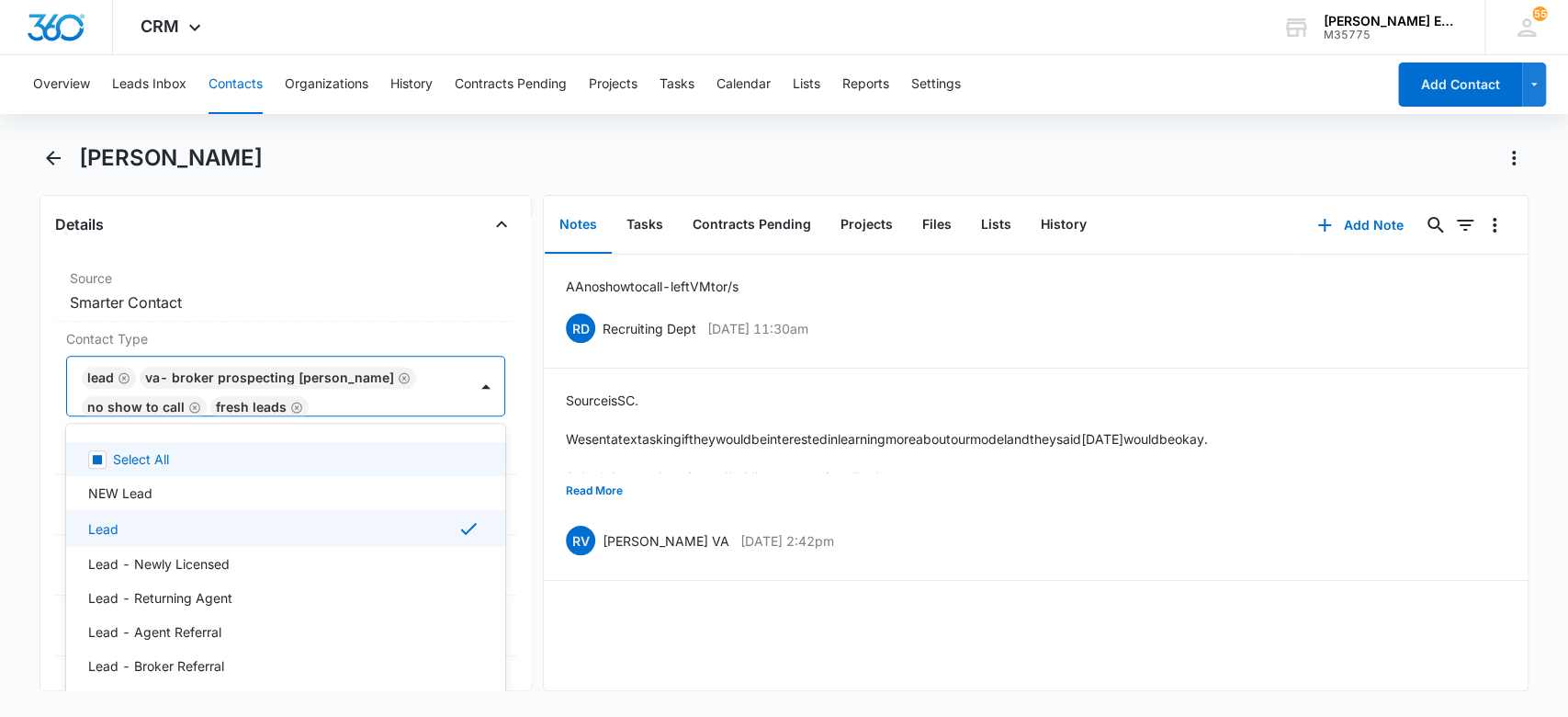
click at [26, 417] on main "Tiffany Breedlove Remove TB Tiffany Breedlove Contact Info Name Cancel Save Cha…" at bounding box center [784, 428] width 1568 height 570
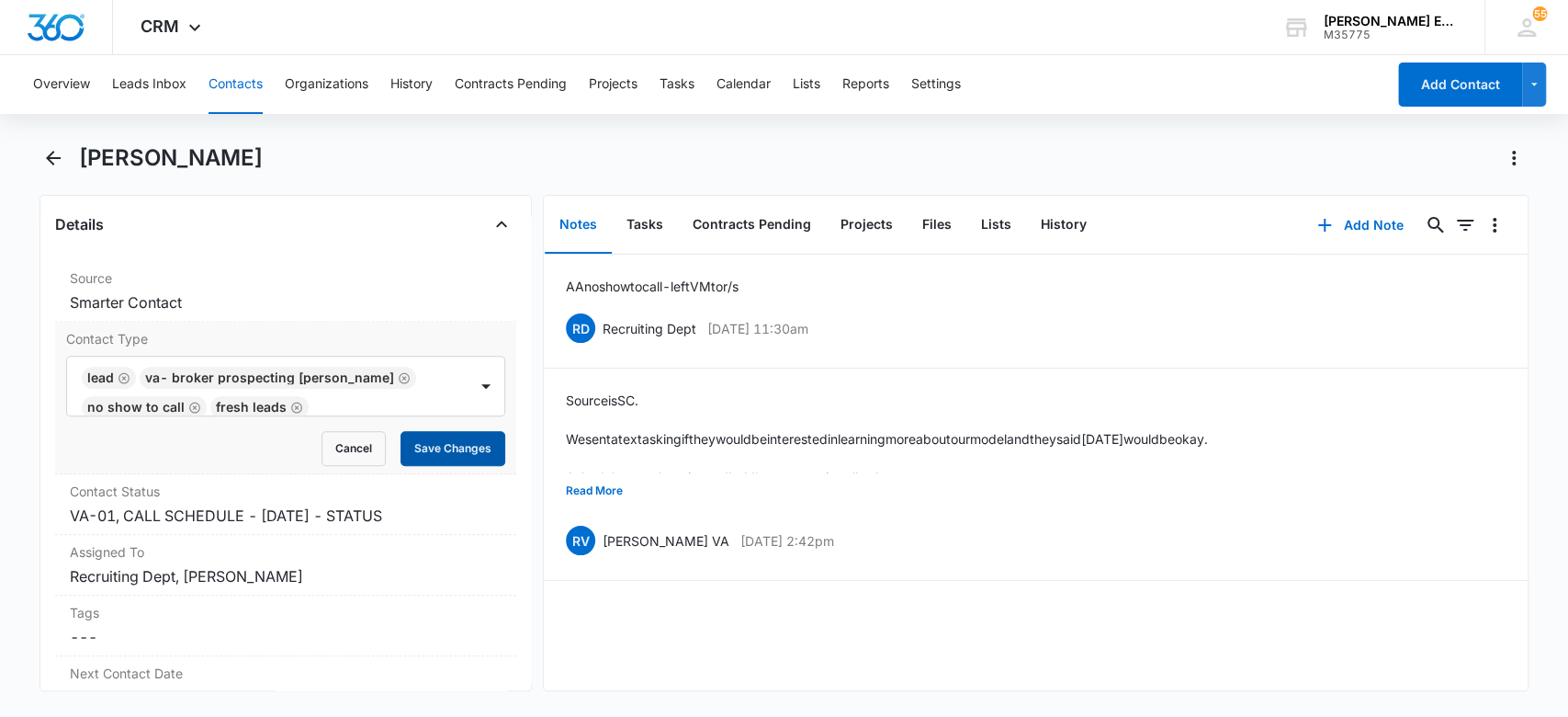
click at [400, 446] on button "Save Changes" at bounding box center [453, 448] width 105 height 35
click at [1314, 221] on icon "button" at bounding box center [1325, 226] width 22 height 22
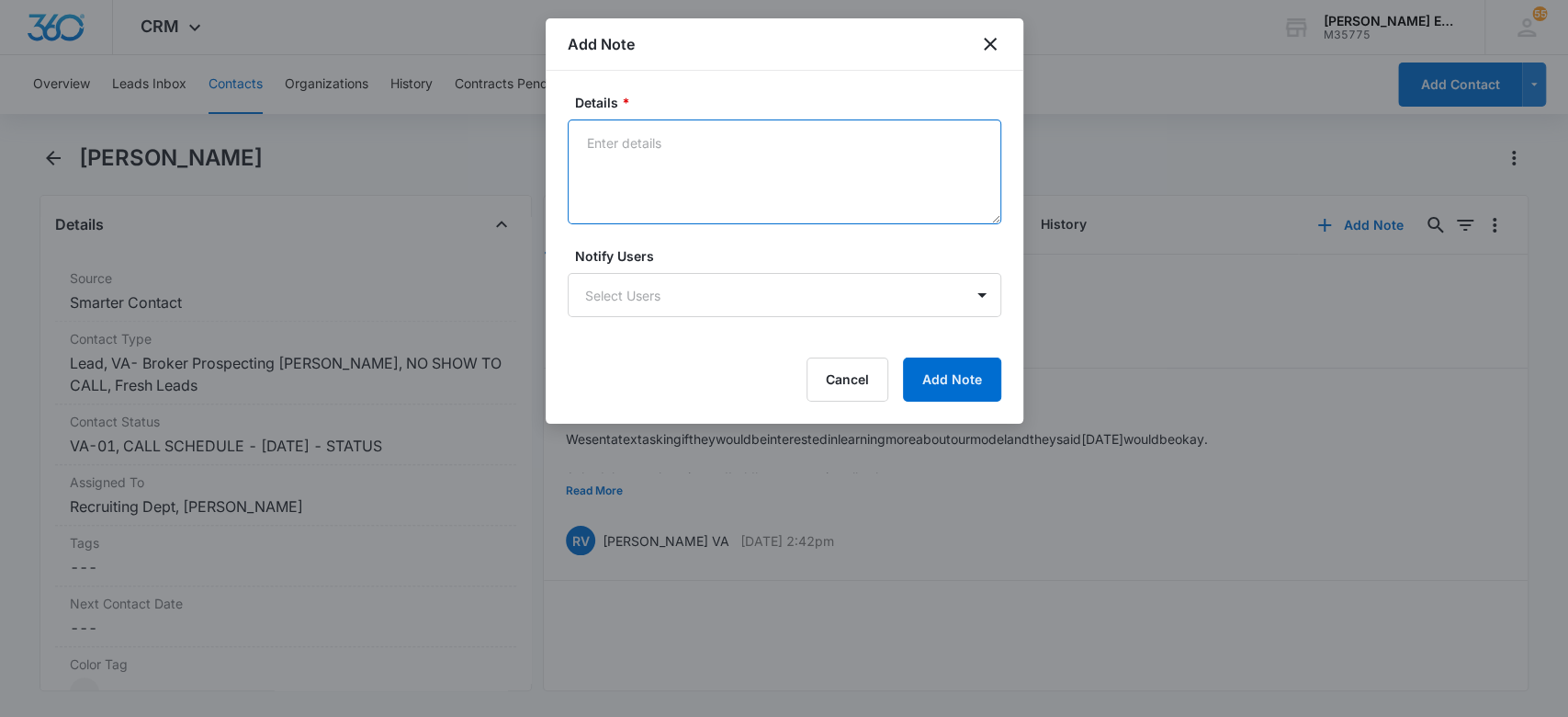
click at [719, 153] on textarea "Details *" at bounding box center [785, 172] width 434 height 105
type textarea "She scheduled a calendly"
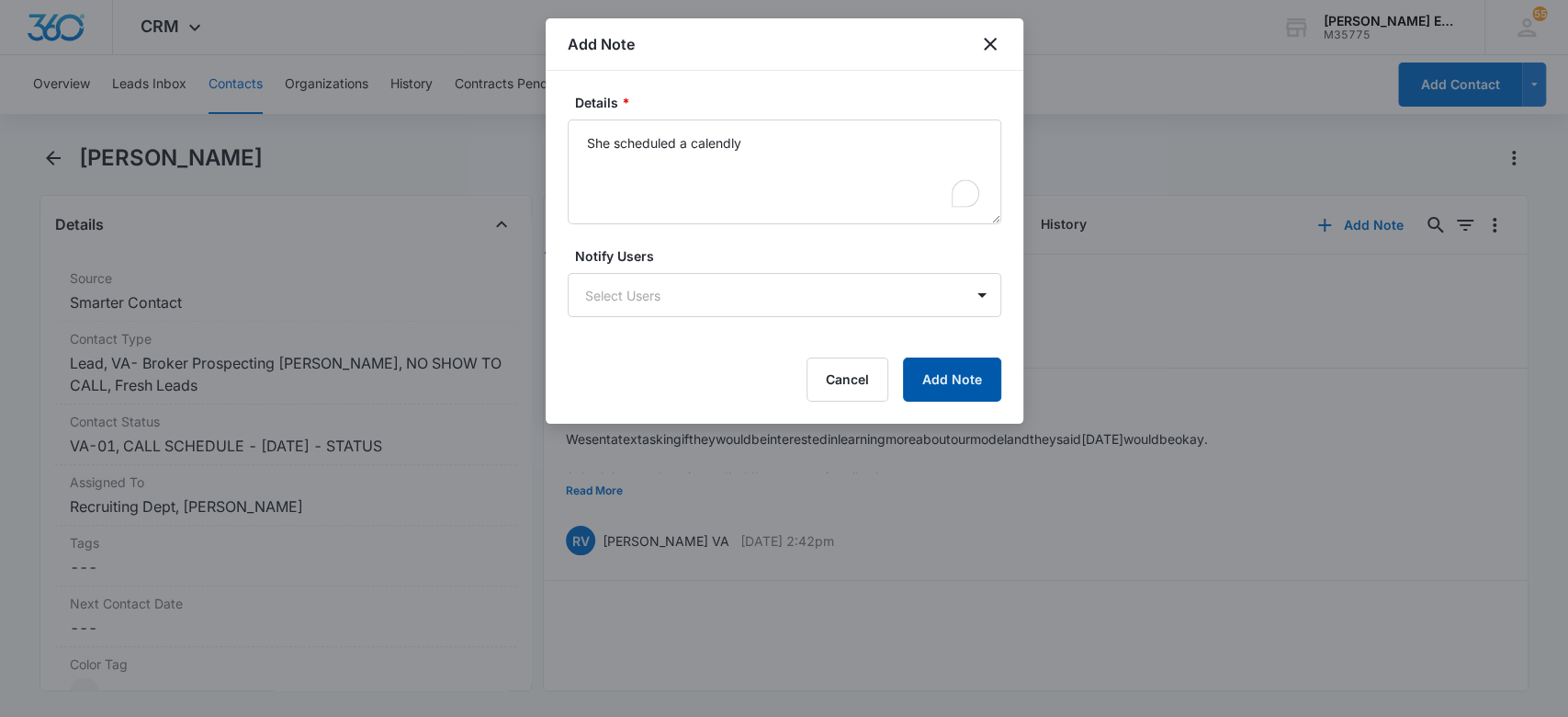
click at [906, 387] on button "Add Note" at bounding box center [951, 379] width 98 height 44
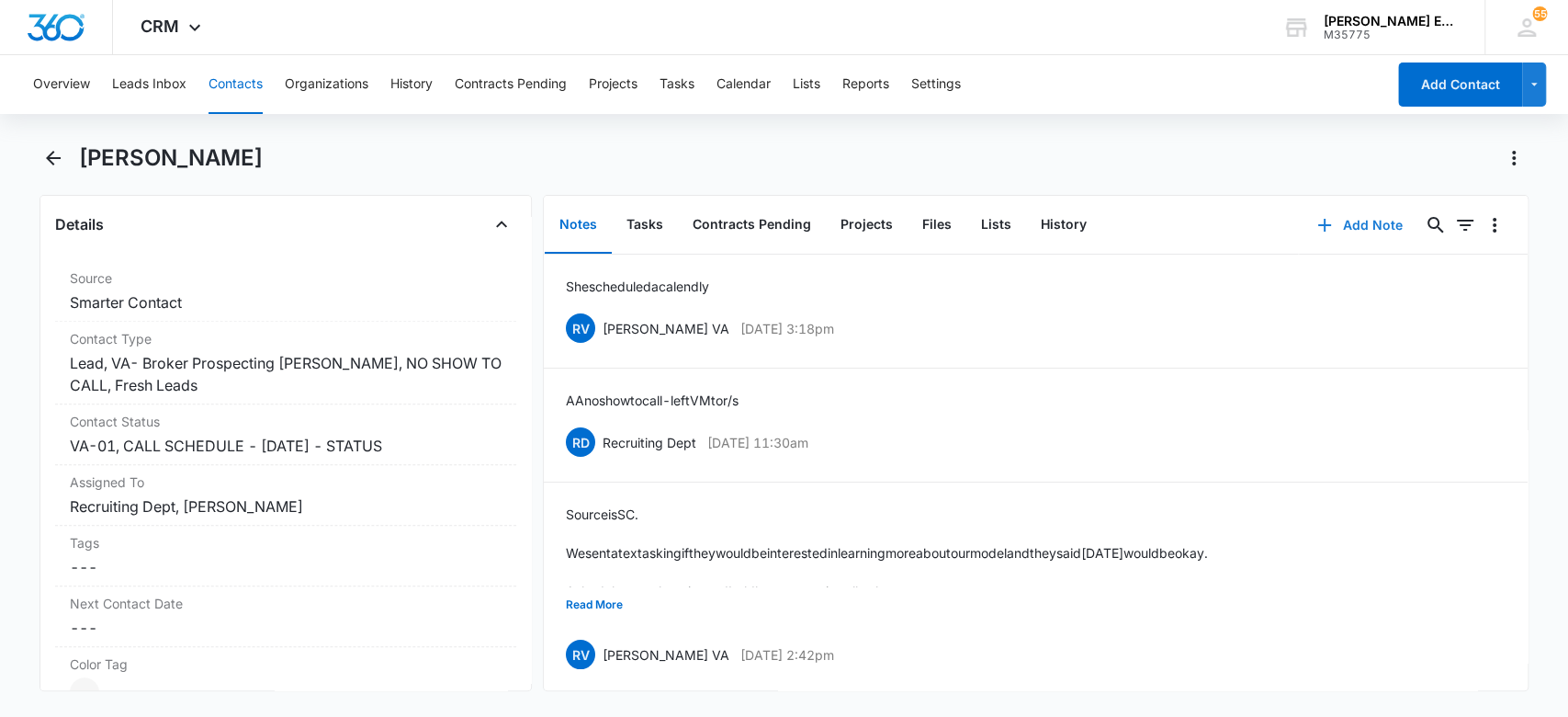
click at [1314, 227] on icon "button" at bounding box center [1325, 226] width 22 height 22
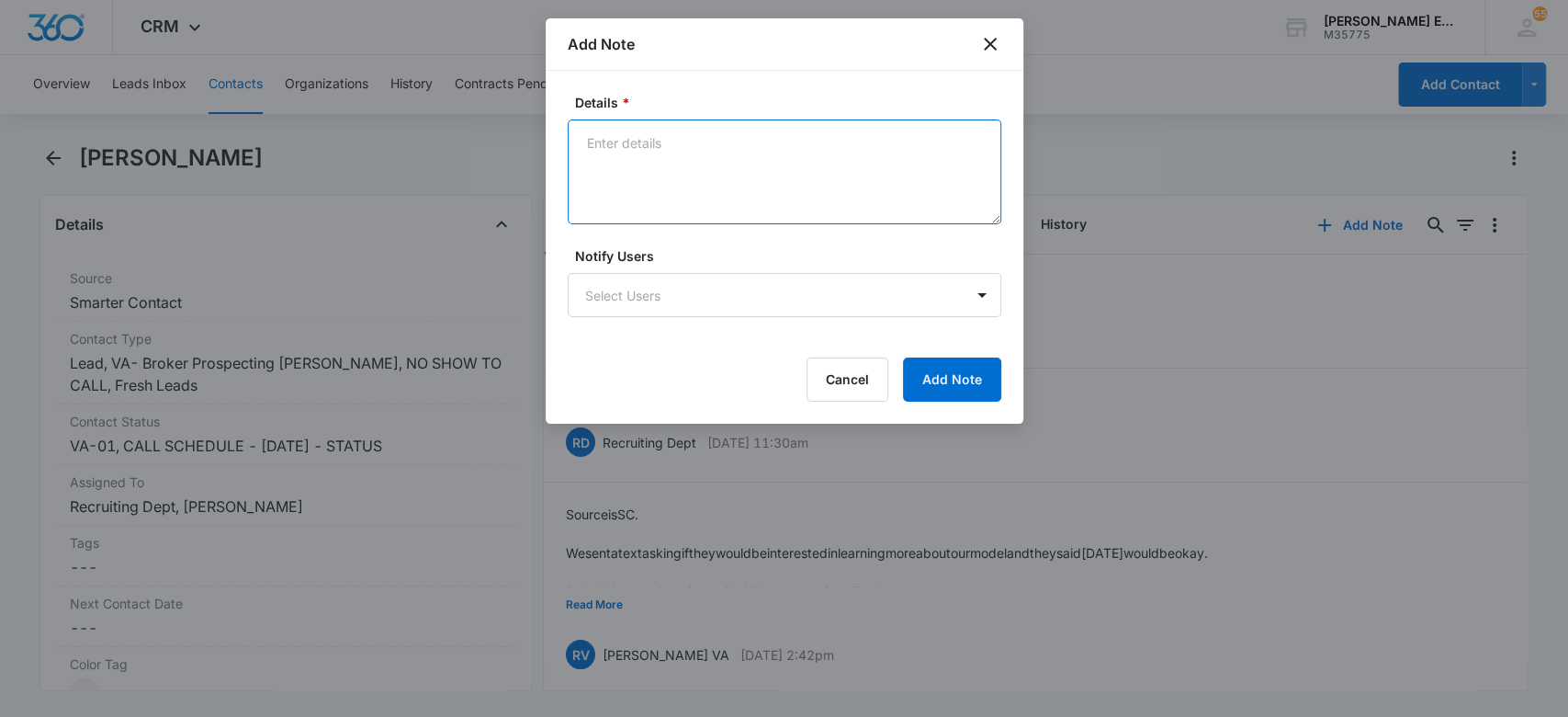
click at [701, 179] on textarea "Details *" at bounding box center [785, 172] width 434 height 105
type textarea "Onboarding fees waivered"
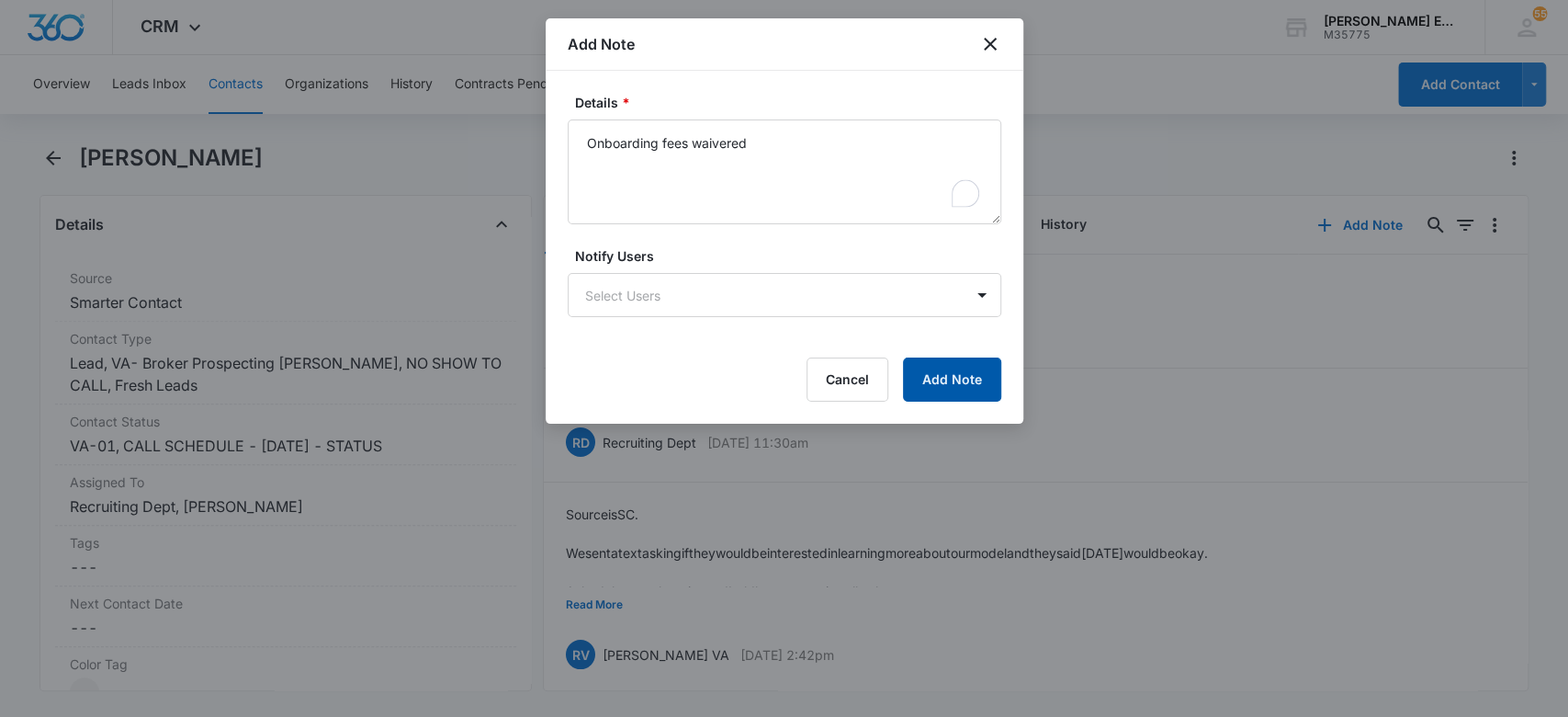
click at [935, 373] on button "Add Note" at bounding box center [951, 379] width 98 height 44
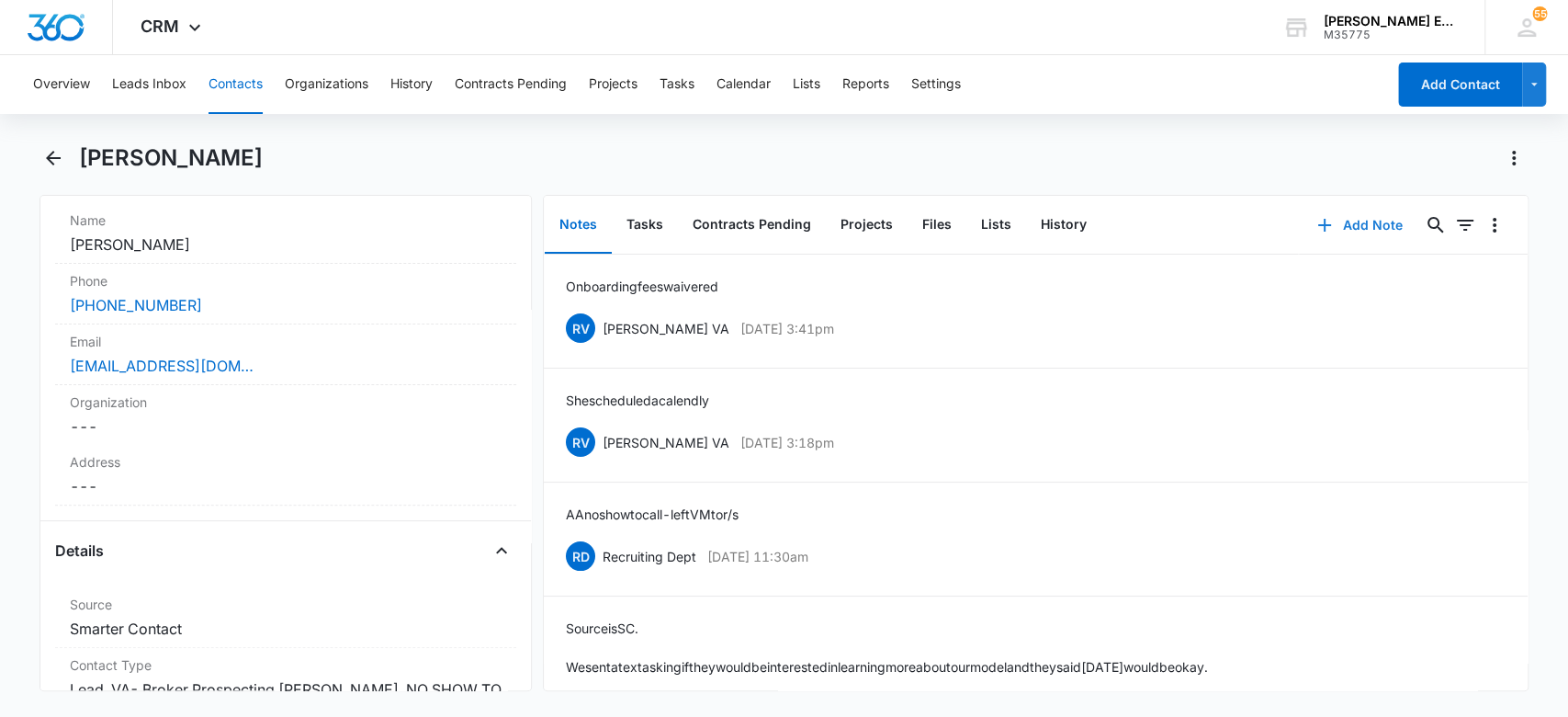
scroll to position [313, 0]
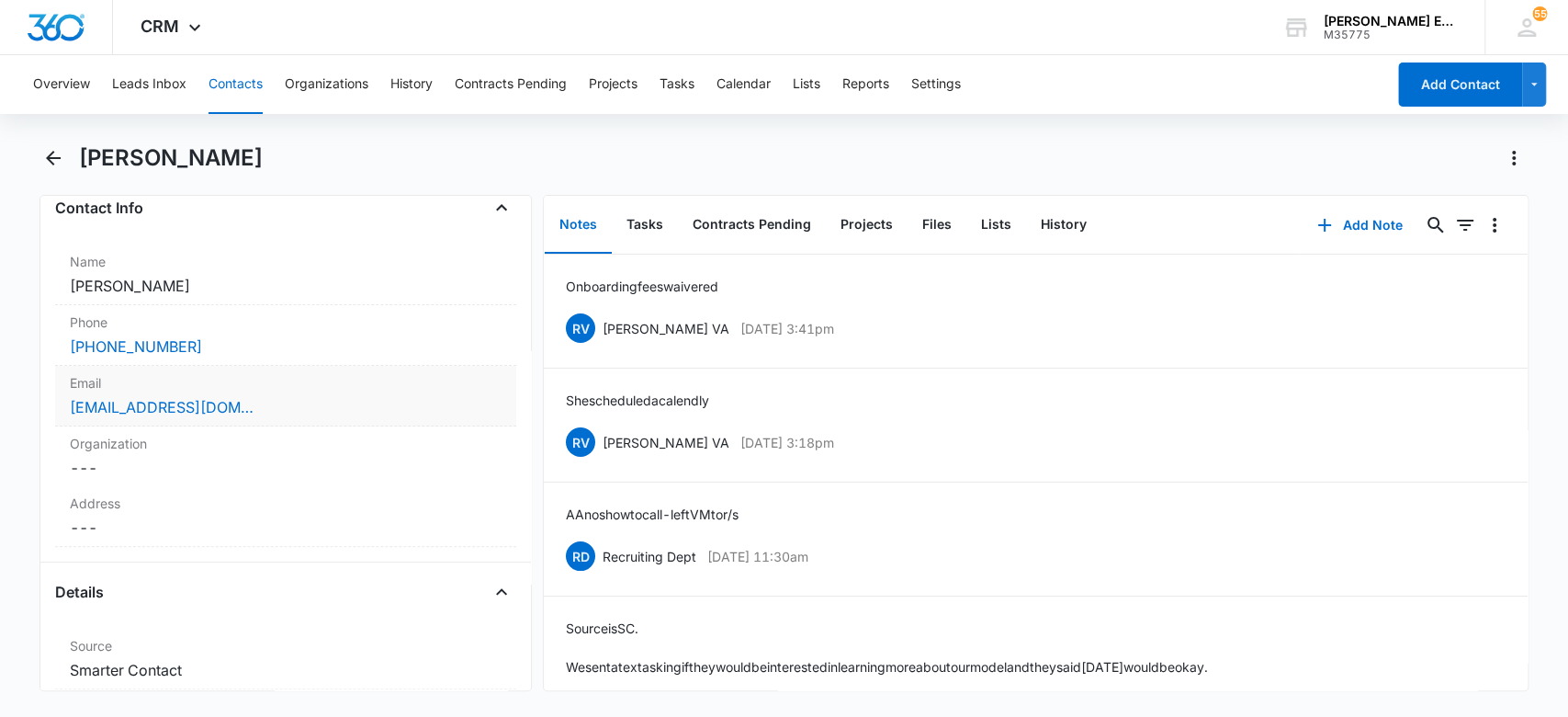
click at [329, 414] on div "love757homes@gmail.com" at bounding box center [286, 407] width 433 height 22
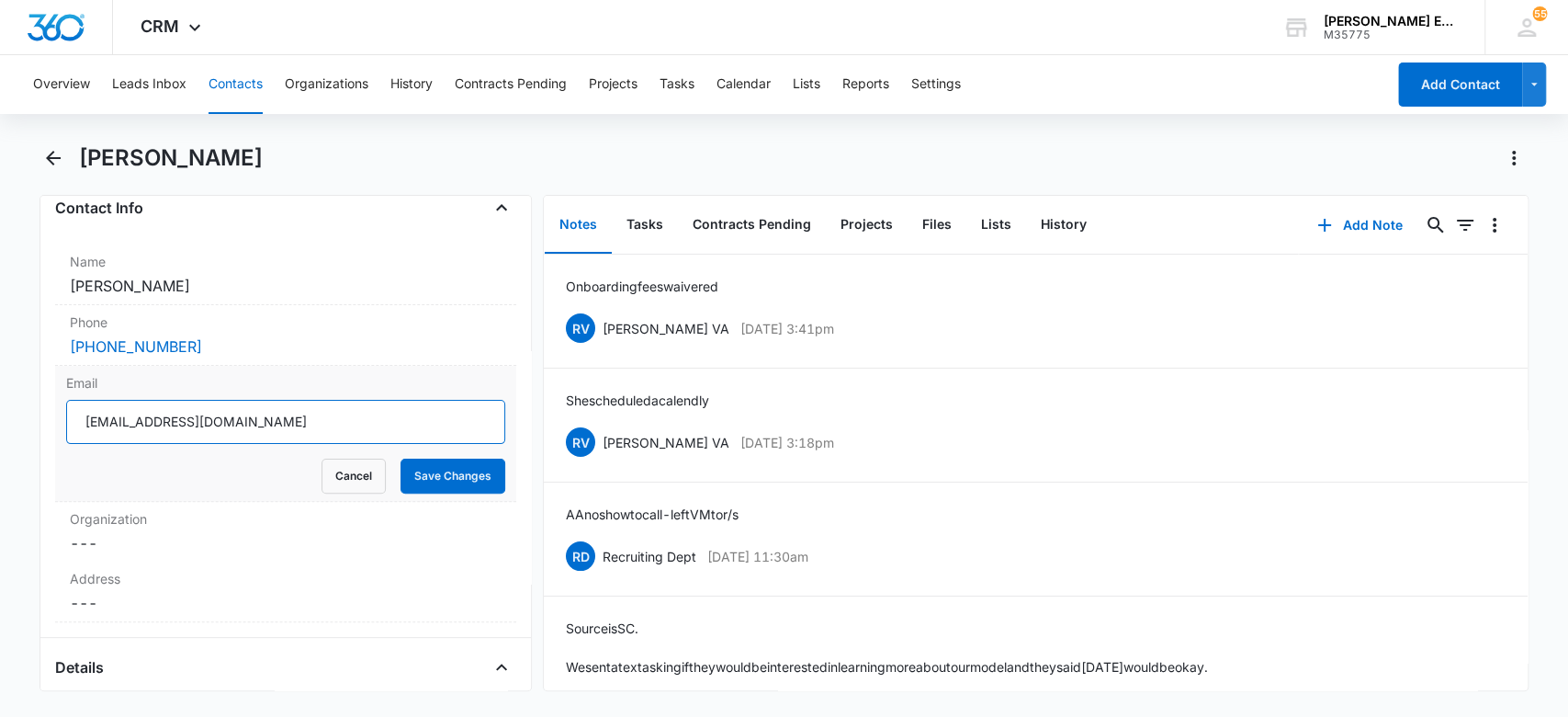
drag, startPoint x: 368, startPoint y: 416, endPoint x: 33, endPoint y: 426, distance: 335.1
click at [33, 426] on main "Tiffany Breedlove Remove TB Tiffany Breedlove Contact Info Name Cancel Save Cha…" at bounding box center [784, 428] width 1568 height 570
click at [219, 84] on button "Contacts" at bounding box center [236, 84] width 54 height 59
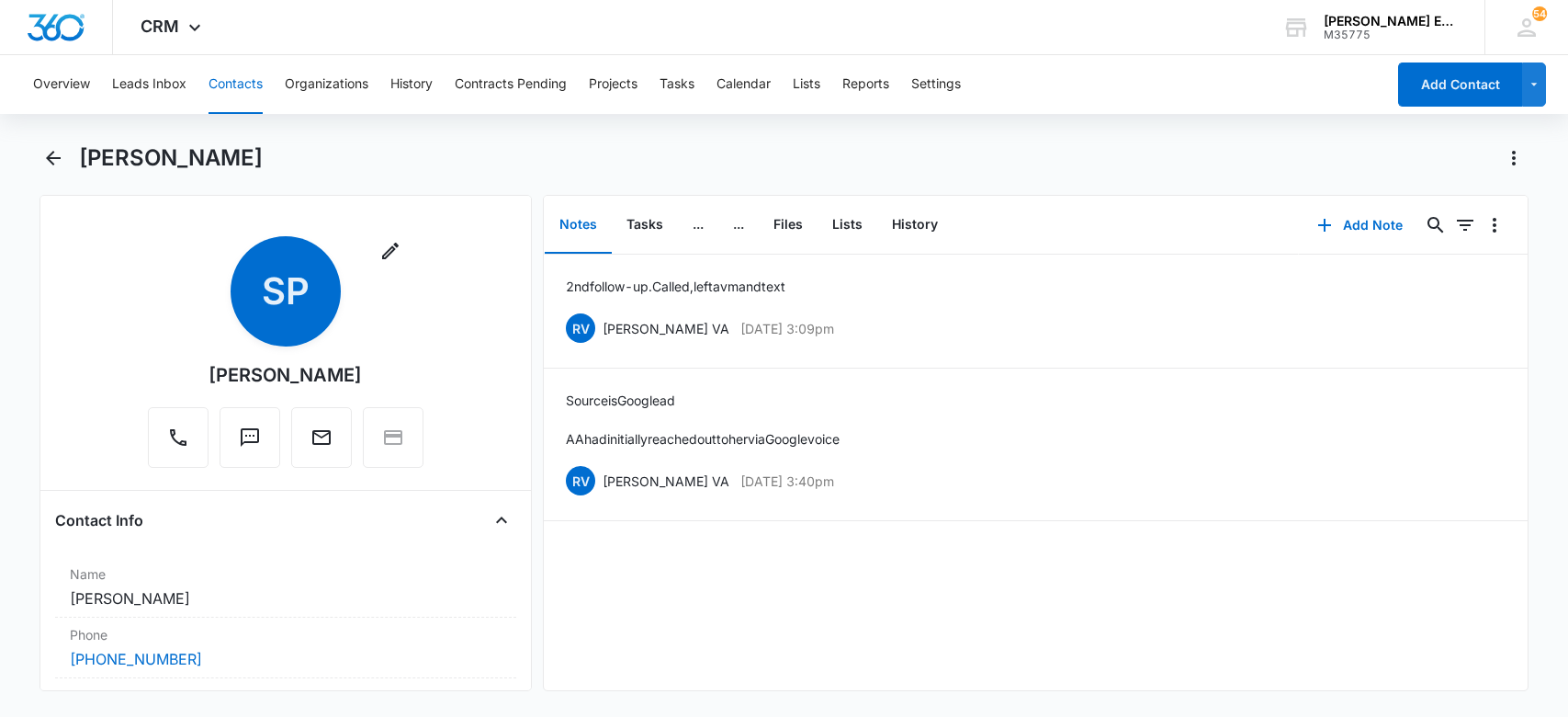
click at [1441, 88] on button "Add Contact" at bounding box center [1460, 84] width 124 height 44
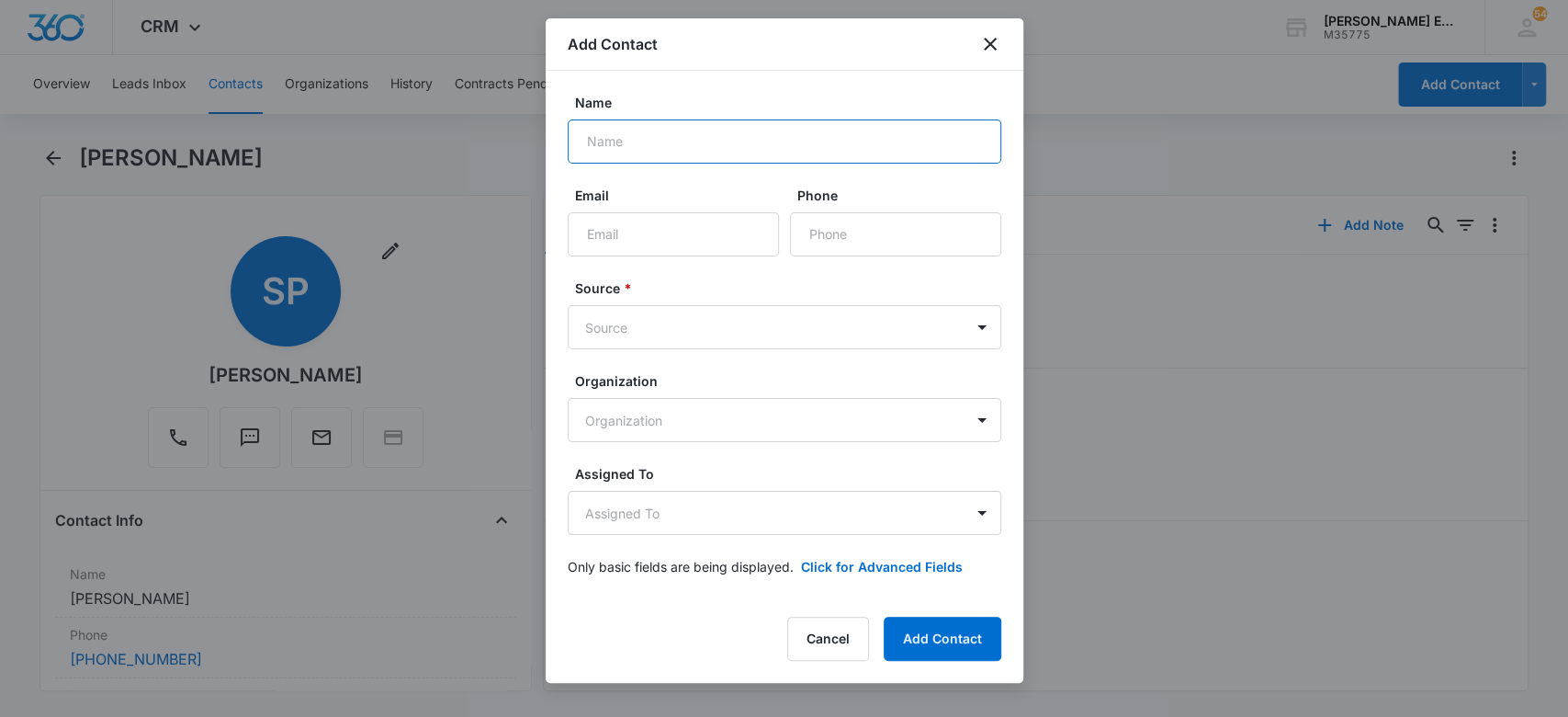
paste input "[PERSON_NAME]"
type input "[PERSON_NAME]"
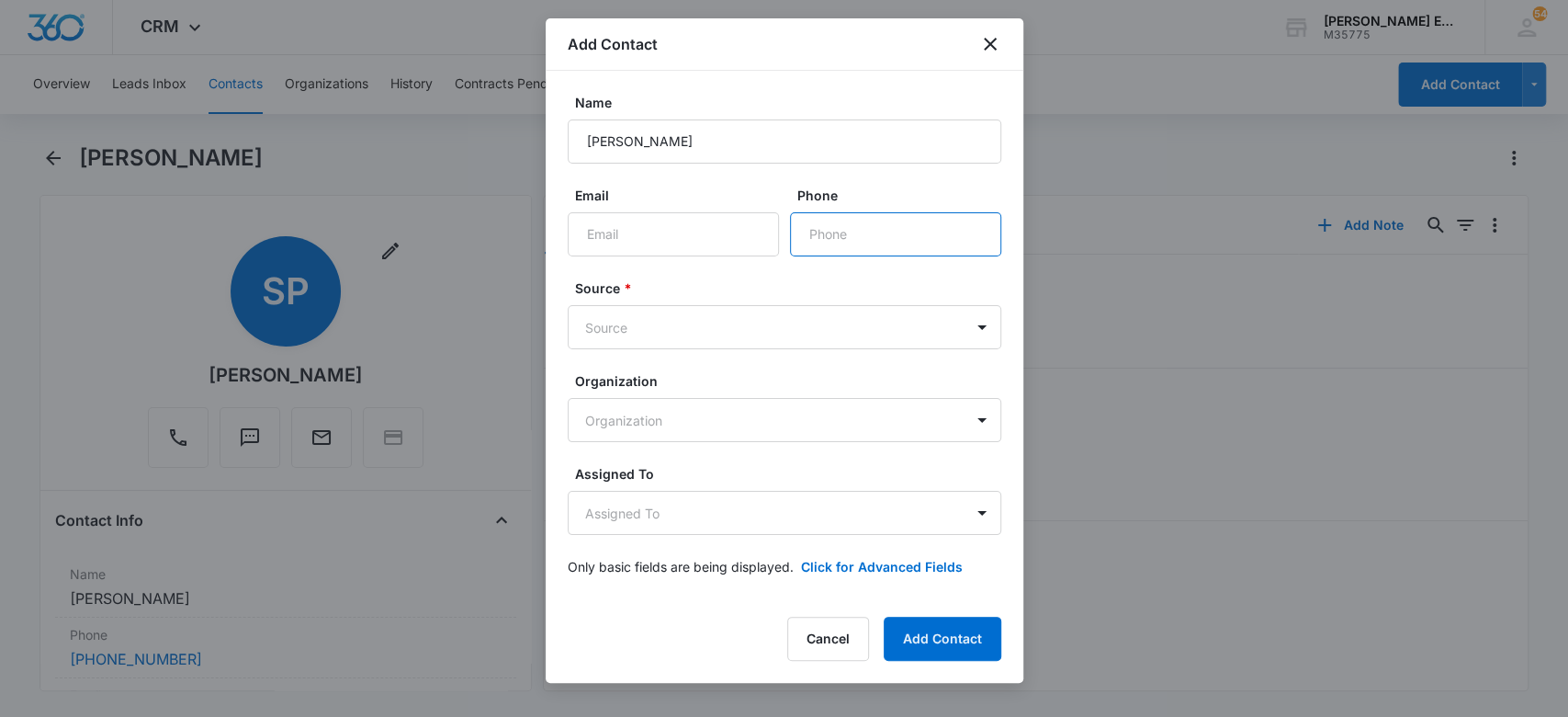
paste input "[PHONE_NUMBER]"
type input "[PHONE_NUMBER]"
paste input "[EMAIL_ADDRESS][DOMAIN_NAME]"
type input "[EMAIL_ADDRESS][DOMAIN_NAME]"
click at [682, 318] on body "CRM Apps Websites CRM Email Social Brand [PERSON_NAME] Estates and Homes M35775…" at bounding box center [784, 358] width 1568 height 717
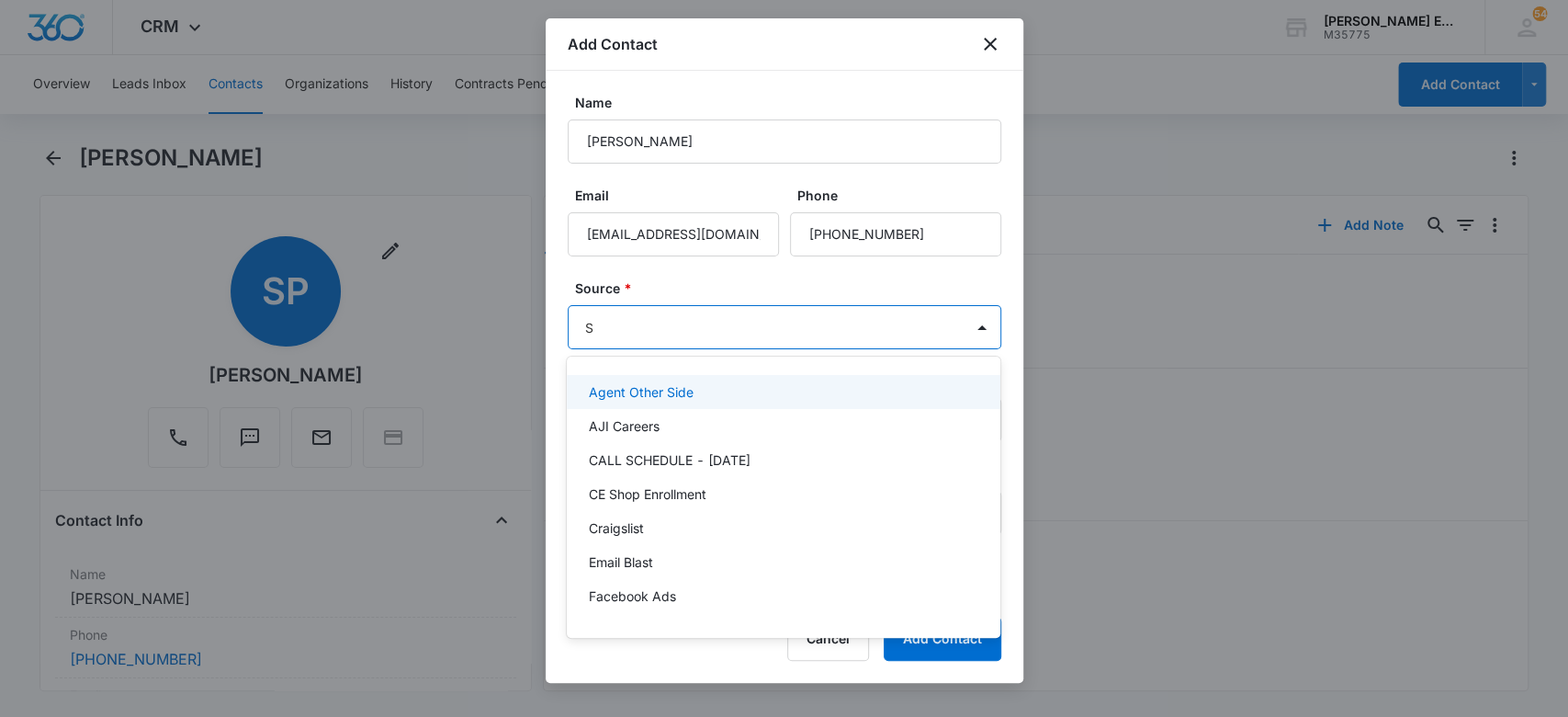
type input "SM"
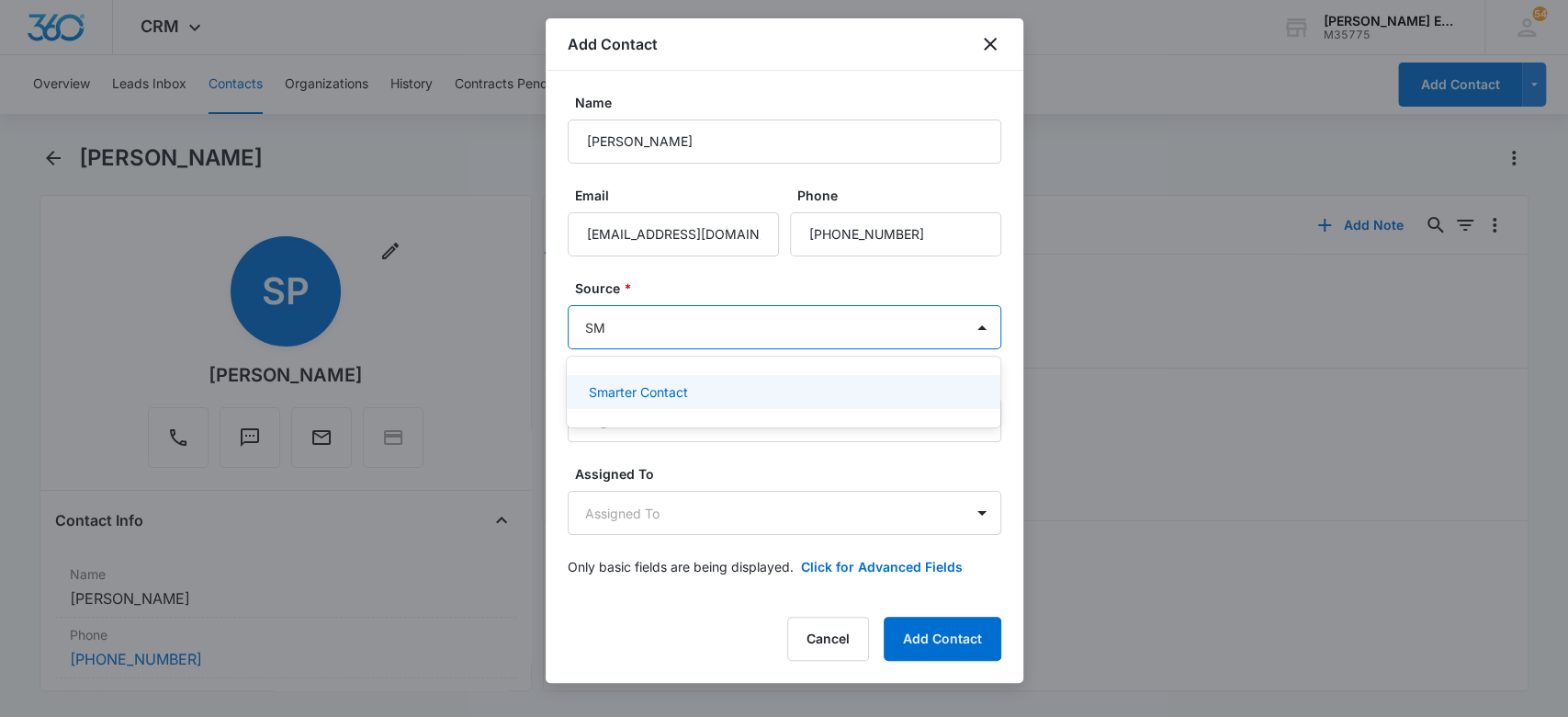
drag, startPoint x: 683, startPoint y: 401, endPoint x: 681, endPoint y: 339, distance: 62.0
click at [681, 393] on div "Smarter Contact" at bounding box center [784, 392] width 434 height 34
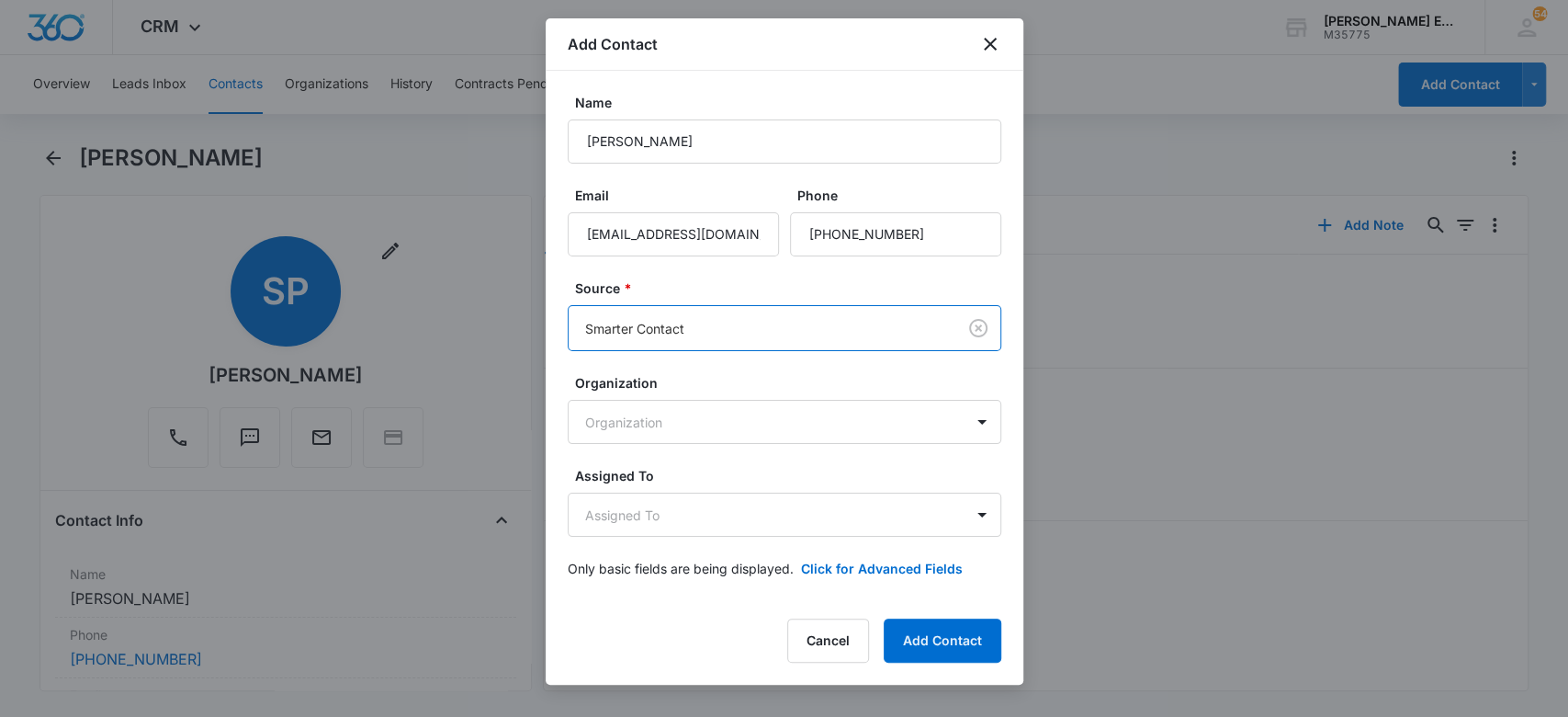
click at [690, 276] on form "Name [PERSON_NAME] Email [EMAIL_ADDRESS][DOMAIN_NAME] Phone Source * option Sma…" at bounding box center [785, 346] width 434 height 507
click at [777, 511] on body "CRM Apps Websites CRM Email Social Brand [PERSON_NAME] Estates and Homes M35775…" at bounding box center [784, 358] width 1568 height 717
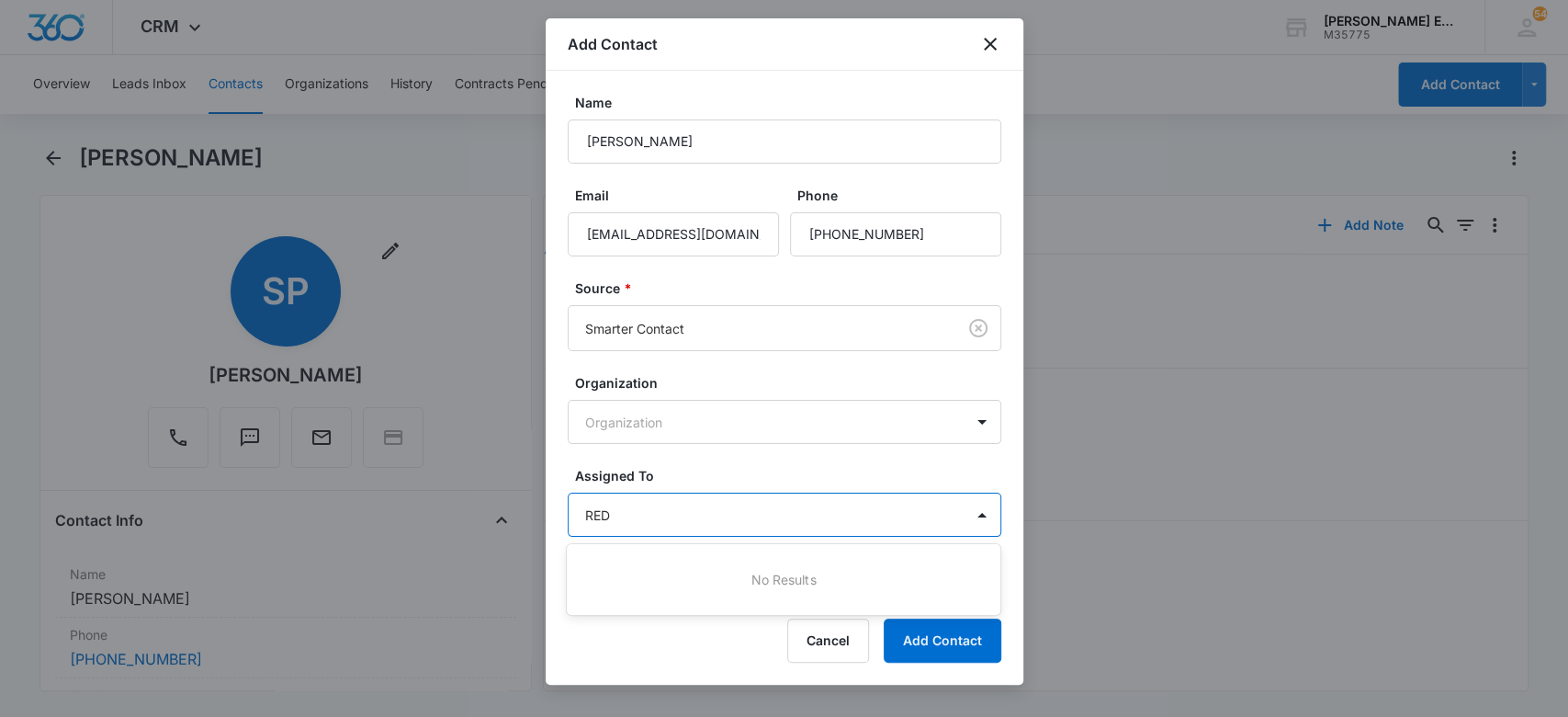
type input "RE"
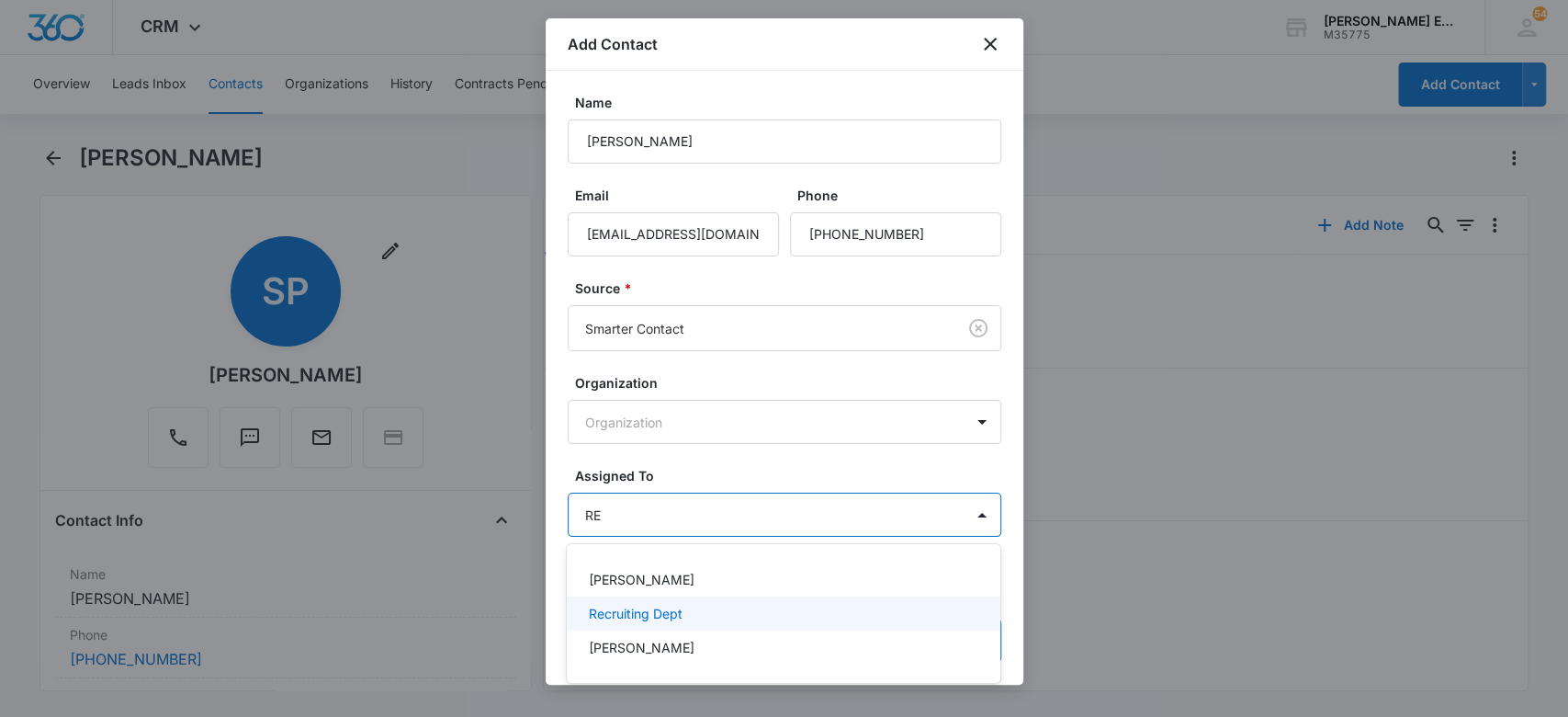
click at [828, 604] on div "Recruiting Dept" at bounding box center [782, 613] width 385 height 20
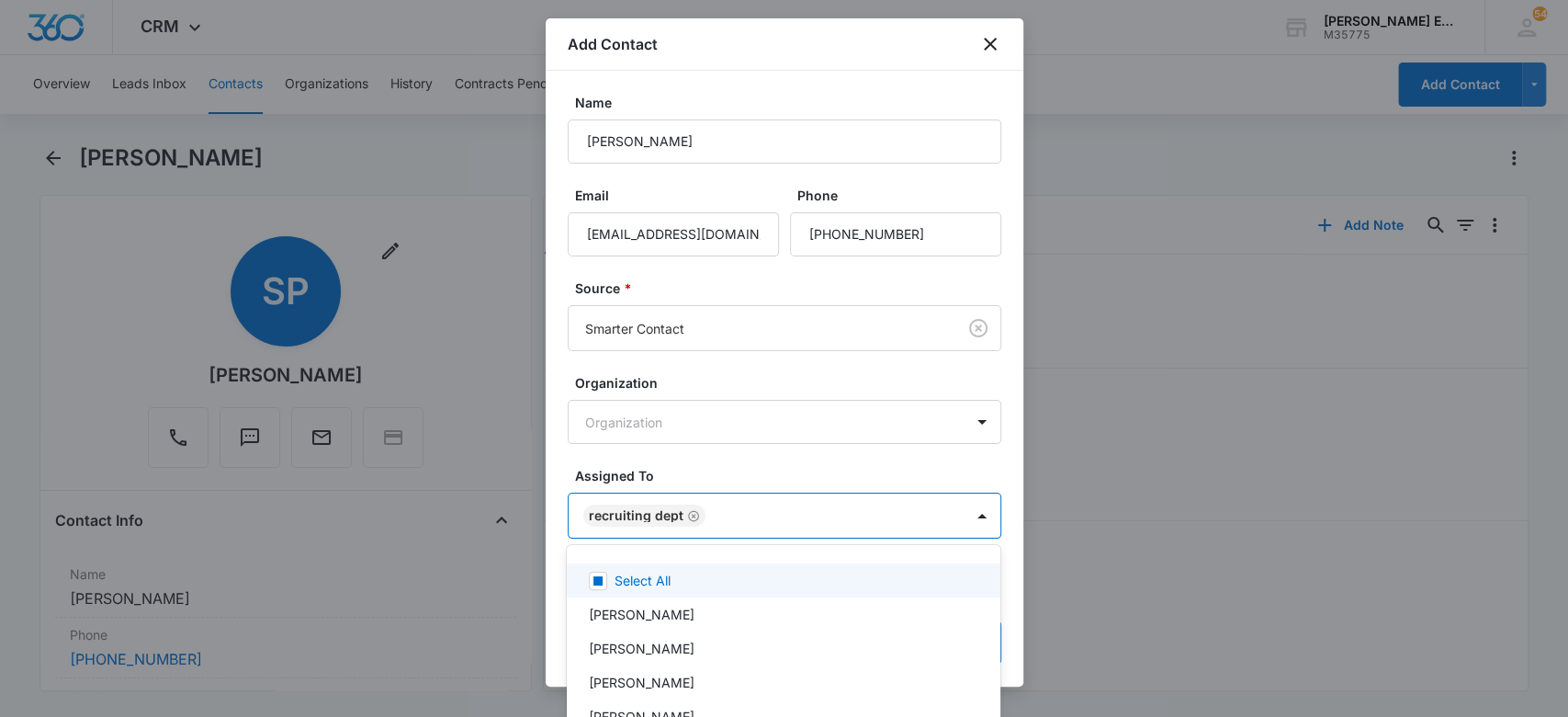
click at [835, 458] on div at bounding box center [784, 358] width 1568 height 717
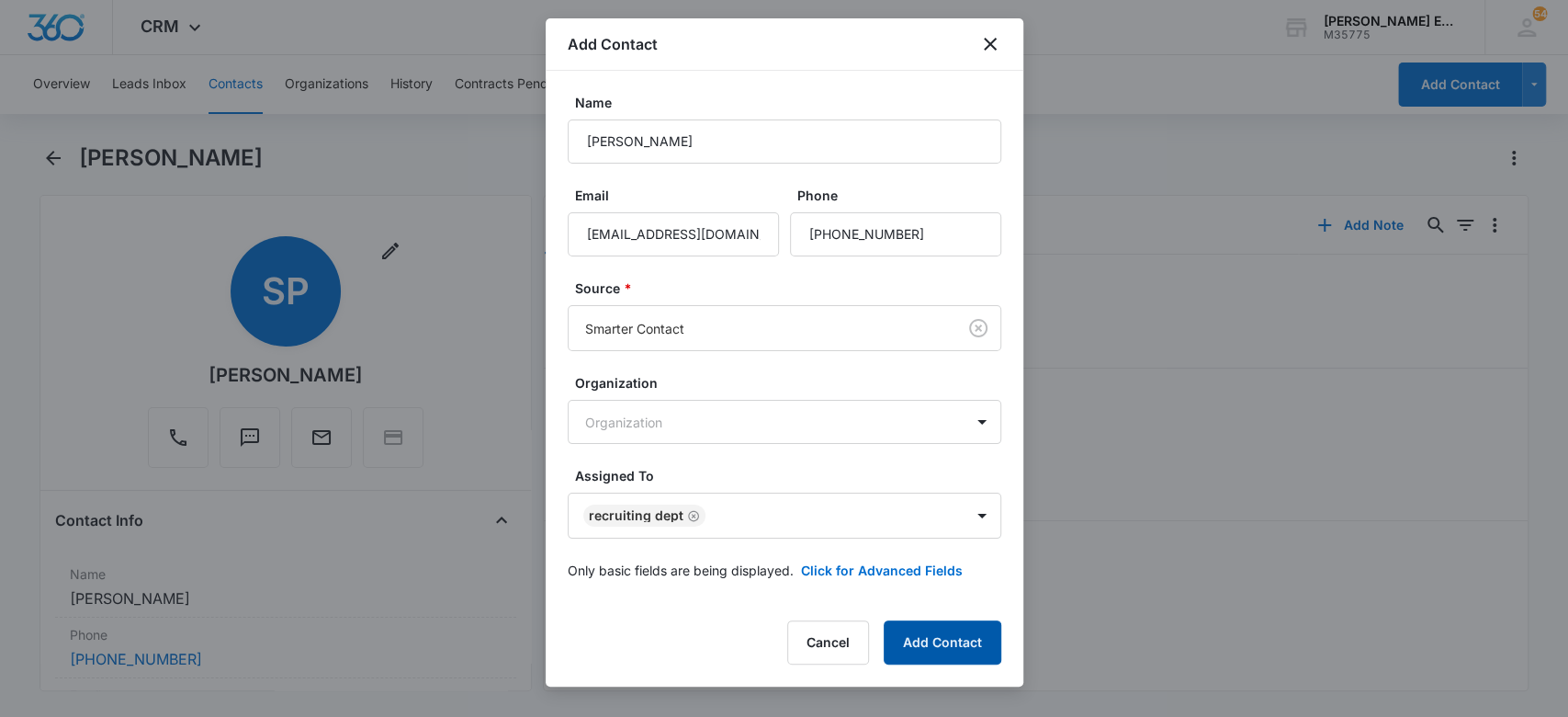
click at [981, 639] on button "Add Contact" at bounding box center [943, 642] width 118 height 44
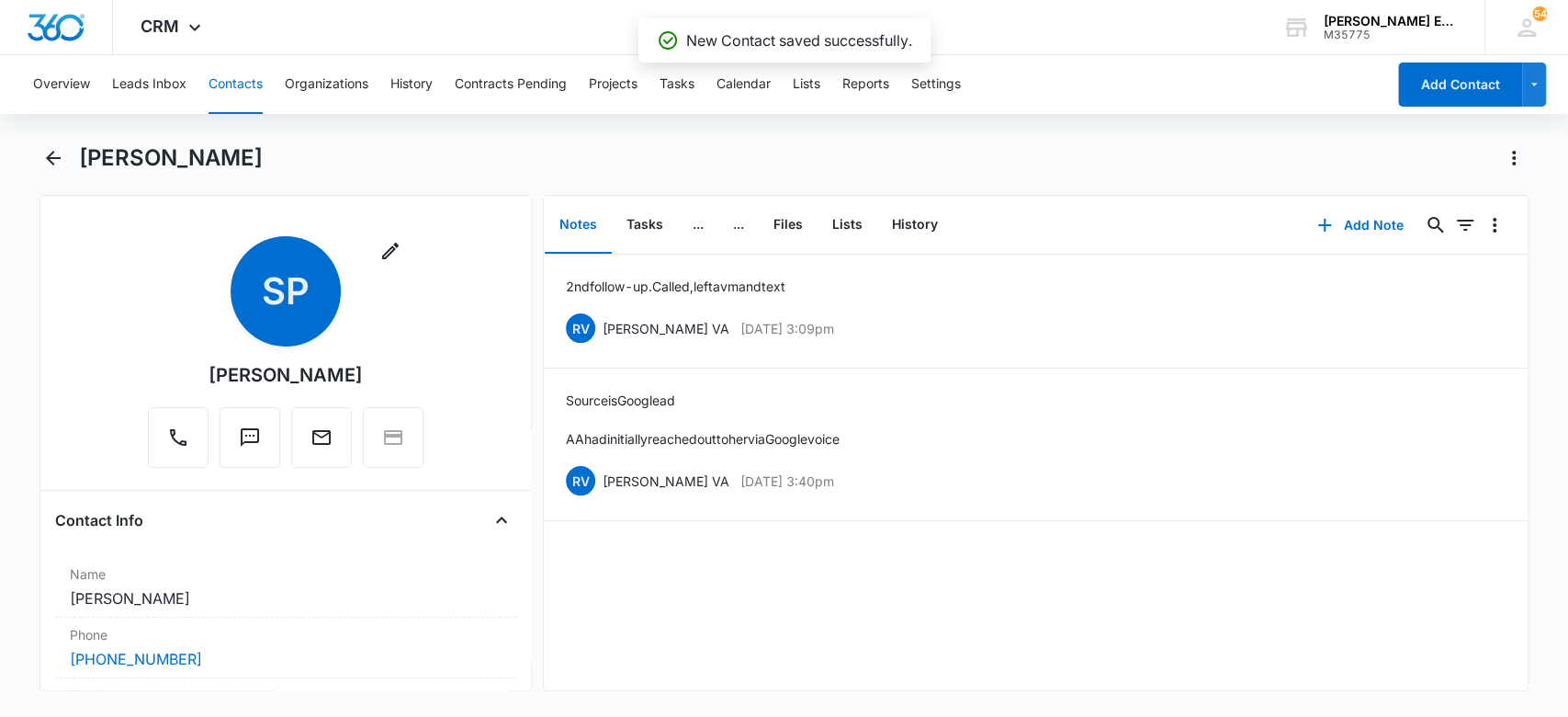
drag, startPoint x: 225, startPoint y: 88, endPoint x: 221, endPoint y: 77, distance: 11.7
click at [224, 82] on button "Contacts" at bounding box center [236, 84] width 54 height 59
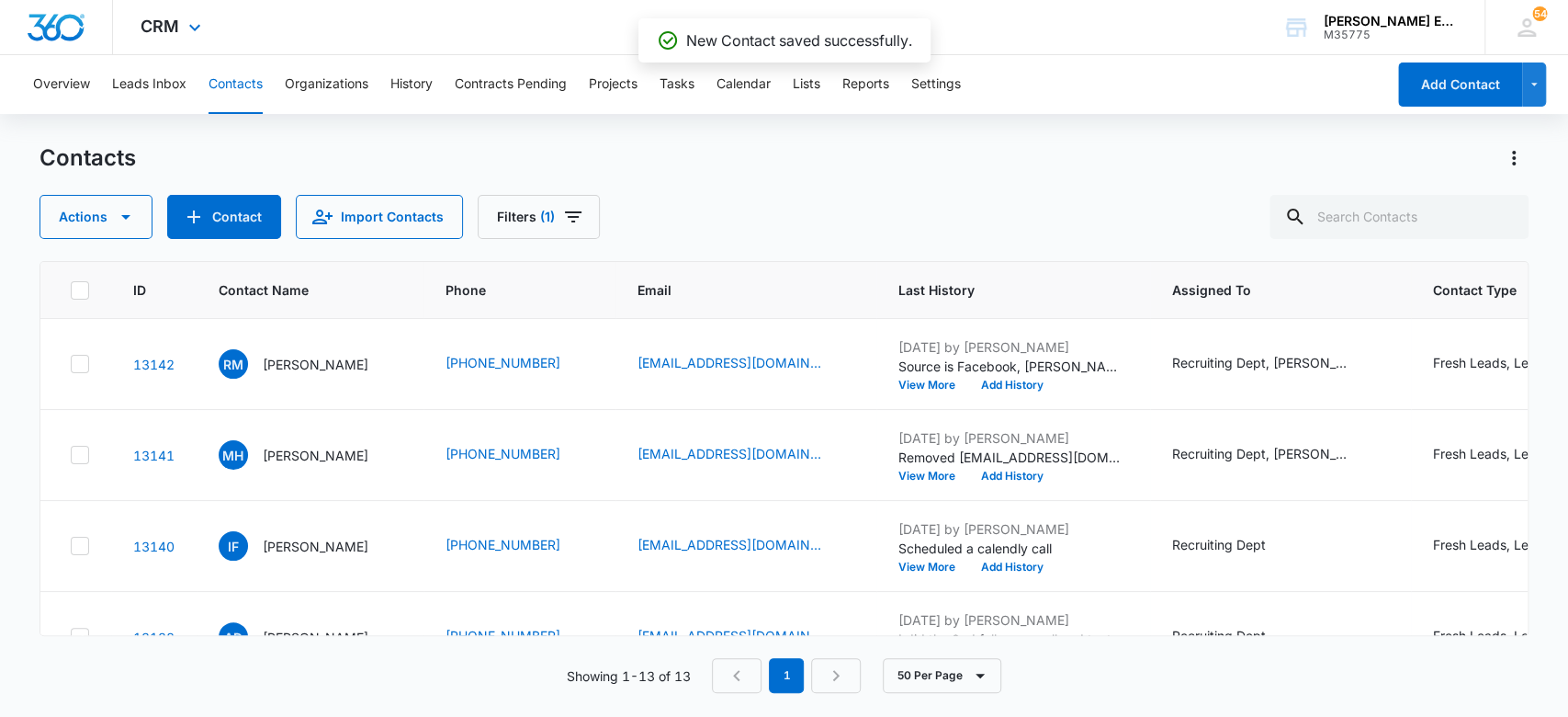
scroll to position [857, 0]
click at [540, 213] on span "(1)" at bounding box center [547, 217] width 15 height 13
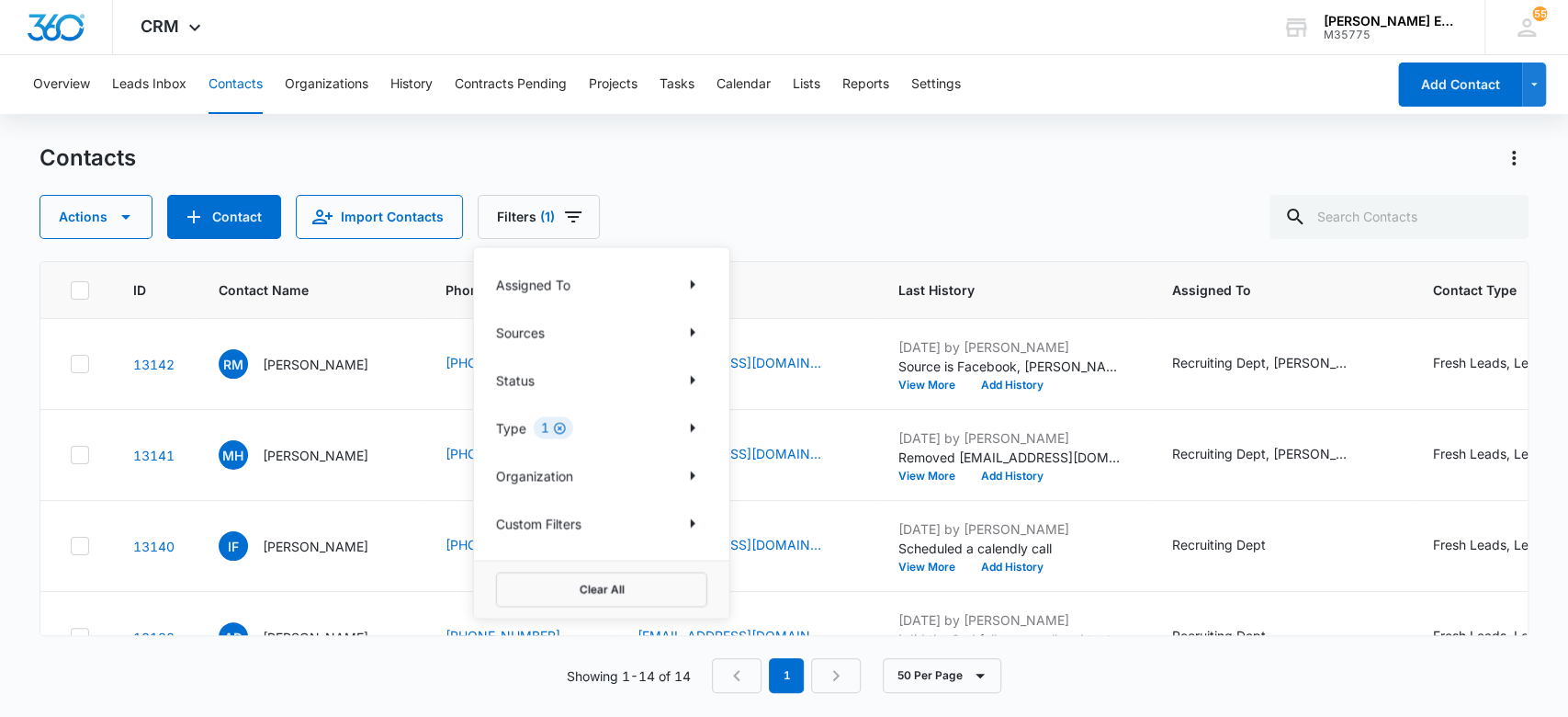
click at [560, 431] on icon "Clear" at bounding box center [559, 429] width 12 height 12
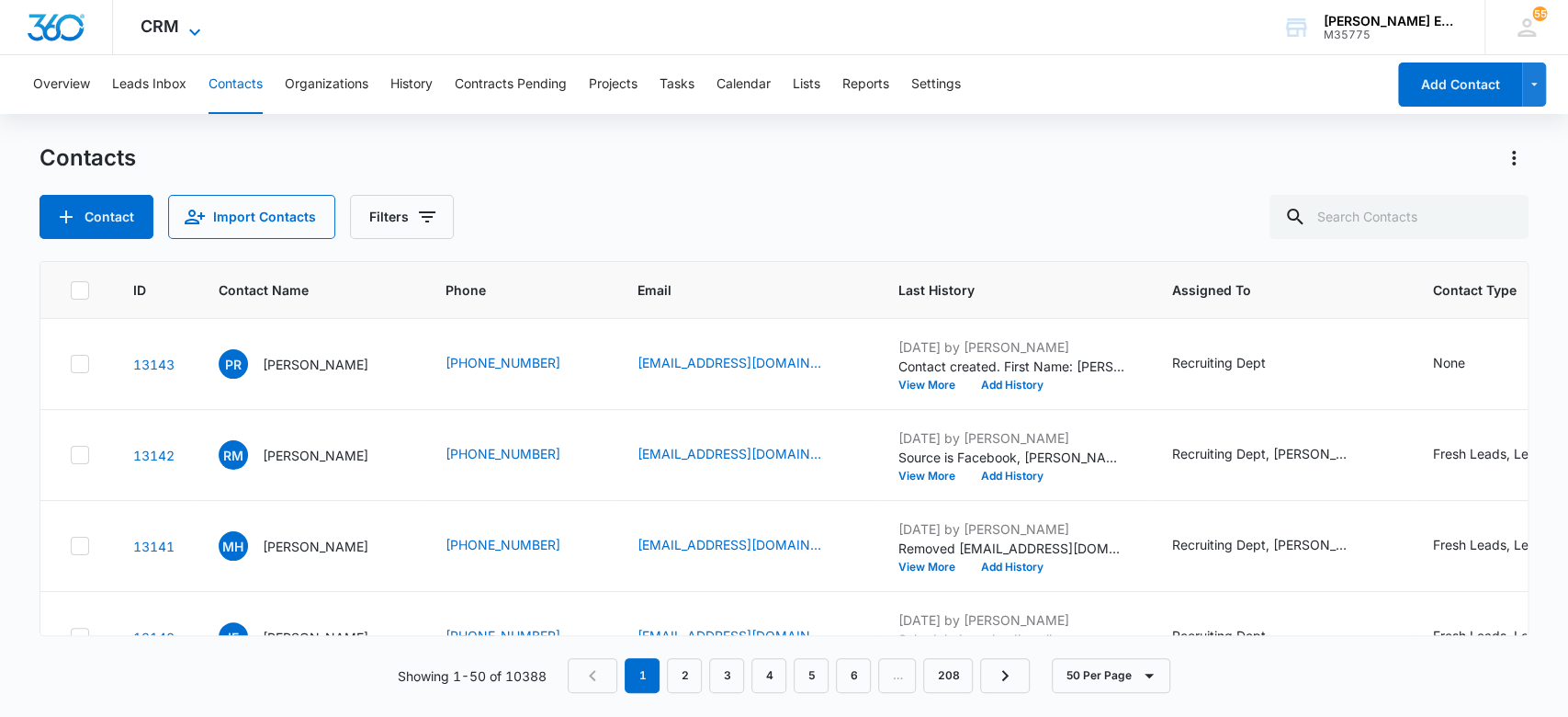
drag, startPoint x: 195, startPoint y: 21, endPoint x: 200, endPoint y: 32, distance: 12.1
click at [195, 22] on icon at bounding box center [195, 33] width 22 height 22
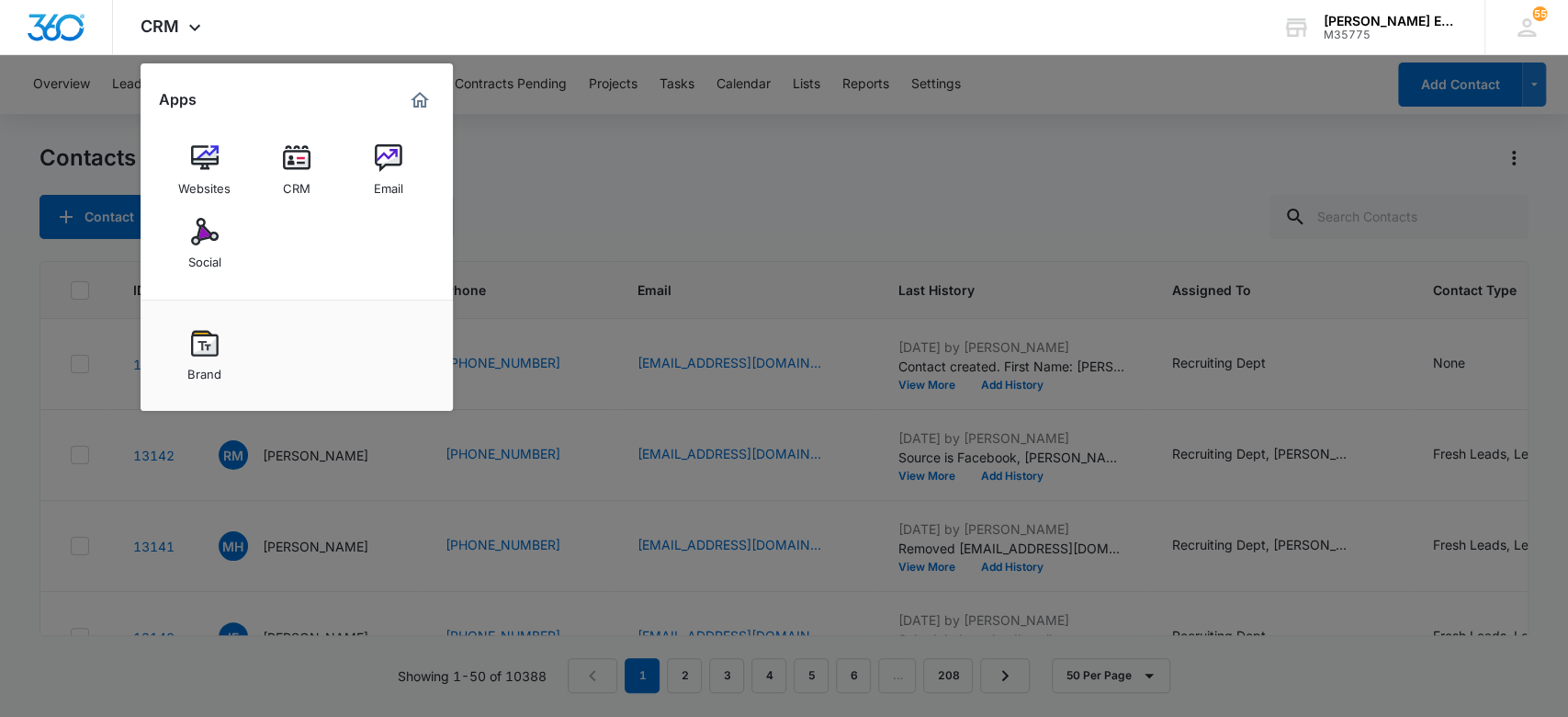
drag, startPoint x: 368, startPoint y: 169, endPoint x: 384, endPoint y: 201, distance: 35.8
click at [368, 169] on link "Email" at bounding box center [388, 169] width 70 height 70
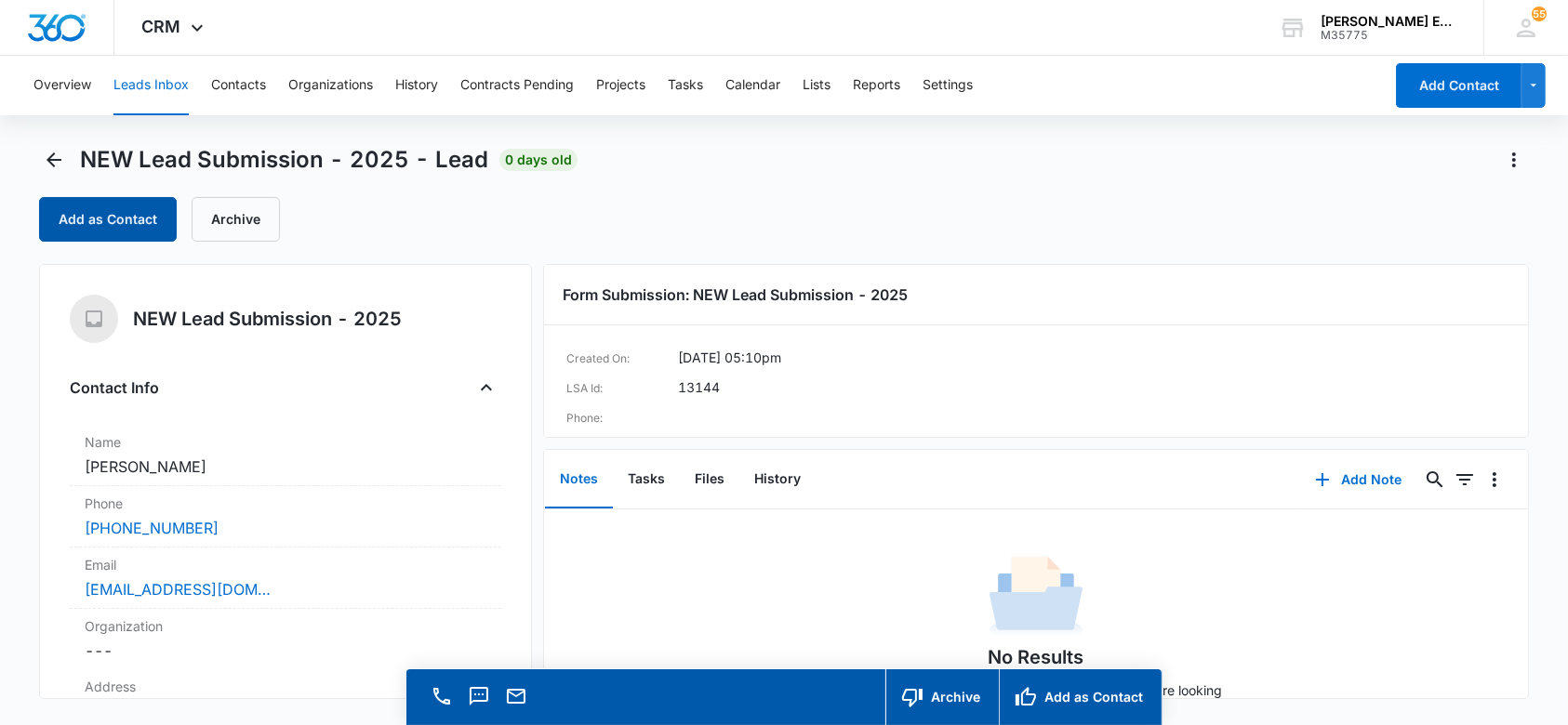
click at [141, 212] on button "Add as Contact" at bounding box center [107, 219] width 137 height 44
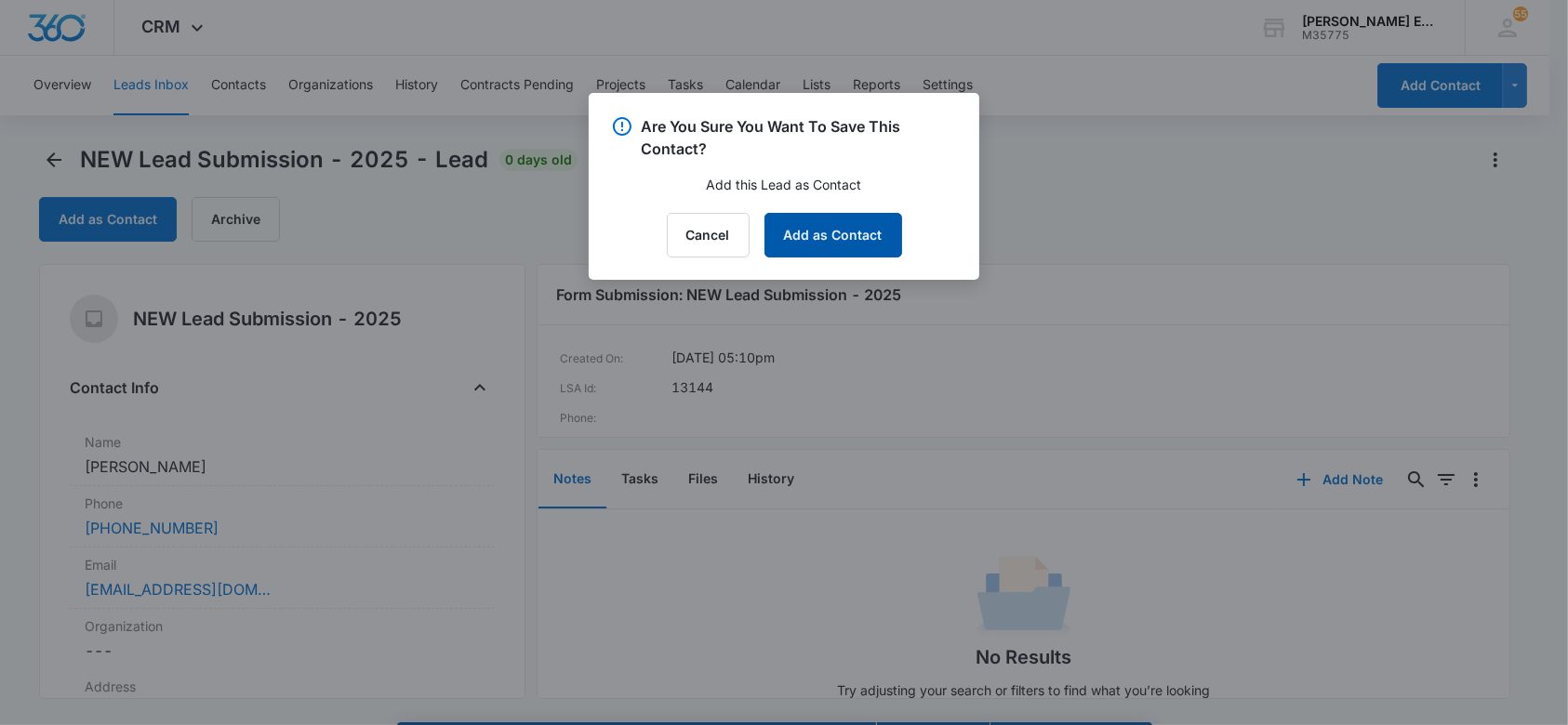
click at [818, 250] on button "Add as Contact" at bounding box center [832, 235] width 137 height 44
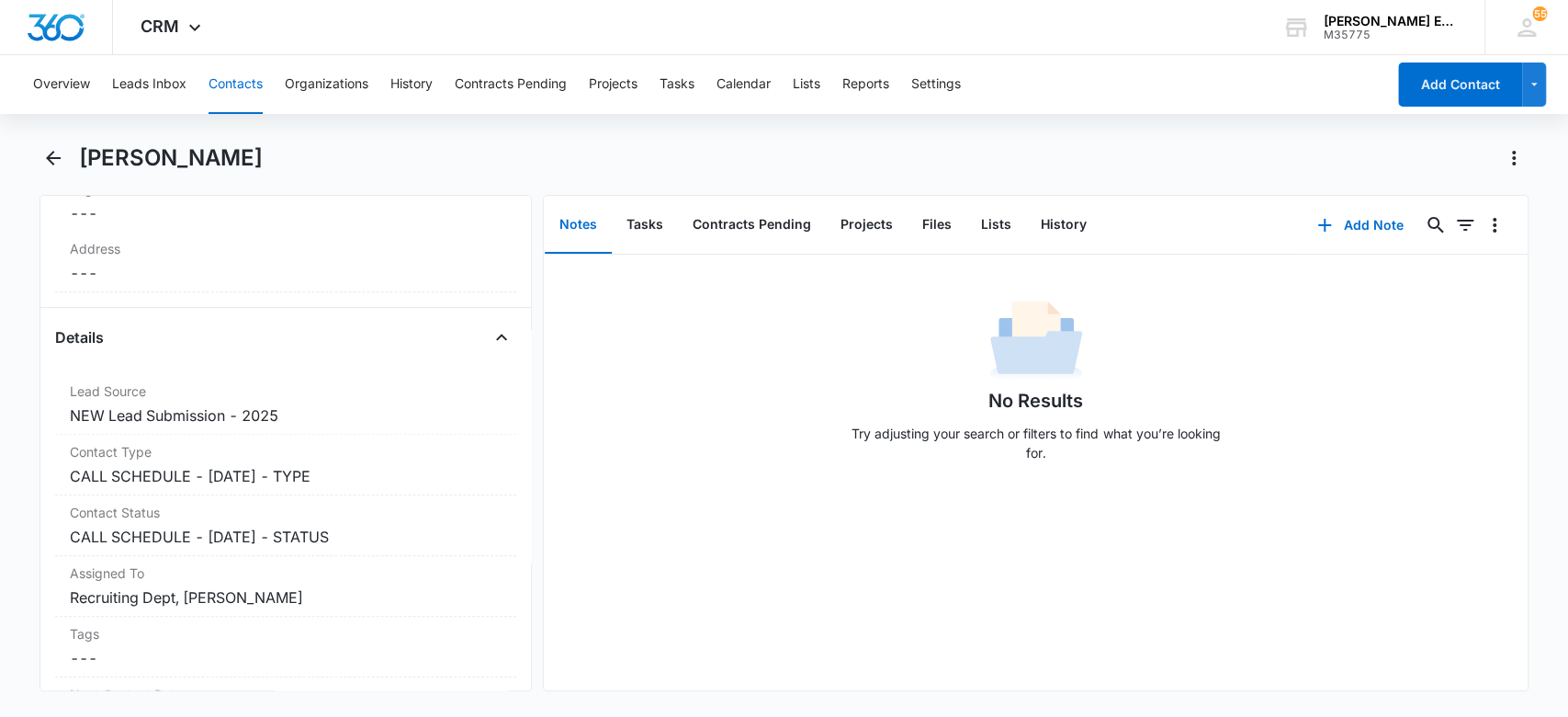
scroll to position [594, 0]
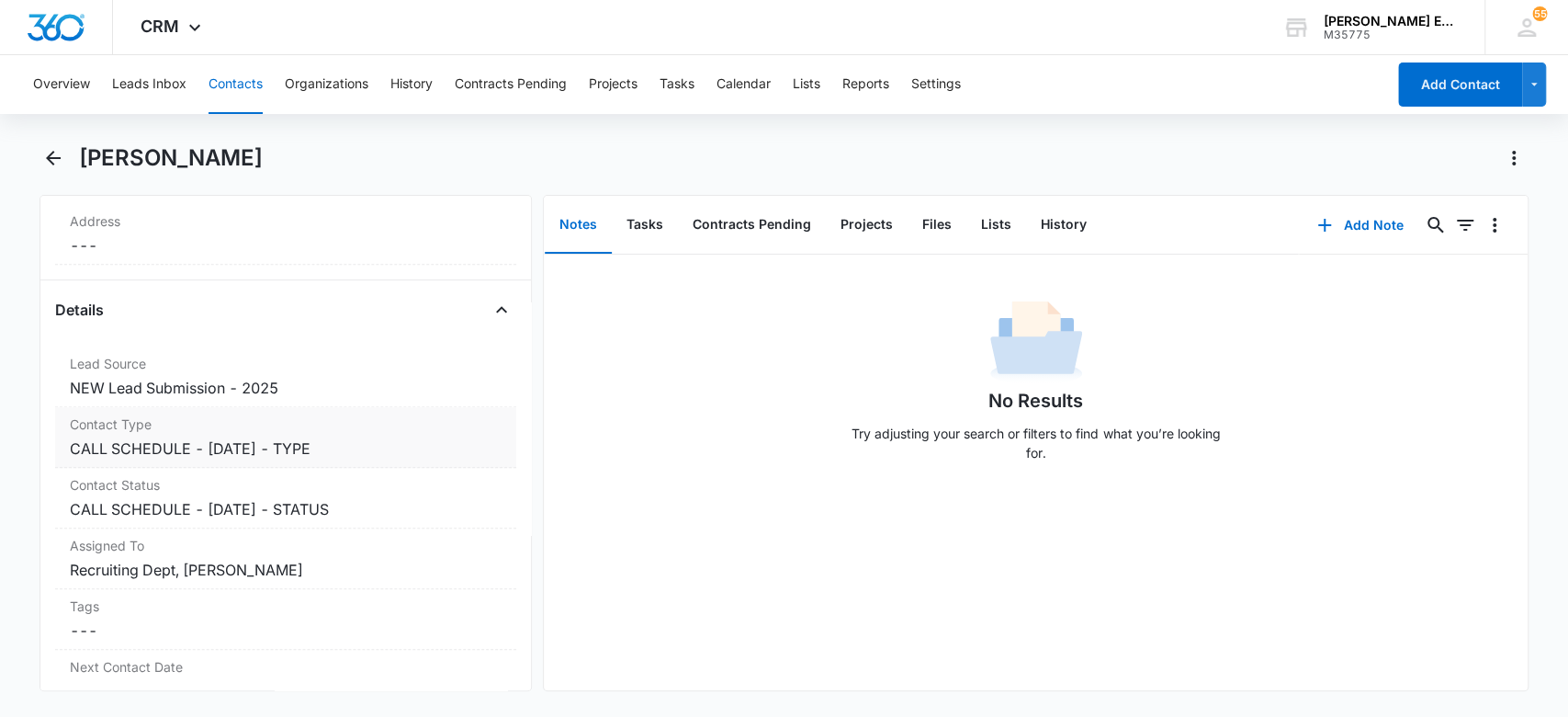
click at [389, 452] on dd "Cancel Save Changes CALL SCHEDULE - [DATE] - TYPE" at bounding box center [286, 448] width 433 height 22
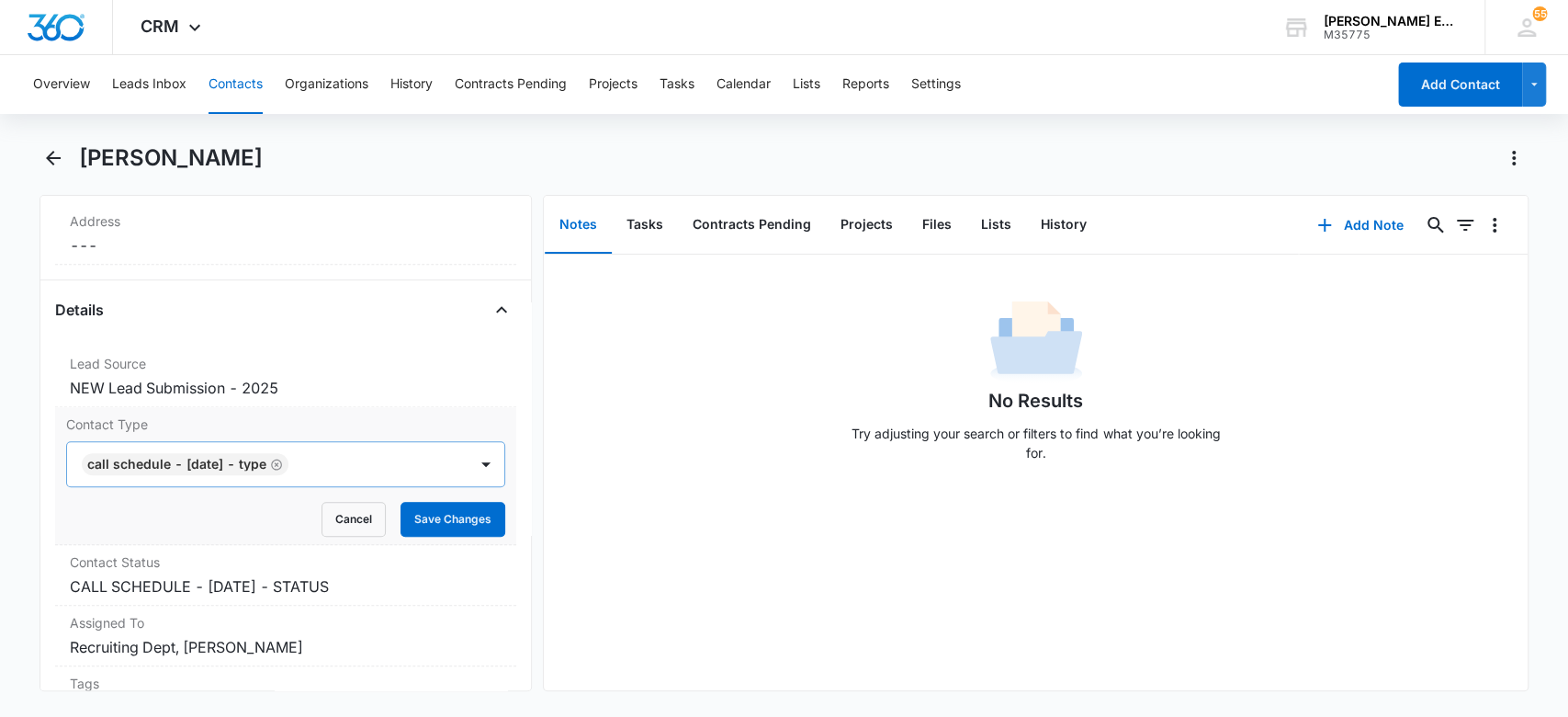
click at [283, 460] on icon "Remove CALL SCHEDULE - DEC 2024 - TYPE" at bounding box center [277, 464] width 13 height 14
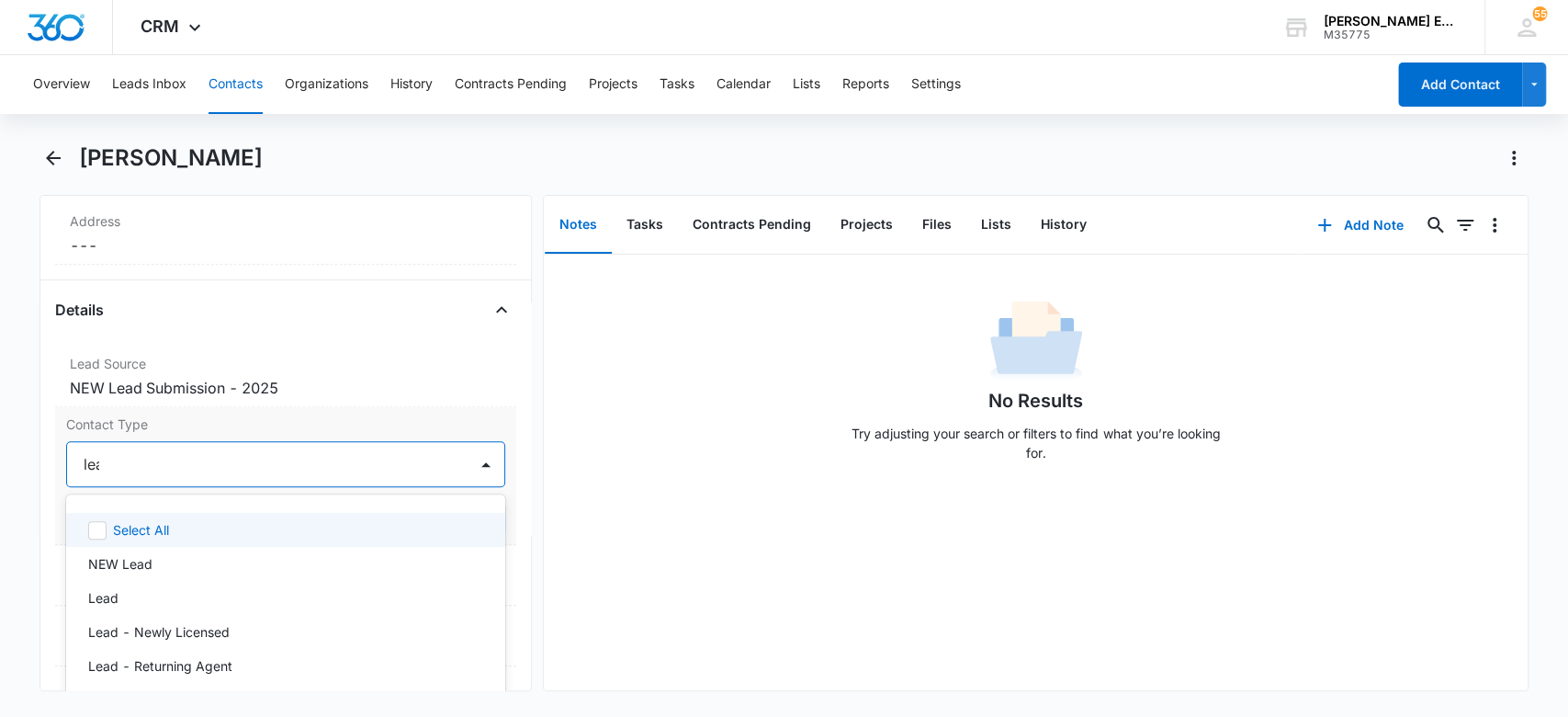
type input "lead"
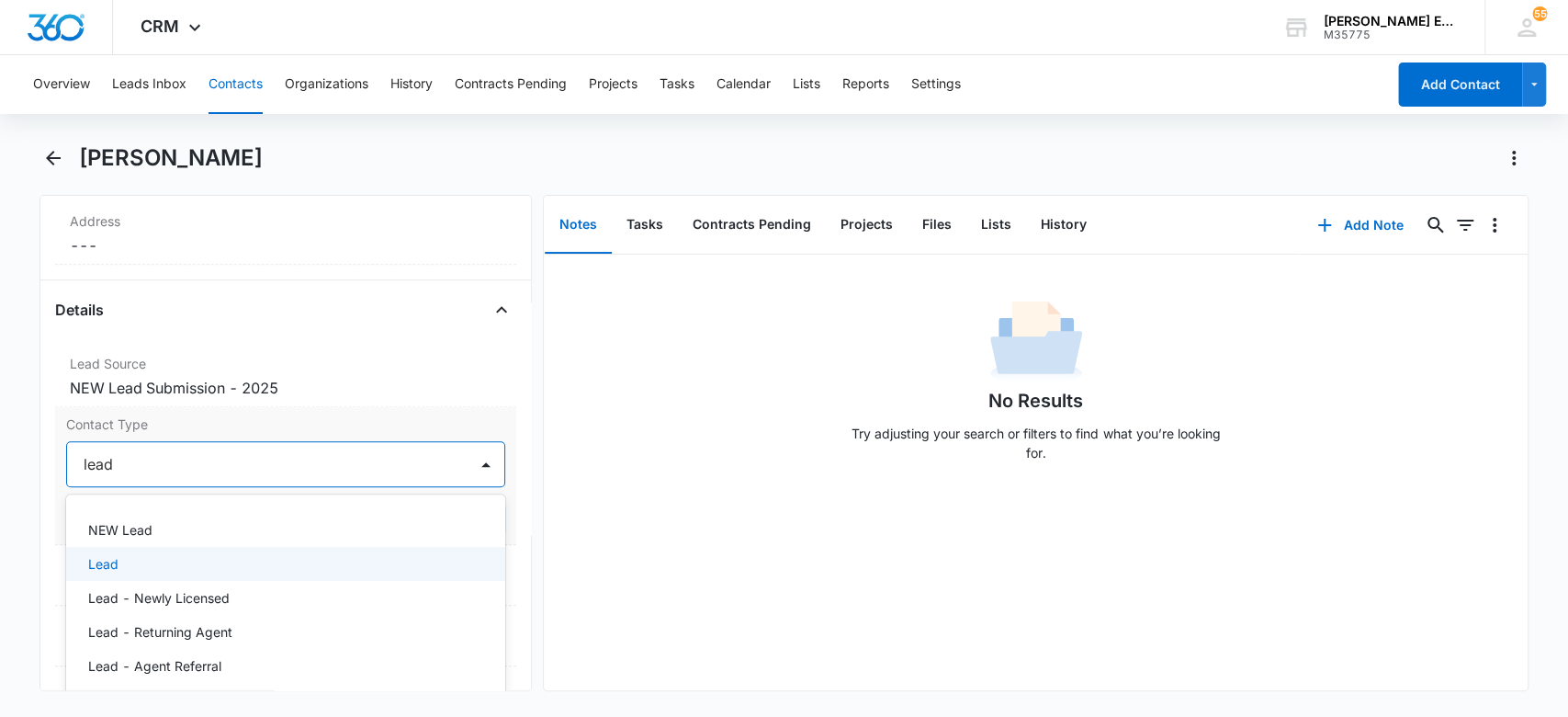
click at [279, 561] on div "Lead" at bounding box center [283, 563] width 392 height 20
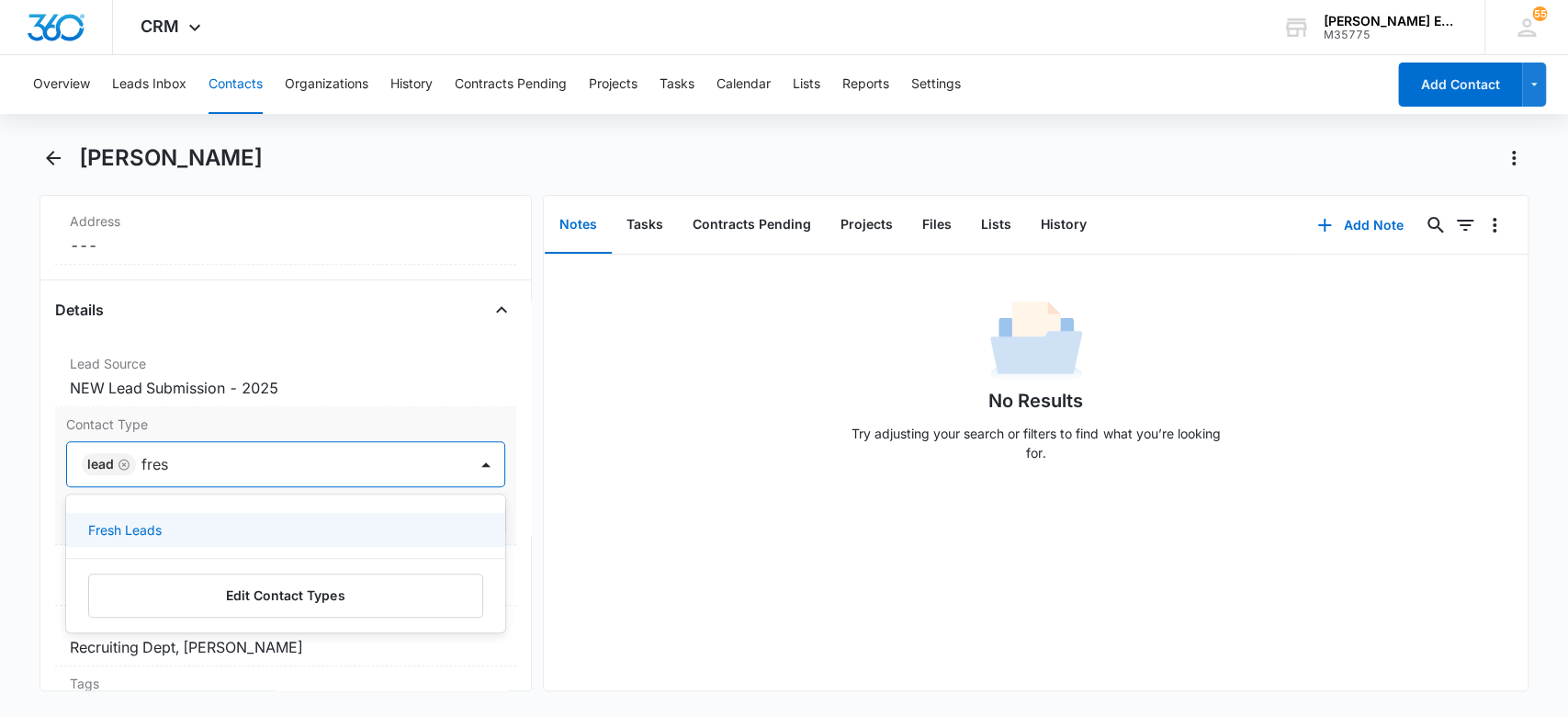
type input "fresh"
click at [438, 522] on div "Fresh Leads" at bounding box center [283, 530] width 392 height 20
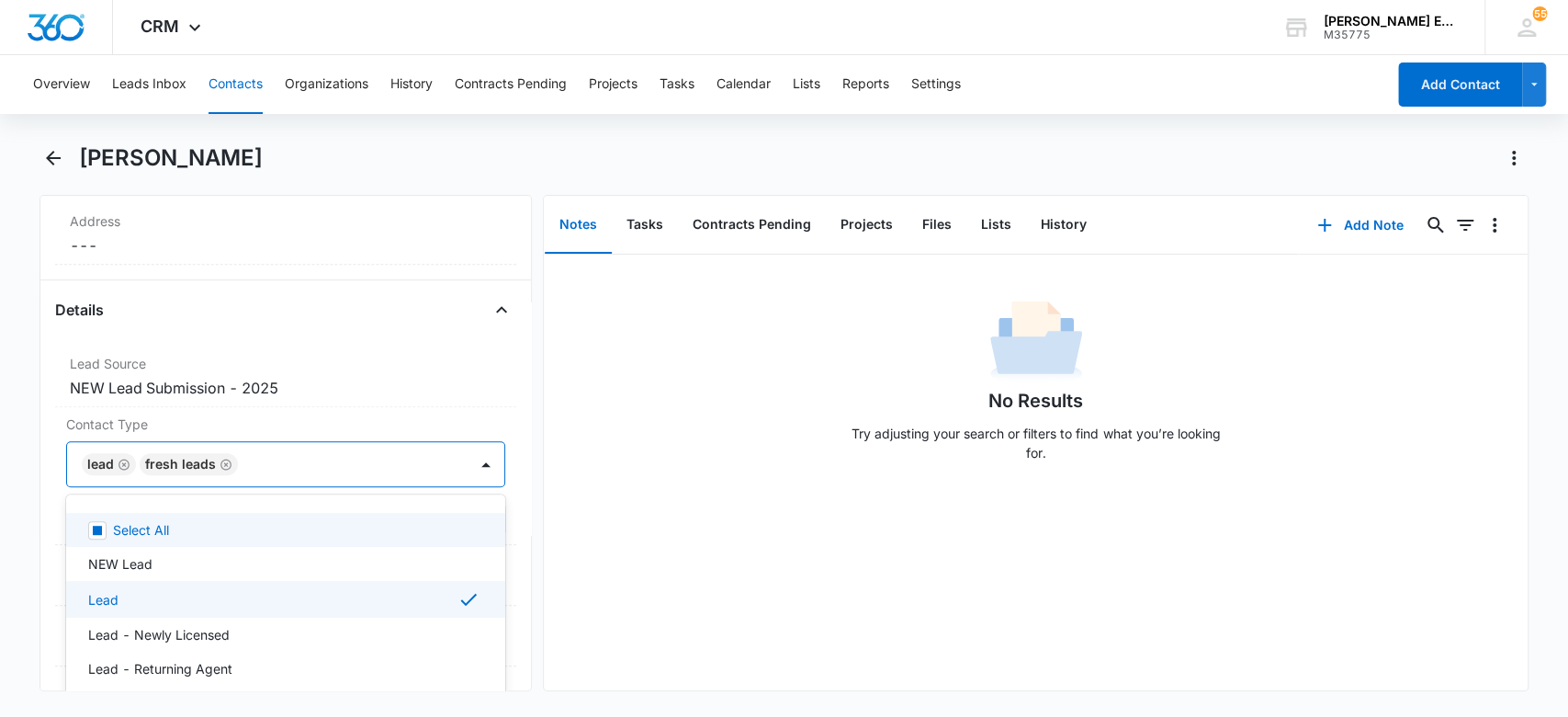
click at [641, 482] on div "No Results Try adjusting your search or filters to find what you’re looking for." at bounding box center [1036, 473] width 984 height 436
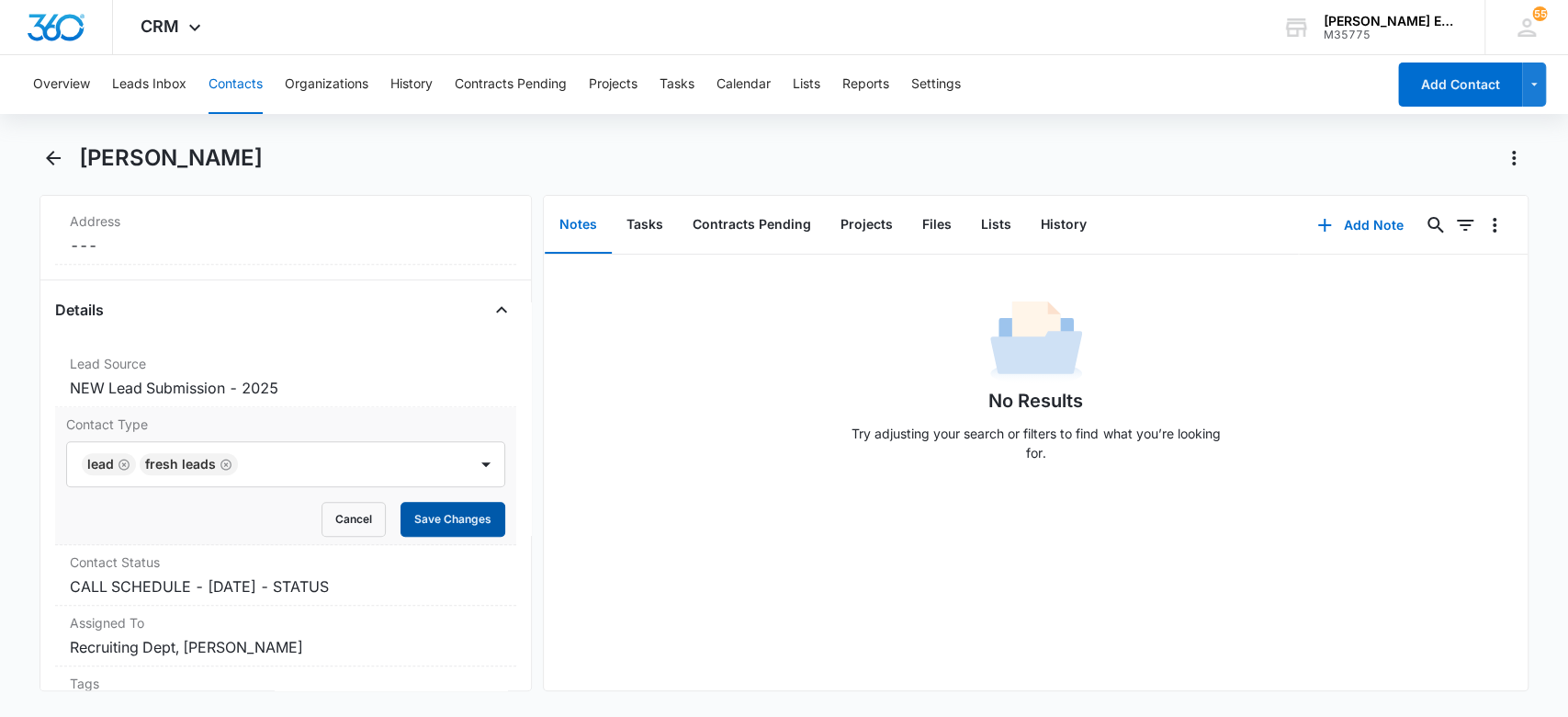
click at [468, 519] on button "Save Changes" at bounding box center [453, 519] width 105 height 35
click at [397, 578] on dd "Cancel Save Changes CALL SCHEDULE - [DATE] - STATUS" at bounding box center [286, 587] width 433 height 22
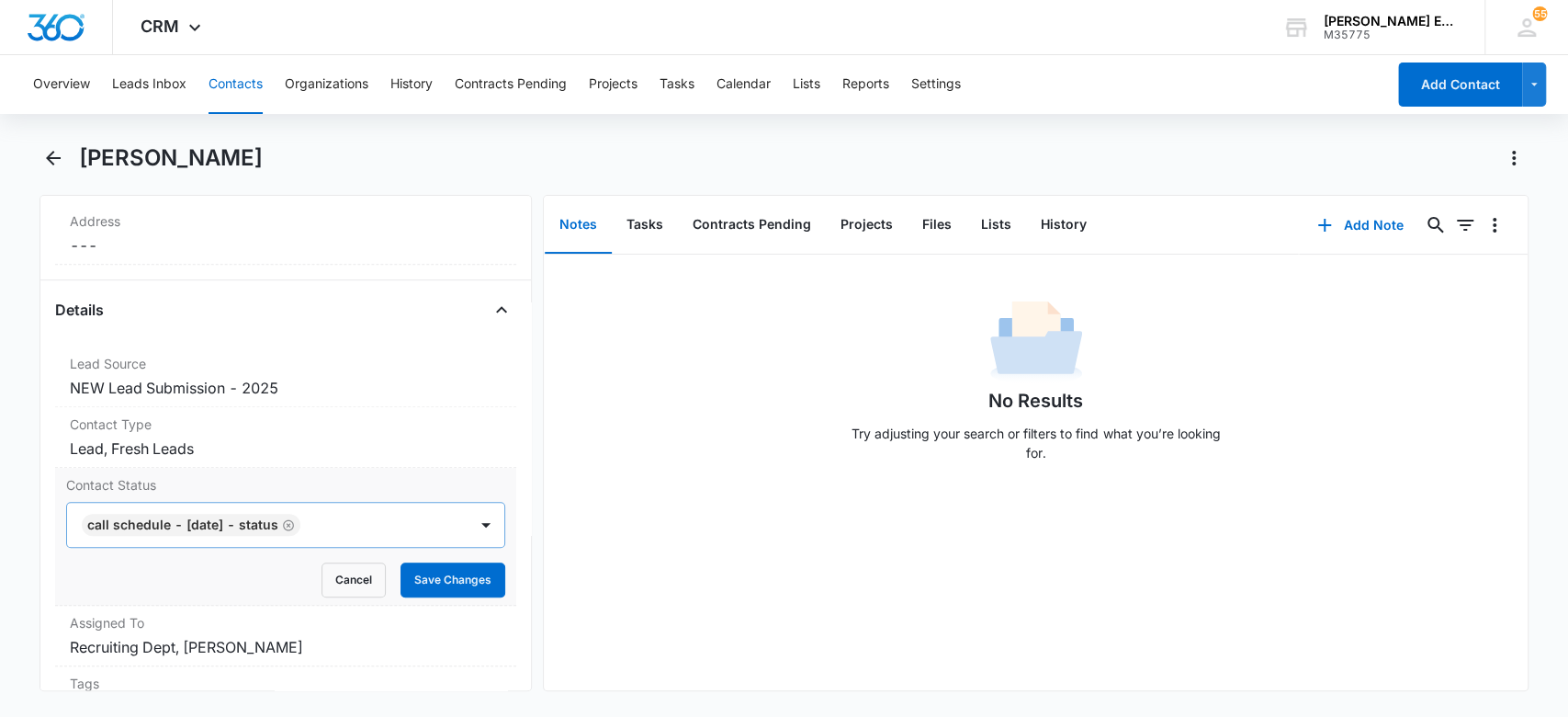
click at [295, 525] on icon "Remove CALL SCHEDULE - DEC 2024 - STATUS" at bounding box center [289, 525] width 13 height 14
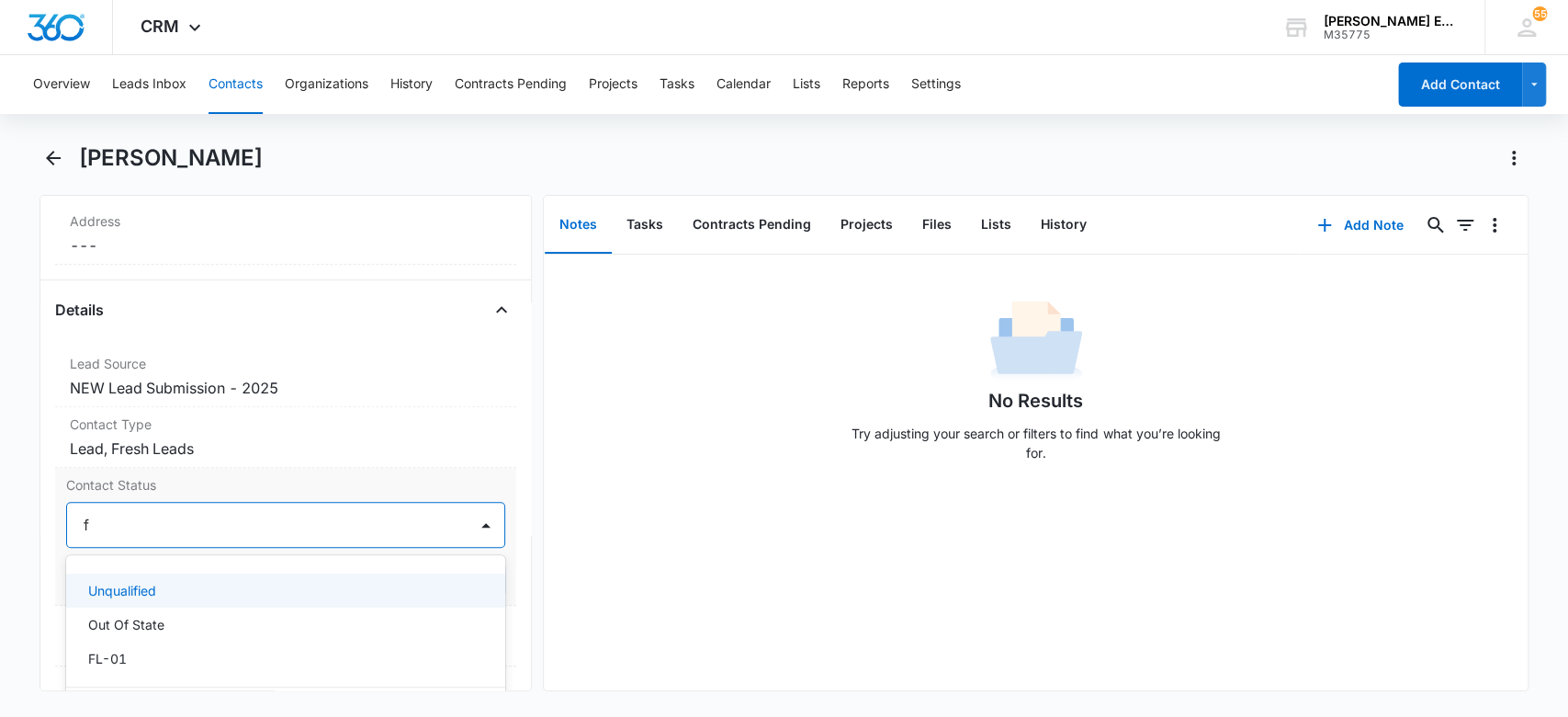
type input "fl"
click at [340, 581] on div "FL-01" at bounding box center [283, 591] width 392 height 20
click at [684, 519] on div "No Results Try adjusting your search or filters to find what you’re looking for." at bounding box center [1036, 473] width 984 height 436
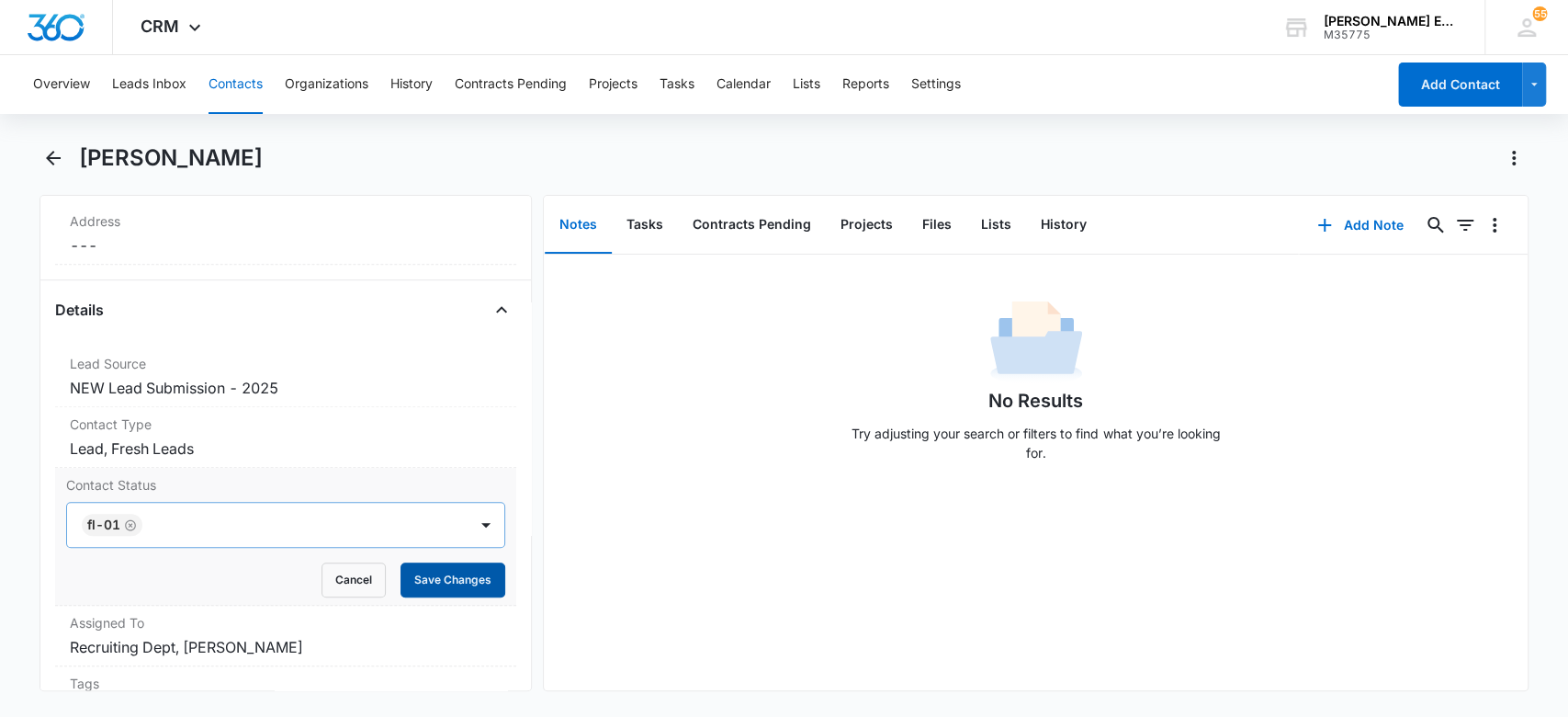
click at [468, 569] on button "Save Changes" at bounding box center [453, 579] width 105 height 35
click at [1377, 225] on button "Add Note" at bounding box center [1360, 225] width 123 height 44
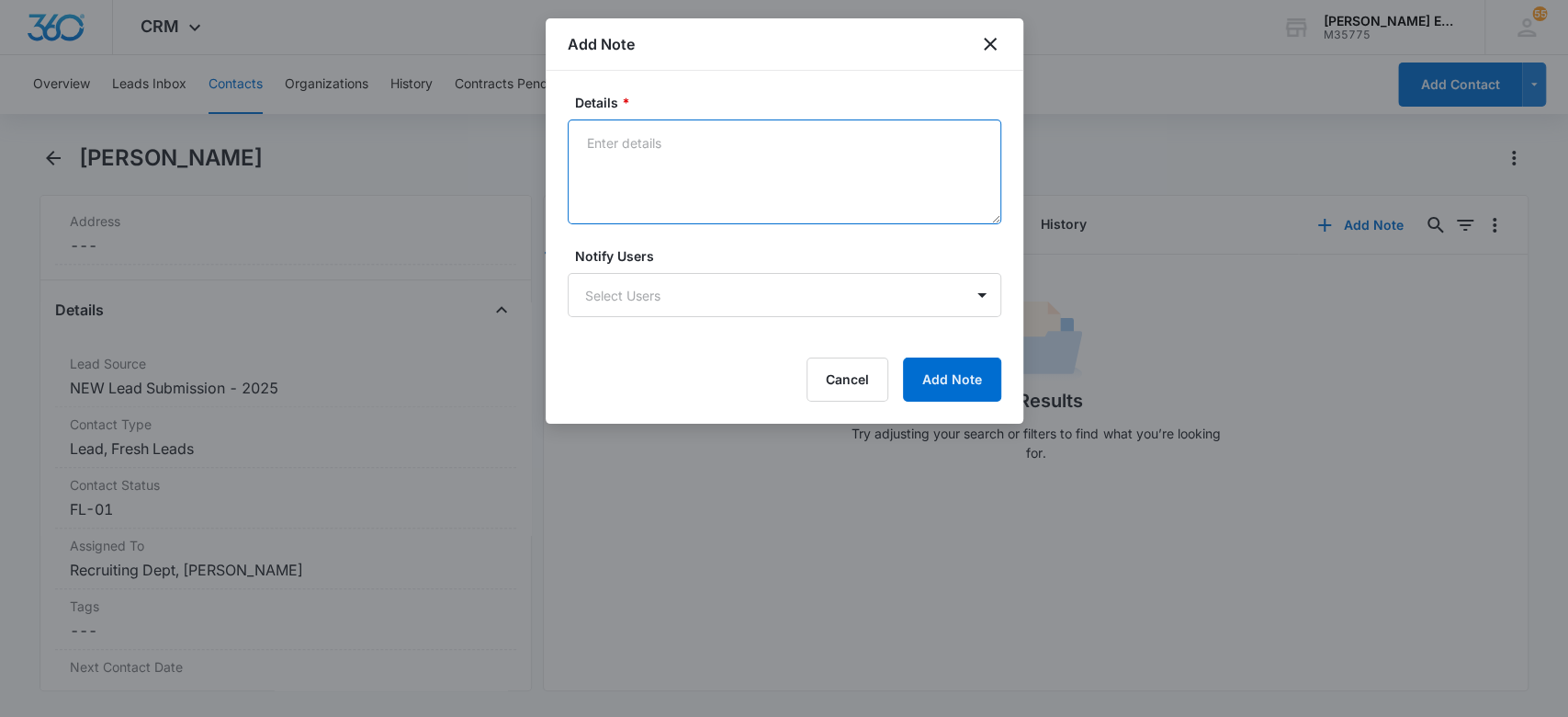
click at [772, 123] on textarea "Details *" at bounding box center [785, 172] width 434 height 105
click at [772, 137] on textarea "Source nt mentiolned Not a licenced agent" at bounding box center [785, 172] width 434 height 105
click at [588, 182] on textarea "Source nt mentiolned Not a licenced agent" at bounding box center [785, 172] width 434 height 105
click at [658, 143] on textarea "Not a licenced agent" at bounding box center [785, 172] width 434 height 105
type textarea "Not a licensed agent"
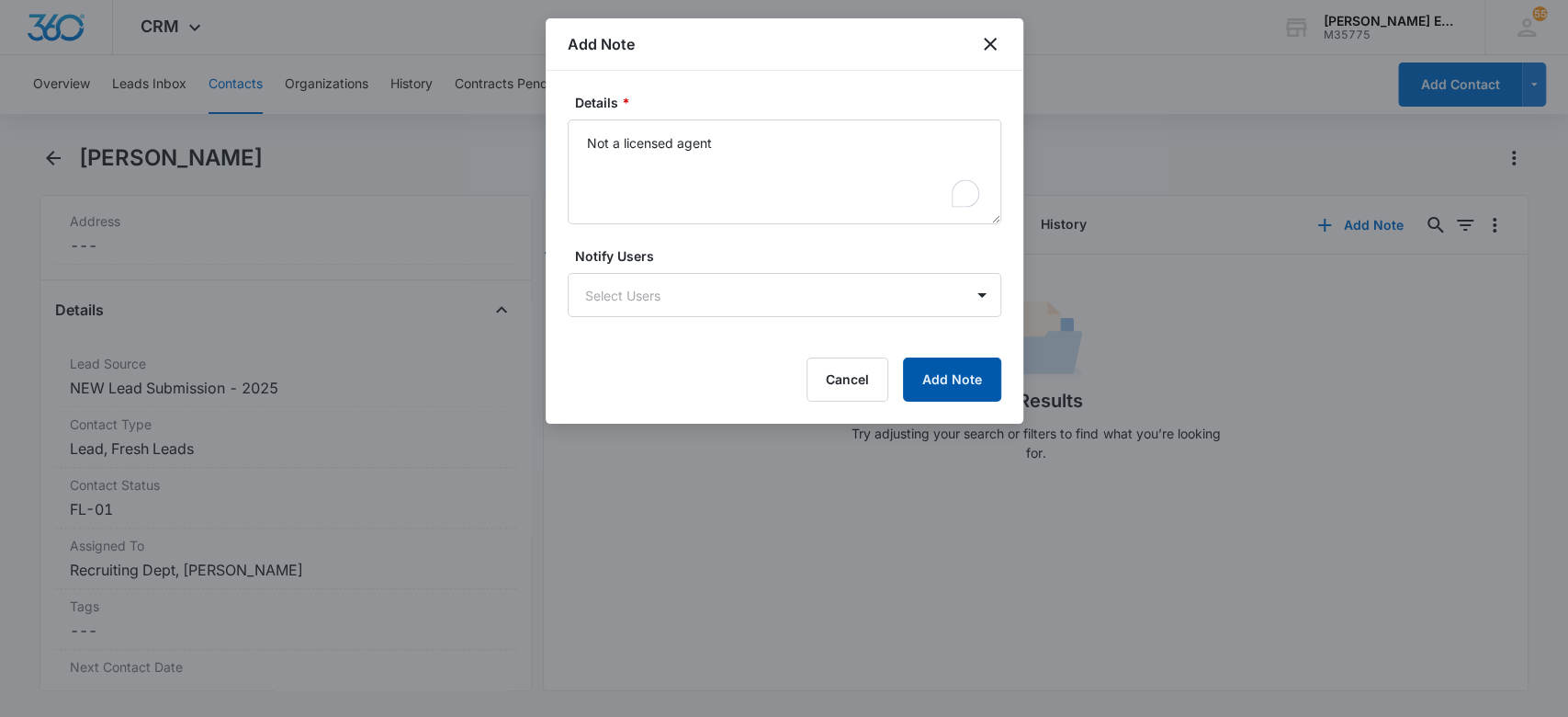
click at [960, 380] on button "Add Note" at bounding box center [951, 379] width 98 height 44
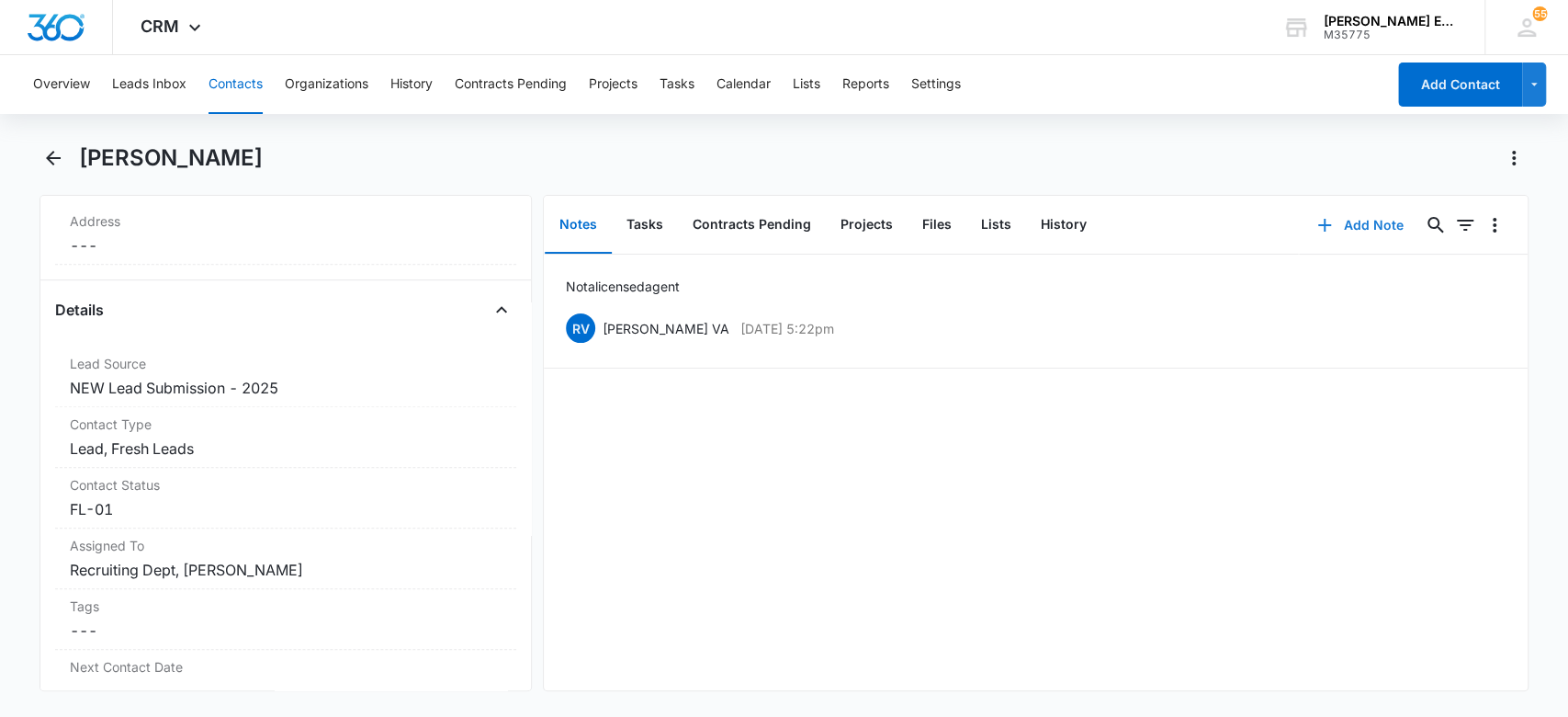
click at [1364, 227] on button "Add Note" at bounding box center [1360, 225] width 123 height 44
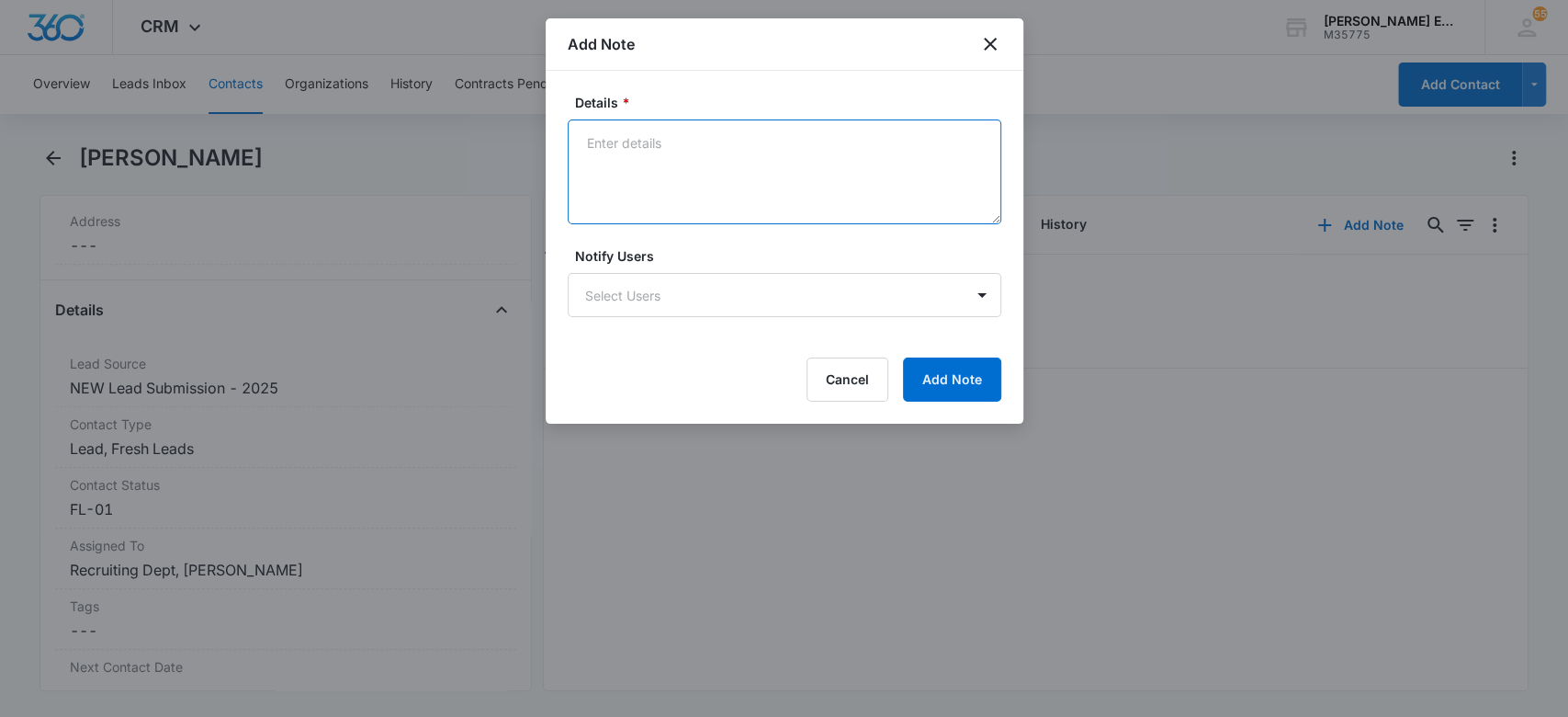
click at [672, 131] on textarea "Details *" at bounding box center [785, 172] width 434 height 105
type textarea "I called and left the calendly text"
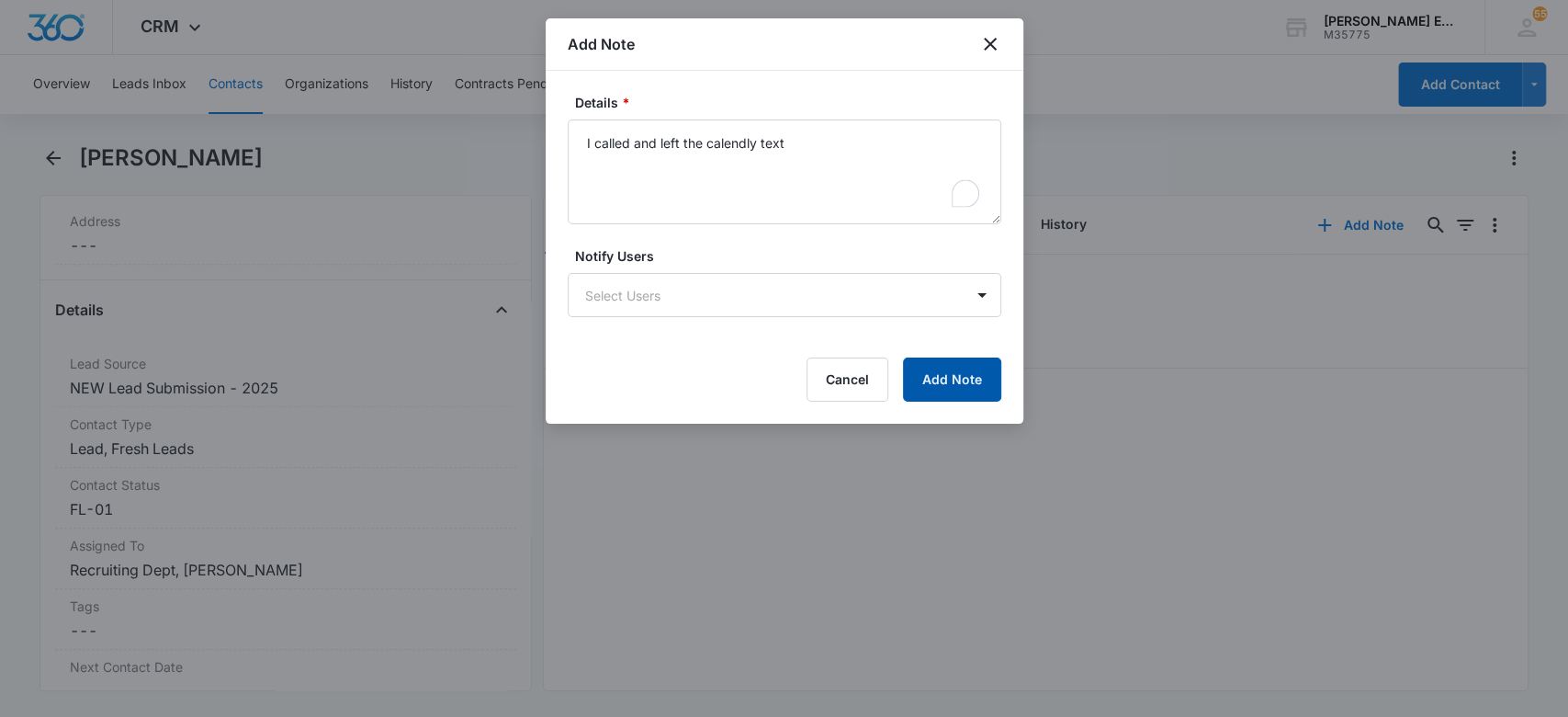
click at [925, 374] on button "Add Note" at bounding box center [951, 379] width 98 height 44
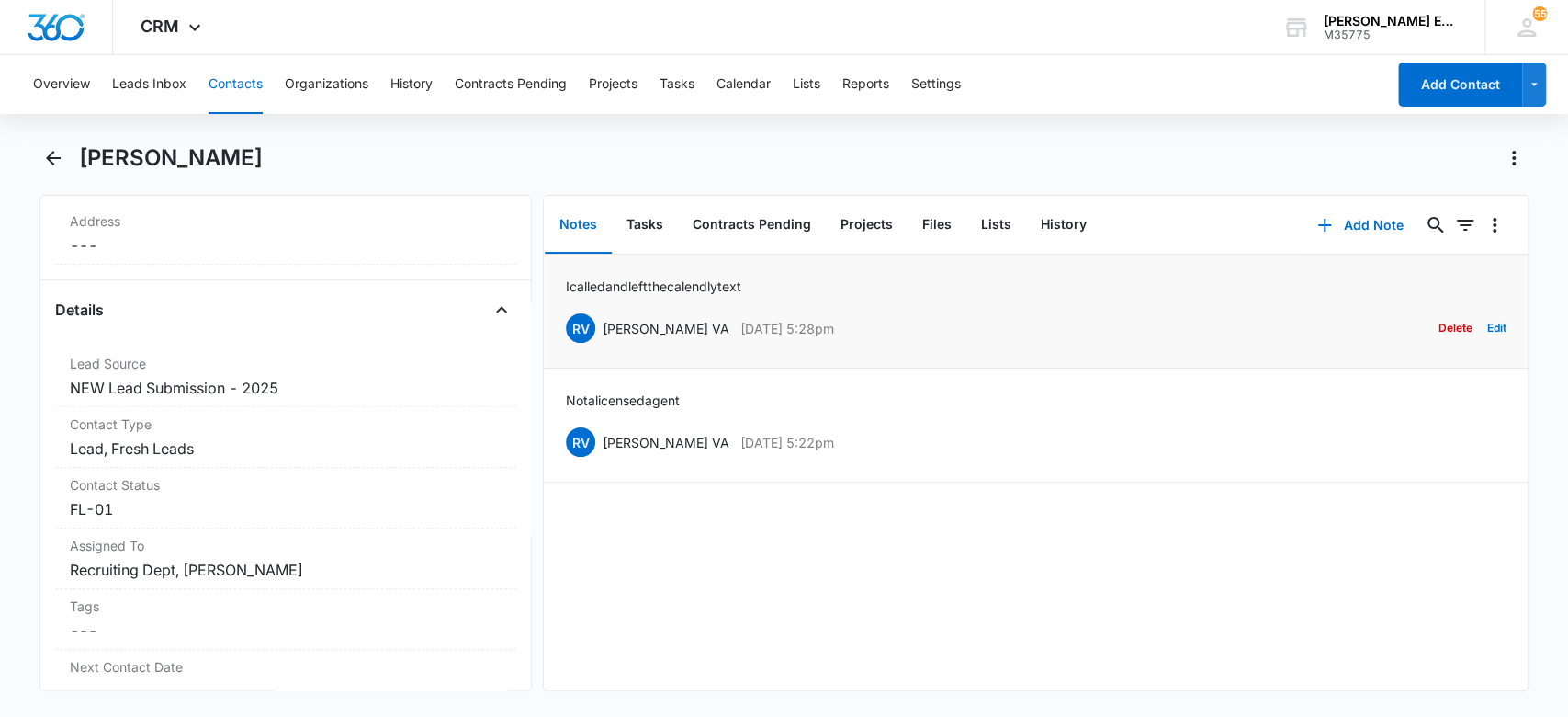
click at [1488, 326] on li "I called and left the calendly text RV Ruth VA Sep 10, 2025 at 5:28pm Delete Ed…" at bounding box center [1036, 312] width 984 height 114
click at [53, 157] on icon "Back" at bounding box center [53, 158] width 15 height 15
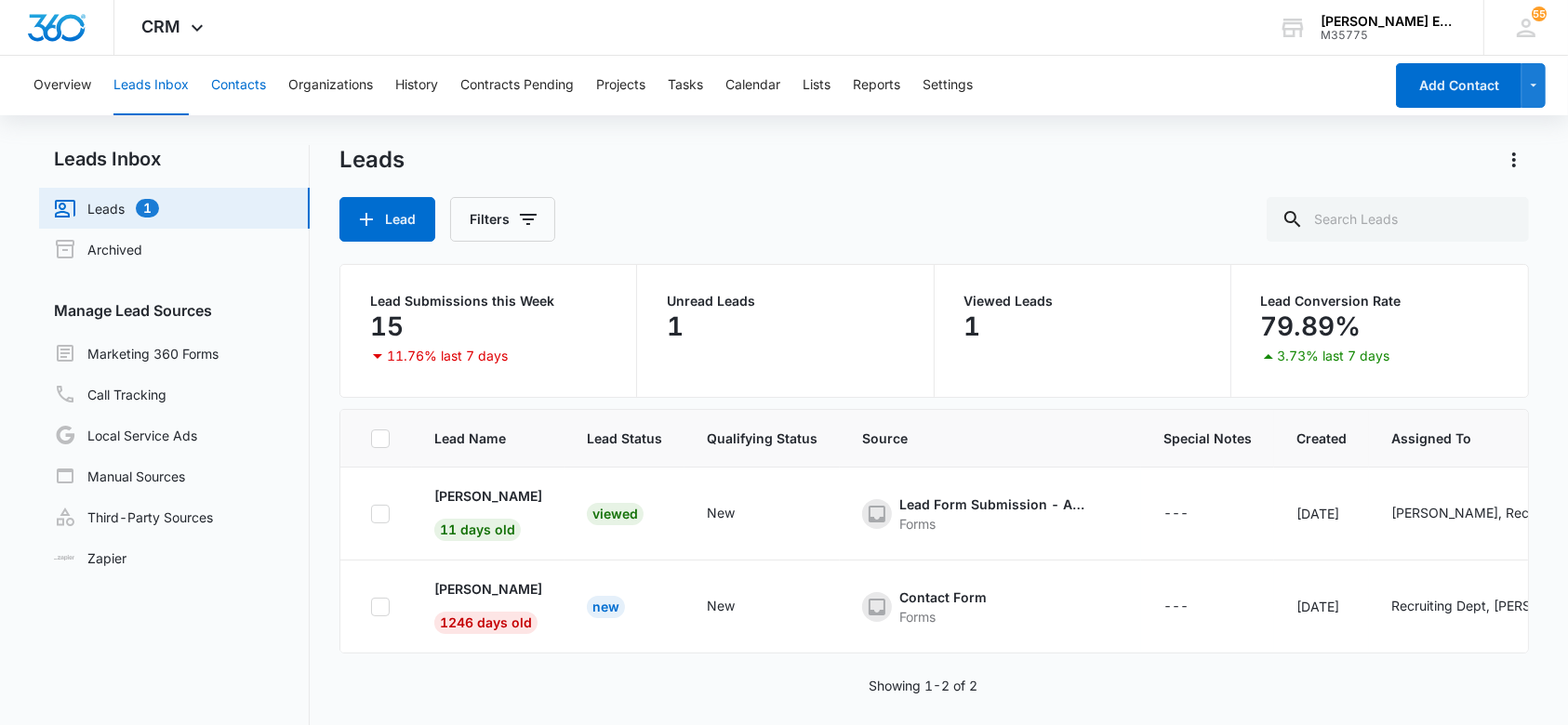
click at [242, 87] on button "Contacts" at bounding box center [239, 85] width 55 height 60
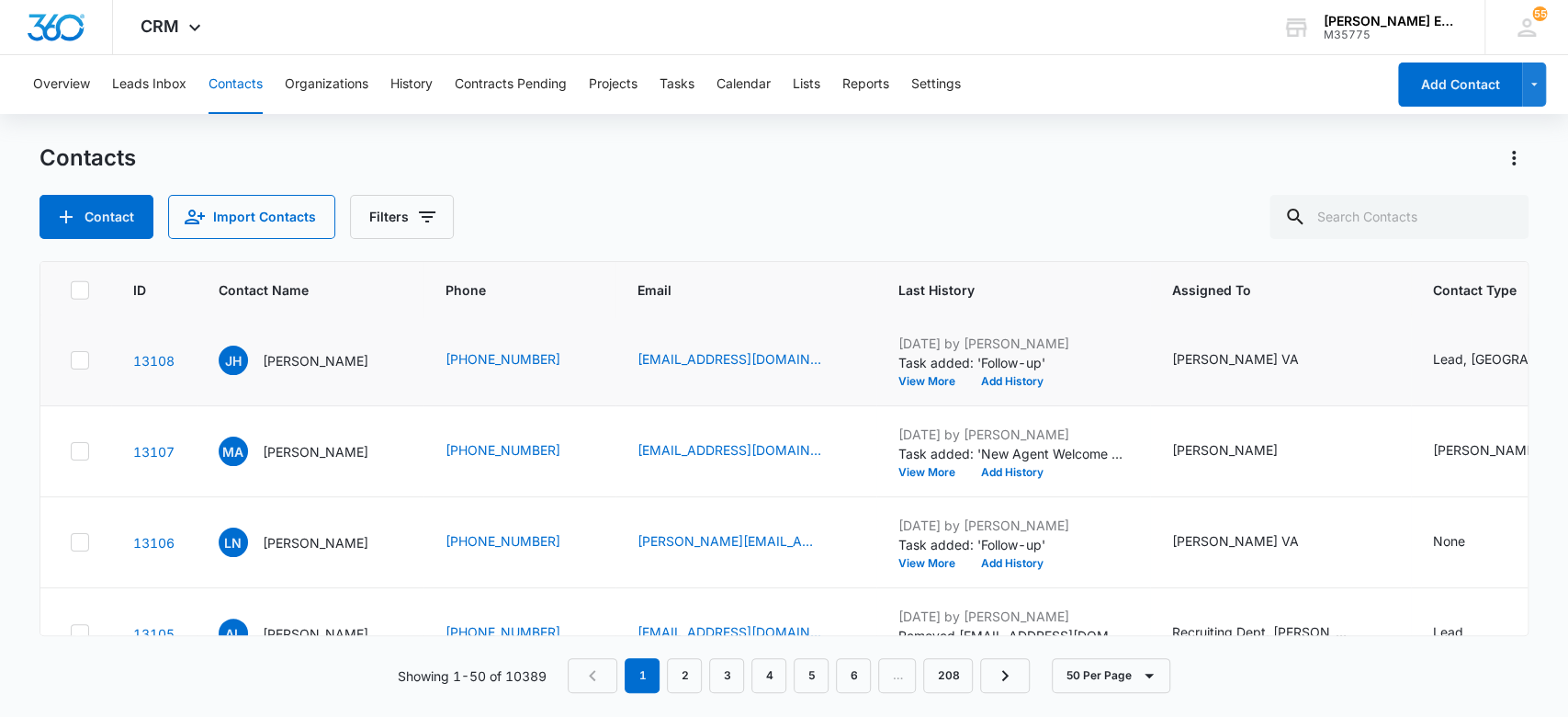
scroll to position [3186, 0]
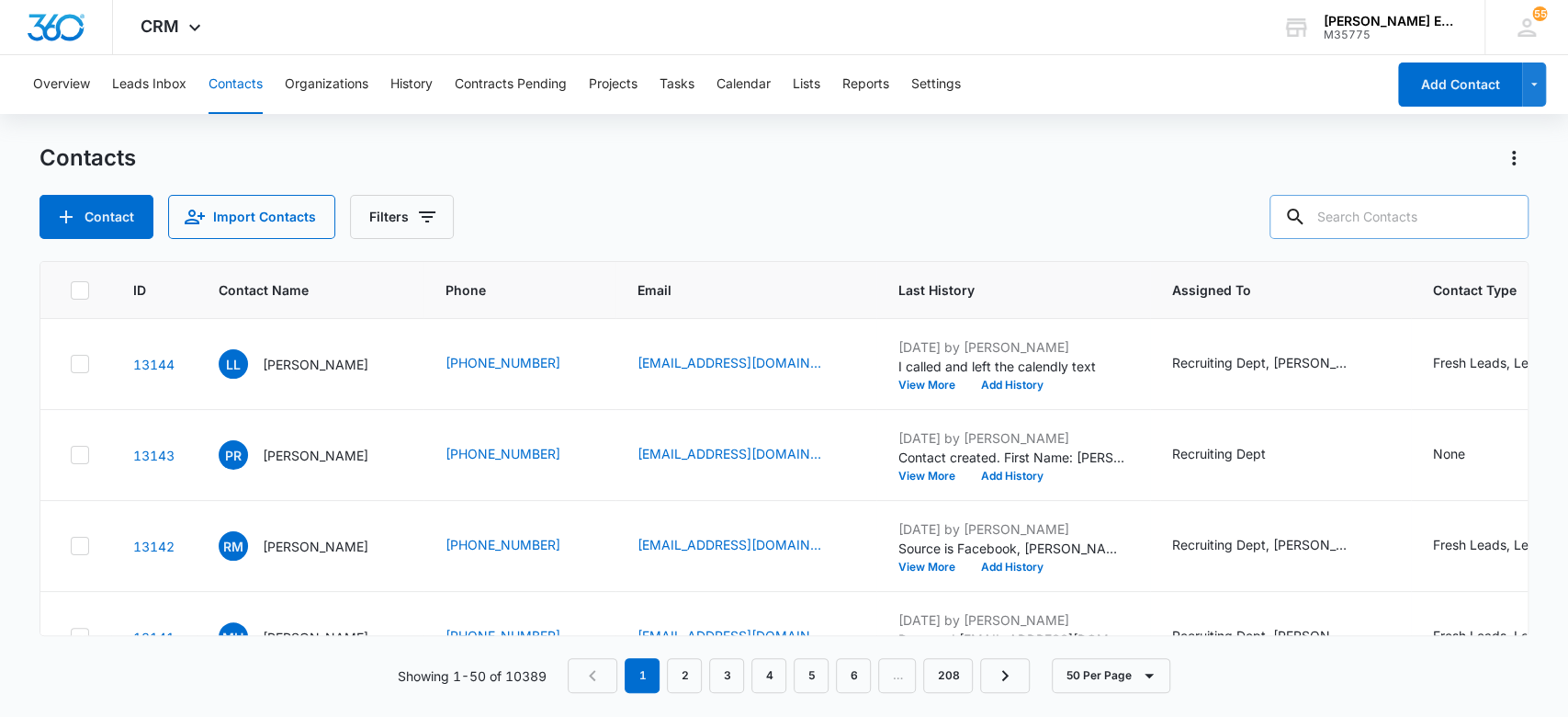
click at [1357, 215] on input "text" at bounding box center [1399, 216] width 259 height 44
type input "deneria"
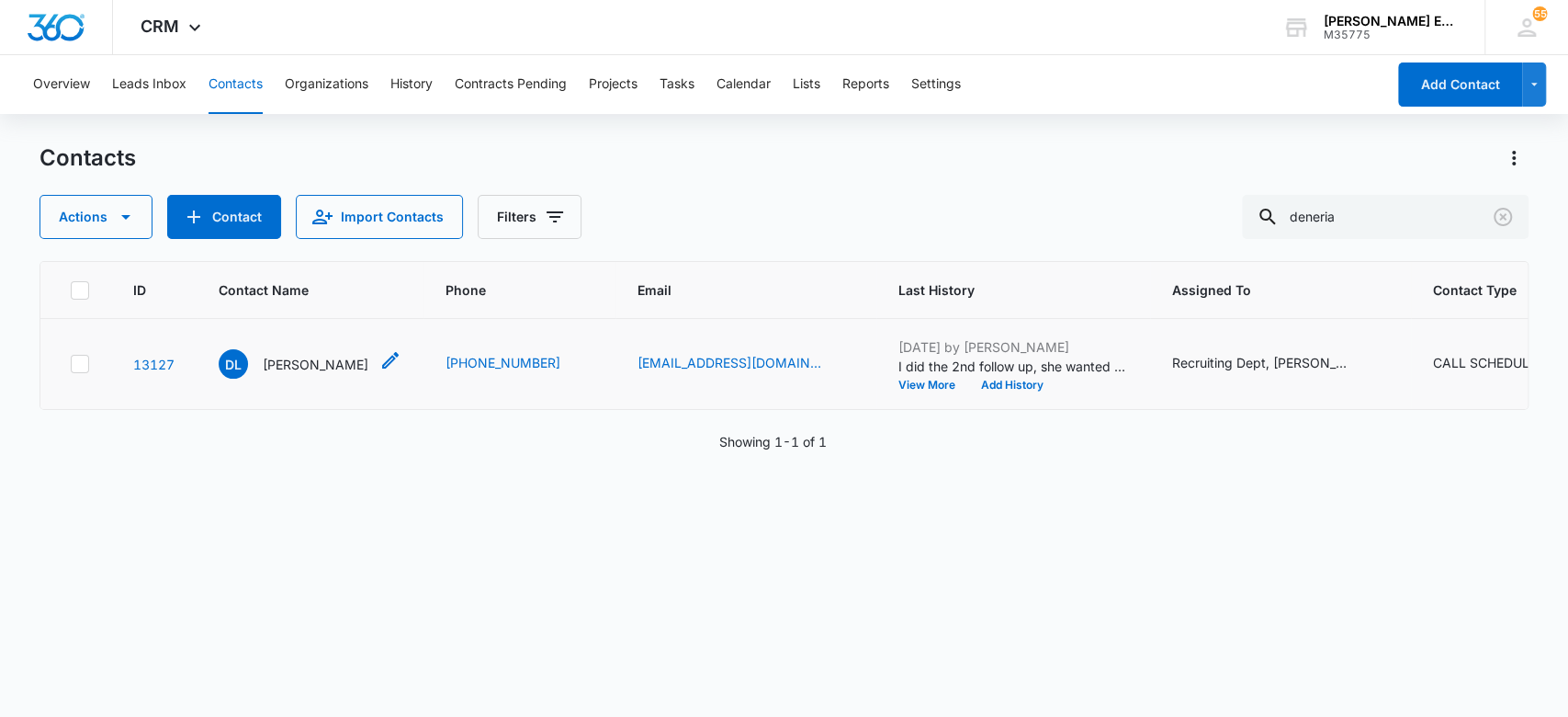
click at [345, 366] on p "[PERSON_NAME]" at bounding box center [315, 364] width 106 height 20
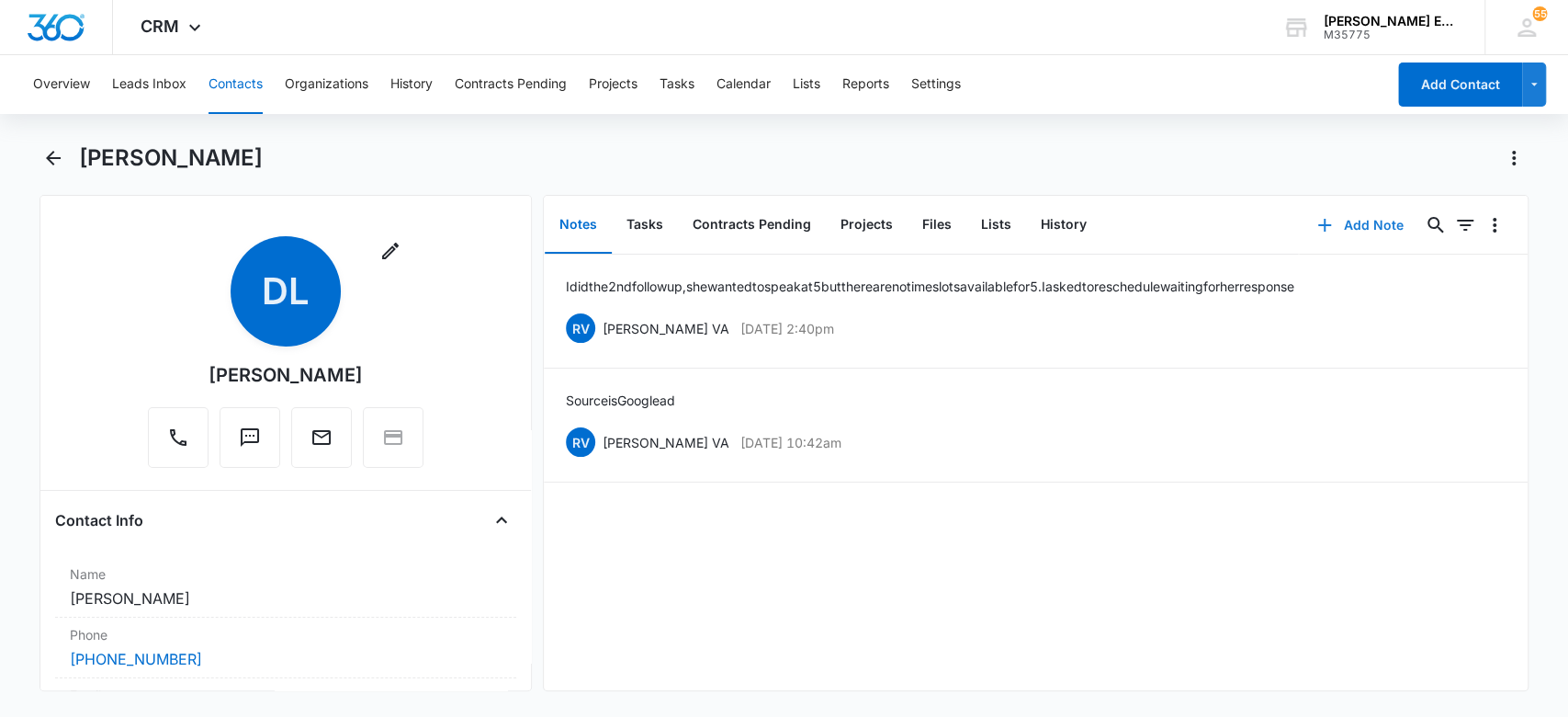
click at [1356, 230] on button "Add Note" at bounding box center [1360, 225] width 123 height 44
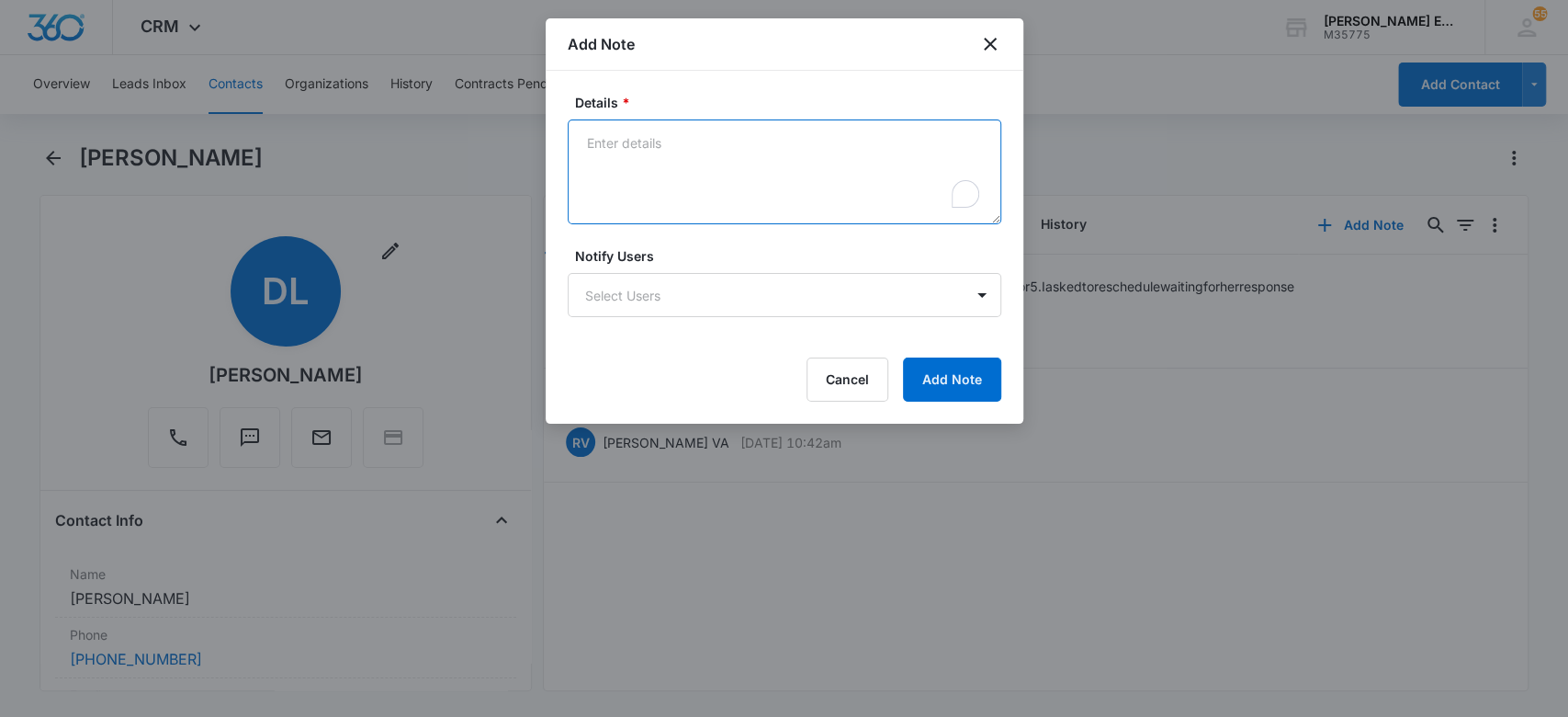
click at [743, 178] on textarea "Details *" at bounding box center [785, 172] width 434 height 105
paste textarea "[DATE] to send CE info to become an agent. not licensed"
type textarea "[DATE] to send CE info to become an agent. not licensed"
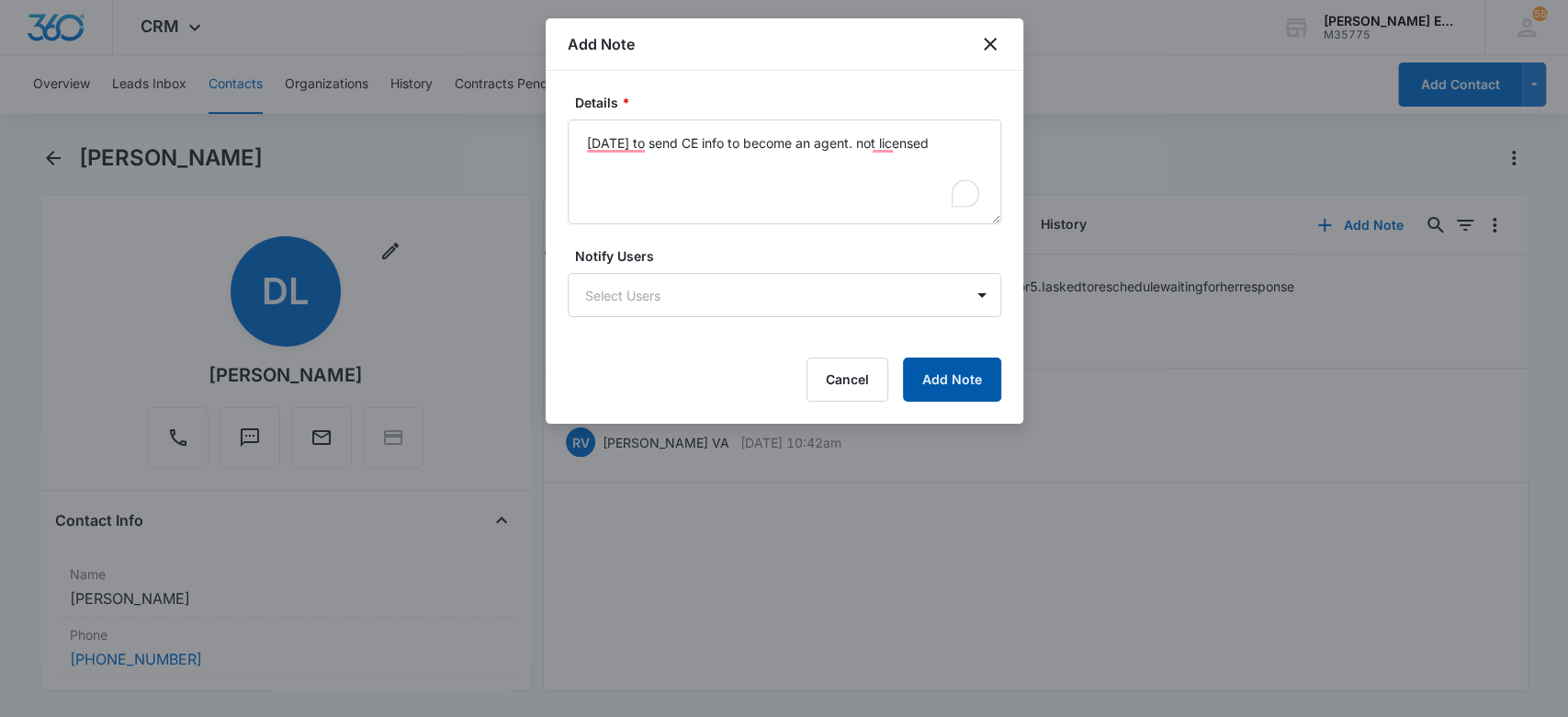
click at [937, 368] on button "Add Note" at bounding box center [951, 379] width 98 height 44
